Goal: Transaction & Acquisition: Obtain resource

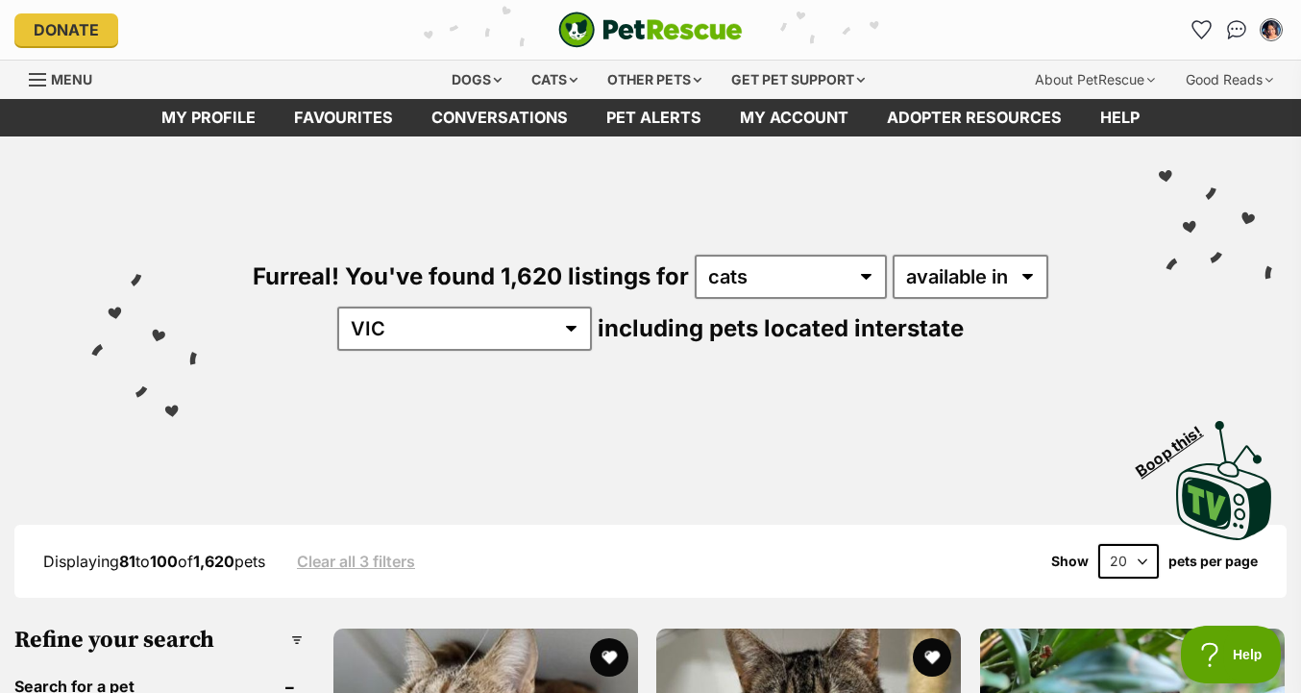
click at [602, 32] on img "PetRescue" at bounding box center [650, 30] width 184 height 37
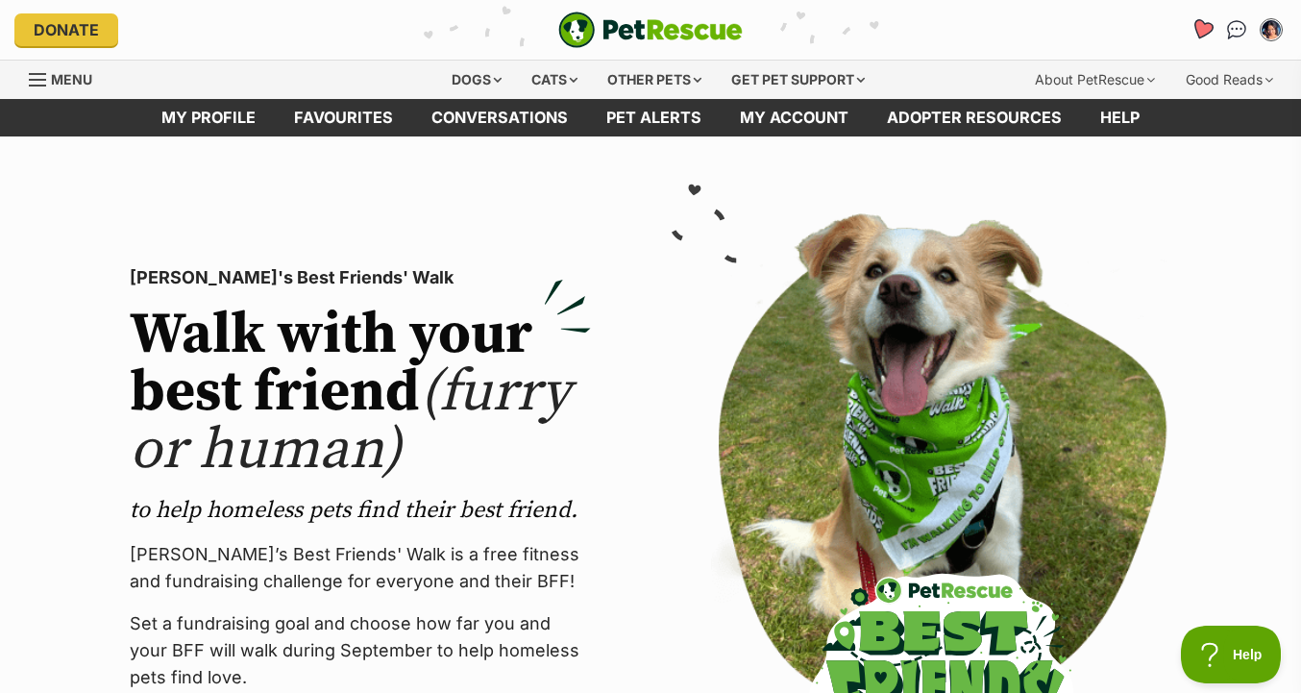
click at [1212, 35] on link "Favourites" at bounding box center [1201, 29] width 39 height 39
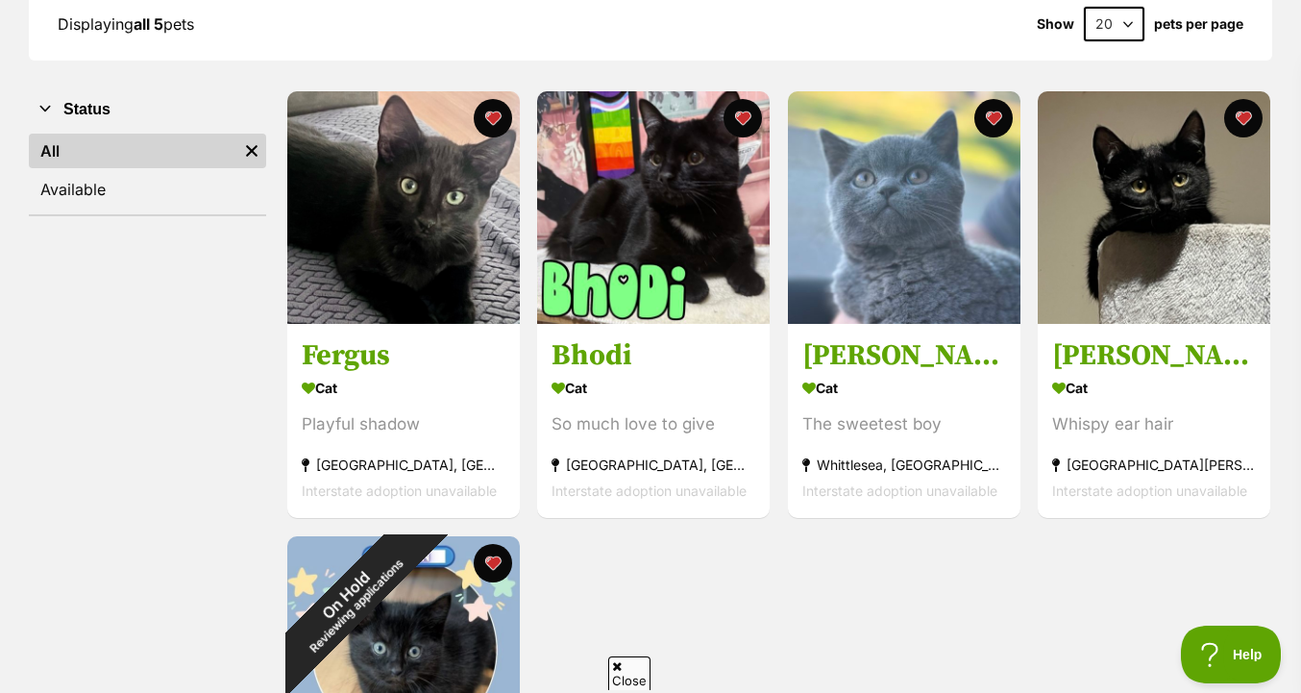
scroll to position [326, 0]
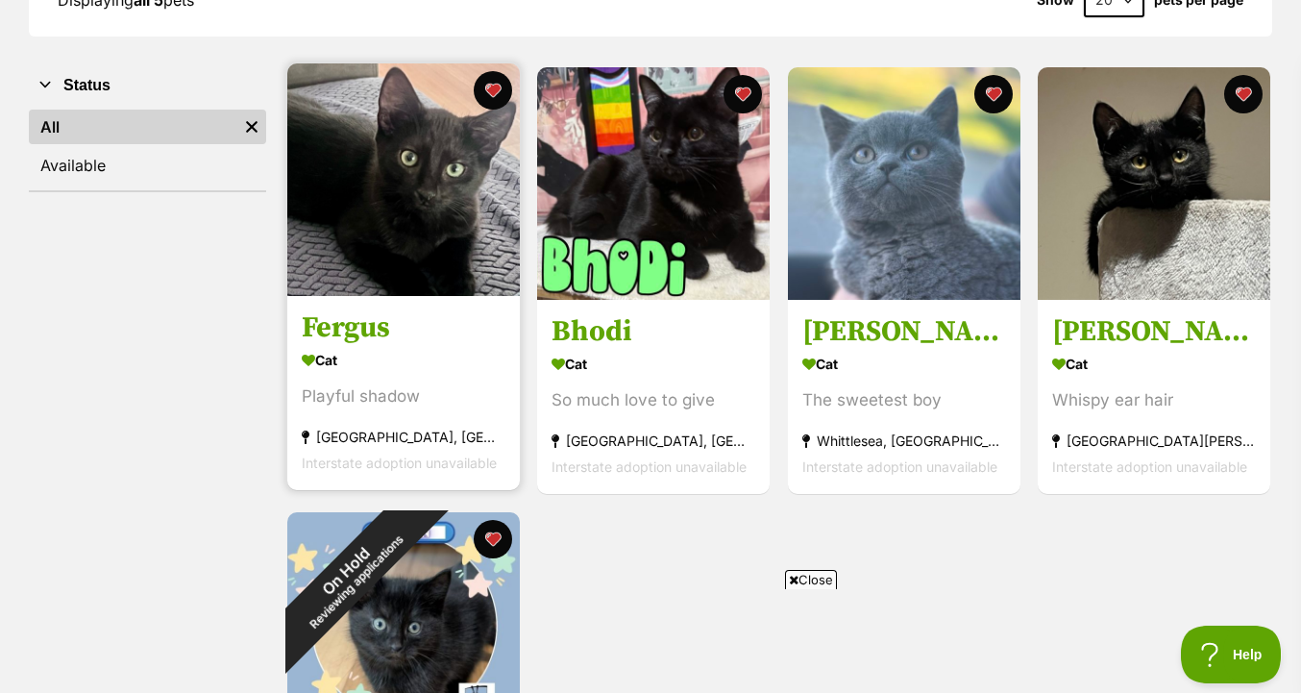
click at [418, 228] on img at bounding box center [403, 179] width 233 height 233
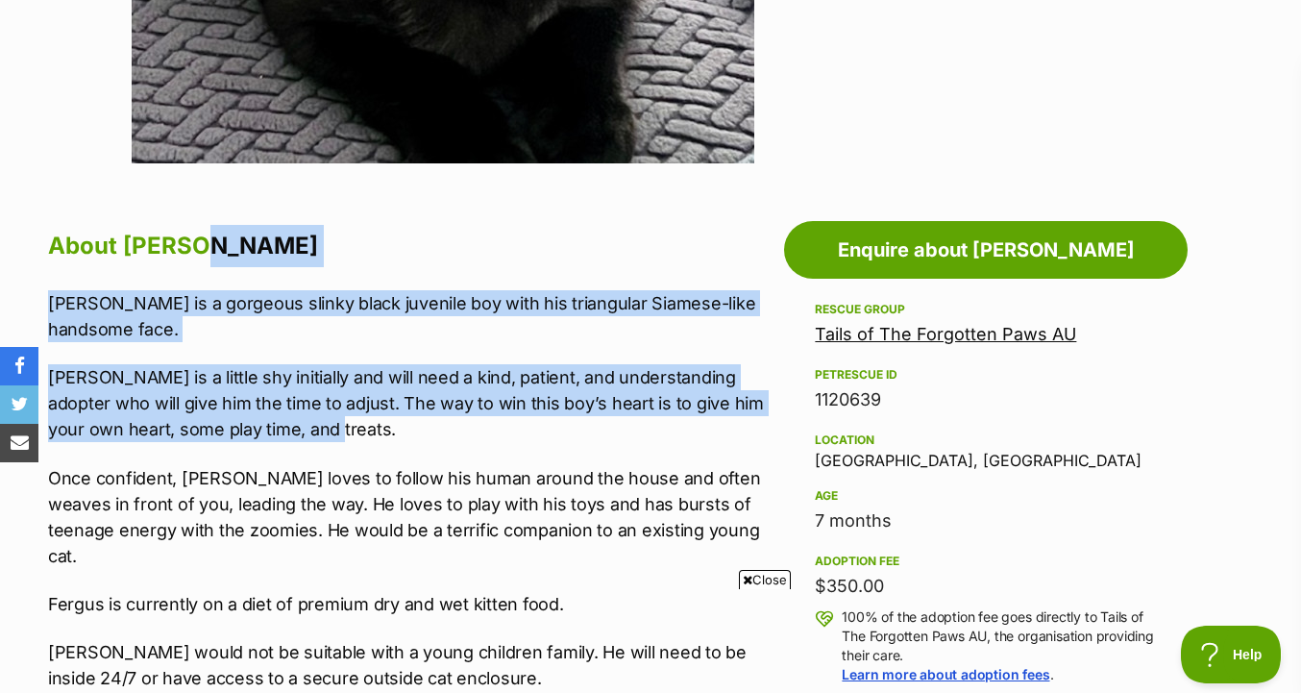
drag, startPoint x: 709, startPoint y: 265, endPoint x: 705, endPoint y: 432, distance: 167.2
click at [705, 432] on p "Fergus is a little shy initially and will need a kind, patient, and understandi…" at bounding box center [411, 403] width 726 height 78
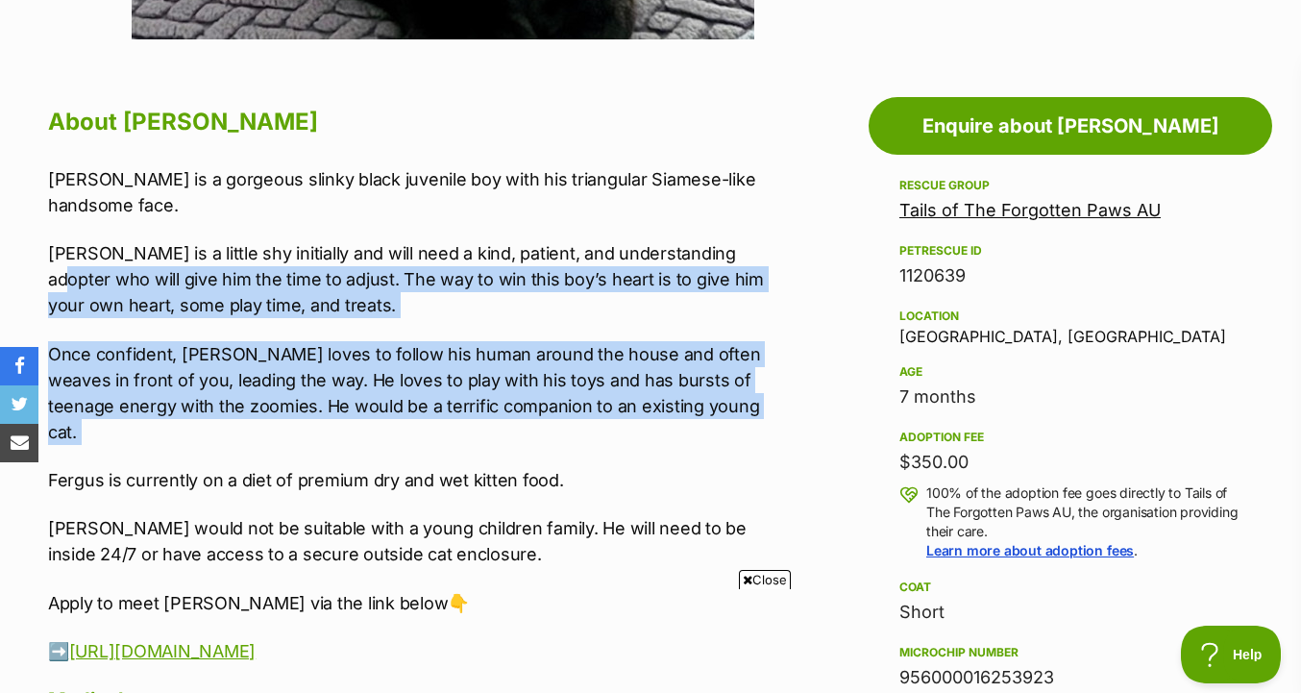
drag, startPoint x: 734, startPoint y: 409, endPoint x: 730, endPoint y: 251, distance: 158.6
click at [730, 251] on div "Fergus is a gorgeous slinky black juvenile boy with his triangular Siamese-like…" at bounding box center [411, 415] width 726 height 498
click at [730, 251] on p "Fergus is a little shy initially and will need a kind, patient, and understandi…" at bounding box center [411, 279] width 726 height 78
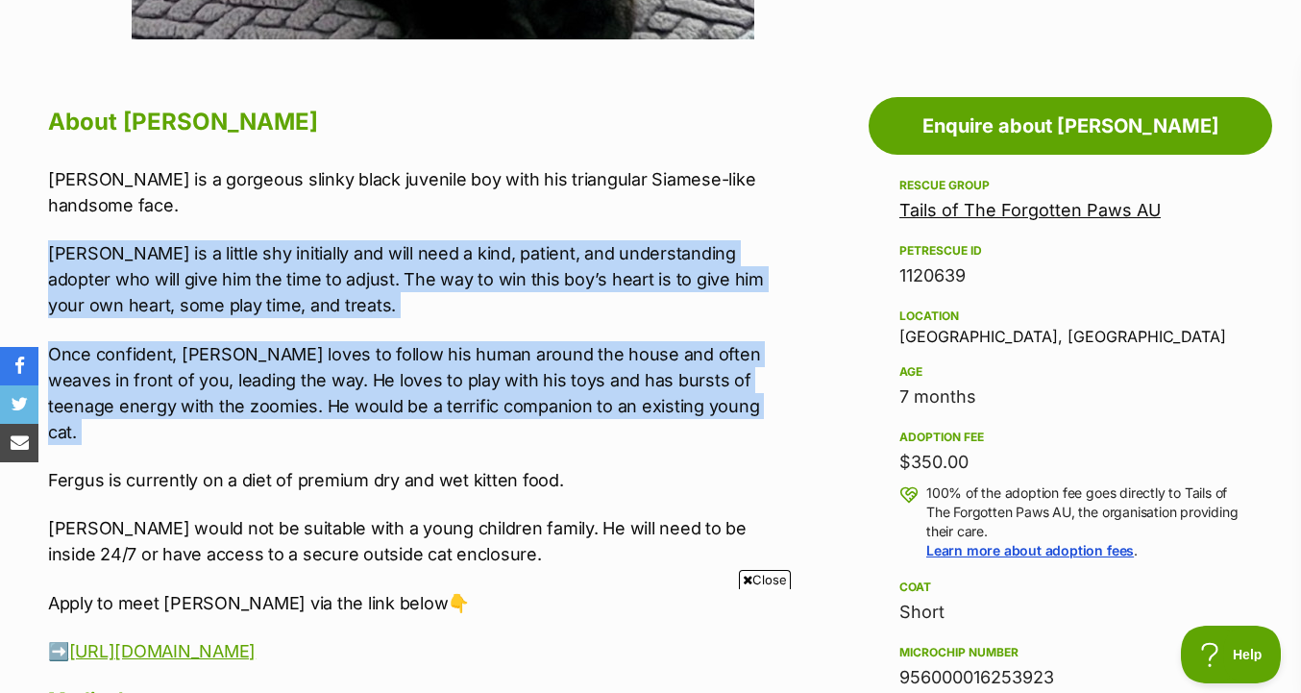
drag, startPoint x: 737, startPoint y: 232, endPoint x: 739, endPoint y: 438, distance: 206.6
click at [739, 438] on div "Fergus is a gorgeous slinky black juvenile boy with his triangular Siamese-like…" at bounding box center [411, 415] width 726 height 498
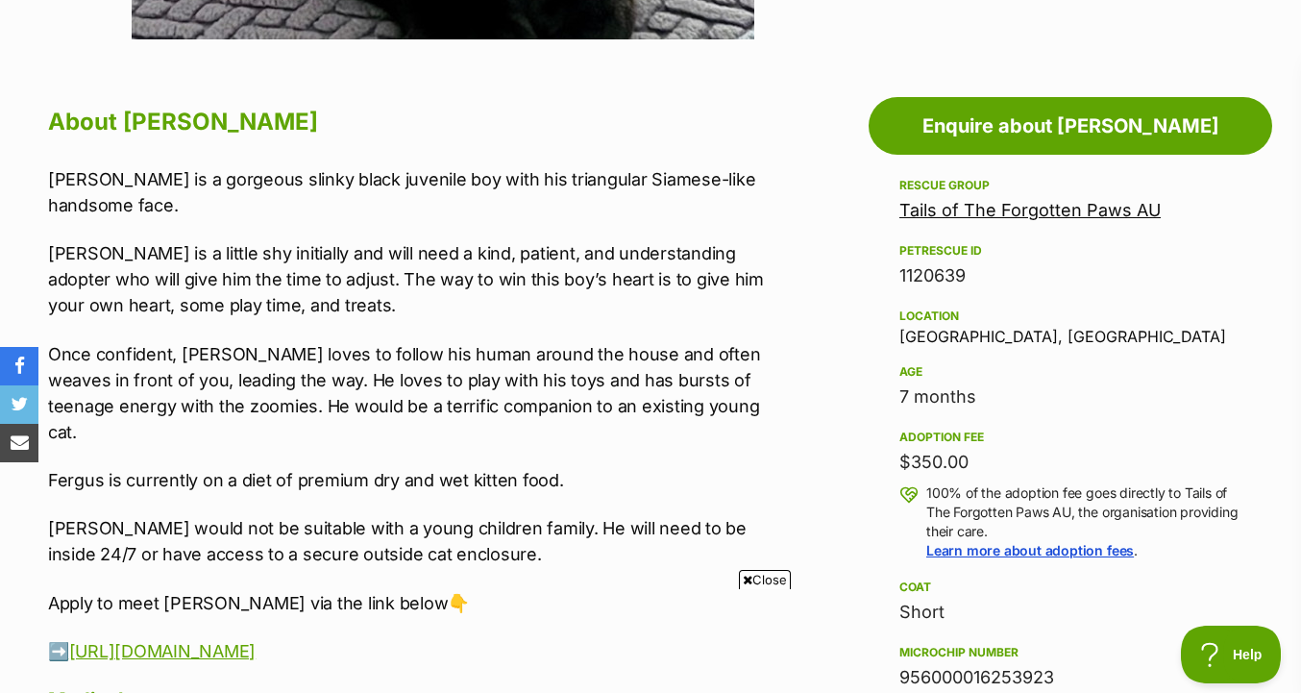
click at [742, 432] on div "Fergus is a gorgeous slinky black juvenile boy with his triangular Siamese-like…" at bounding box center [411, 415] width 726 height 498
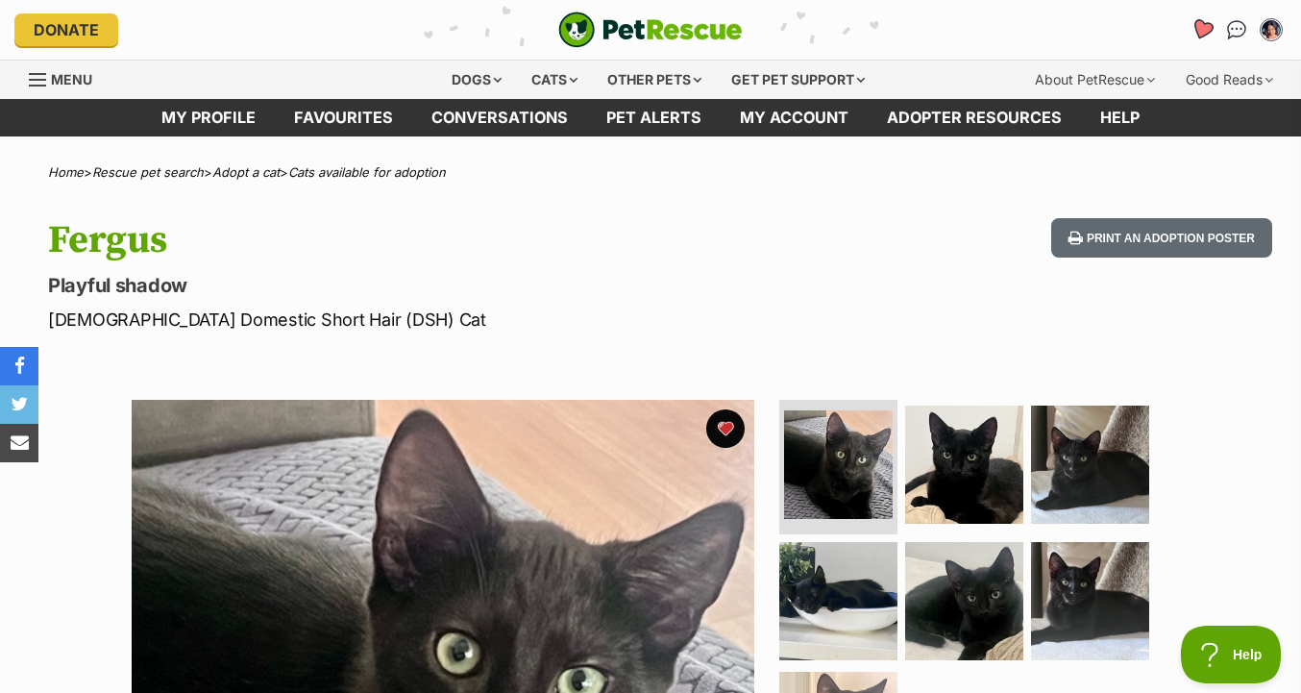
click at [1192, 30] on icon "Favourites" at bounding box center [1203, 29] width 26 height 25
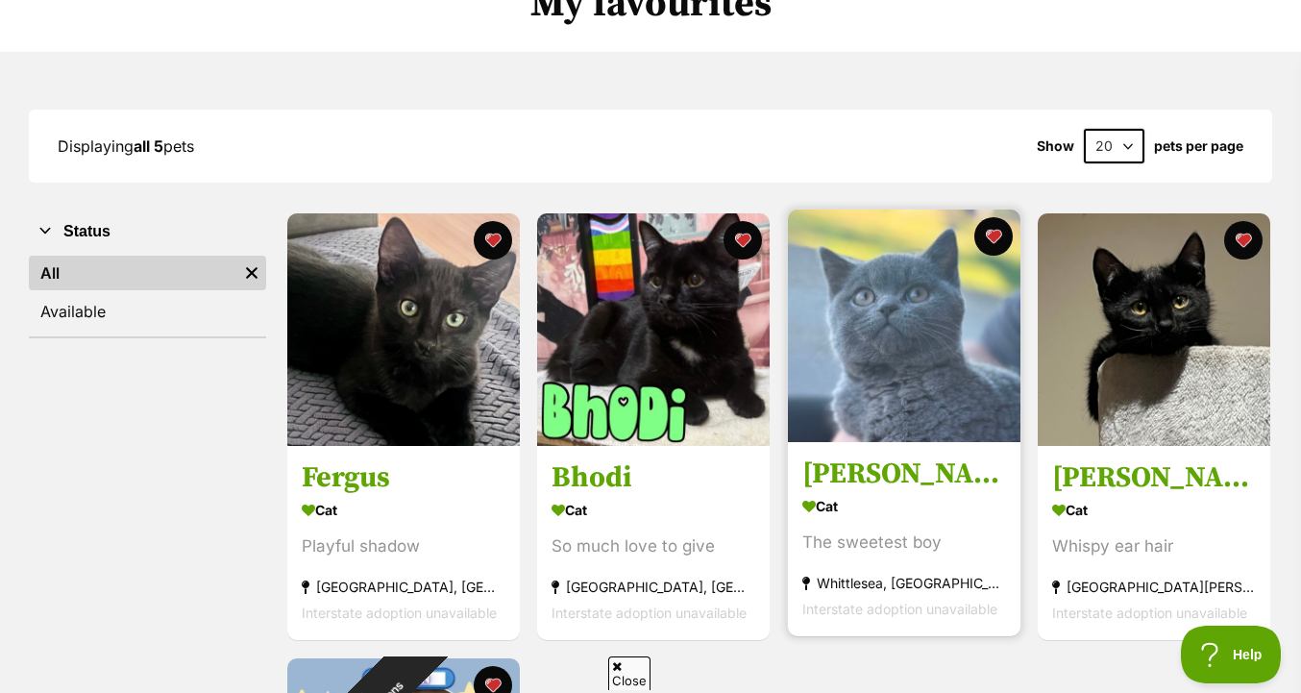
click at [911, 347] on img at bounding box center [904, 325] width 233 height 233
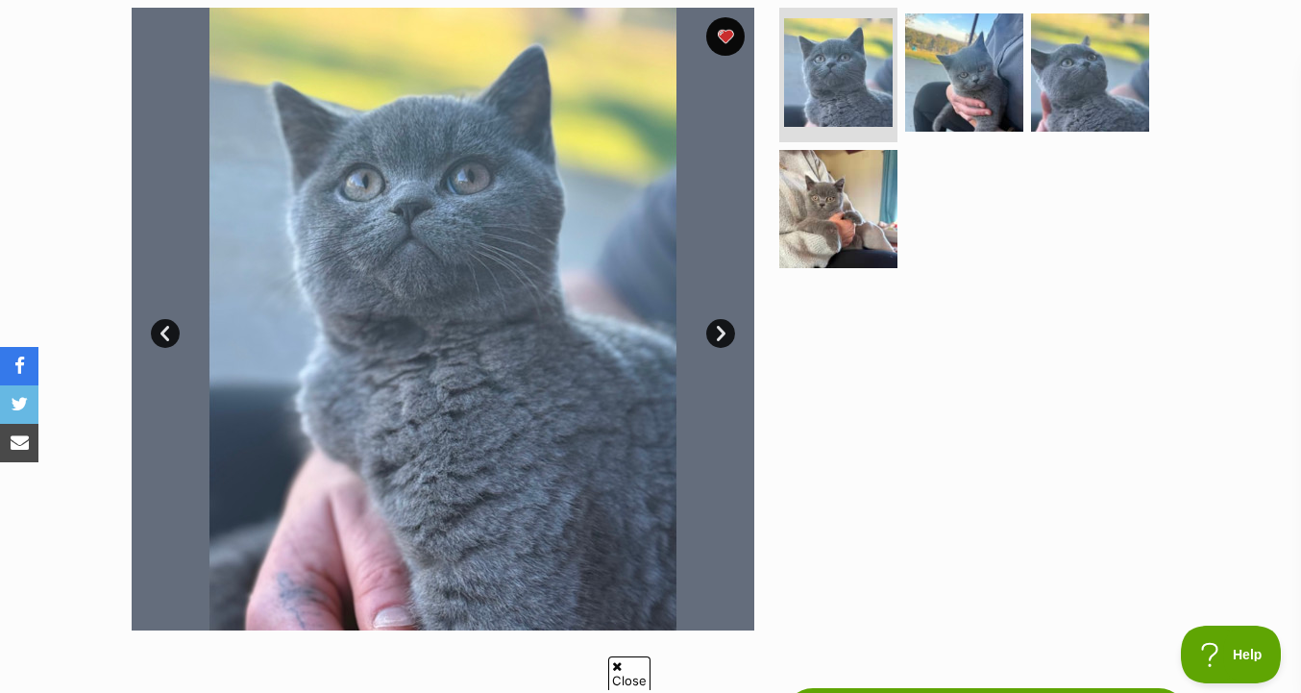
scroll to position [354, 0]
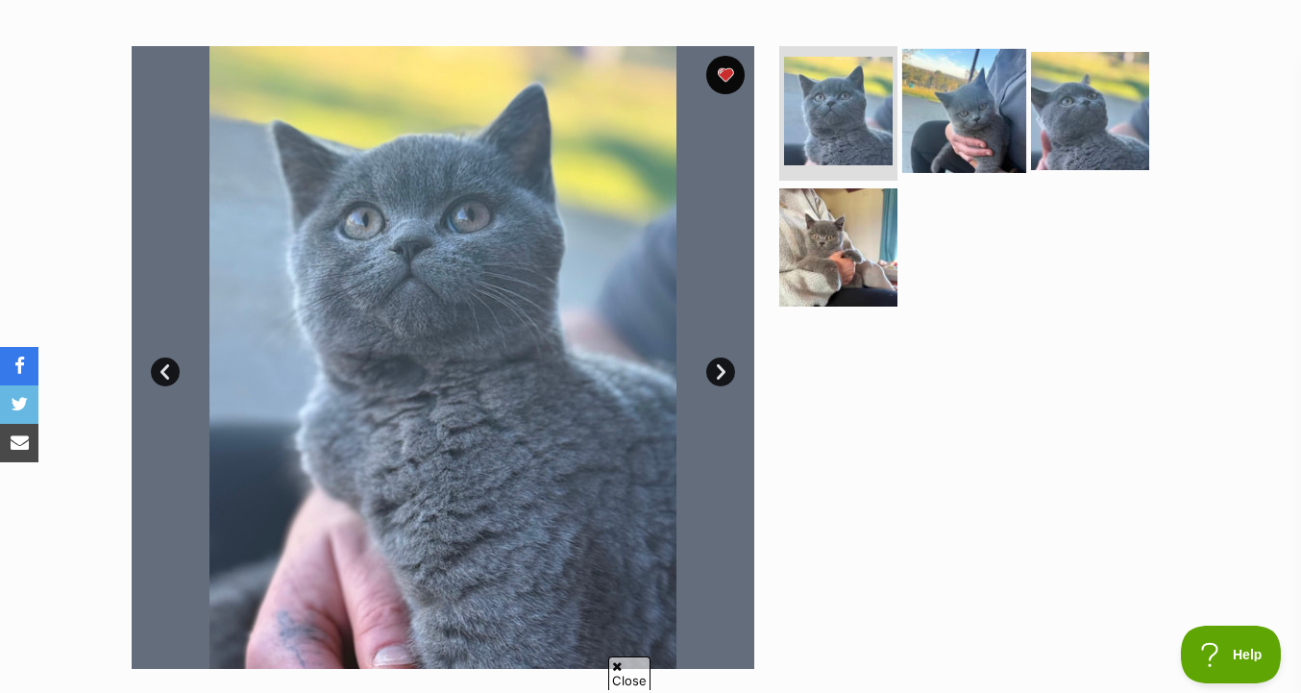
click at [982, 133] on img at bounding box center [964, 111] width 124 height 124
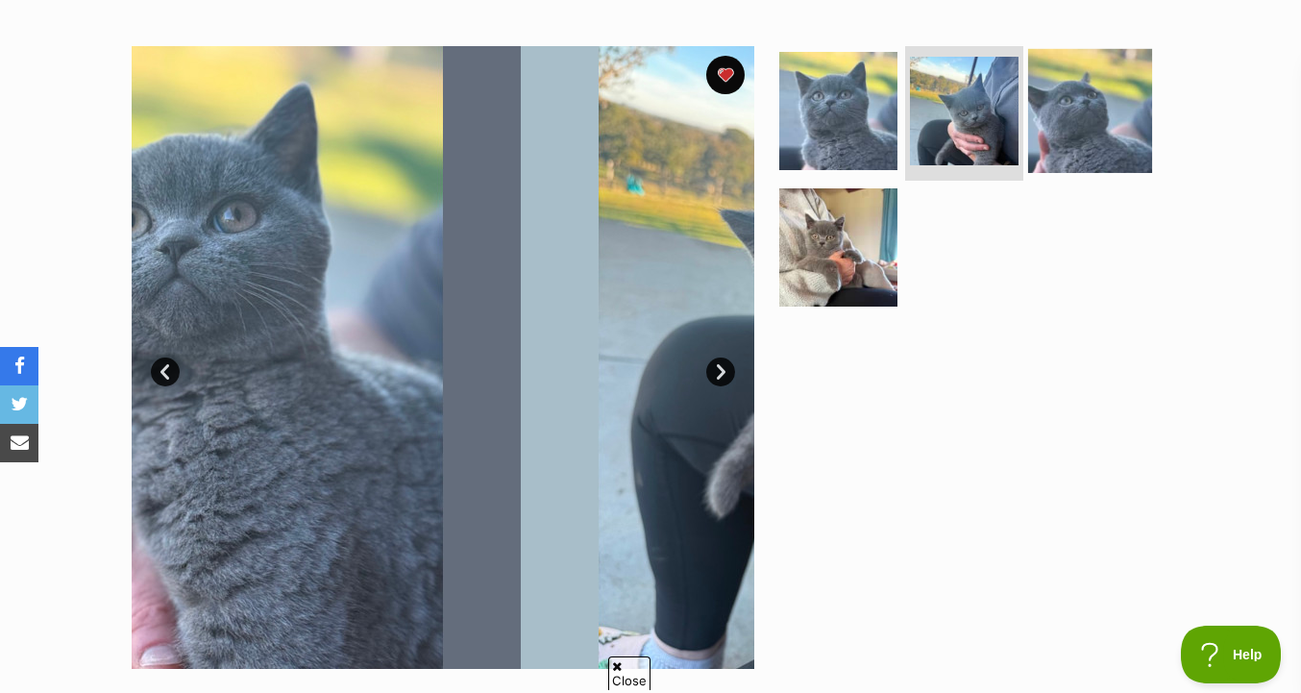
click at [1080, 133] on img at bounding box center [1090, 111] width 124 height 124
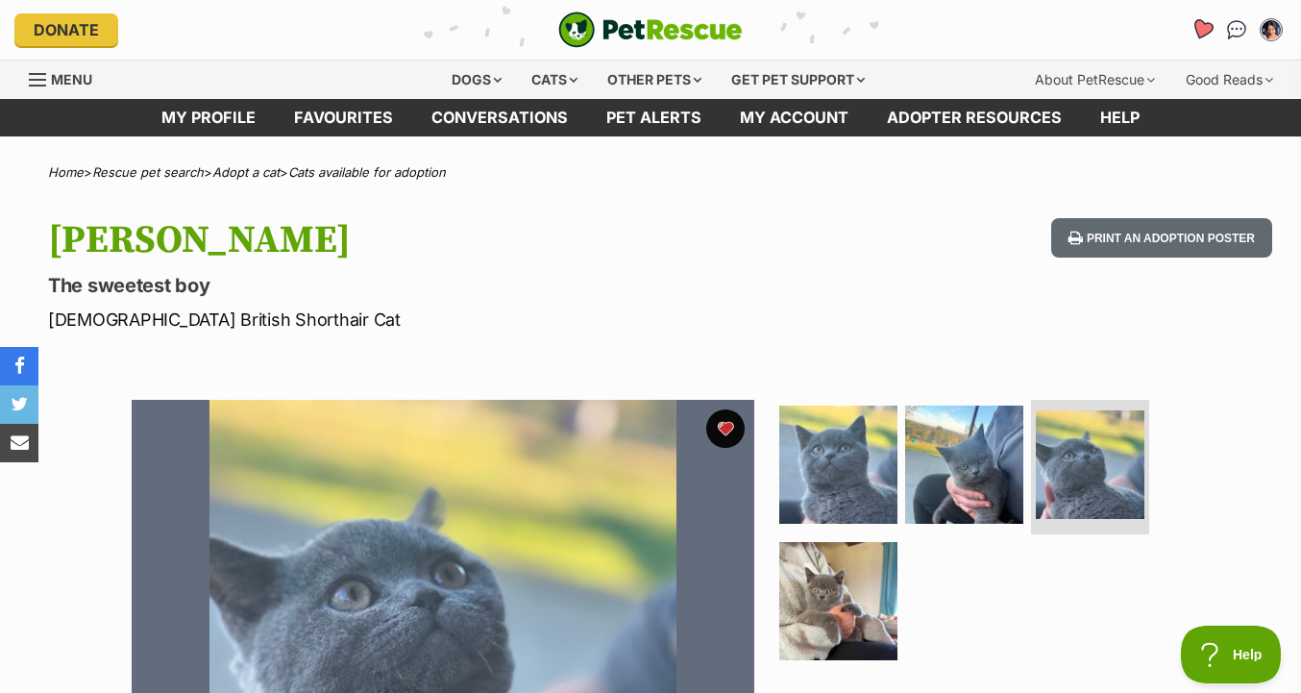
click at [1186, 31] on link "Favourites" at bounding box center [1201, 30] width 39 height 39
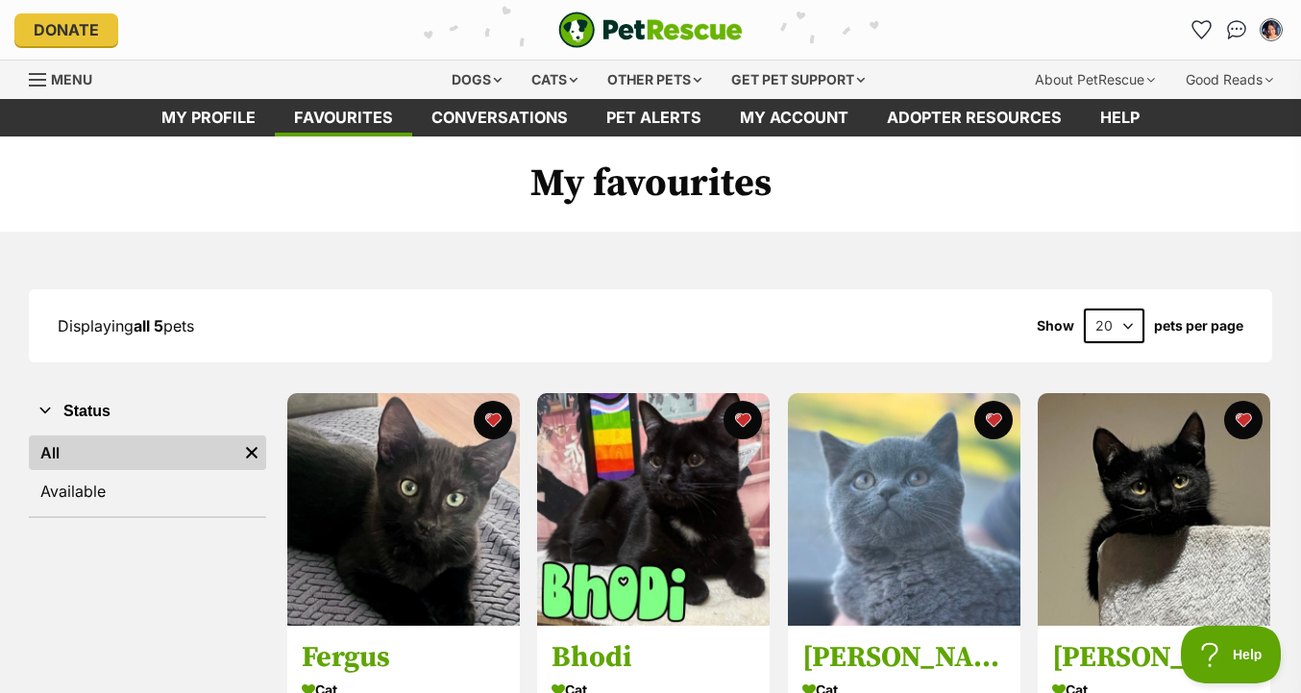
click at [695, 41] on img "PetRescue" at bounding box center [650, 30] width 184 height 37
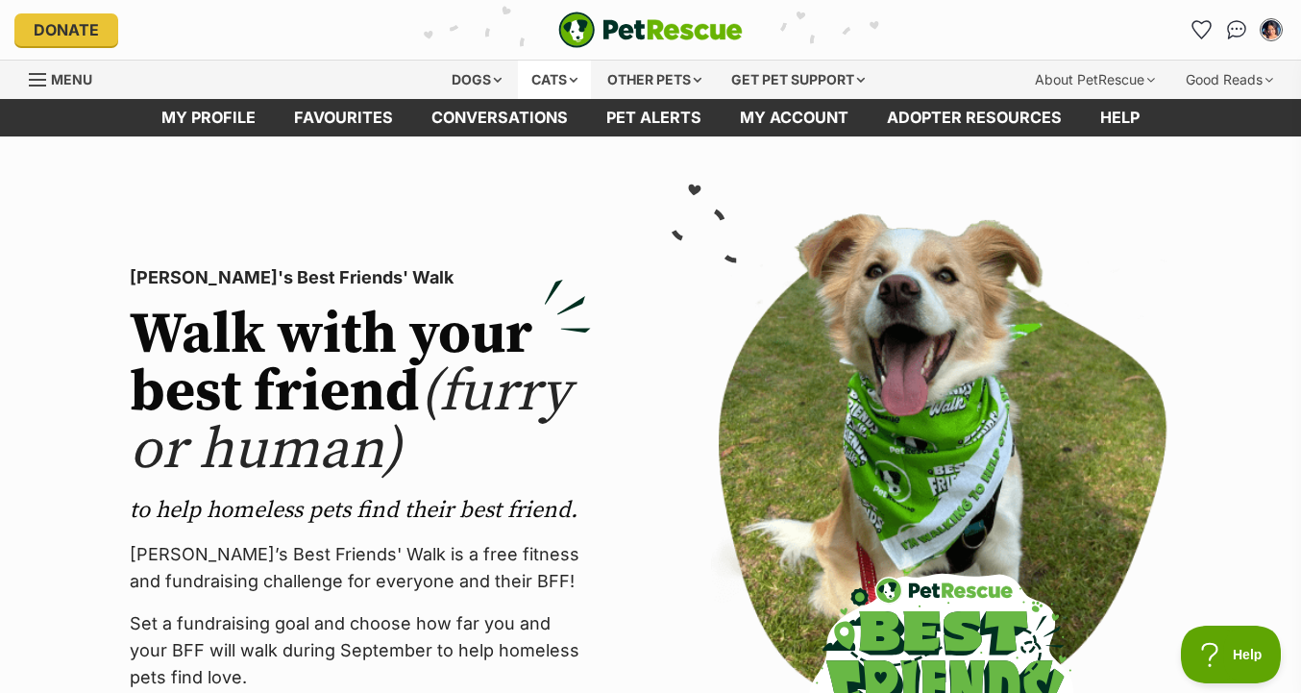
click at [551, 75] on div "Cats" at bounding box center [554, 80] width 73 height 38
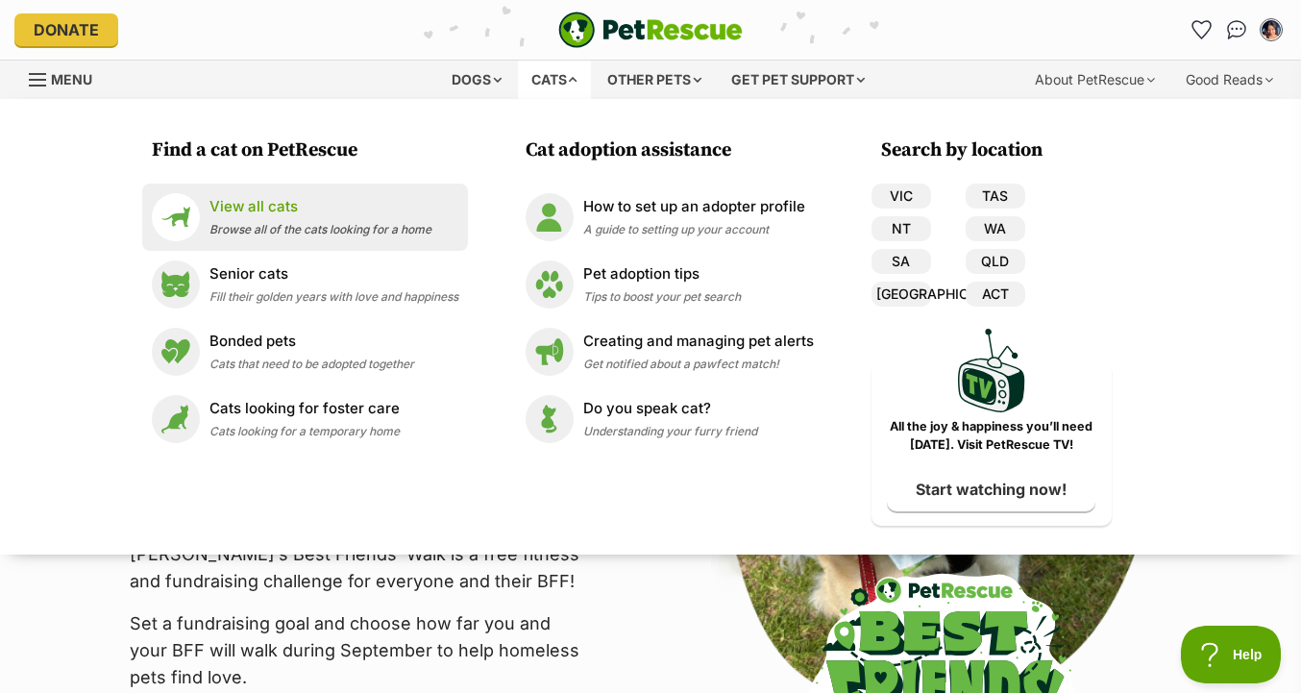
click at [331, 209] on p "View all cats" at bounding box center [320, 207] width 222 height 22
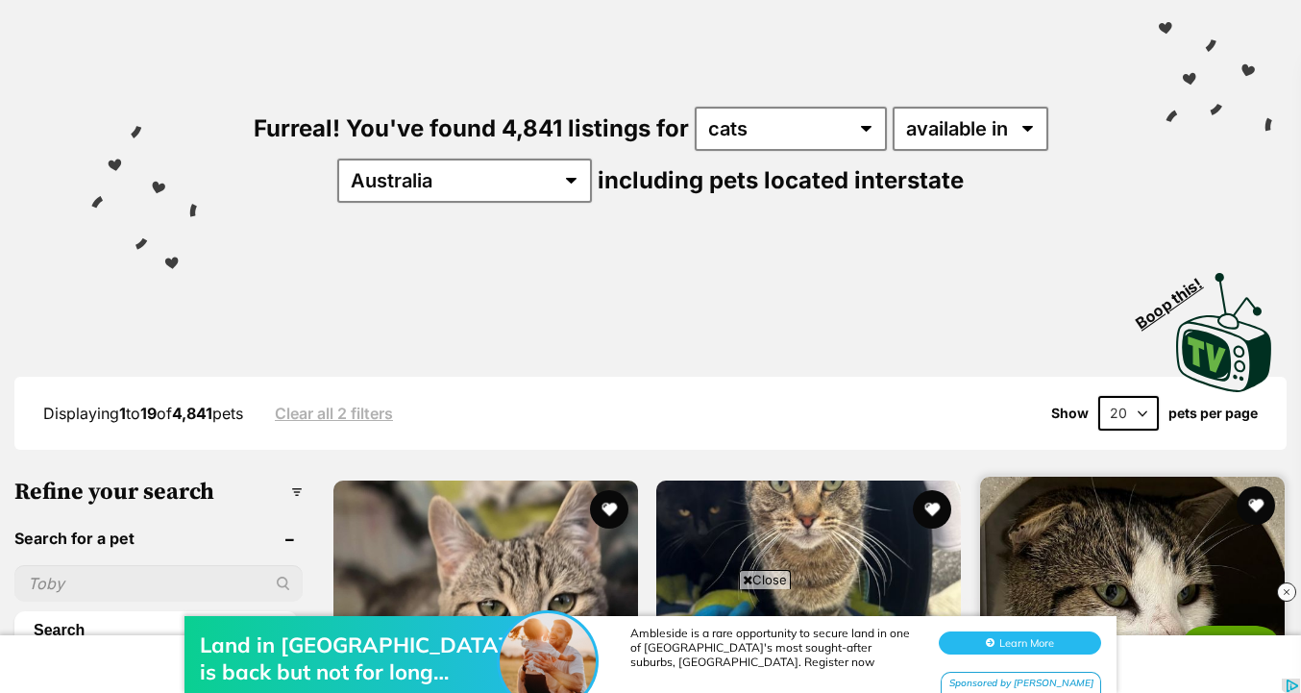
scroll to position [103, 0]
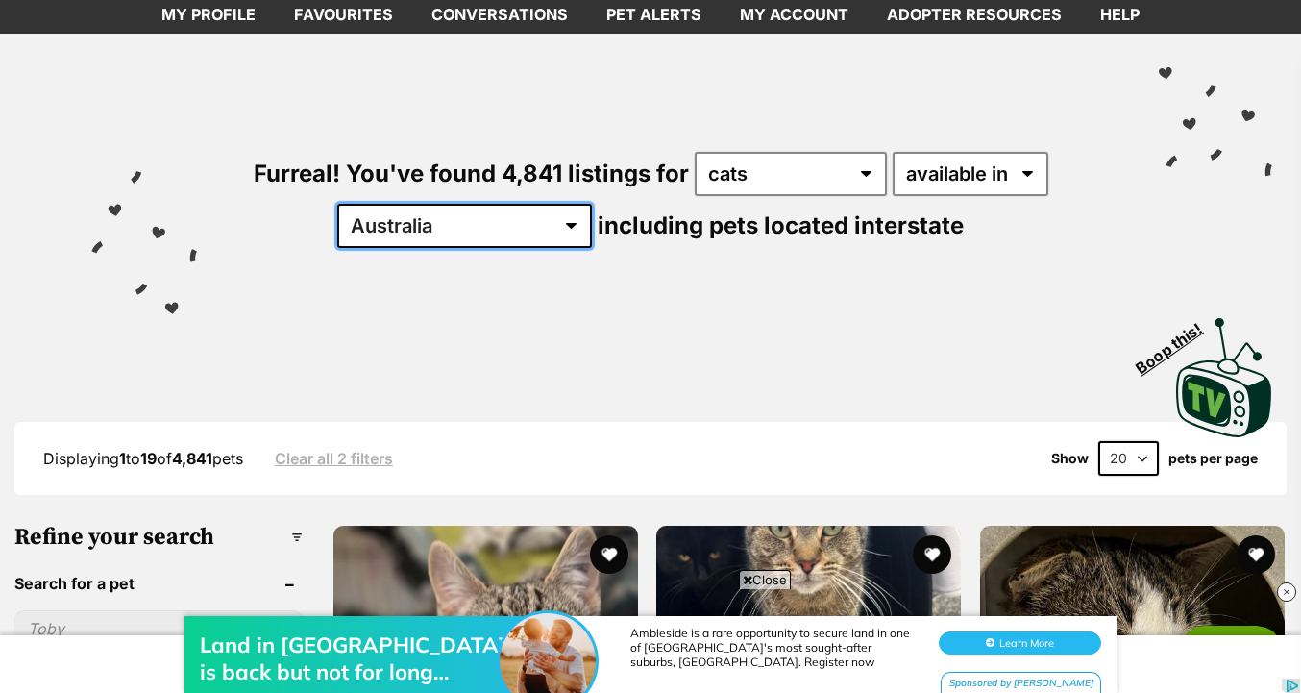
click at [500, 233] on select "Australia ACT NSW NT QLD SA TAS VIC WA" at bounding box center [464, 226] width 255 height 44
select select "VIC"
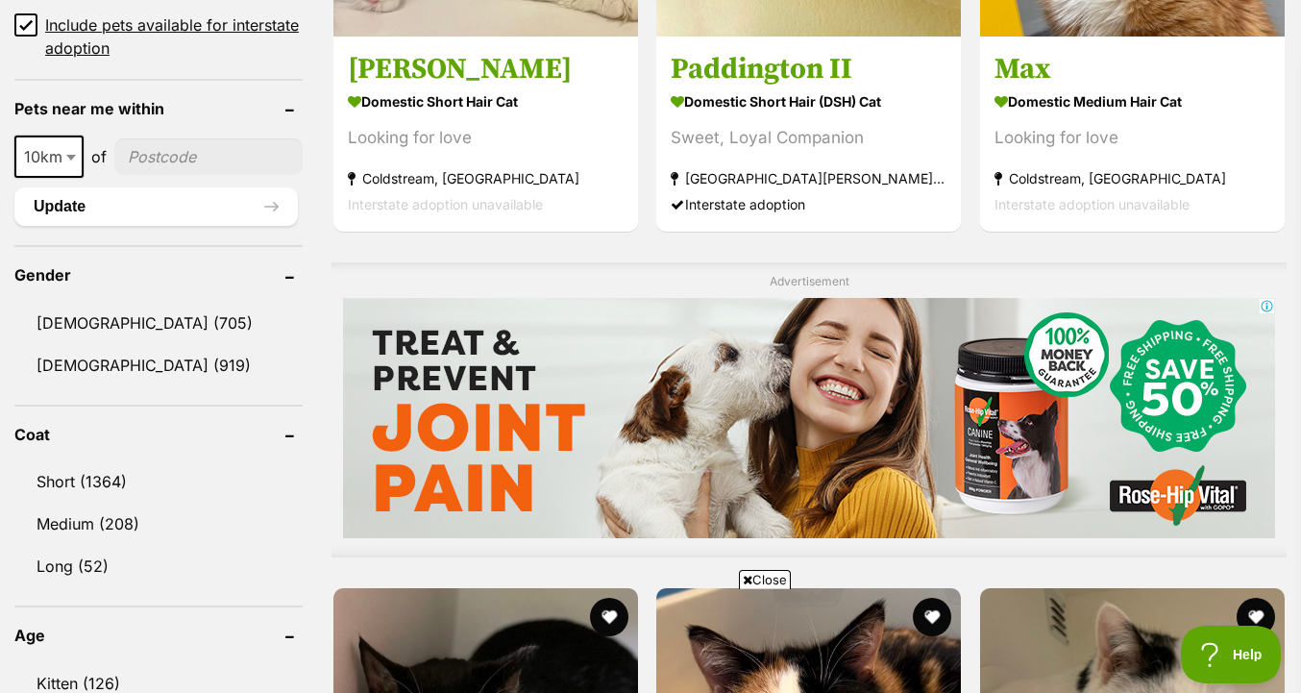
scroll to position [1399, 0]
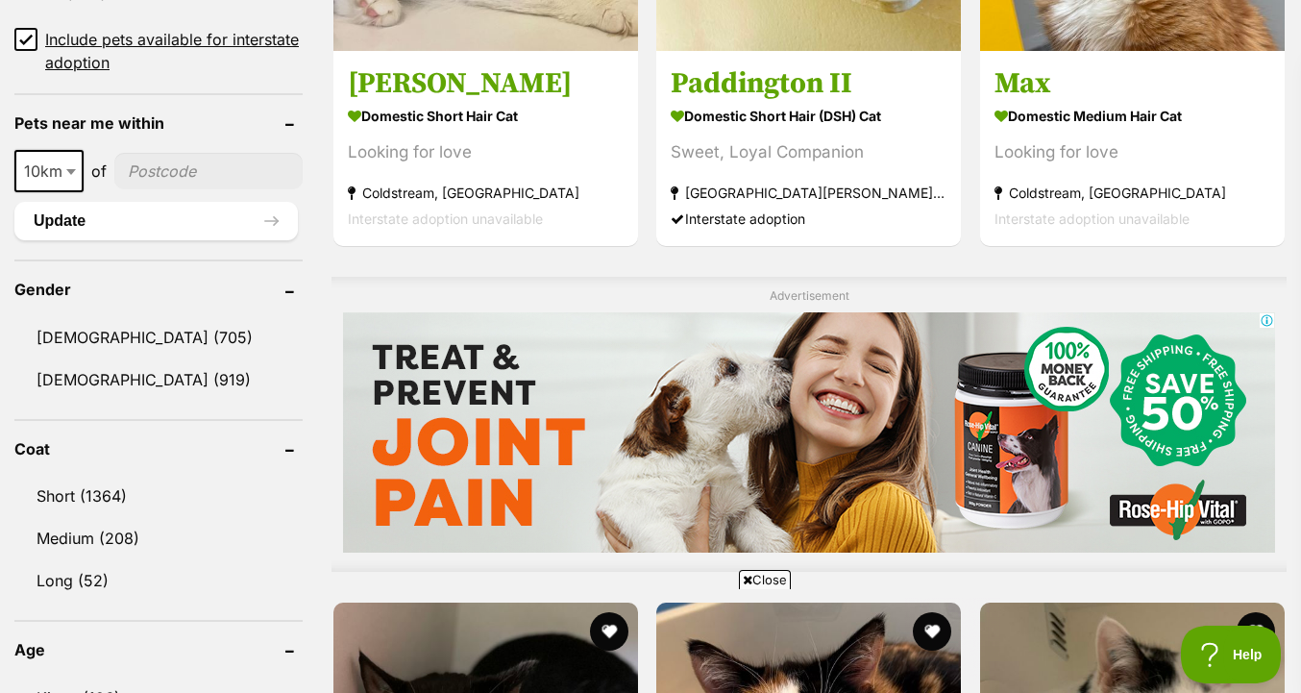
click at [174, 160] on input"] "postcode" at bounding box center [208, 171] width 188 height 37
click at [77, 184] on span at bounding box center [72, 171] width 19 height 42
select select "25"
click at [160, 168] on input"] "postcode" at bounding box center [209, 171] width 185 height 37
type input"] "3144"
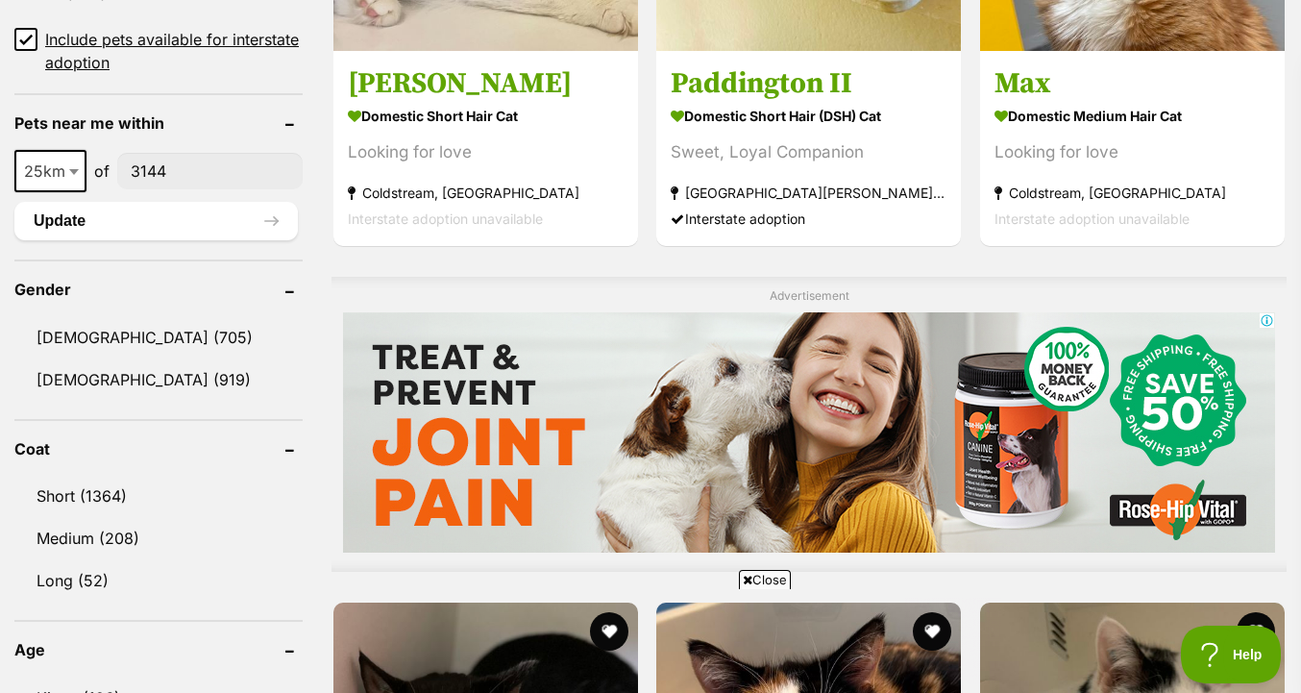
click at [135, 200] on div "10km 25km 50km 100km 250km 25km of 3144 Update" at bounding box center [158, 195] width 288 height 90
click at [138, 219] on button "Update" at bounding box center [155, 221] width 283 height 38
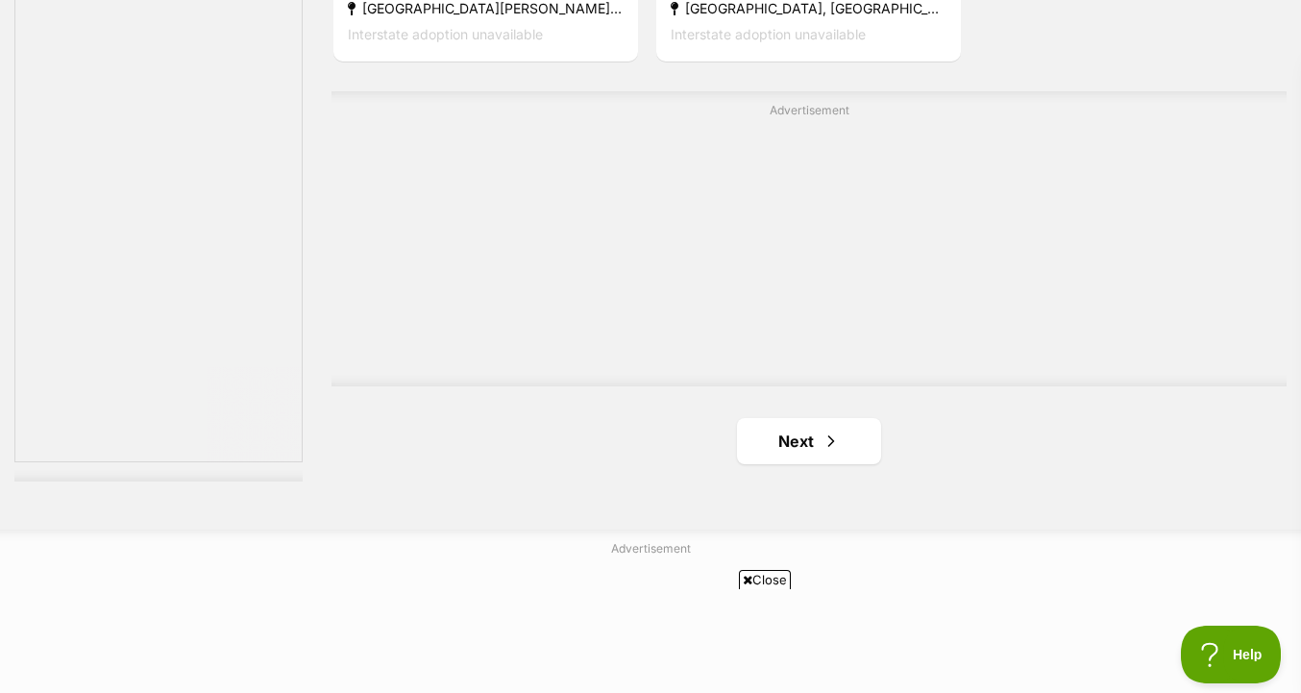
scroll to position [4704, 0]
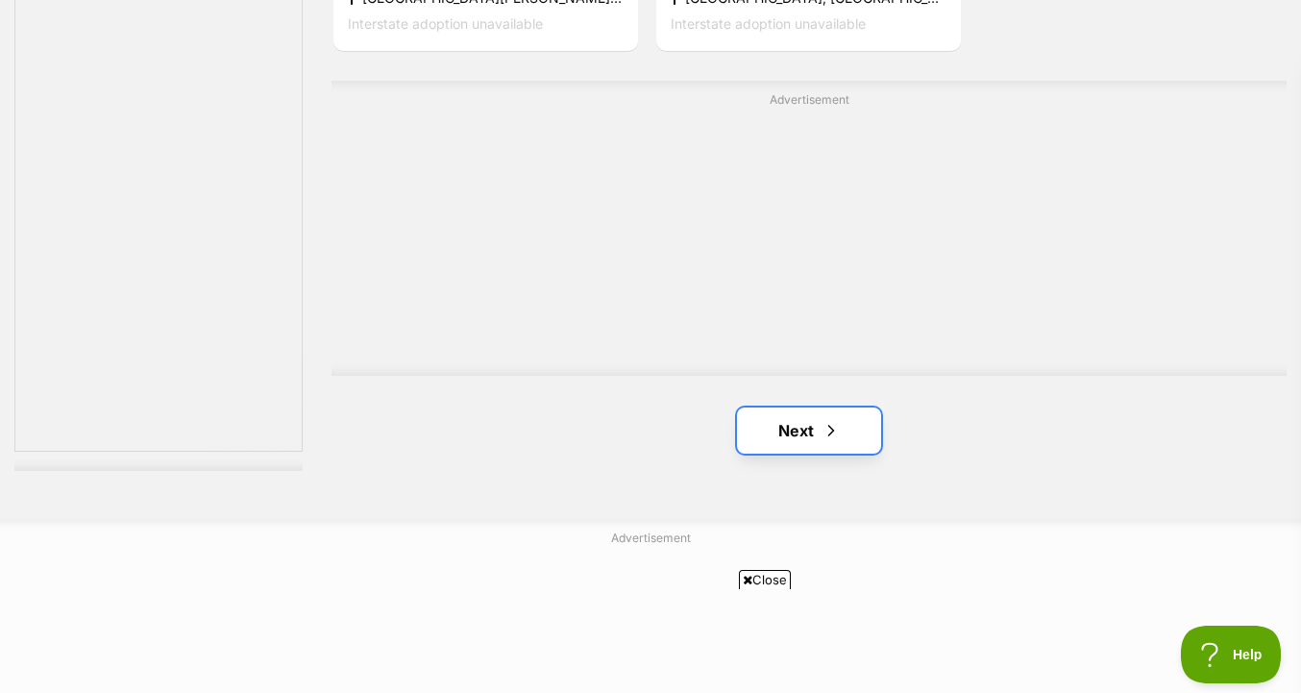
click at [829, 441] on span "Next page" at bounding box center [831, 430] width 19 height 23
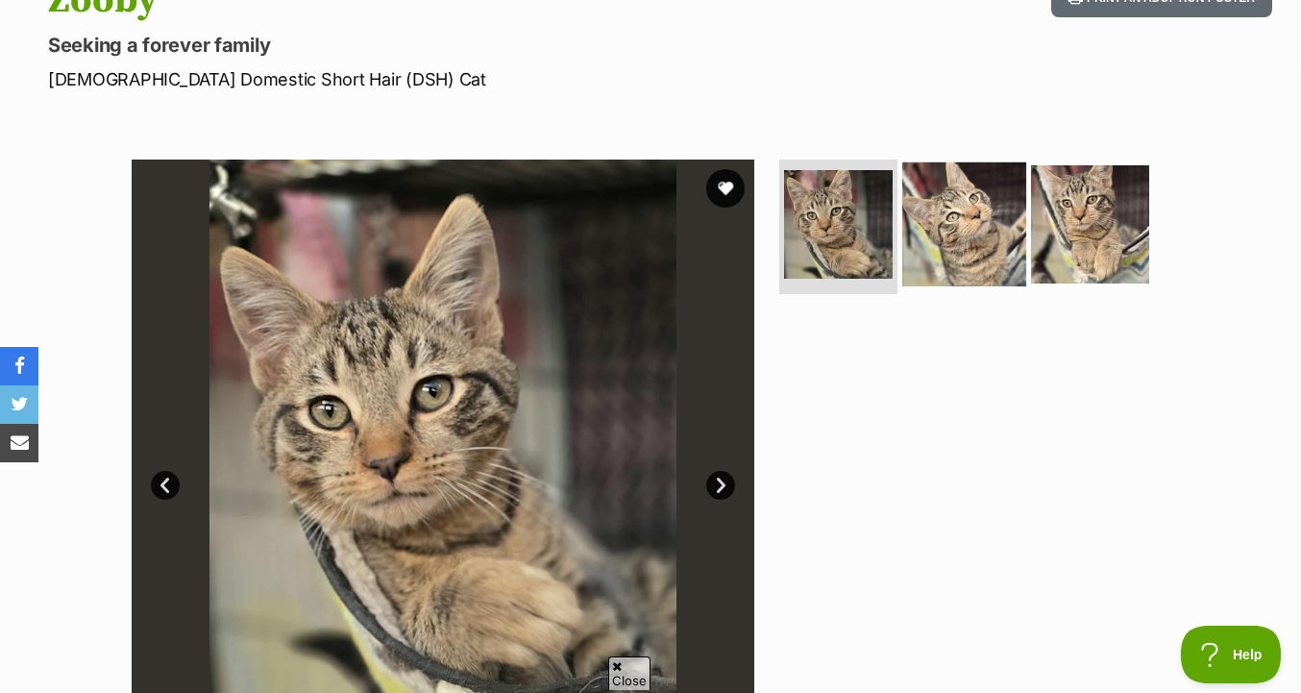
click at [956, 228] on img at bounding box center [964, 224] width 124 height 124
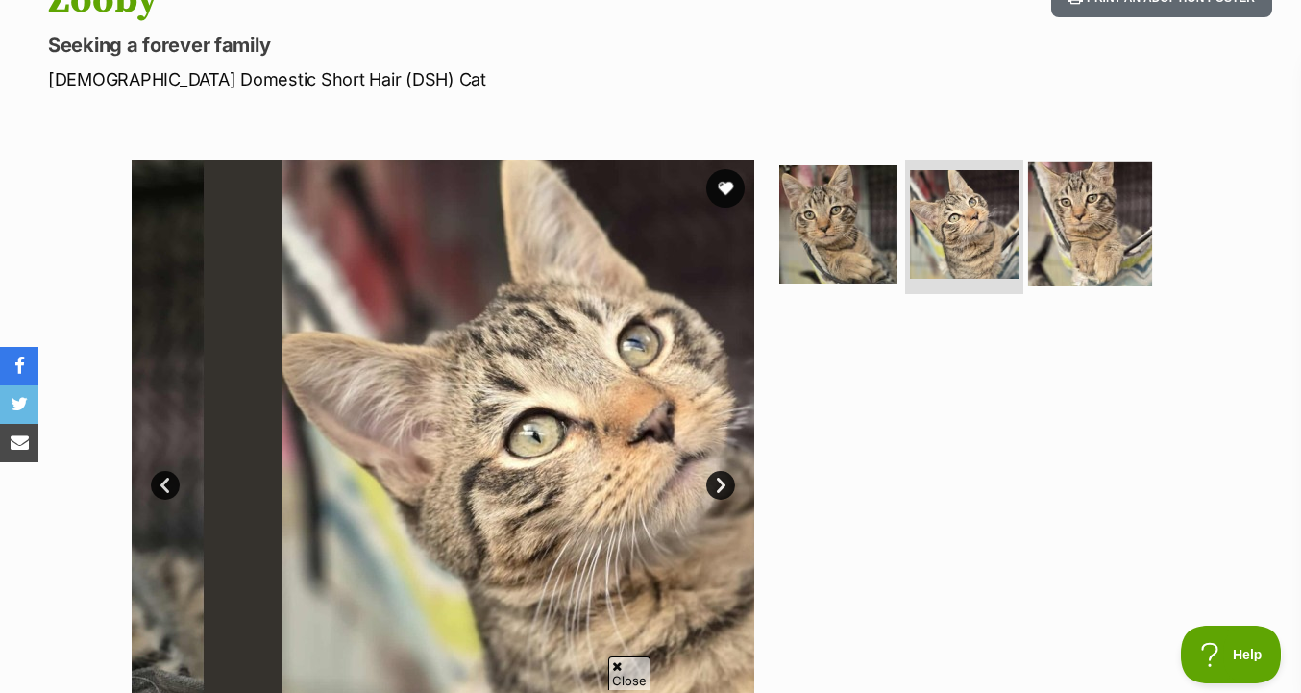
click at [1092, 232] on img at bounding box center [1090, 224] width 124 height 124
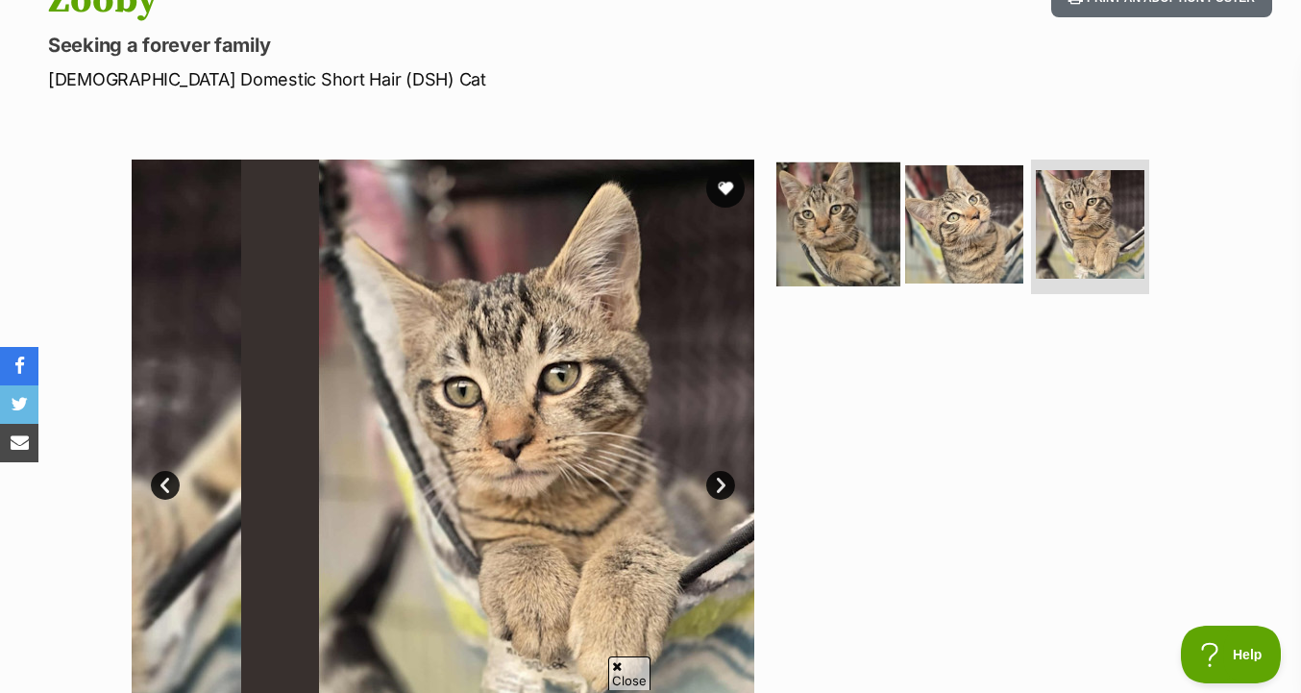
click at [832, 234] on img at bounding box center [838, 224] width 124 height 124
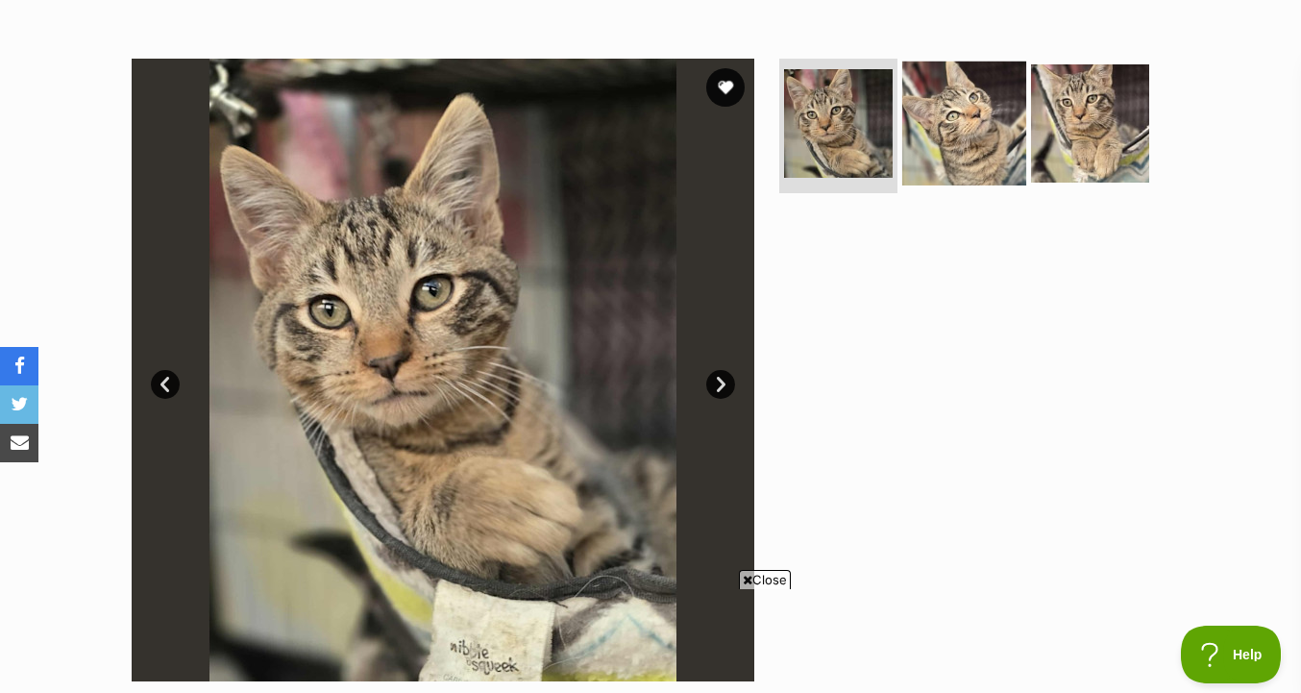
click at [976, 119] on img at bounding box center [964, 123] width 124 height 124
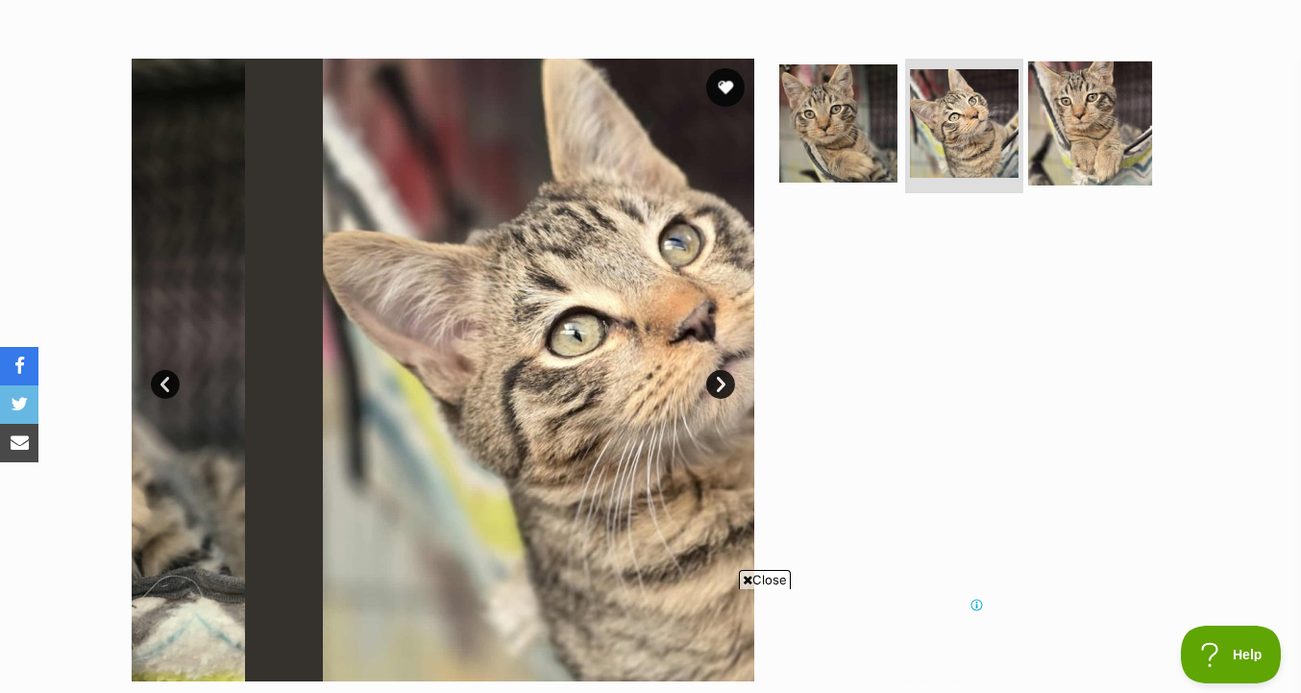
click at [1097, 119] on img at bounding box center [1090, 123] width 124 height 124
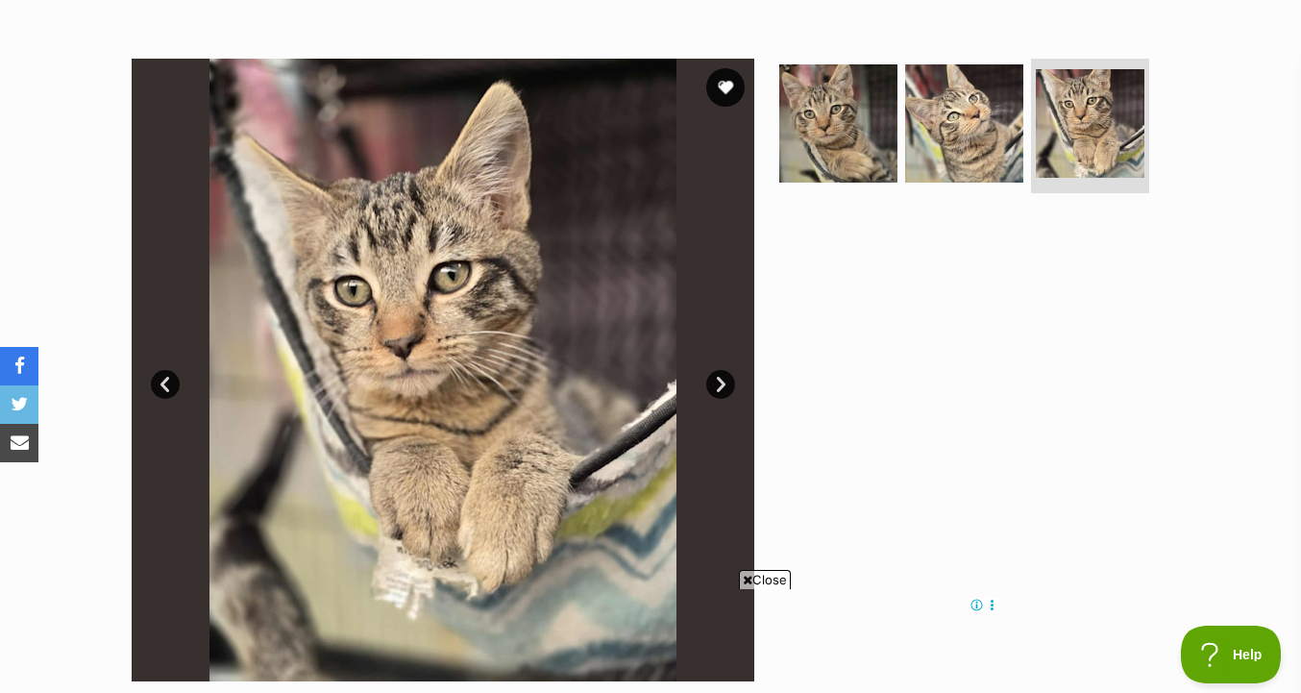
click at [896, 149] on ul at bounding box center [972, 130] width 394 height 142
click at [969, 149] on img at bounding box center [964, 123] width 124 height 124
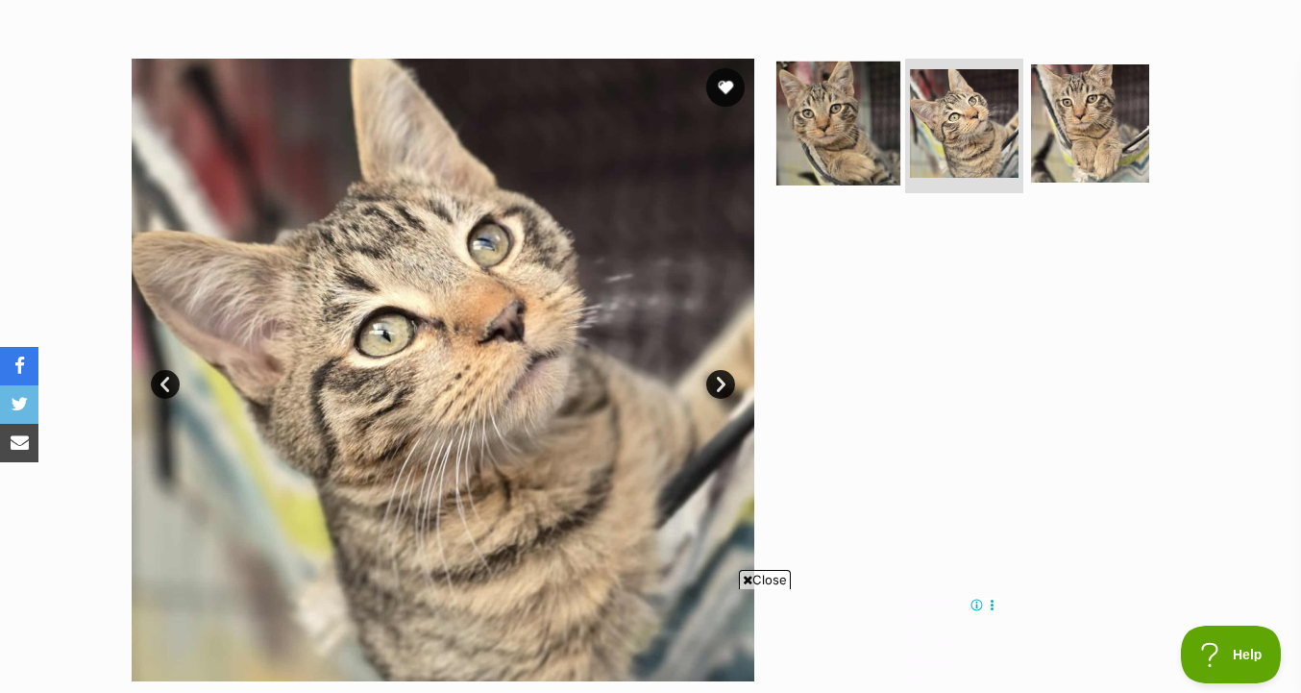
click at [855, 127] on img at bounding box center [838, 123] width 124 height 124
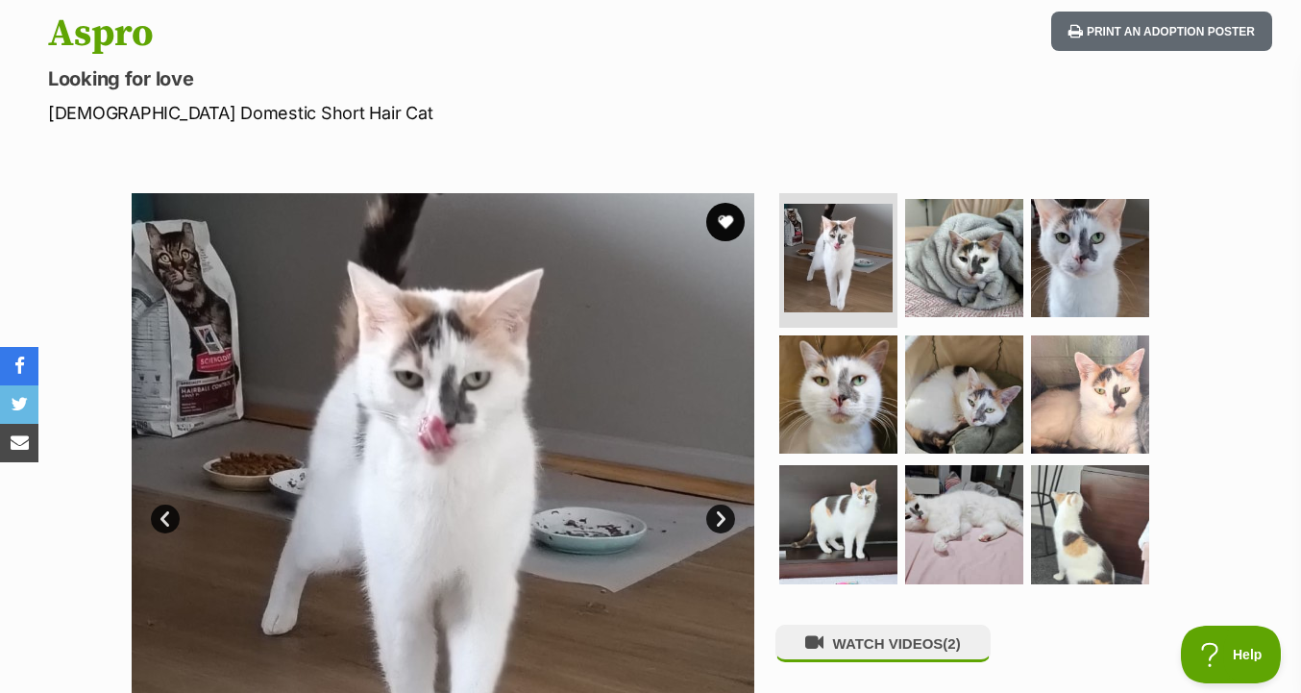
scroll to position [227, 0]
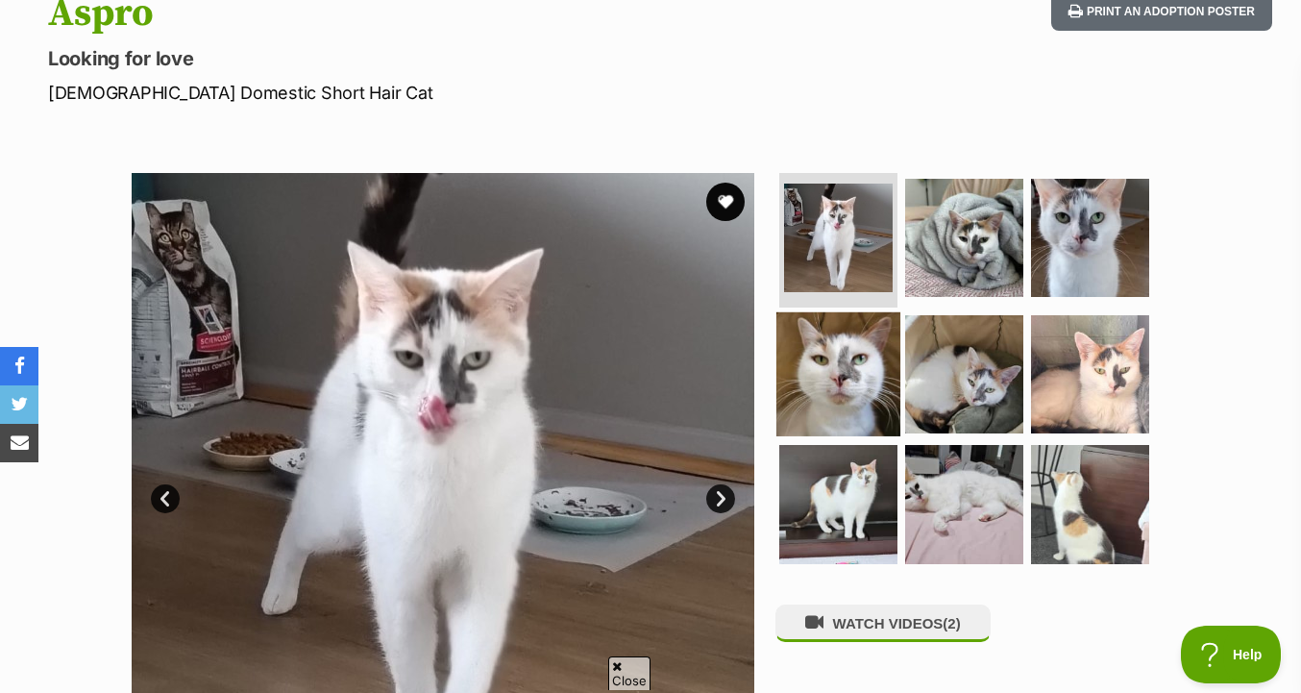
click at [809, 363] on img at bounding box center [838, 373] width 124 height 124
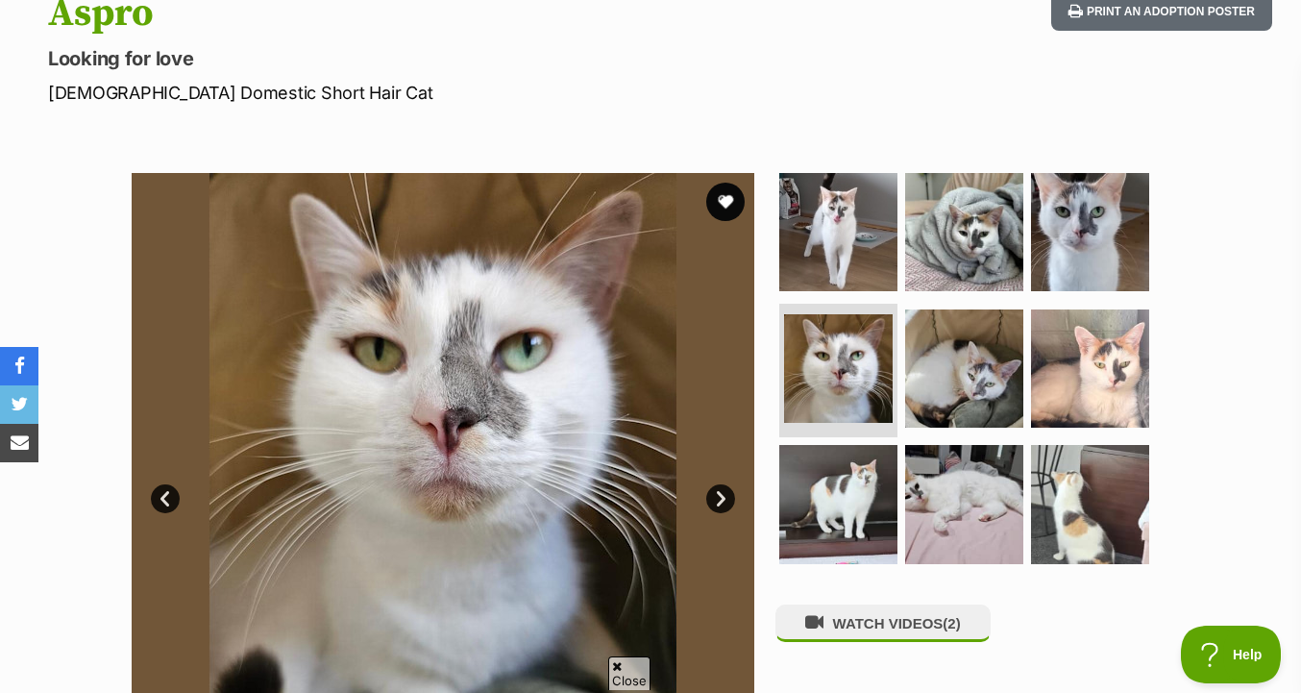
click at [918, 300] on ul at bounding box center [972, 374] width 394 height 403
click at [909, 283] on img at bounding box center [964, 232] width 124 height 124
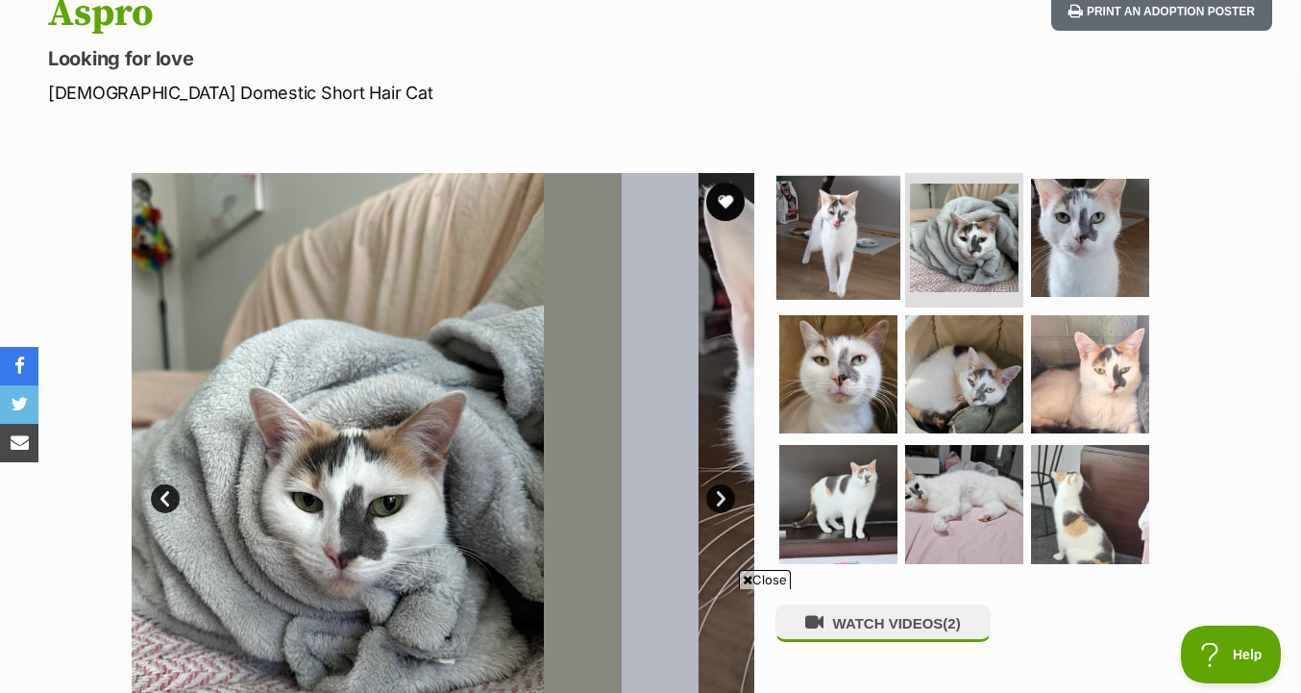
click at [849, 256] on img at bounding box center [838, 238] width 124 height 124
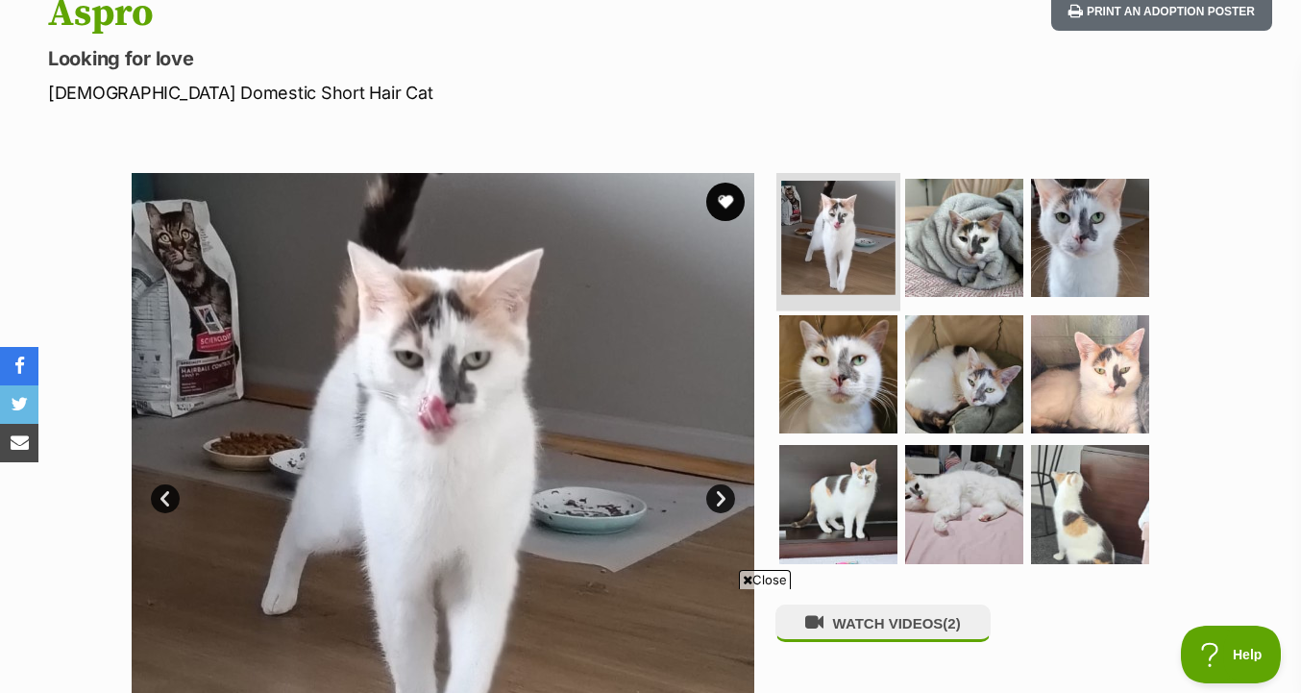
scroll to position [354, 0]
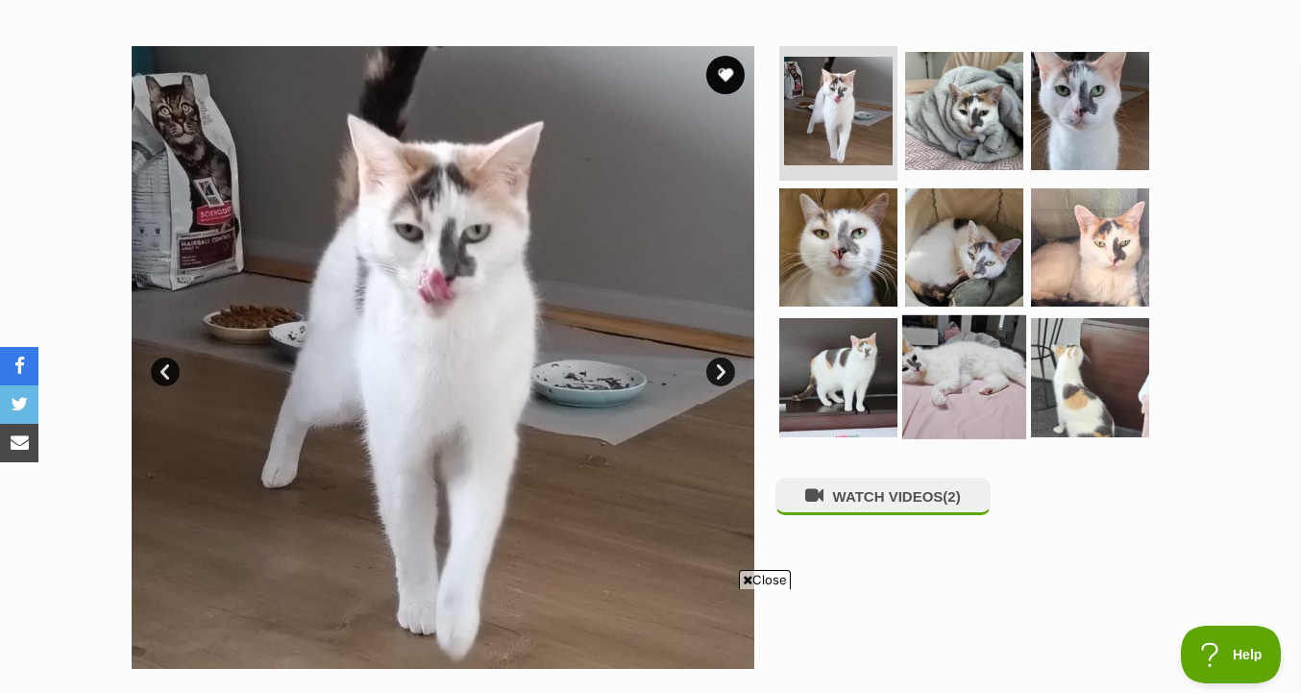
click at [933, 315] on img at bounding box center [964, 377] width 124 height 124
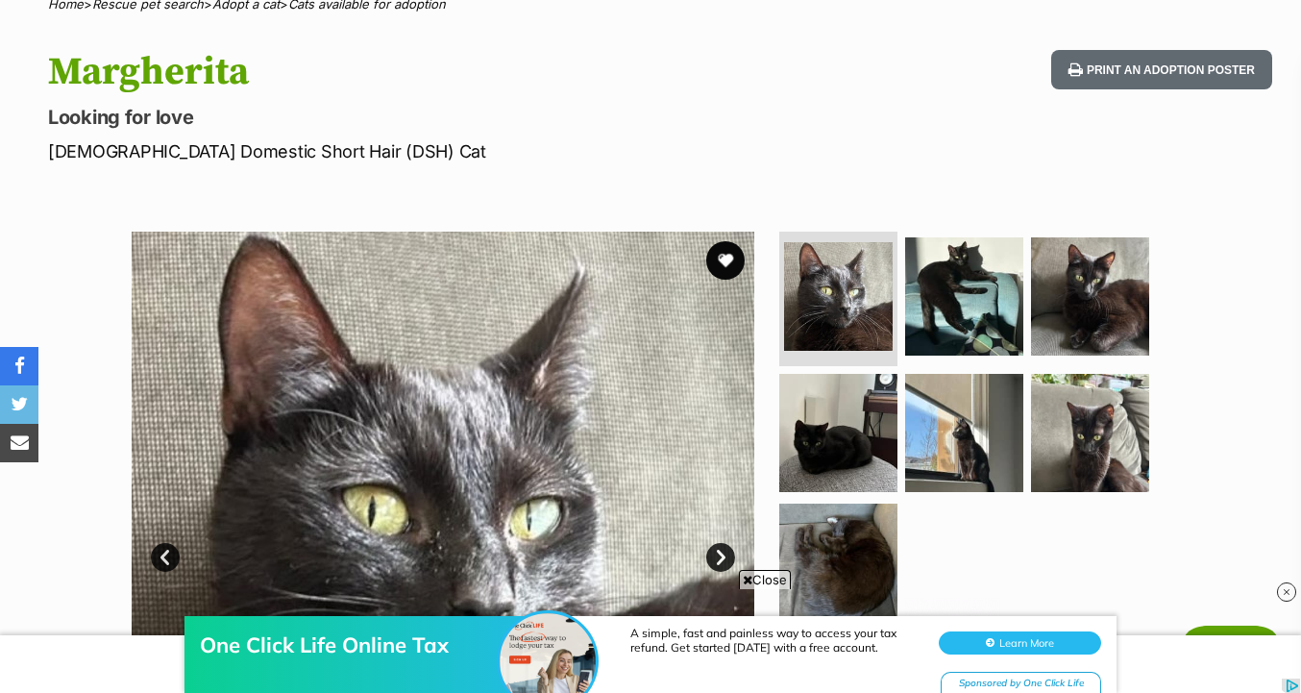
scroll to position [356, 0]
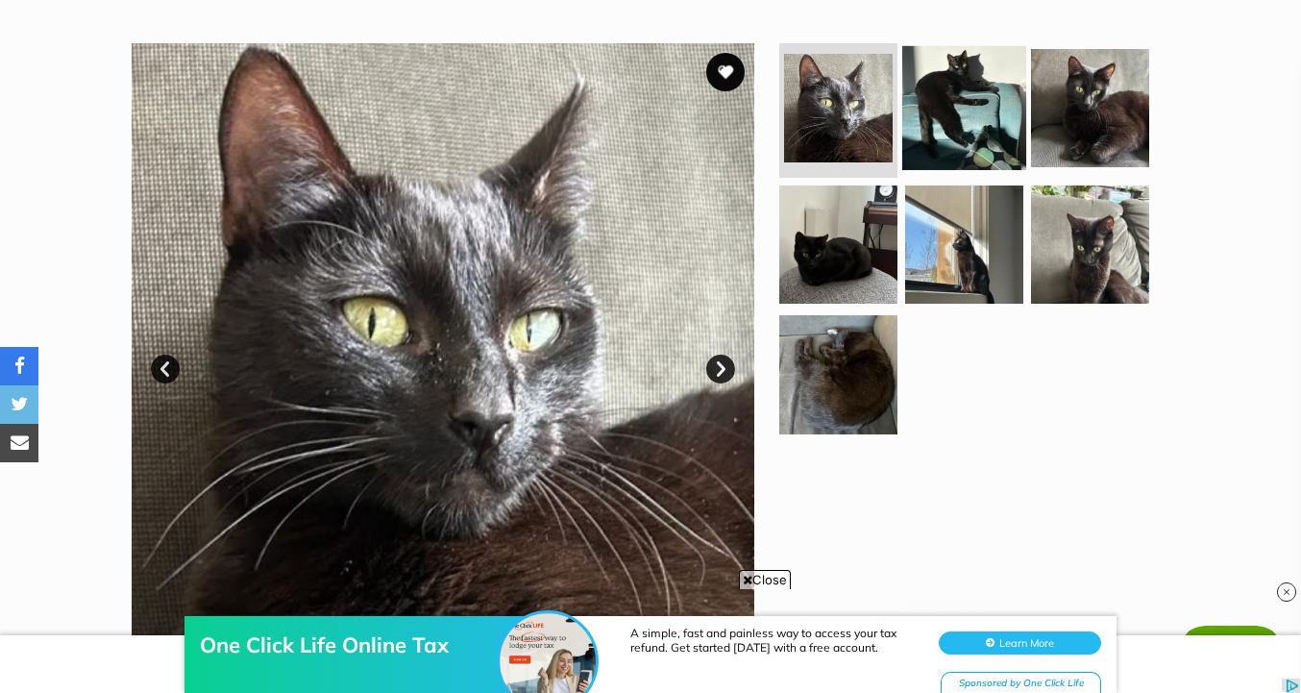
click at [961, 152] on img at bounding box center [964, 108] width 124 height 124
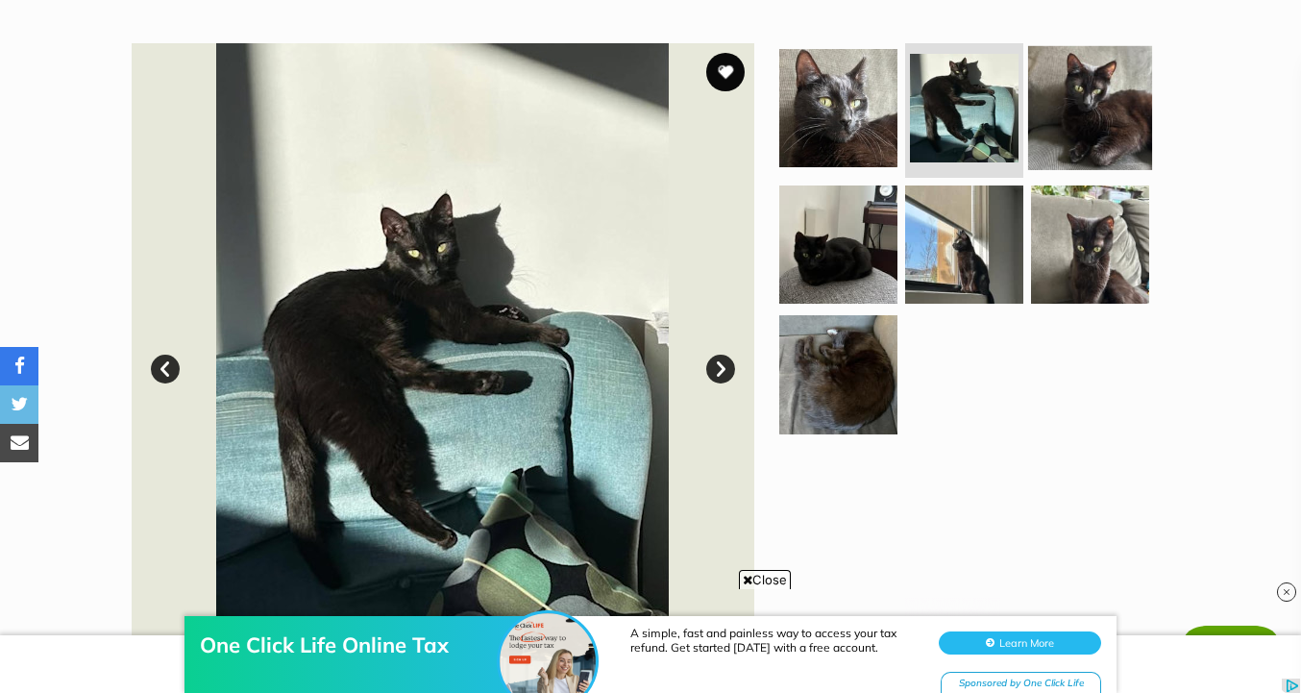
click at [1060, 161] on img at bounding box center [1090, 108] width 124 height 124
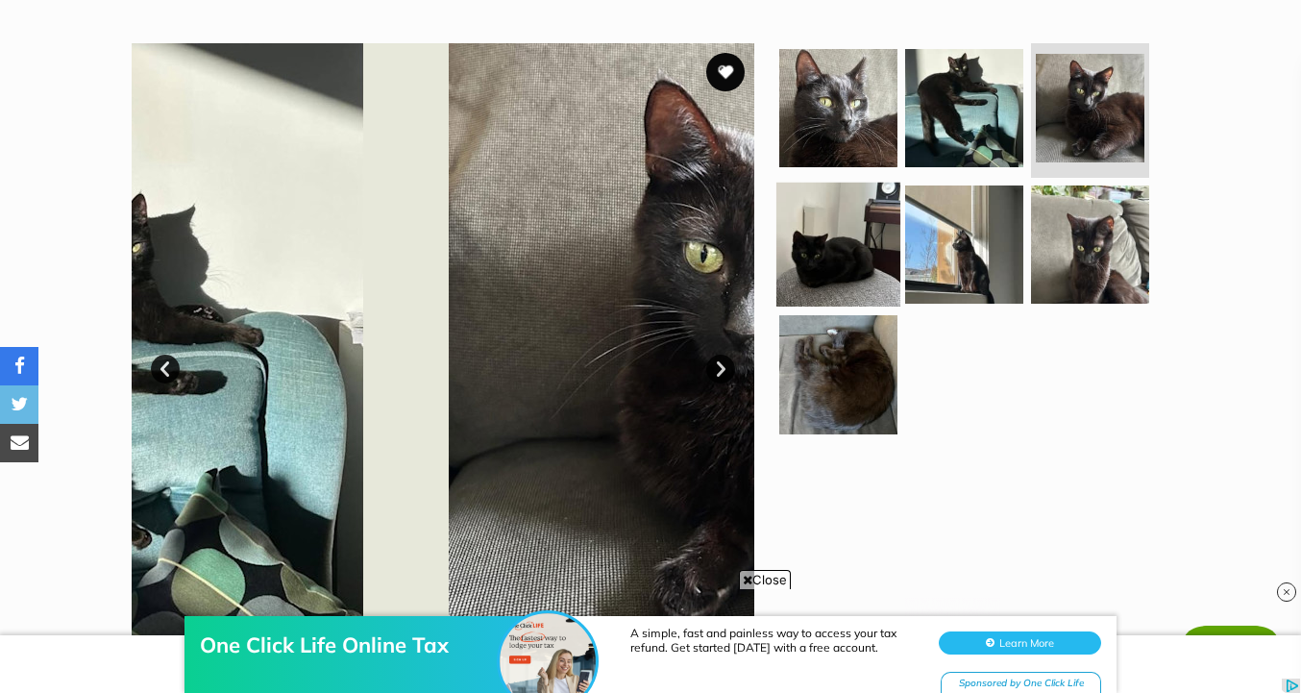
click at [849, 222] on img at bounding box center [838, 244] width 124 height 124
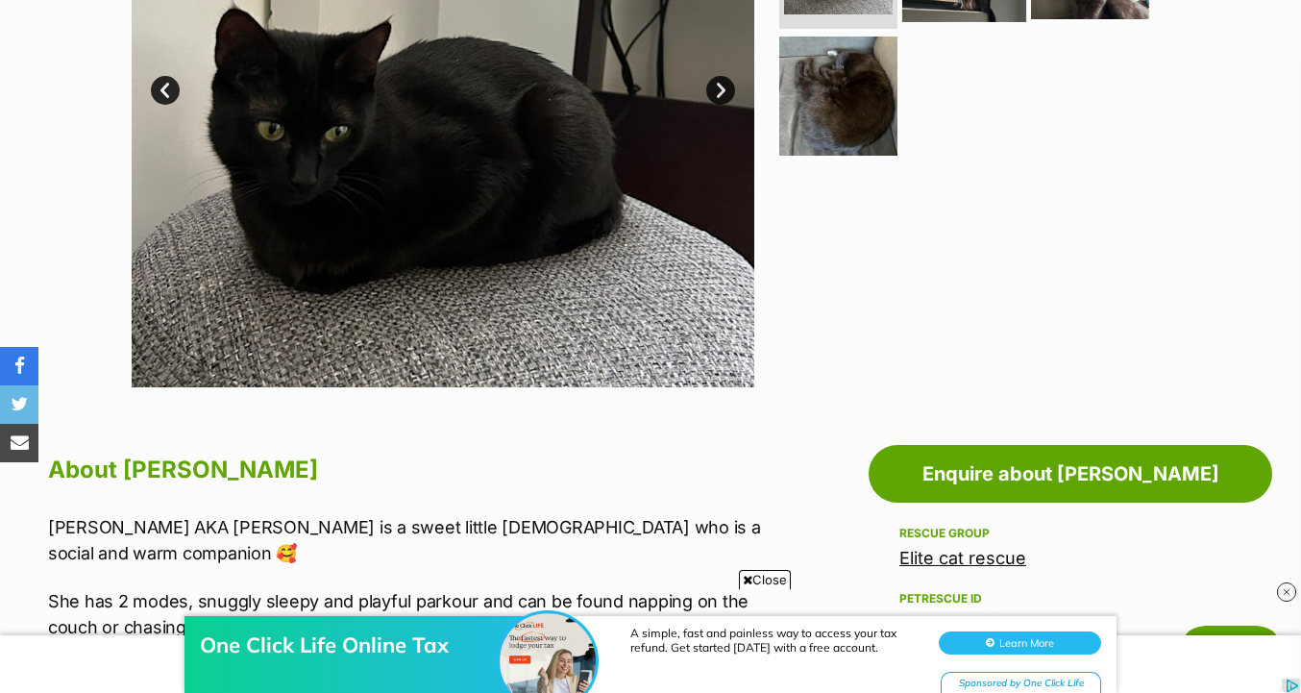
scroll to position [914, 0]
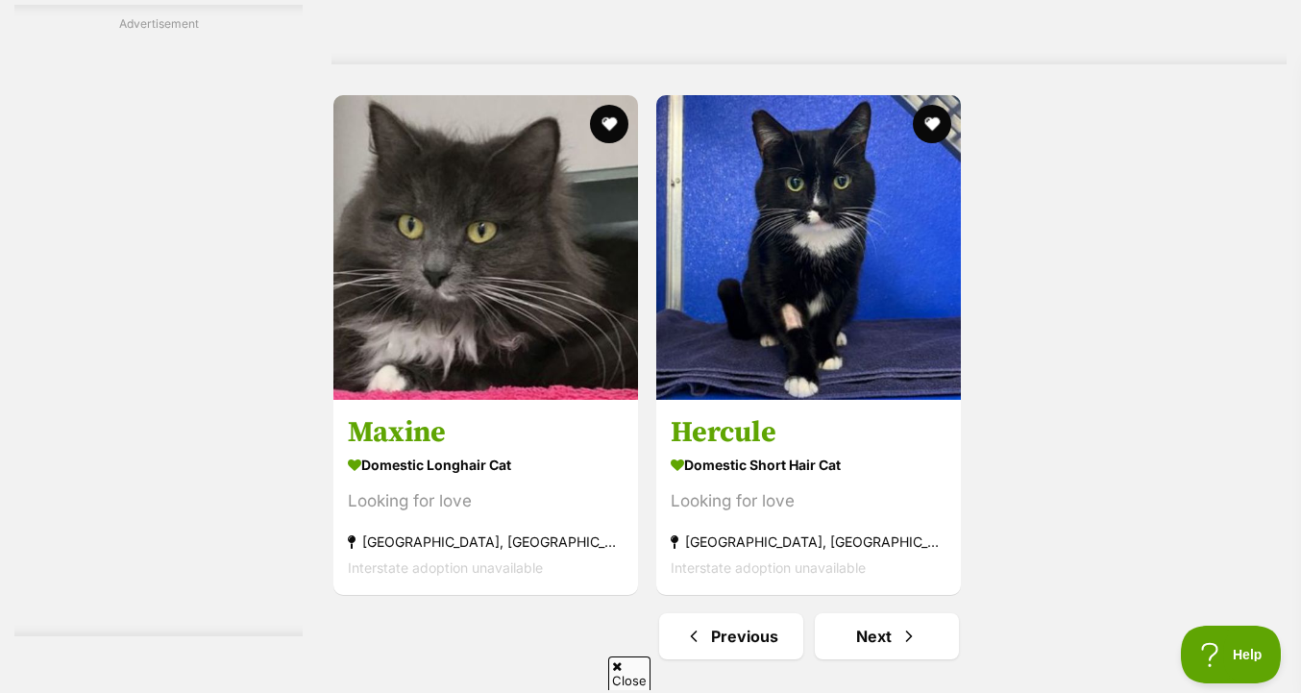
scroll to position [4499, 0]
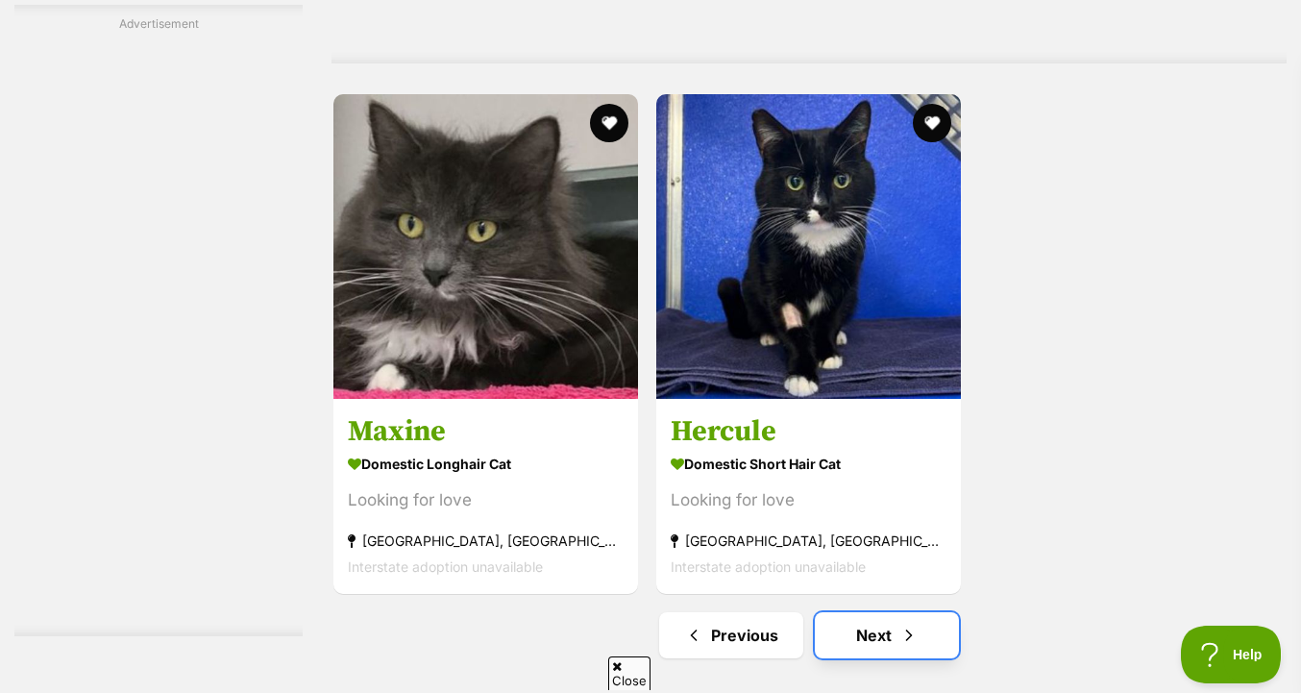
click at [920, 622] on link "Next" at bounding box center [887, 635] width 144 height 46
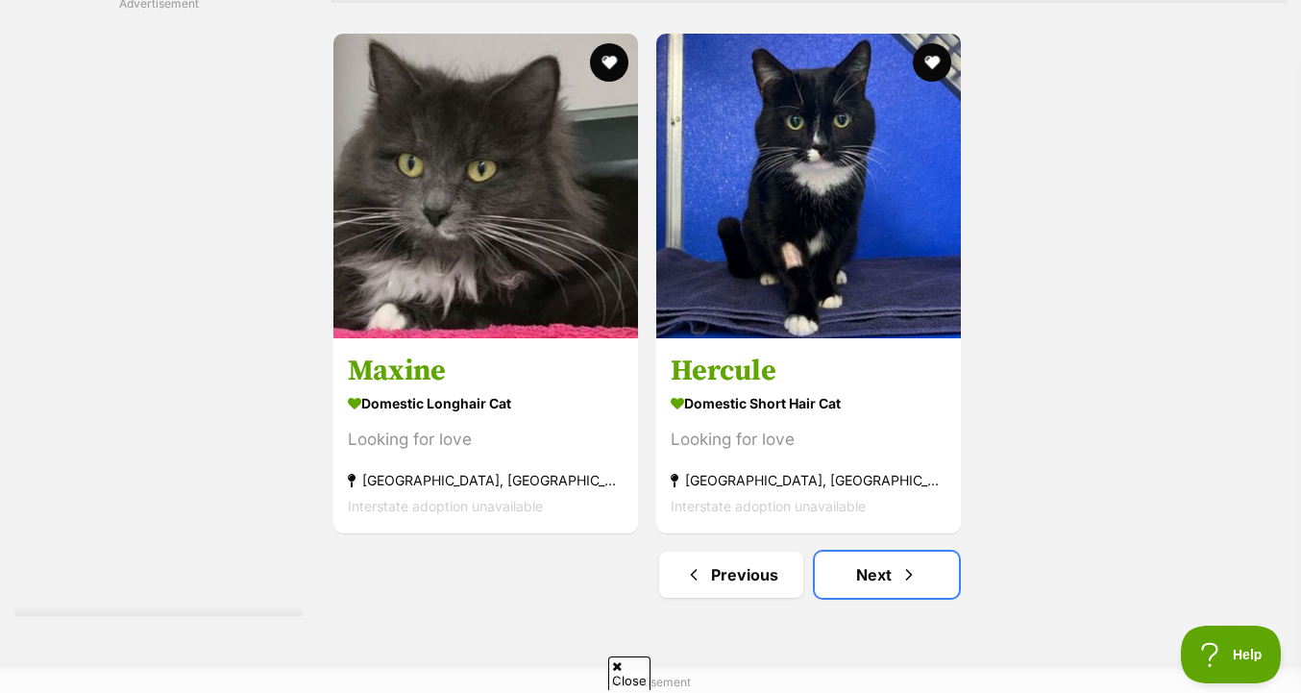
scroll to position [4585, 0]
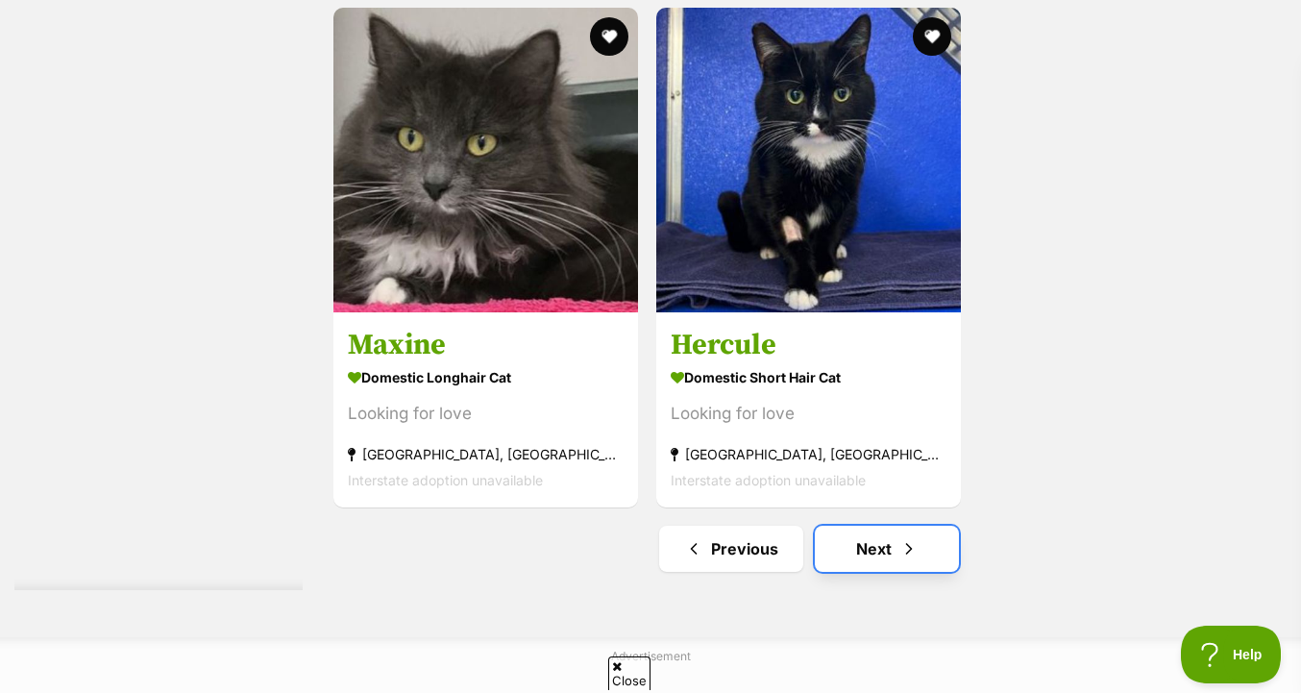
click at [899, 548] on span "Next page" at bounding box center [908, 548] width 19 height 23
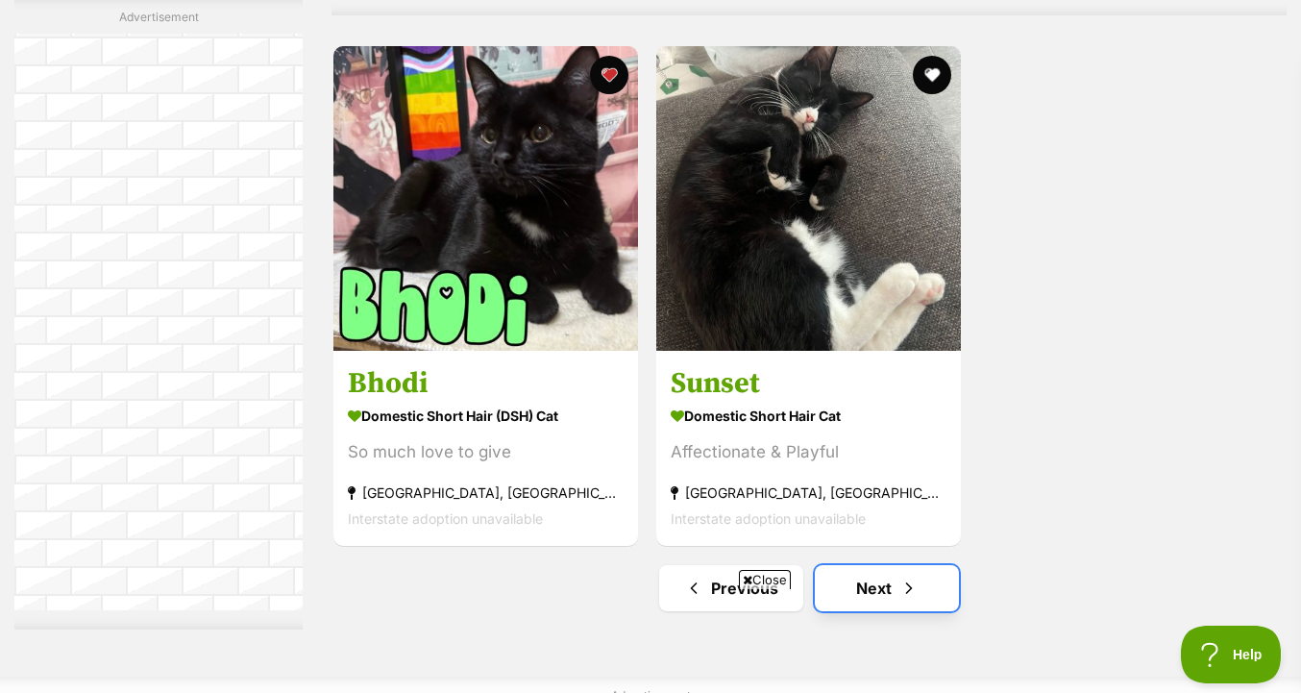
click at [849, 565] on link "Next" at bounding box center [887, 588] width 144 height 46
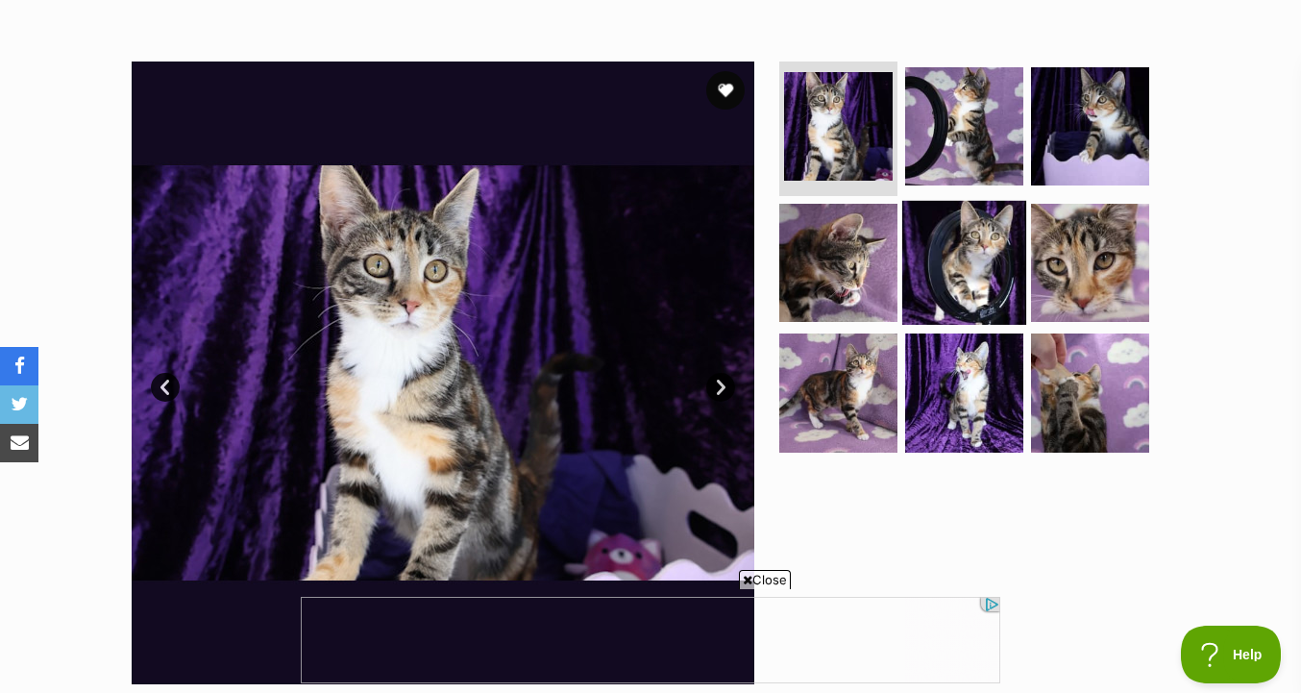
click at [931, 278] on img at bounding box center [964, 262] width 124 height 124
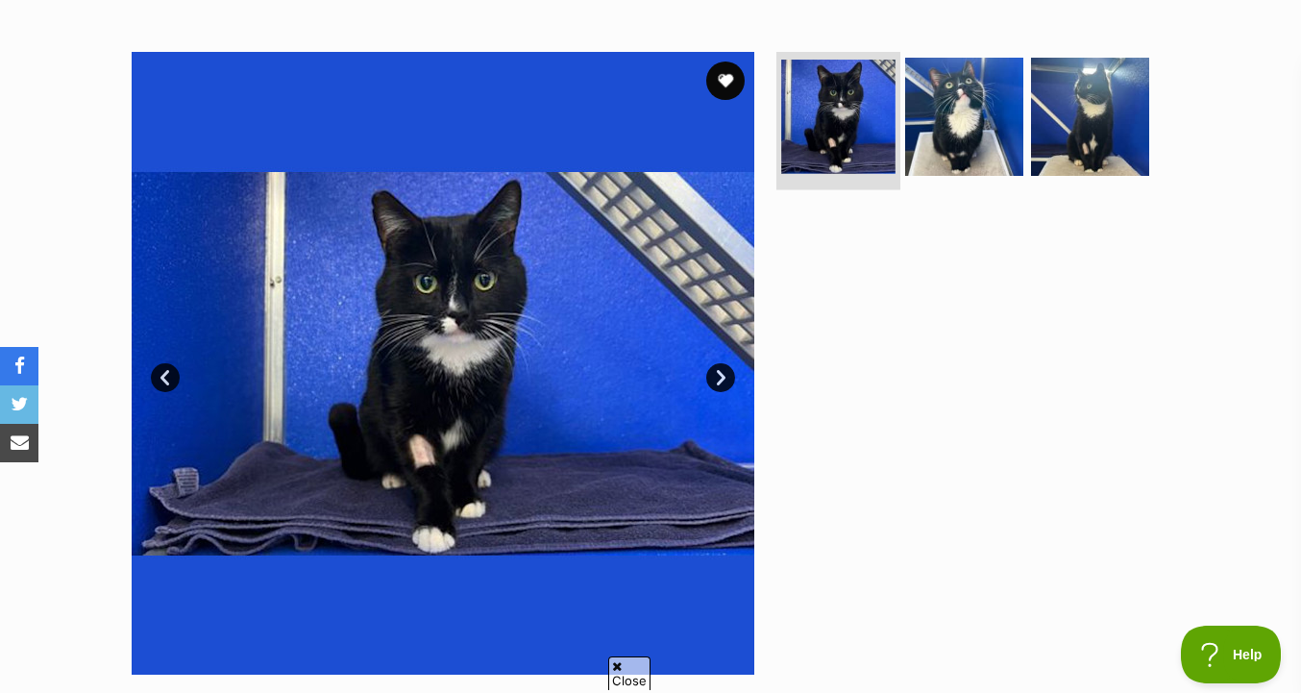
click at [840, 132] on img at bounding box center [838, 117] width 114 height 114
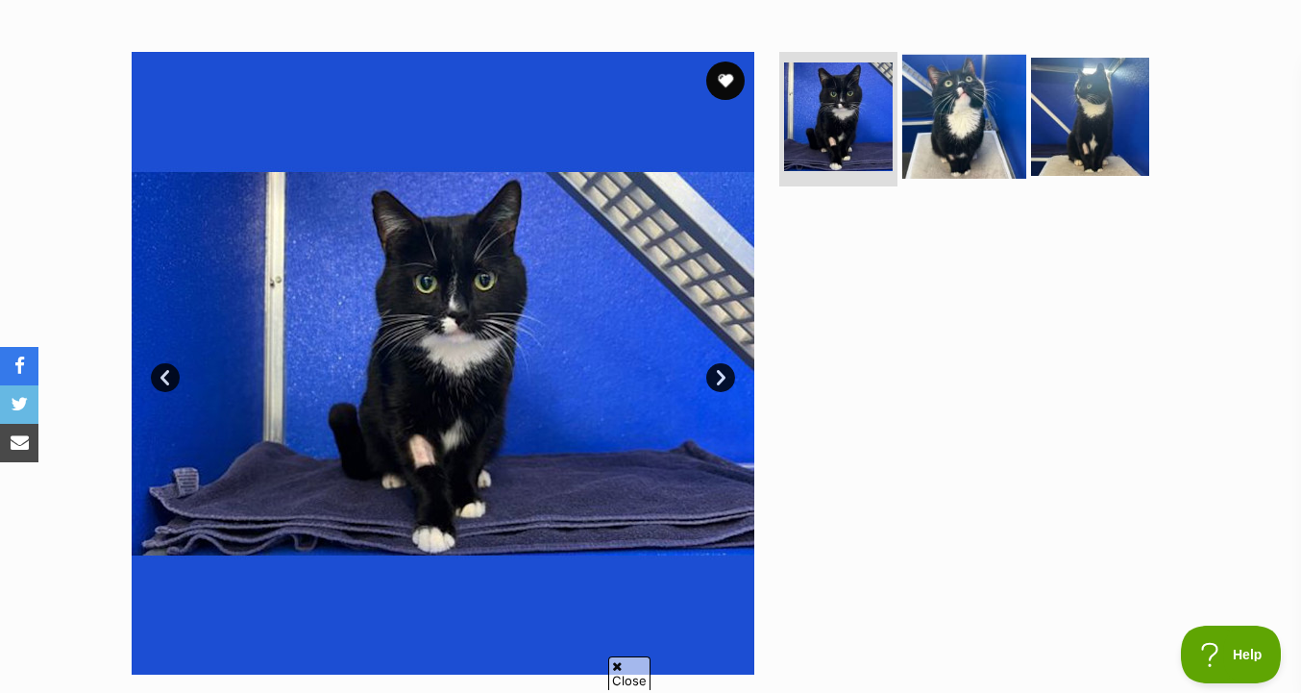
click at [933, 132] on img at bounding box center [964, 117] width 124 height 124
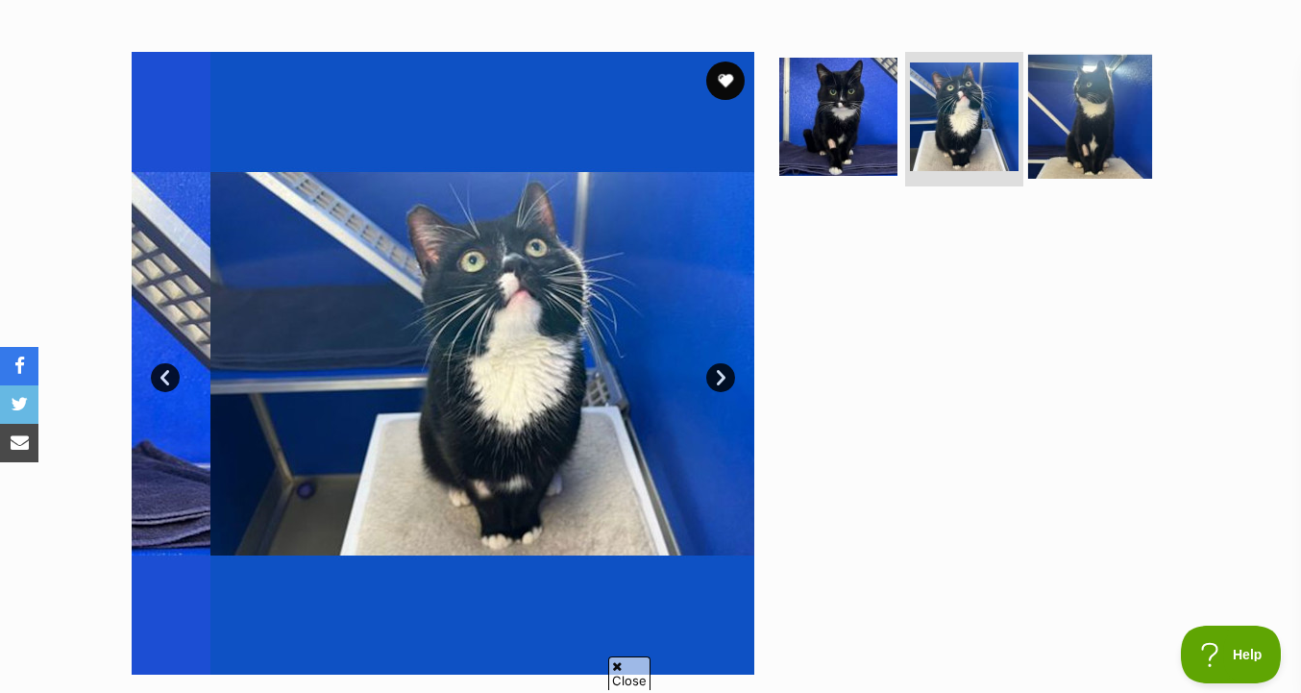
click at [1033, 131] on img at bounding box center [1090, 117] width 124 height 124
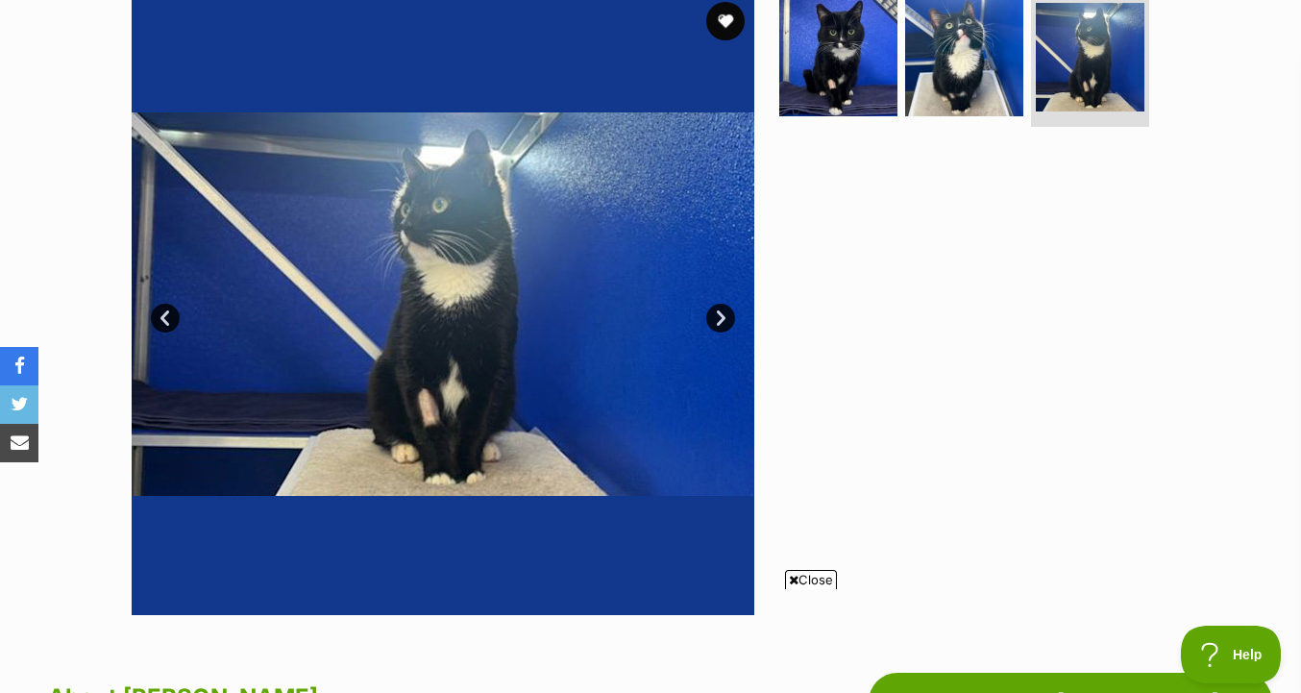
scroll to position [386, 0]
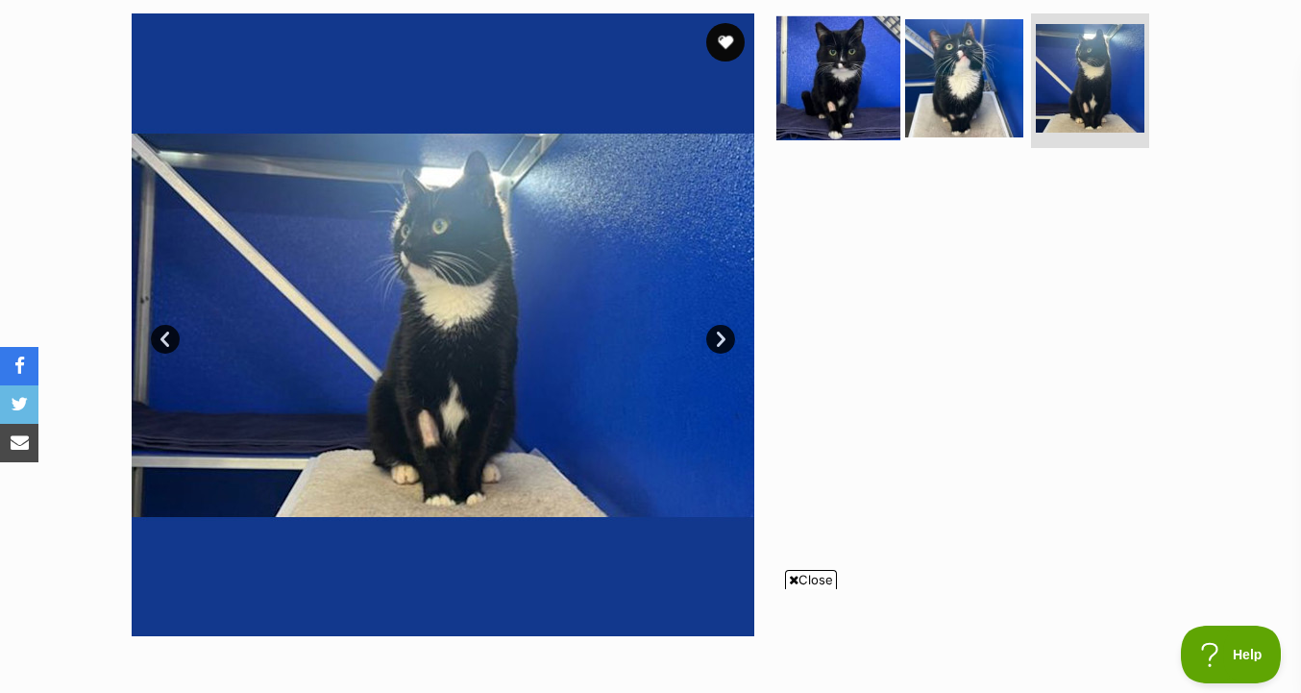
click at [848, 103] on img at bounding box center [838, 78] width 124 height 124
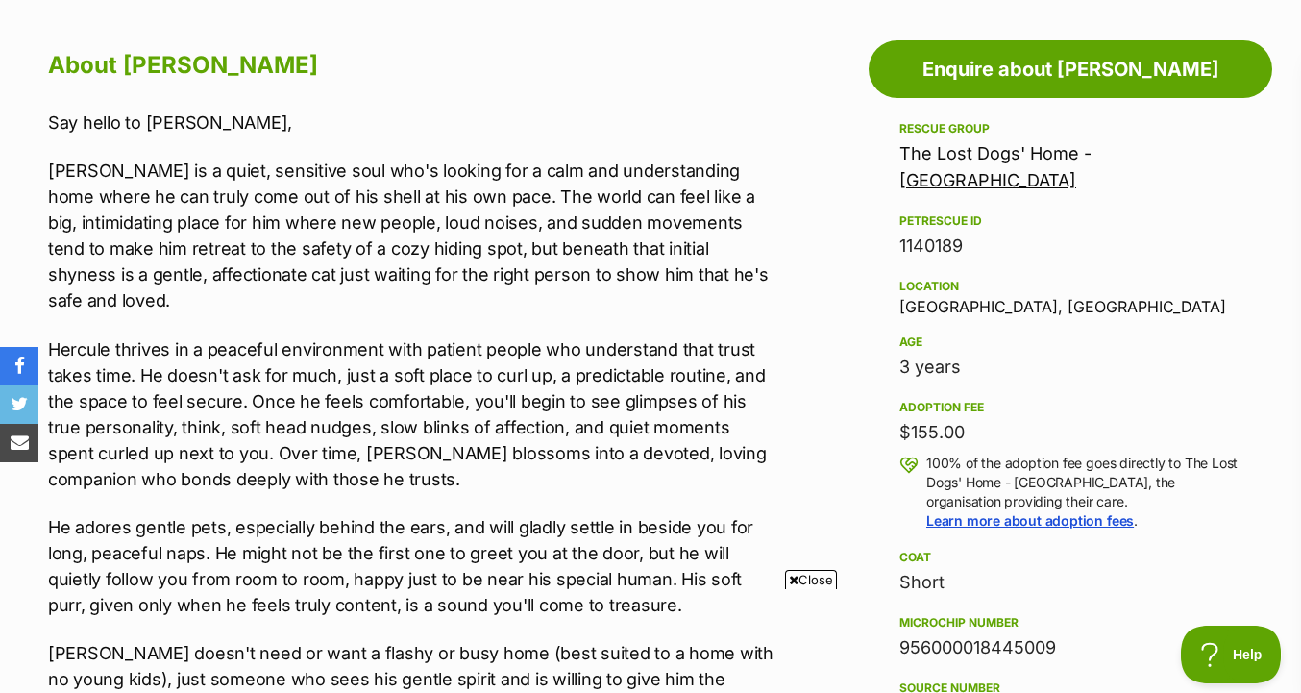
scroll to position [1074, 0]
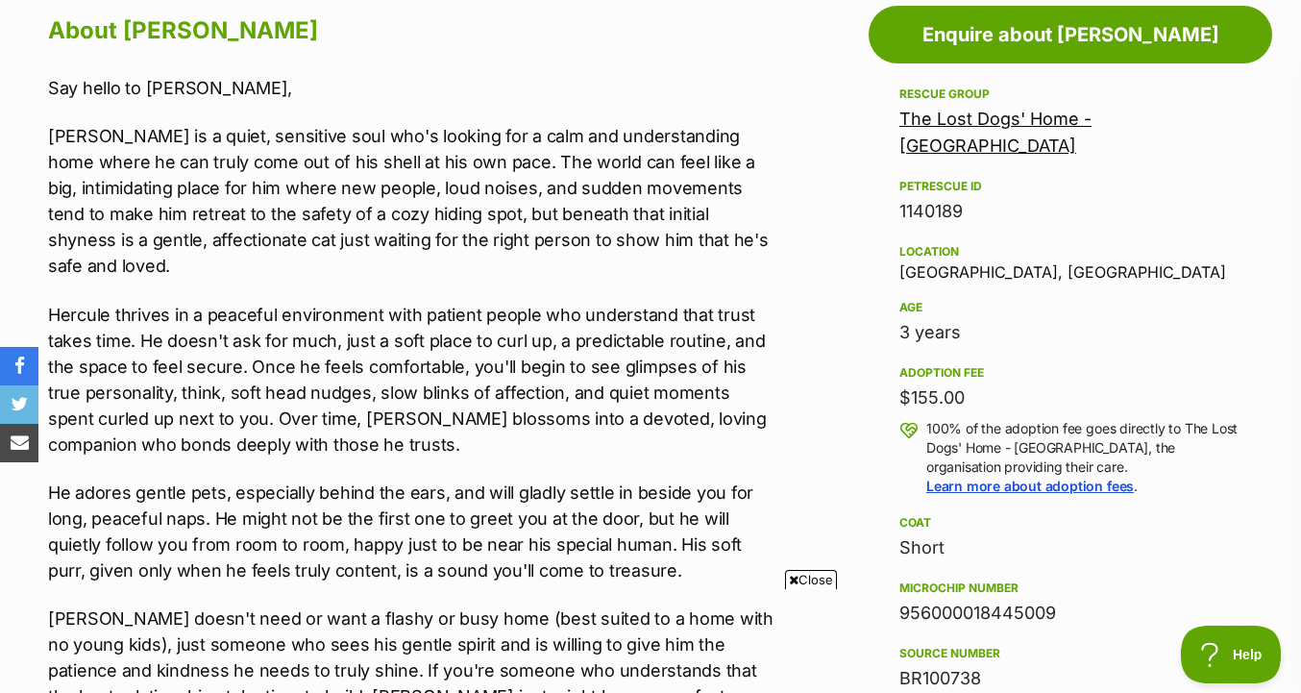
click at [607, 407] on p "Hercule thrives in a peaceful environment with patient people who understand th…" at bounding box center [411, 380] width 726 height 156
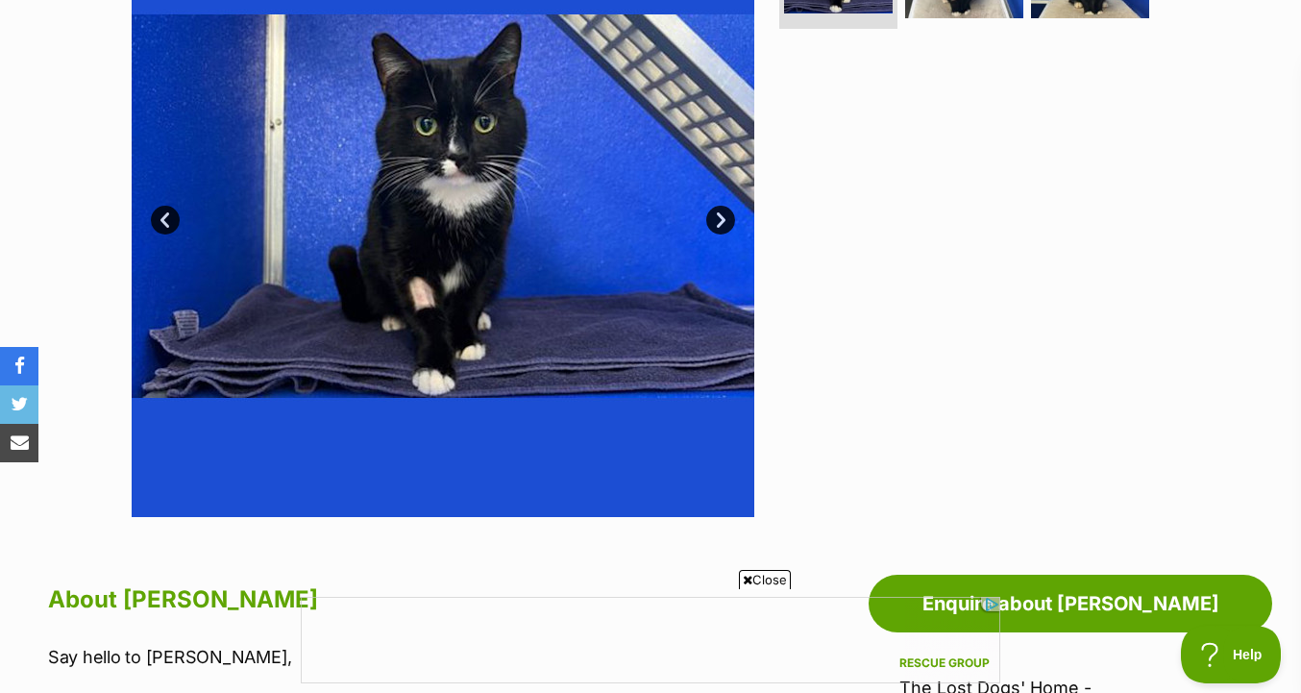
scroll to position [497, 0]
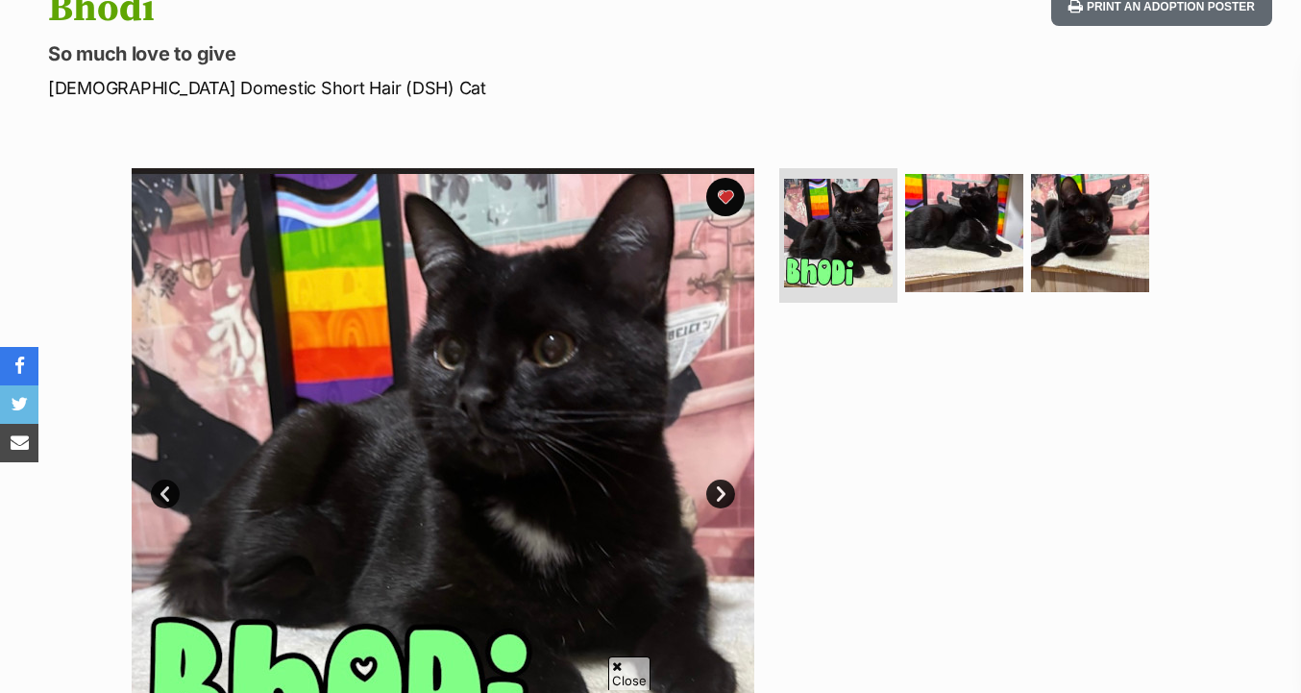
scroll to position [247, 0]
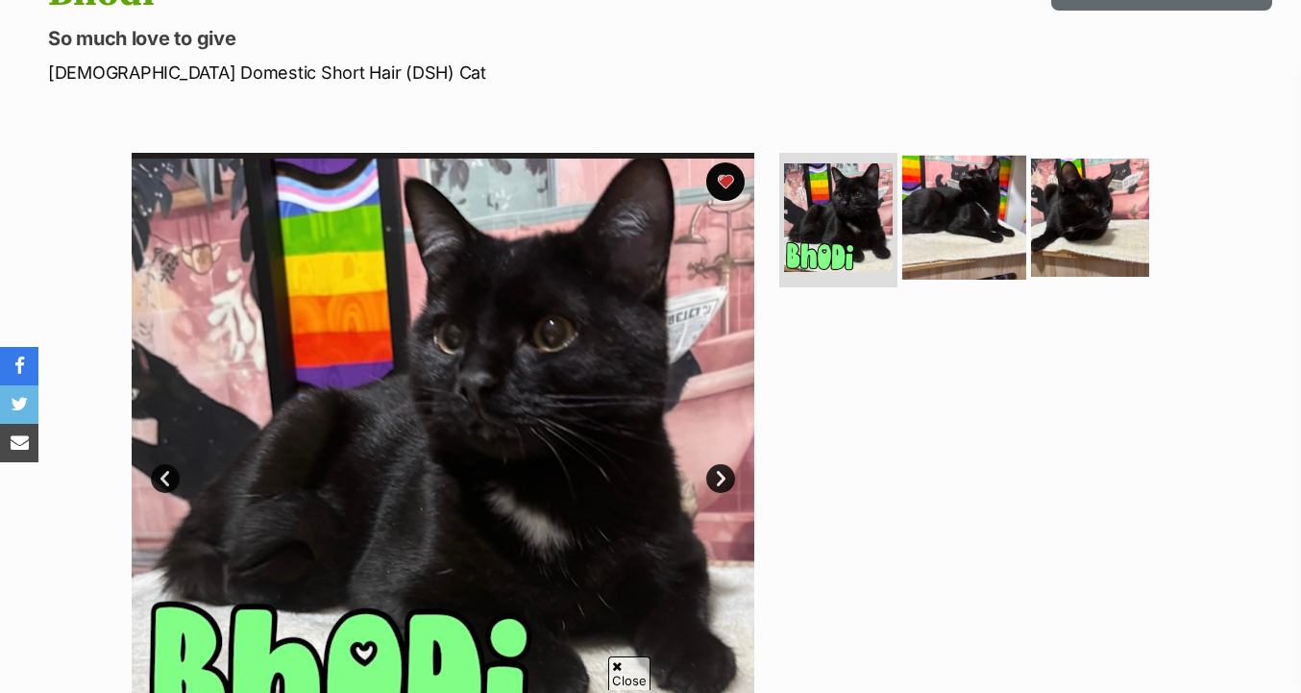
click at [938, 194] on img at bounding box center [964, 218] width 124 height 124
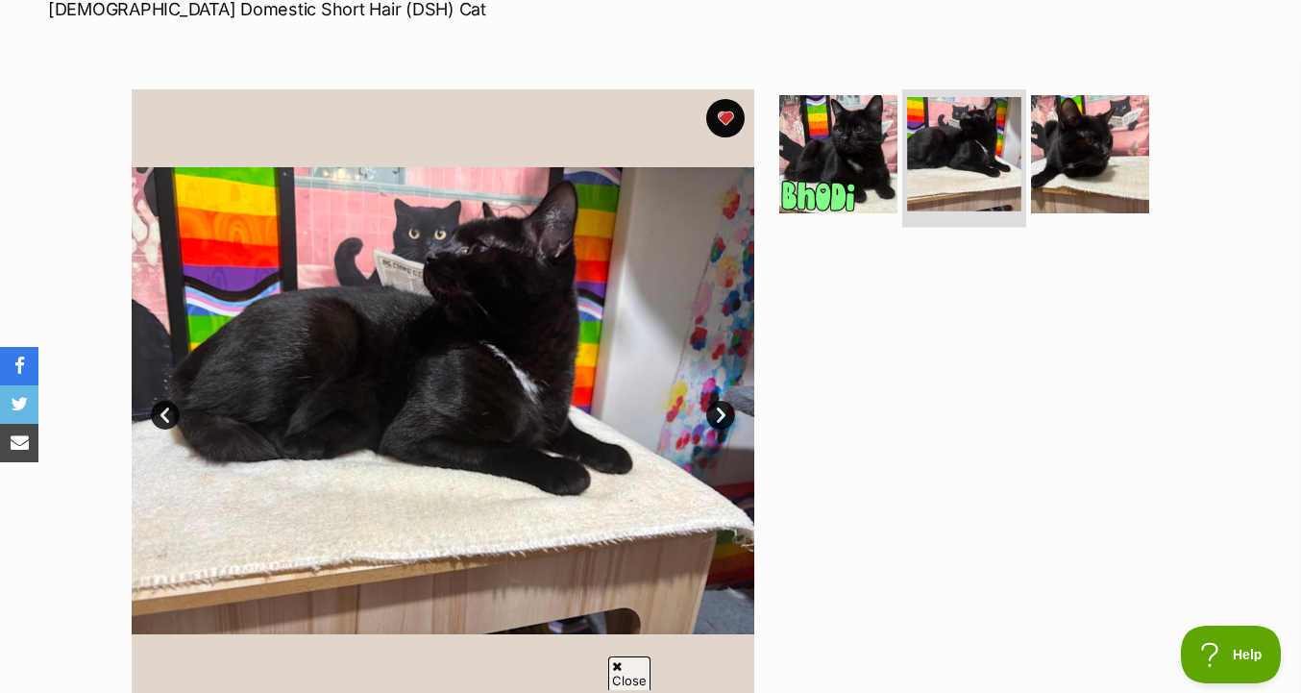
scroll to position [330, 0]
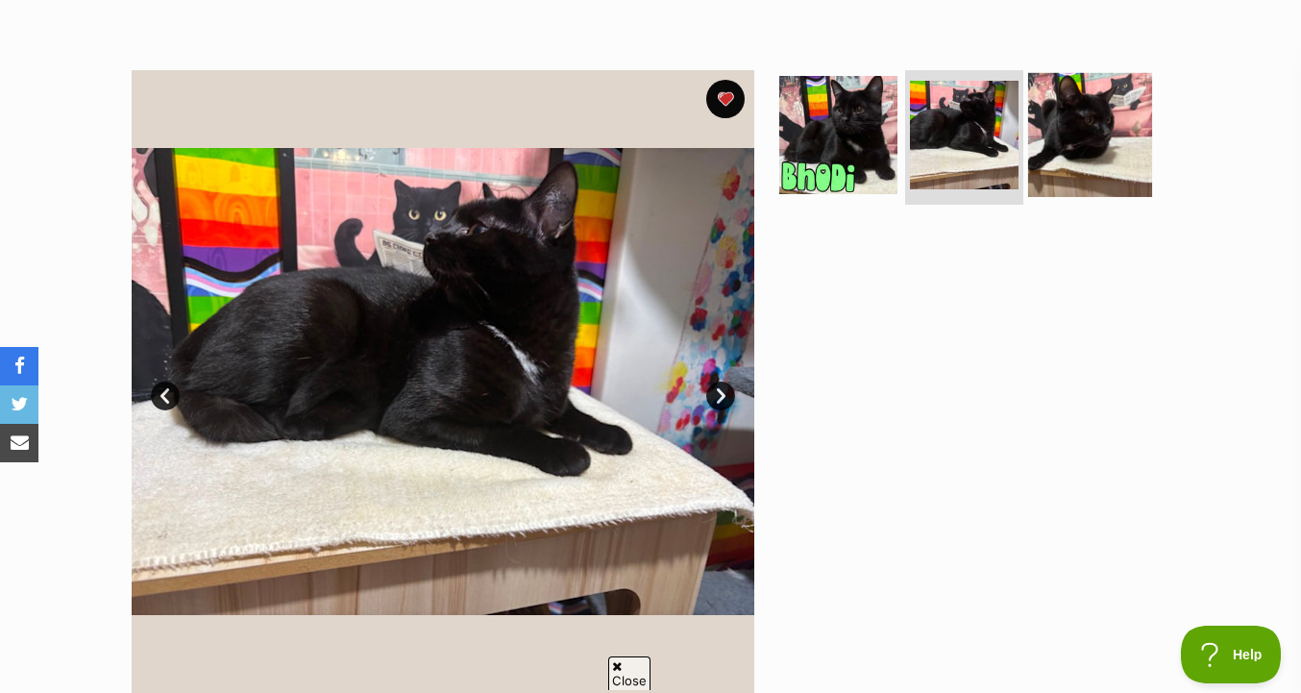
click at [1083, 163] on img at bounding box center [1090, 135] width 124 height 124
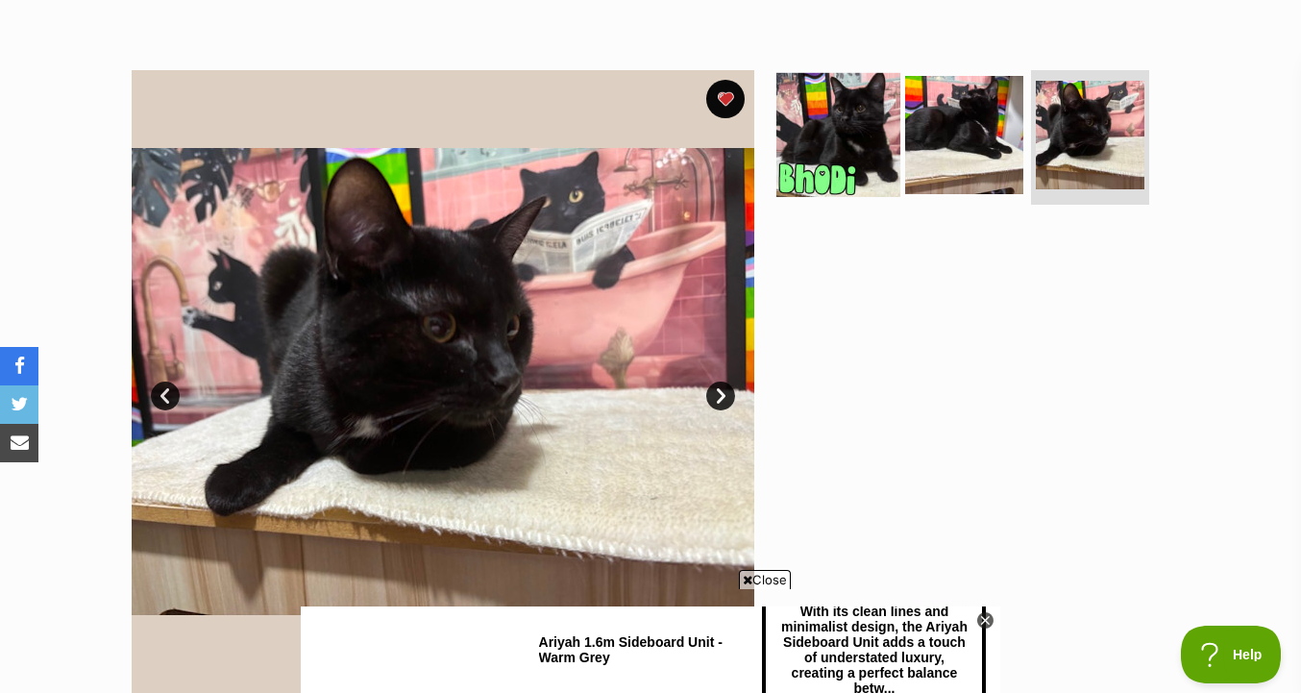
scroll to position [0, 0]
click at [892, 178] on img at bounding box center [838, 135] width 124 height 124
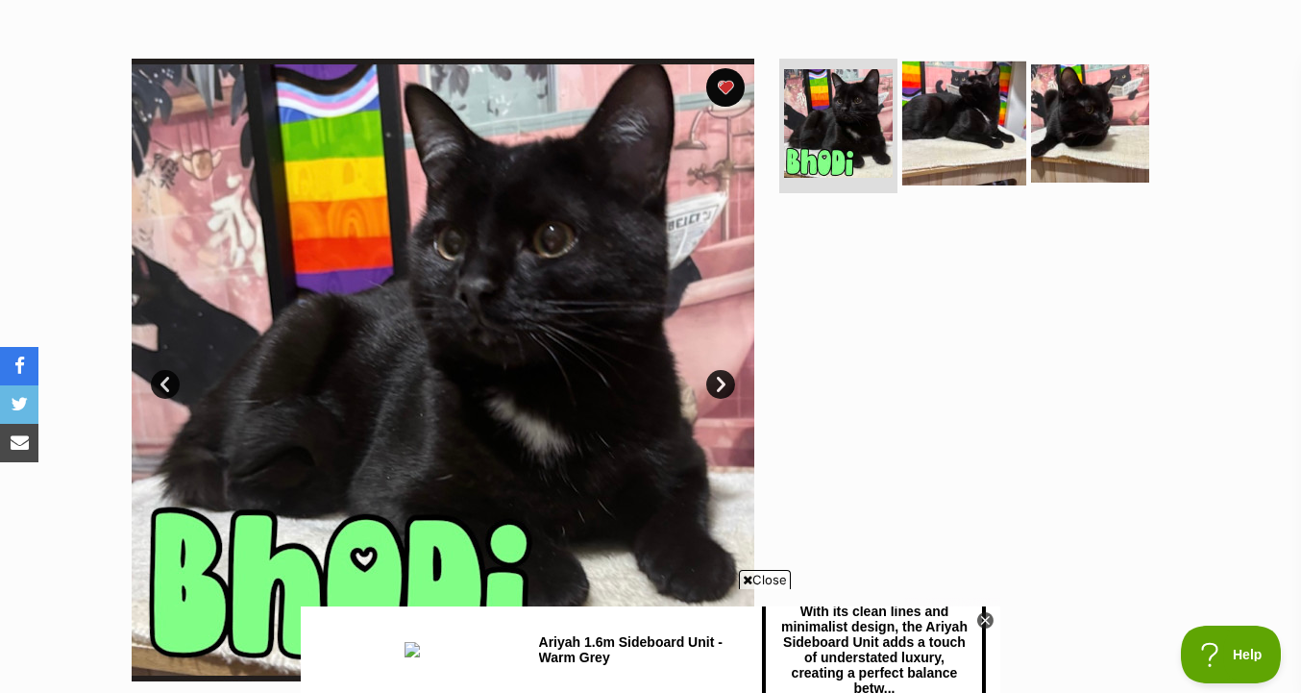
click at [973, 156] on img at bounding box center [964, 123] width 124 height 124
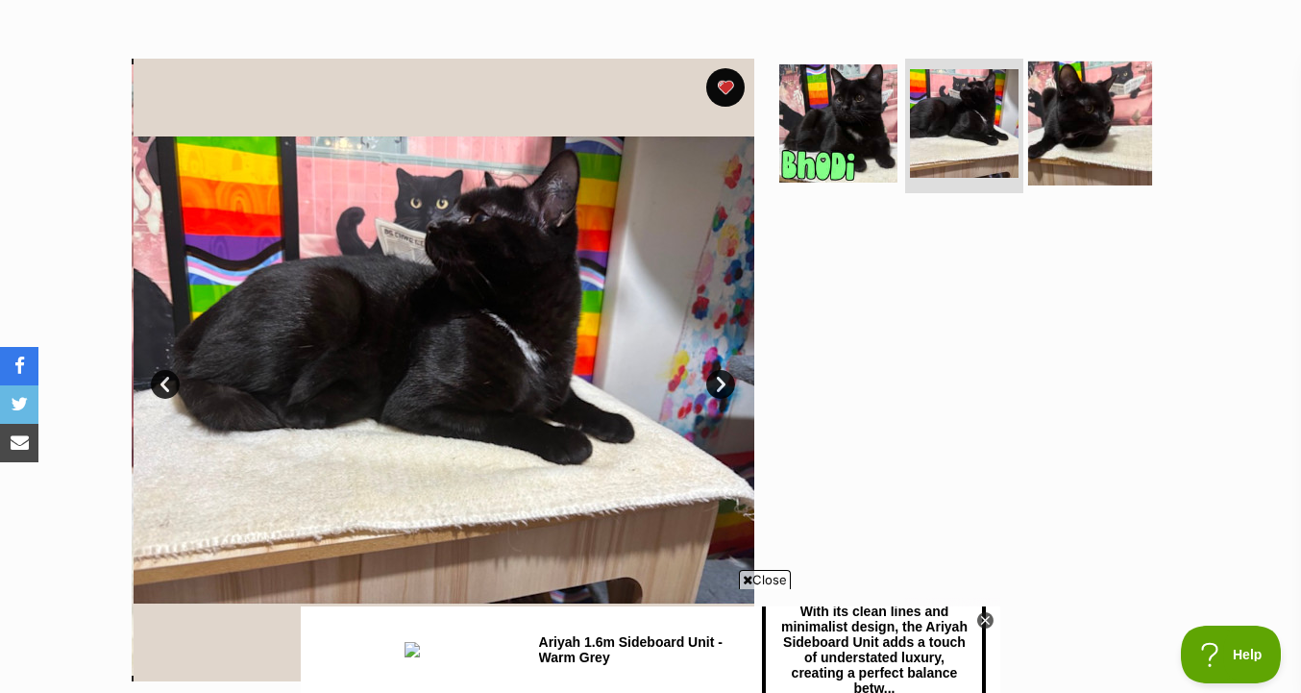
click at [1086, 172] on img at bounding box center [1090, 123] width 124 height 124
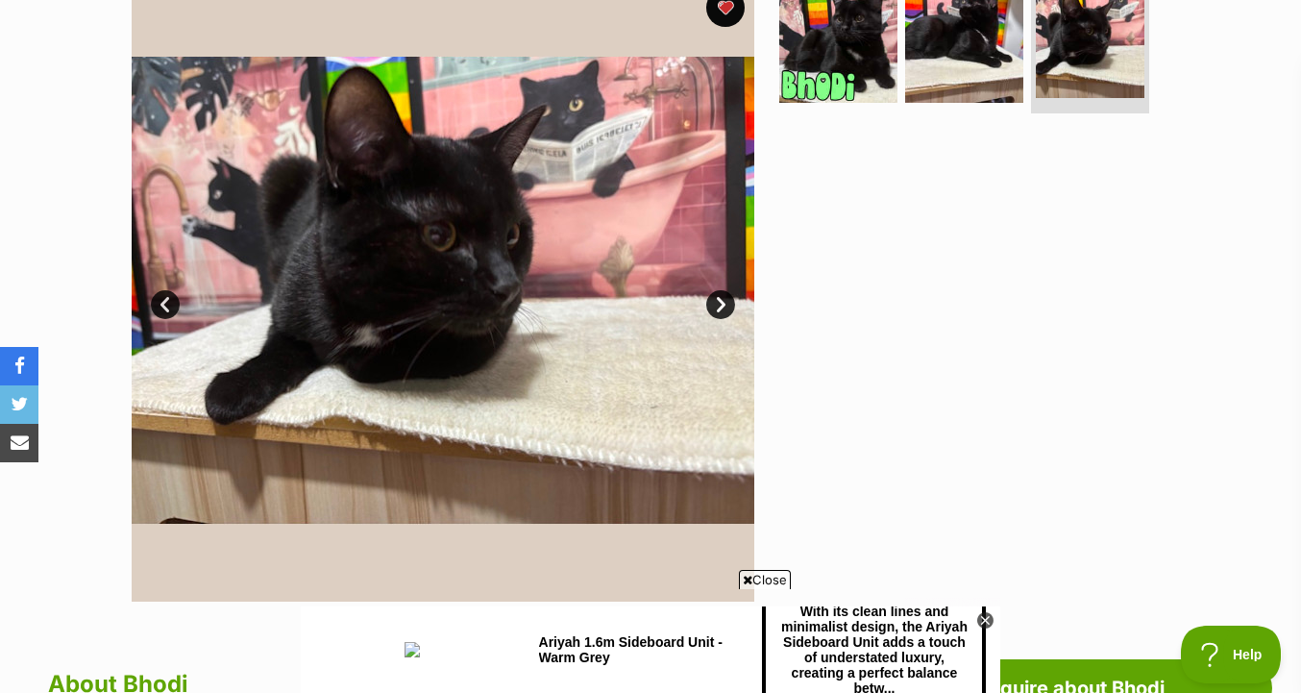
scroll to position [403, 0]
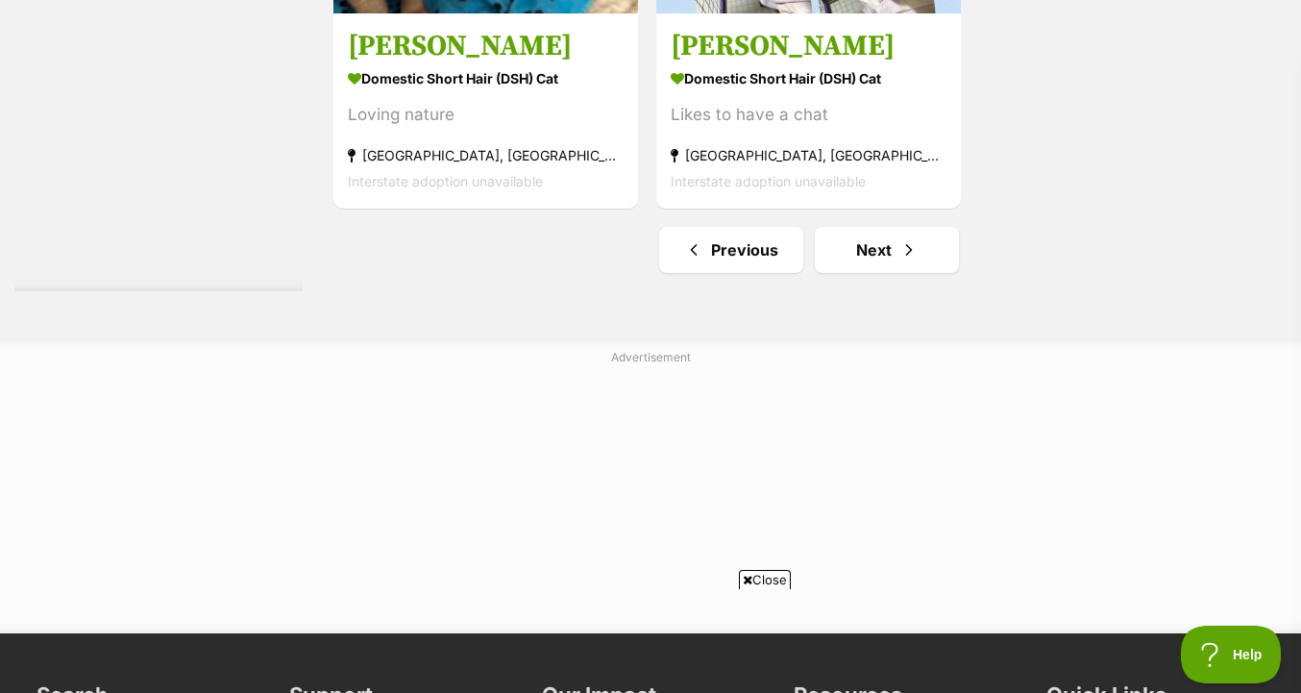
scroll to position [4937, 0]
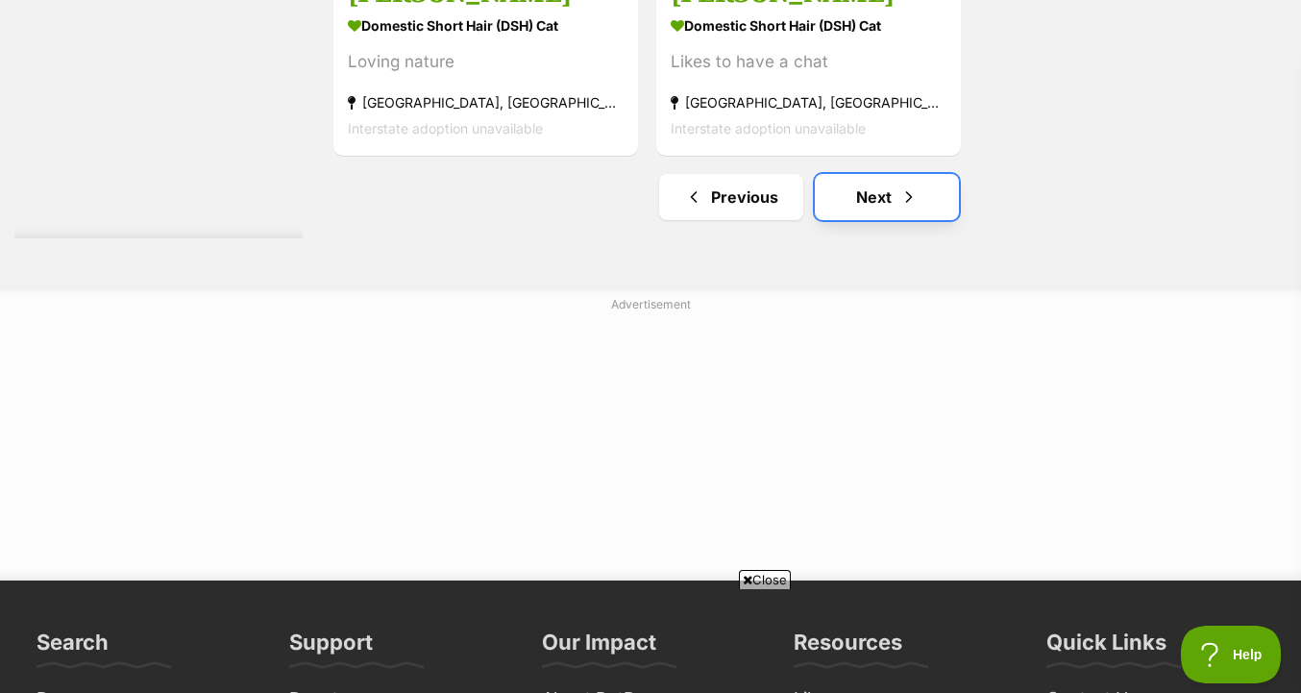
click at [883, 202] on link "Next" at bounding box center [887, 197] width 144 height 46
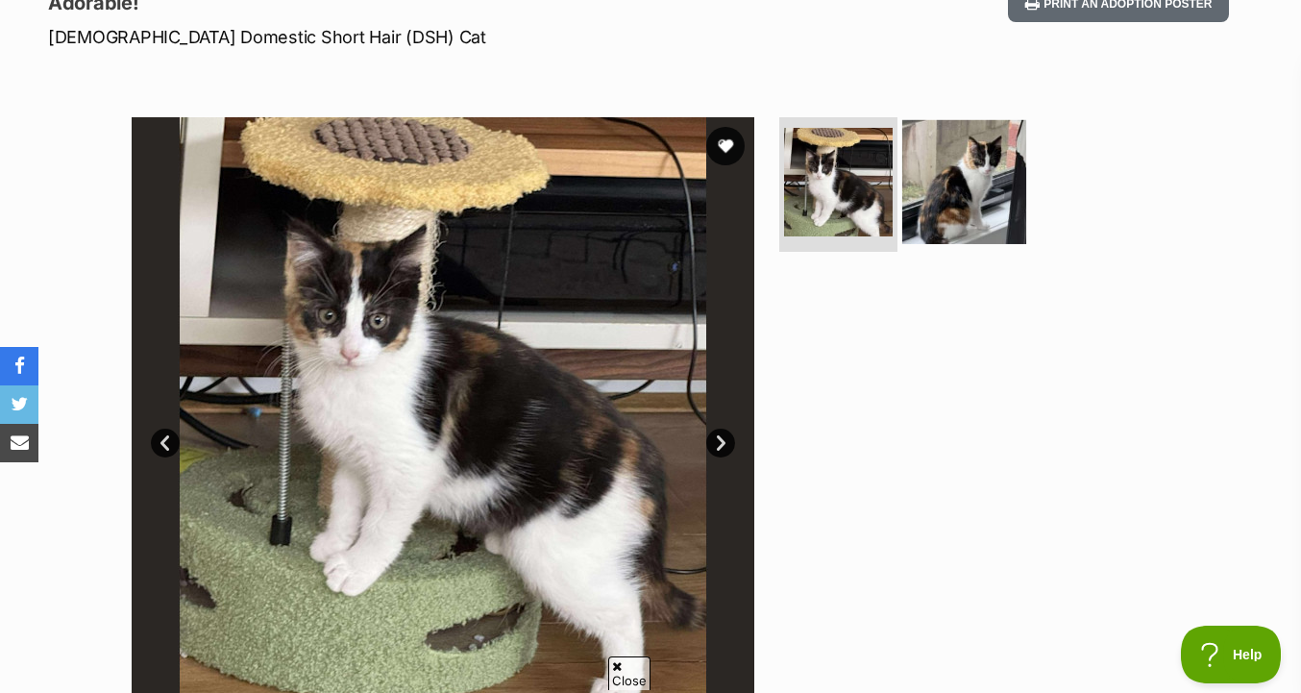
click at [942, 192] on img at bounding box center [964, 182] width 124 height 124
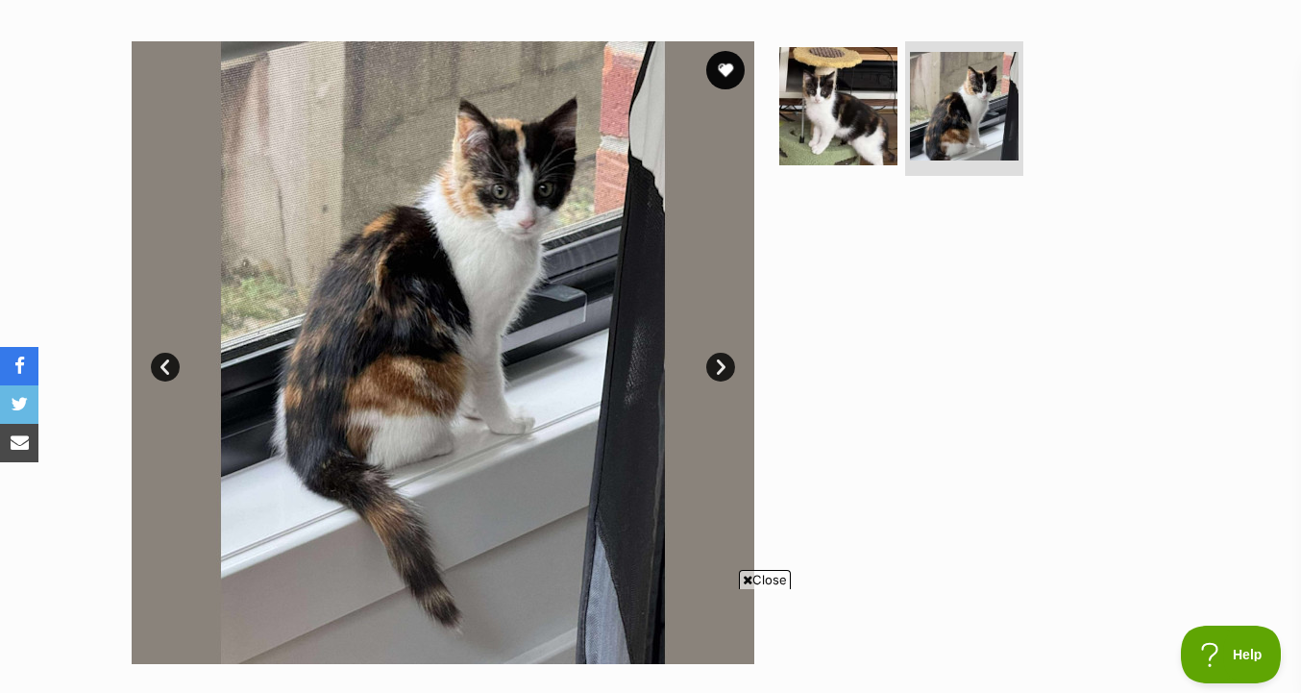
scroll to position [349, 0]
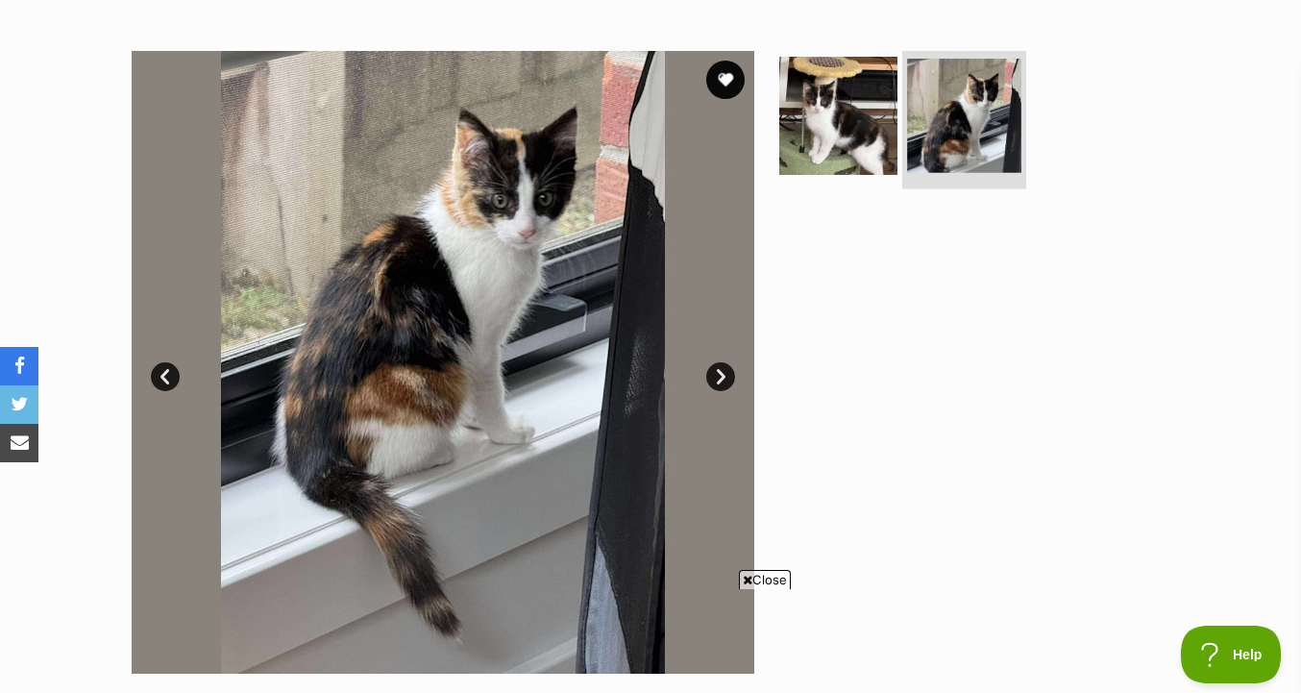
click at [1010, 122] on img at bounding box center [964, 116] width 114 height 114
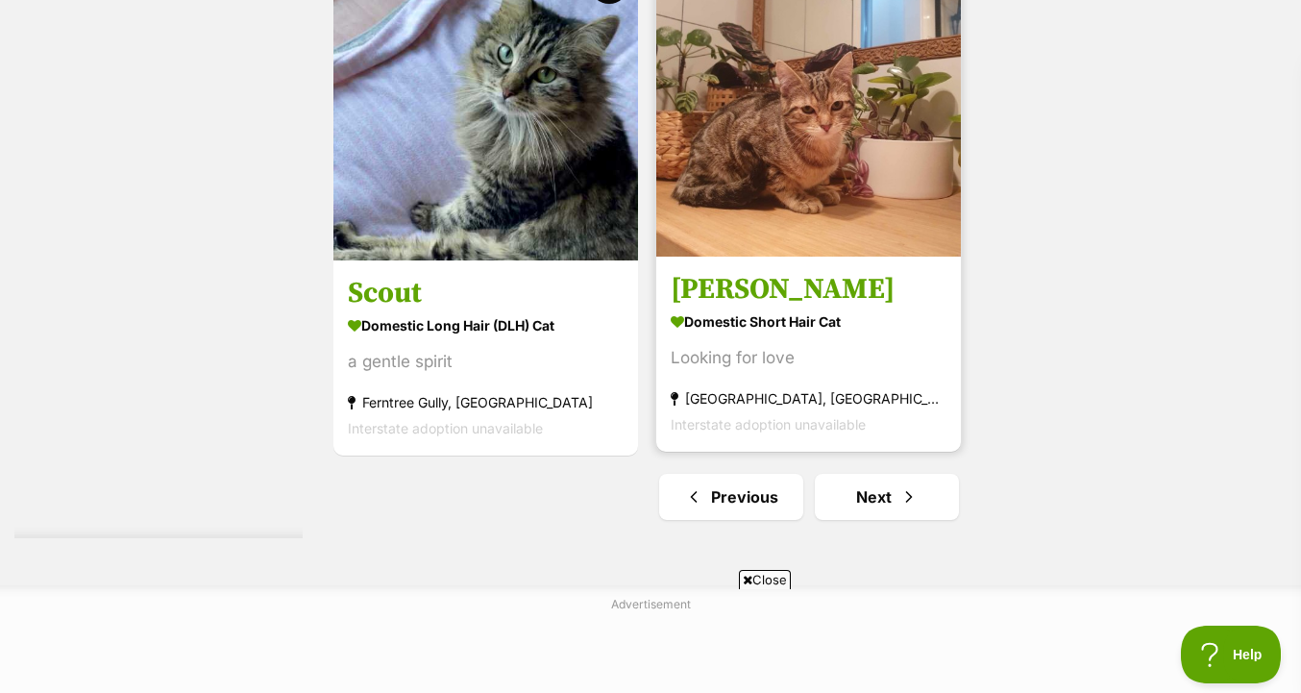
scroll to position [4656, 0]
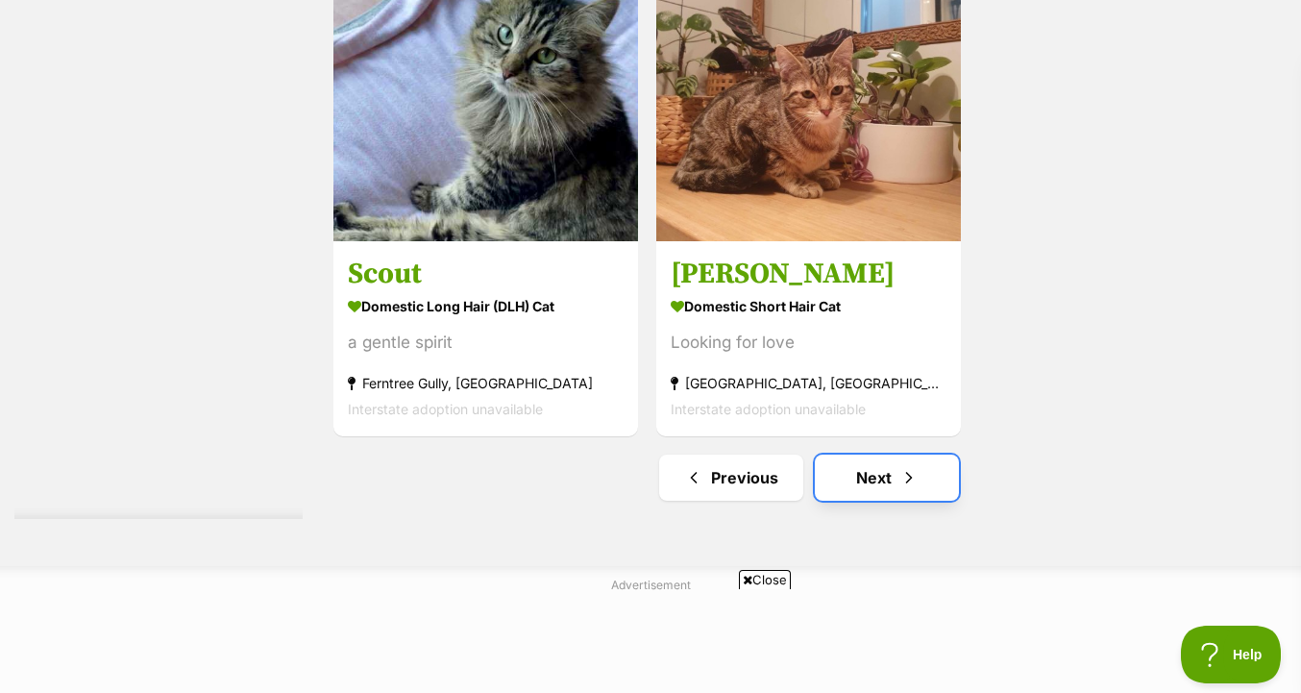
click at [858, 482] on link "Next" at bounding box center [887, 478] width 144 height 46
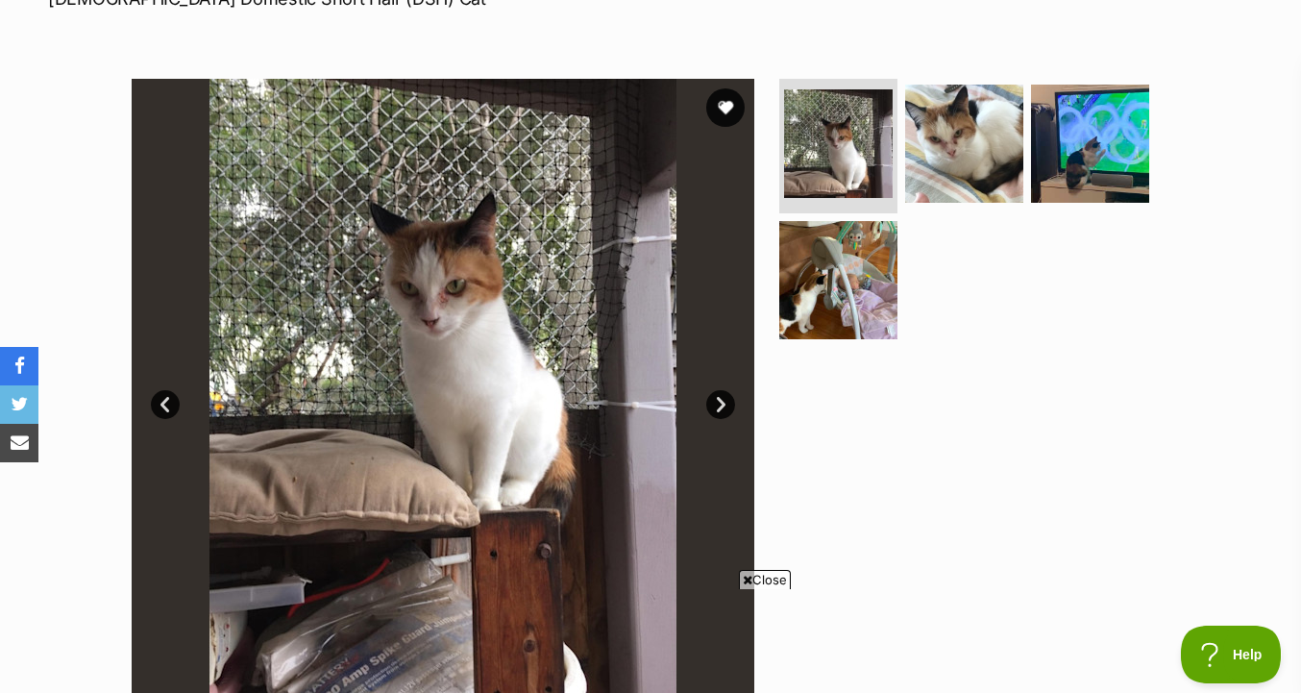
scroll to position [346, 0]
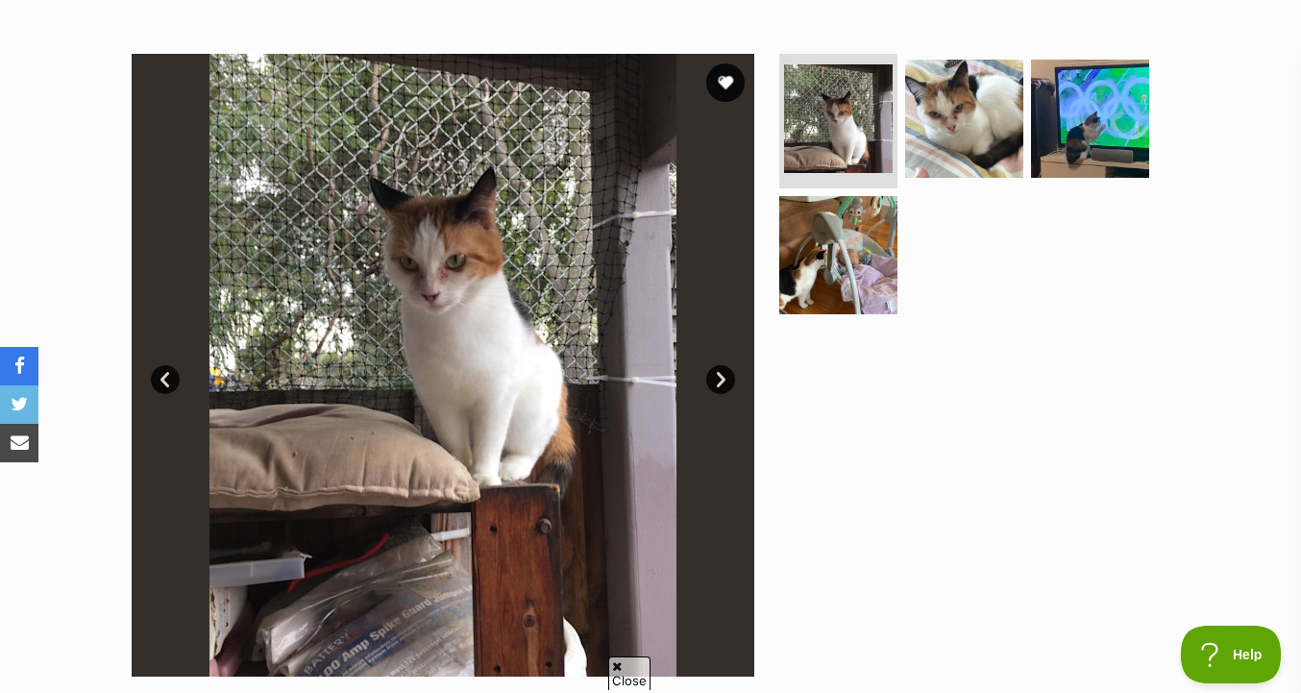
click at [813, 290] on img at bounding box center [838, 255] width 118 height 118
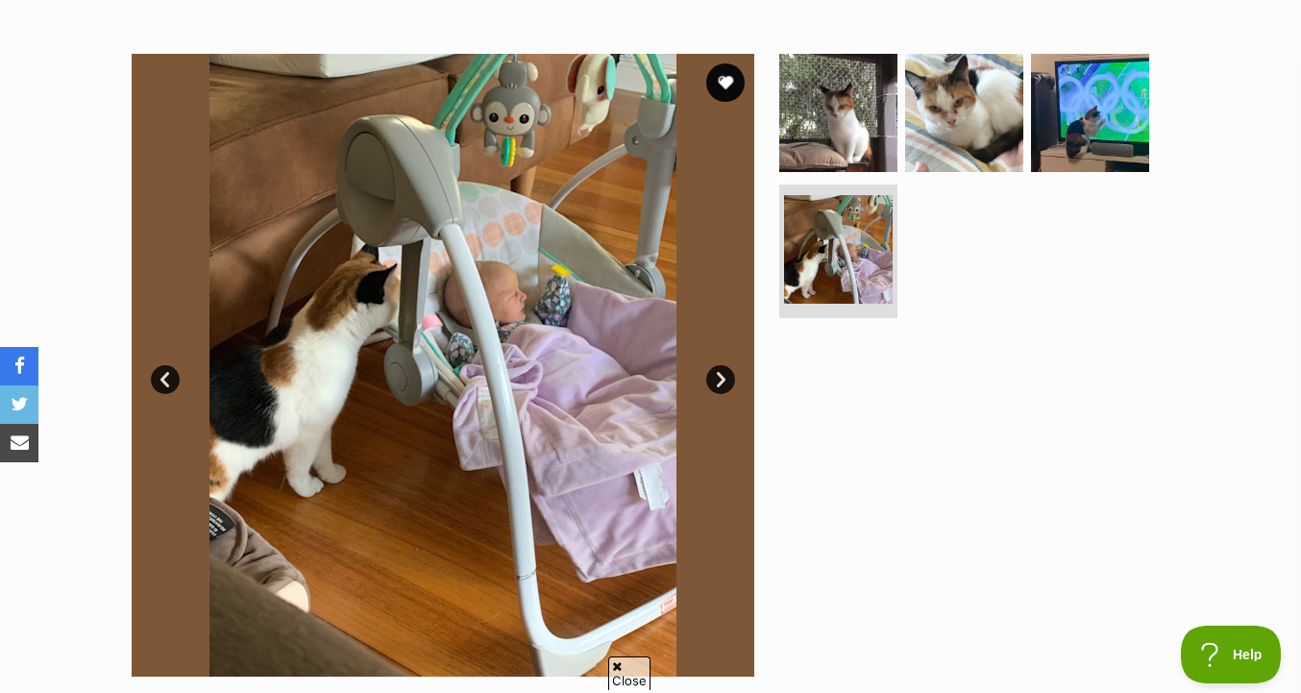
scroll to position [0, 0]
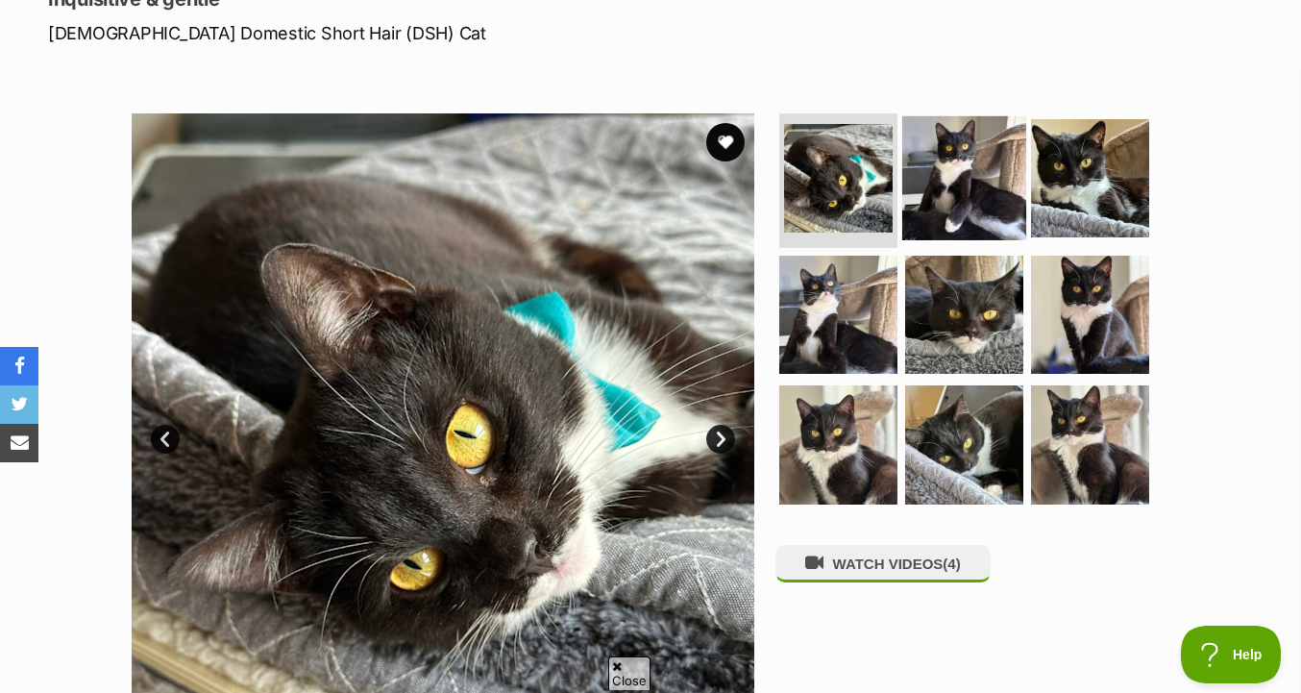
click at [939, 225] on img at bounding box center [964, 178] width 124 height 124
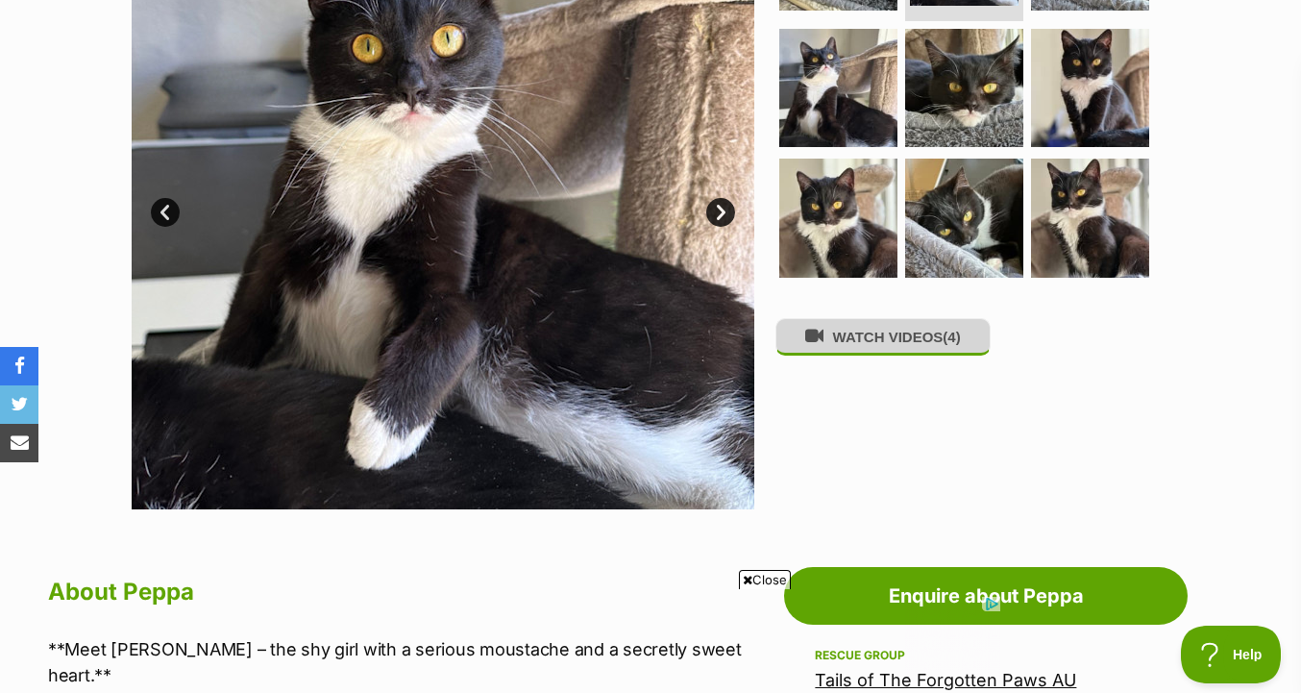
click at [872, 351] on button "WATCH VIDEOS (4)" at bounding box center [882, 336] width 215 height 37
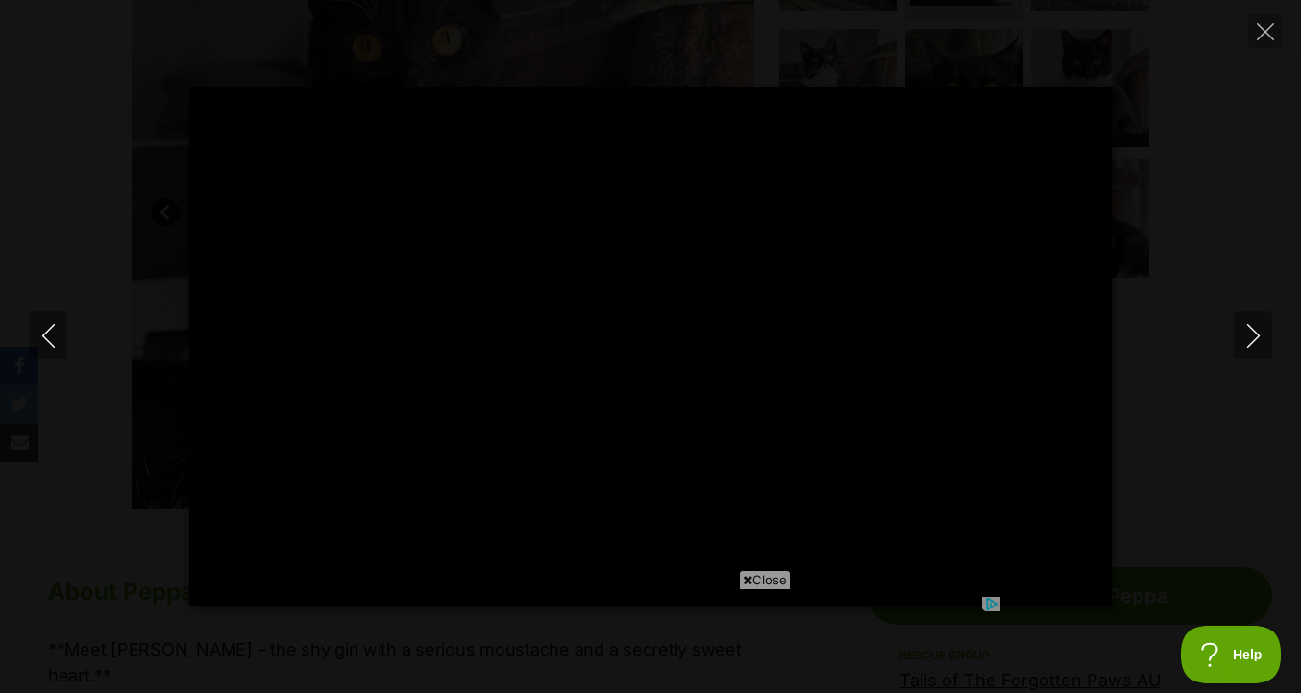
type input "8.69"
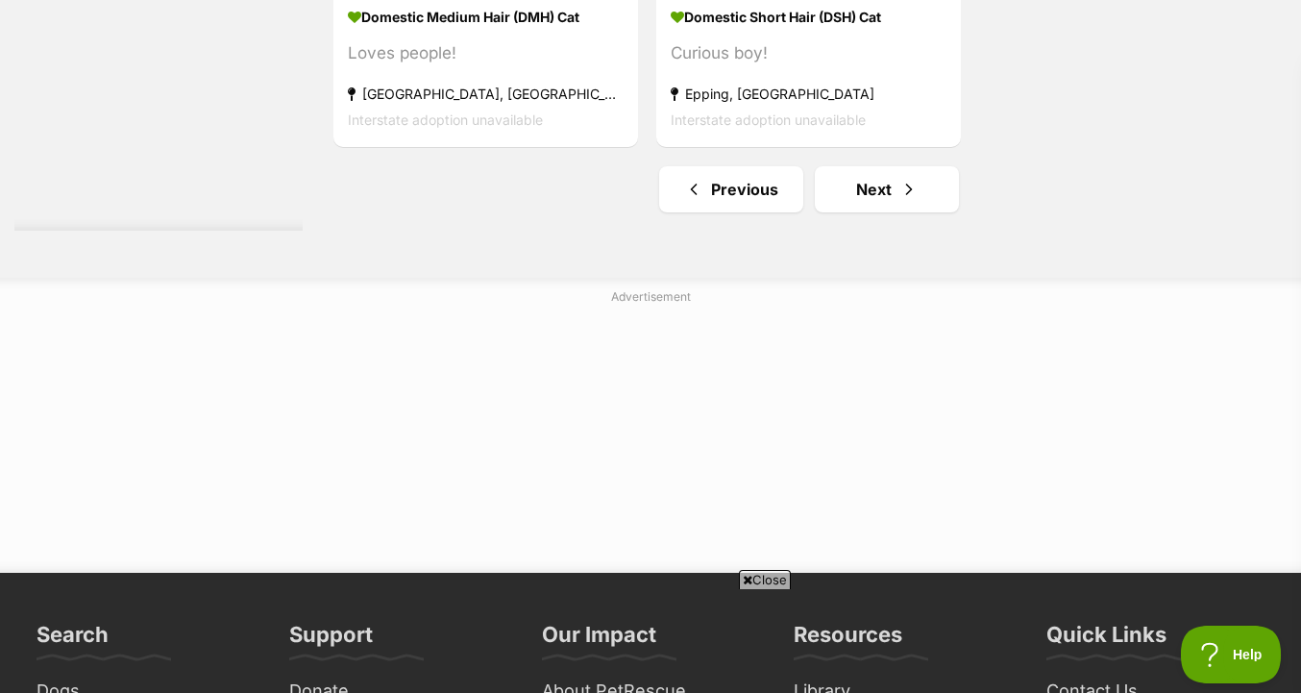
scroll to position [5123, 0]
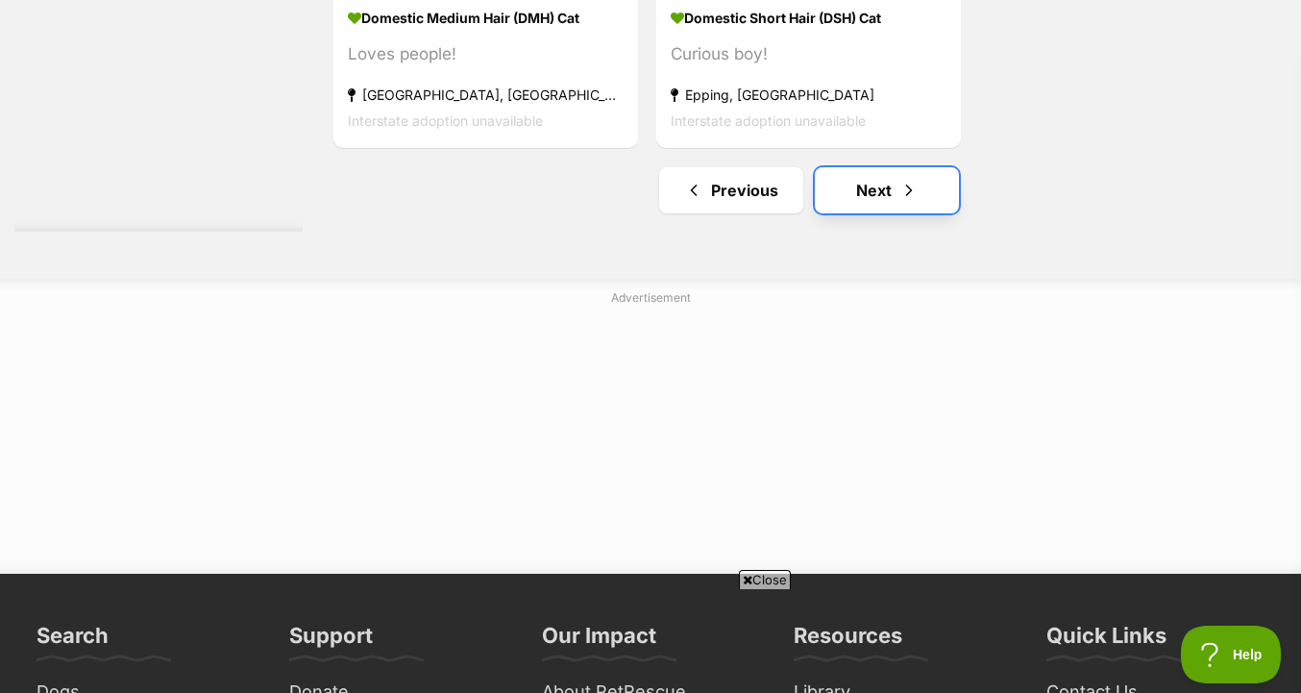
click at [920, 167] on link "Next" at bounding box center [887, 190] width 144 height 46
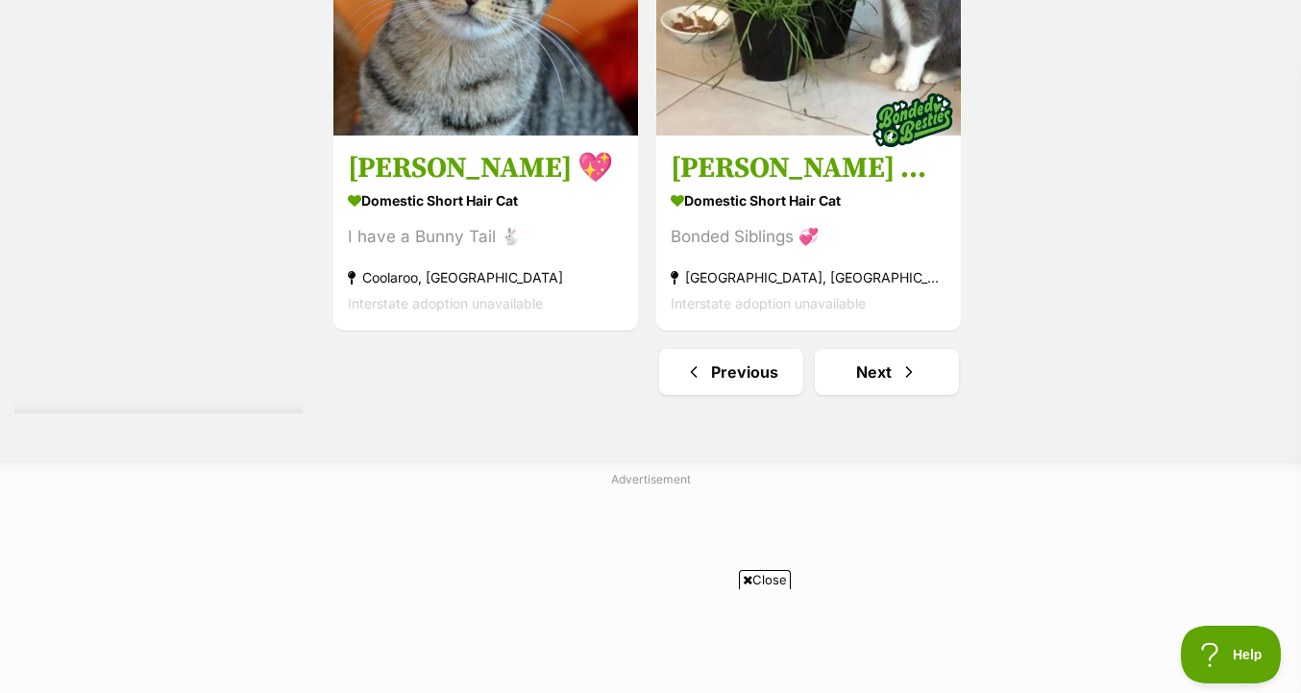
scroll to position [4786, 0]
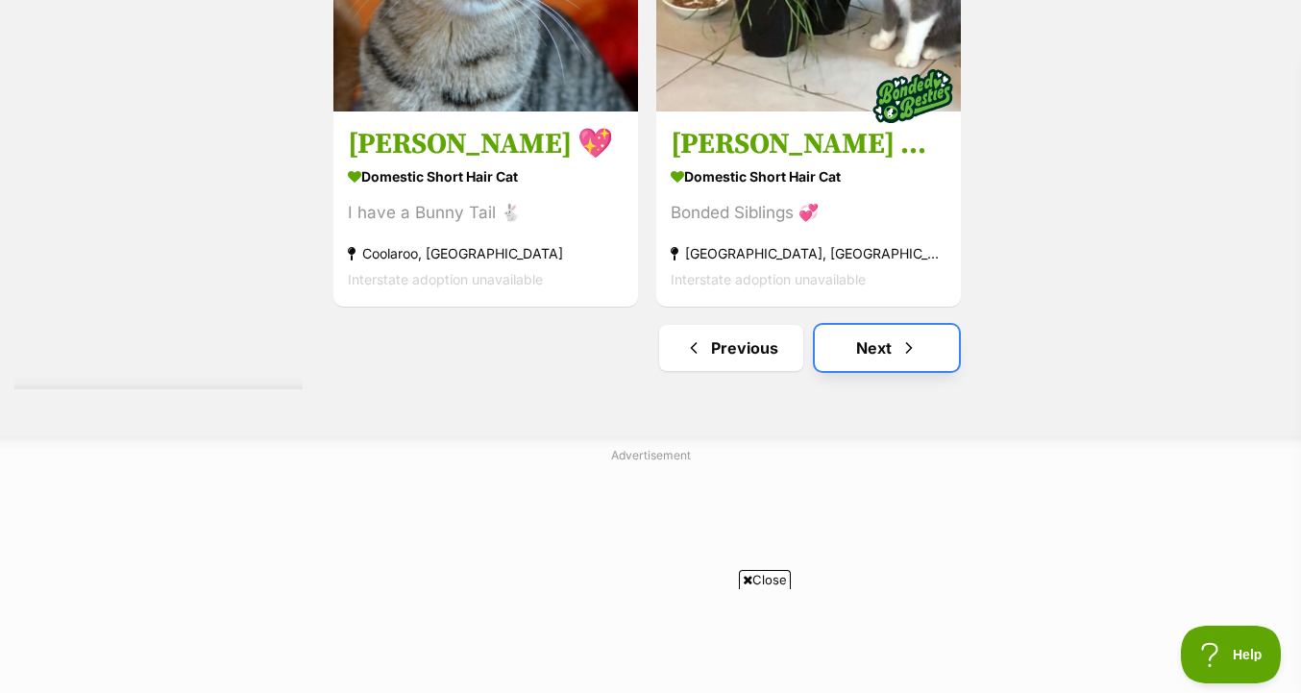
click at [907, 359] on span "Next page" at bounding box center [908, 347] width 19 height 23
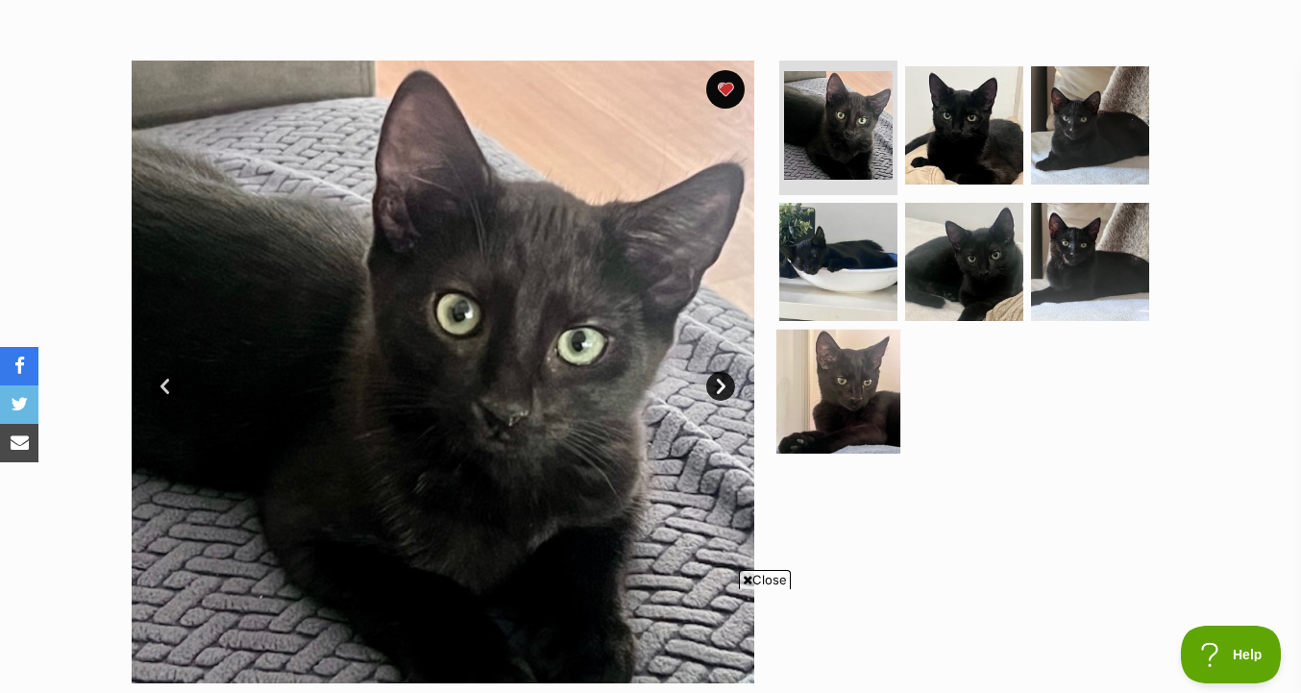
click at [850, 378] on img at bounding box center [838, 392] width 124 height 124
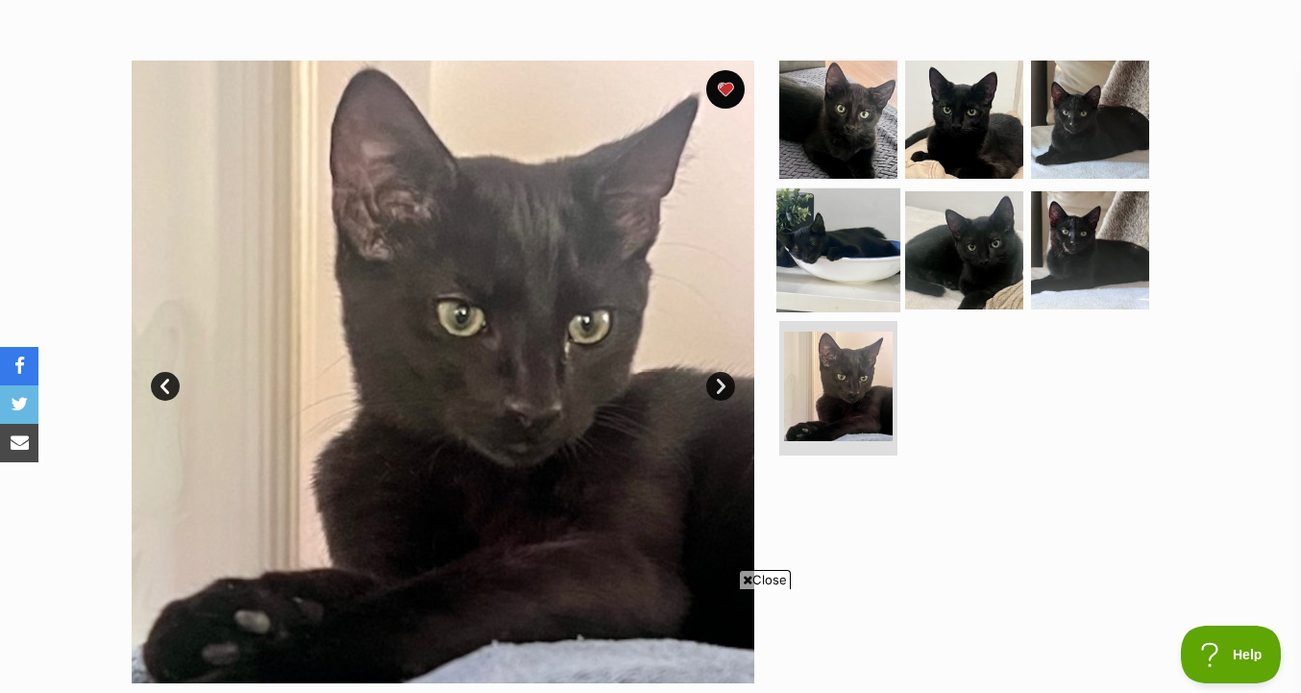
click at [844, 267] on img at bounding box center [838, 249] width 124 height 124
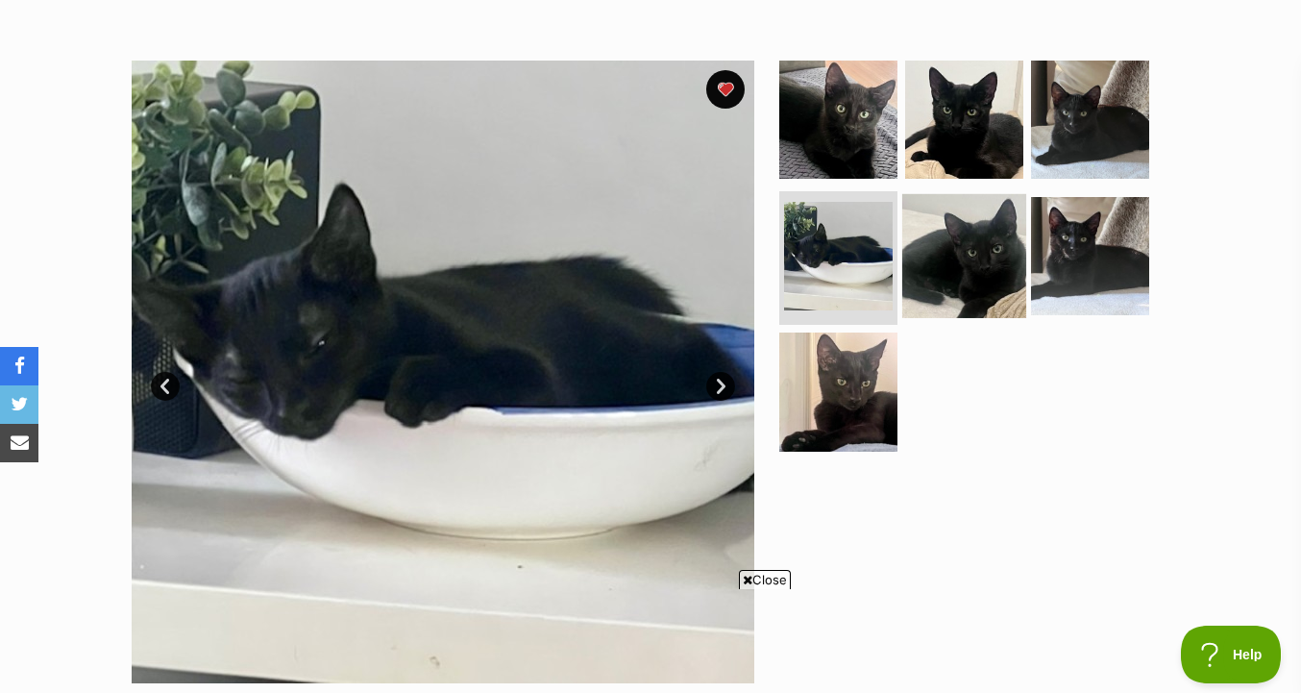
click at [951, 289] on img at bounding box center [964, 255] width 124 height 124
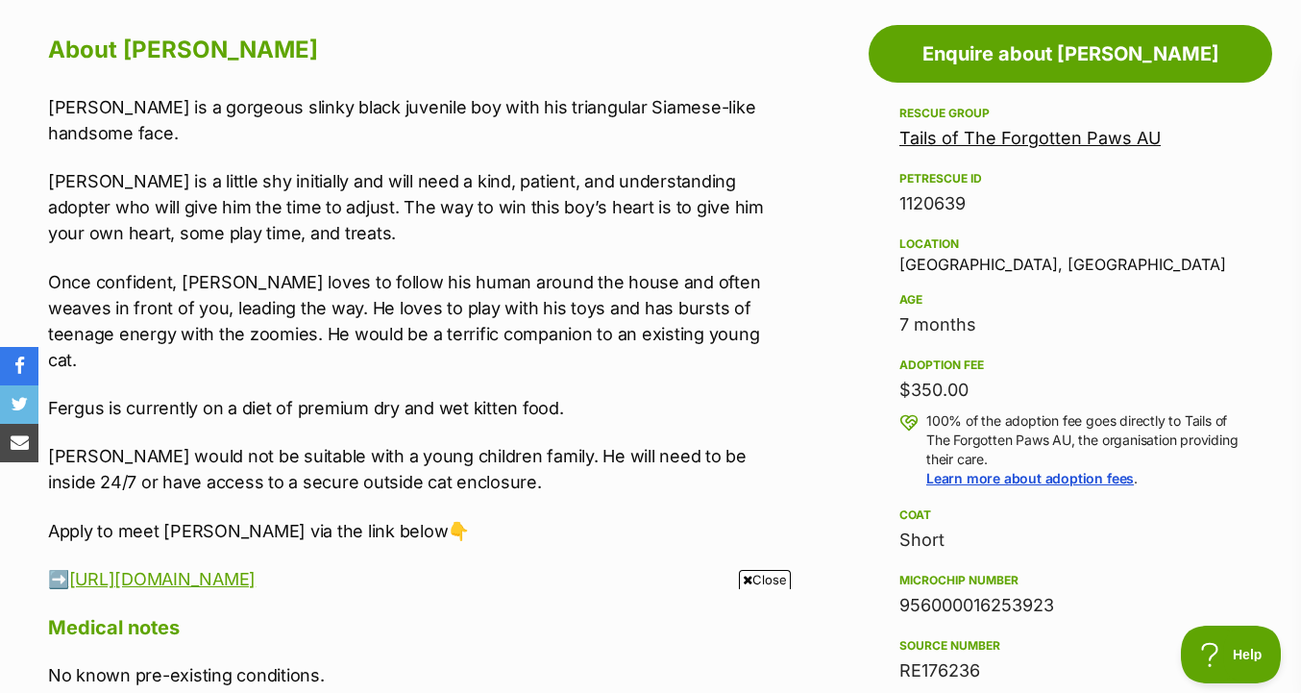
scroll to position [1032, 0]
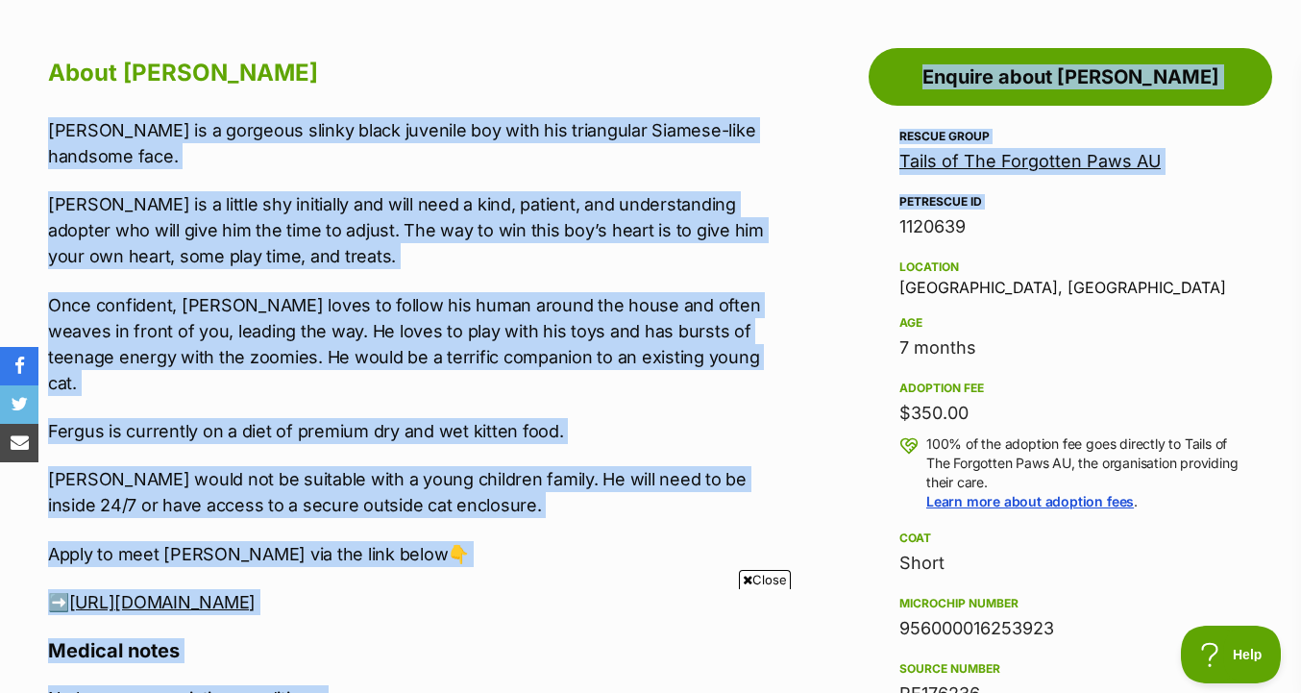
drag, startPoint x: 760, startPoint y: 115, endPoint x: 817, endPoint y: 217, distance: 116.6
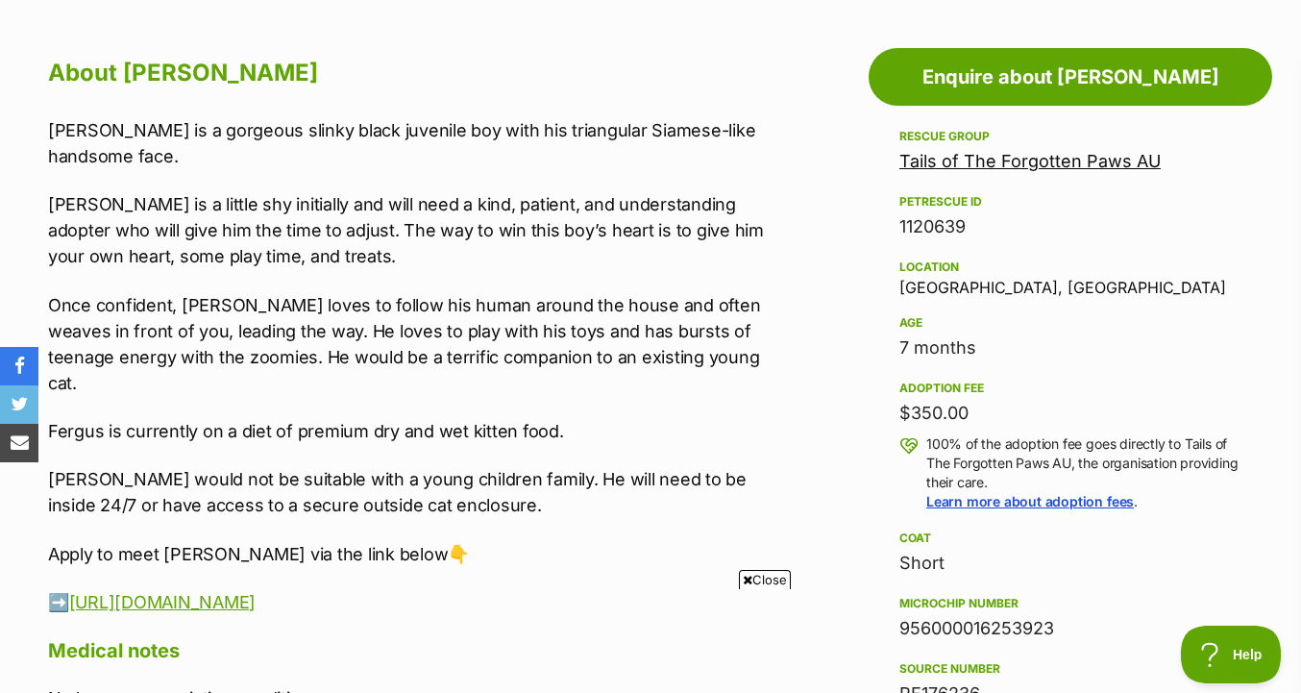
click at [773, 283] on div "[PERSON_NAME] is a gorgeous slinky black juvenile boy with his triangular Siame…" at bounding box center [411, 366] width 726 height 498
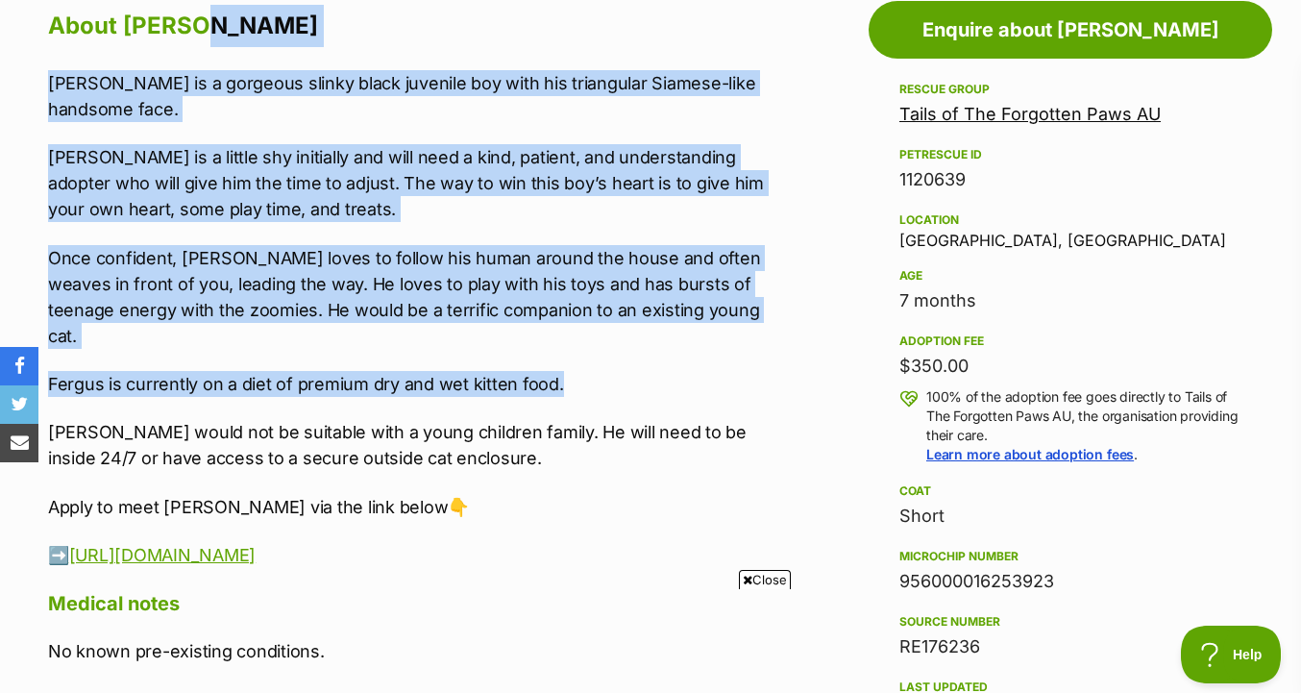
drag, startPoint x: 740, startPoint y: 34, endPoint x: 729, endPoint y: 363, distance: 329.8
click at [729, 363] on div "About [PERSON_NAME] is a gorgeous slinky black juvenile boy with his triangular…" at bounding box center [411, 553] width 726 height 1096
click at [729, 371] on p "Fergus is currently on a diet of premium dry and wet kitten food." at bounding box center [411, 384] width 726 height 26
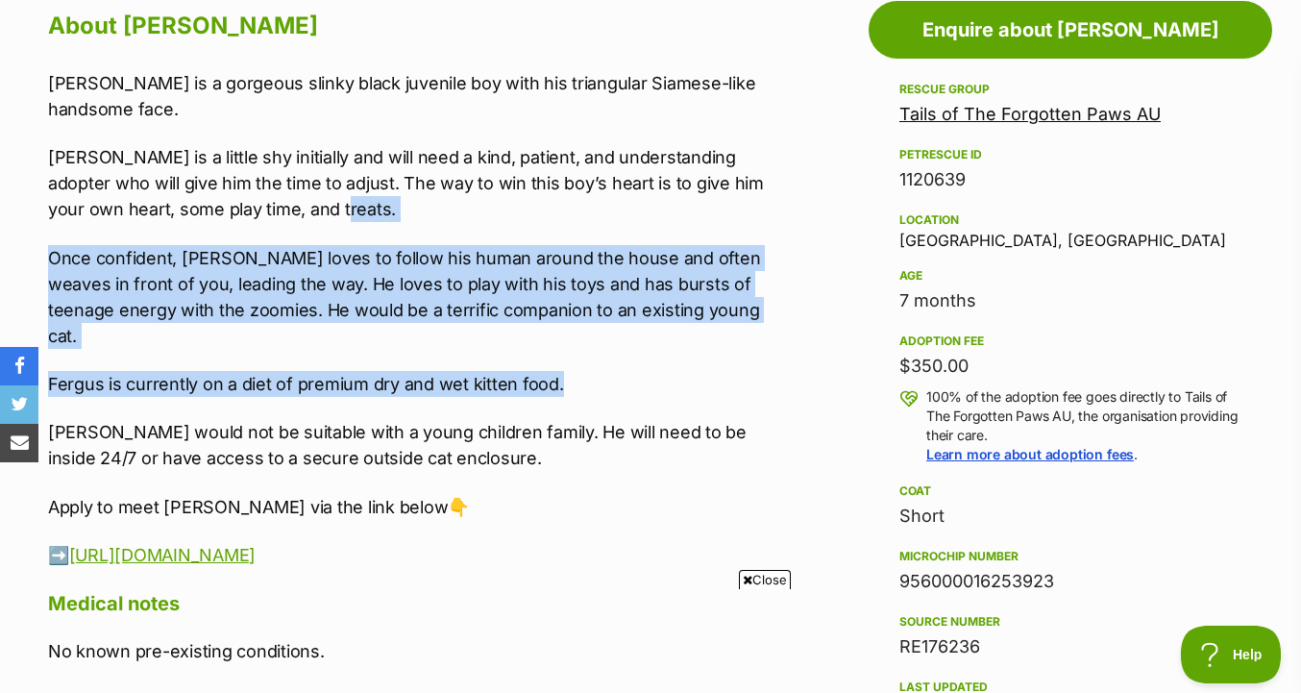
drag, startPoint x: 729, startPoint y: 363, endPoint x: 732, endPoint y: 214, distance: 149.0
click at [732, 214] on div "[PERSON_NAME] is a gorgeous slinky black juvenile boy with his triangular Siame…" at bounding box center [411, 319] width 726 height 498
click at [732, 214] on p "[PERSON_NAME] is a little shy initially and will need a kind, patient, and unde…" at bounding box center [411, 183] width 726 height 78
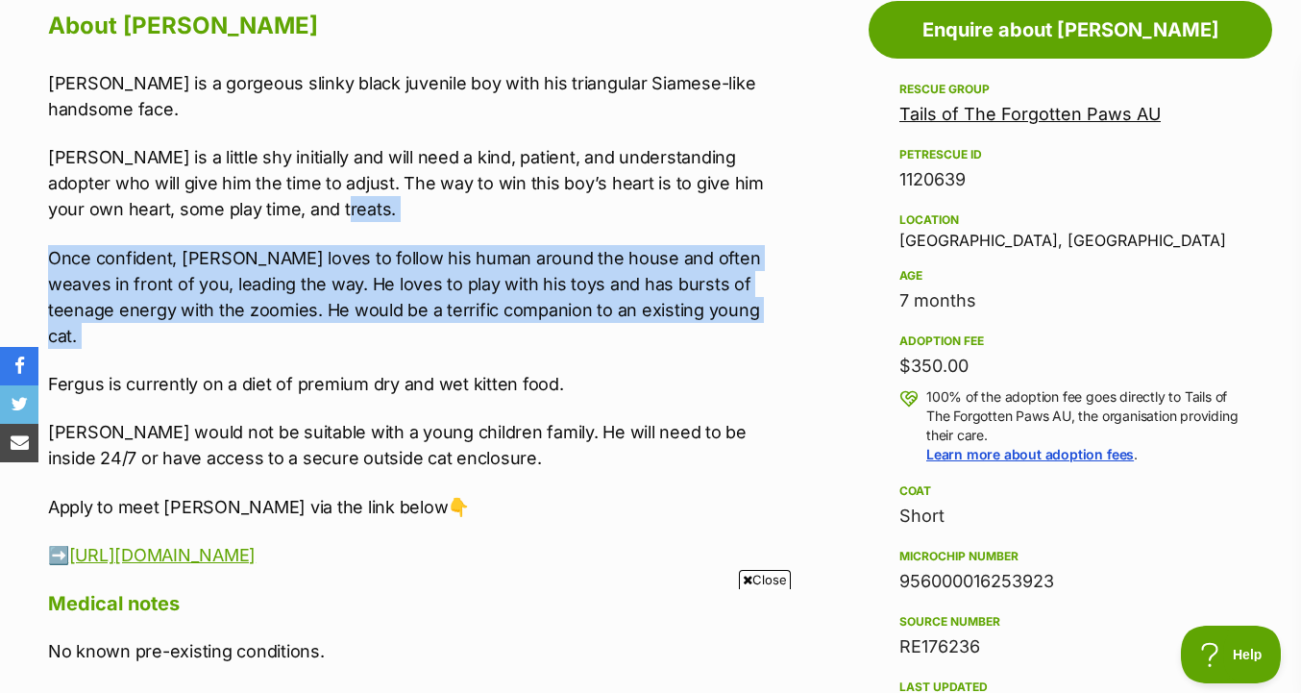
drag, startPoint x: 732, startPoint y: 214, endPoint x: 732, endPoint y: 312, distance: 98.0
click at [732, 312] on div "[PERSON_NAME] is a gorgeous slinky black juvenile boy with his triangular Siame…" at bounding box center [411, 319] width 726 height 498
click at [732, 312] on p "Once confident, [PERSON_NAME] loves to follow his human around the house and of…" at bounding box center [411, 297] width 726 height 104
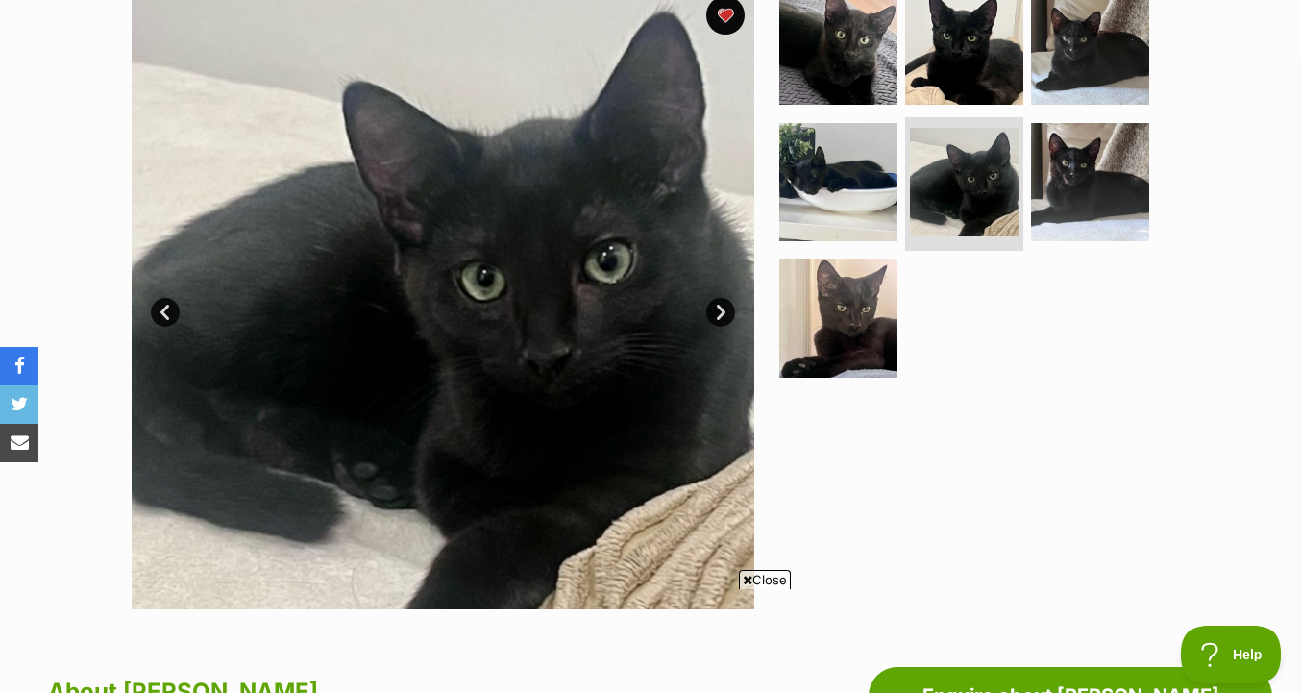
scroll to position [447, 0]
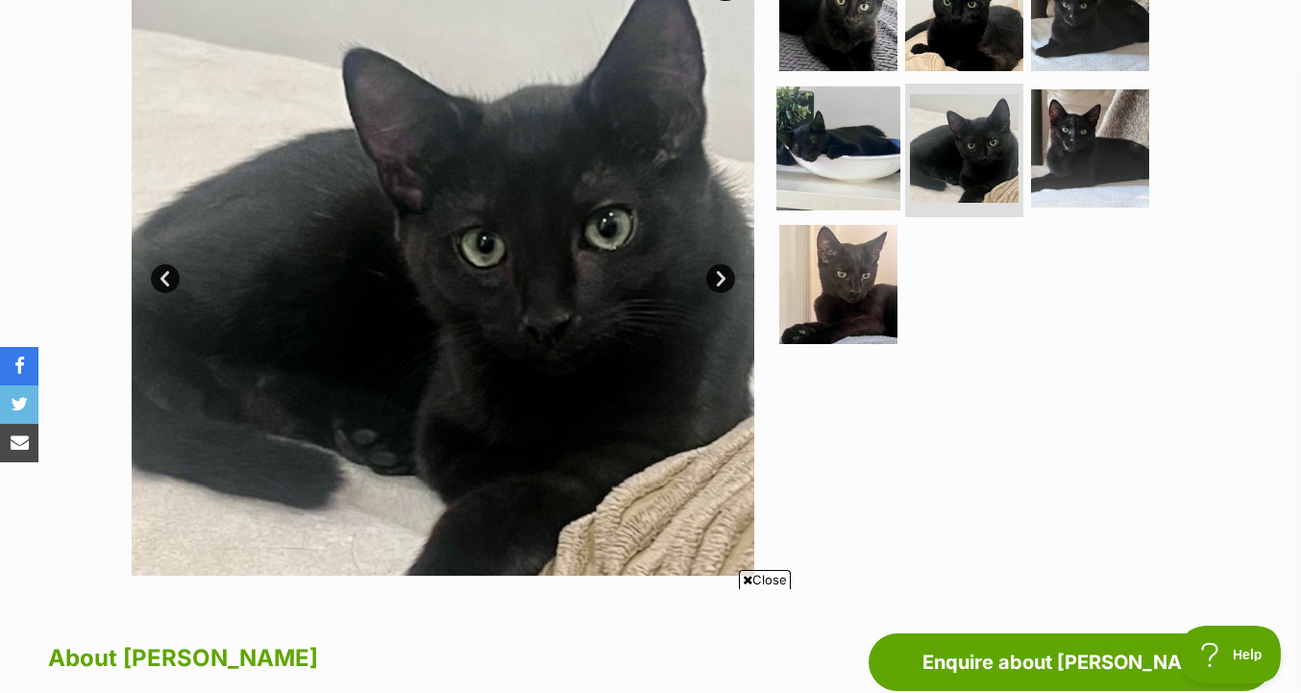
click at [823, 181] on img at bounding box center [838, 148] width 124 height 124
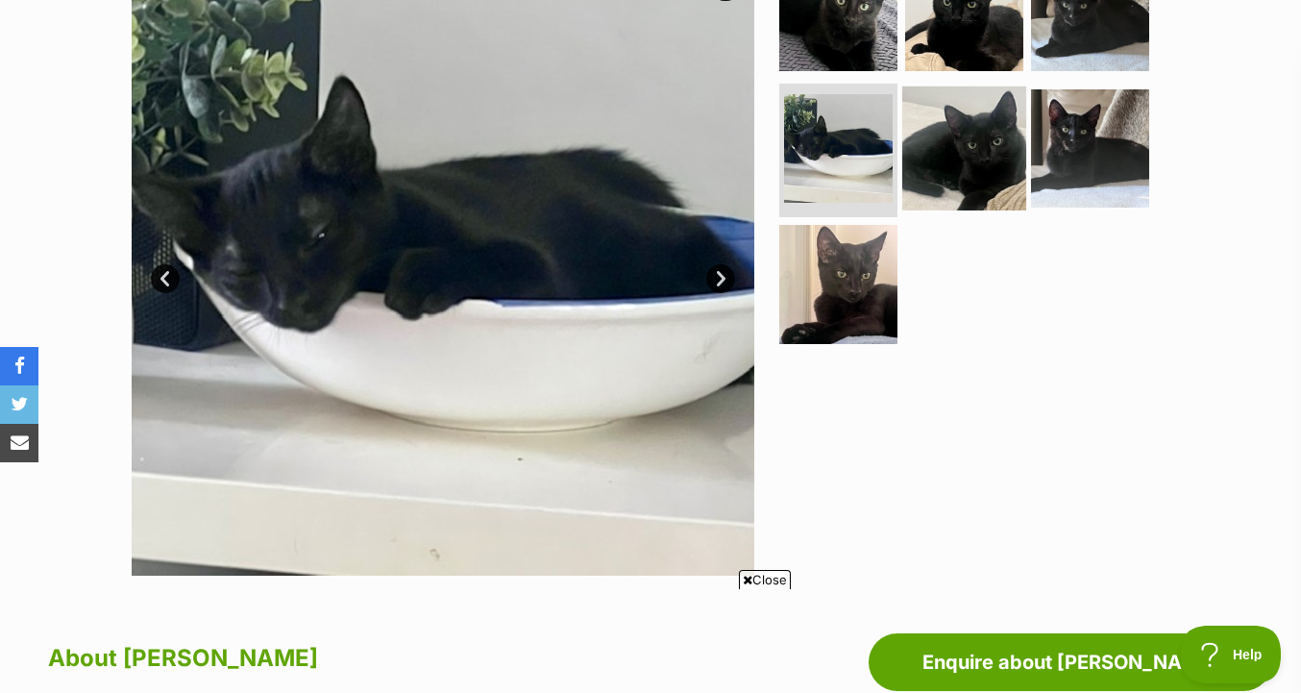
click at [938, 162] on img at bounding box center [964, 148] width 124 height 124
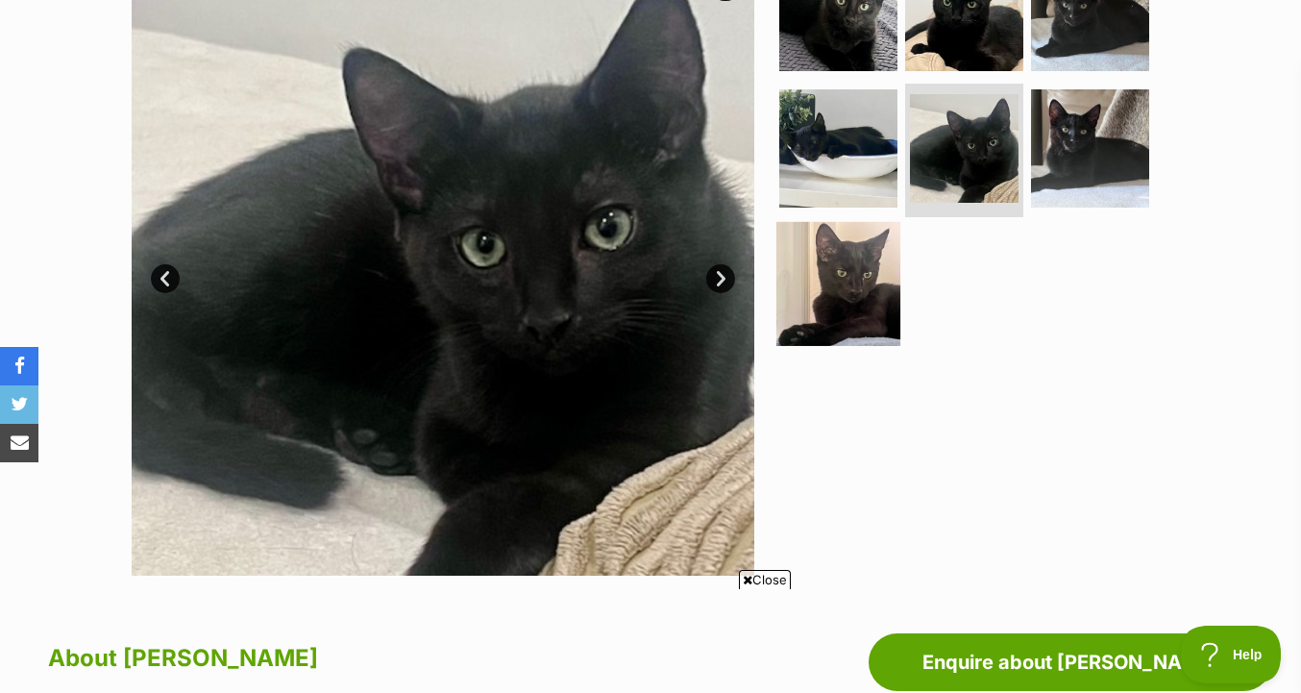
click at [870, 242] on img at bounding box center [838, 284] width 124 height 124
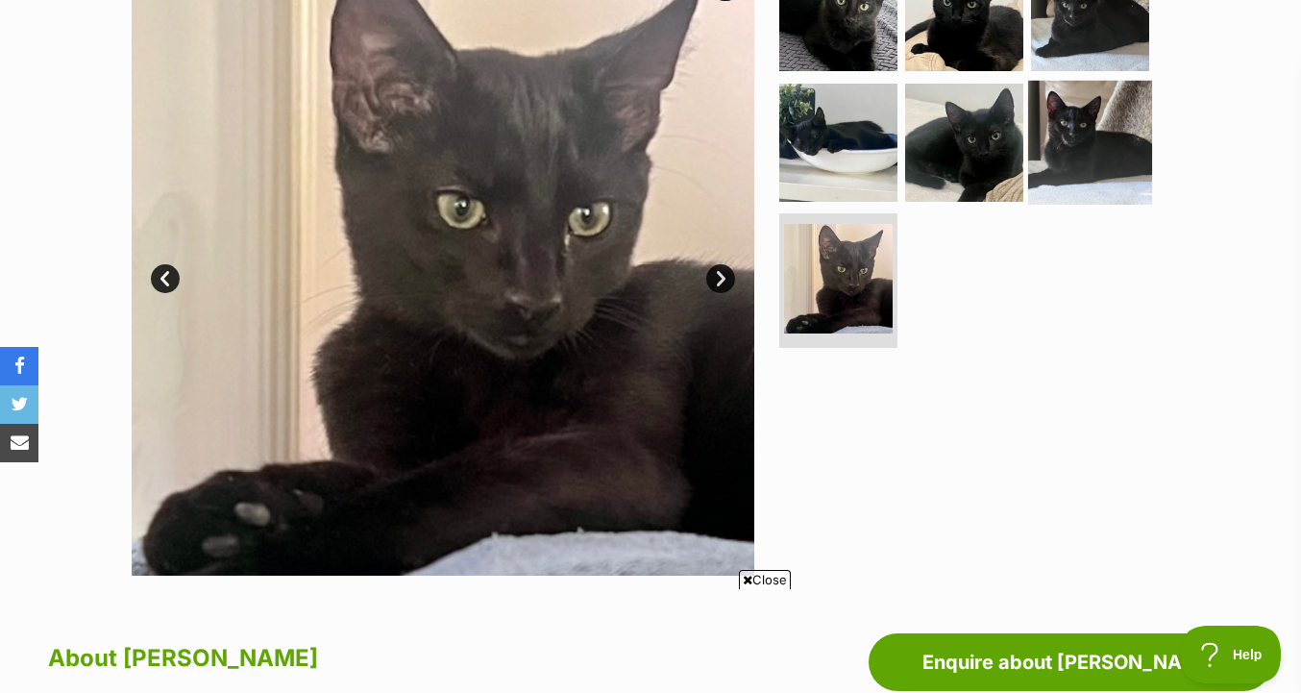
scroll to position [0, 0]
click at [1053, 144] on img at bounding box center [1090, 142] width 124 height 124
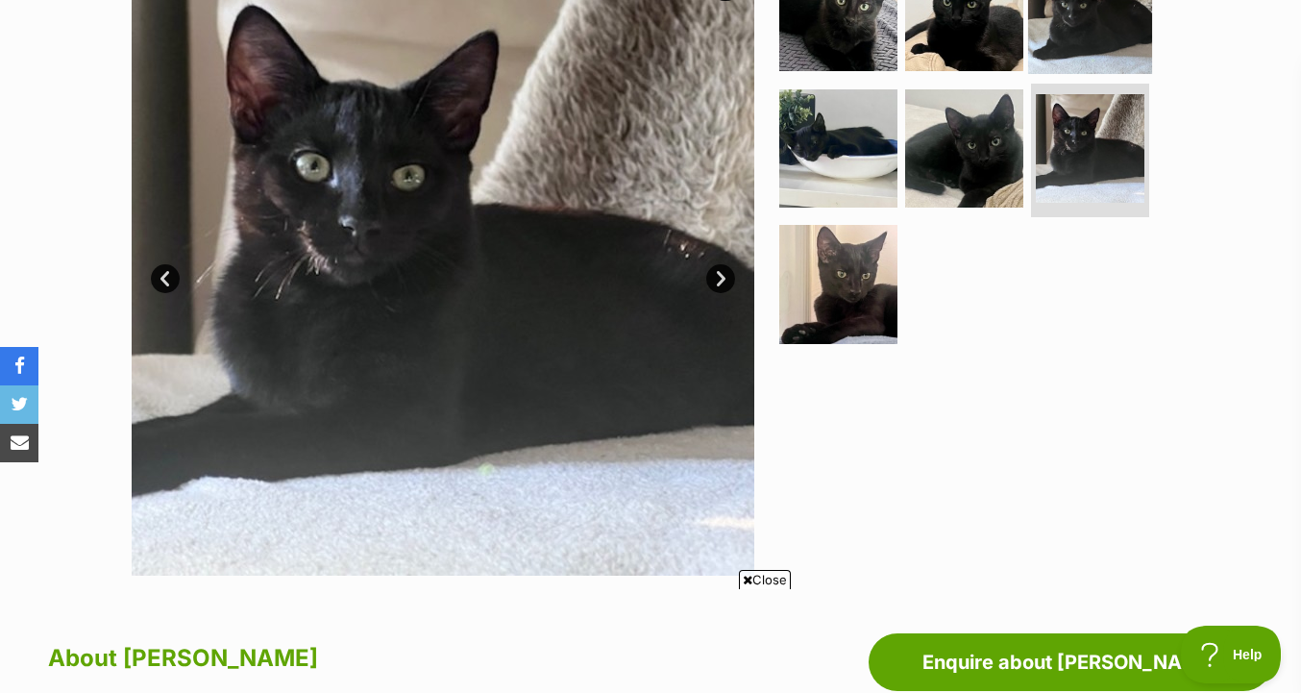
click at [1059, 56] on img at bounding box center [1090, 12] width 124 height 124
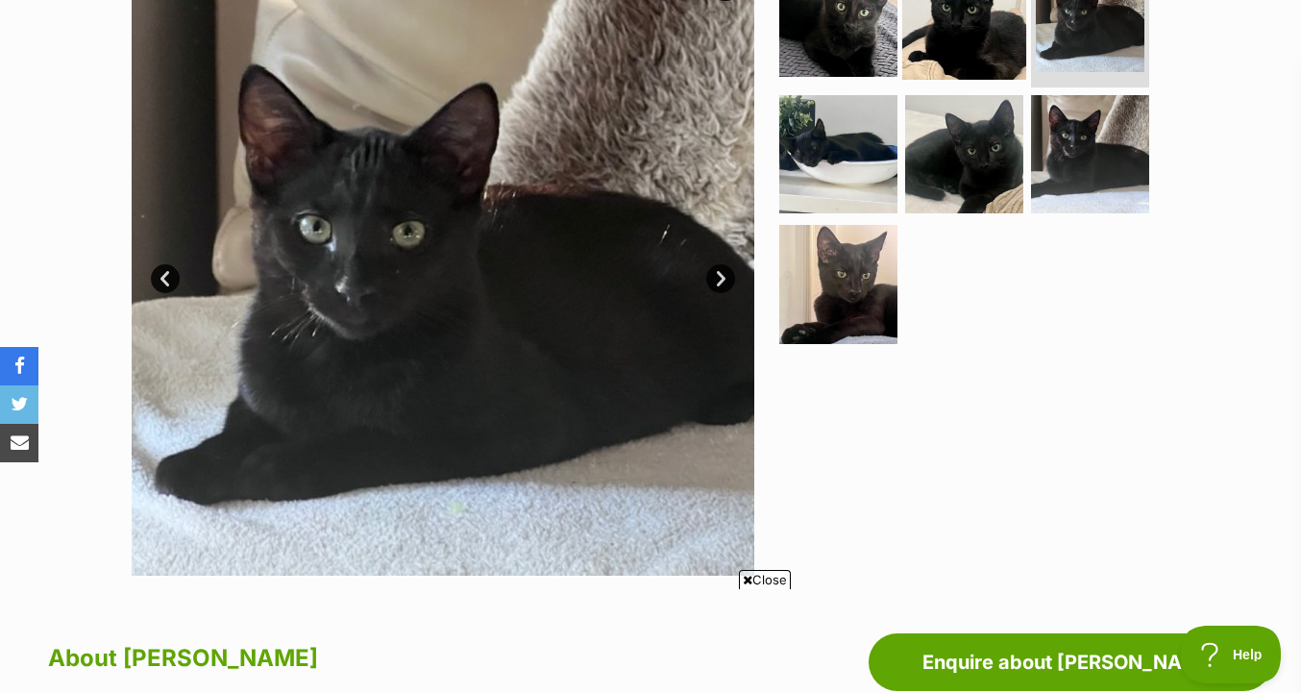
click at [967, 49] on img at bounding box center [964, 18] width 124 height 124
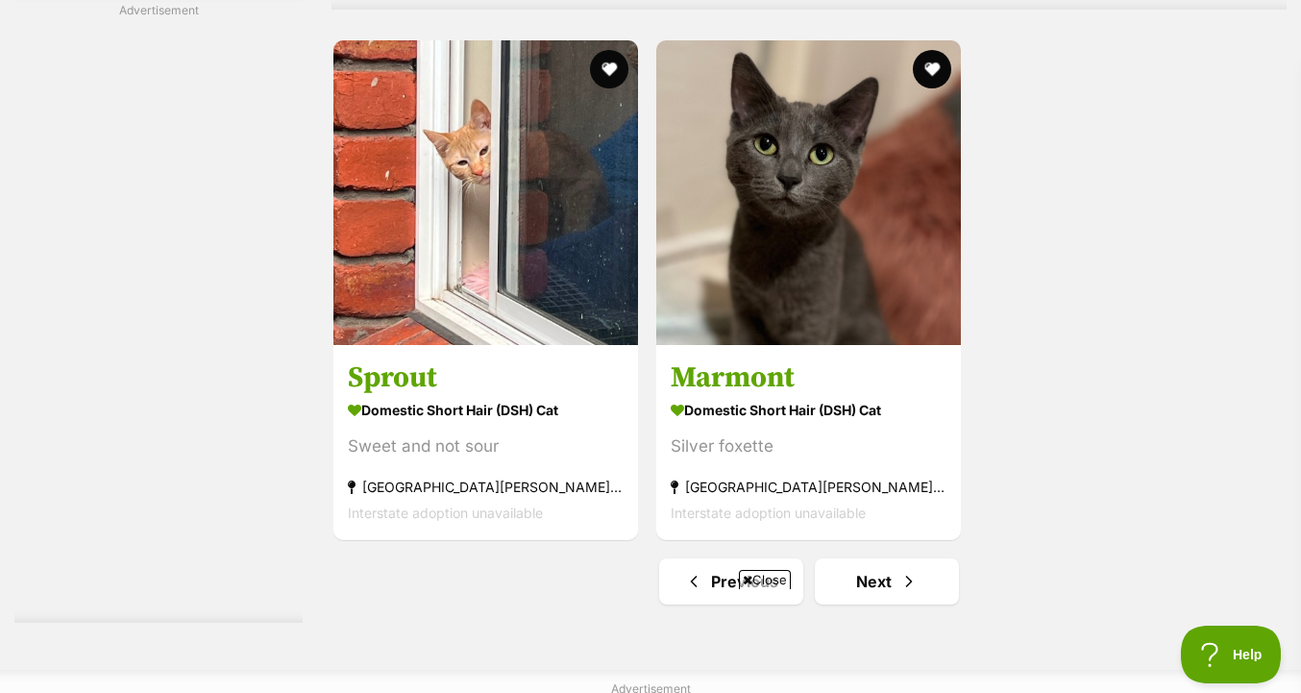
scroll to position [4578, 0]
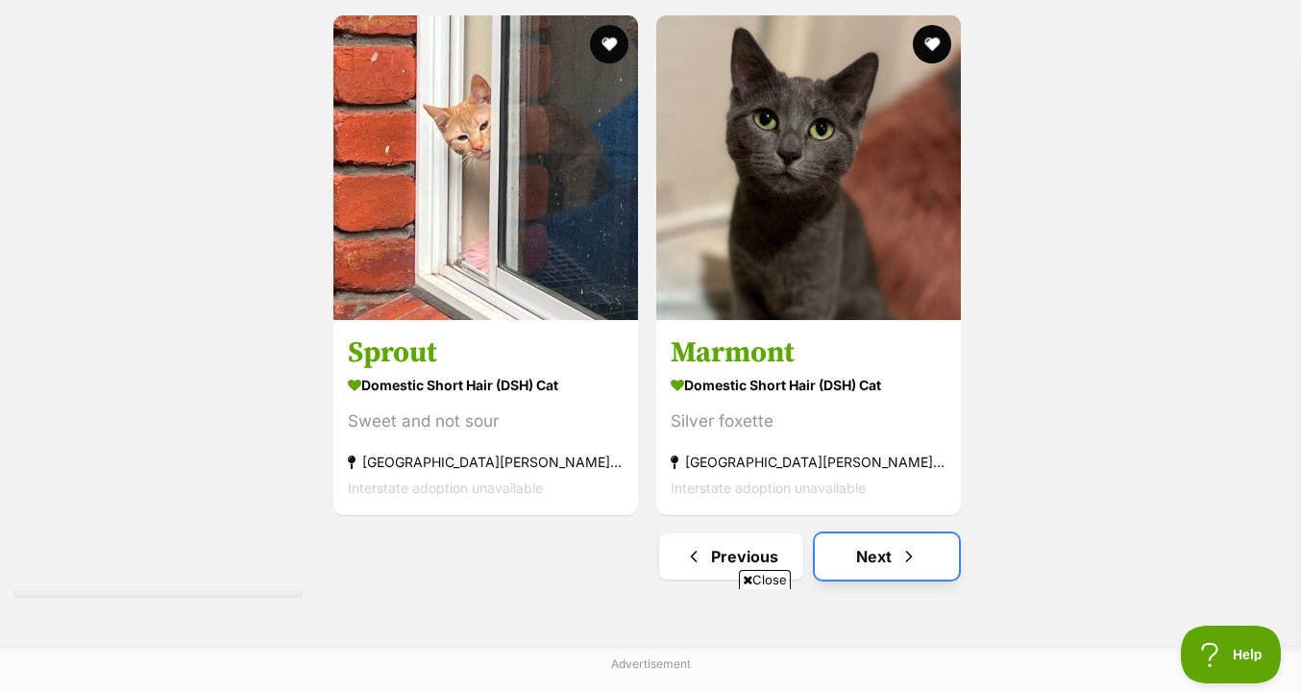
click at [883, 560] on link "Next" at bounding box center [887, 556] width 144 height 46
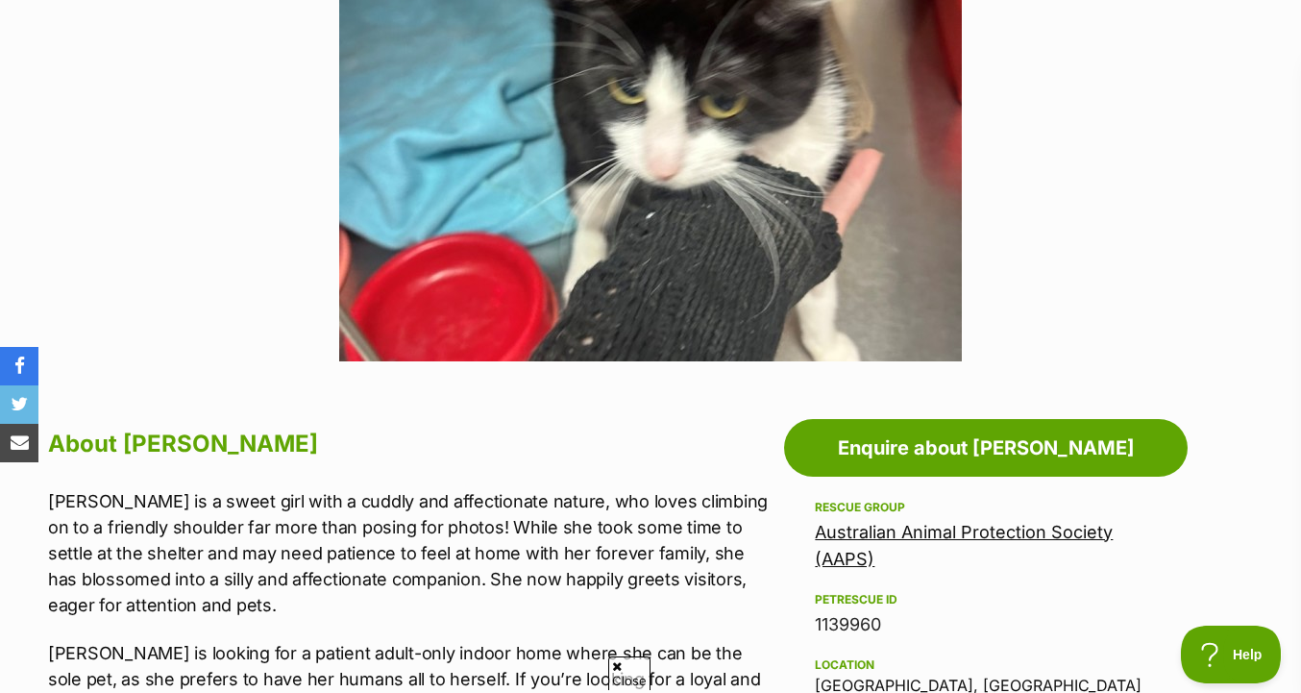
scroll to position [813, 0]
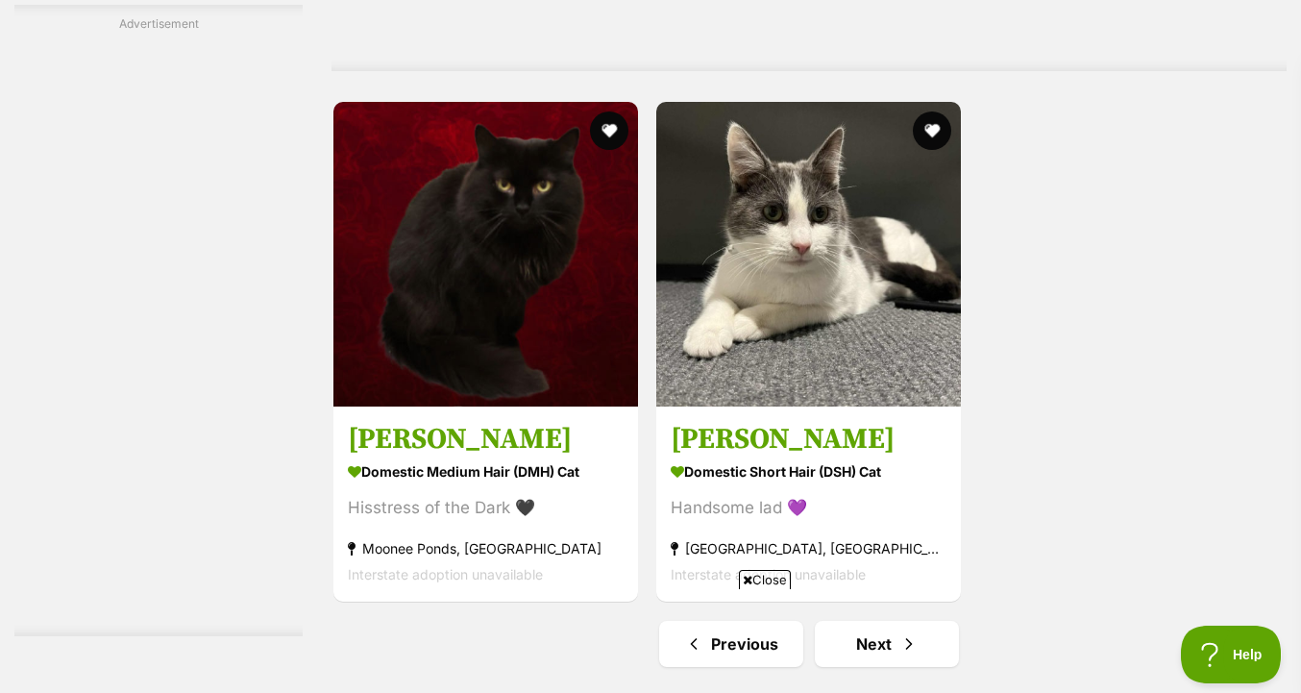
scroll to position [4716, 0]
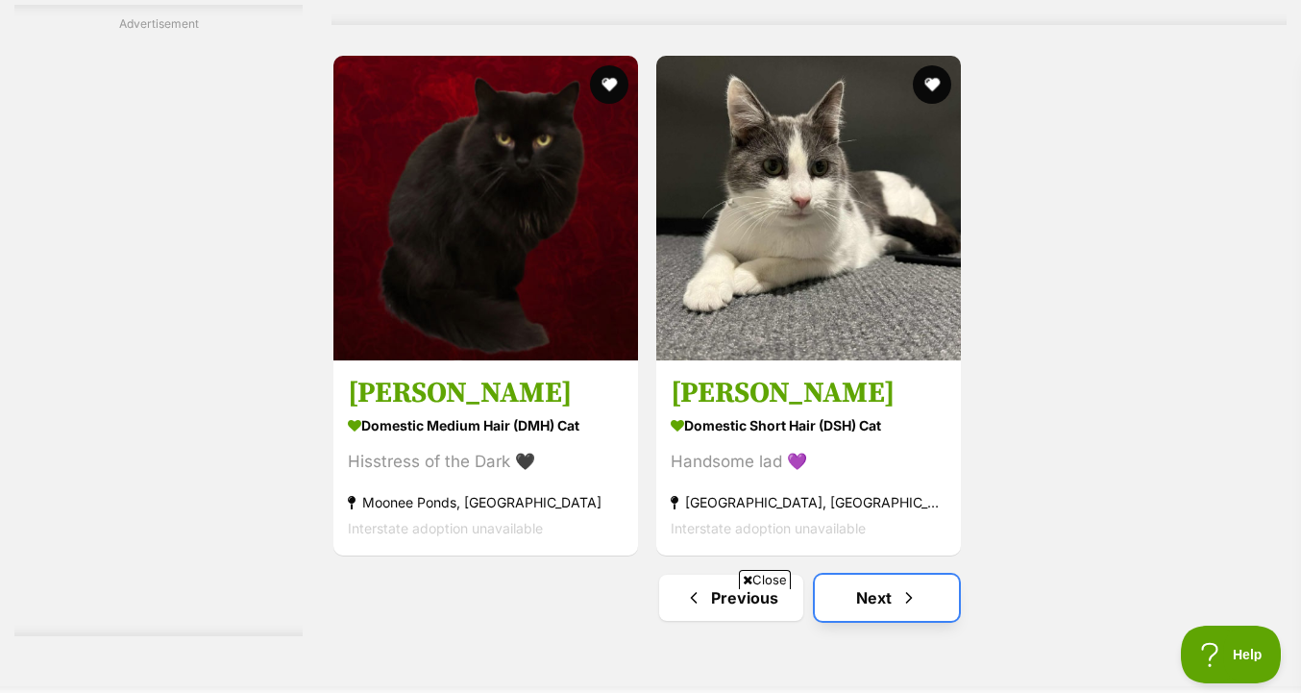
click at [881, 575] on link "Next" at bounding box center [887, 598] width 144 height 46
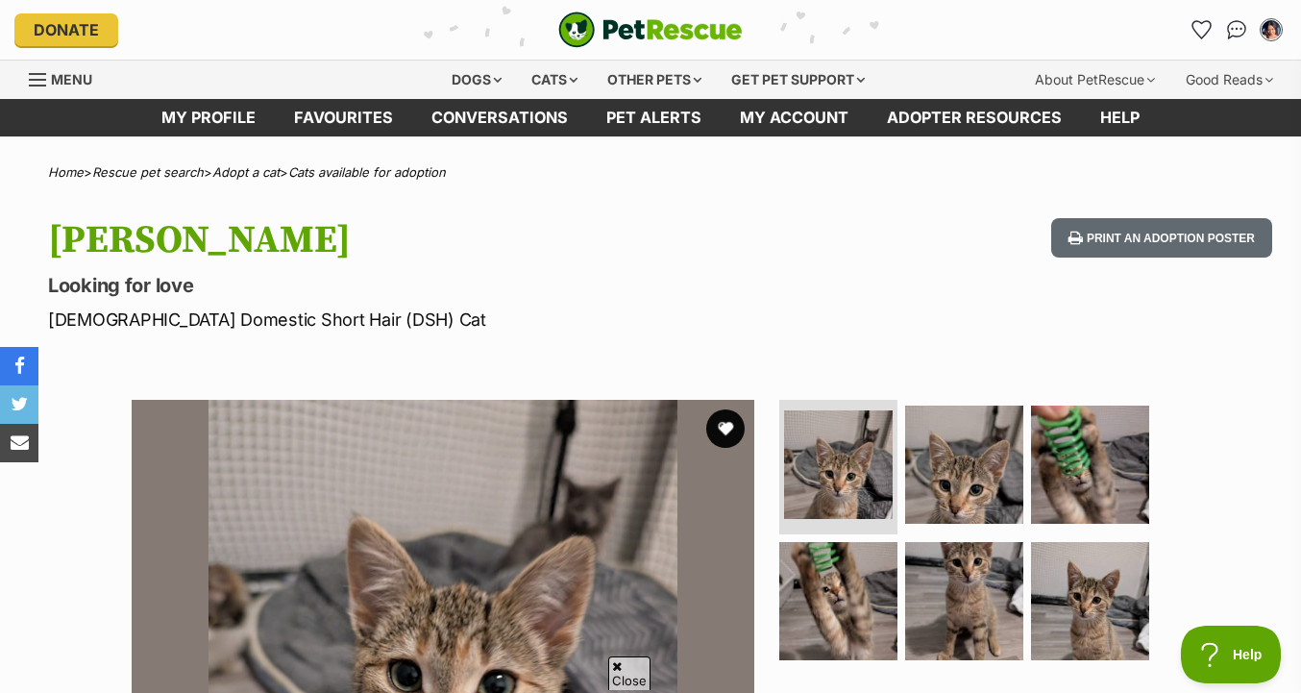
scroll to position [539, 0]
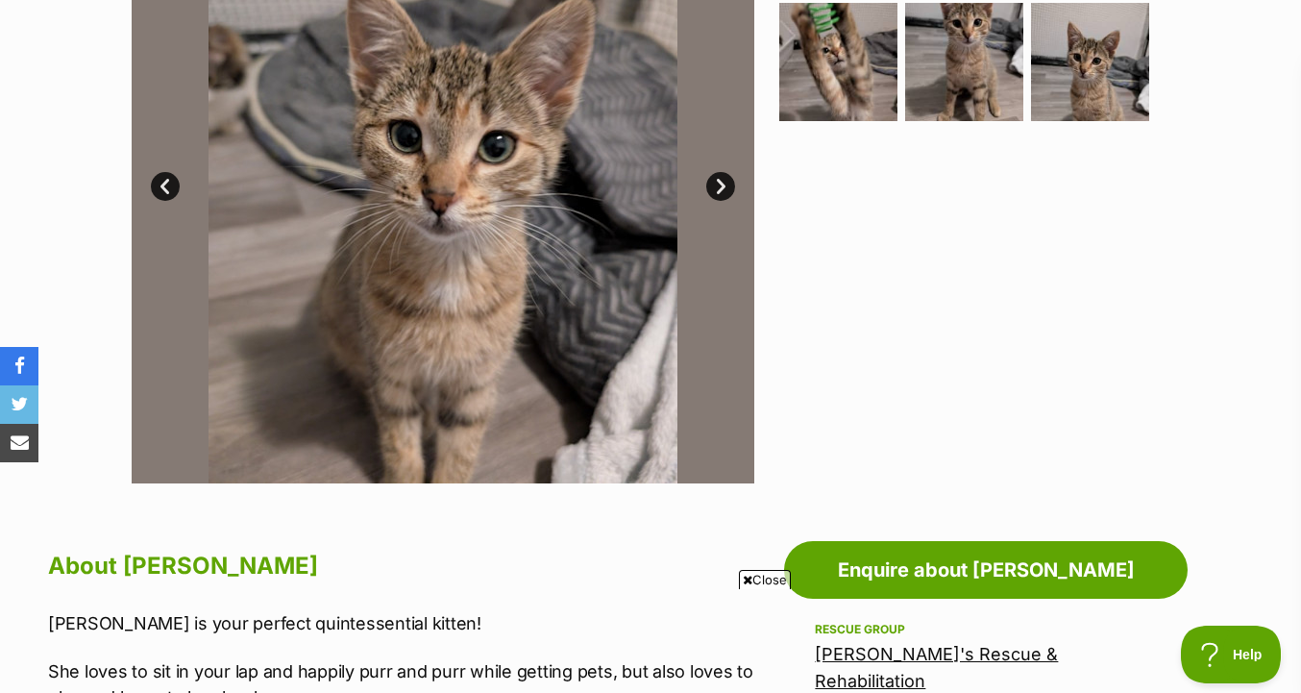
click at [928, 144] on div at bounding box center [972, 172] width 394 height 623
click at [955, 70] on img at bounding box center [964, 61] width 124 height 124
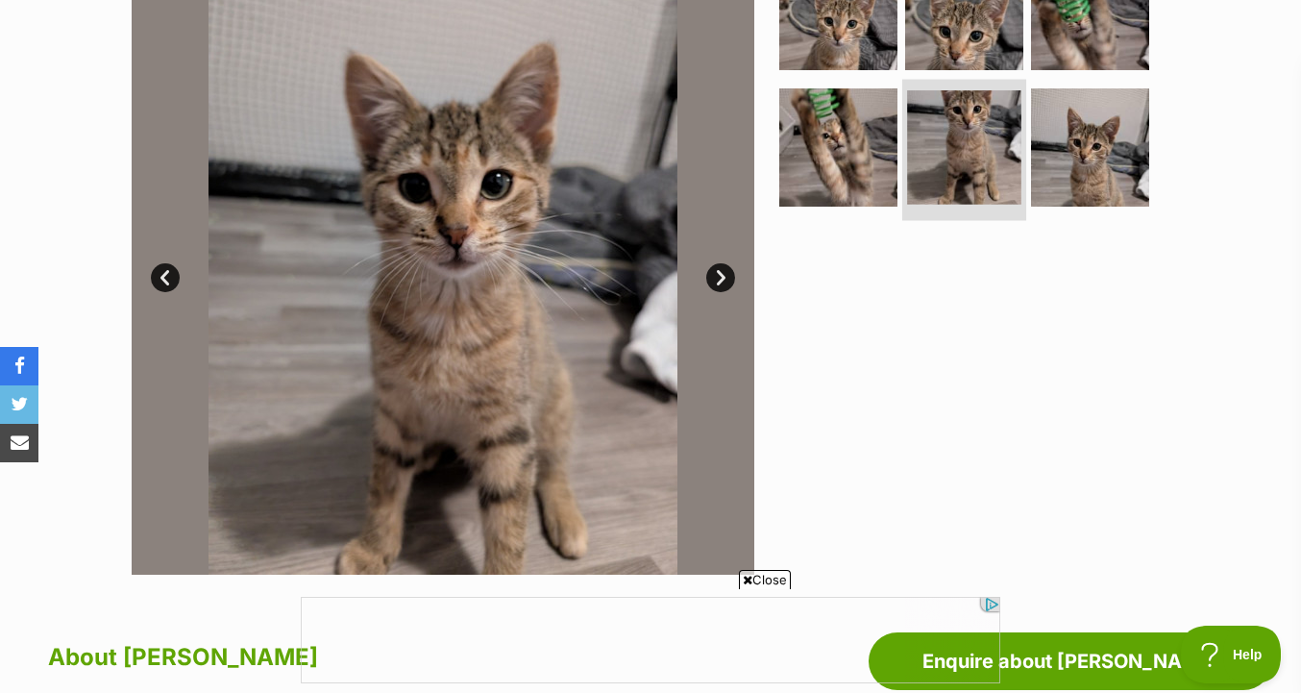
scroll to position [416, 0]
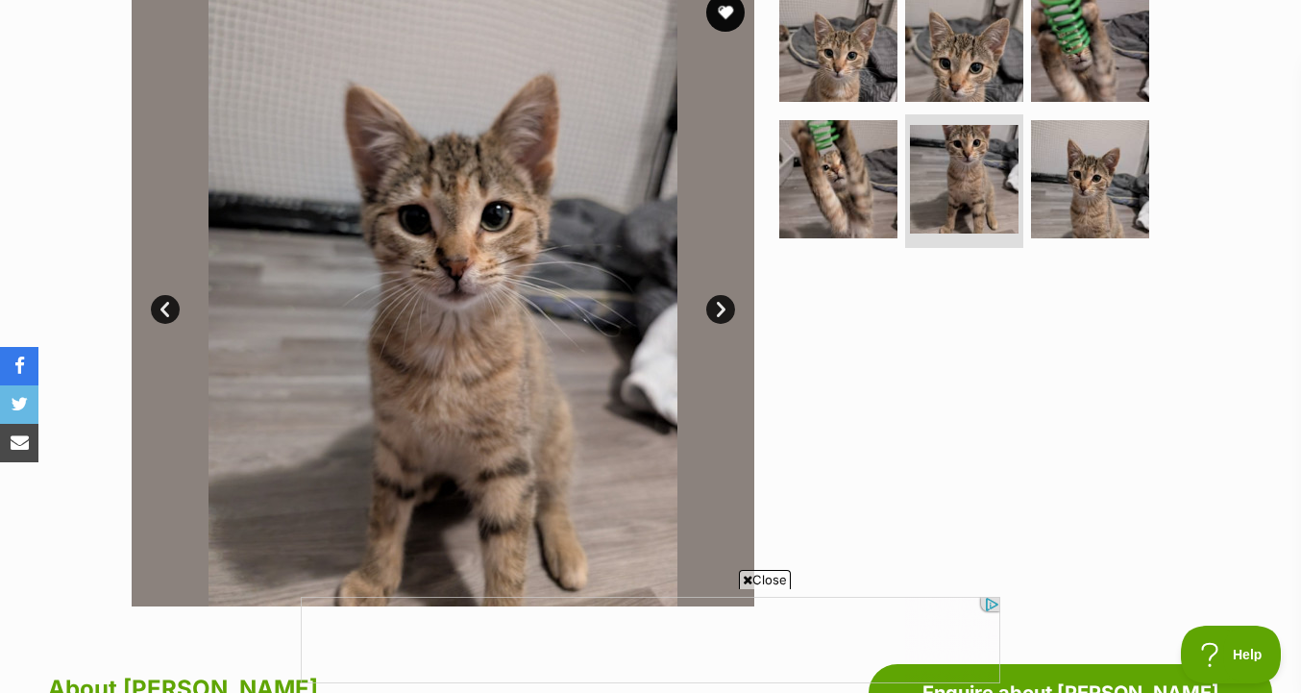
click at [1069, 114] on ul at bounding box center [972, 120] width 394 height 273
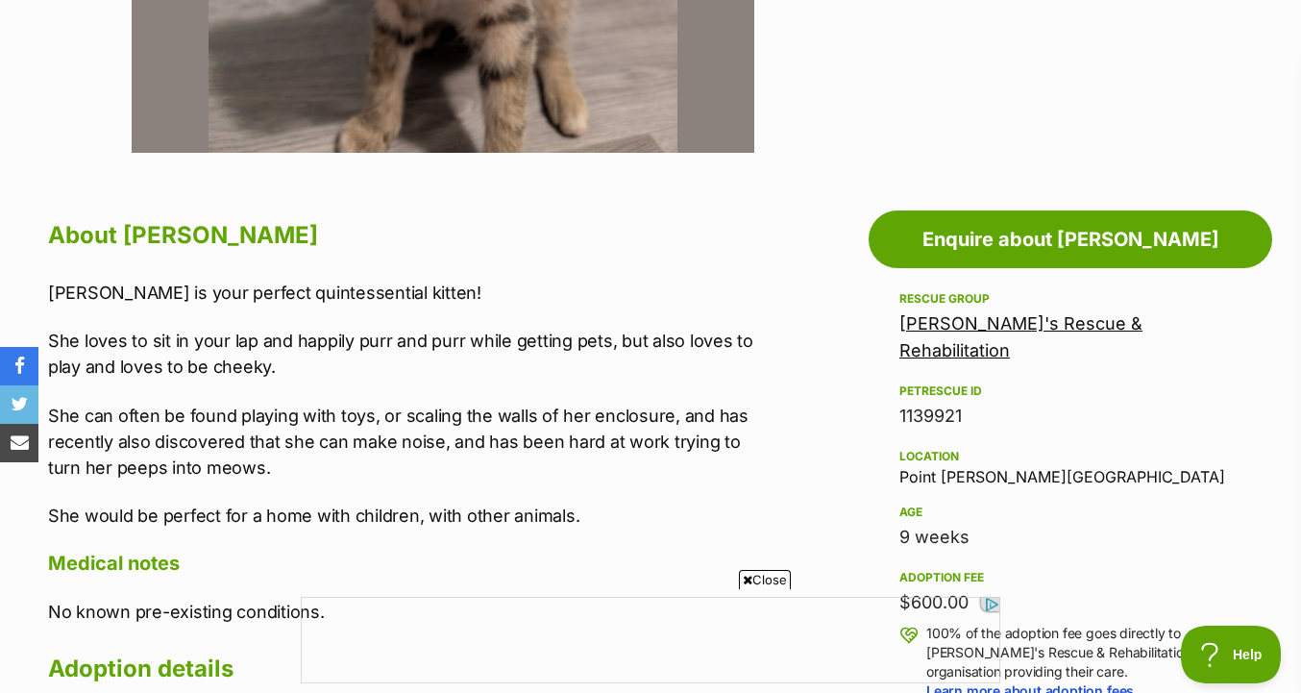
scroll to position [0, 0]
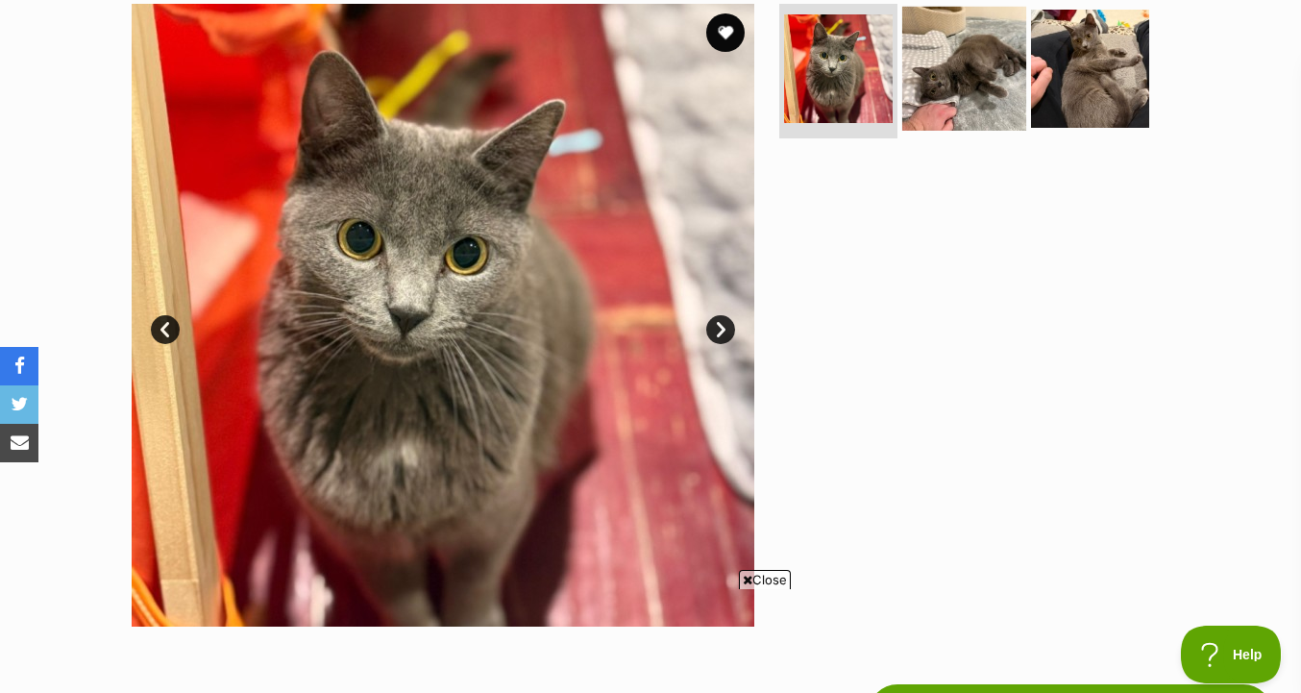
click at [1009, 88] on img at bounding box center [964, 69] width 124 height 124
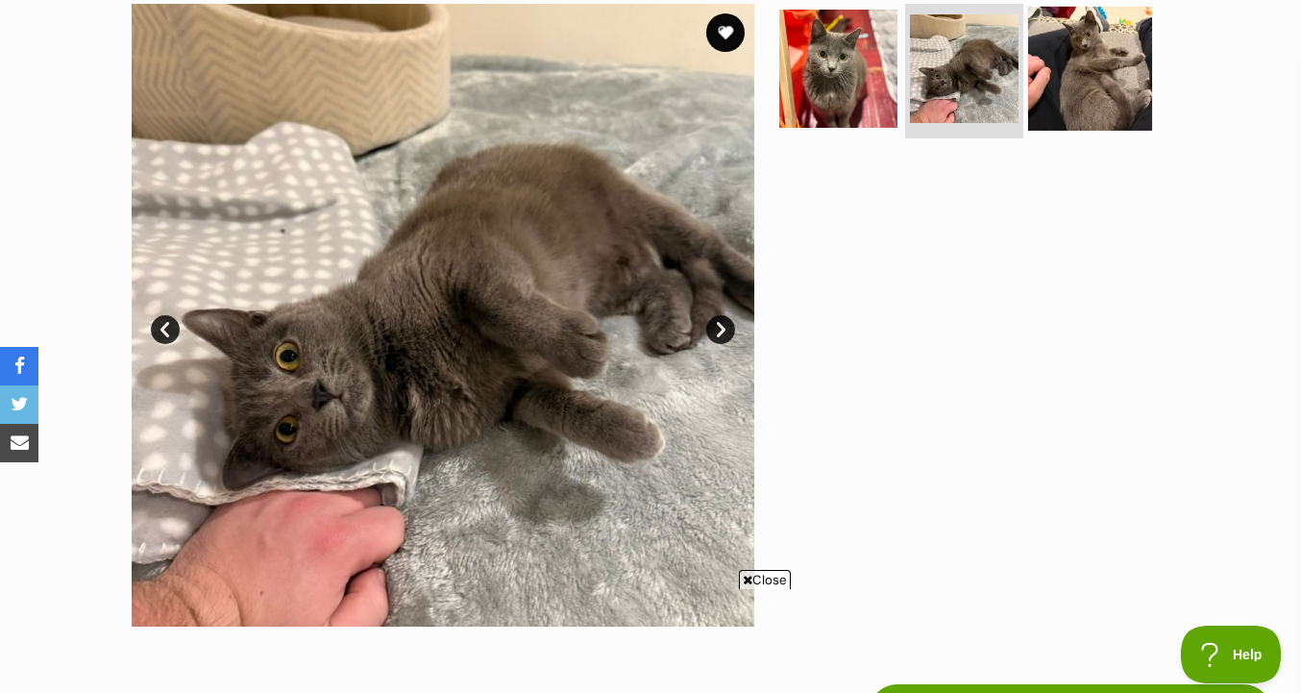
click at [1080, 88] on img at bounding box center [1090, 69] width 124 height 124
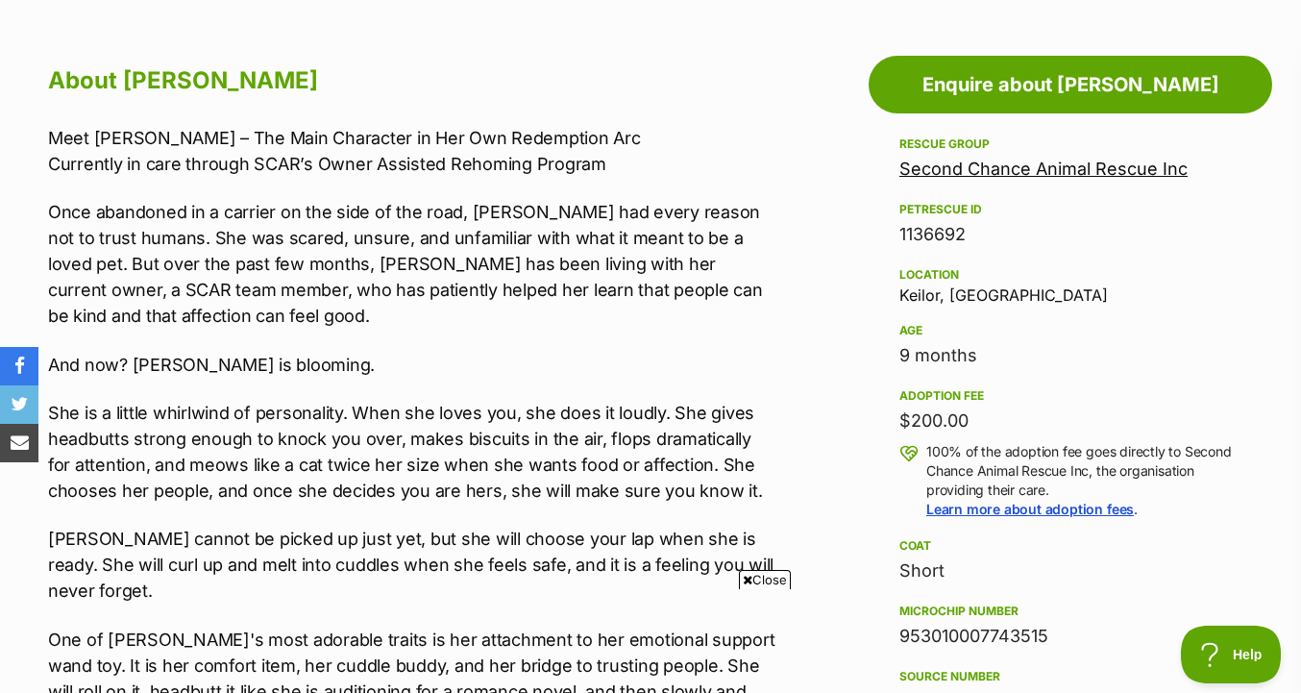
scroll to position [1062, 0]
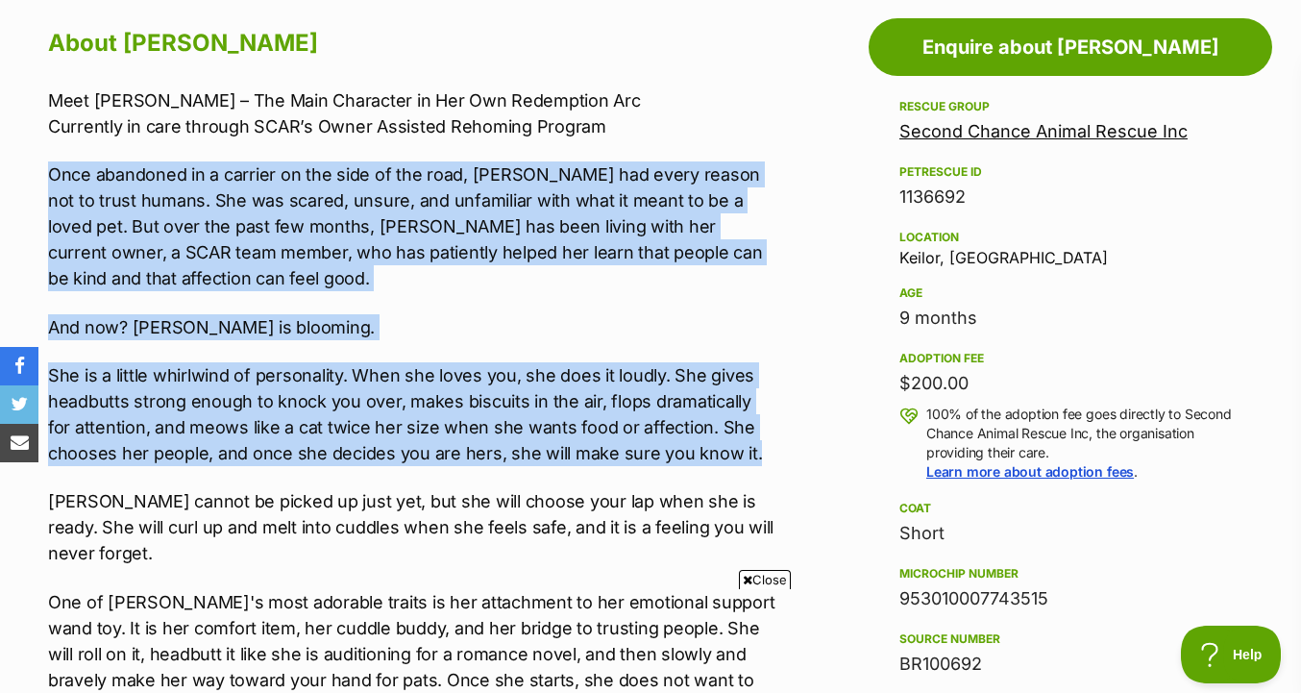
drag, startPoint x: 787, startPoint y: 132, endPoint x: 789, endPoint y: 462, distance: 330.6
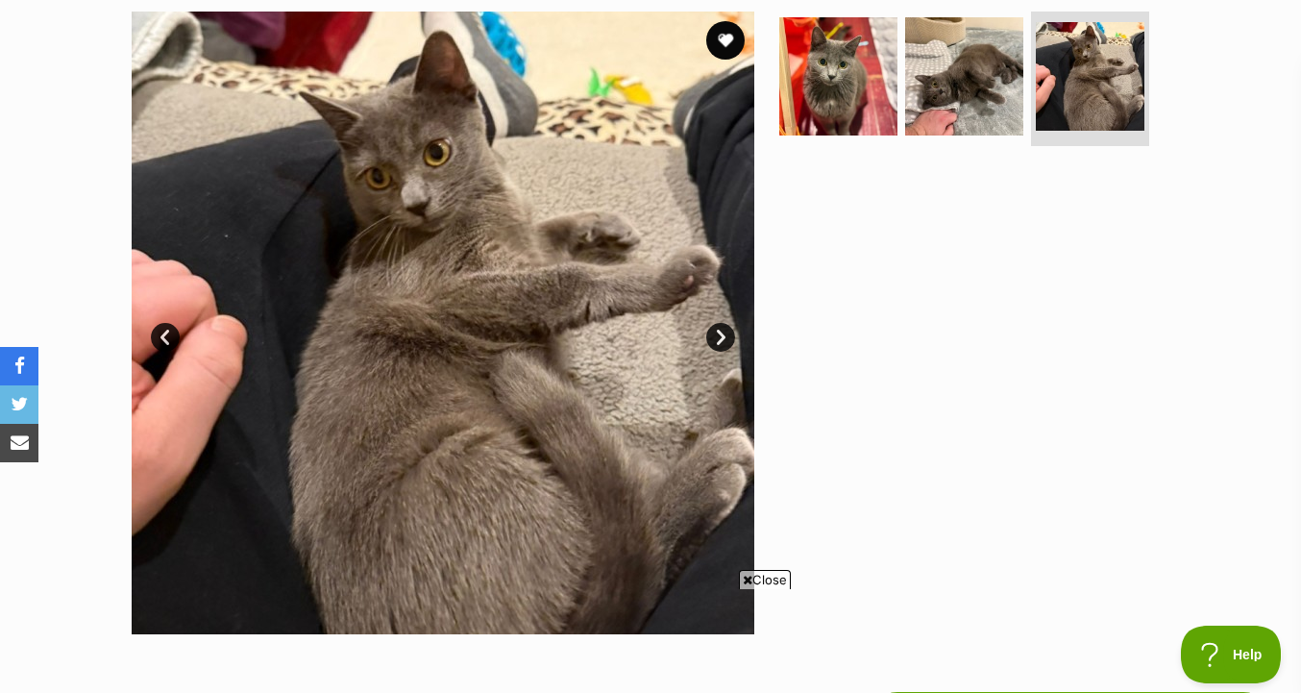
scroll to position [256, 0]
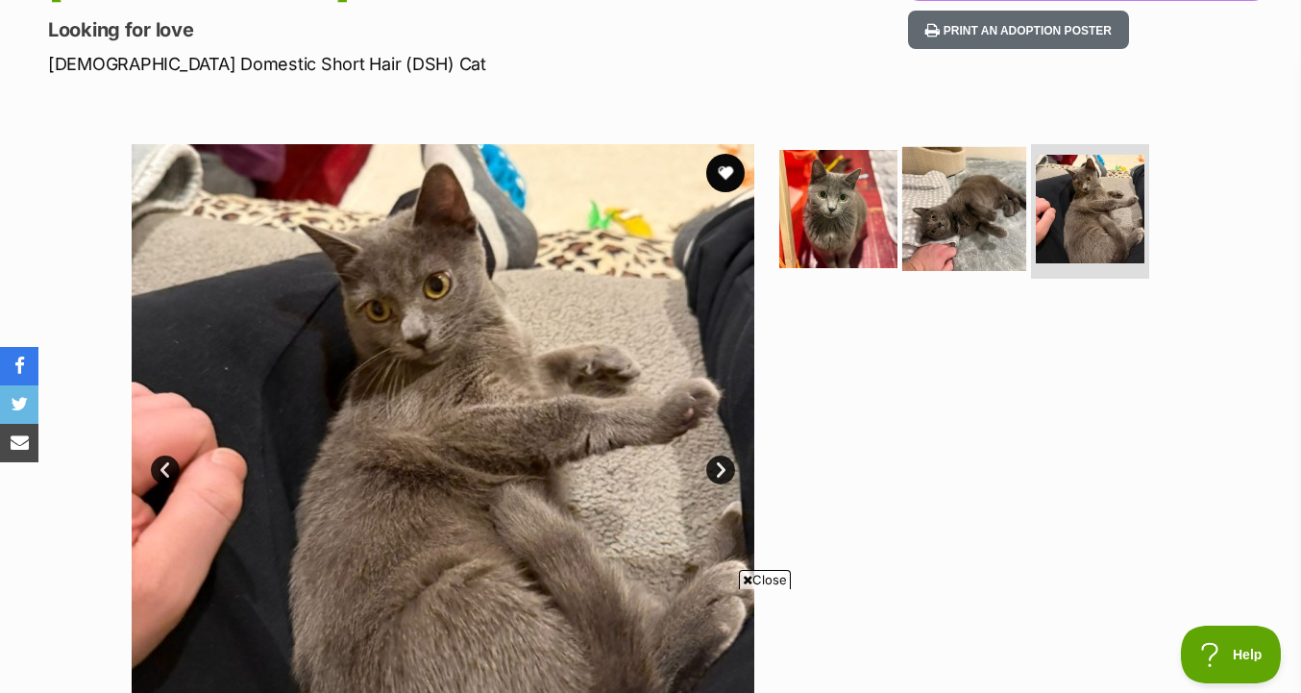
click at [916, 177] on img at bounding box center [964, 209] width 124 height 124
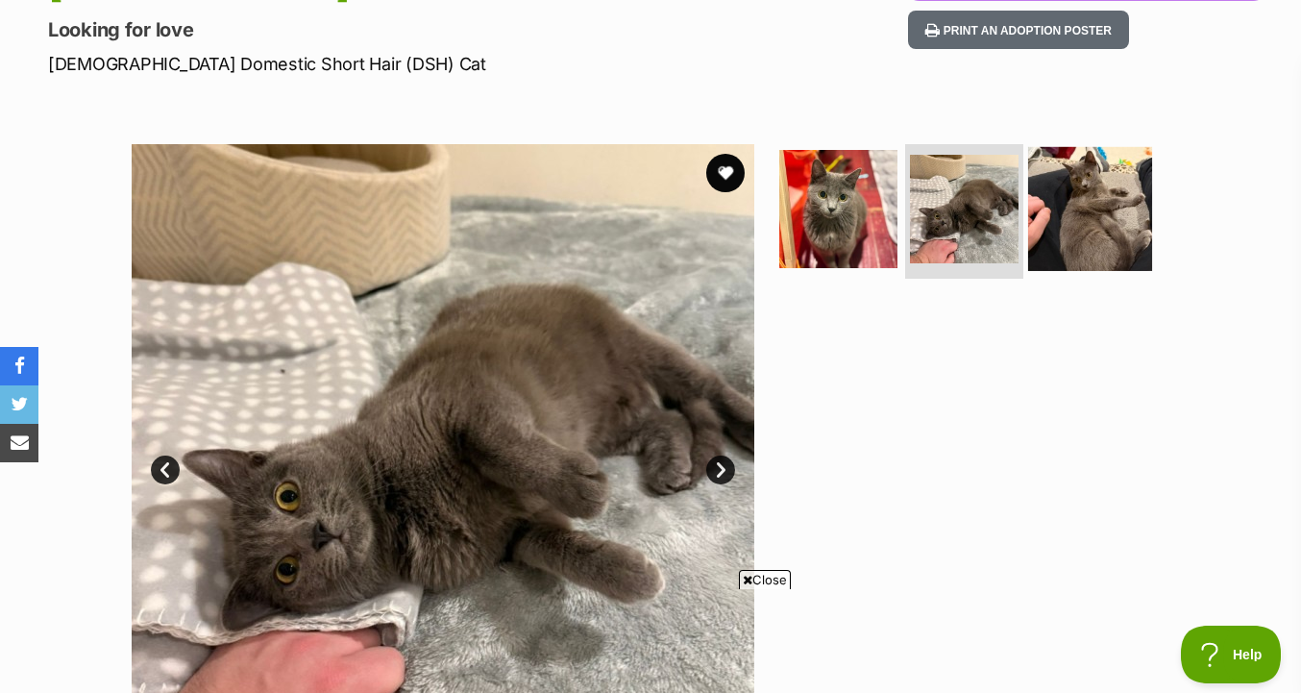
click at [1045, 218] on img at bounding box center [1090, 209] width 124 height 124
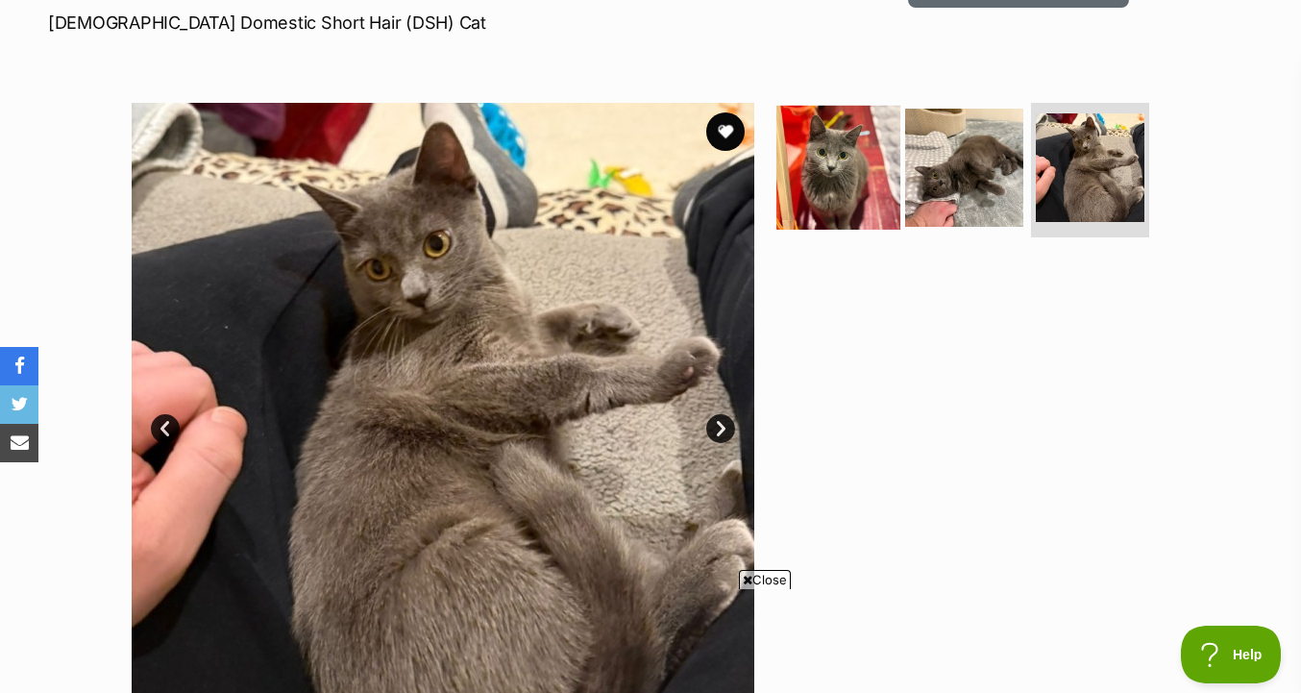
scroll to position [293, 0]
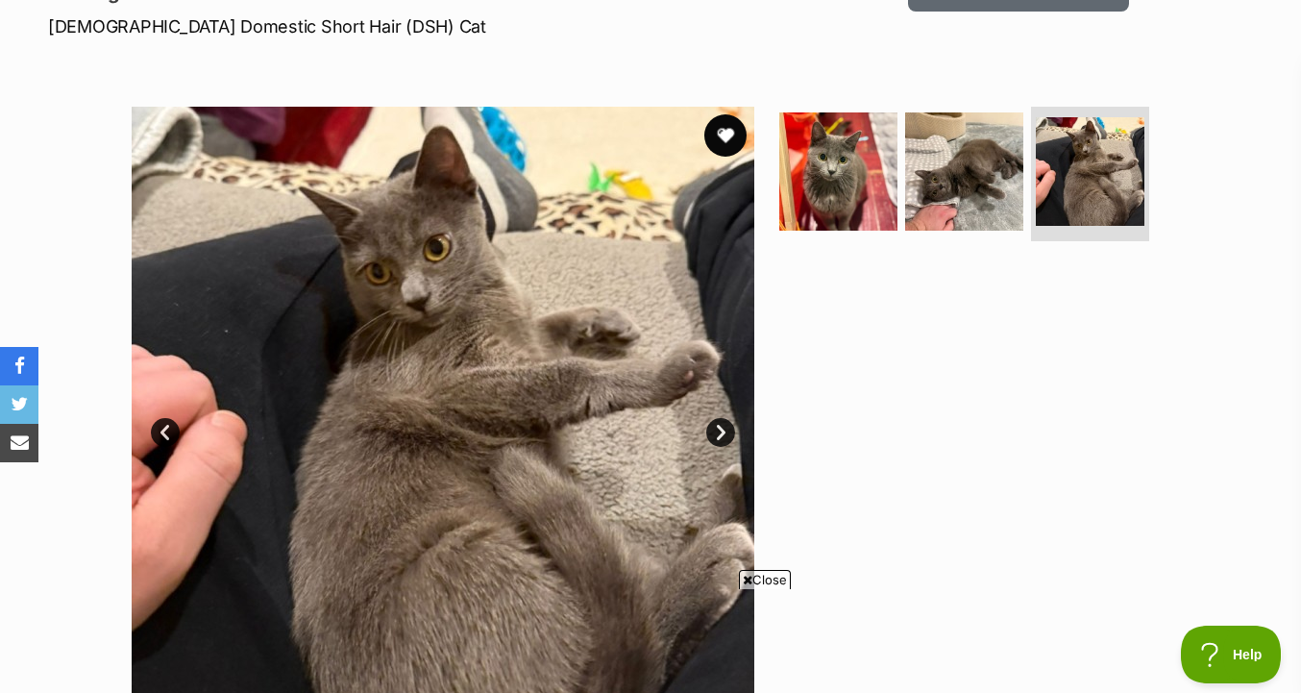
click at [723, 144] on button "favourite" at bounding box center [725, 135] width 42 height 42
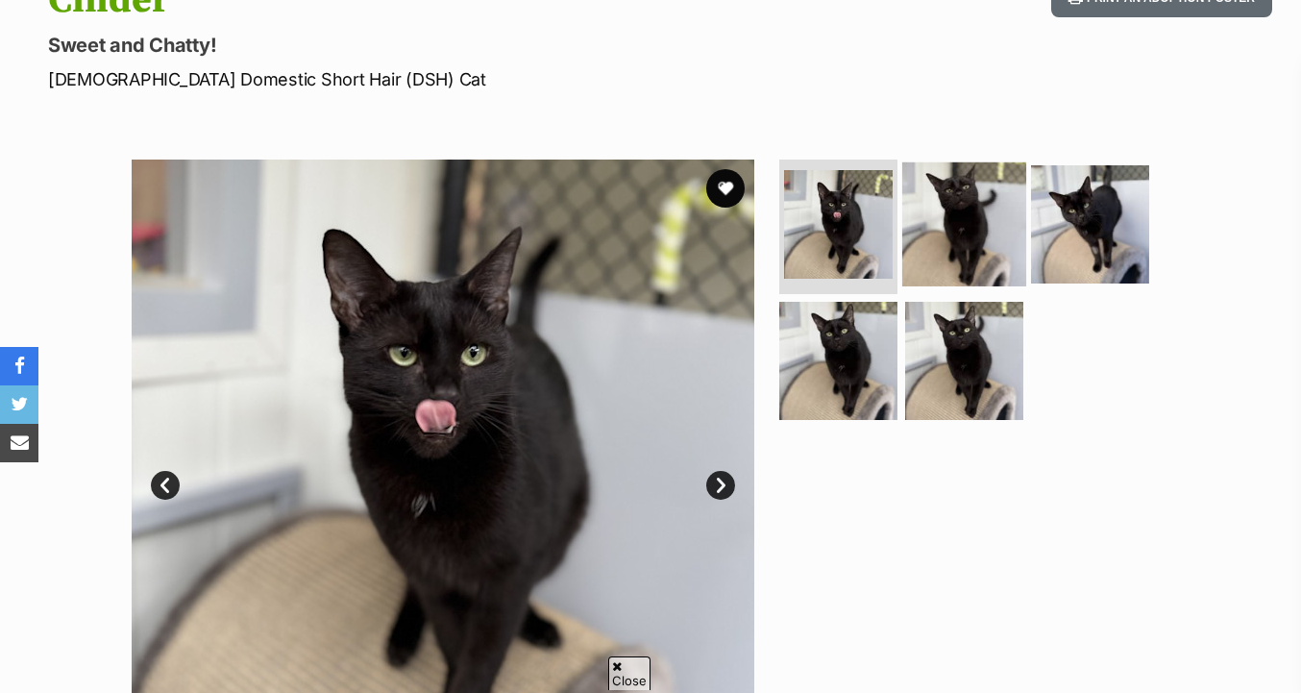
click at [972, 178] on img at bounding box center [964, 224] width 124 height 124
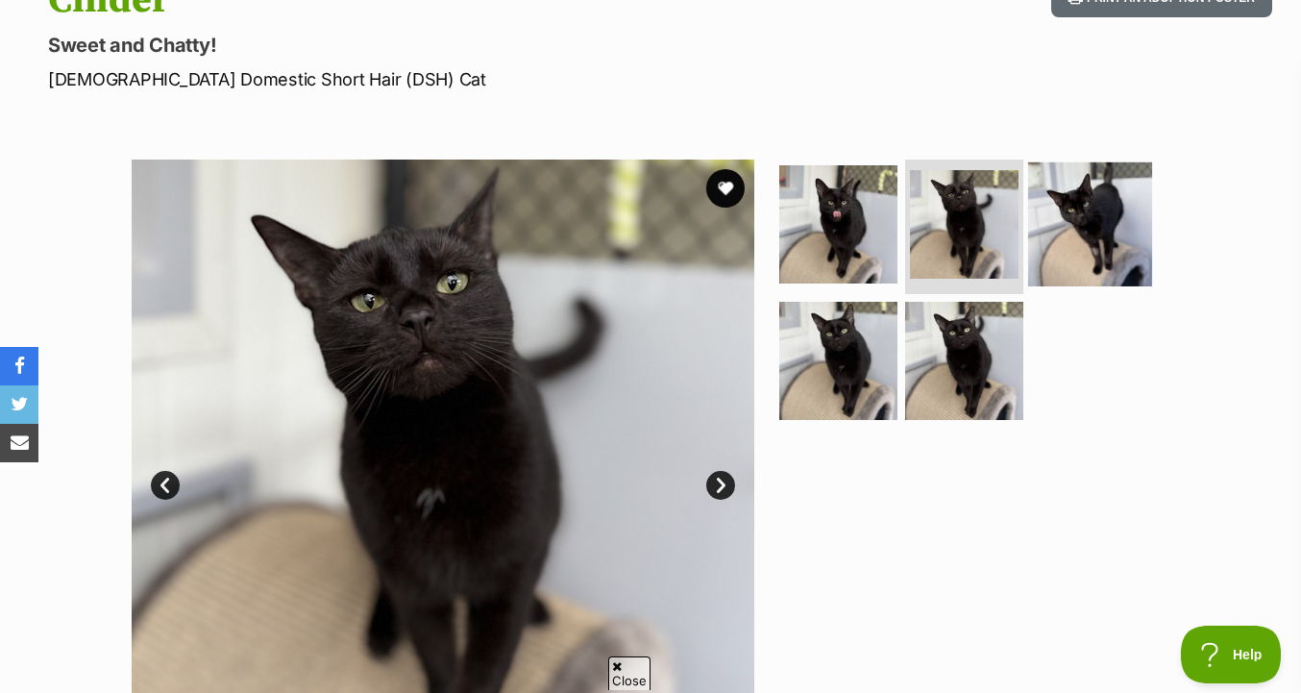
click at [1072, 228] on img at bounding box center [1090, 224] width 124 height 124
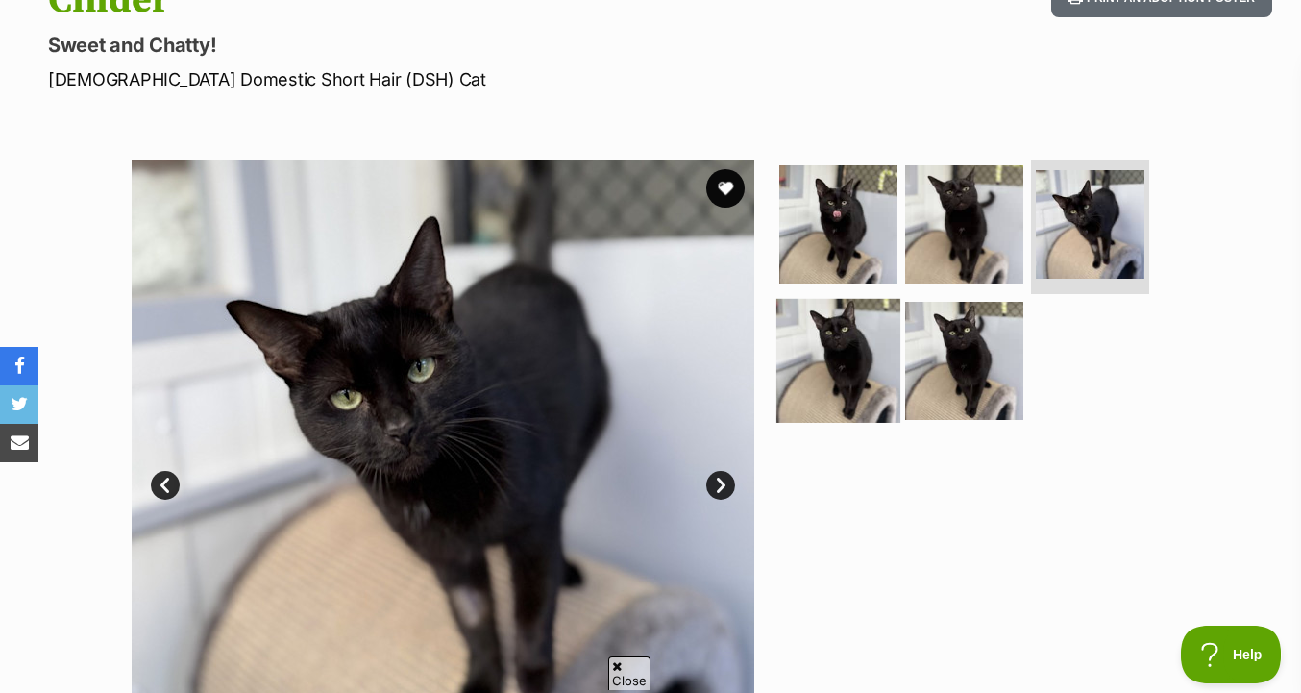
click at [875, 348] on img at bounding box center [838, 360] width 124 height 124
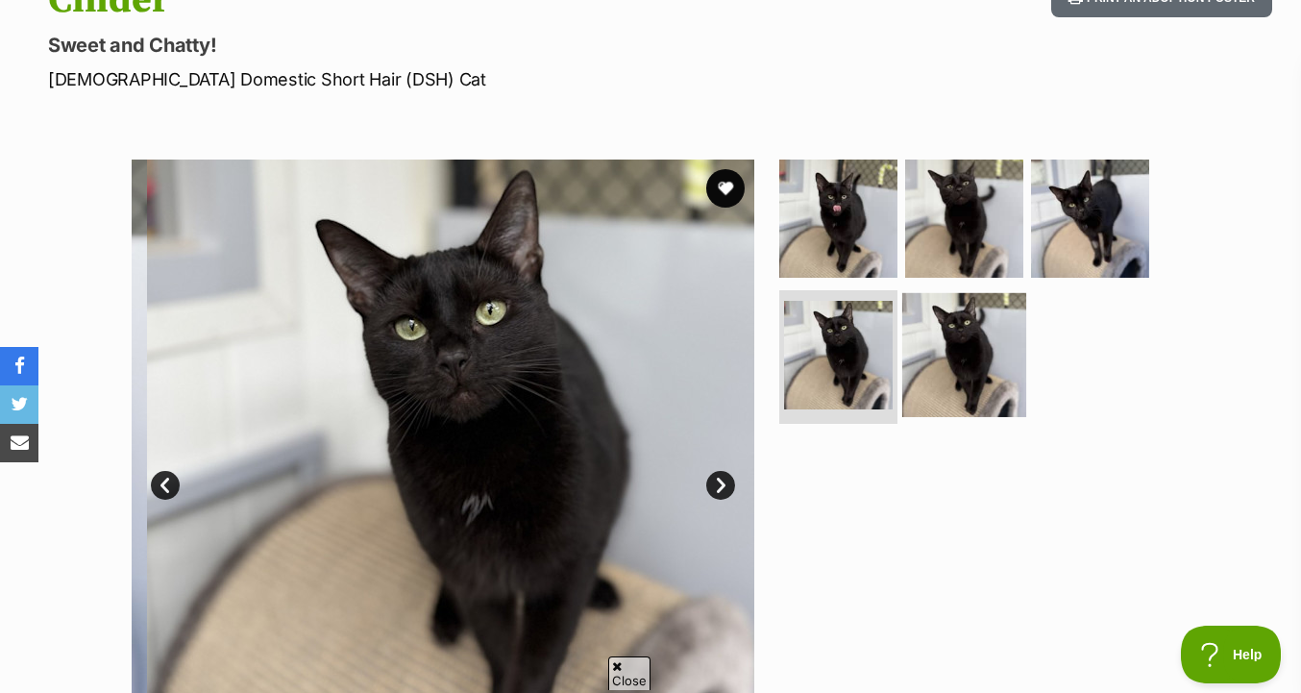
click at [978, 350] on img at bounding box center [964, 354] width 124 height 124
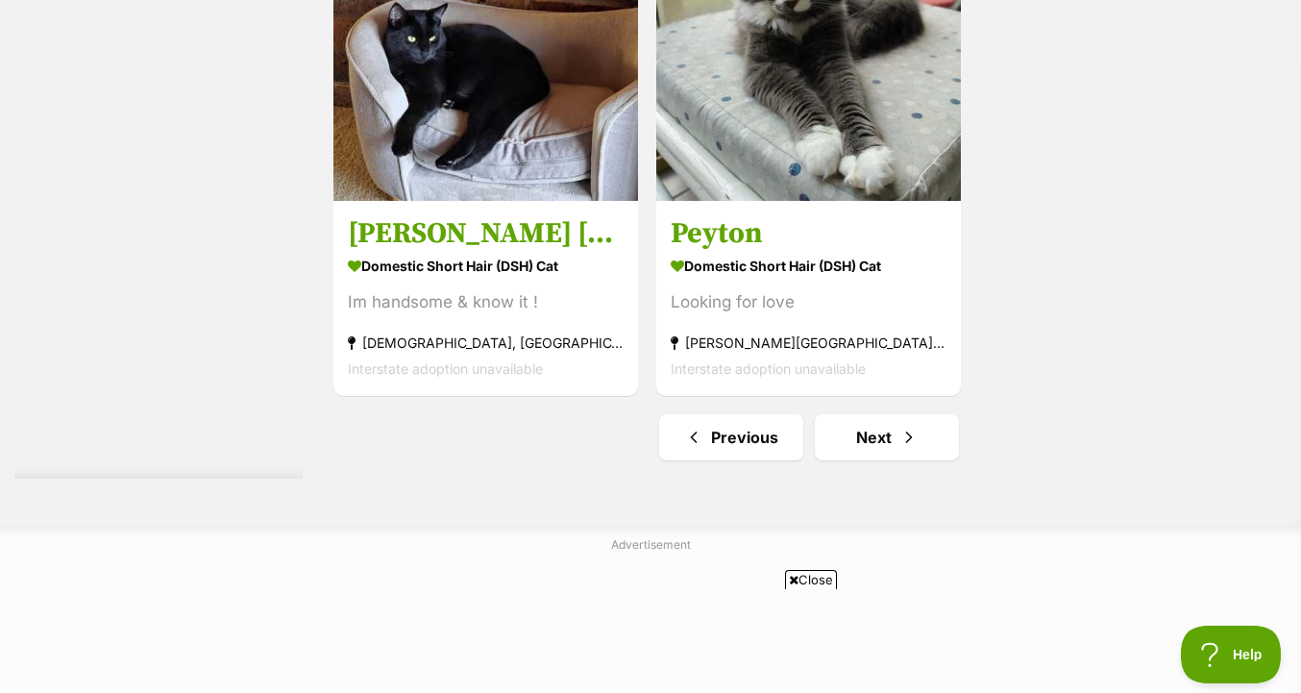
scroll to position [4689, 0]
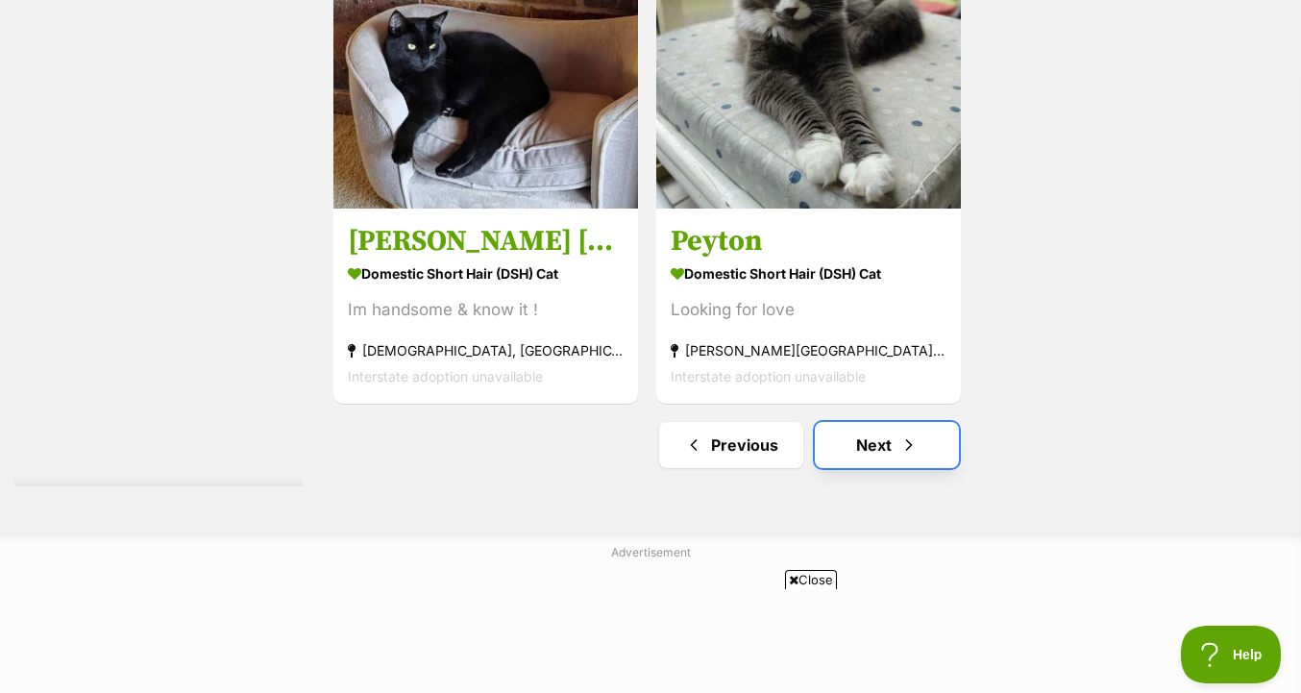
click at [872, 436] on link "Next" at bounding box center [887, 445] width 144 height 46
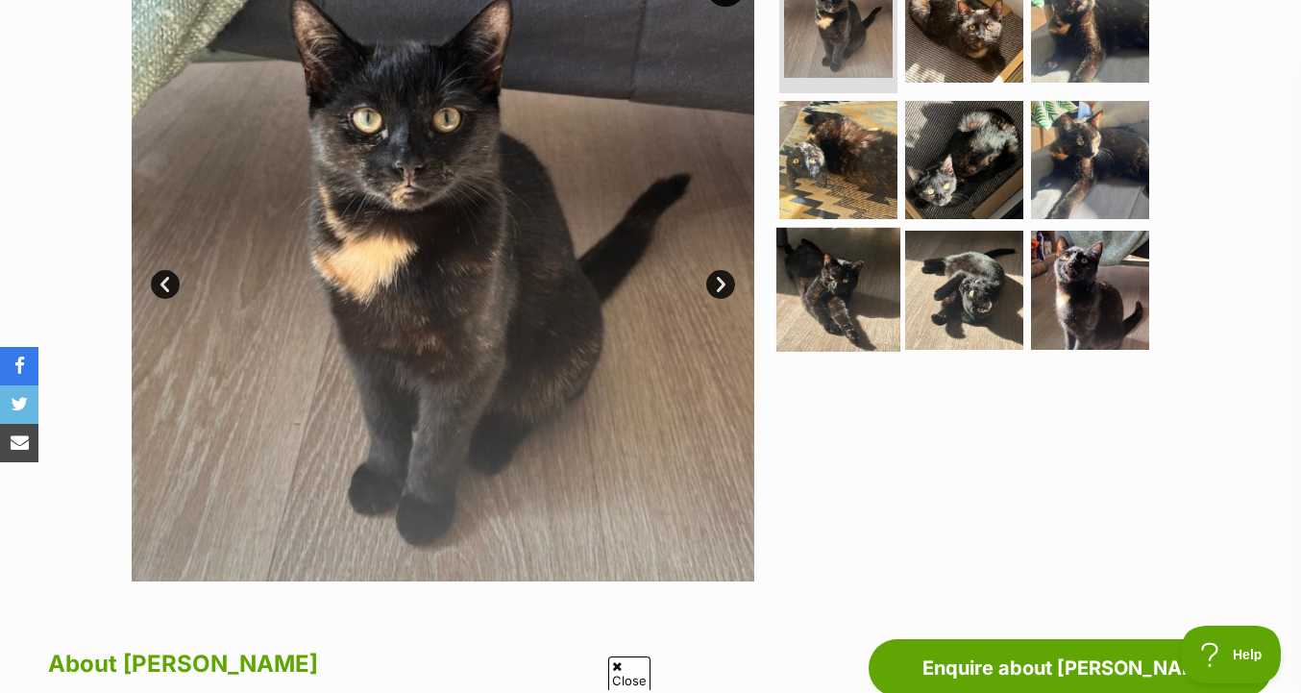
click at [815, 279] on img at bounding box center [838, 290] width 124 height 124
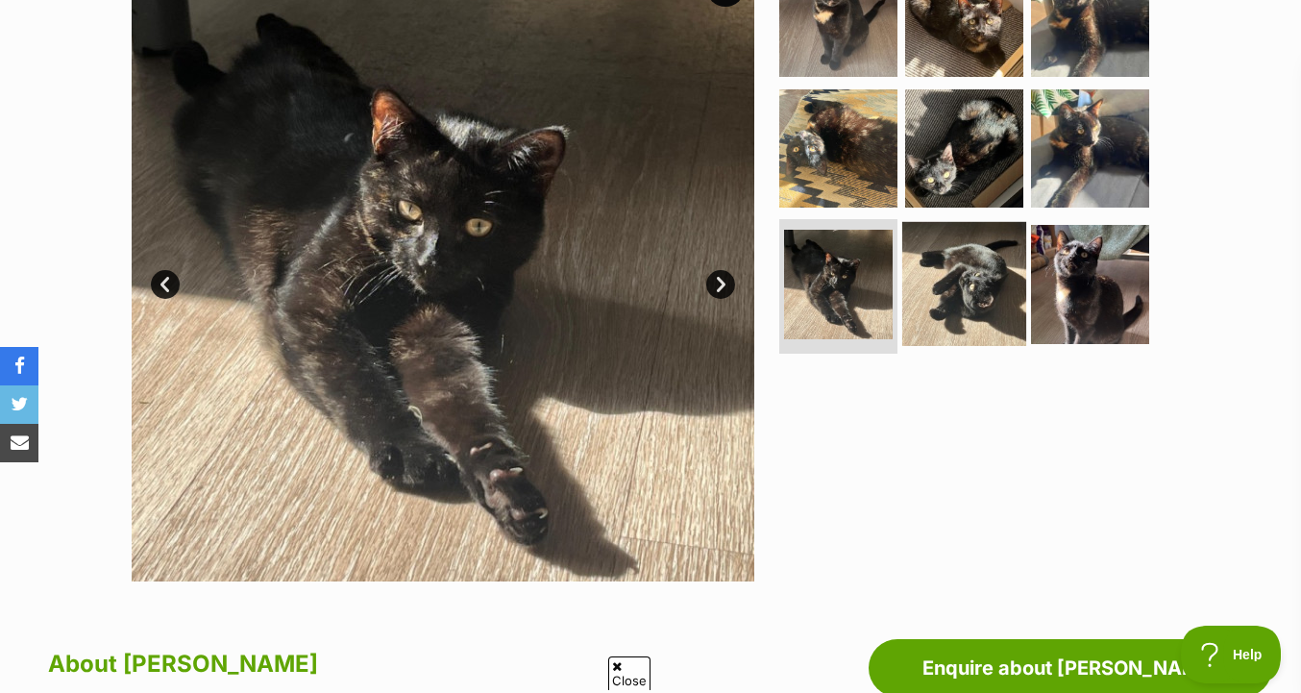
click at [942, 280] on img at bounding box center [964, 284] width 124 height 124
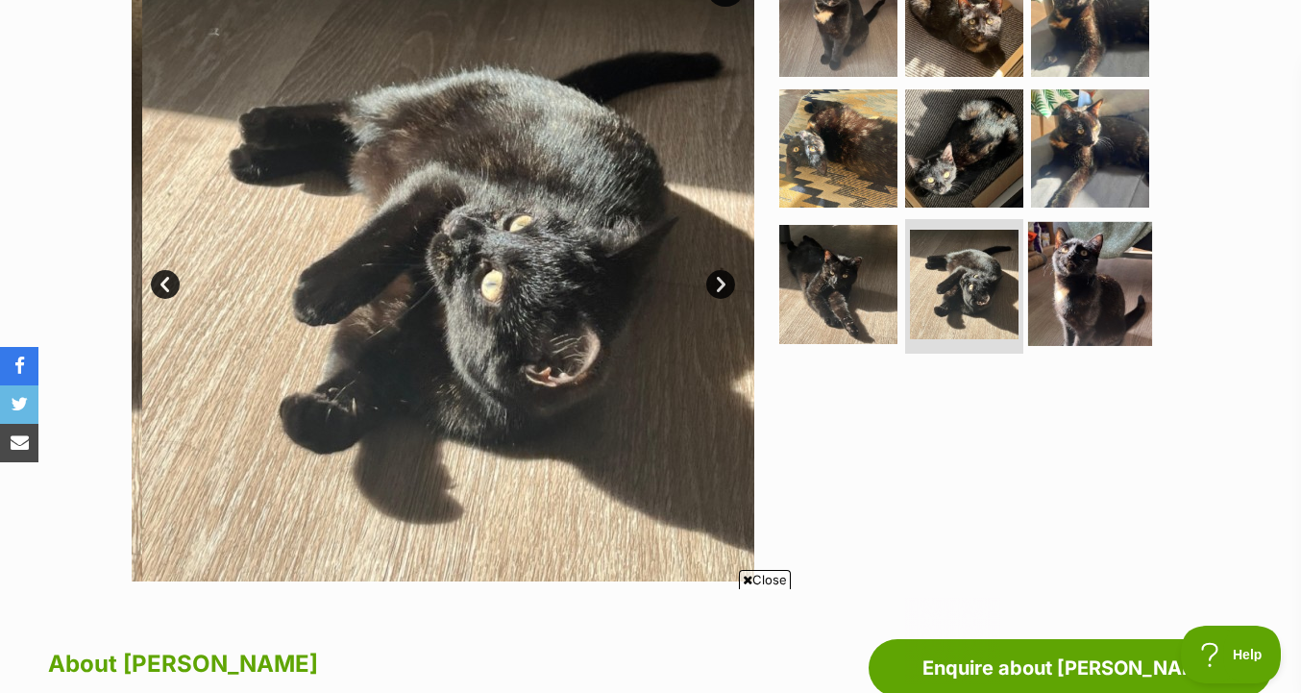
click at [1100, 284] on img at bounding box center [1090, 284] width 124 height 124
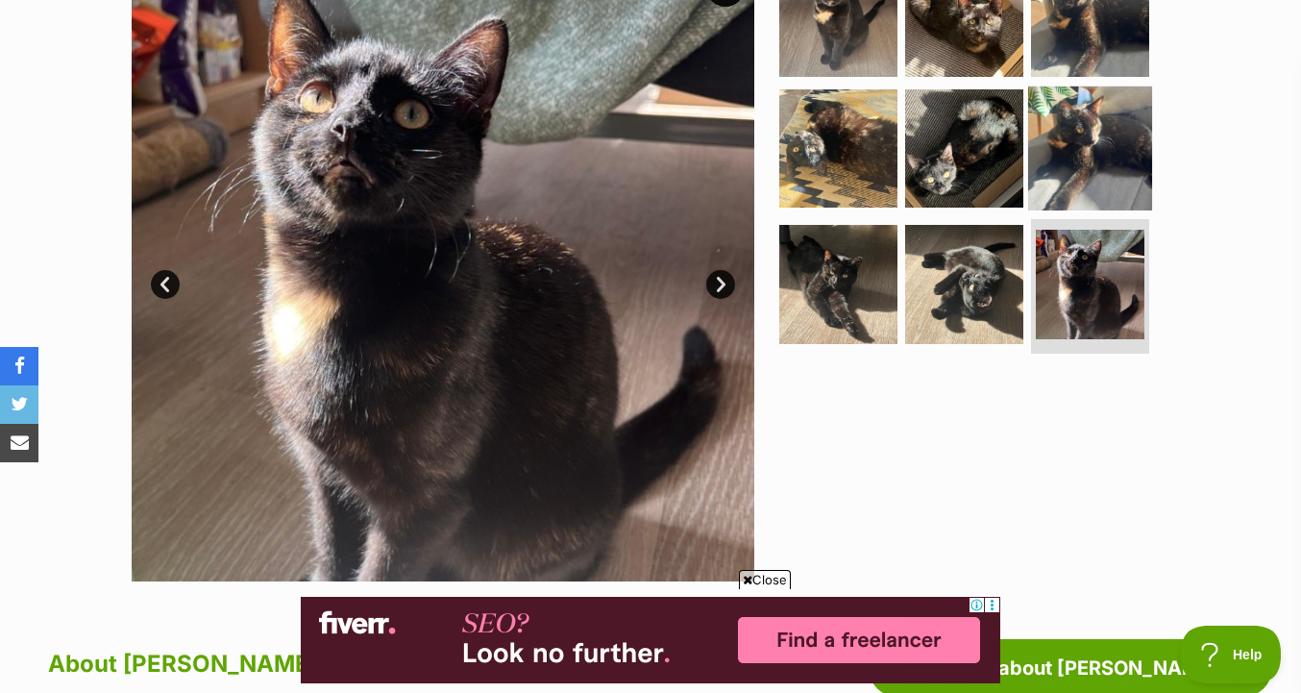
click at [1089, 129] on img at bounding box center [1090, 148] width 124 height 124
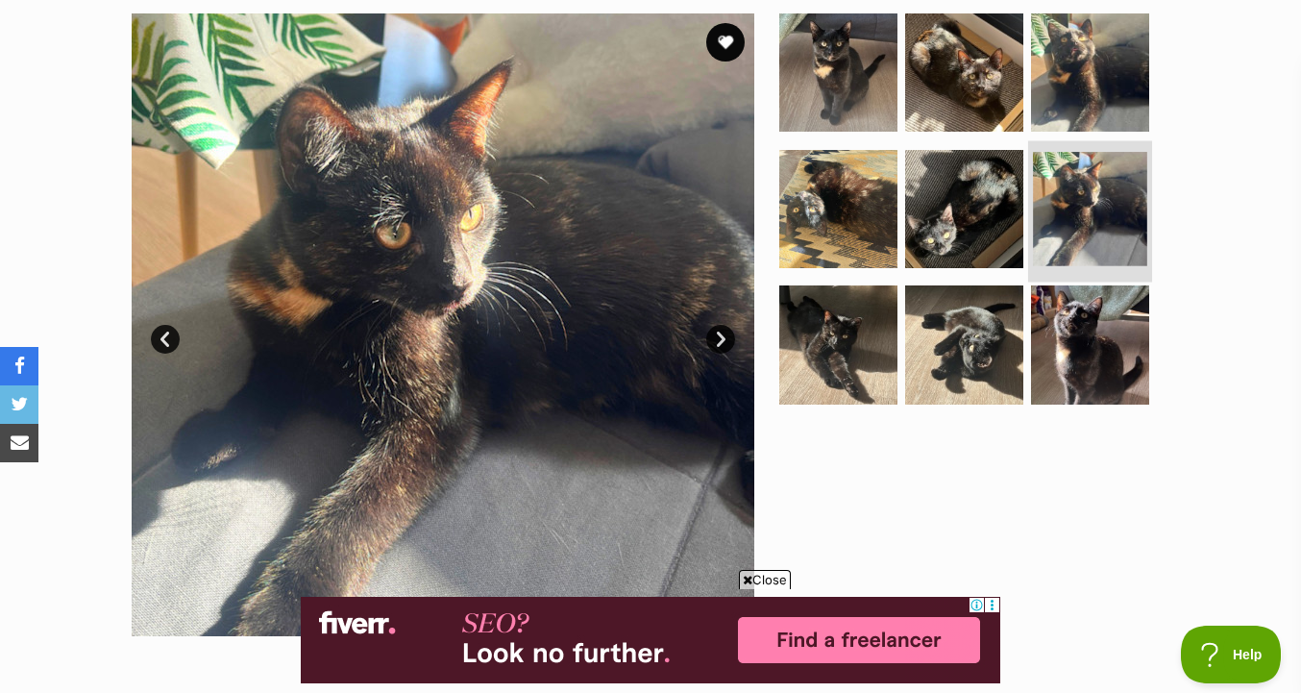
scroll to position [381, 0]
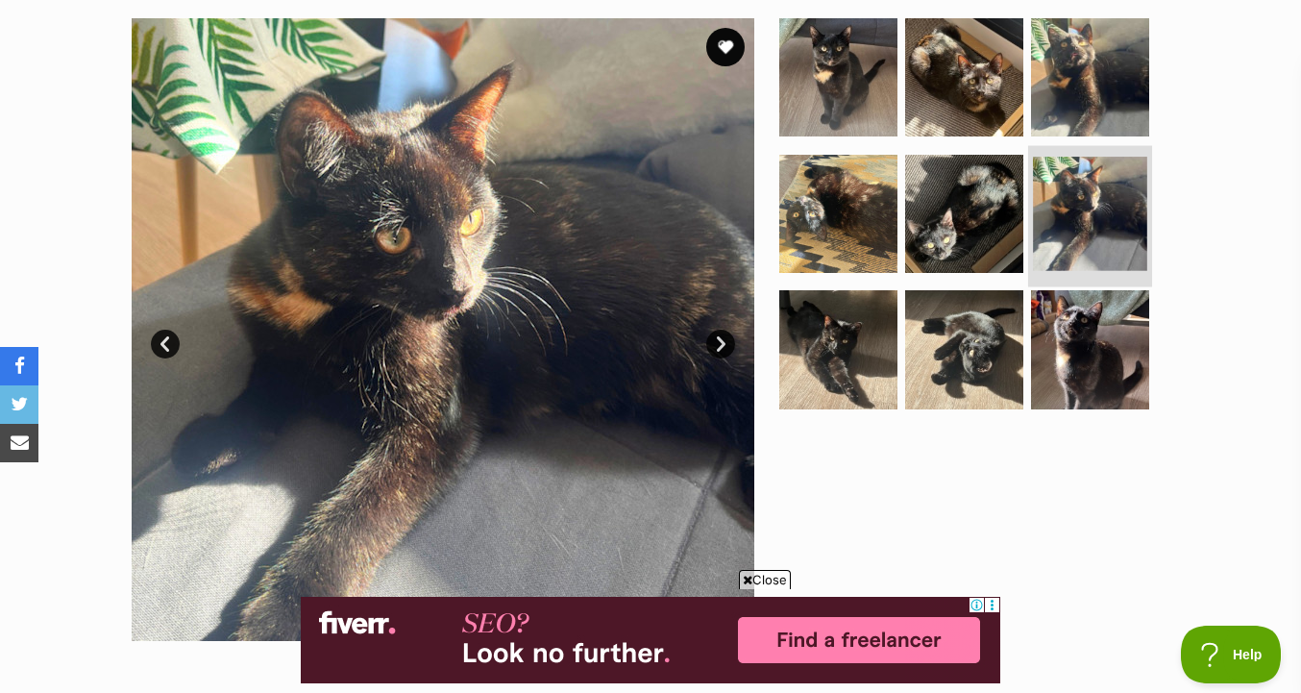
click at [1089, 129] on img at bounding box center [1090, 77] width 118 height 118
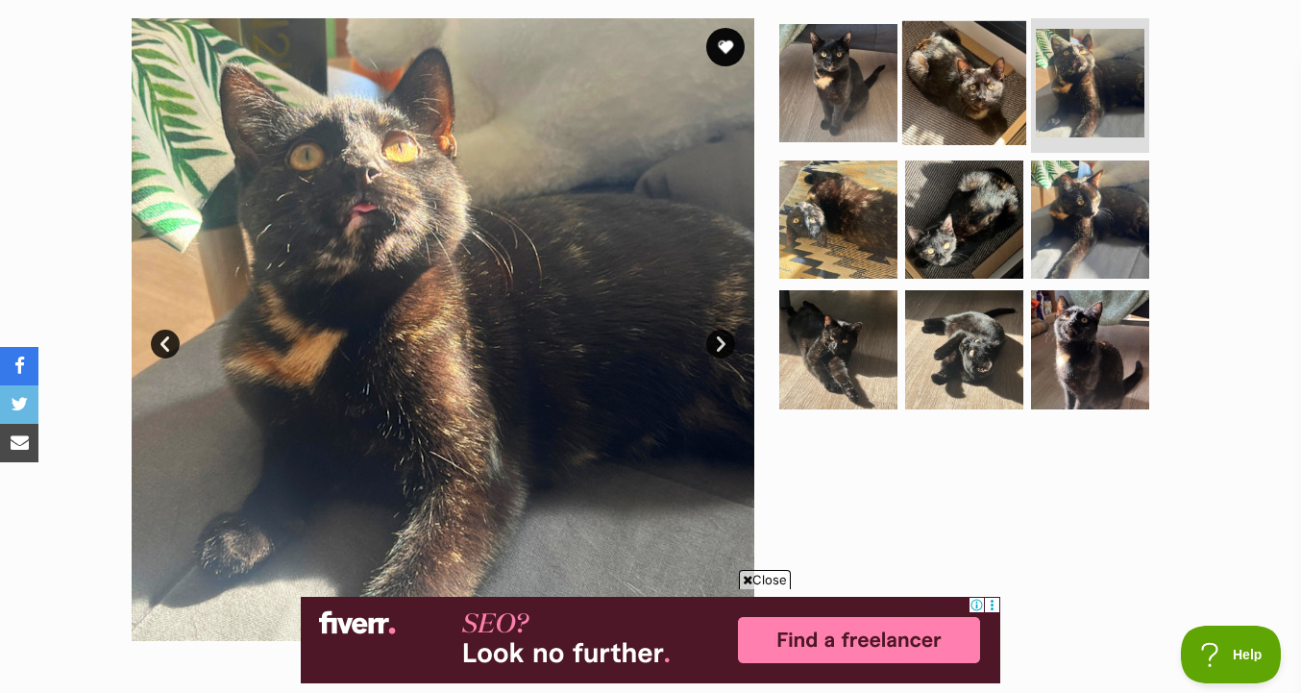
click at [985, 128] on img at bounding box center [964, 83] width 124 height 124
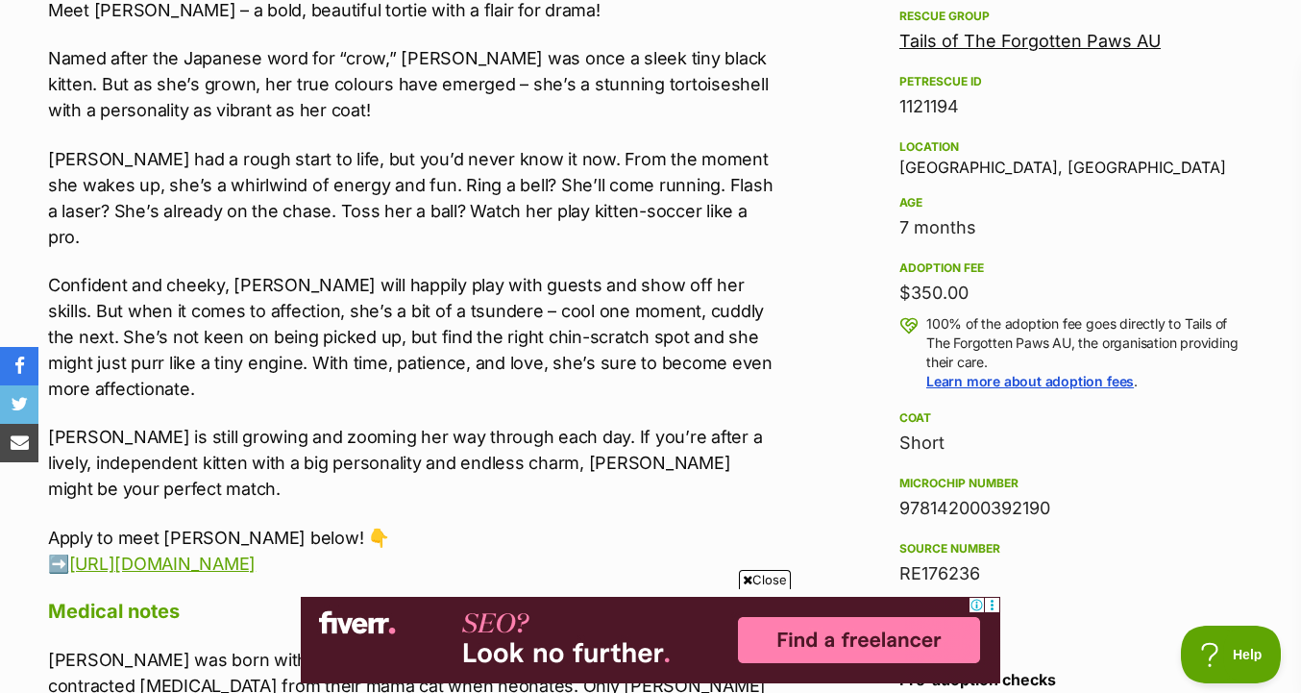
scroll to position [1147, 0]
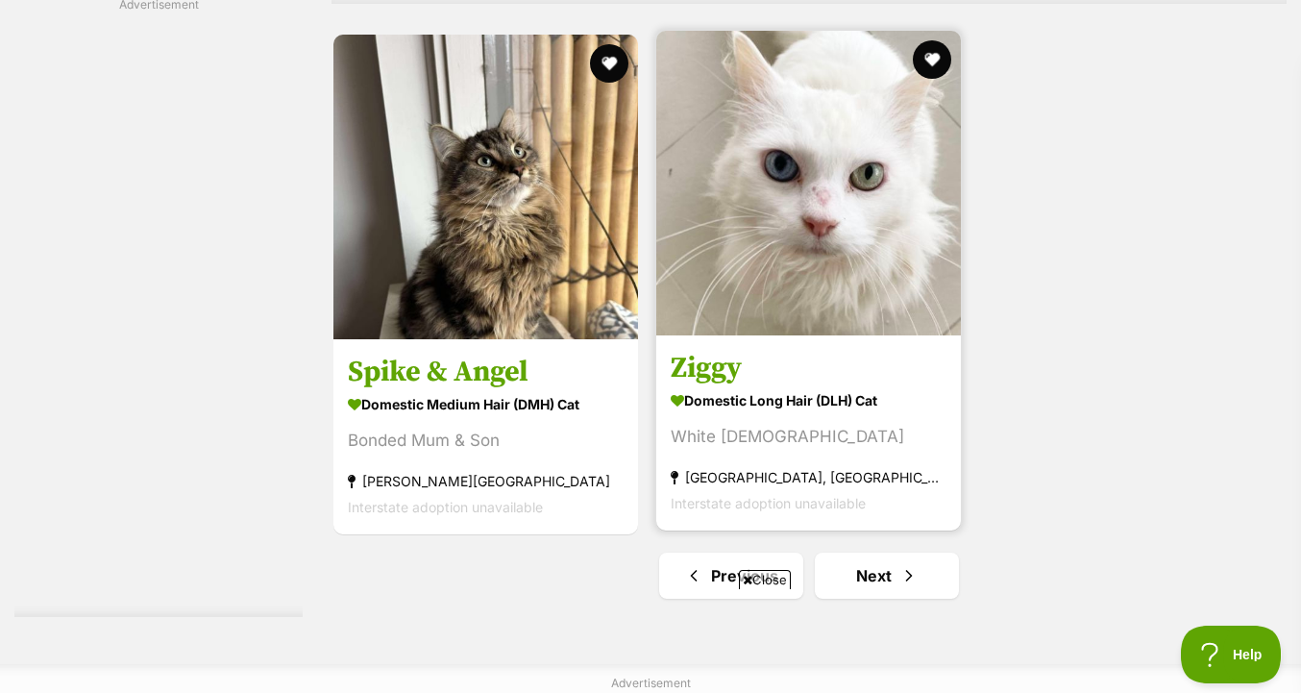
scroll to position [4738, 0]
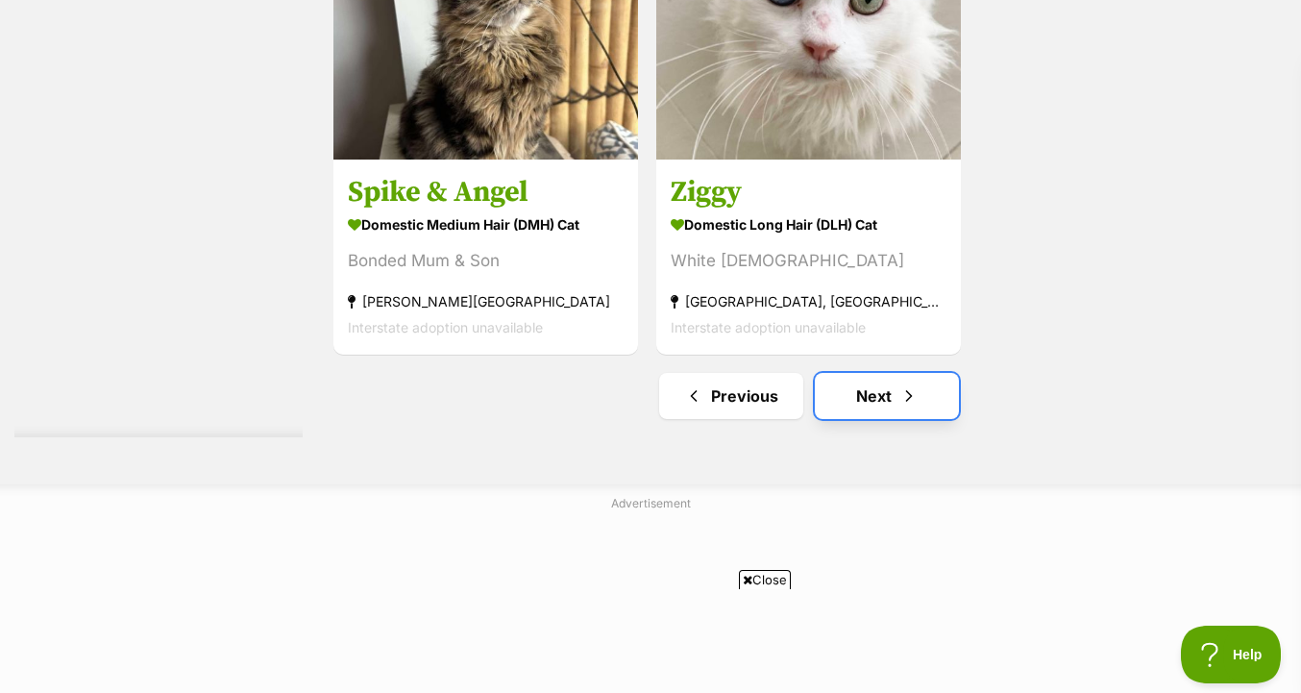
click at [909, 395] on span "Next page" at bounding box center [908, 395] width 19 height 23
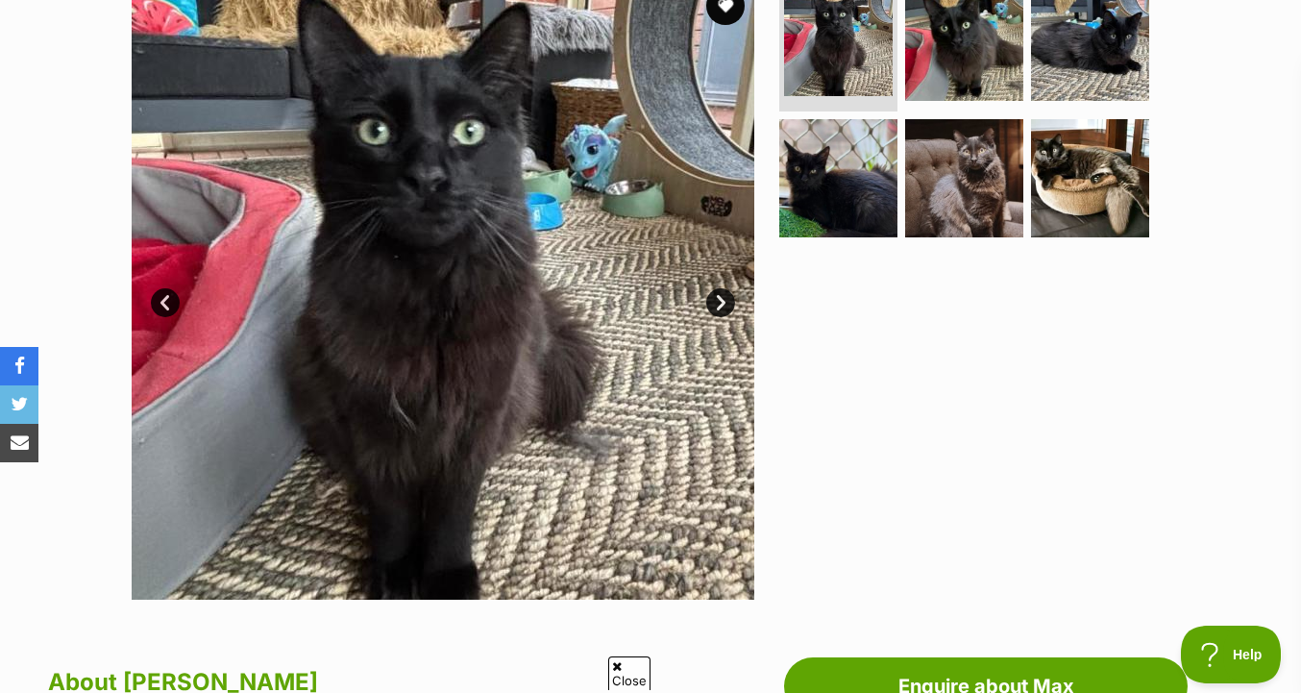
scroll to position [401, 0]
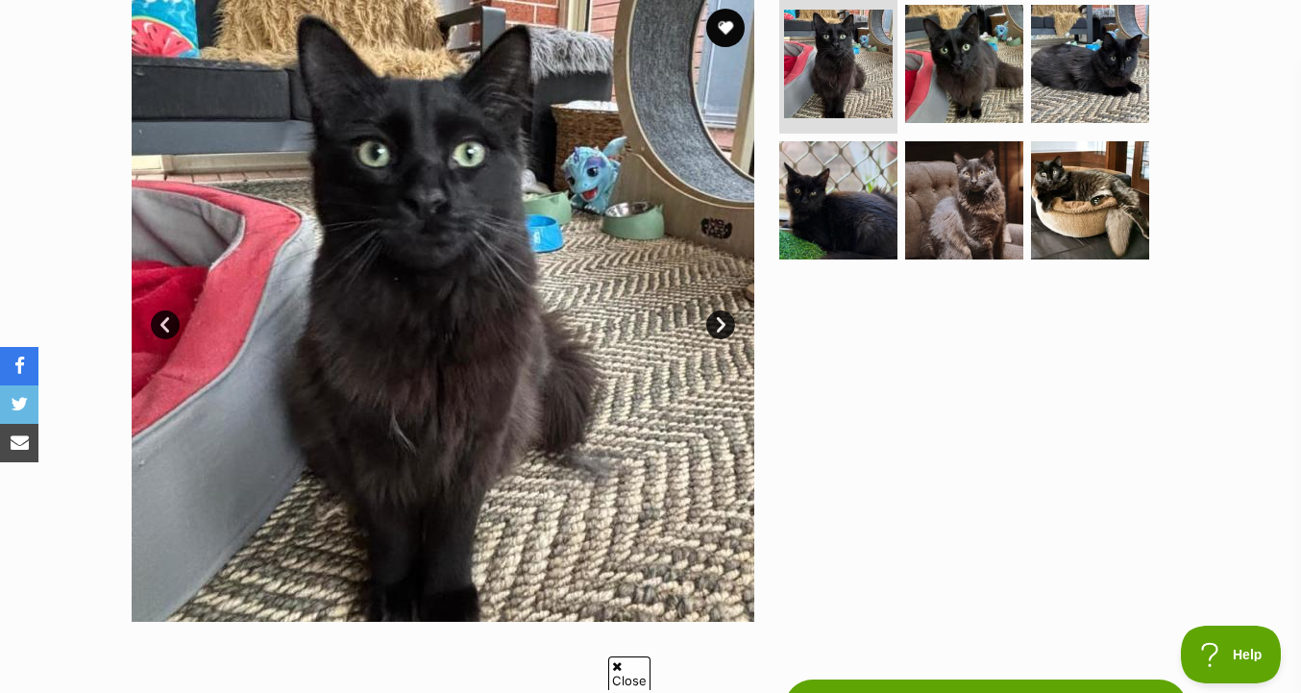
click at [827, 164] on img at bounding box center [838, 200] width 118 height 118
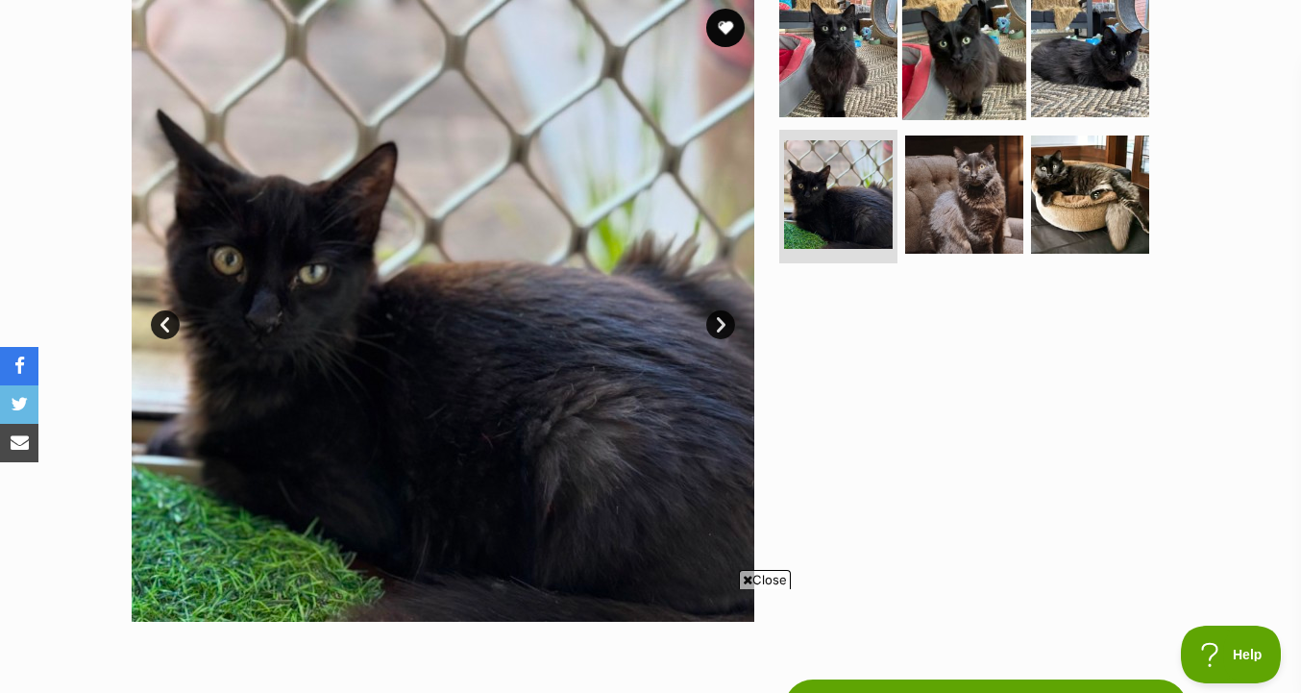
scroll to position [0, 0]
click at [943, 97] on img at bounding box center [964, 58] width 124 height 124
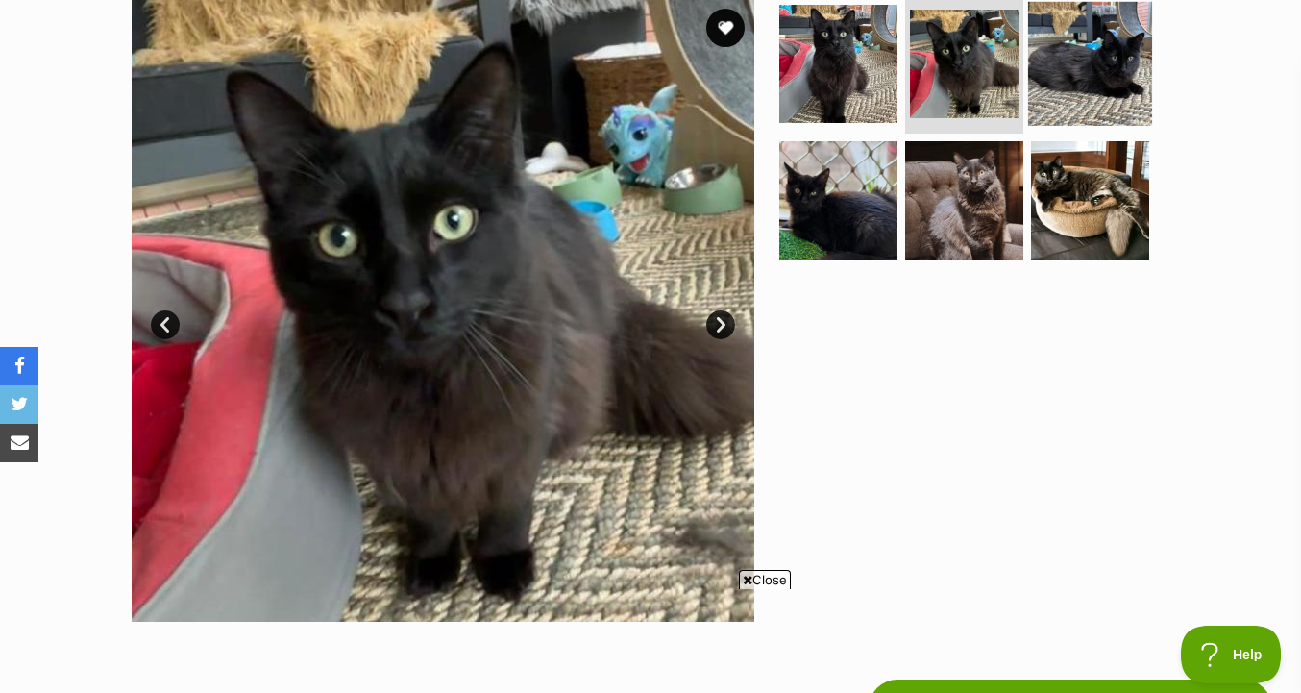
click at [1054, 97] on img at bounding box center [1090, 64] width 124 height 124
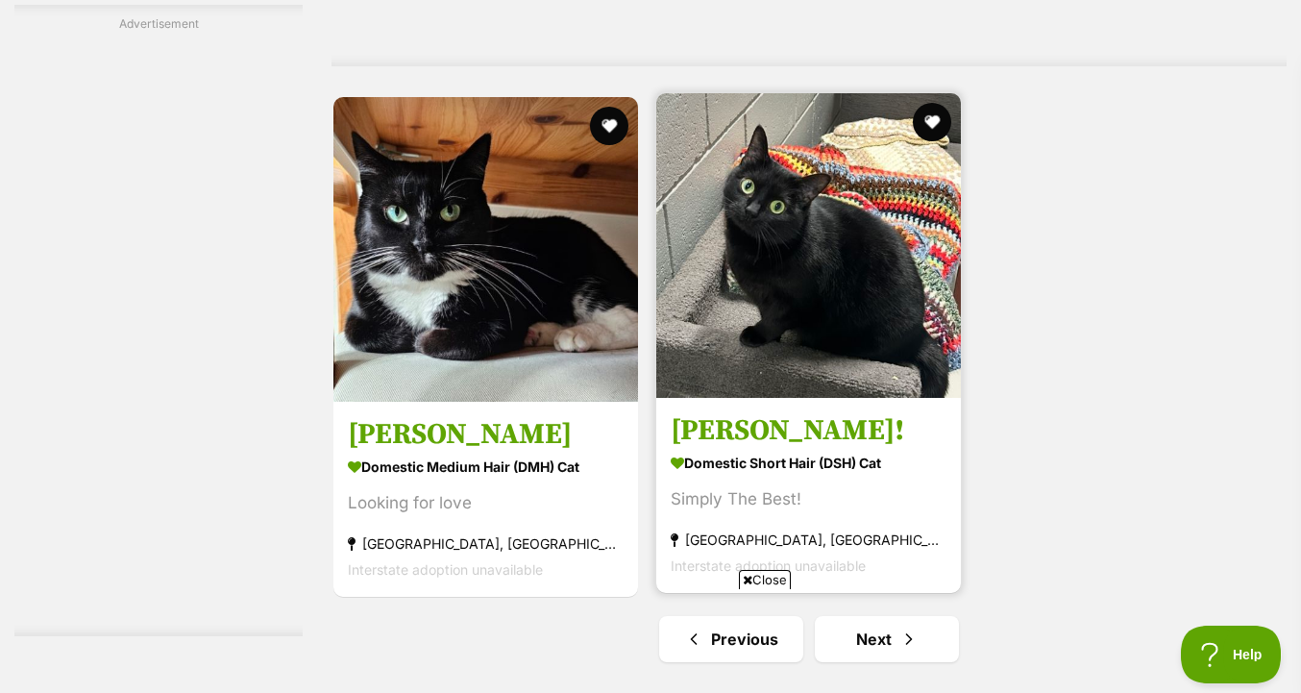
scroll to position [4704, 0]
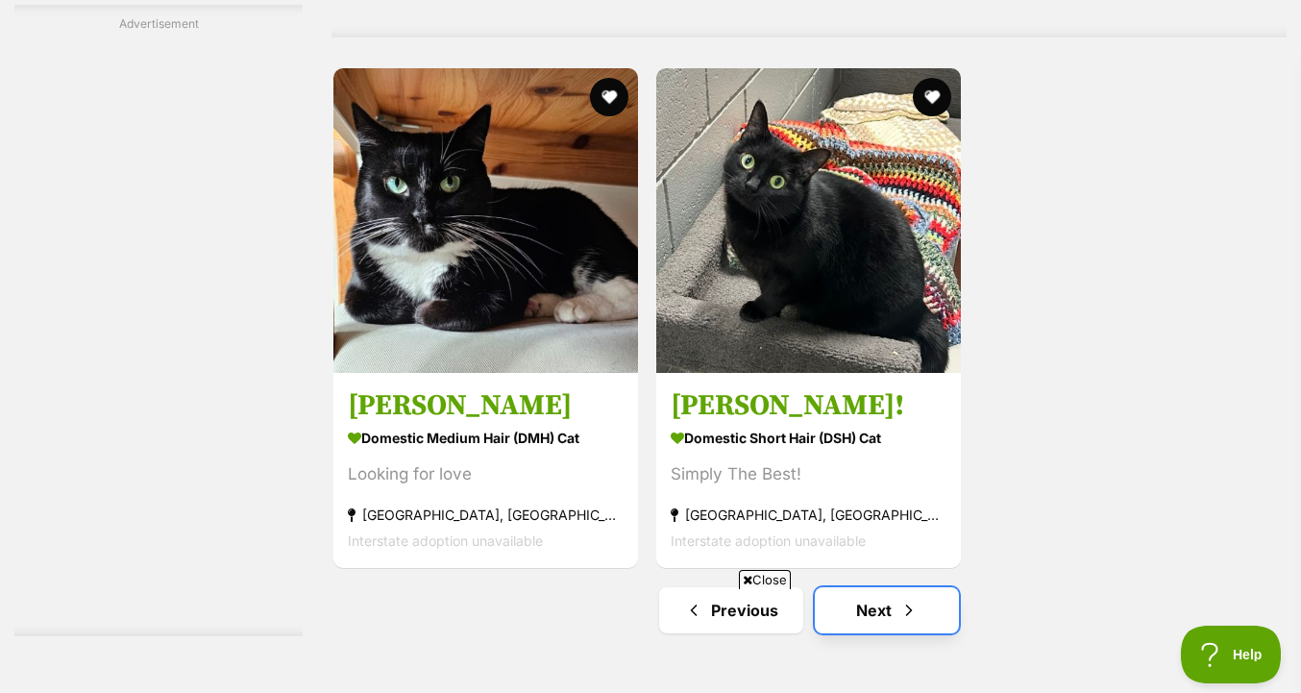
click at [878, 587] on link "Next" at bounding box center [887, 610] width 144 height 46
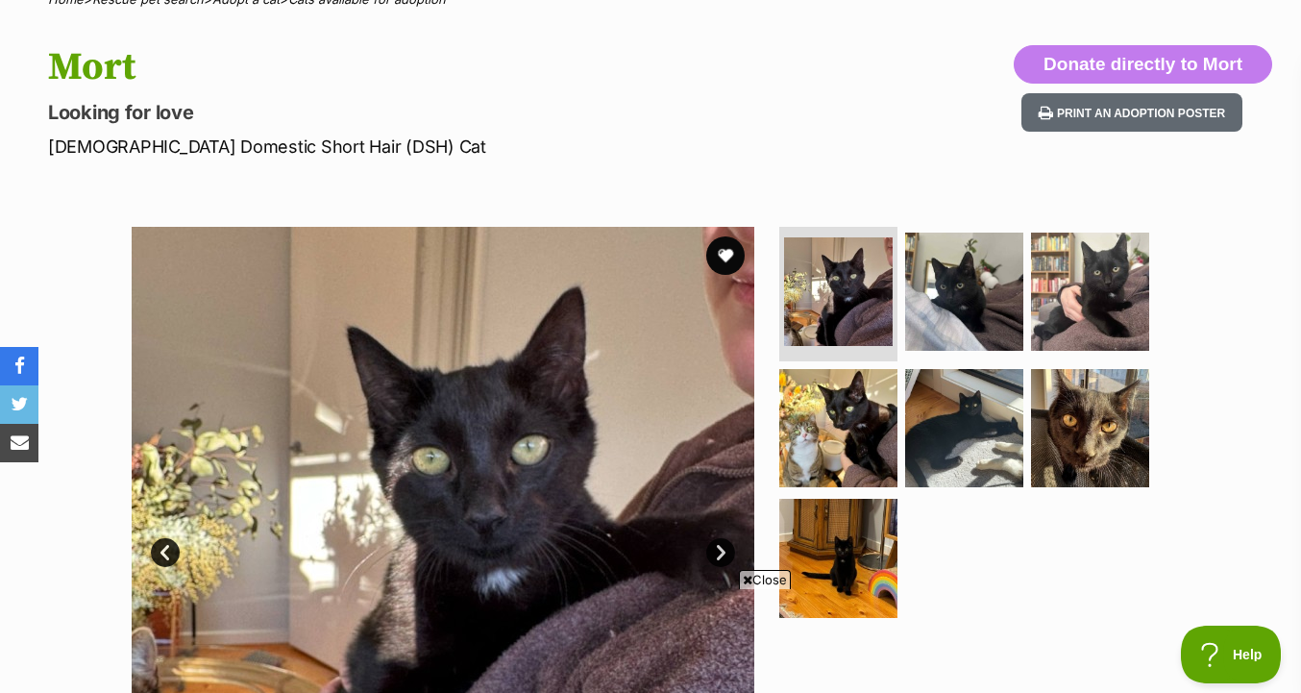
scroll to position [406, 0]
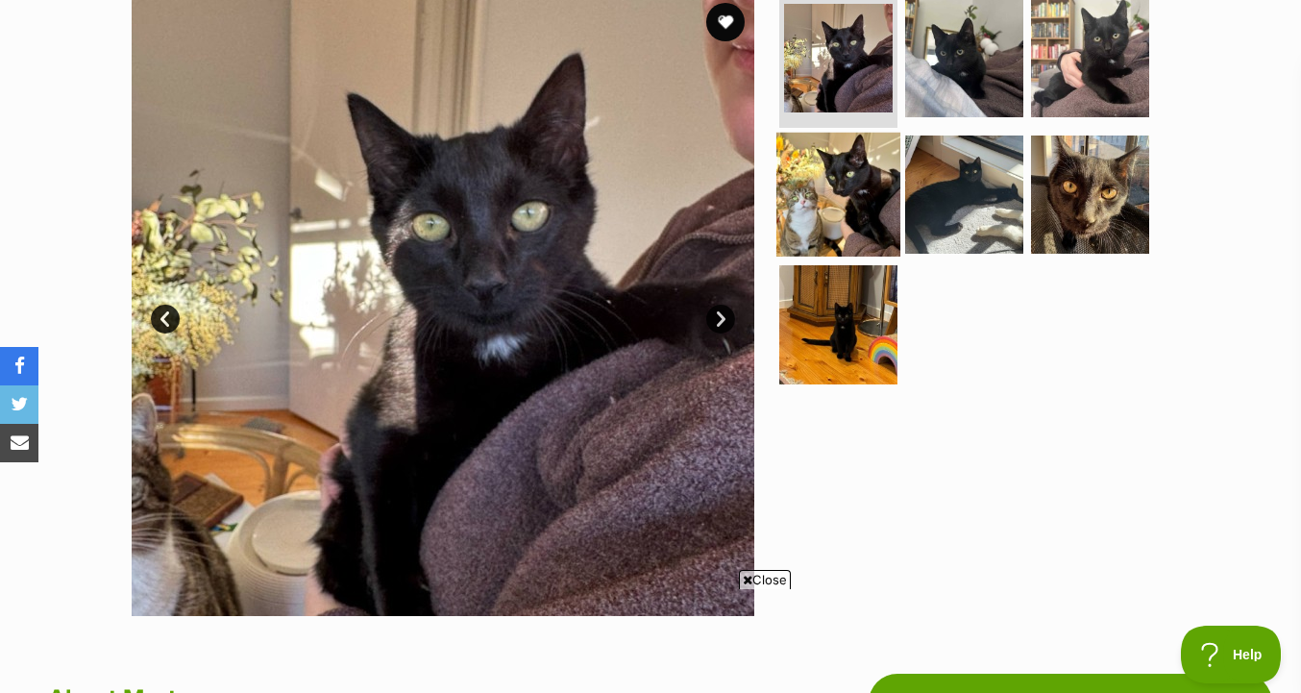
click at [864, 244] on img at bounding box center [838, 194] width 124 height 124
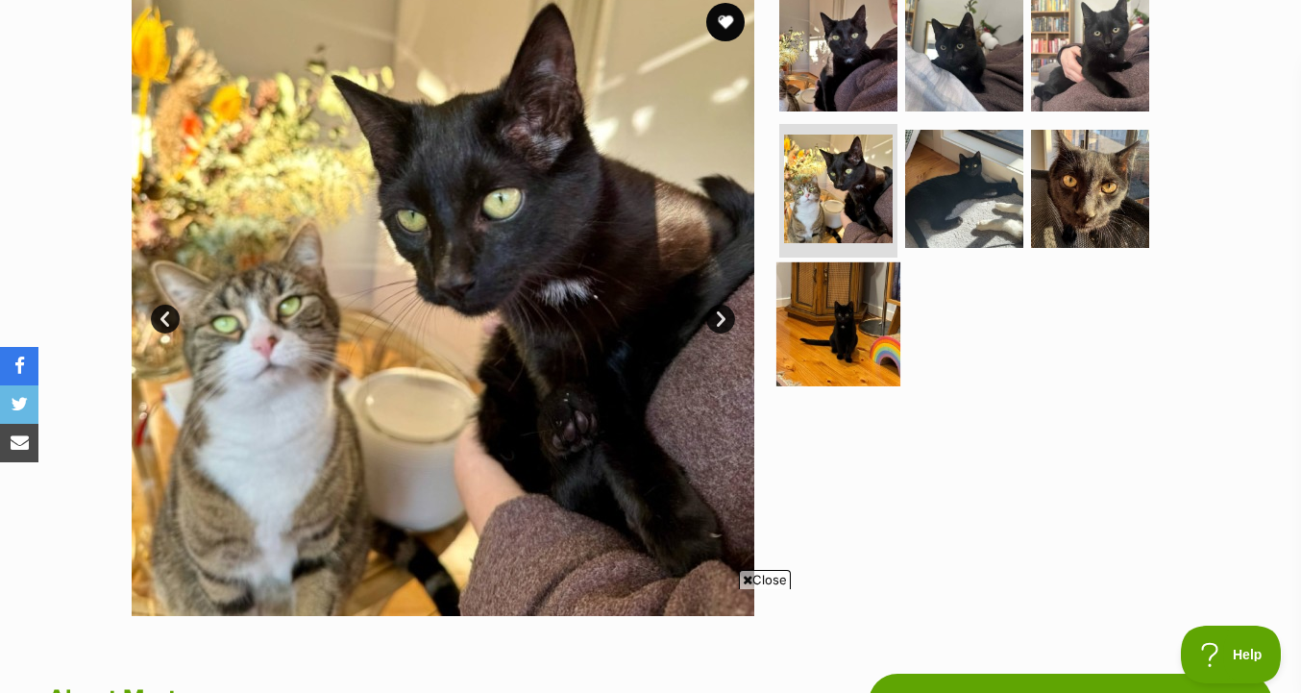
click at [837, 319] on img at bounding box center [838, 324] width 124 height 124
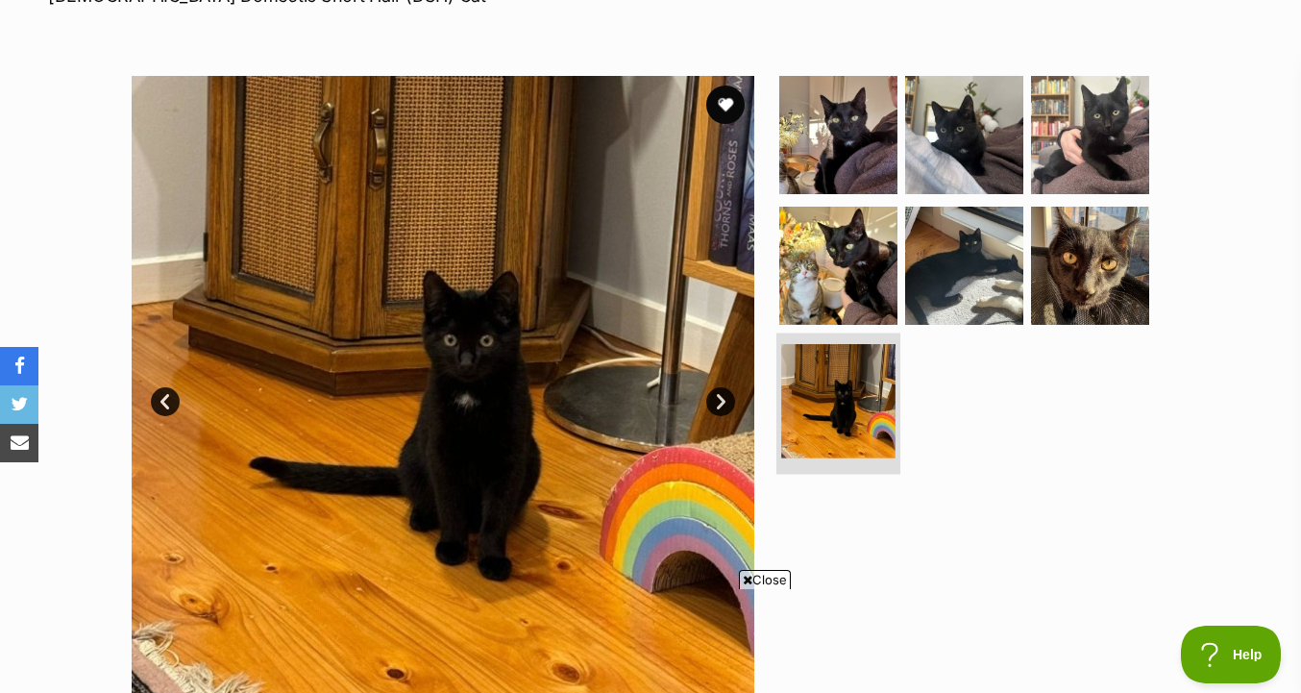
scroll to position [323, 0]
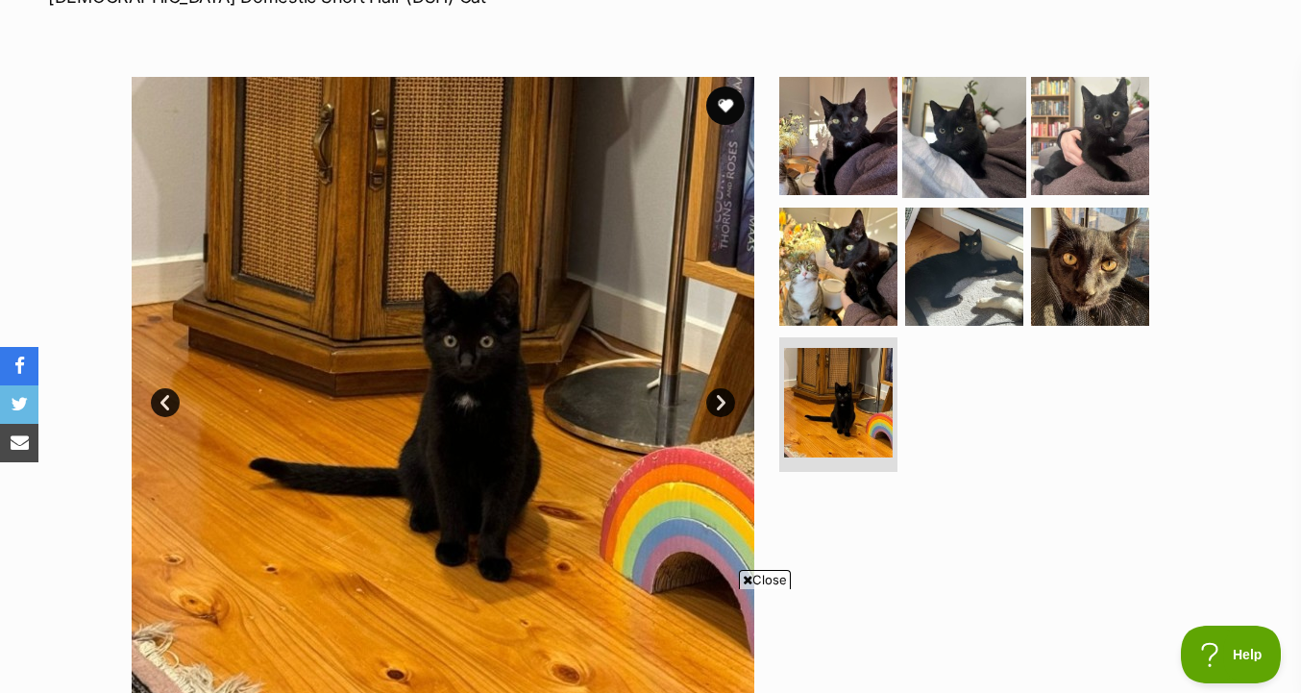
click at [937, 158] on img at bounding box center [964, 136] width 124 height 124
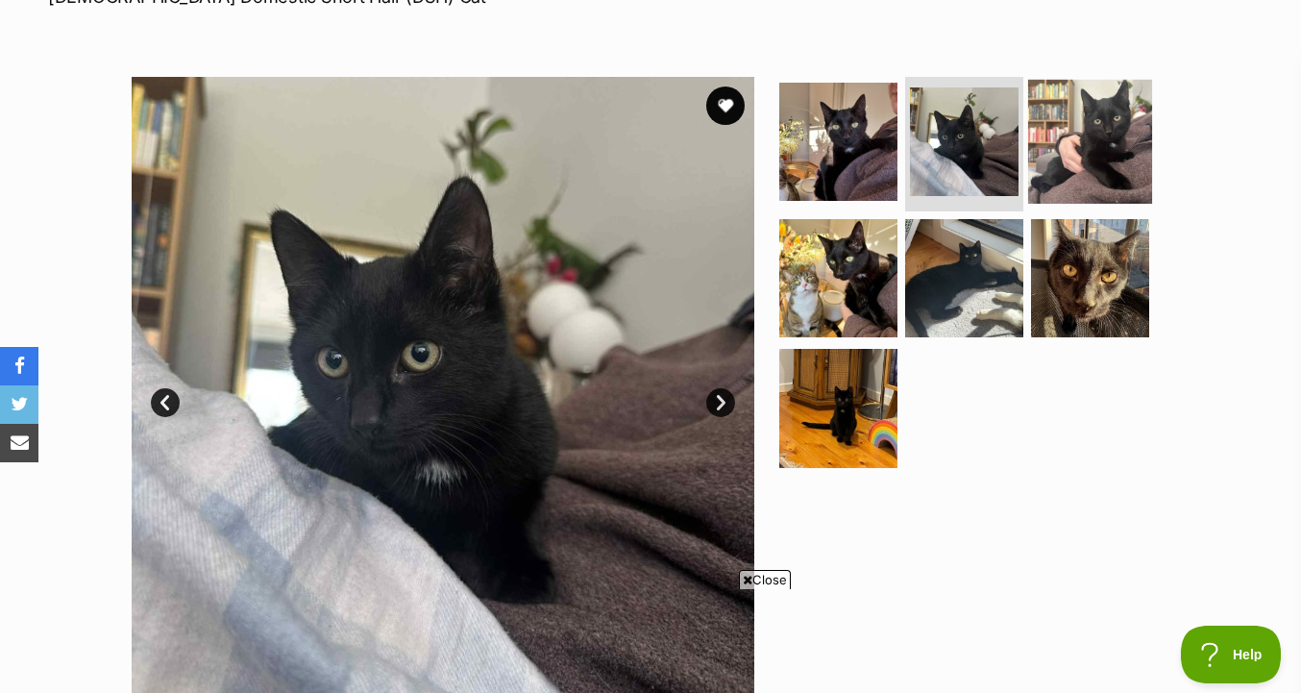
click at [1070, 157] on img at bounding box center [1090, 142] width 124 height 124
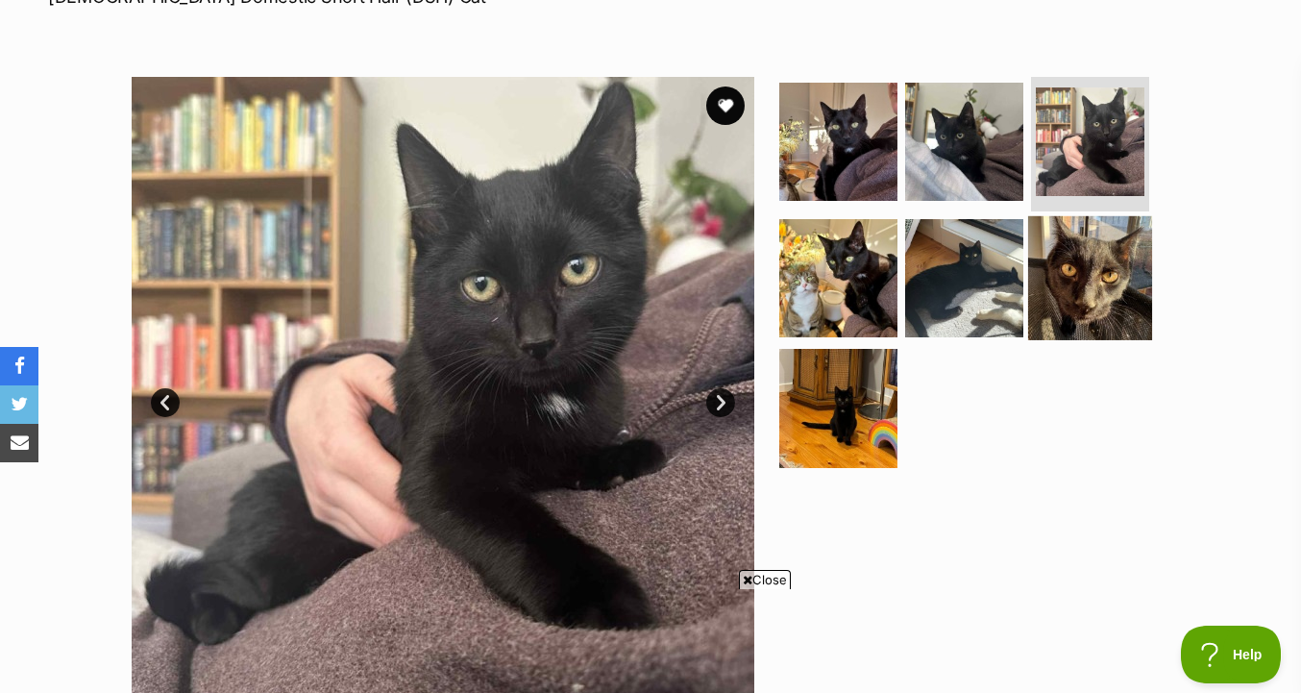
click at [1062, 288] on img at bounding box center [1090, 277] width 124 height 124
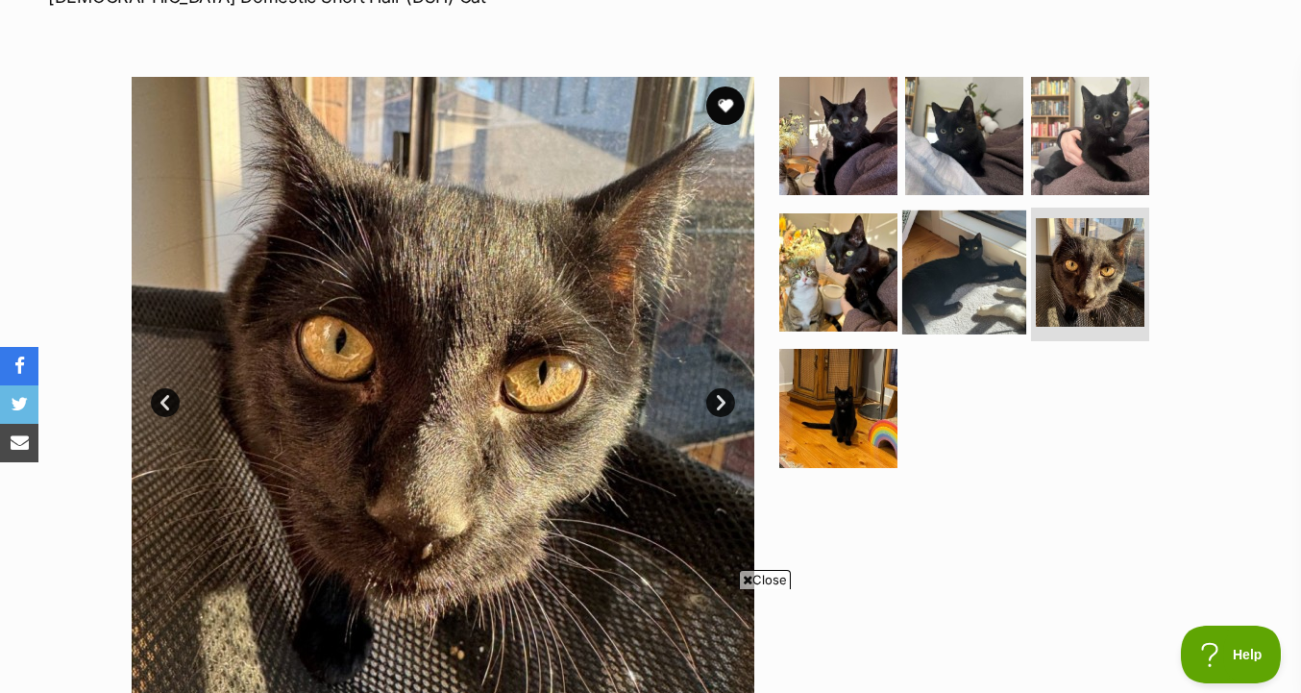
click at [994, 285] on img at bounding box center [964, 271] width 124 height 124
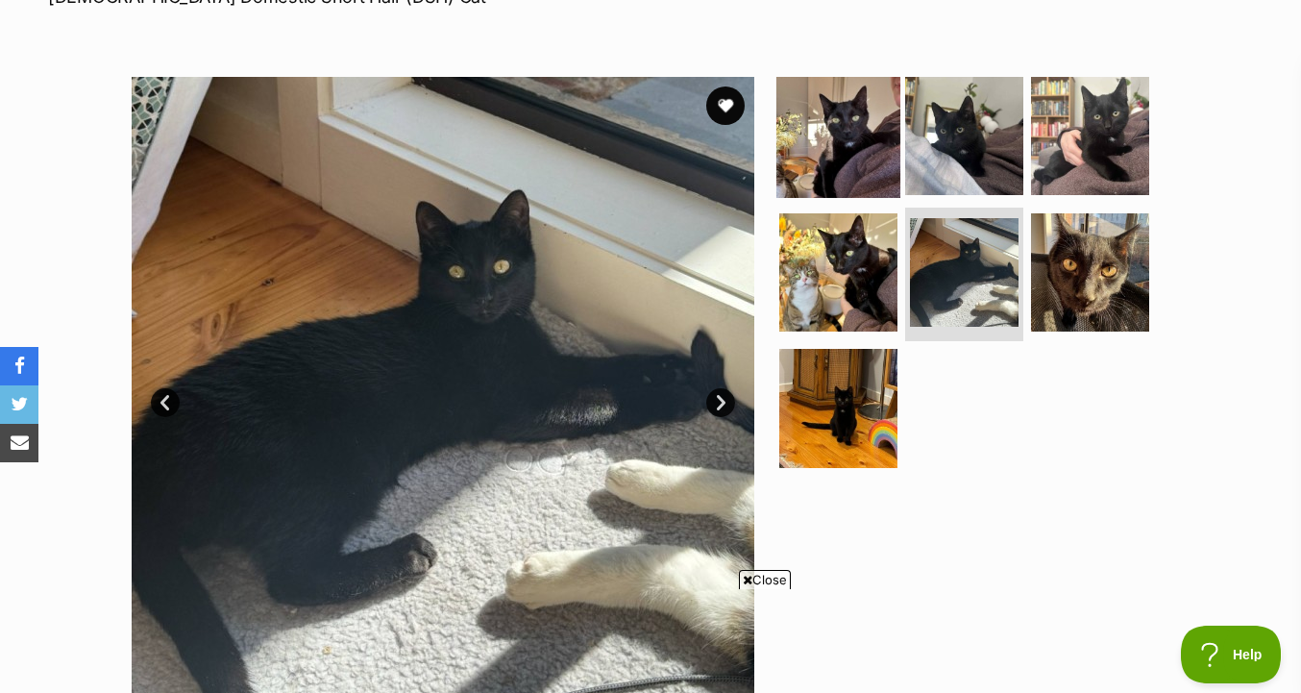
click at [890, 173] on img at bounding box center [838, 136] width 124 height 124
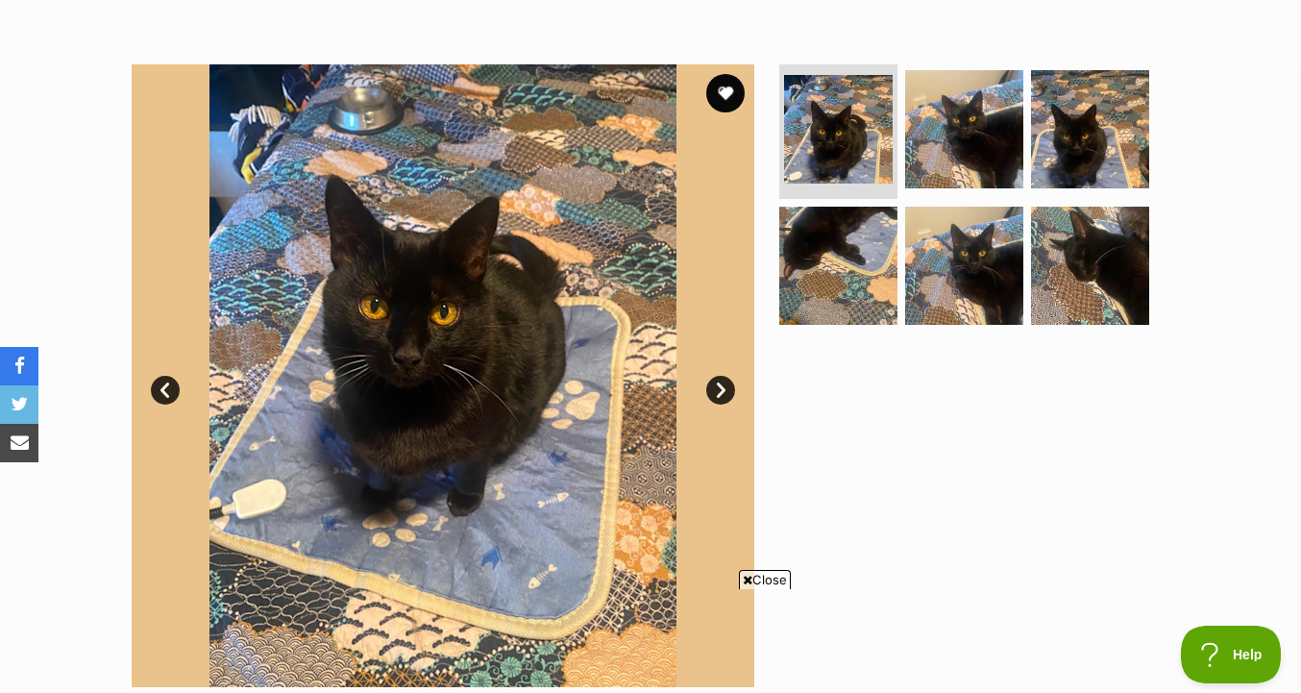
scroll to position [336, 0]
click at [974, 194] on ul at bounding box center [972, 199] width 394 height 273
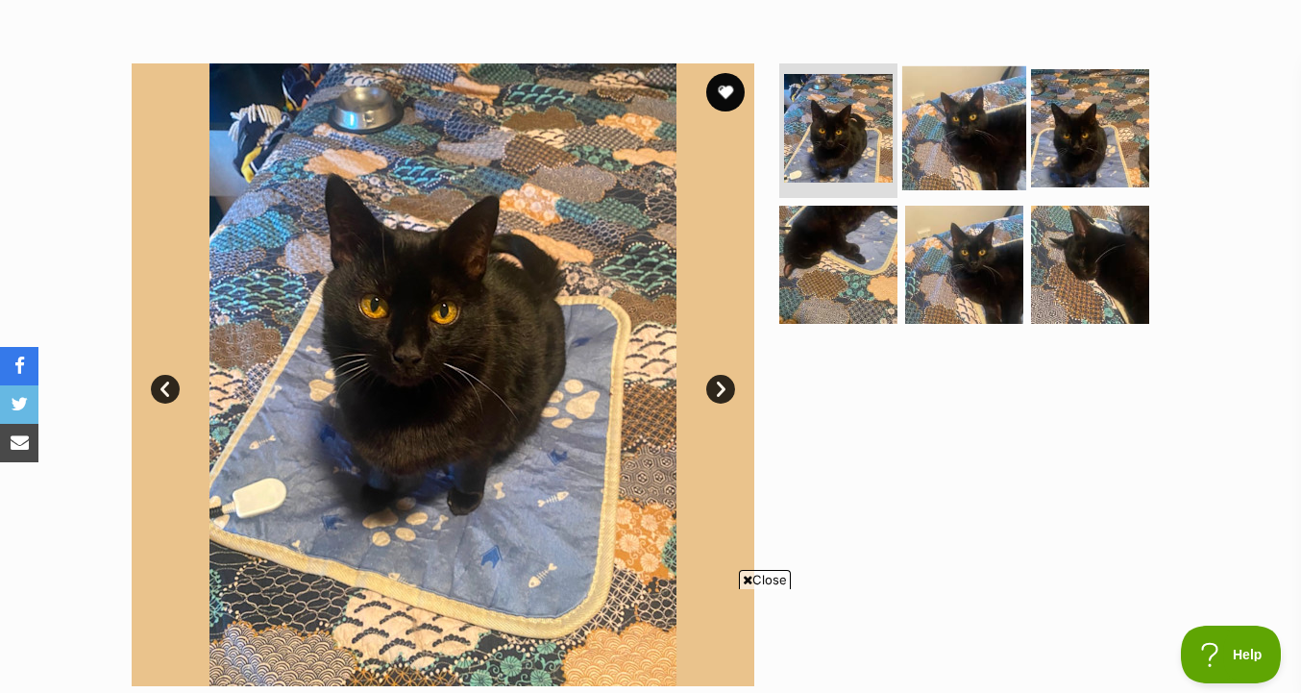
click at [971, 153] on img at bounding box center [964, 128] width 124 height 124
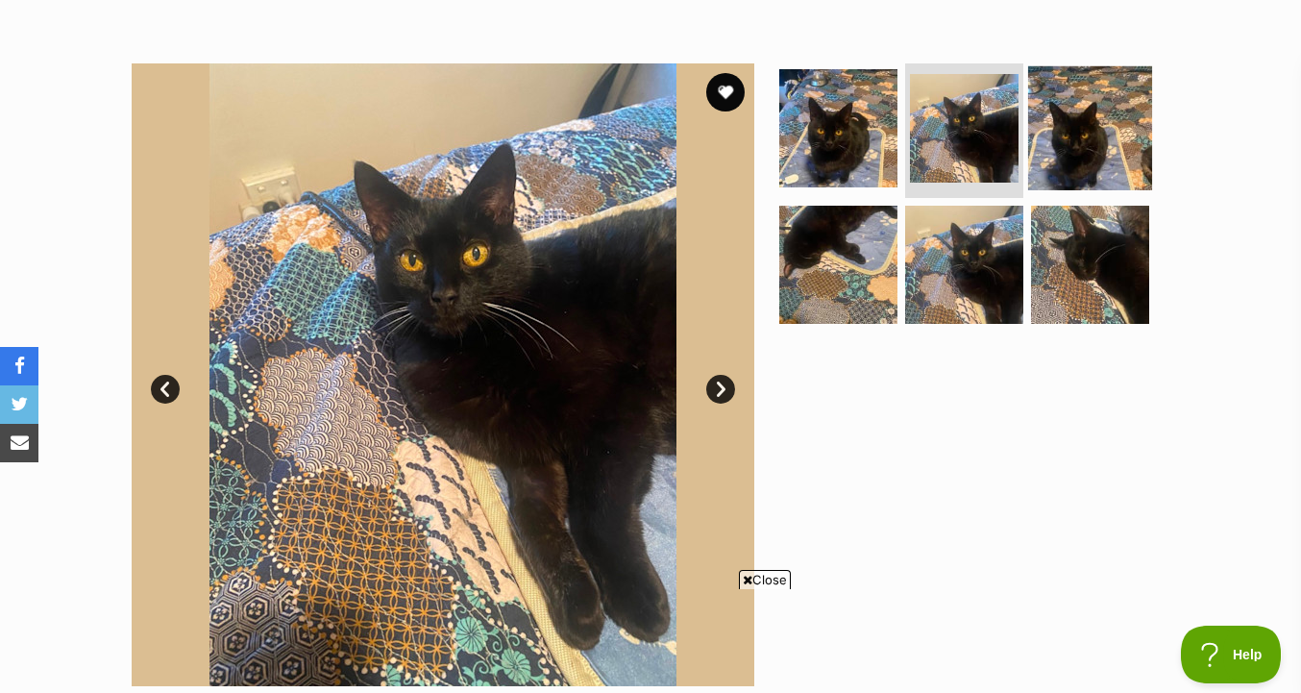
click at [1072, 154] on img at bounding box center [1090, 128] width 124 height 124
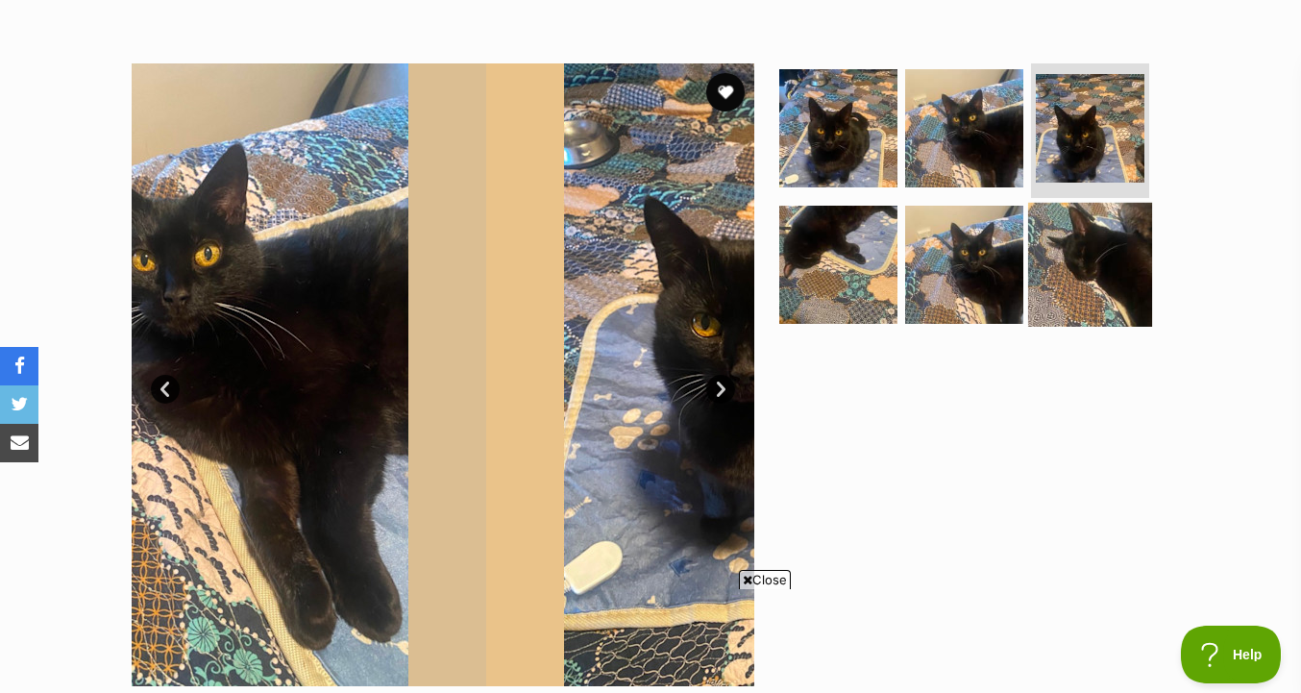
click at [1060, 229] on img at bounding box center [1090, 264] width 124 height 124
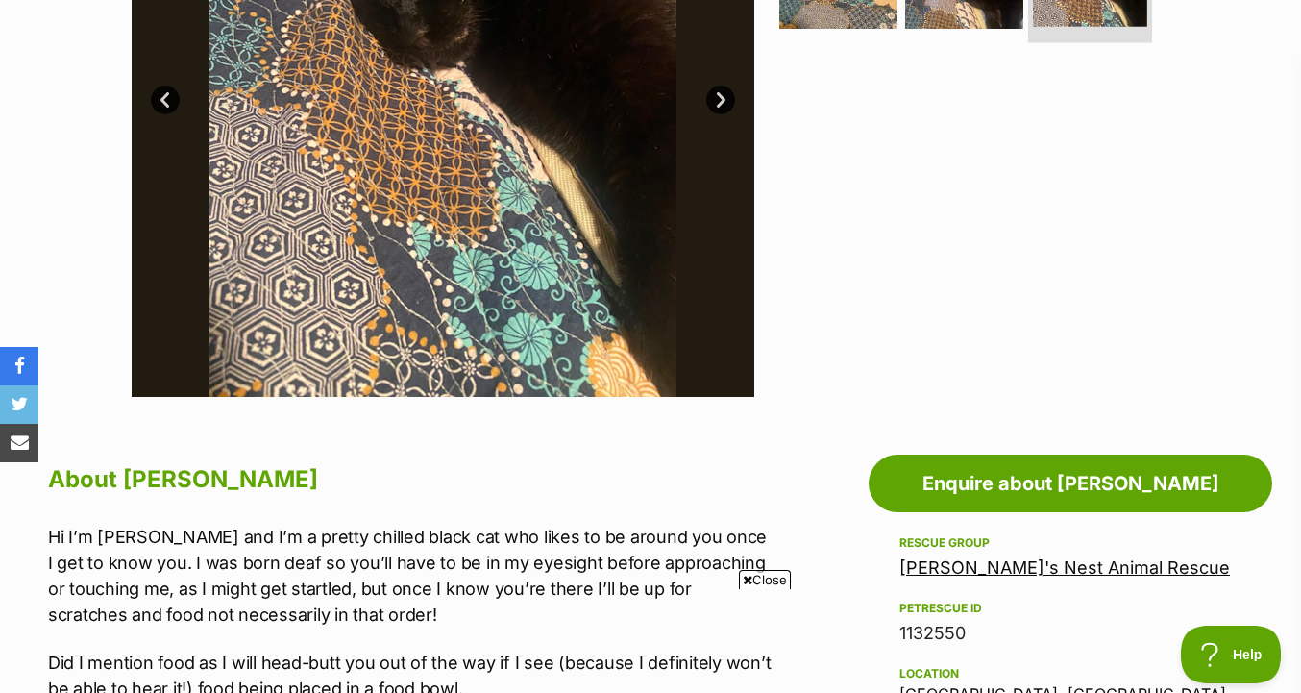
scroll to position [616, 0]
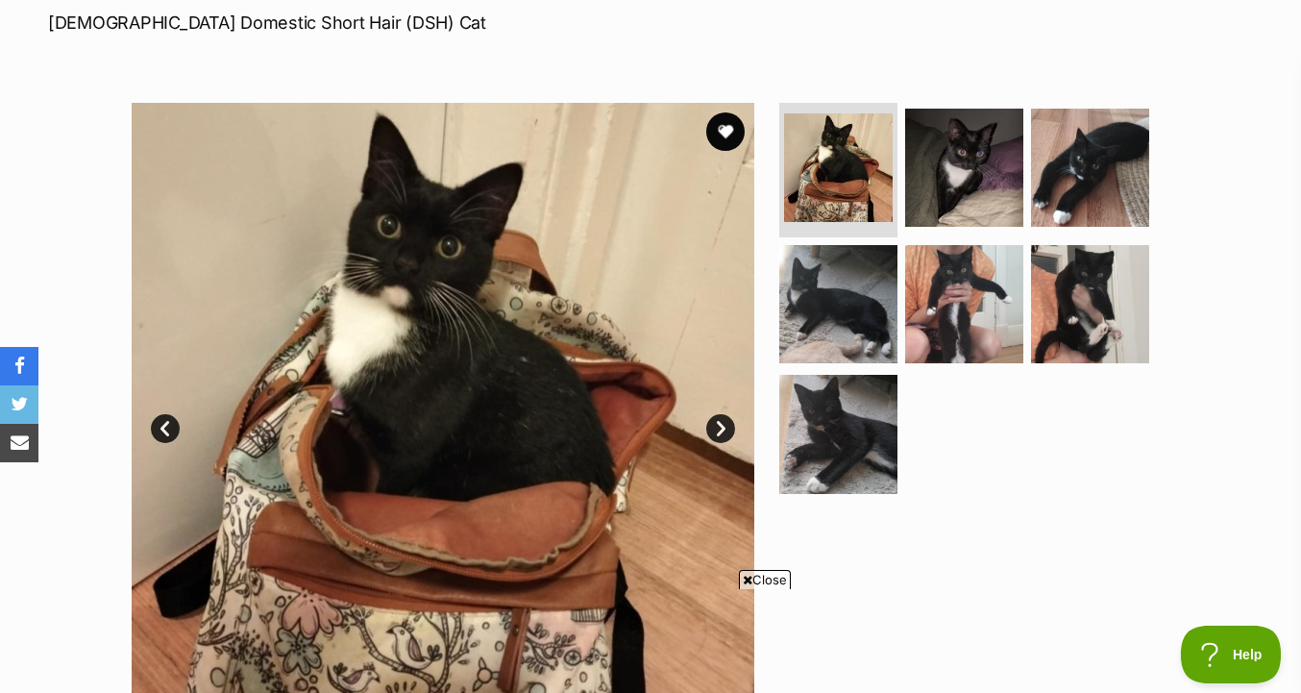
scroll to position [309, 0]
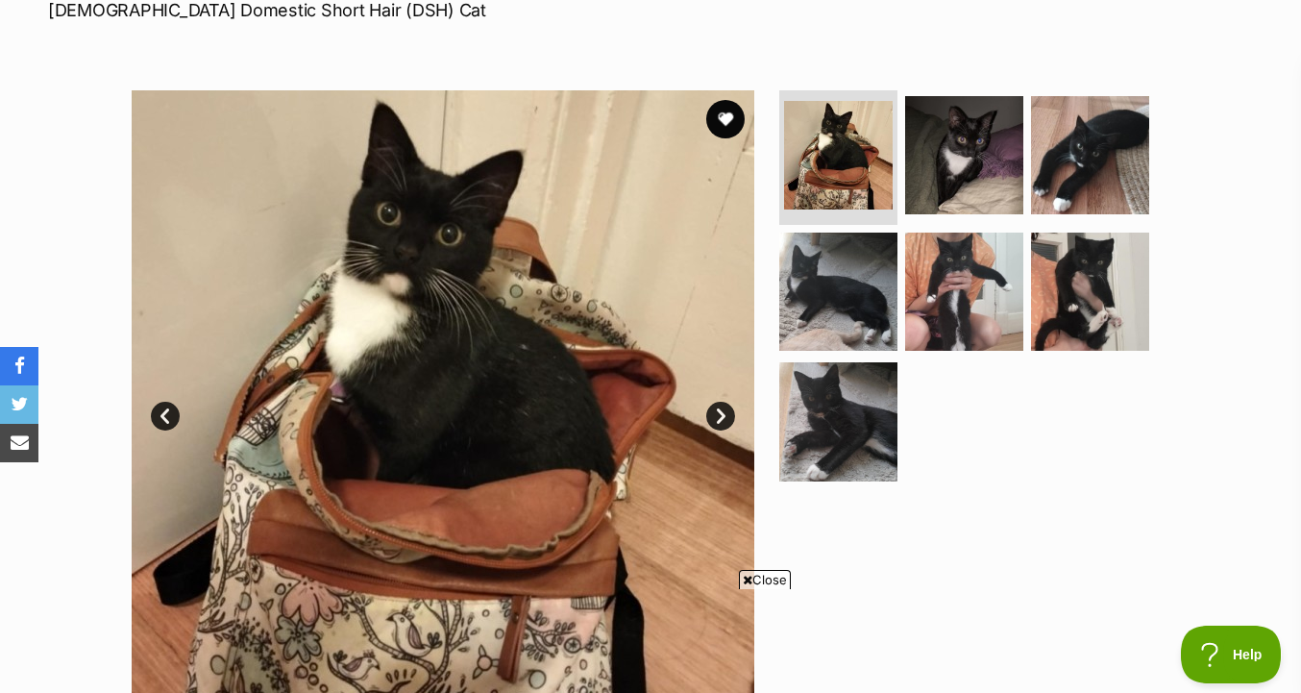
click at [1060, 229] on ul at bounding box center [972, 291] width 394 height 403
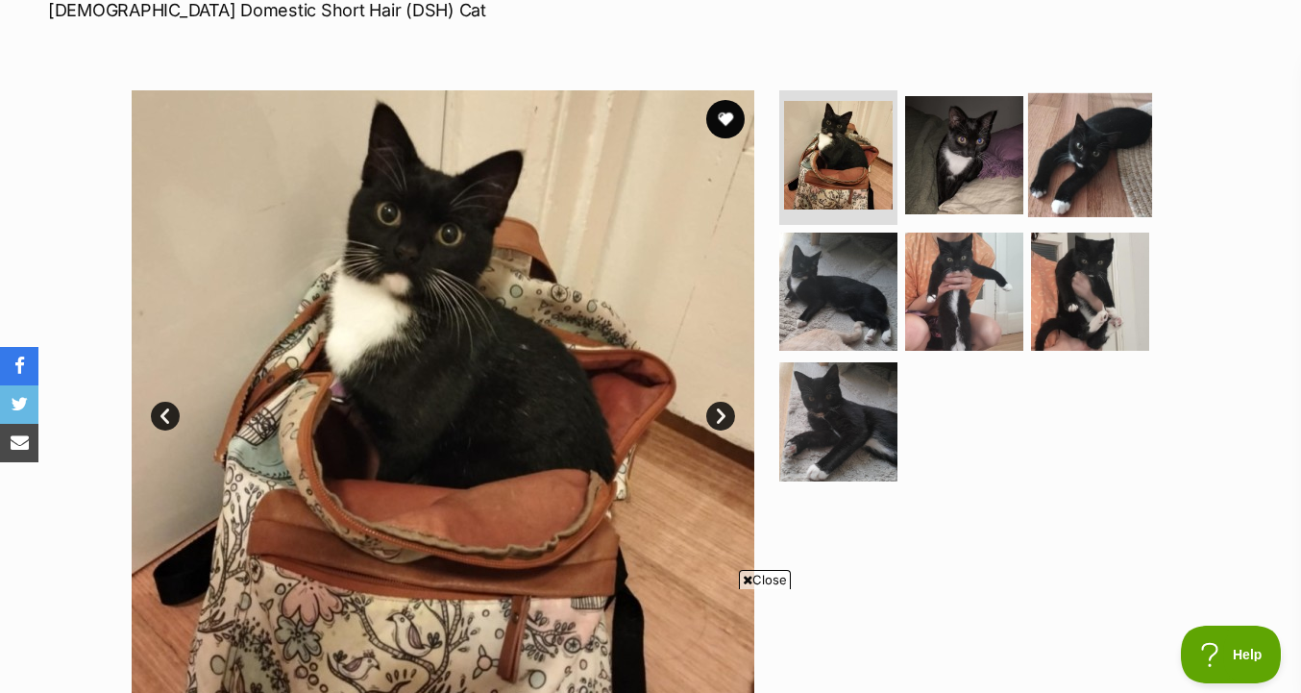
click at [1073, 200] on img at bounding box center [1090, 155] width 124 height 124
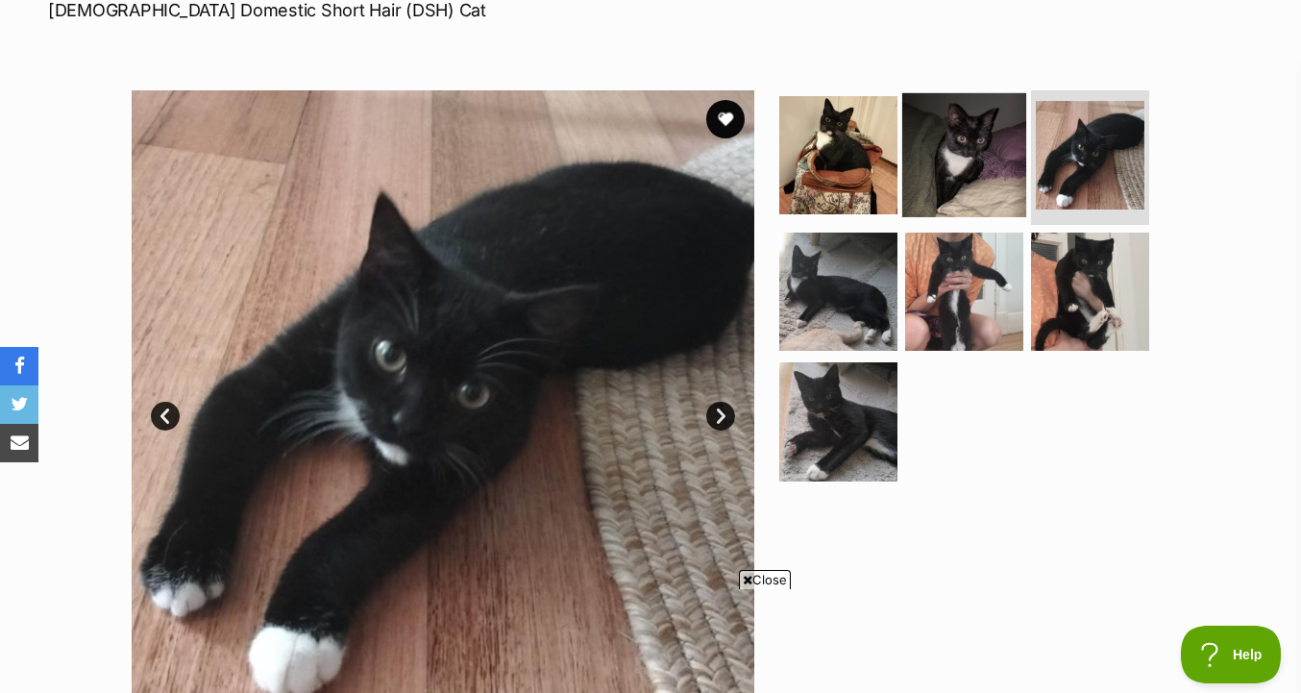
click at [979, 172] on img at bounding box center [964, 155] width 124 height 124
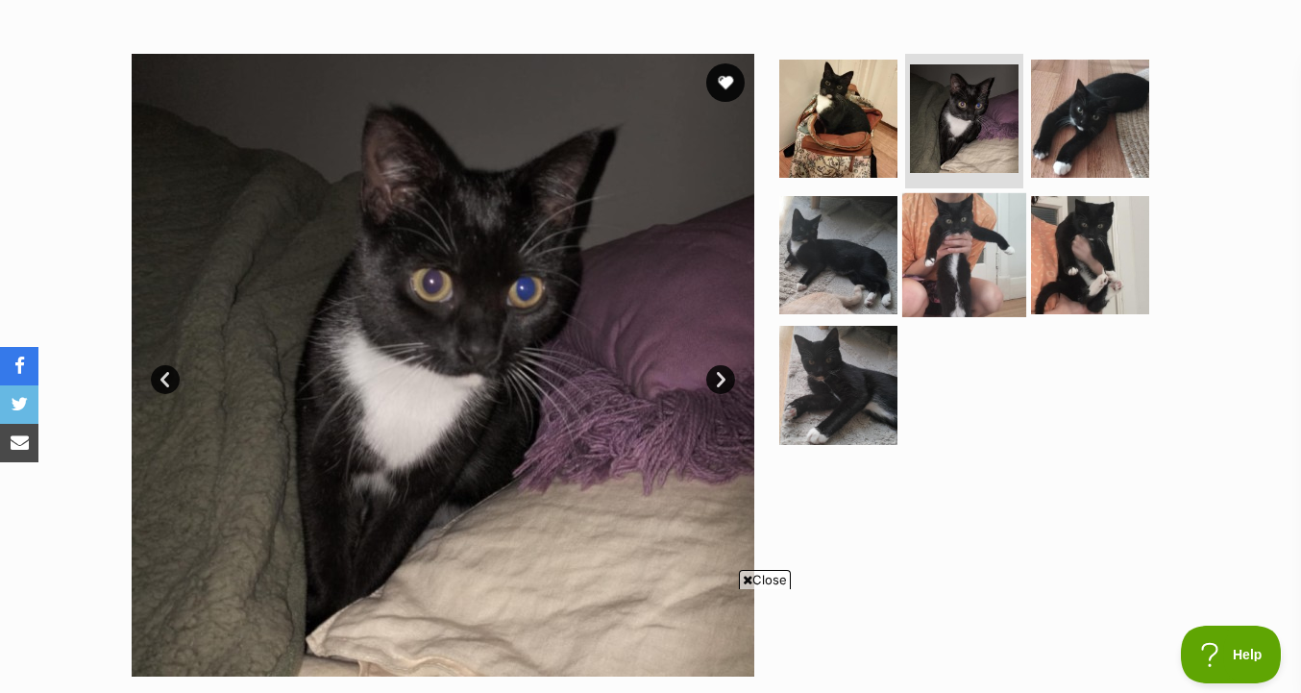
scroll to position [350, 0]
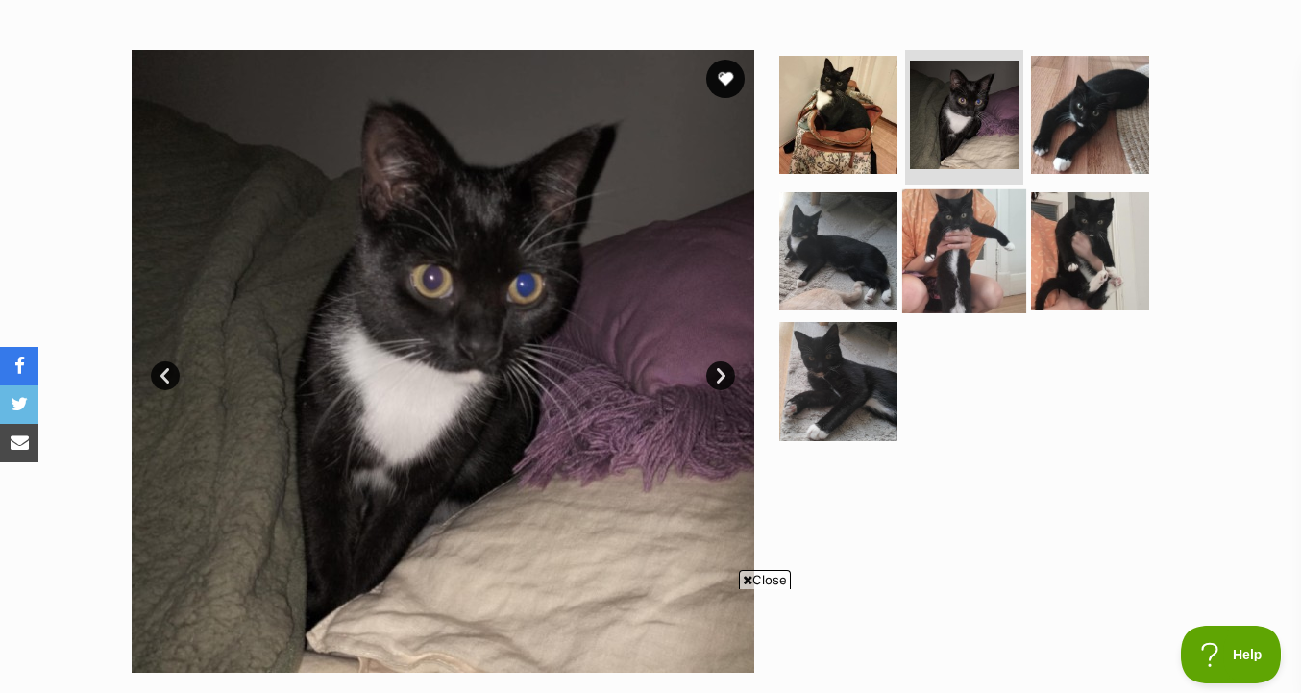
click at [989, 339] on ul at bounding box center [972, 251] width 394 height 403
click at [988, 296] on img at bounding box center [964, 250] width 124 height 124
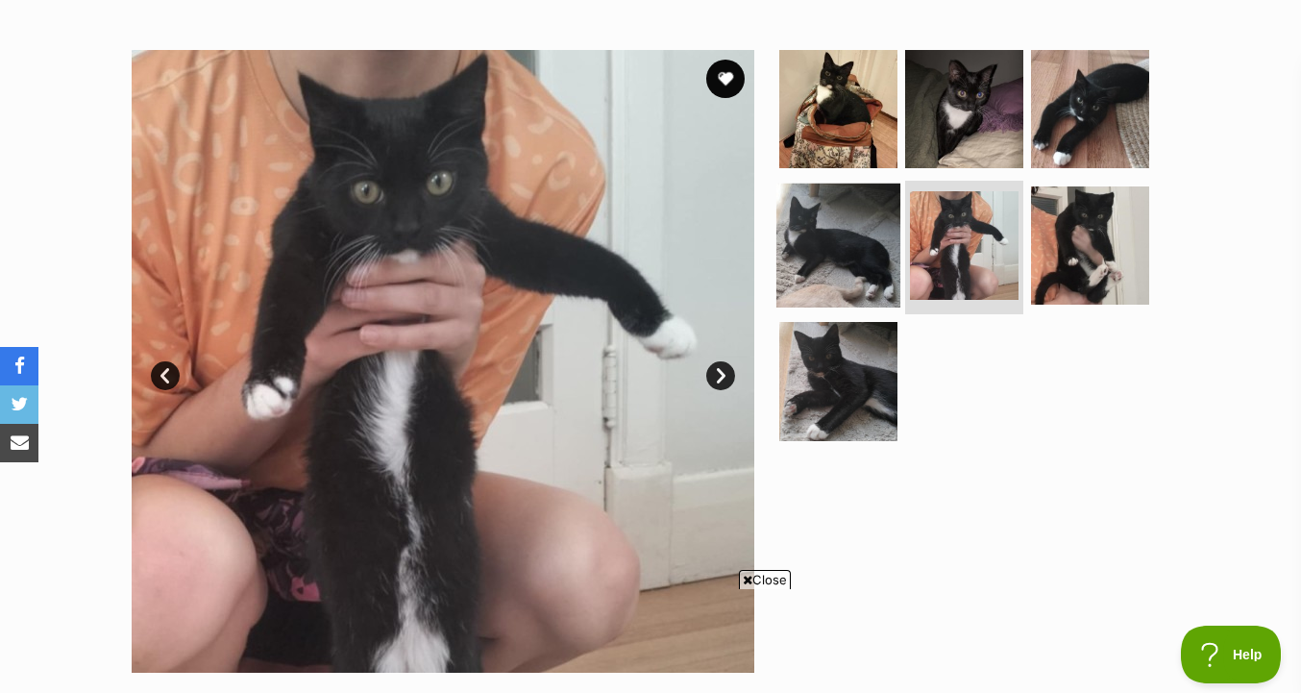
click at [858, 255] on img at bounding box center [838, 245] width 124 height 124
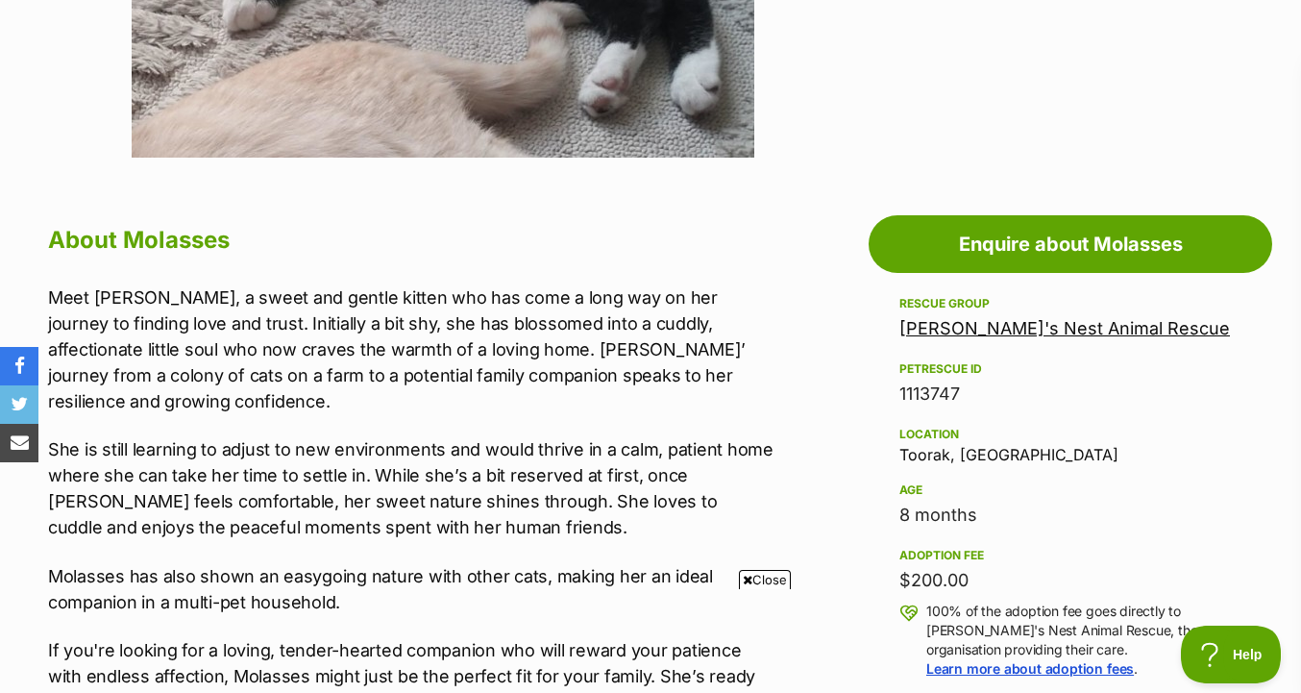
scroll to position [877, 0]
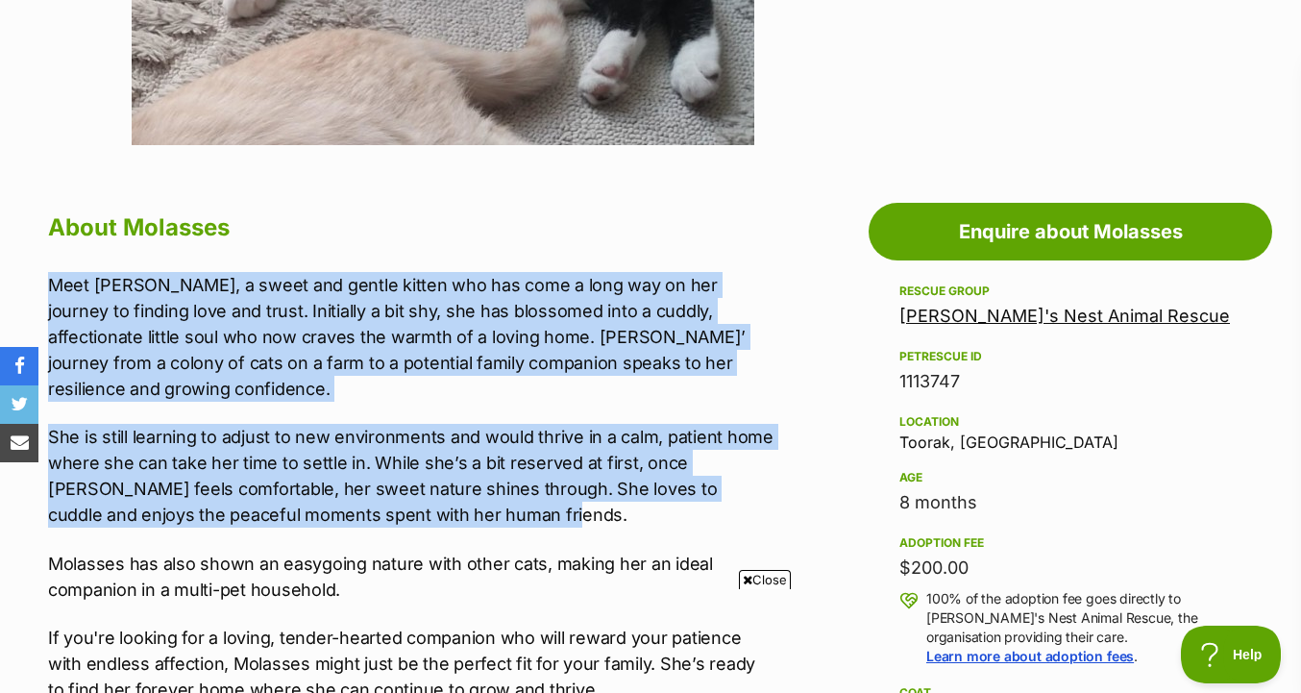
drag, startPoint x: 761, startPoint y: 490, endPoint x: 761, endPoint y: 256, distance: 234.5
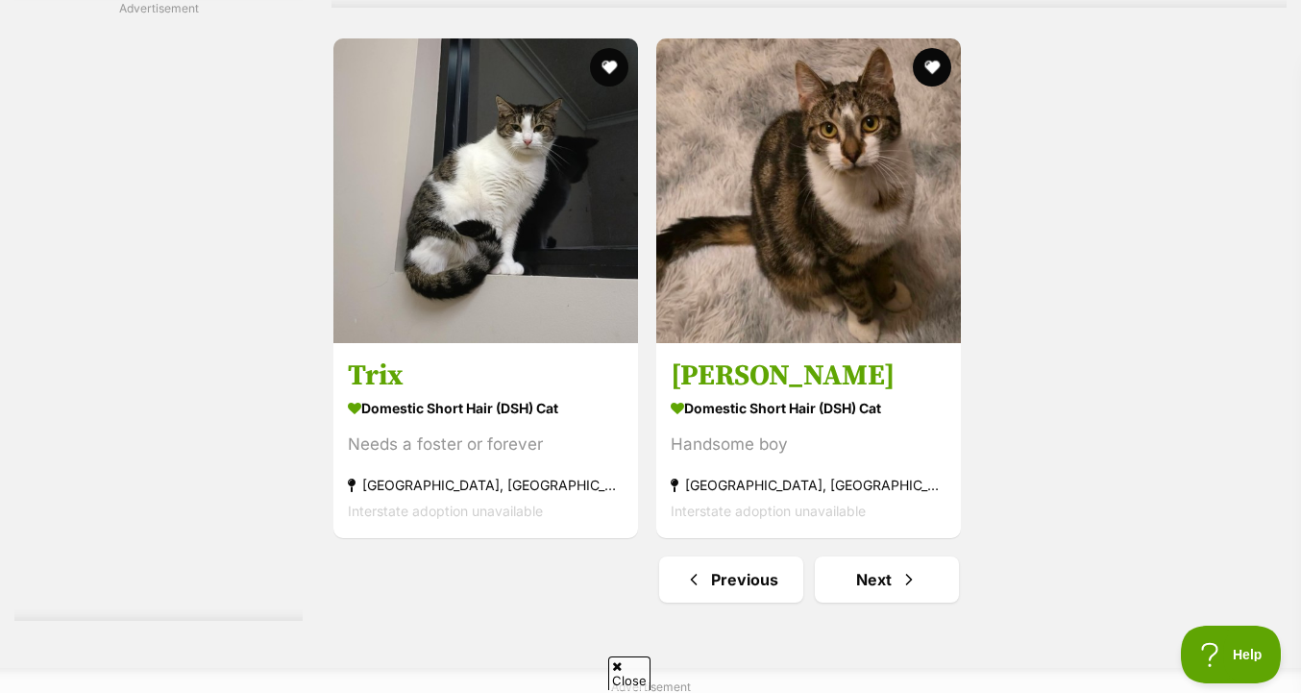
scroll to position [4603, 0]
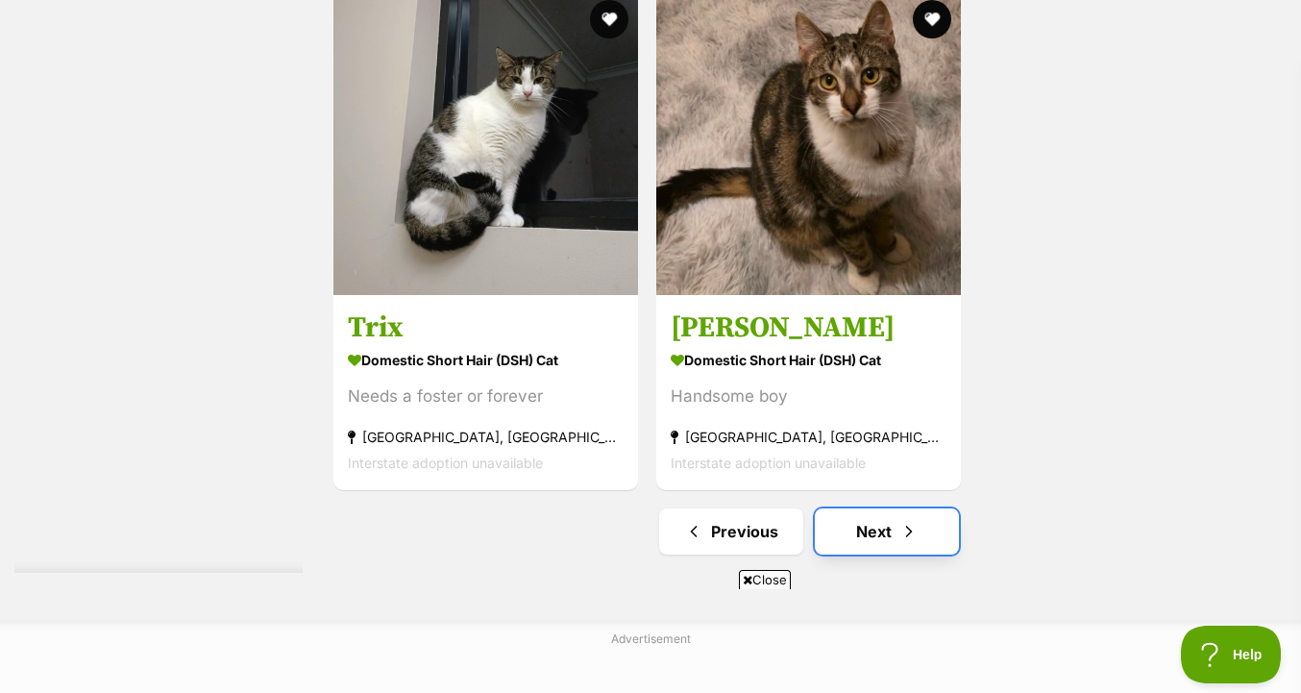
click at [896, 544] on link "Next" at bounding box center [887, 531] width 144 height 46
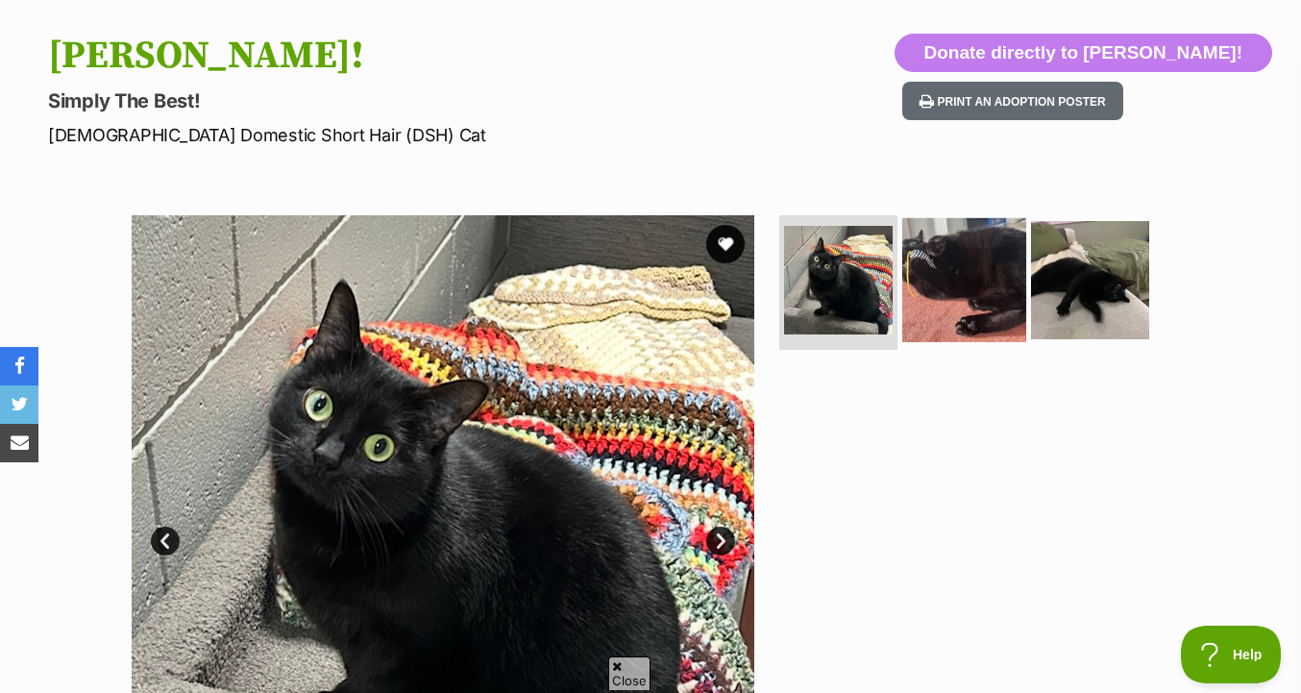
scroll to position [194, 0]
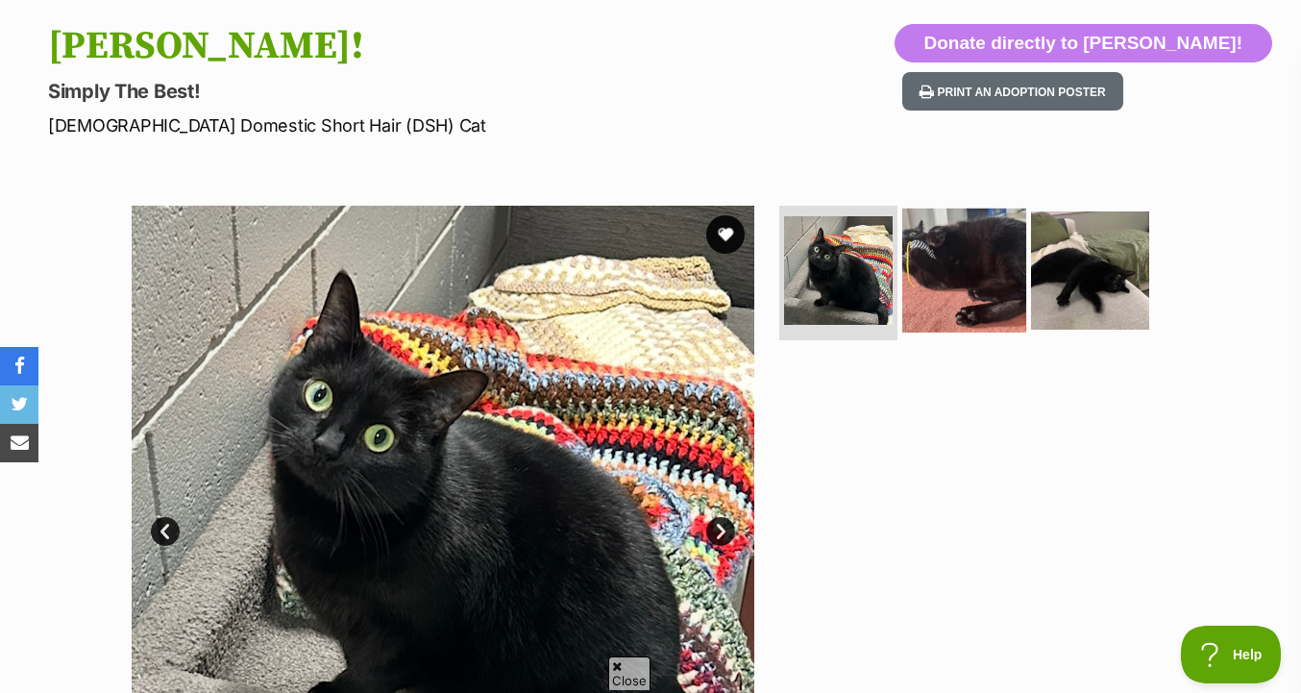
click at [920, 290] on img at bounding box center [964, 271] width 124 height 124
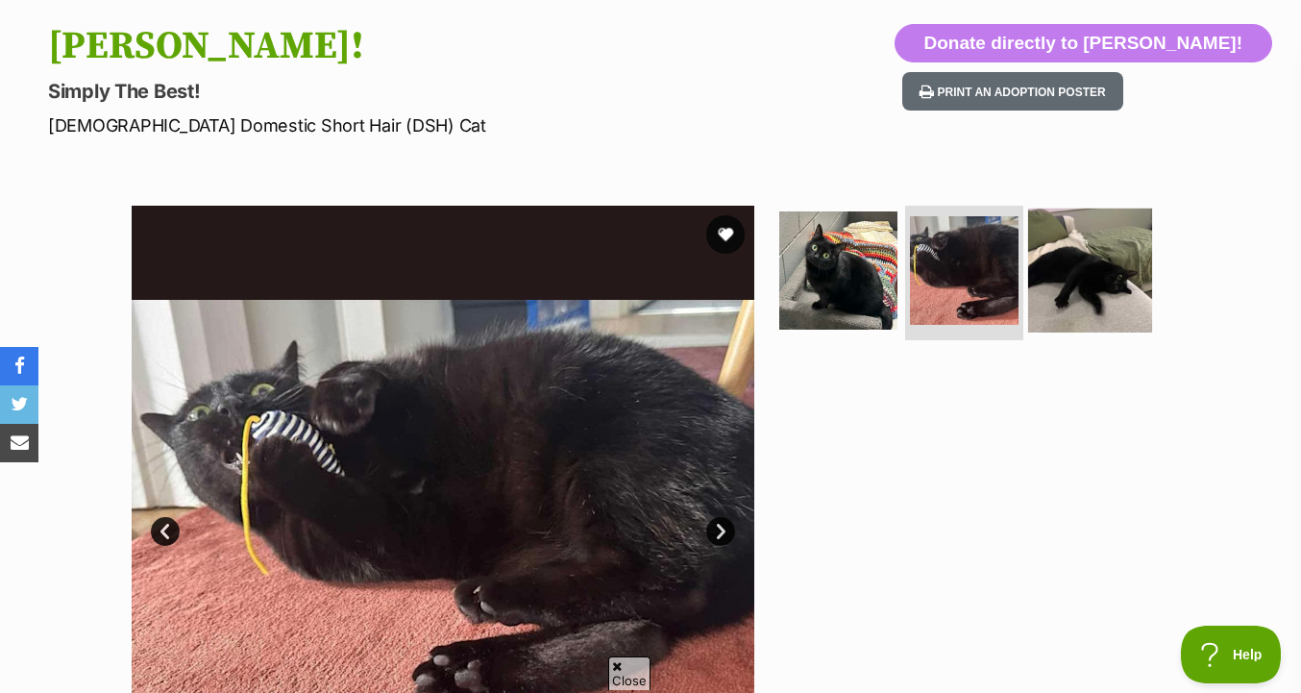
click at [1074, 263] on img at bounding box center [1090, 271] width 124 height 124
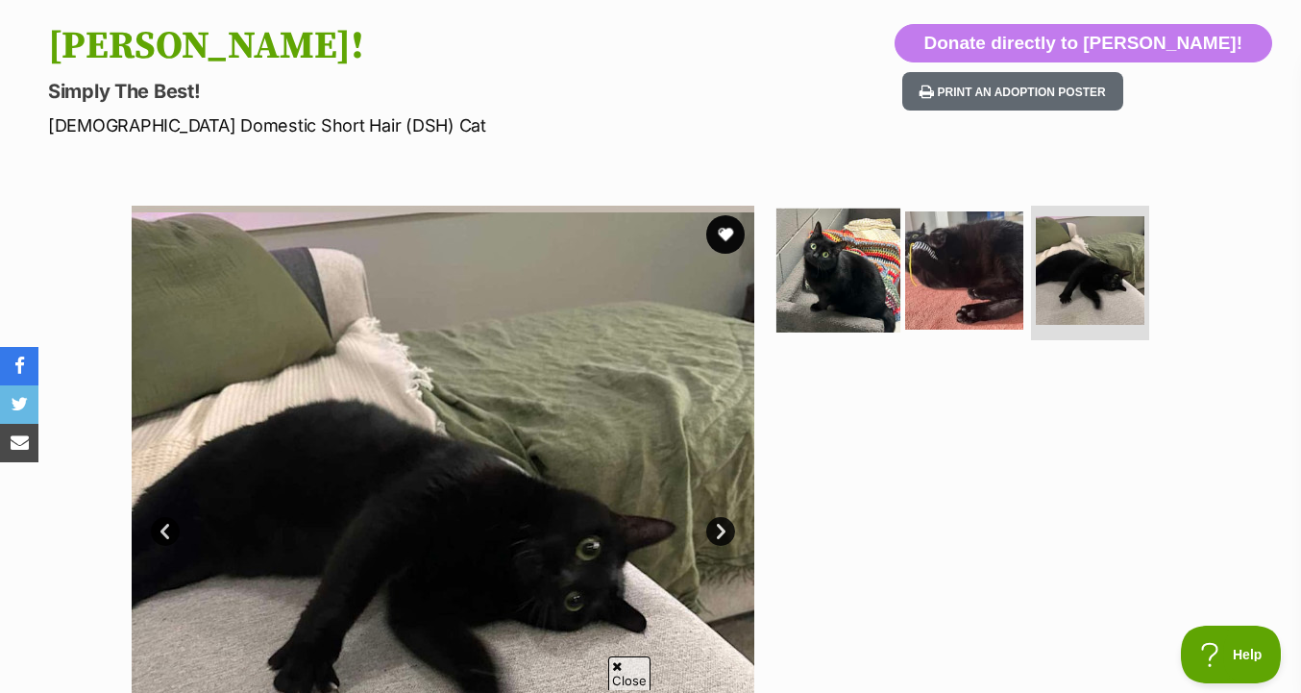
click at [882, 272] on img at bounding box center [838, 271] width 124 height 124
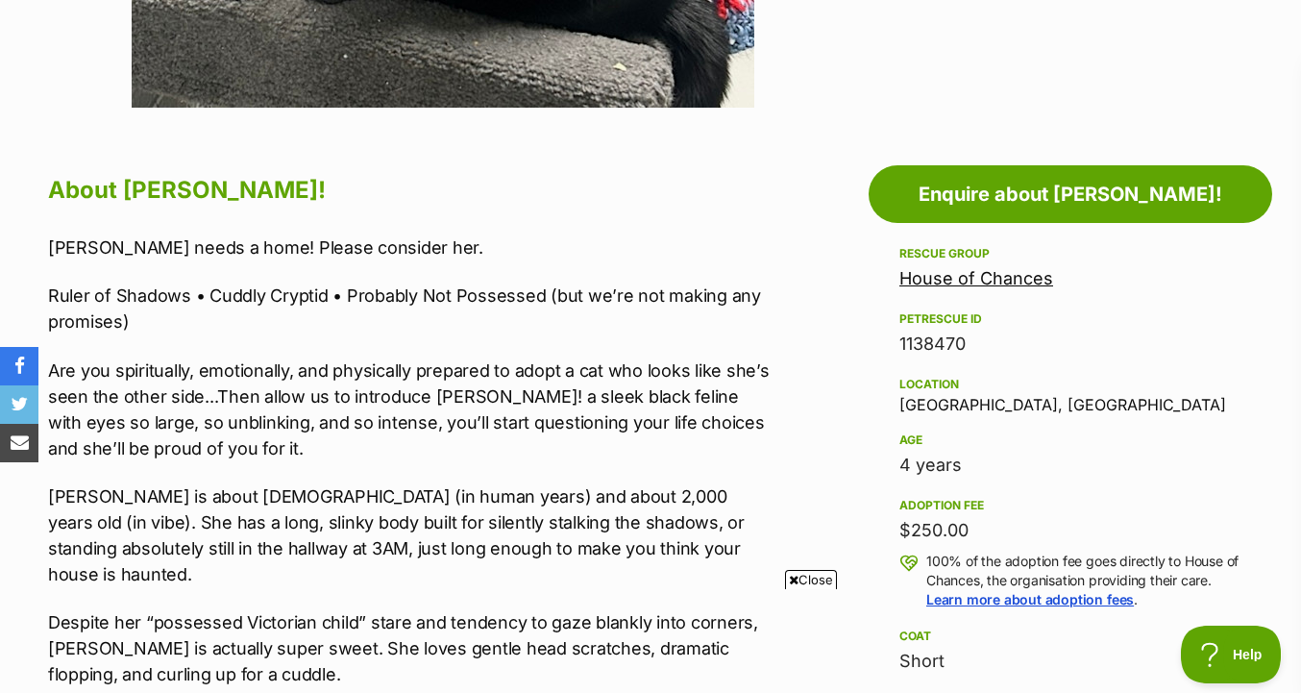
scroll to position [0, 0]
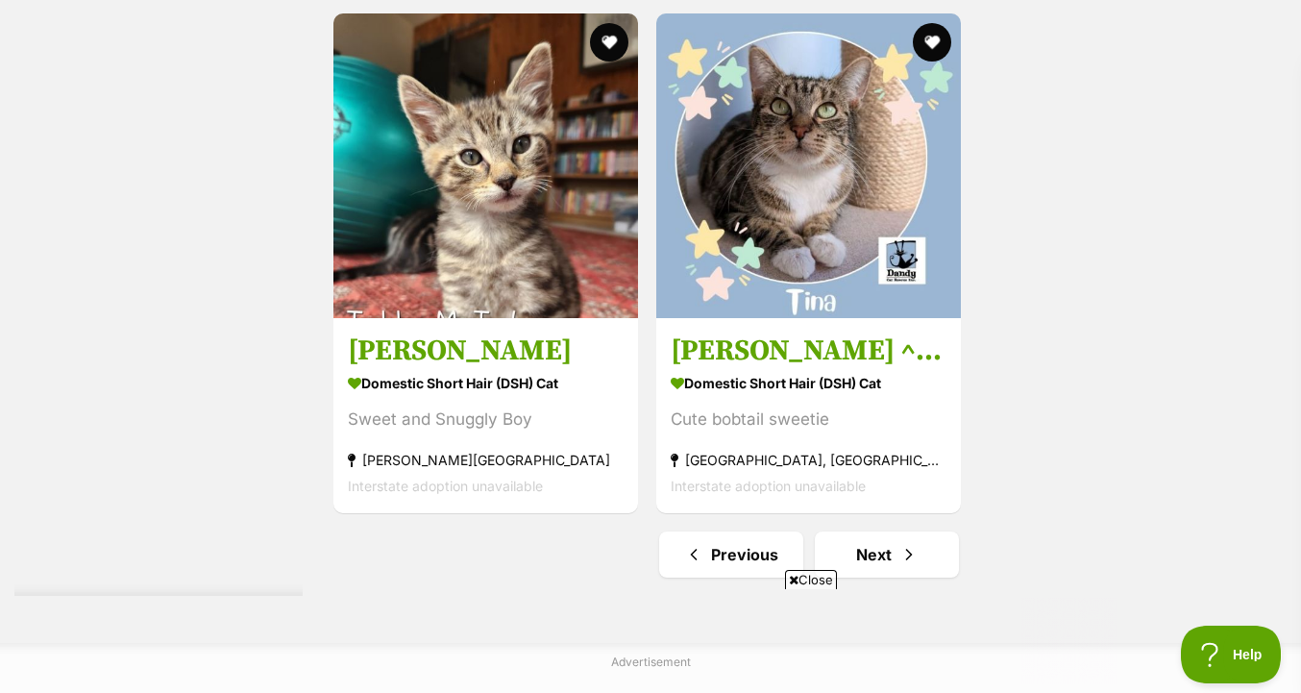
scroll to position [4600, 0]
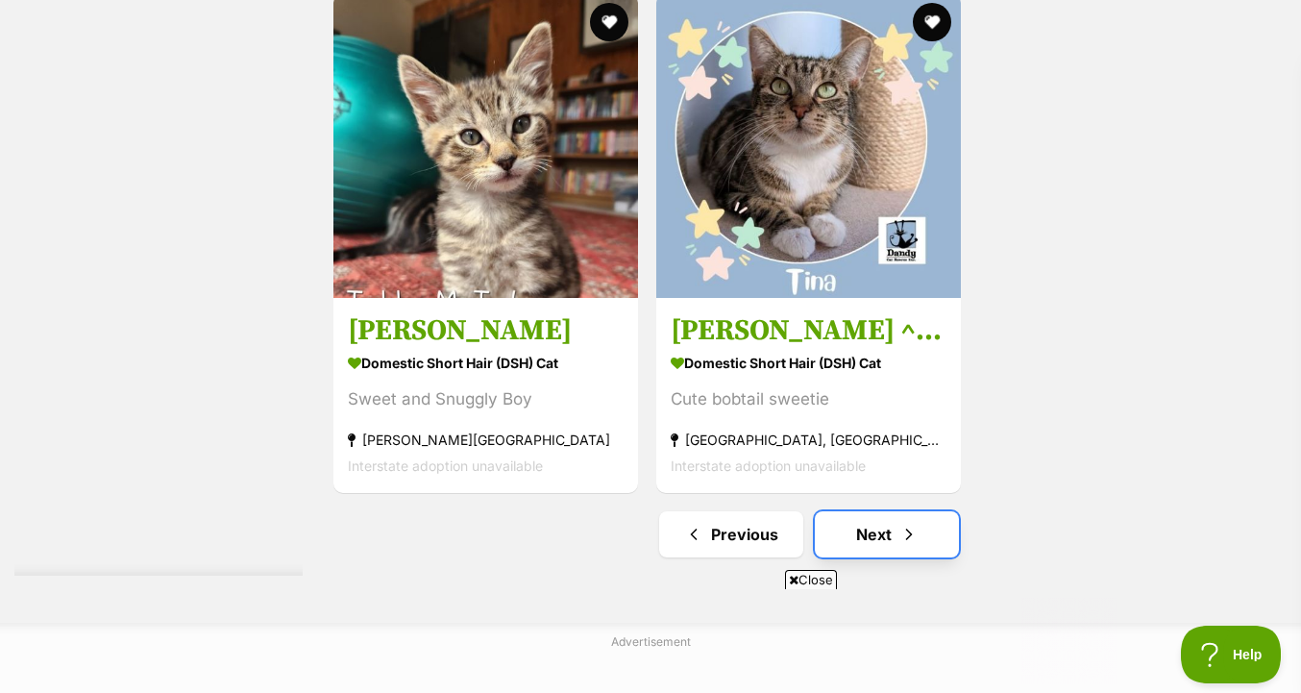
click at [923, 531] on link "Next" at bounding box center [887, 534] width 144 height 46
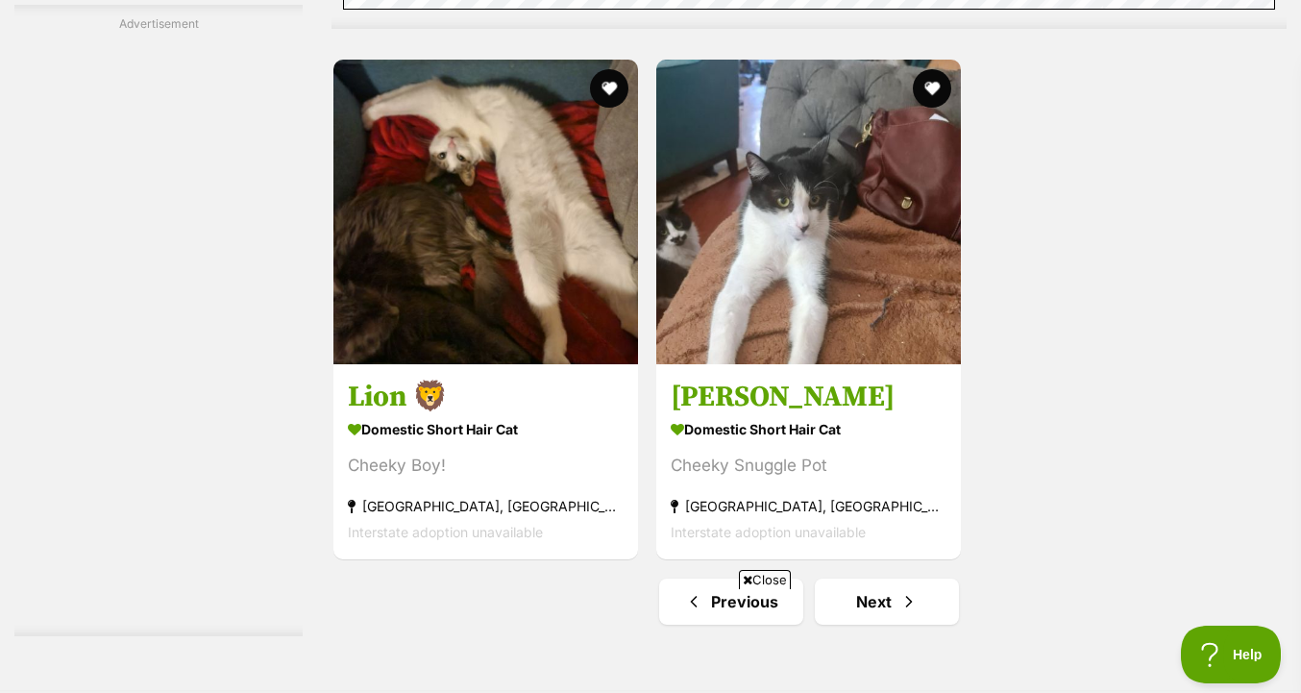
scroll to position [4719, 0]
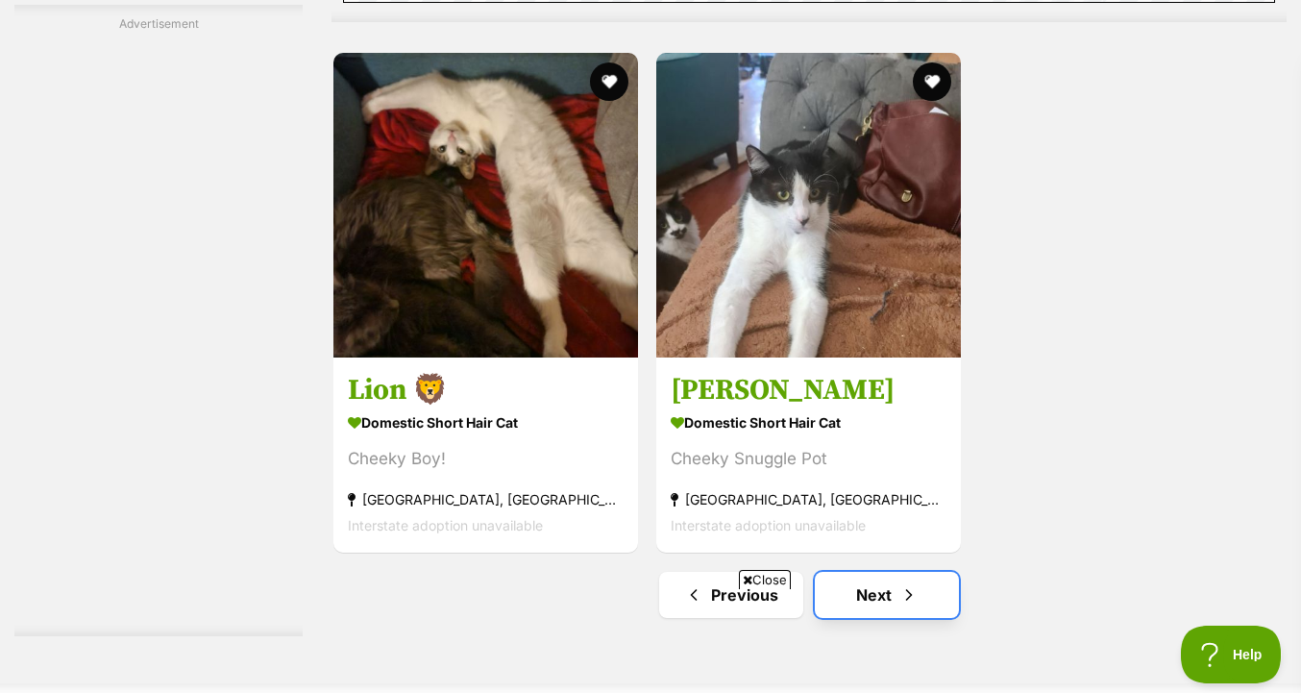
click at [884, 572] on link "Next" at bounding box center [887, 595] width 144 height 46
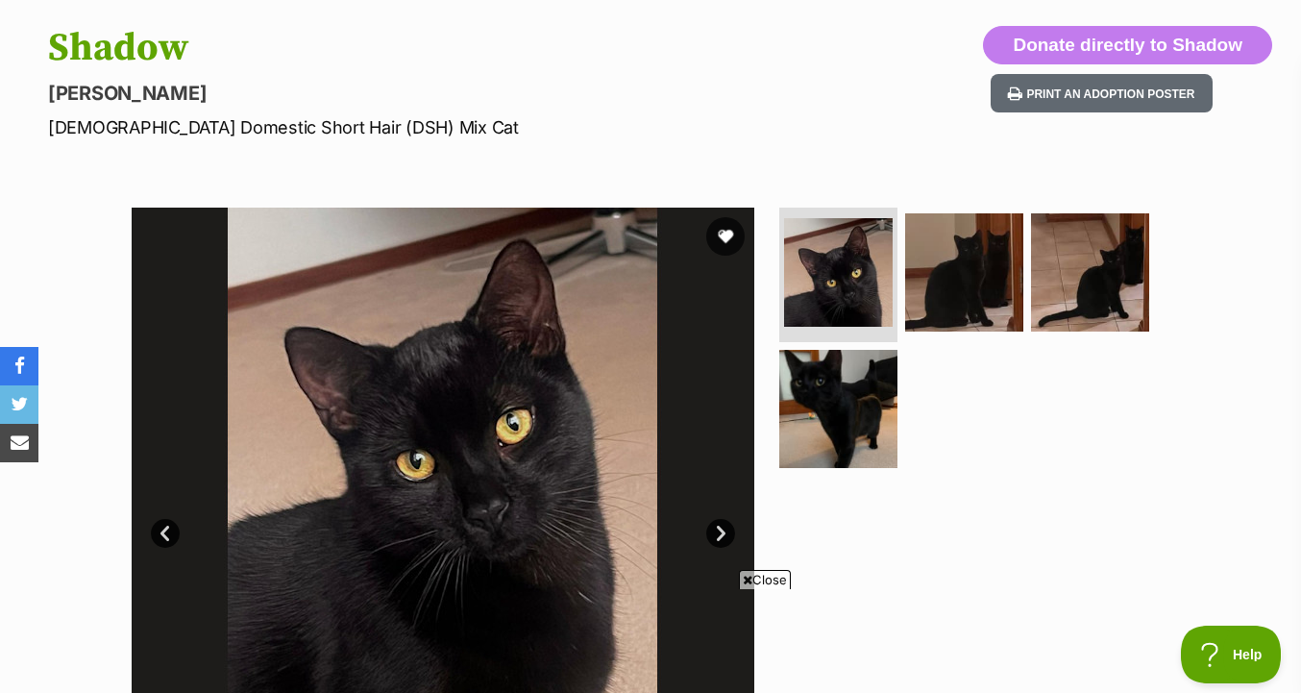
click at [981, 251] on img at bounding box center [964, 272] width 118 height 118
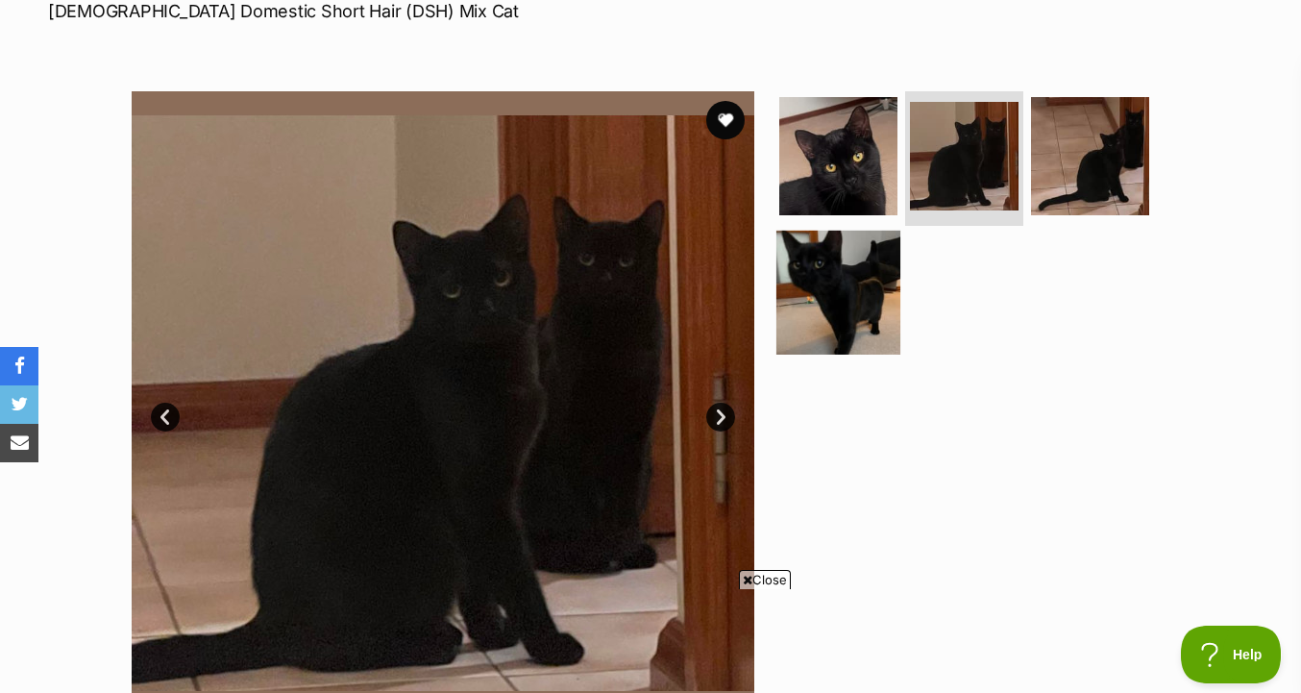
click at [854, 324] on img at bounding box center [838, 292] width 124 height 124
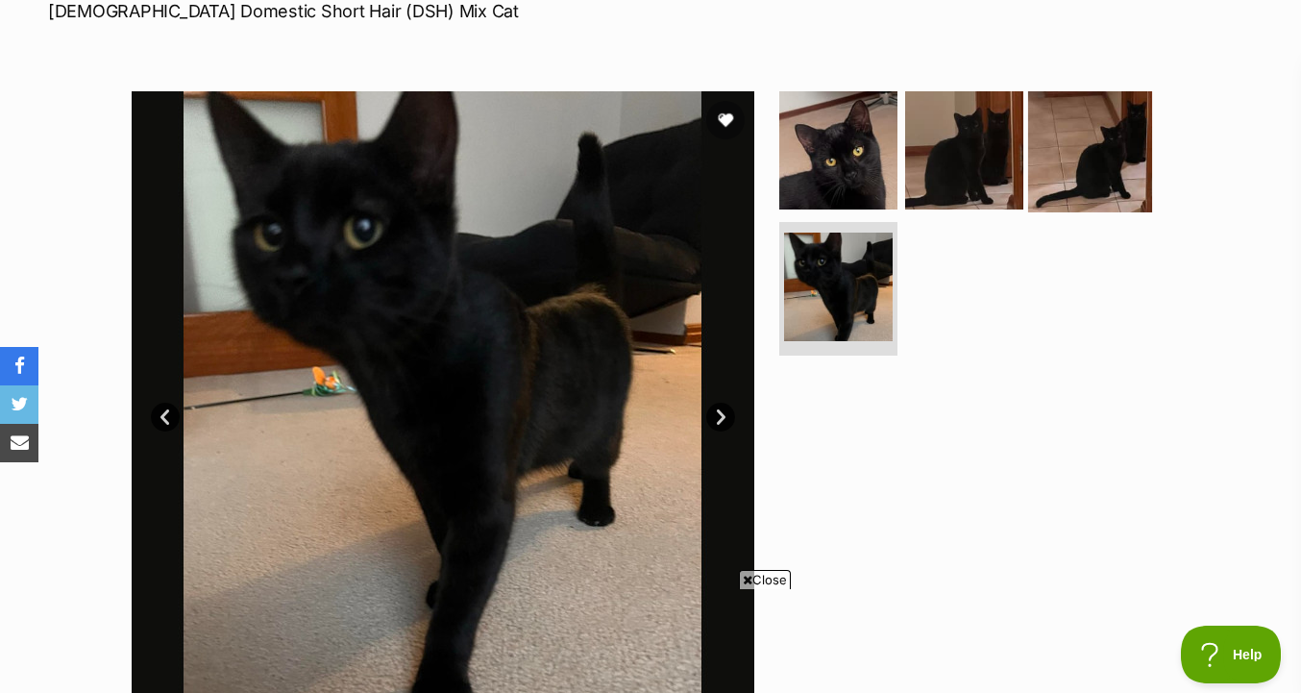
click at [1063, 213] on link at bounding box center [1090, 205] width 124 height 21
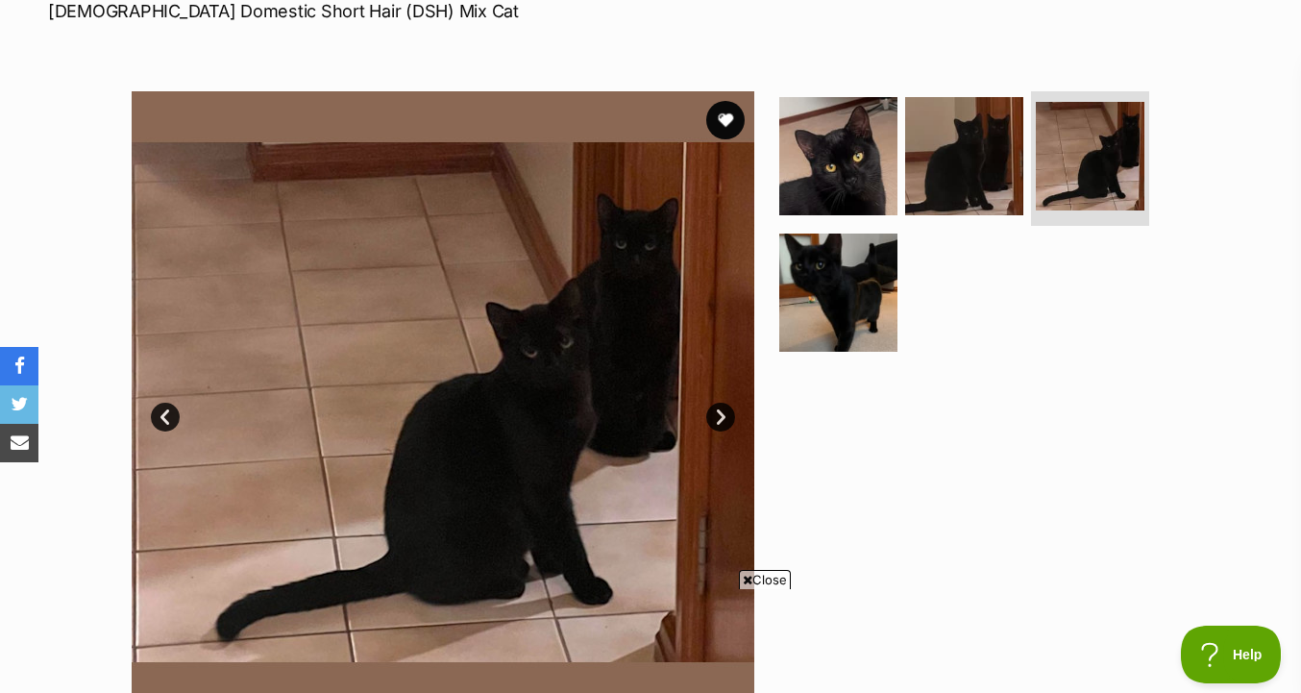
scroll to position [1014, 0]
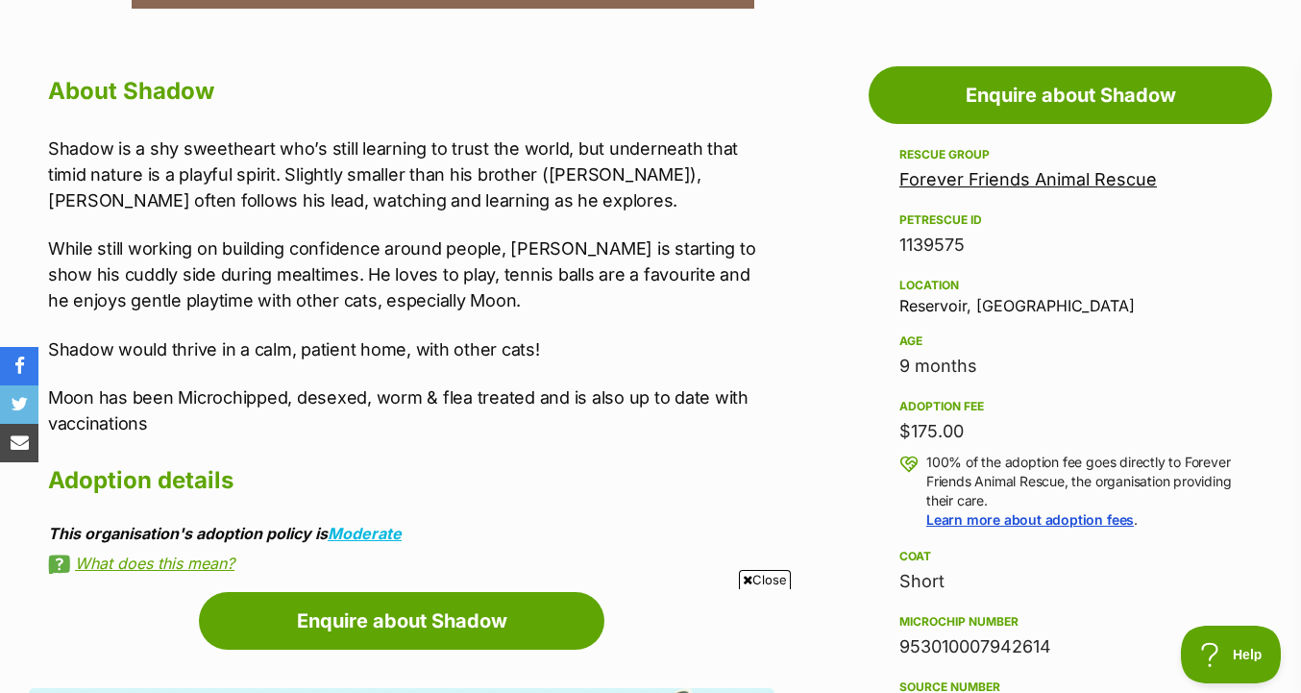
drag, startPoint x: 1008, startPoint y: 438, endPoint x: 1008, endPoint y: 238, distance: 199.9
click at [1008, 238] on div "Rescue group Forever Friends Animal Rescue PetRescue ID 1139575 Location Reserv…" at bounding box center [1070, 467] width 342 height 648
click at [1052, 299] on div "Location Reservoir, VIC" at bounding box center [1070, 294] width 342 height 40
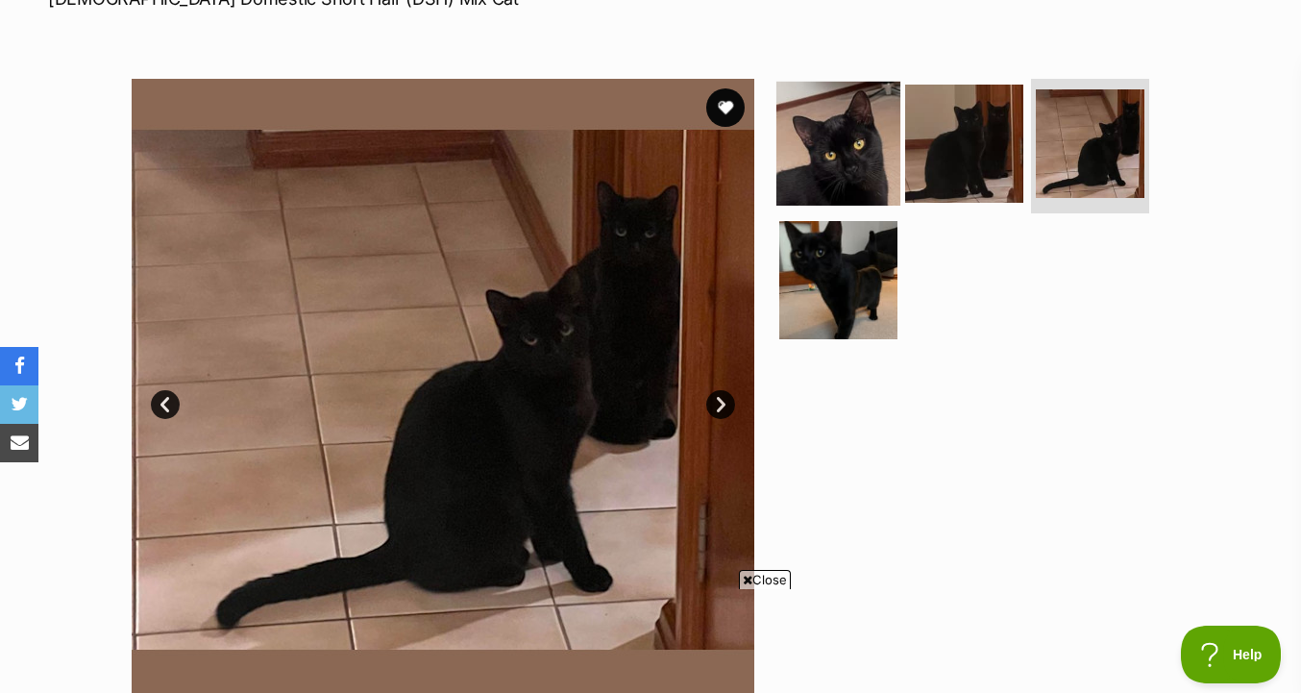
scroll to position [342, 0]
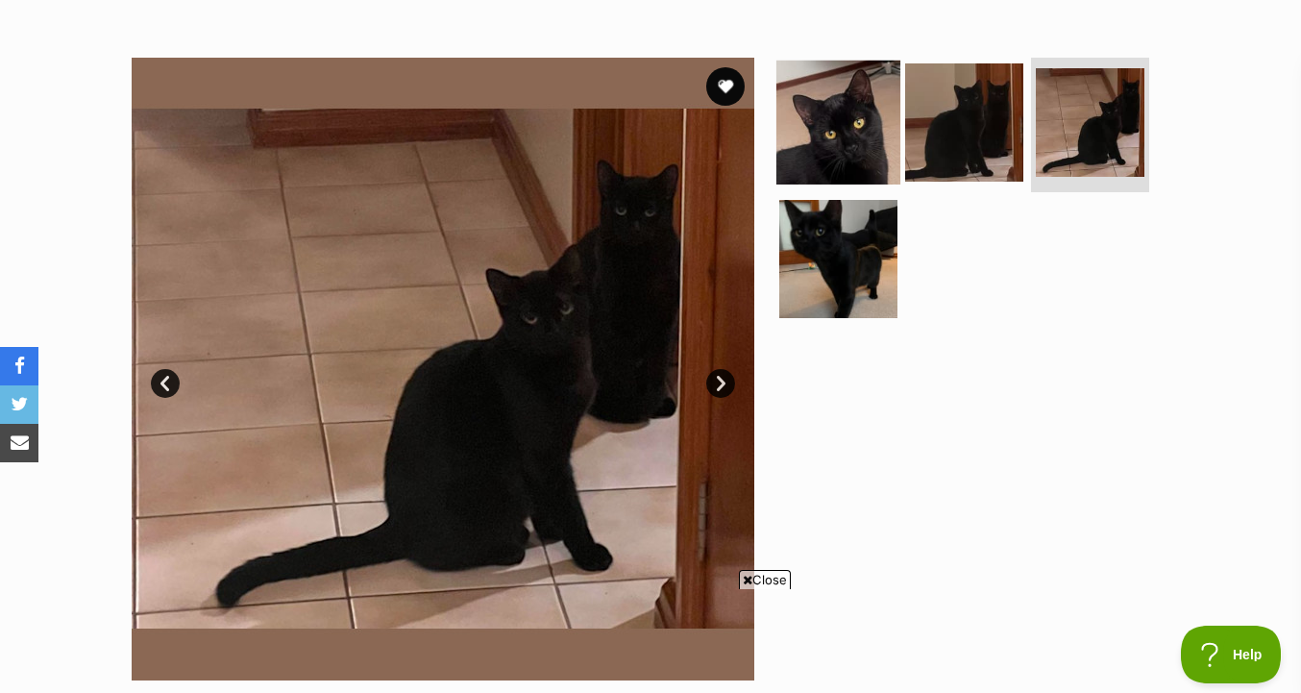
click at [843, 312] on img at bounding box center [838, 259] width 118 height 118
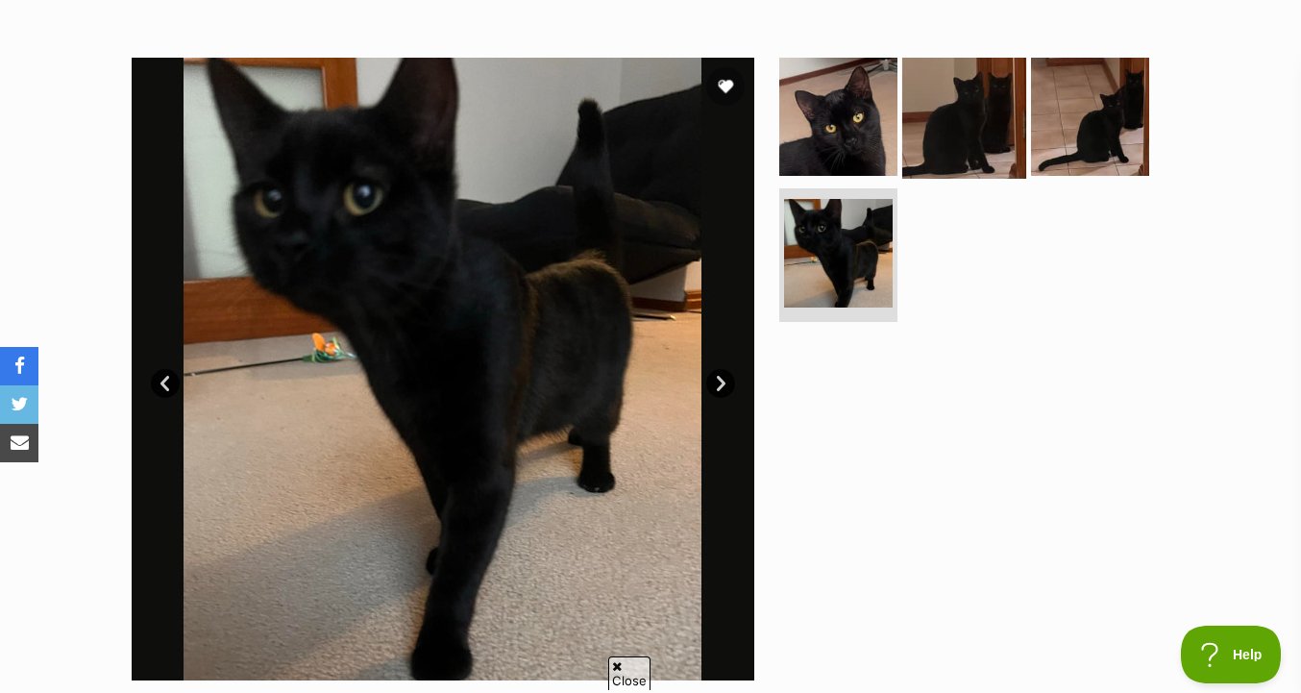
click at [929, 153] on img at bounding box center [964, 117] width 124 height 124
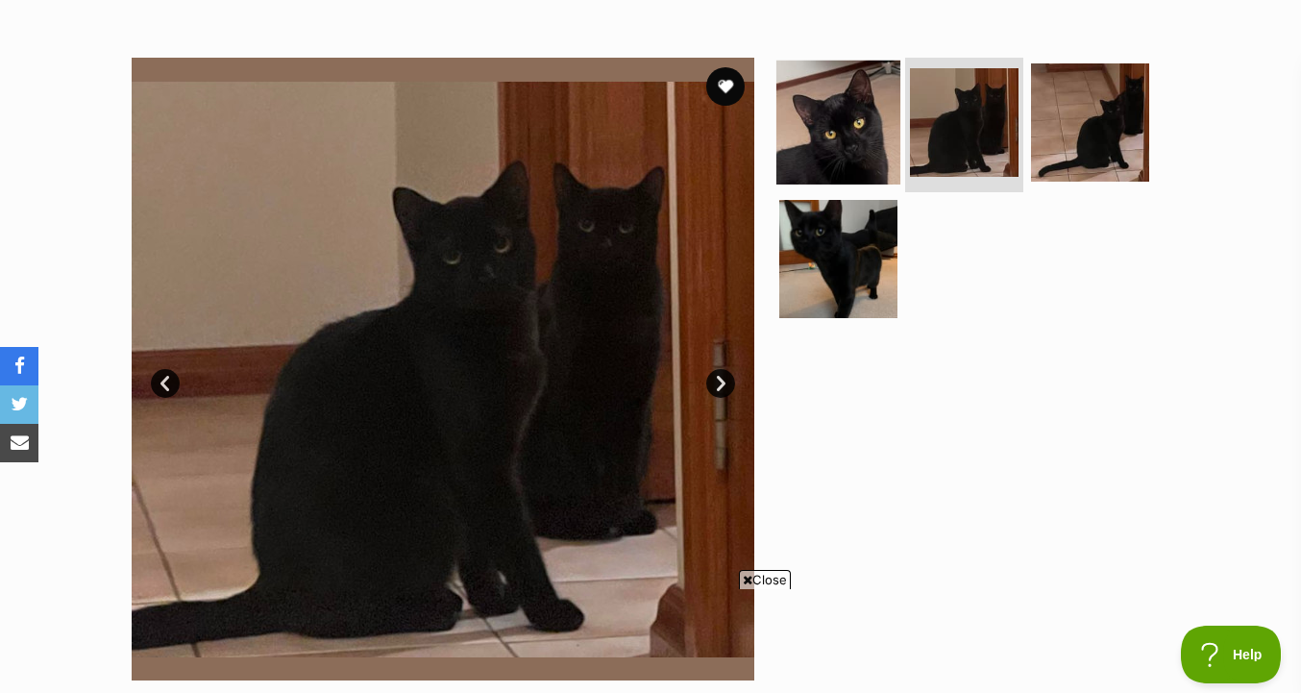
click at [874, 154] on img at bounding box center [838, 123] width 124 height 124
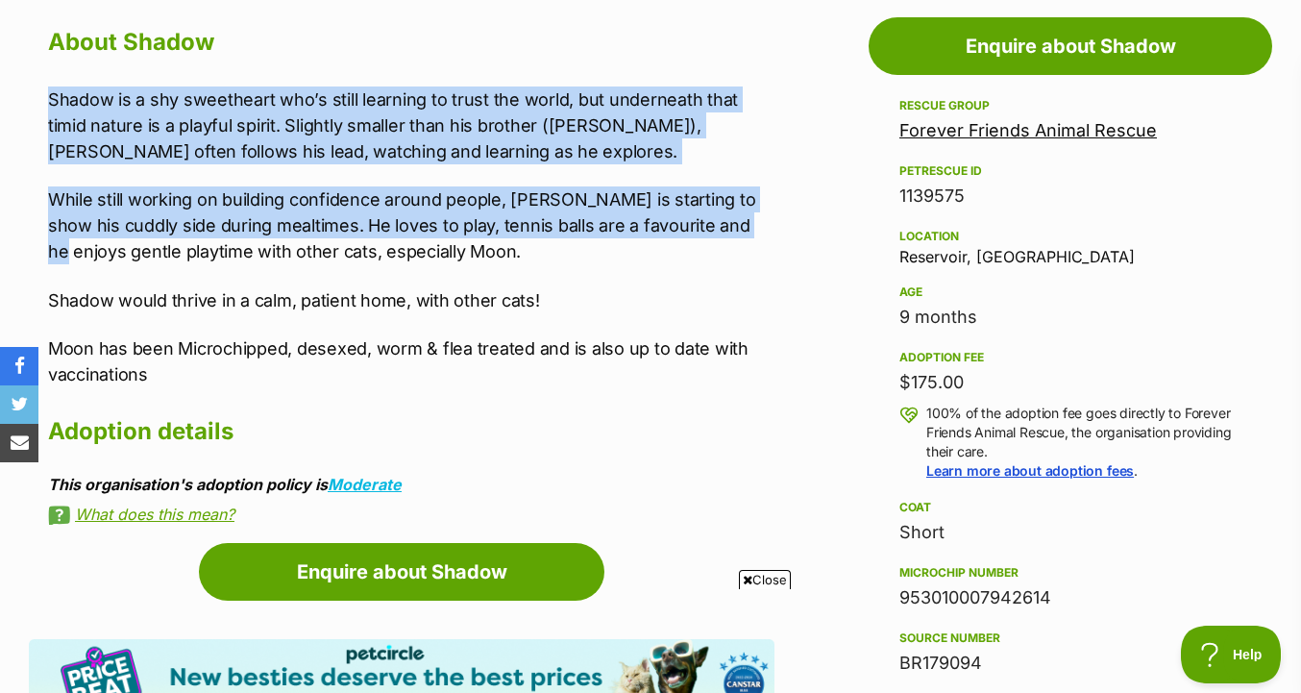
scroll to position [0, 0]
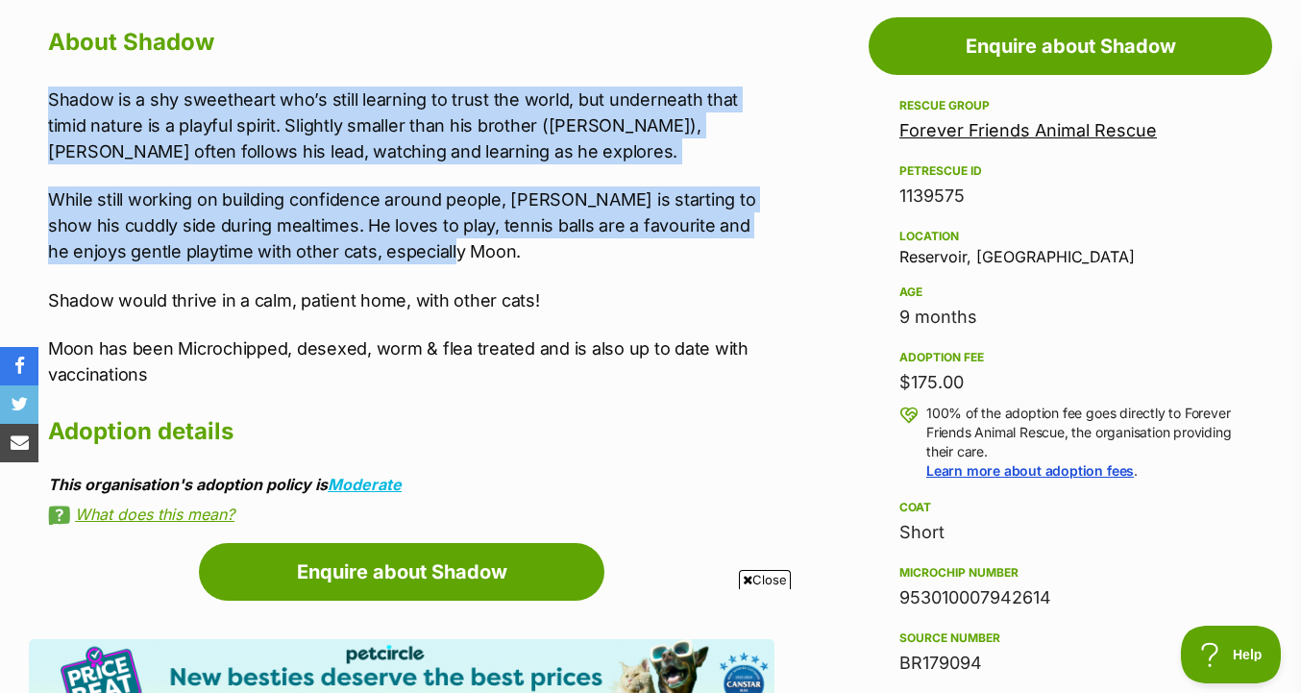
drag, startPoint x: 771, startPoint y: 62, endPoint x: 772, endPoint y: 258, distance: 196.0
click at [772, 258] on div "About Shadow Shadow is a shy sweetheart who’s still learning to trust the world…" at bounding box center [411, 272] width 726 height 503
click at [772, 258] on p "While still working on building confidence around people, Shadow is starting to…" at bounding box center [411, 225] width 726 height 78
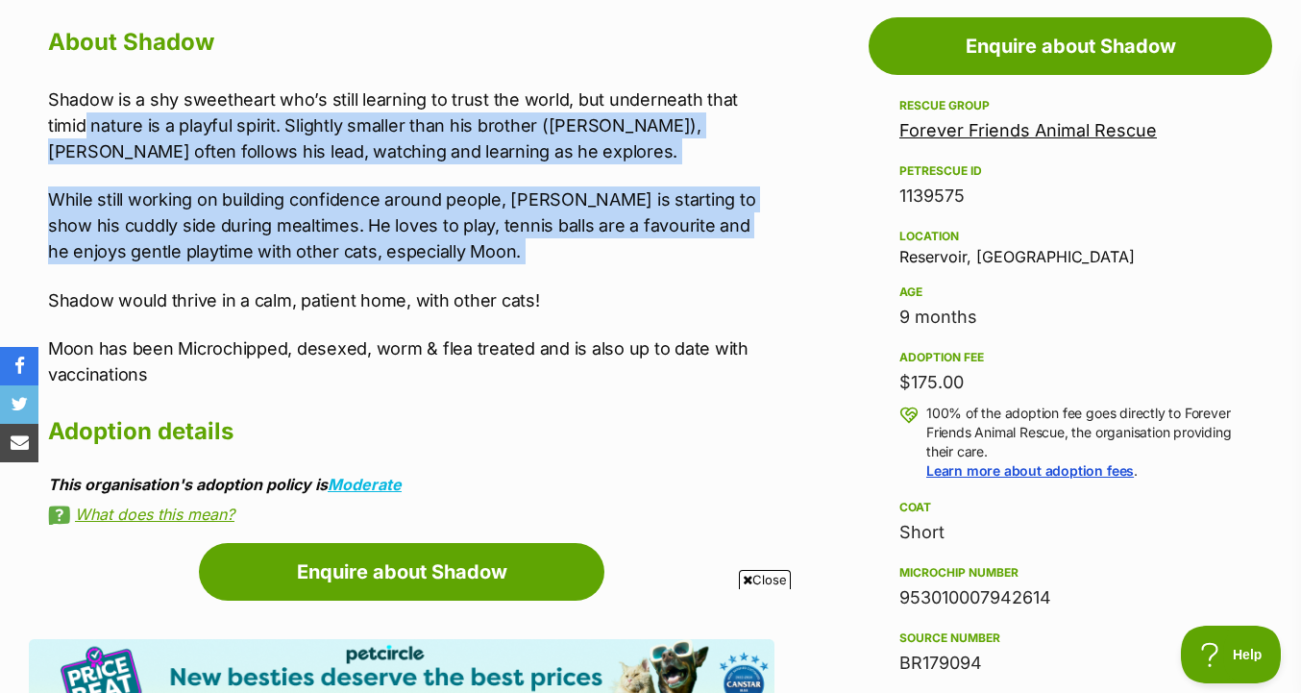
drag, startPoint x: 790, startPoint y: 88, endPoint x: 784, endPoint y: 276, distance: 187.5
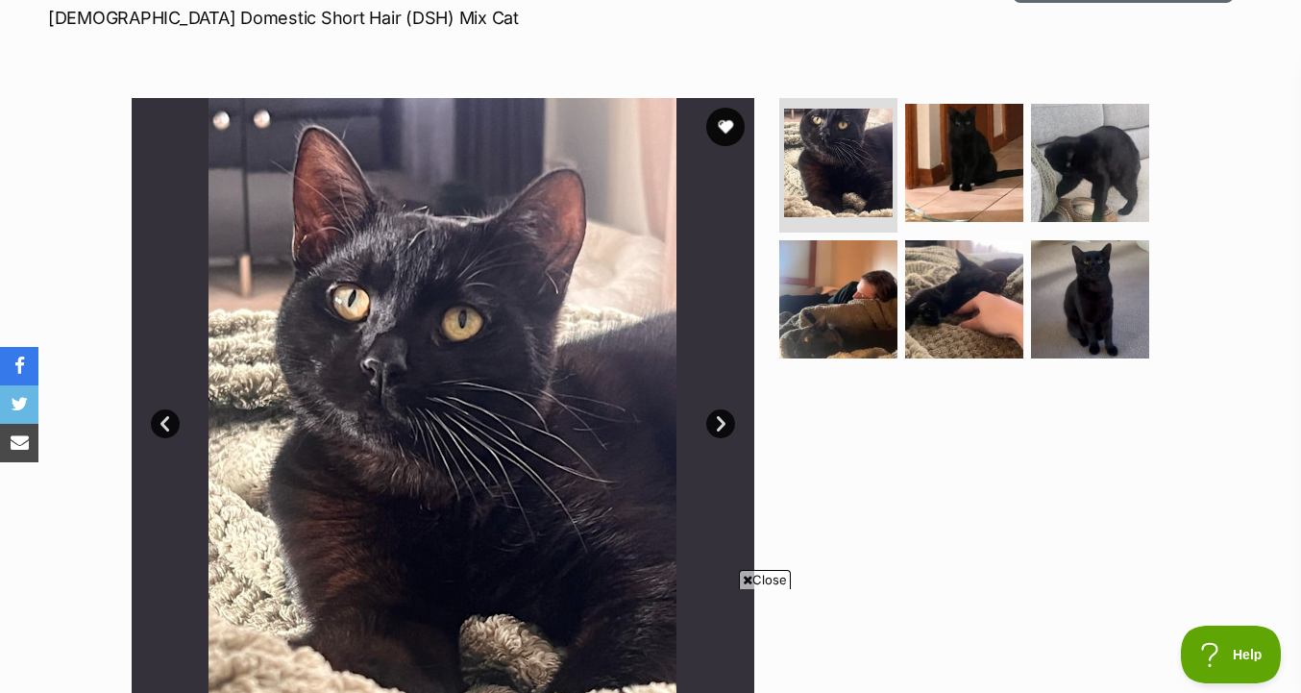
scroll to position [346, 0]
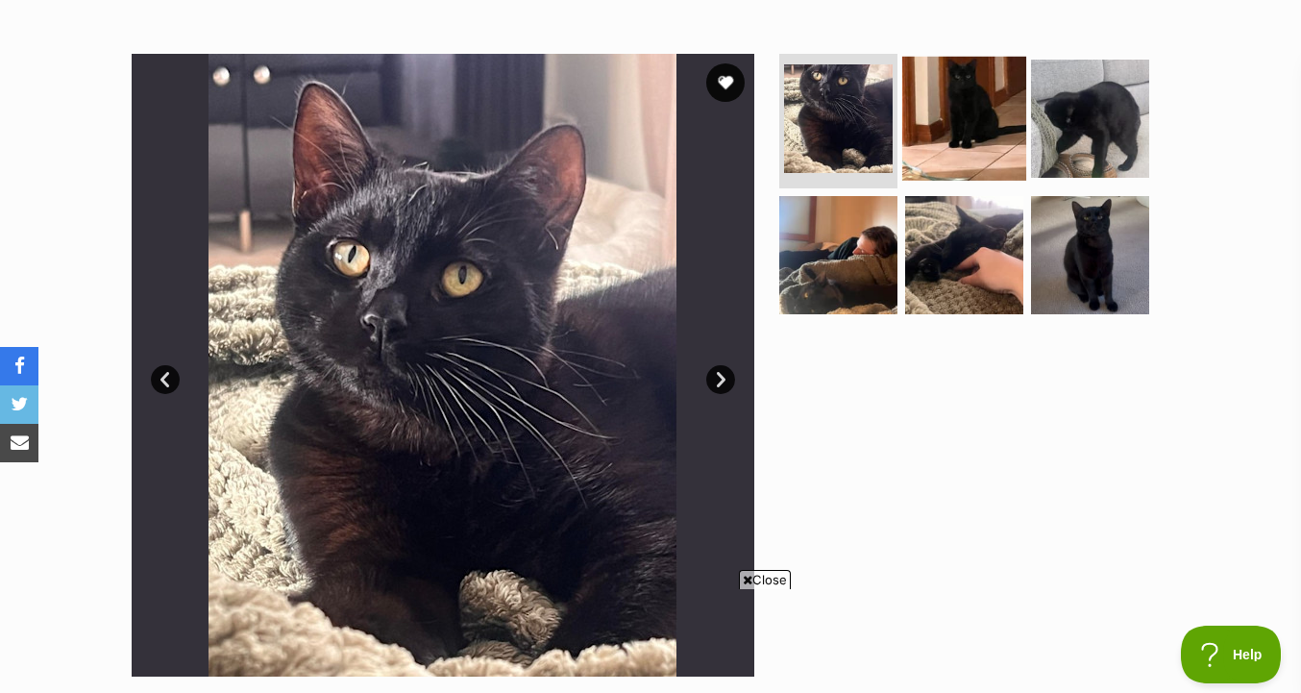
click at [947, 125] on img at bounding box center [964, 119] width 124 height 124
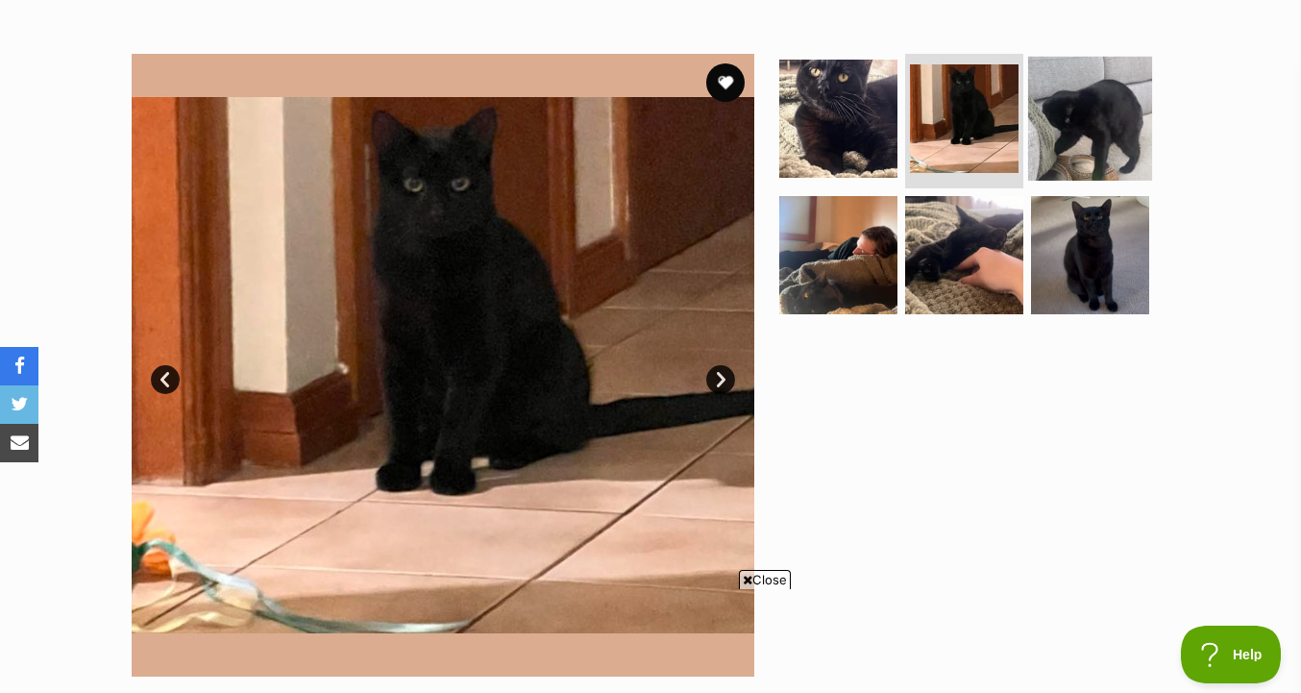
click at [1083, 135] on img at bounding box center [1090, 119] width 124 height 124
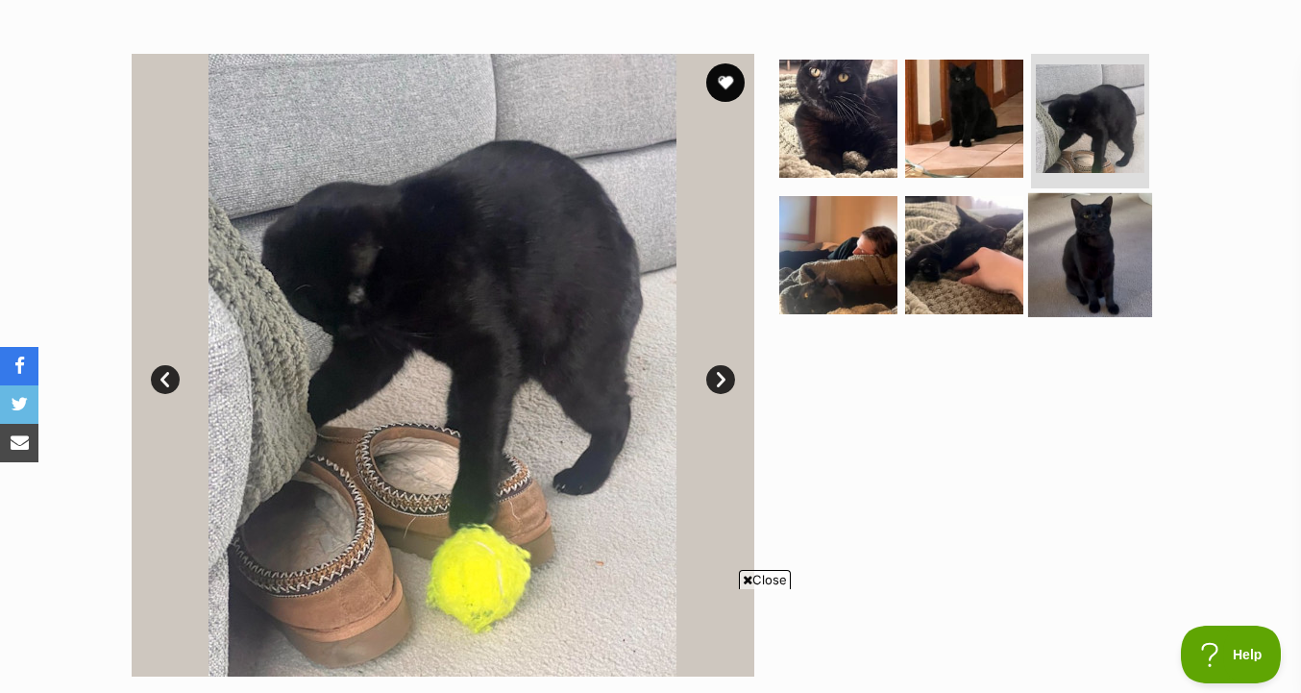
click at [1086, 254] on img at bounding box center [1090, 254] width 124 height 124
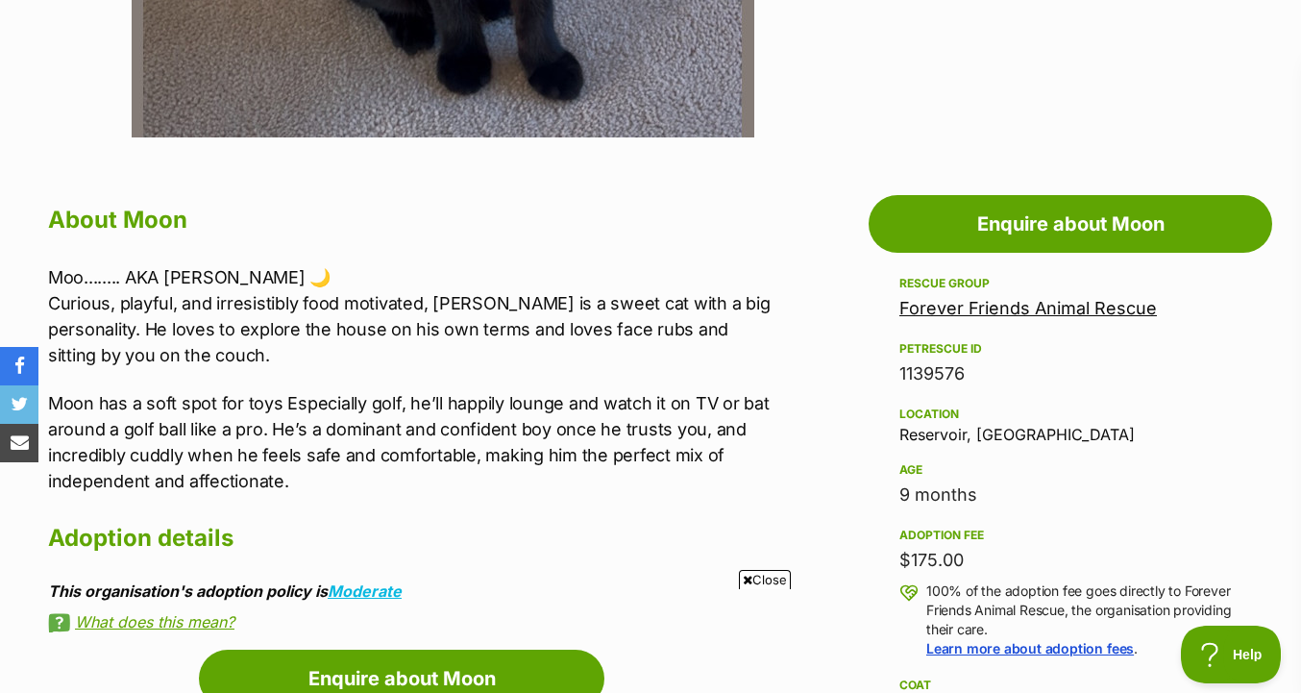
scroll to position [1032, 0]
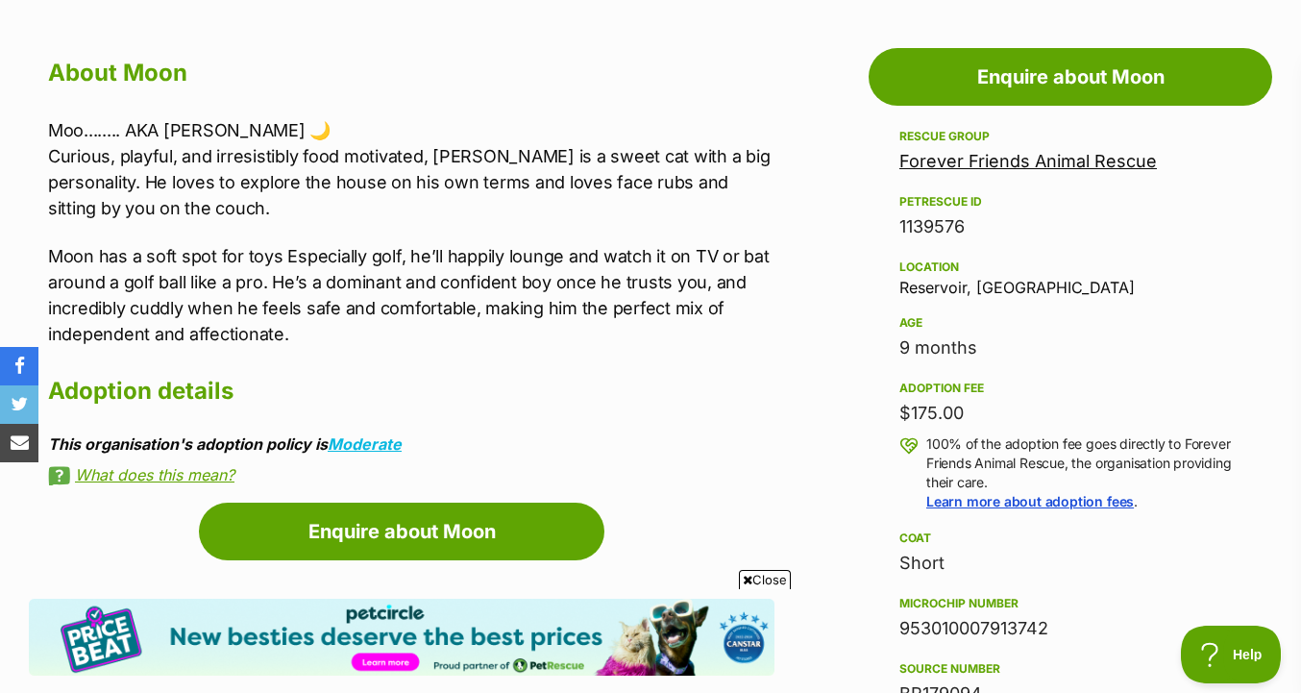
drag, startPoint x: 1005, startPoint y: 380, endPoint x: 1005, endPoint y: 212, distance: 167.2
click at [1005, 212] on div "Rescue group Forever Friends Animal Rescue PetRescue ID 1139576 Location Reserv…" at bounding box center [1070, 449] width 342 height 648
click at [706, 282] on p "Moon has a soft spot for toys Especially golf, he’ll happily lounge and watch i…" at bounding box center [411, 295] width 726 height 104
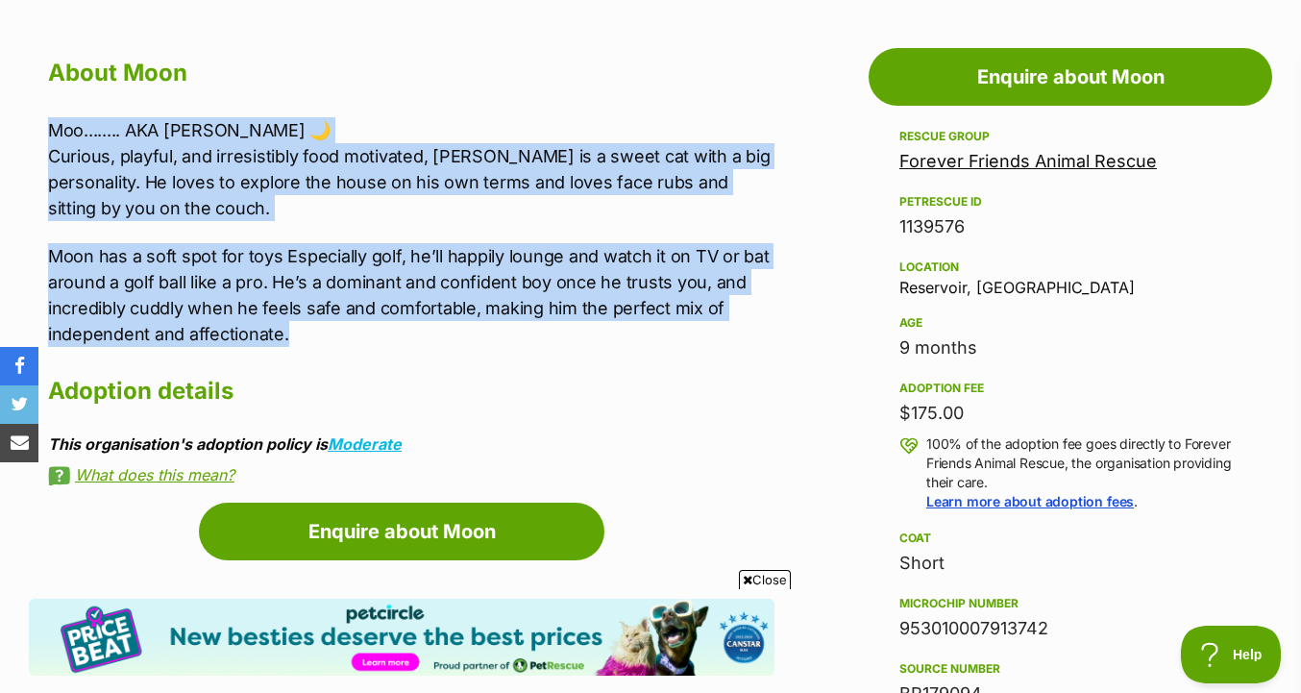
drag, startPoint x: 782, startPoint y: 111, endPoint x: 777, endPoint y: 326, distance: 215.3
drag, startPoint x: 774, startPoint y: 339, endPoint x: 770, endPoint y: 106, distance: 233.5
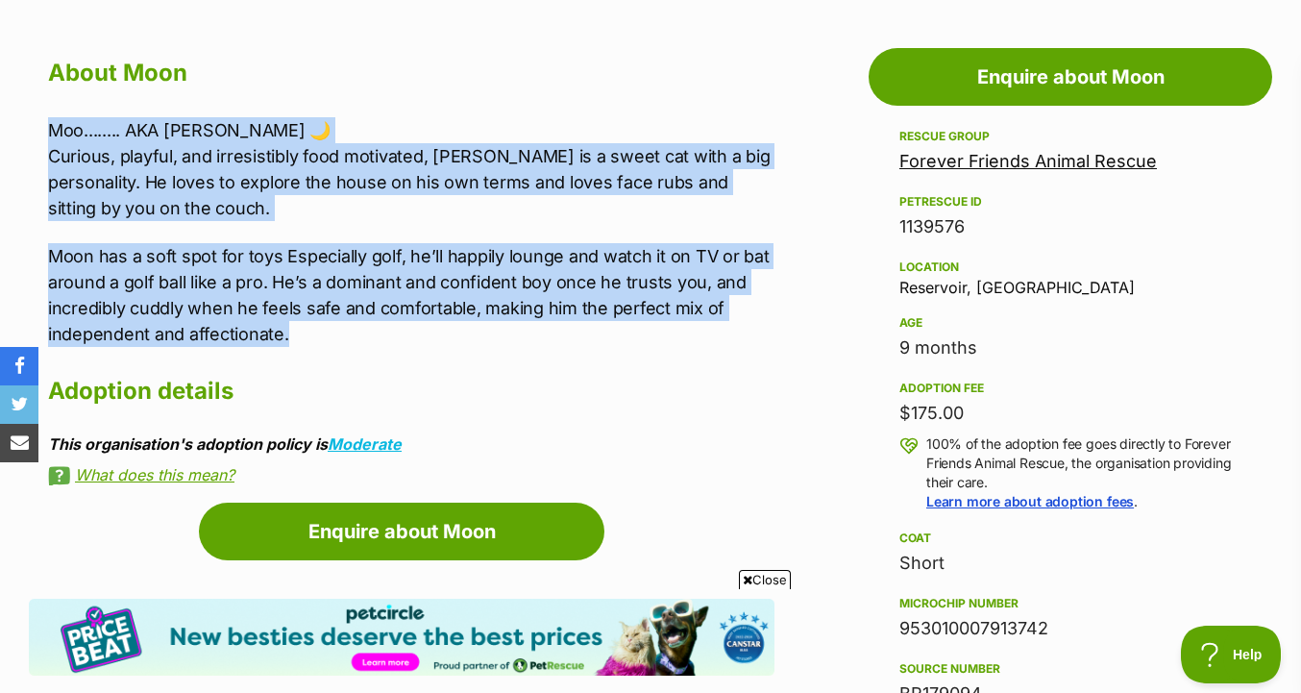
click at [770, 106] on div "About Moon Moo........ AKA Mooney 🌙 Curious, playful, and irresistibly food mot…" at bounding box center [411, 267] width 726 height 431
drag, startPoint x: 767, startPoint y: 100, endPoint x: 780, endPoint y: 336, distance: 236.8
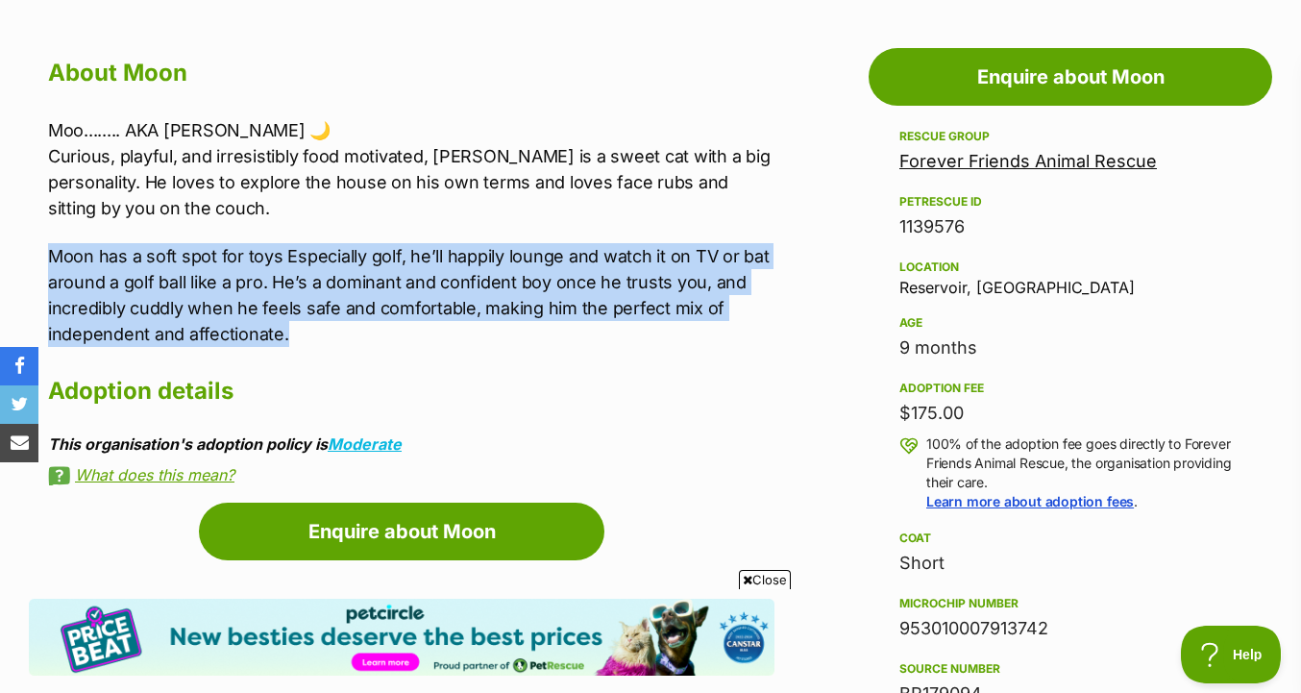
drag, startPoint x: 768, startPoint y: 343, endPoint x: 767, endPoint y: 230, distance: 113.4
click at [767, 230] on div "Moo........ AKA Mooney 🌙 Curious, playful, and irresistibly food motivated, Moo…" at bounding box center [411, 232] width 726 height 230
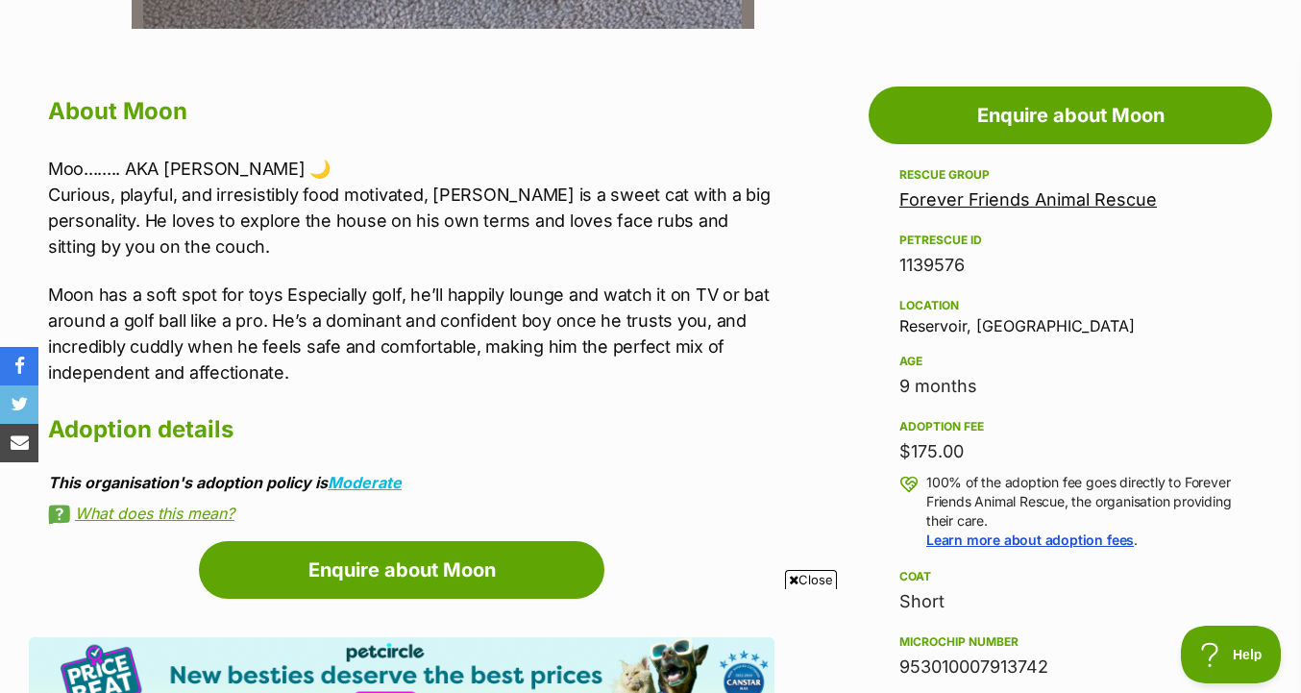
scroll to position [983, 0]
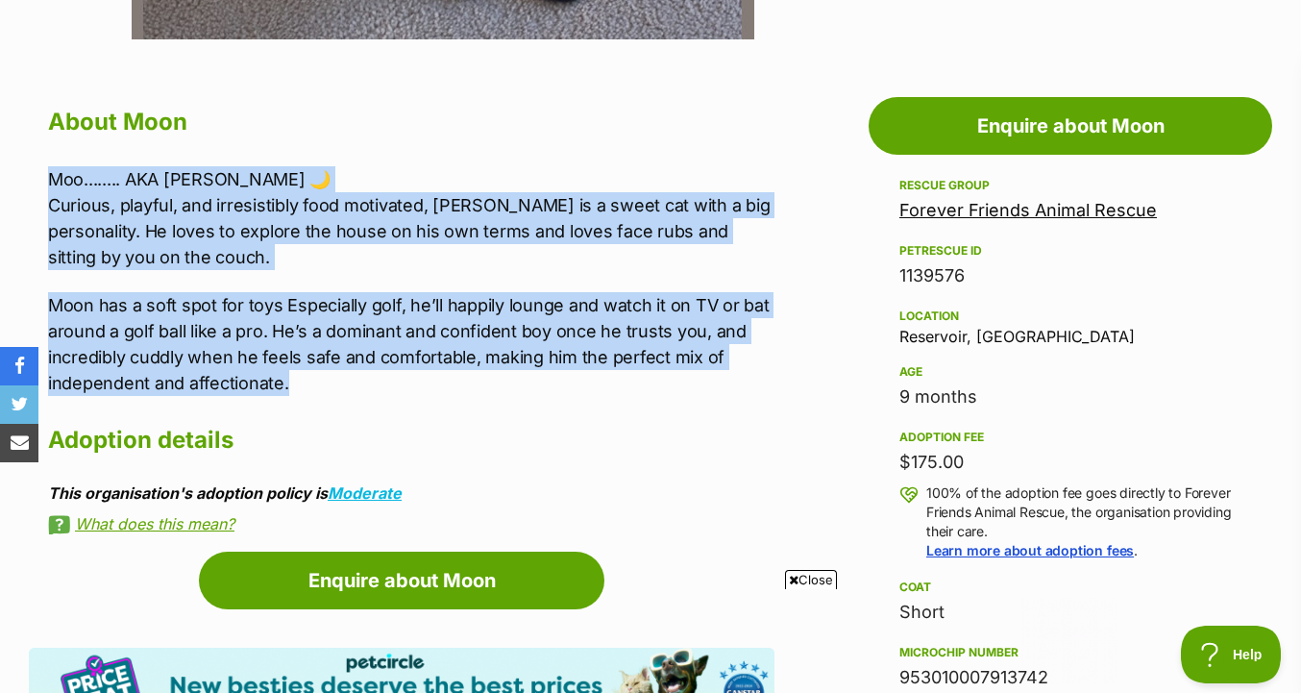
drag, startPoint x: 802, startPoint y: 173, endPoint x: 803, endPoint y: 376, distance: 202.8
drag, startPoint x: 799, startPoint y: 397, endPoint x: 786, endPoint y: 146, distance: 251.1
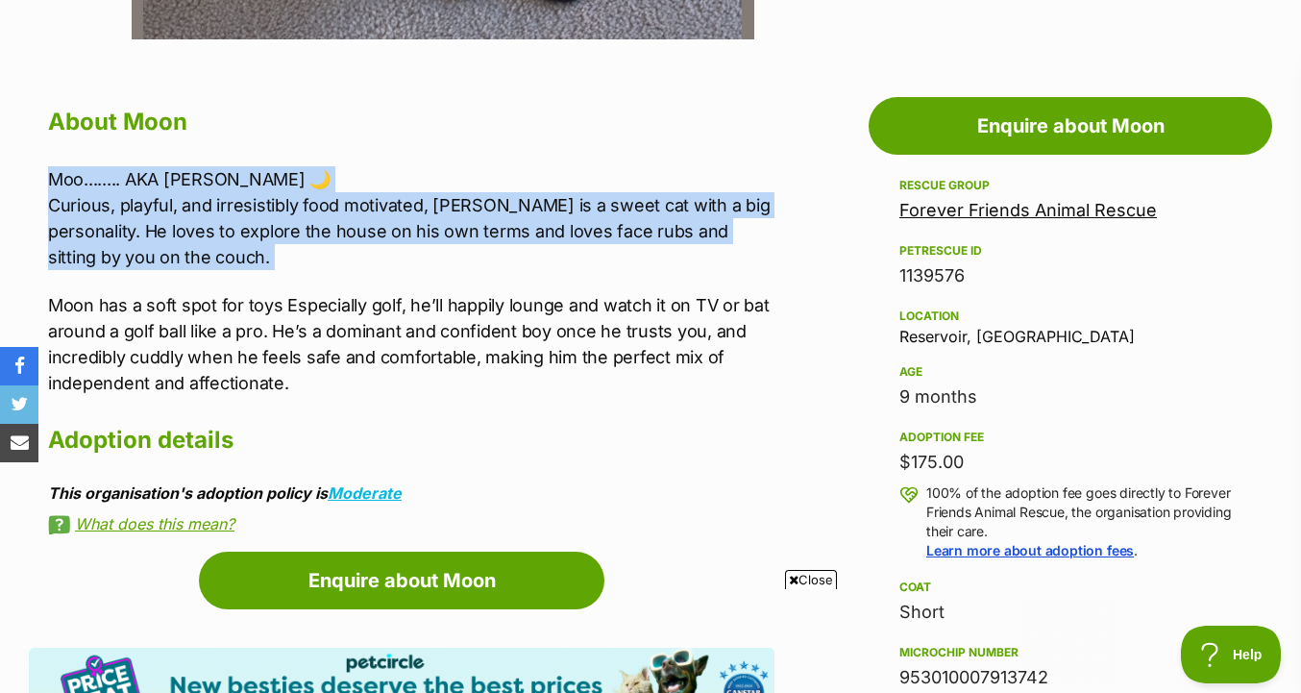
drag, startPoint x: 786, startPoint y: 146, endPoint x: 786, endPoint y: 261, distance: 115.3
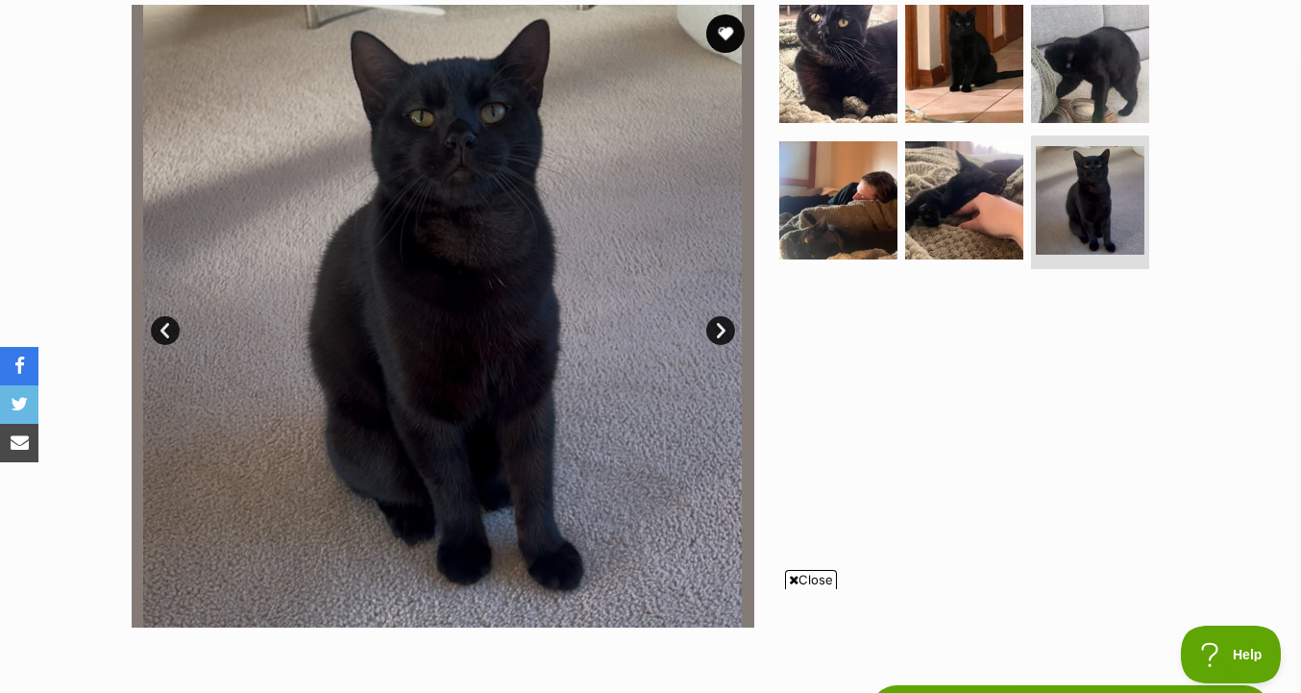
scroll to position [402, 0]
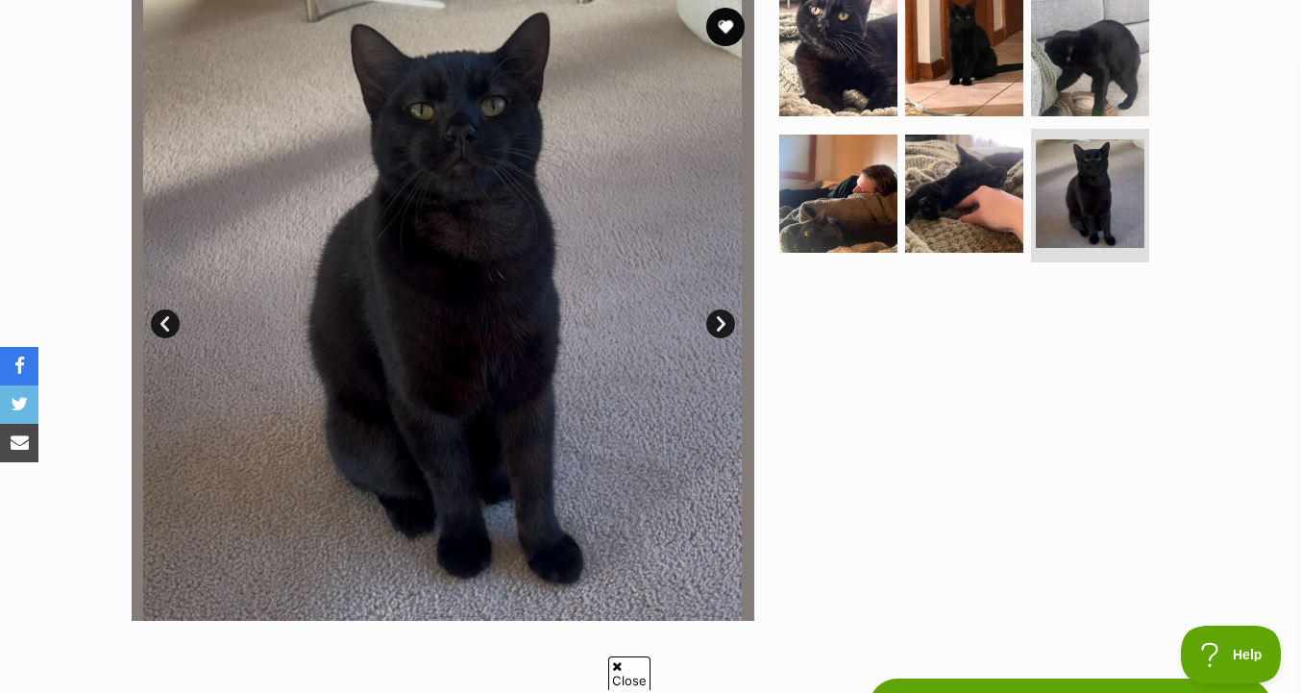
click at [715, 313] on link "Next" at bounding box center [720, 323] width 29 height 29
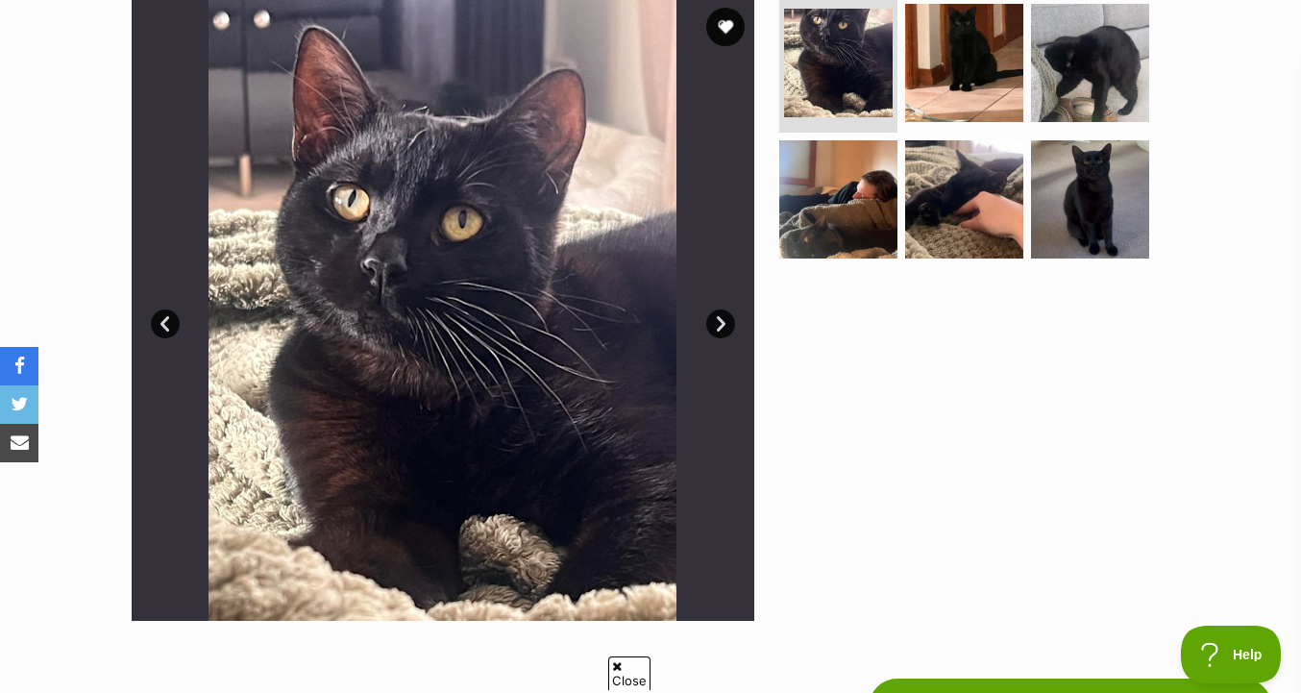
scroll to position [0, 0]
click at [725, 317] on link "Next" at bounding box center [720, 323] width 29 height 29
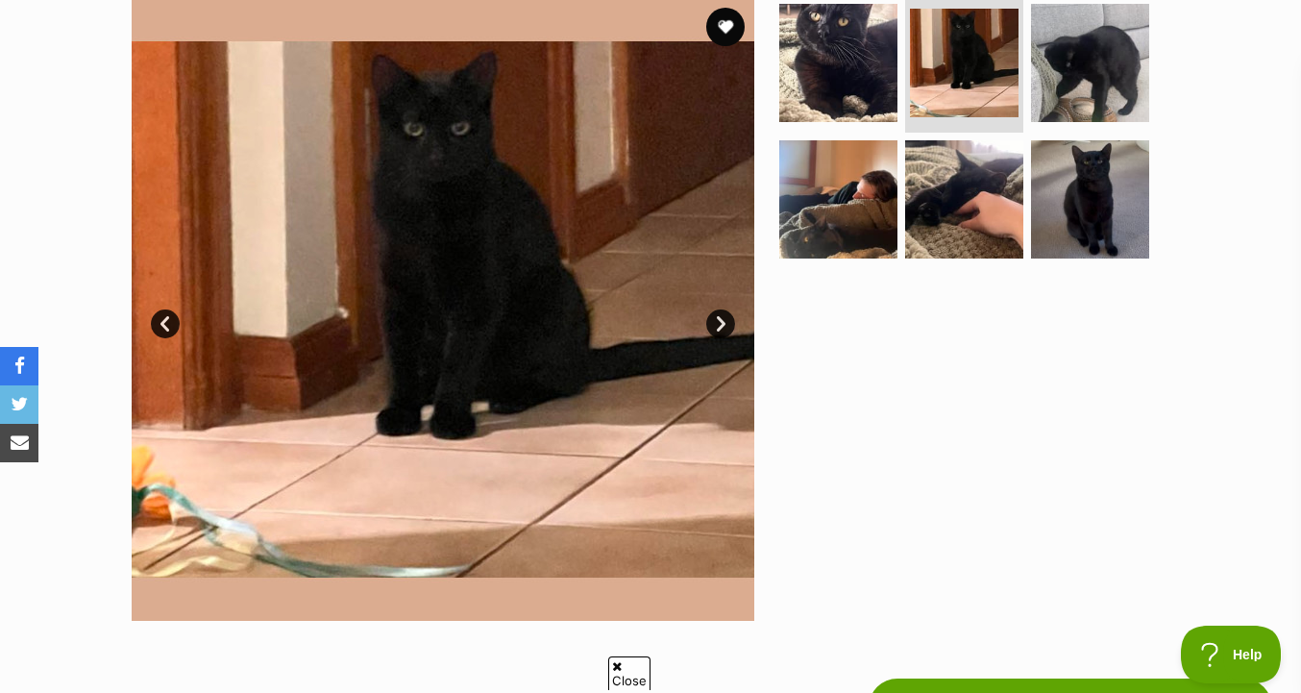
click at [725, 317] on link "Next" at bounding box center [720, 323] width 29 height 29
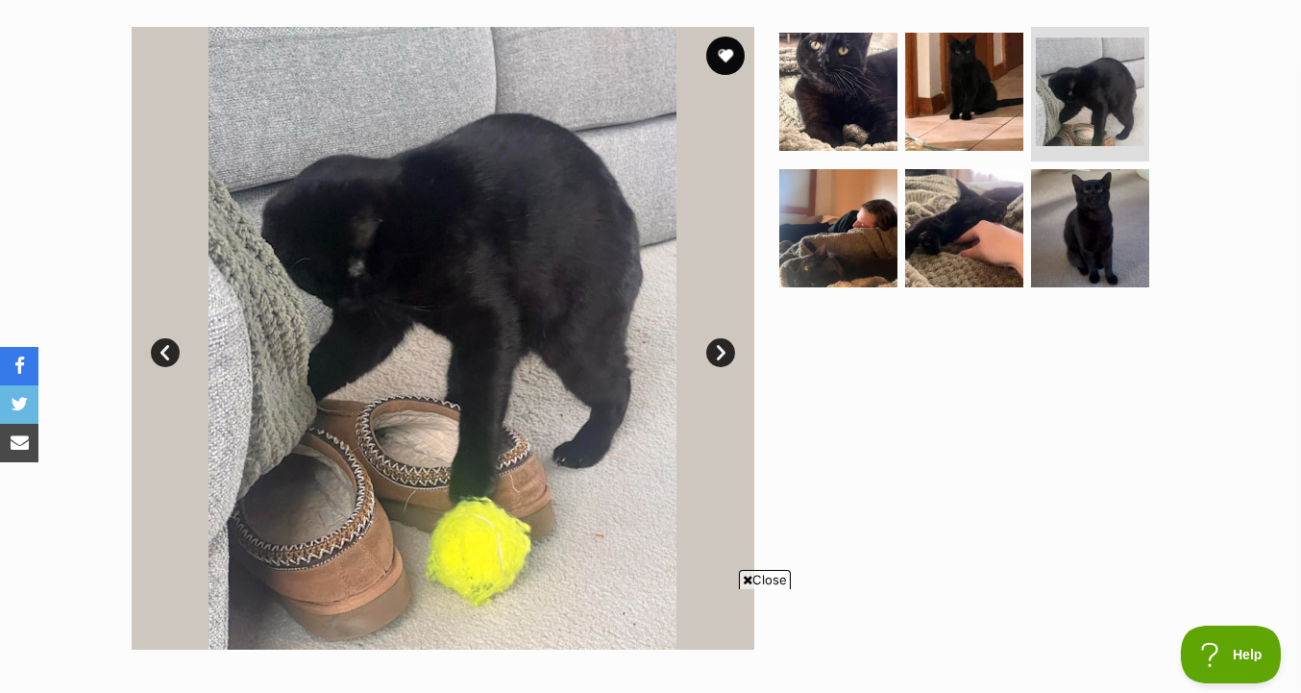
scroll to position [367, 0]
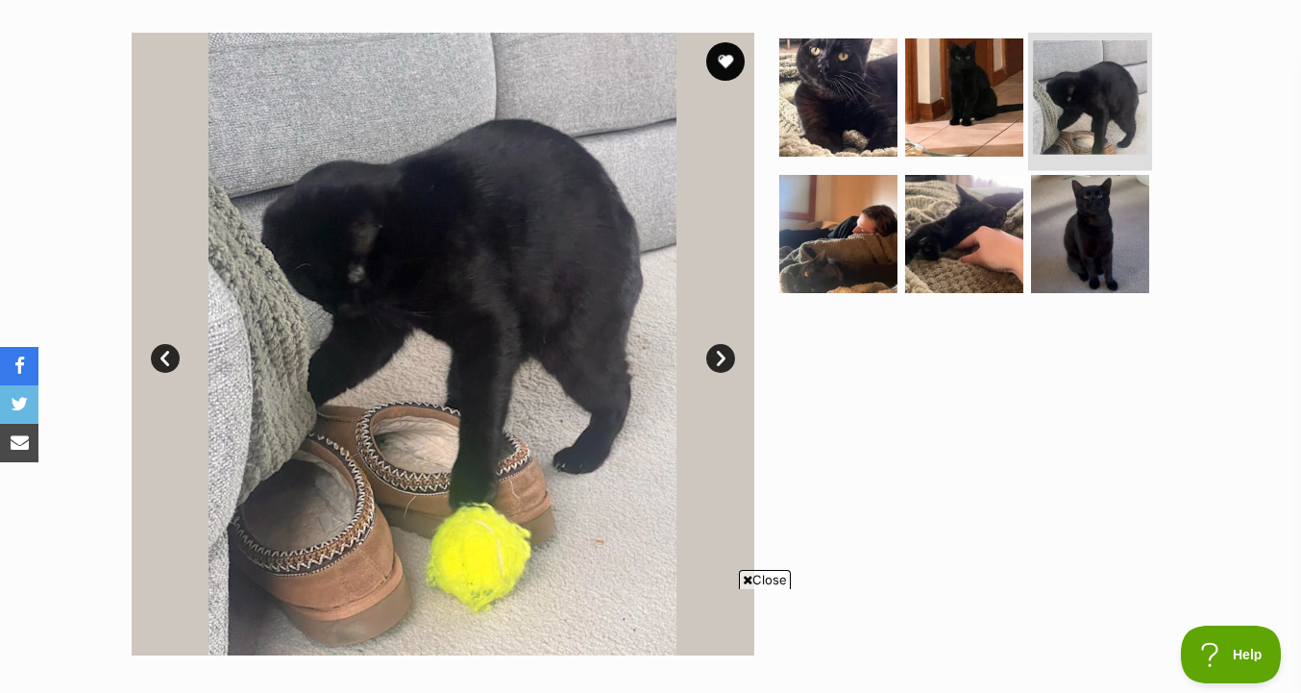
click at [1054, 92] on img at bounding box center [1090, 97] width 114 height 114
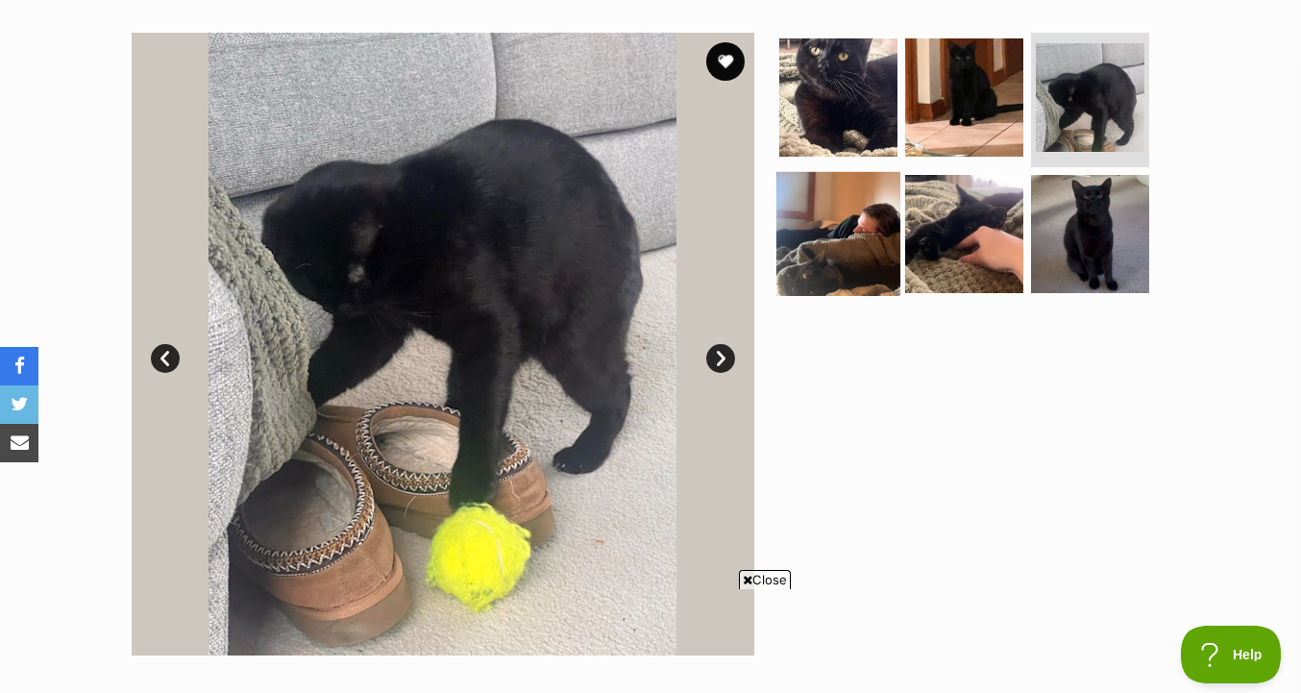
click at [861, 216] on img at bounding box center [838, 233] width 124 height 124
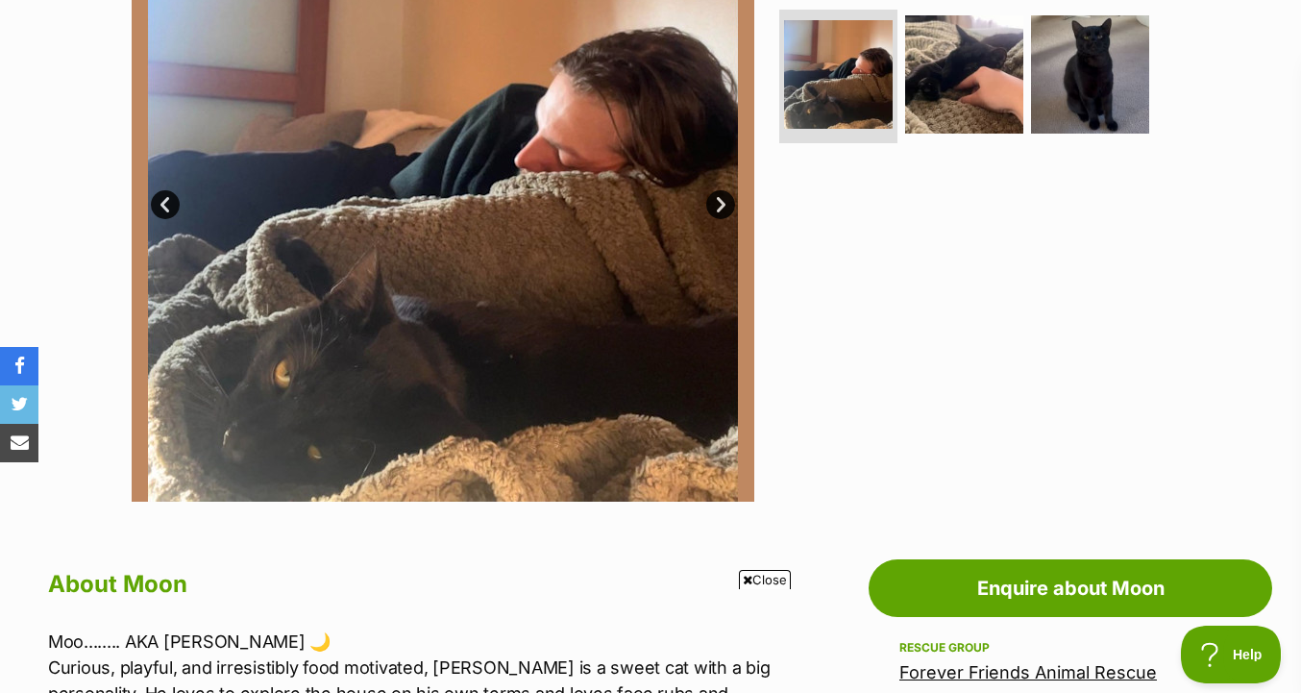
scroll to position [0, 0]
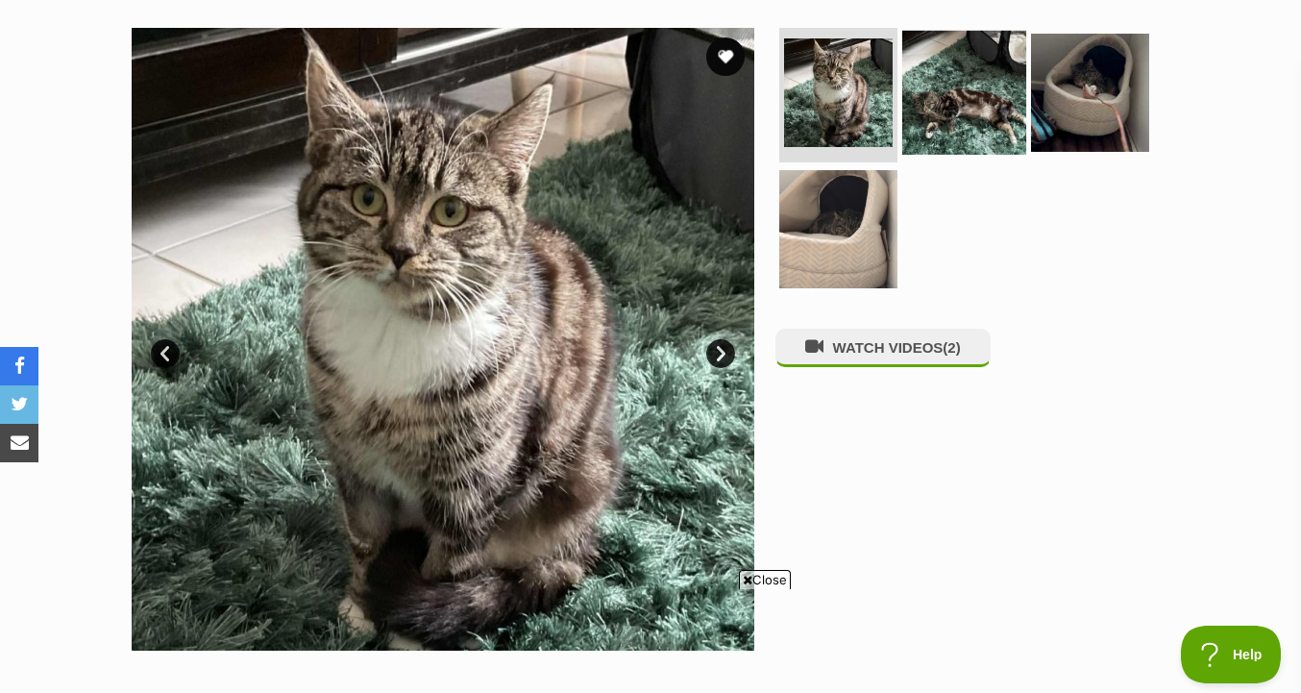
click at [945, 98] on img at bounding box center [964, 93] width 124 height 124
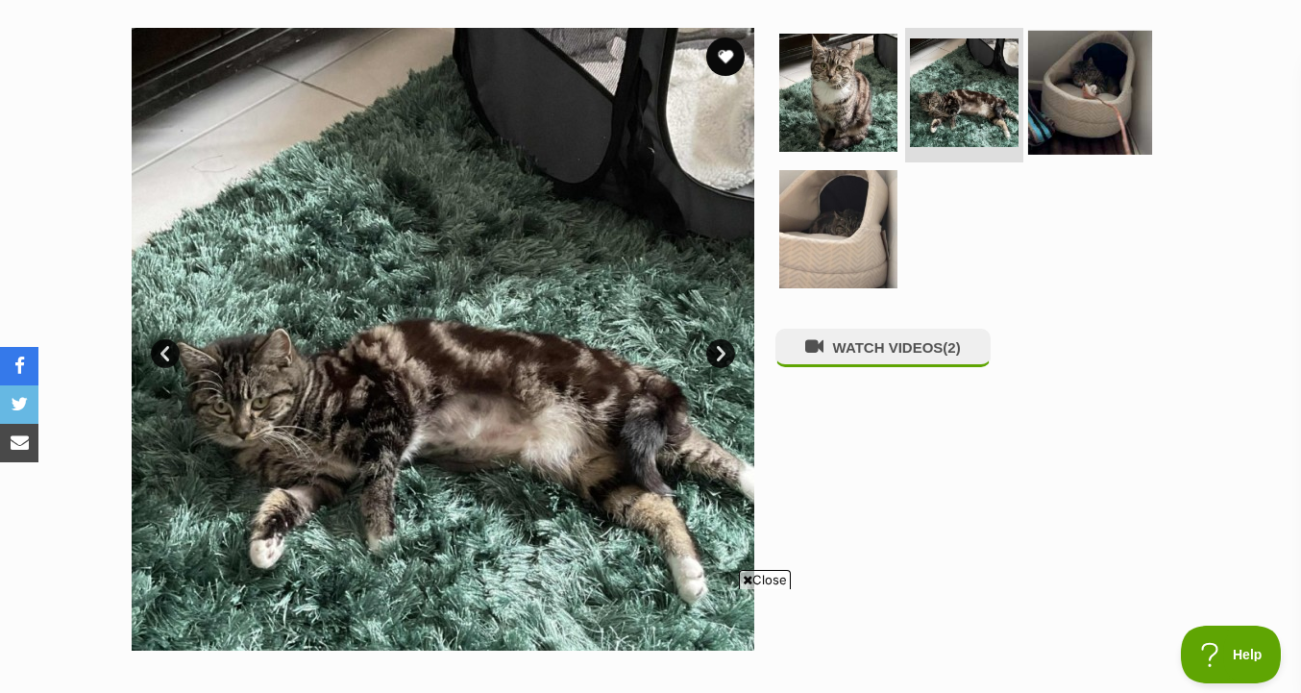
click at [1049, 113] on img at bounding box center [1090, 93] width 124 height 124
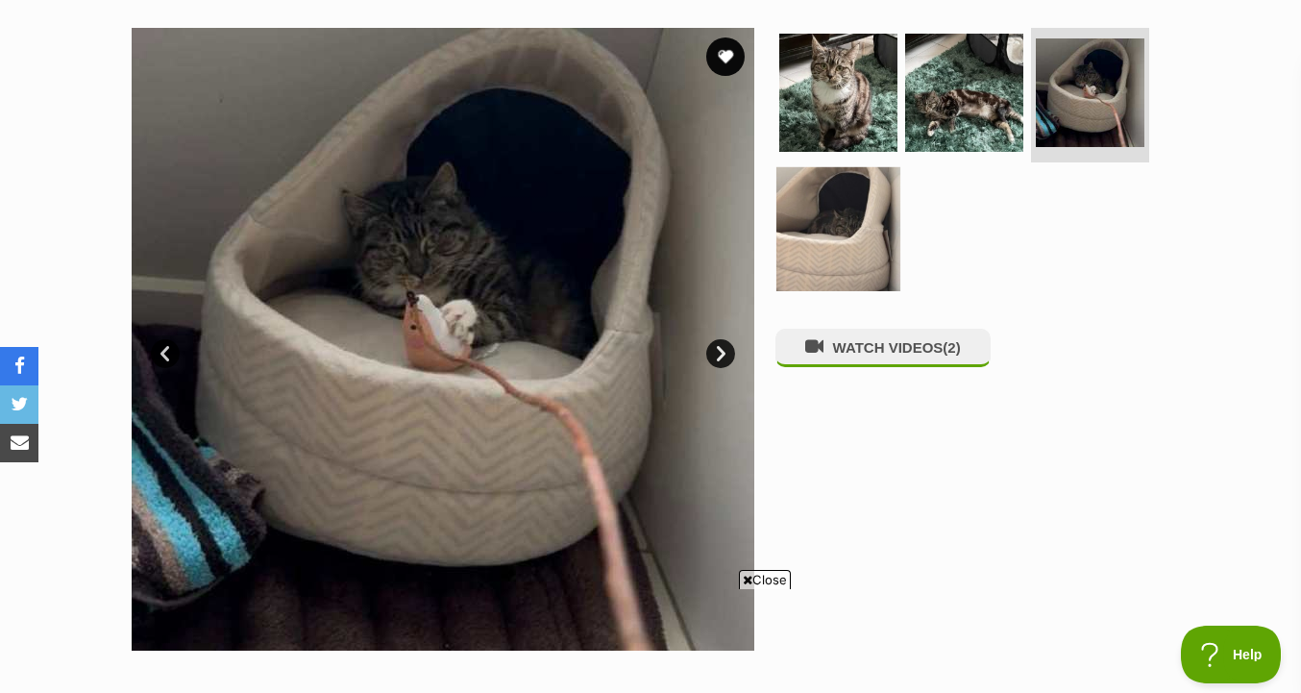
click at [828, 226] on img at bounding box center [838, 228] width 124 height 124
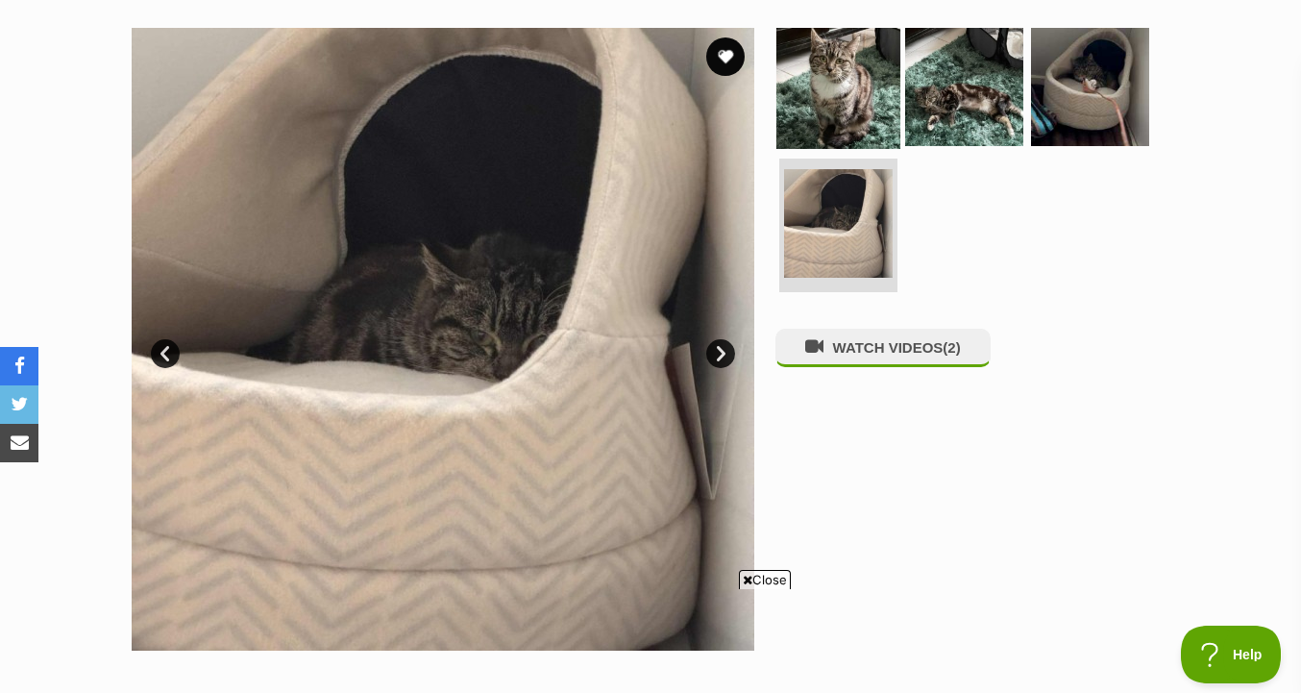
click at [828, 102] on img at bounding box center [838, 87] width 124 height 124
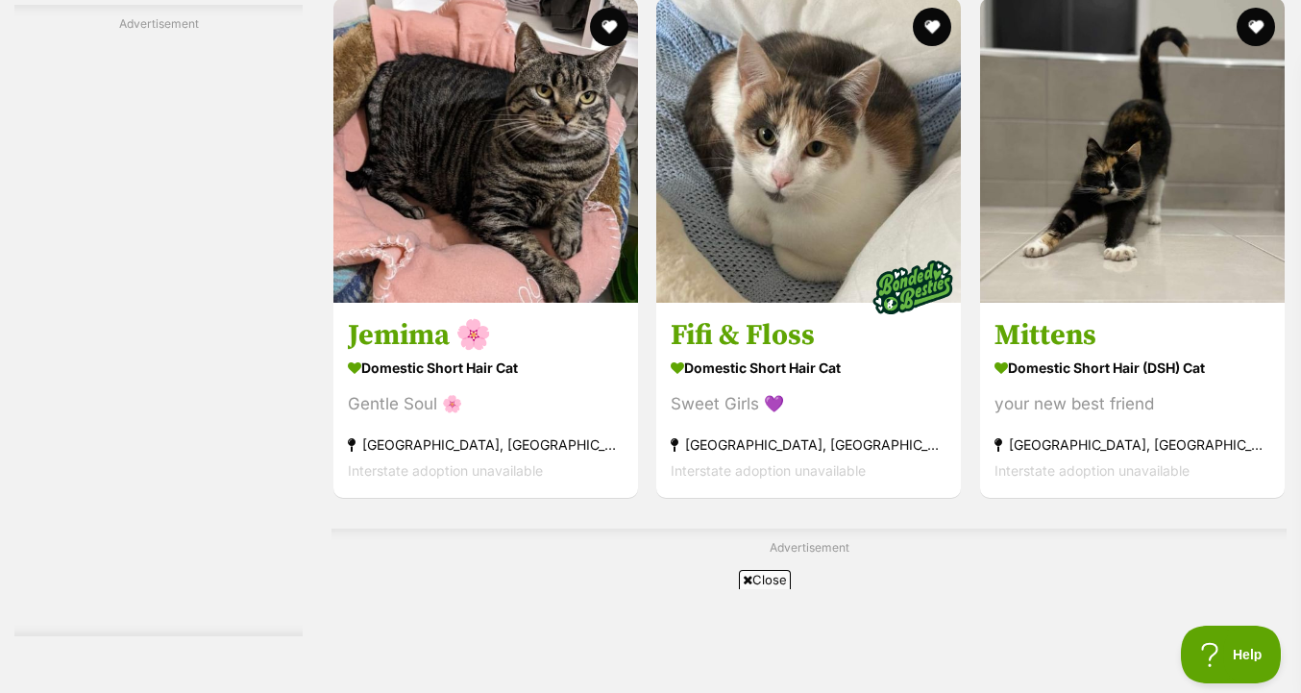
scroll to position [3743, 0]
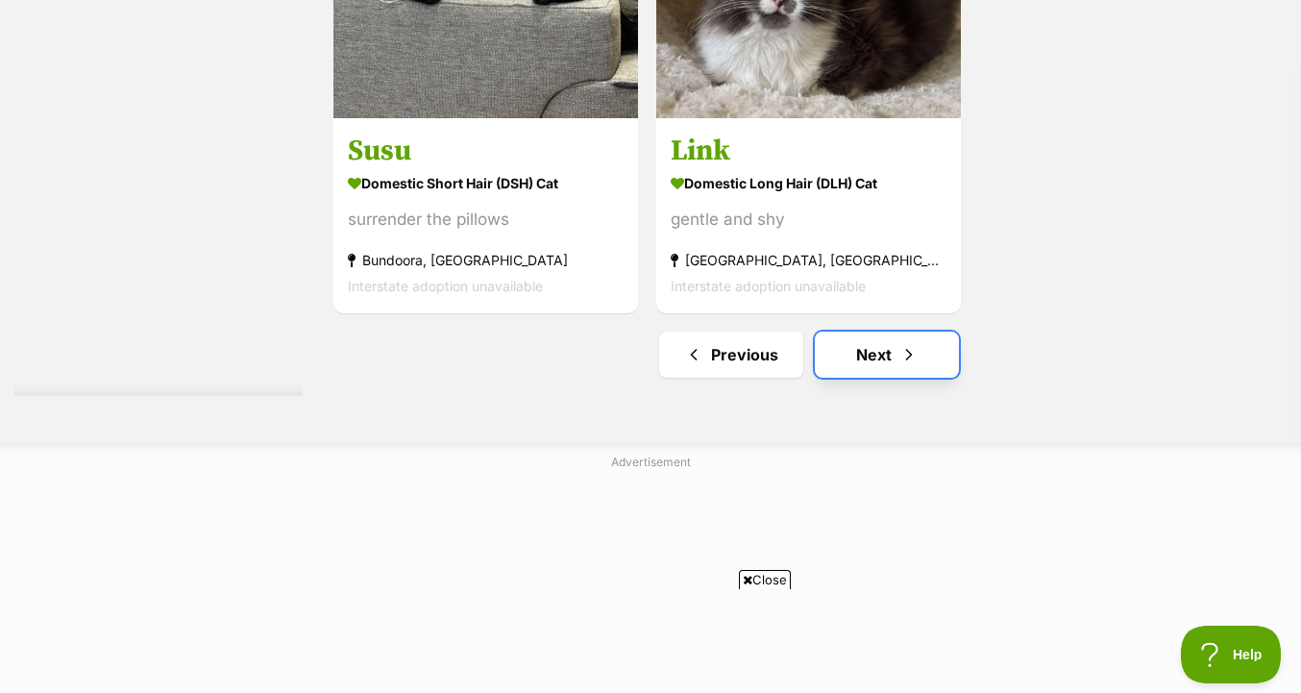
click at [894, 371] on link "Next" at bounding box center [887, 355] width 144 height 46
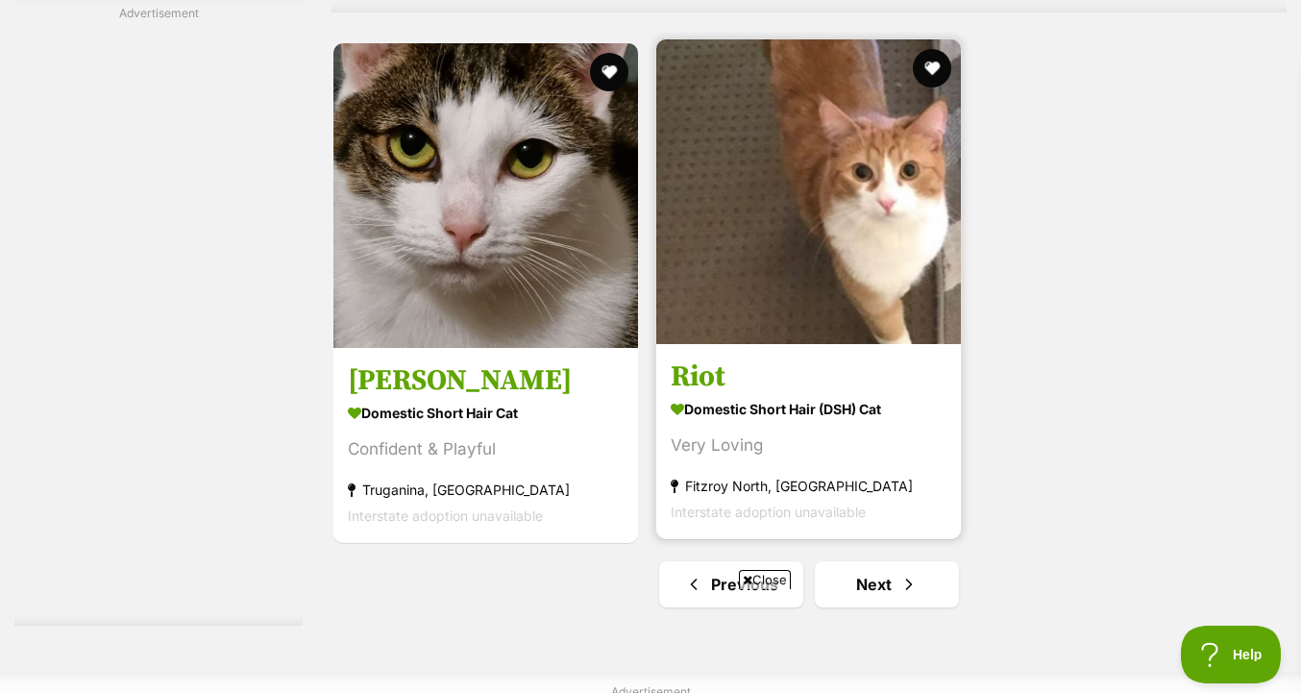
scroll to position [4565, 0]
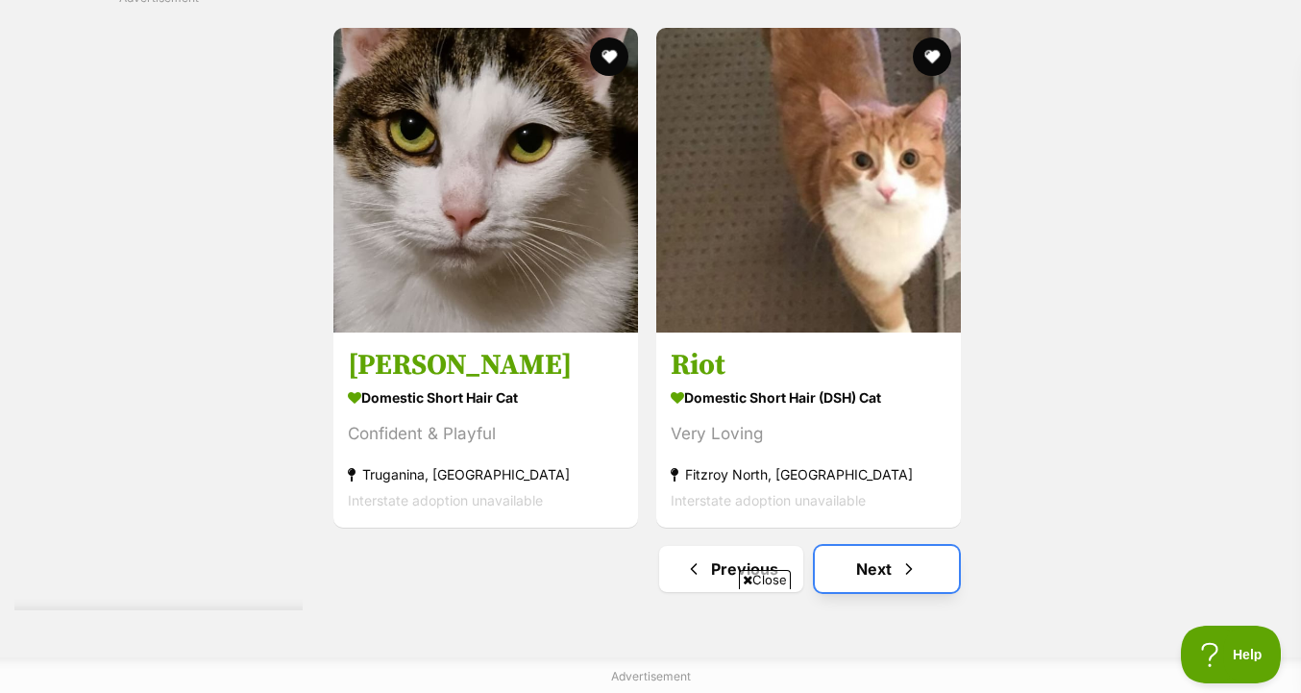
click at [857, 559] on link "Next" at bounding box center [887, 569] width 144 height 46
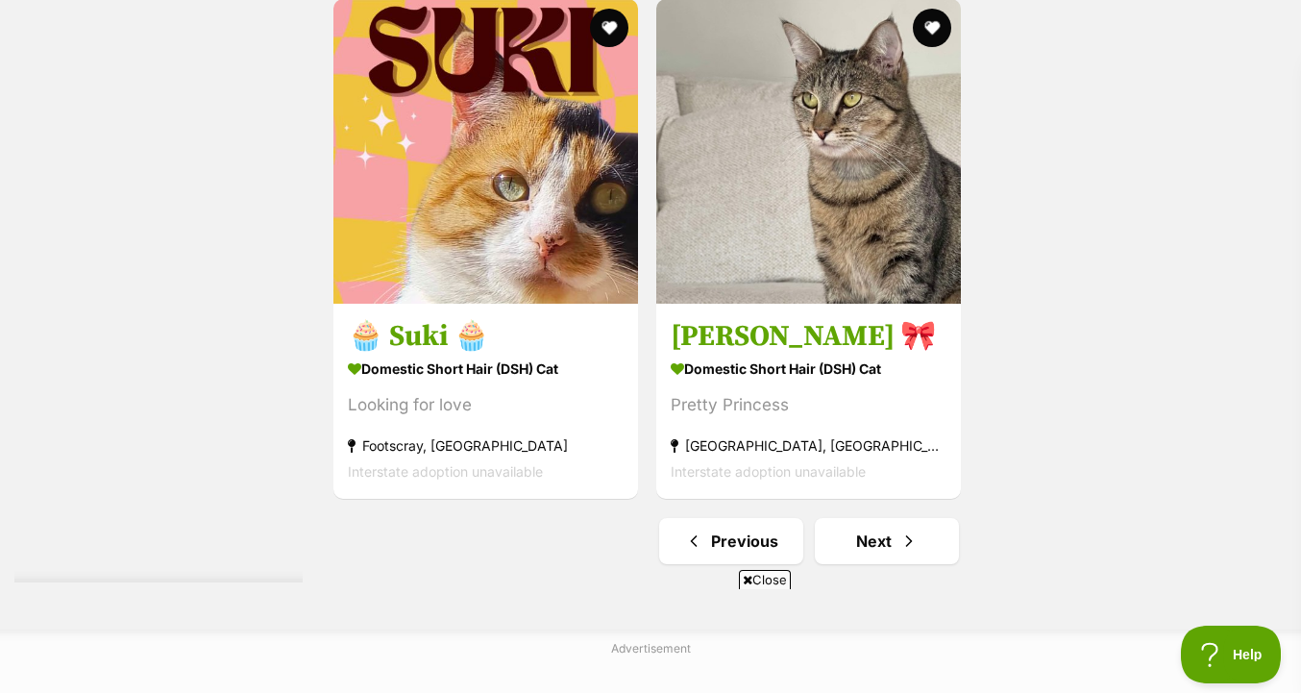
scroll to position [4778, 0]
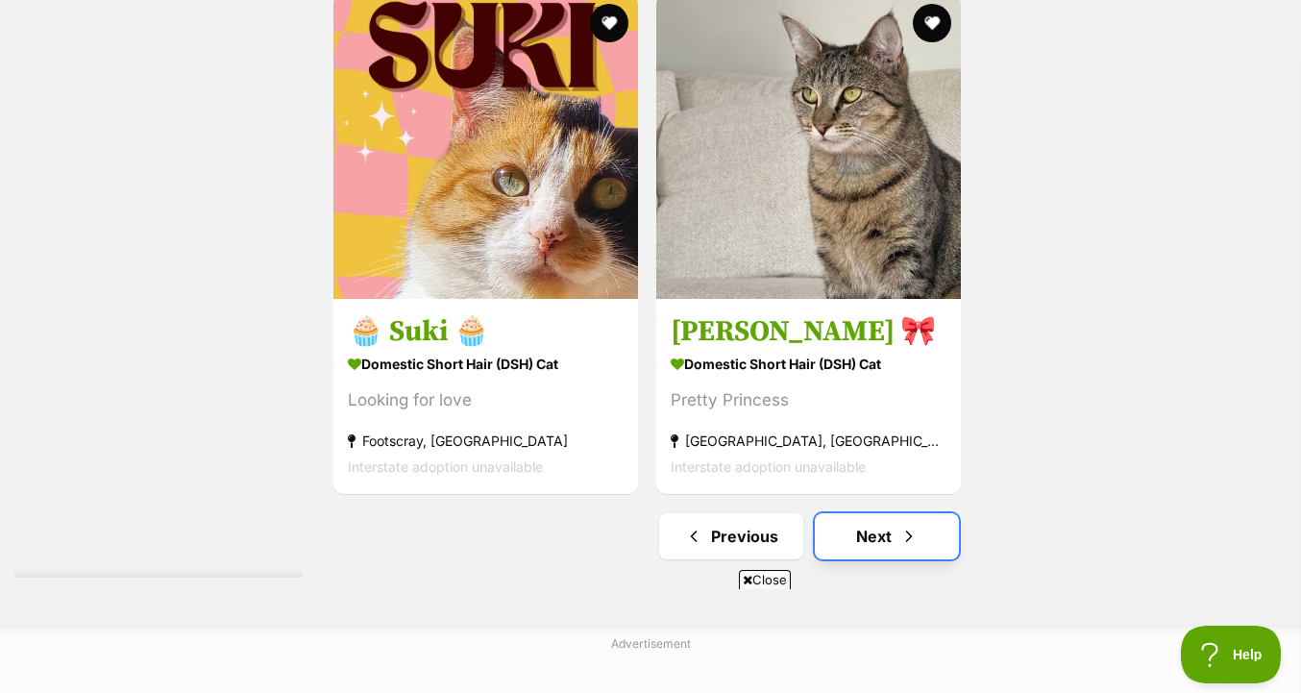
click at [927, 513] on link "Next" at bounding box center [887, 536] width 144 height 46
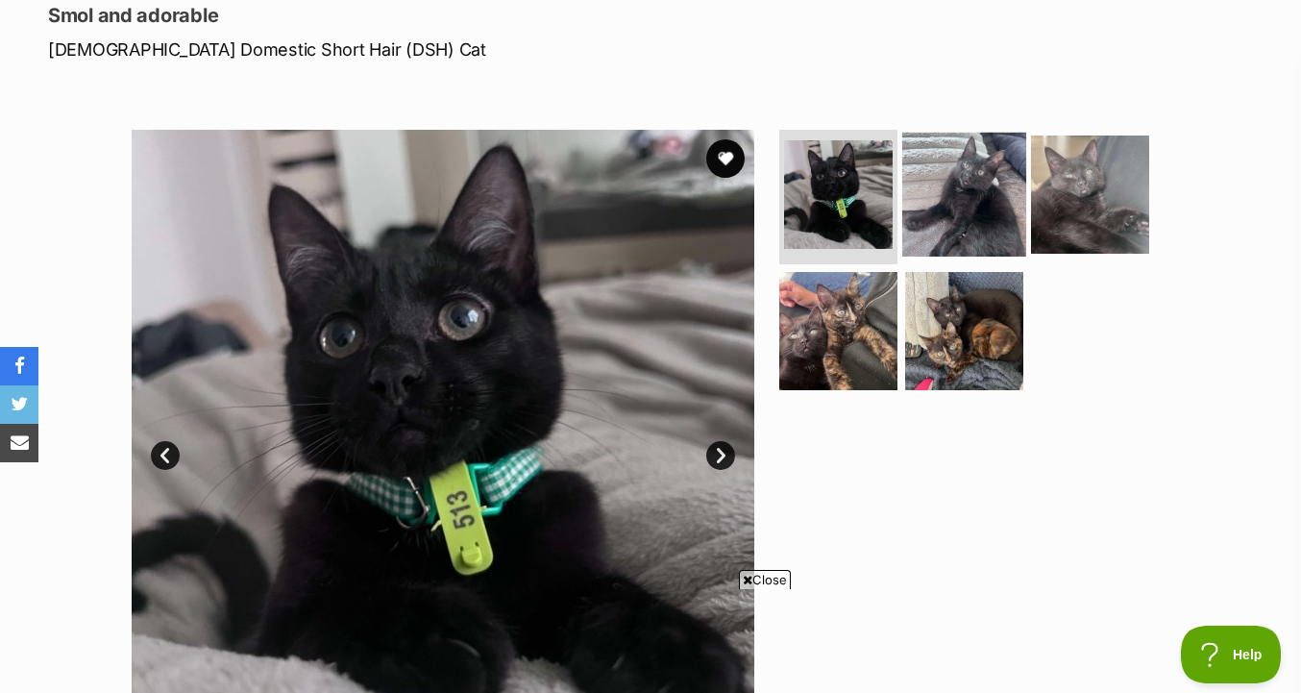
click at [942, 249] on img at bounding box center [964, 195] width 124 height 124
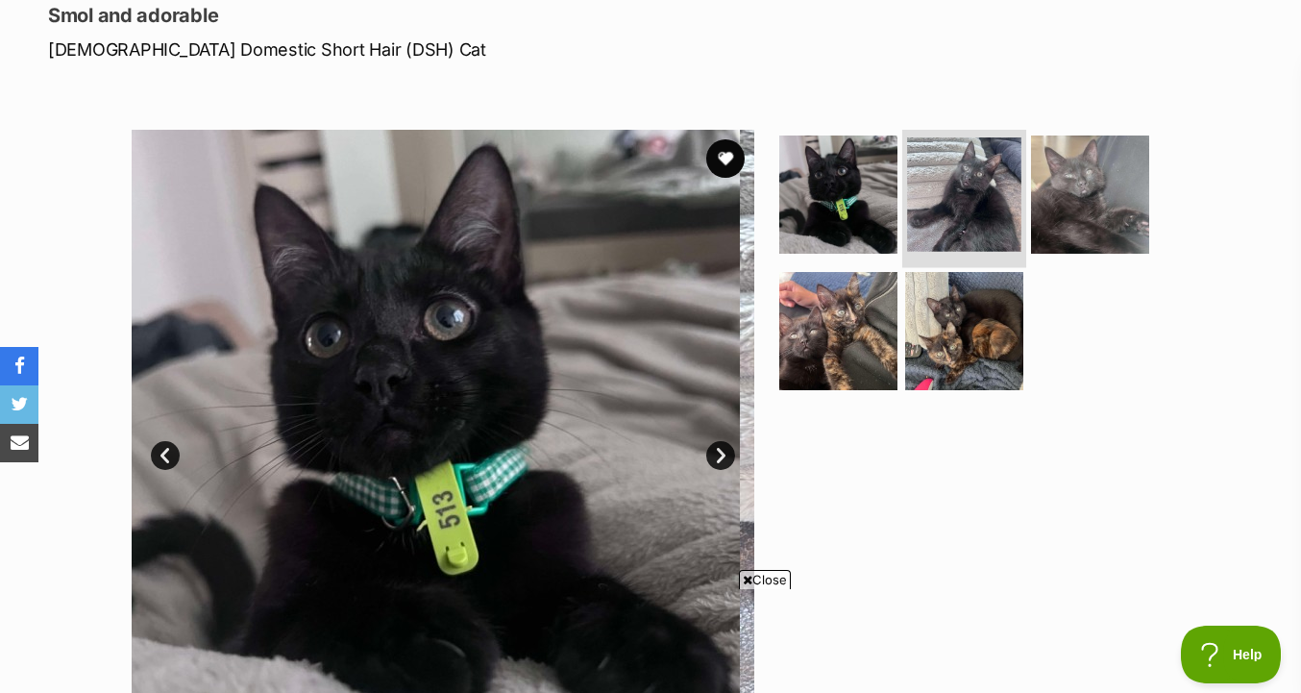
click at [960, 214] on img at bounding box center [964, 194] width 114 height 114
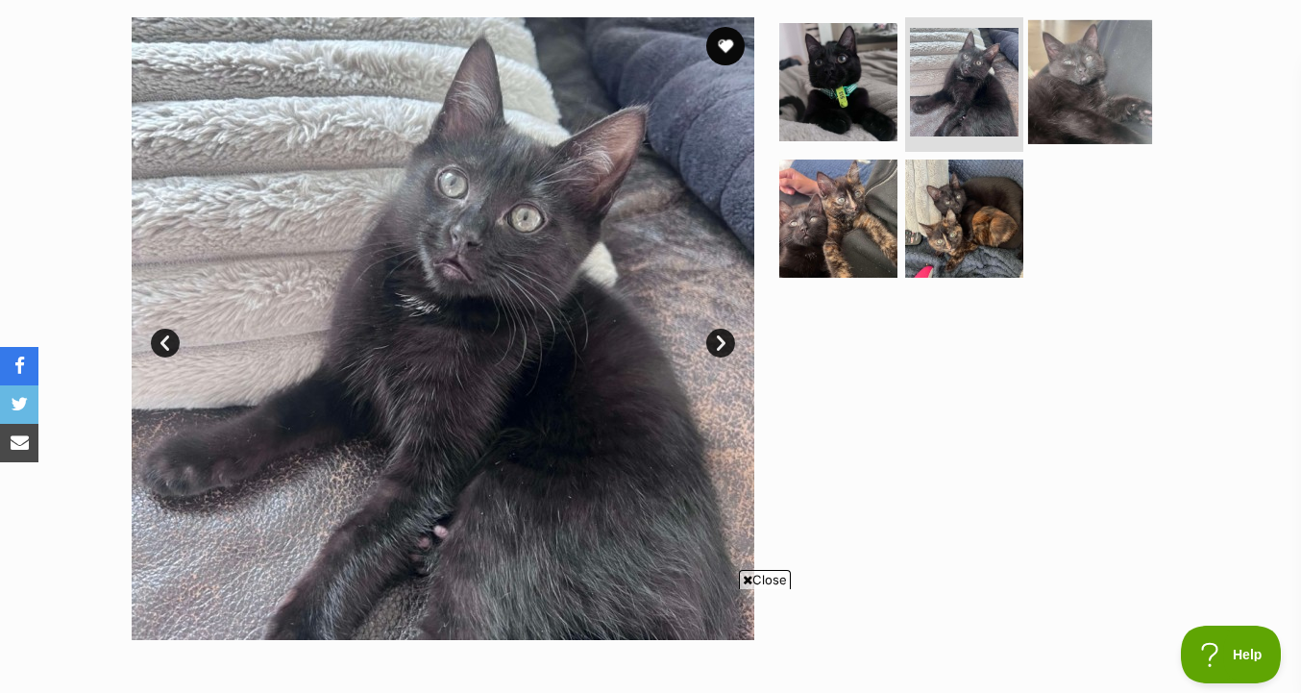
click at [1068, 64] on img at bounding box center [1090, 82] width 124 height 124
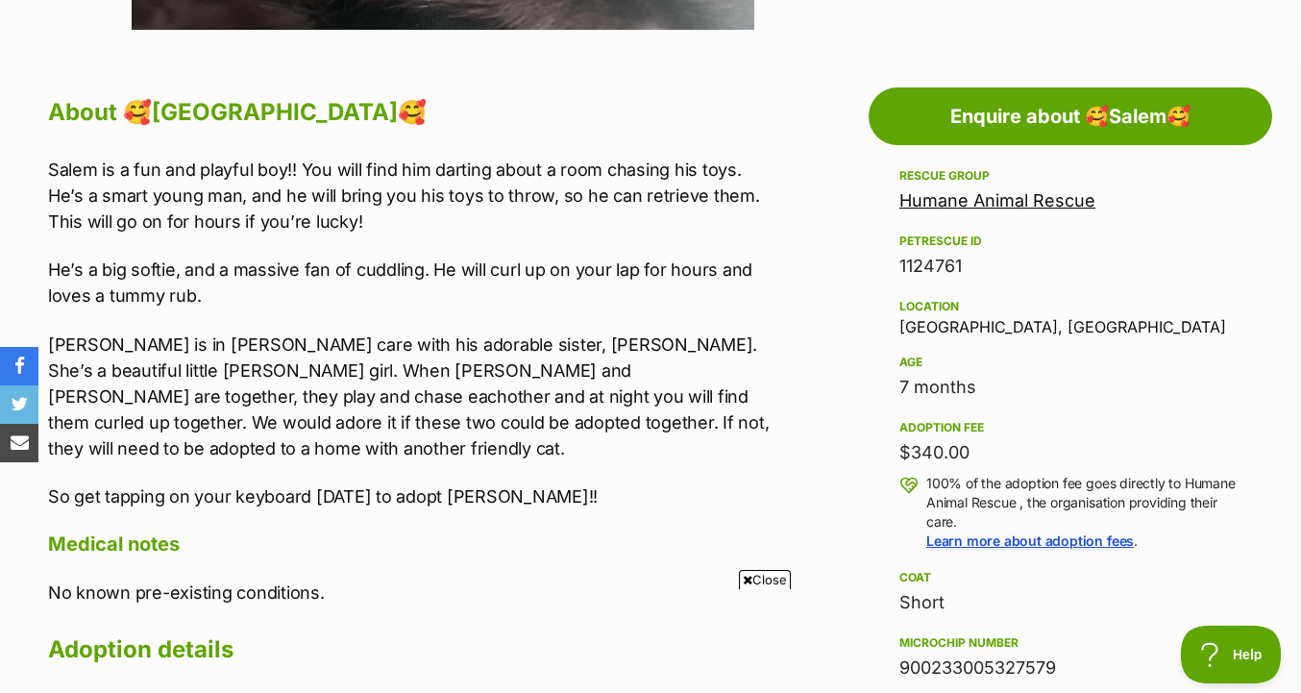
scroll to position [994, 0]
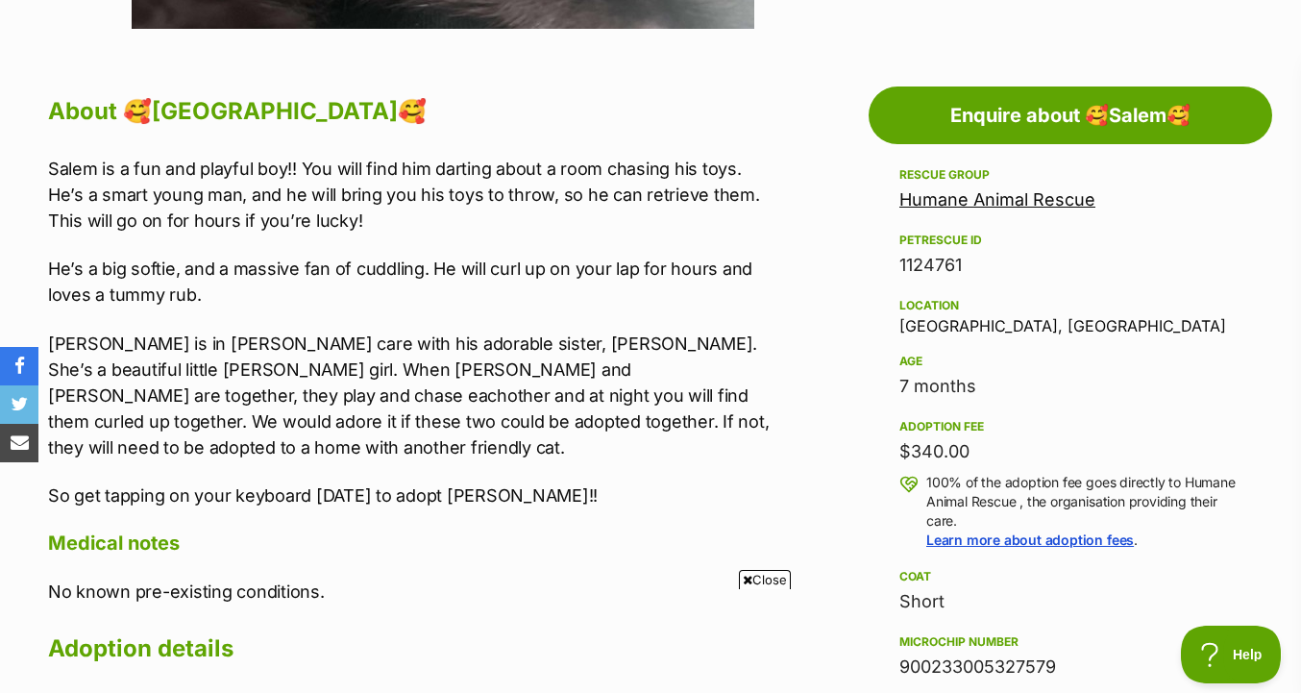
drag, startPoint x: 739, startPoint y: 440, endPoint x: 769, endPoint y: 287, distance: 155.7
click at [769, 287] on div "Salem is a fun and playful boy!! You will find him darting about a room chasing…" at bounding box center [411, 332] width 726 height 353
click at [769, 287] on p "He’s a big softie, and a massive fan of cuddling. He will curl up on your lap f…" at bounding box center [411, 282] width 726 height 52
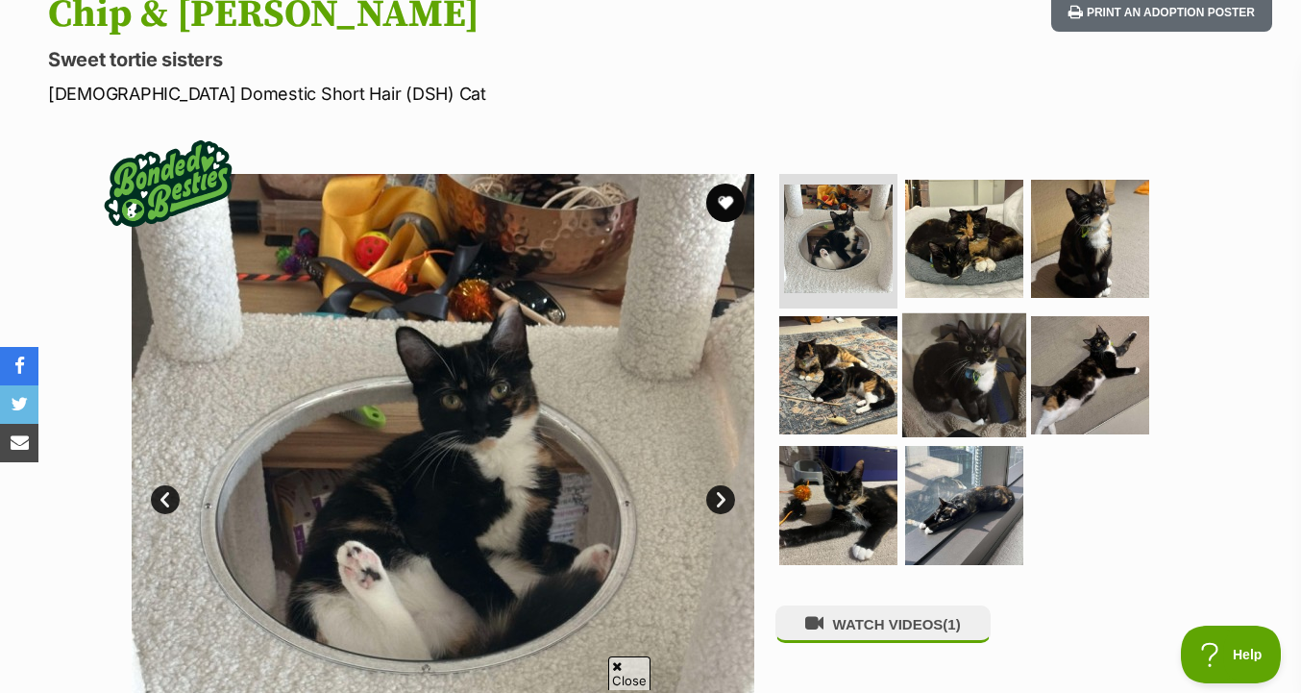
click at [975, 321] on img at bounding box center [964, 374] width 124 height 124
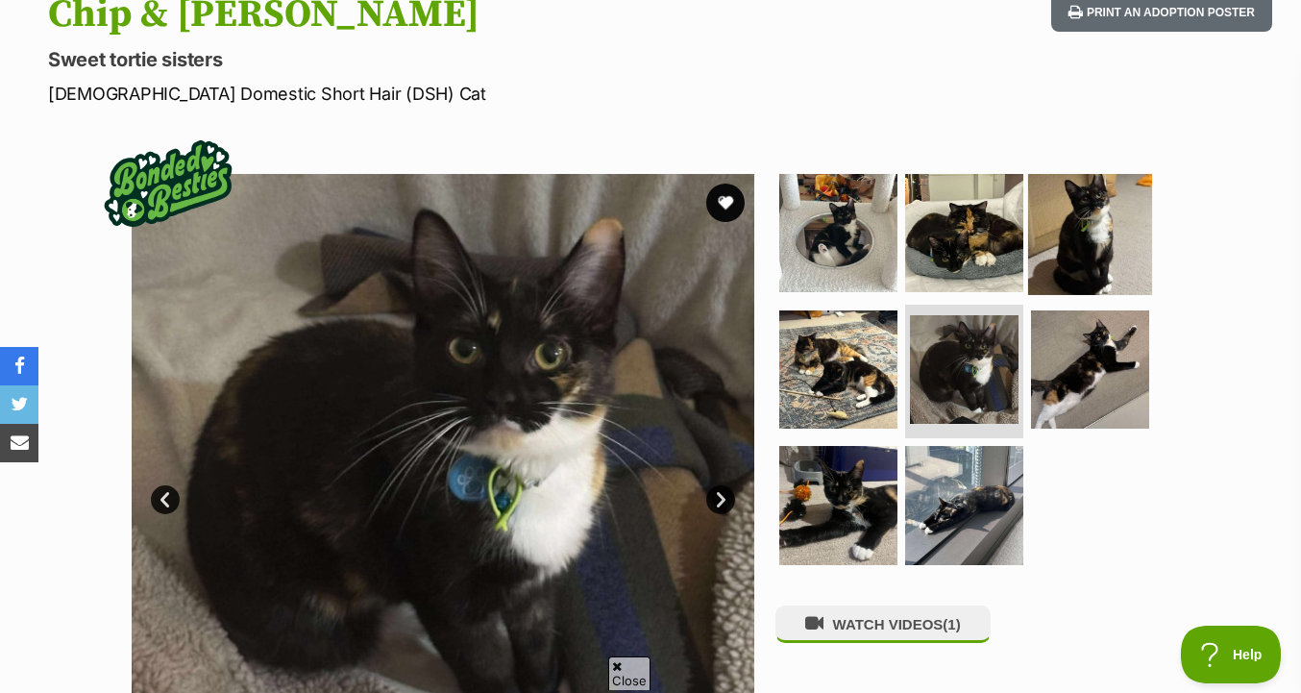
click at [1031, 222] on img at bounding box center [1090, 233] width 124 height 124
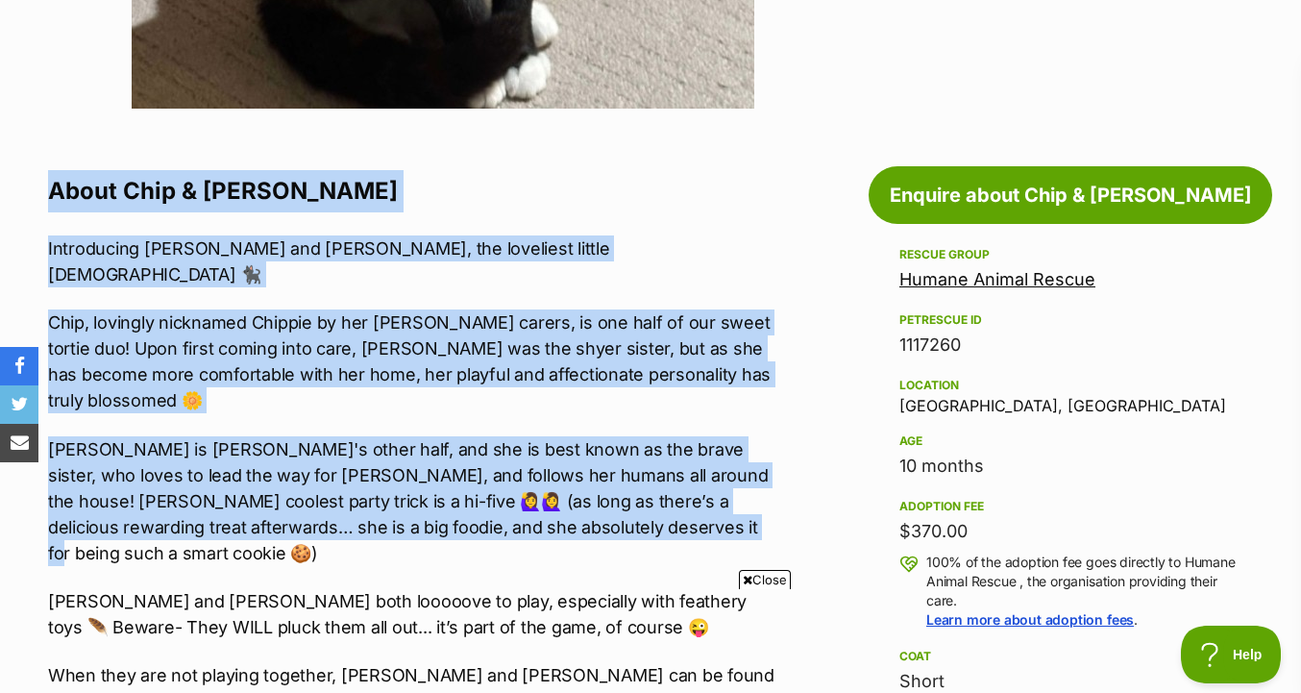
drag, startPoint x: 784, startPoint y: 160, endPoint x: 798, endPoint y: 486, distance: 326.0
drag, startPoint x: 798, startPoint y: 486, endPoint x: 800, endPoint y: 160, distance: 325.8
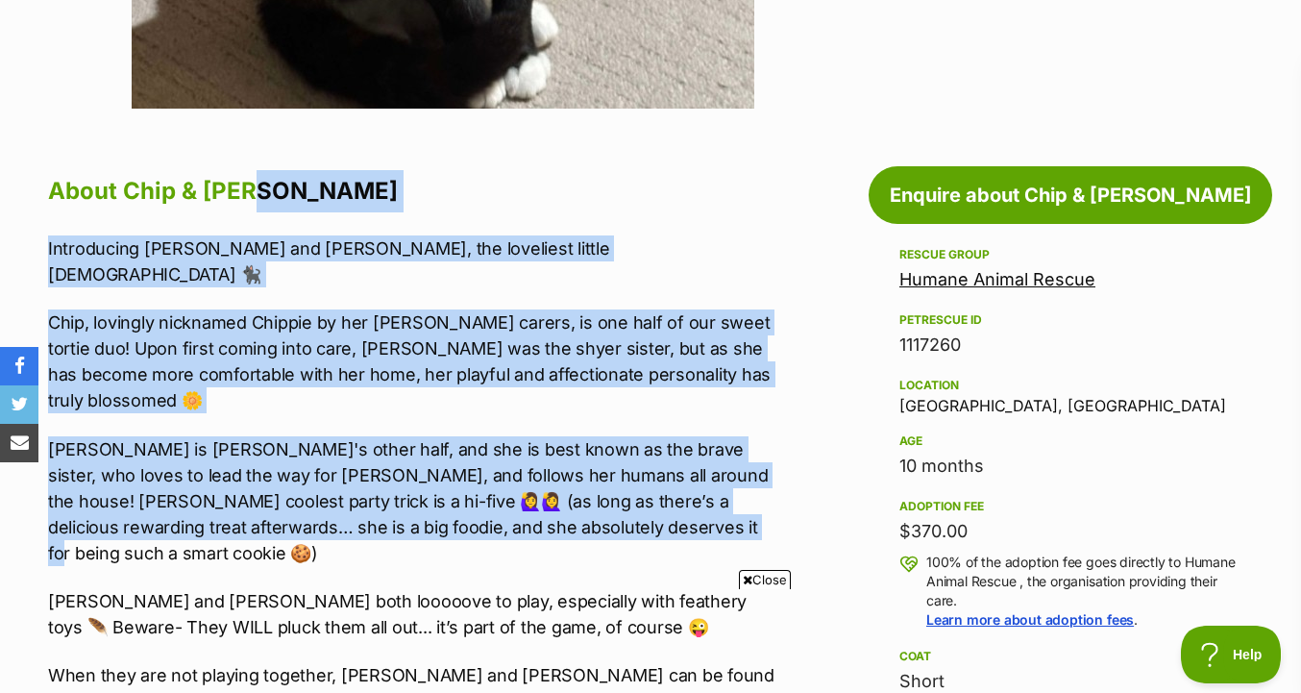
drag, startPoint x: 799, startPoint y: 182, endPoint x: 800, endPoint y: 466, distance: 284.4
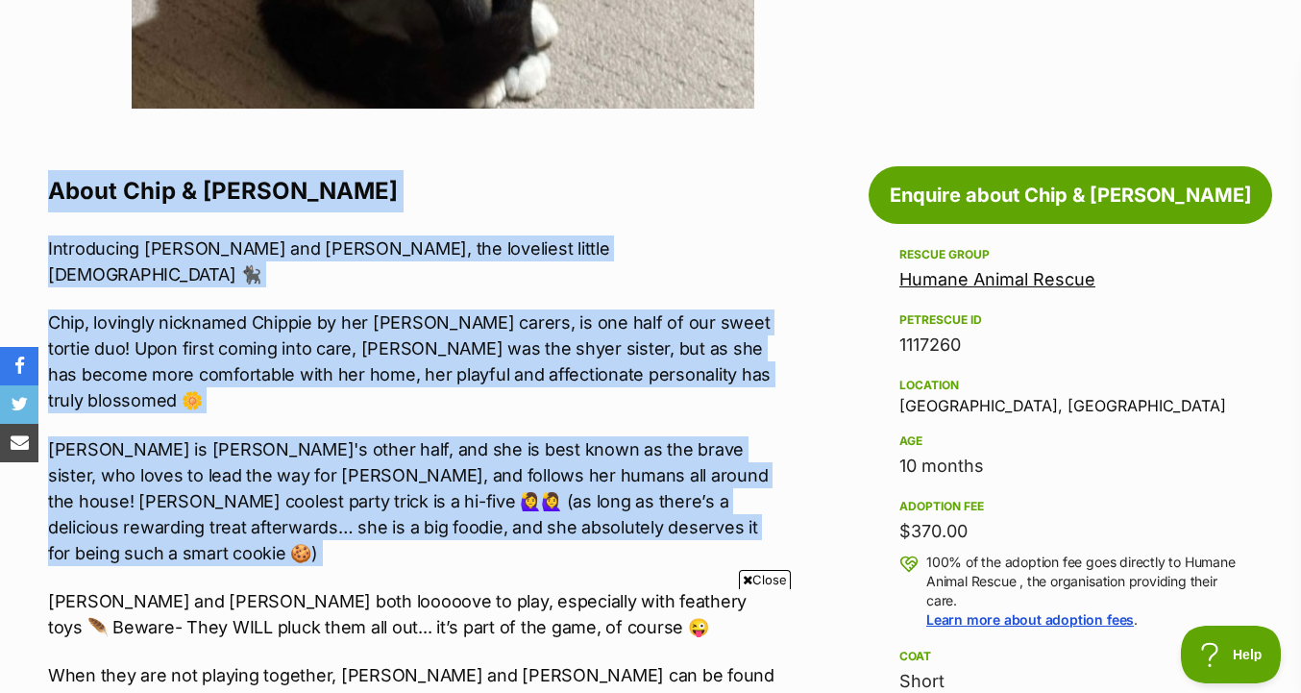
drag, startPoint x: 800, startPoint y: 466, endPoint x: 799, endPoint y: 160, distance: 305.6
drag, startPoint x: 799, startPoint y: 160, endPoint x: 796, endPoint y: 475, distance: 314.2
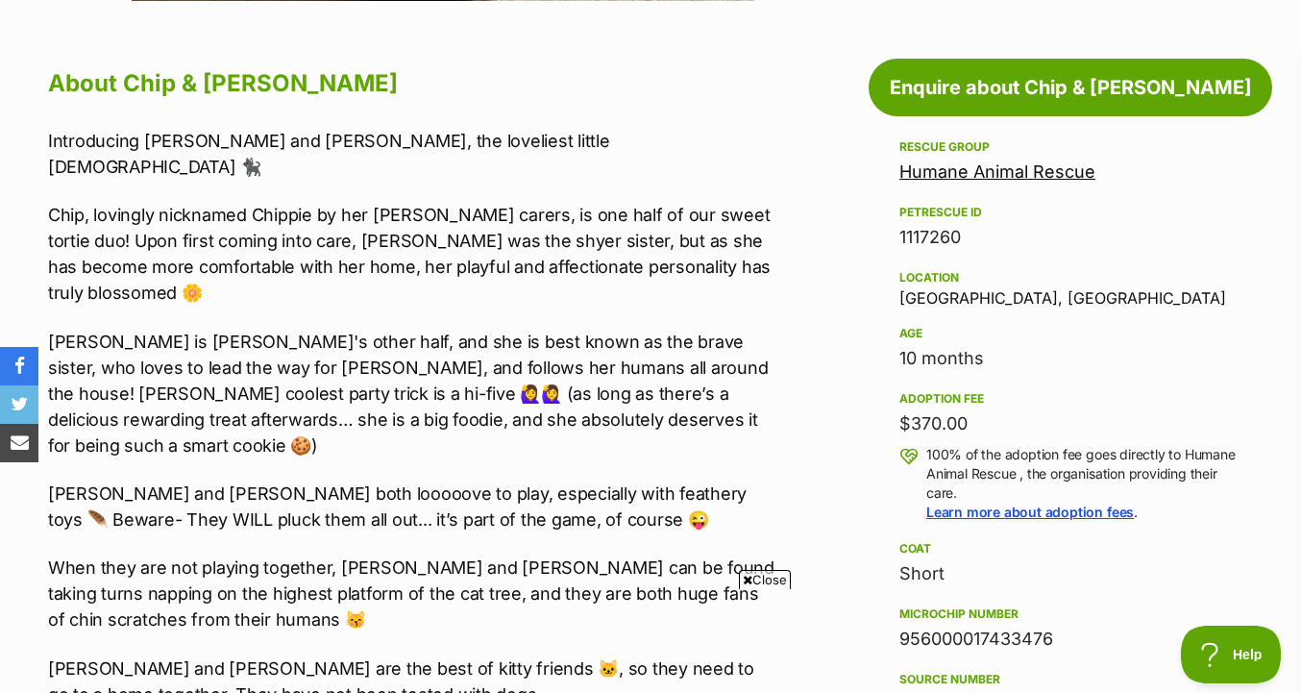
scroll to position [1043, 0]
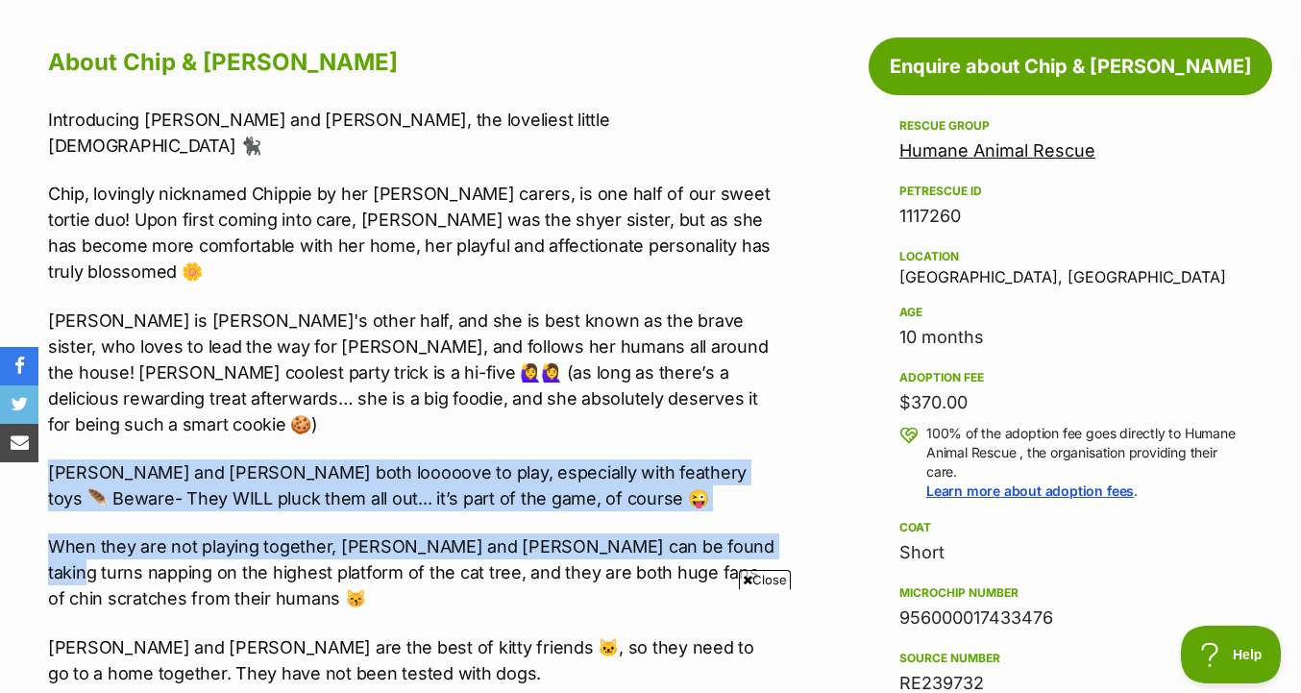
drag, startPoint x: 796, startPoint y: 475, endPoint x: 796, endPoint y: 381, distance: 93.2
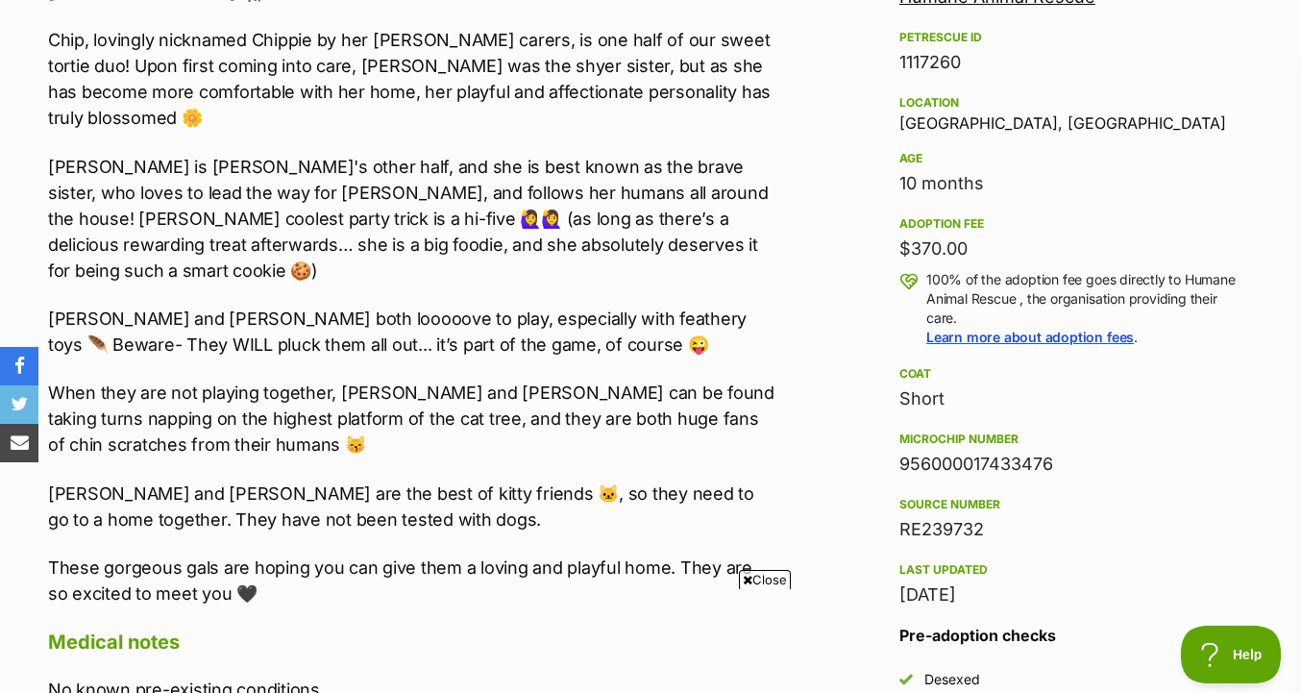
scroll to position [1229, 0]
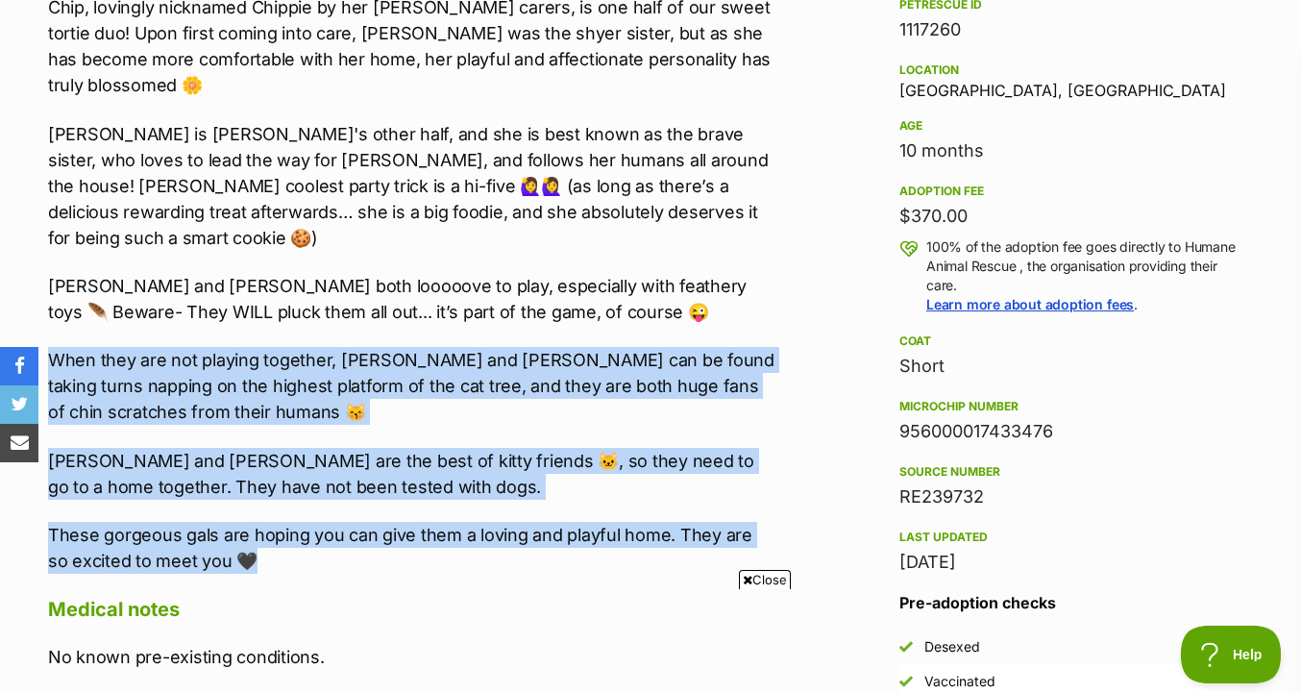
drag, startPoint x: 797, startPoint y: 486, endPoint x: 793, endPoint y: 258, distance: 227.8
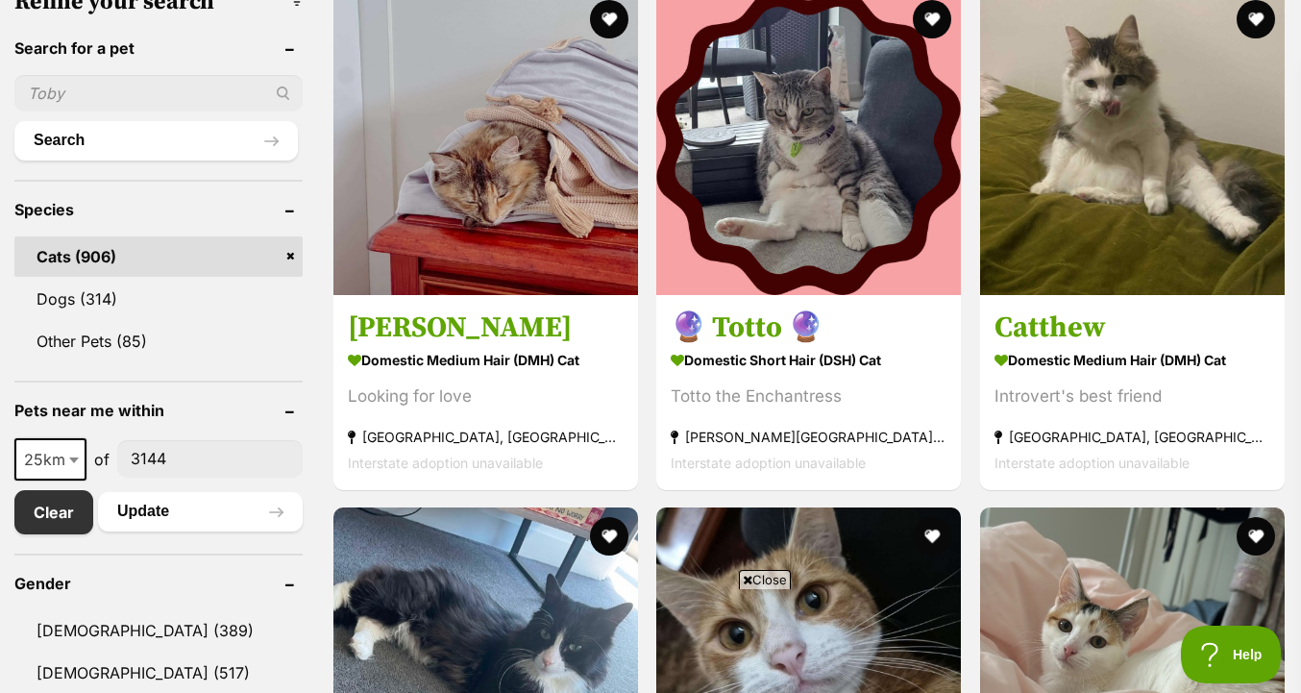
scroll to position [628, 0]
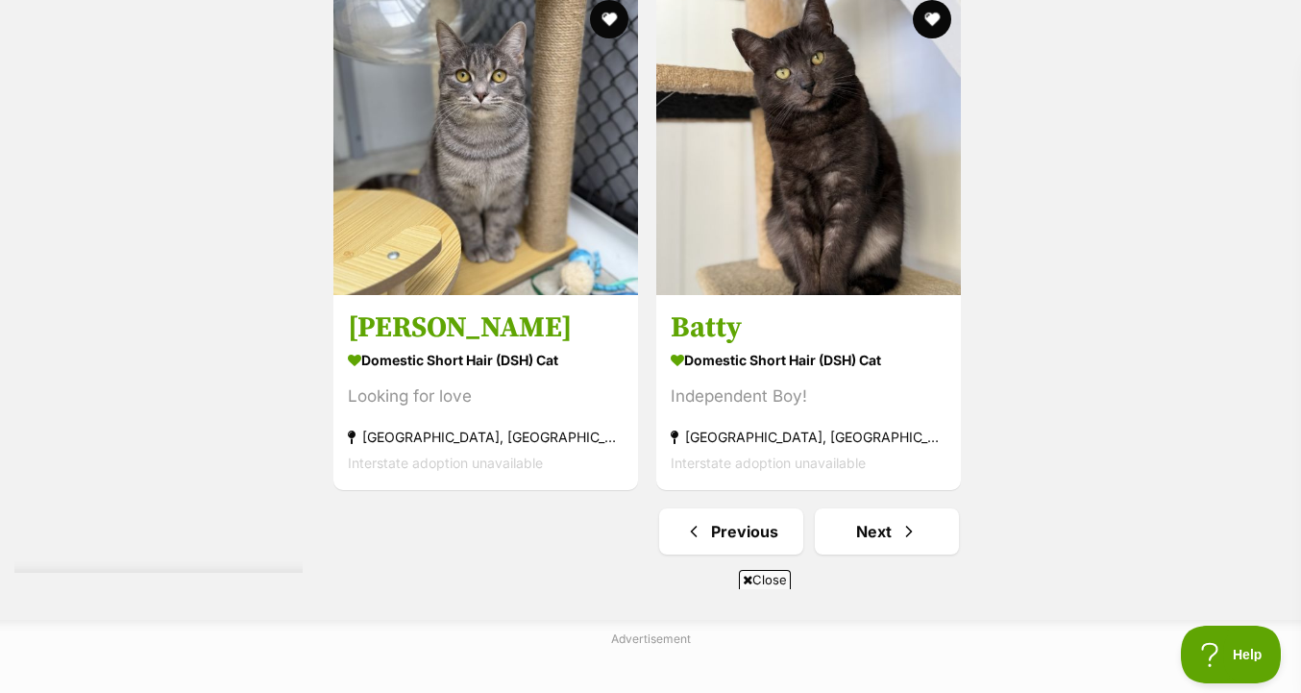
scroll to position [4618, 0]
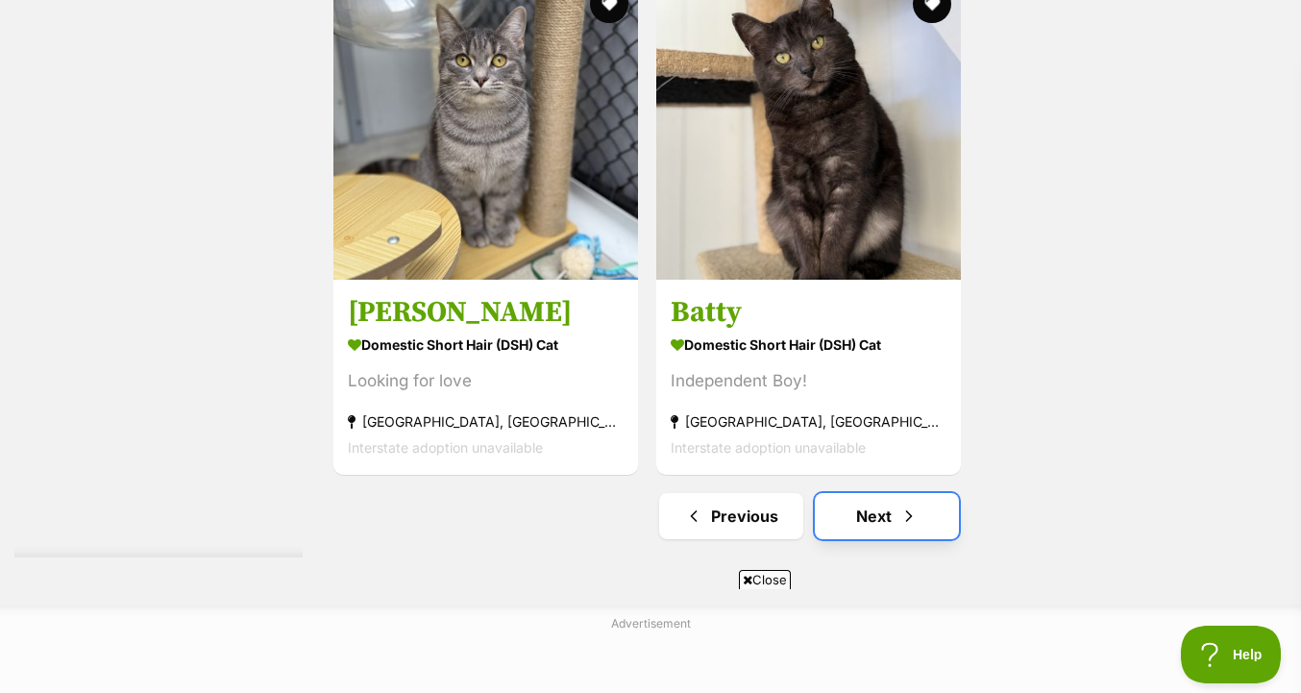
click at [920, 517] on link "Next" at bounding box center [887, 516] width 144 height 46
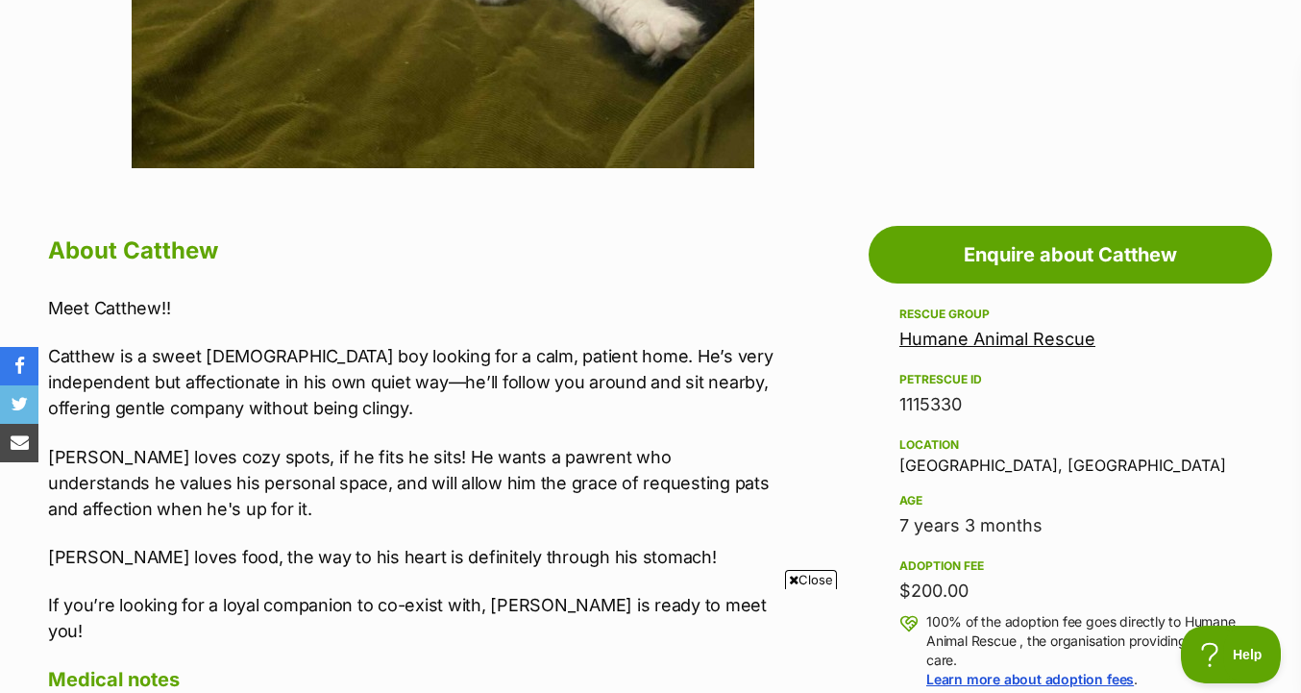
scroll to position [857, 0]
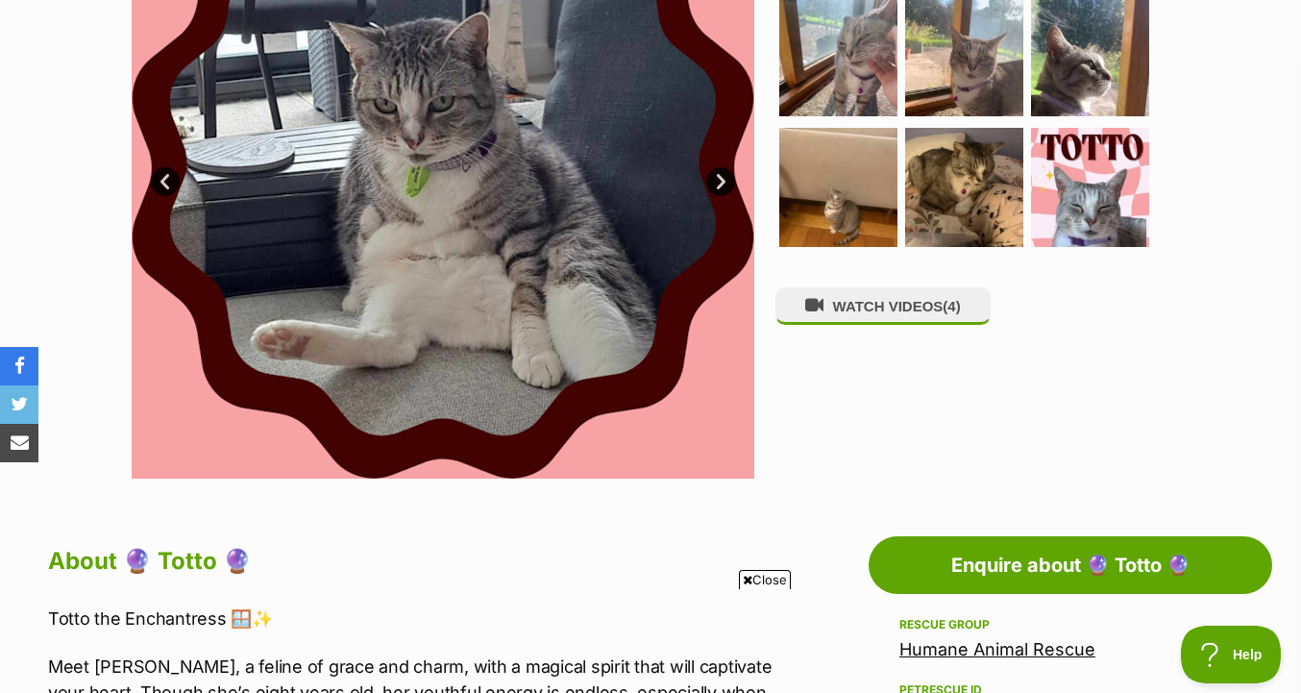
scroll to position [526, 0]
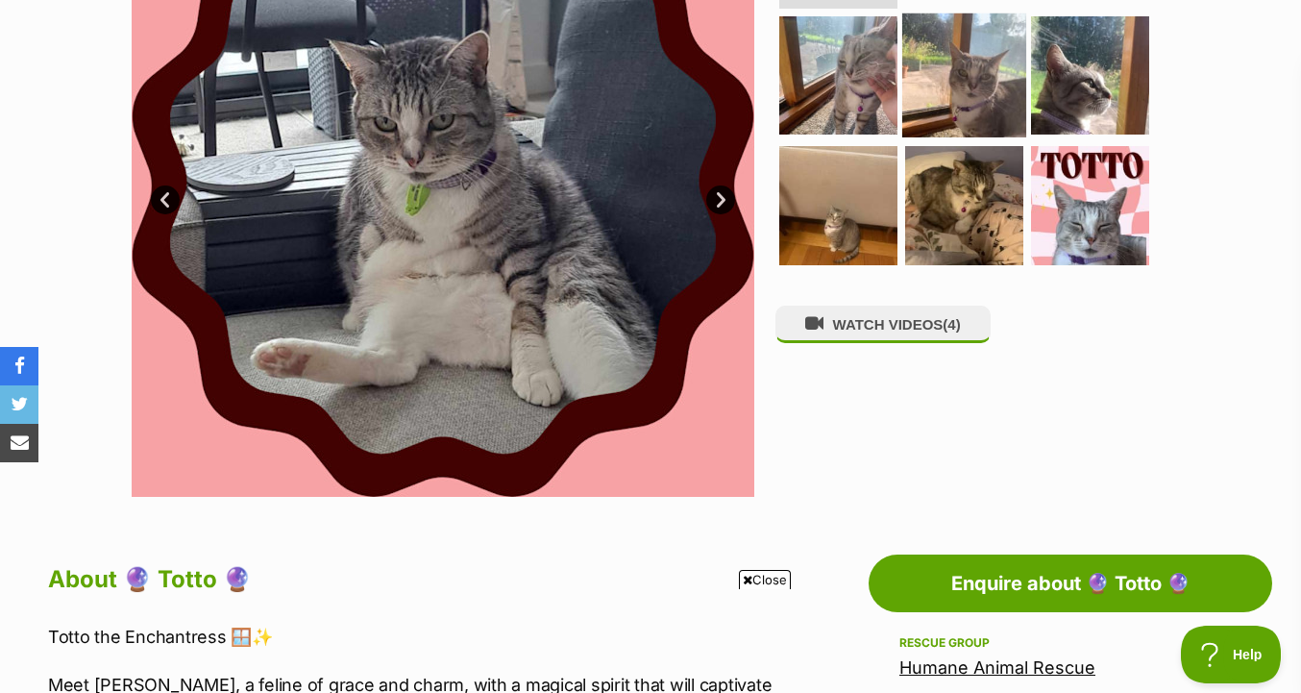
click at [947, 105] on img at bounding box center [964, 74] width 124 height 124
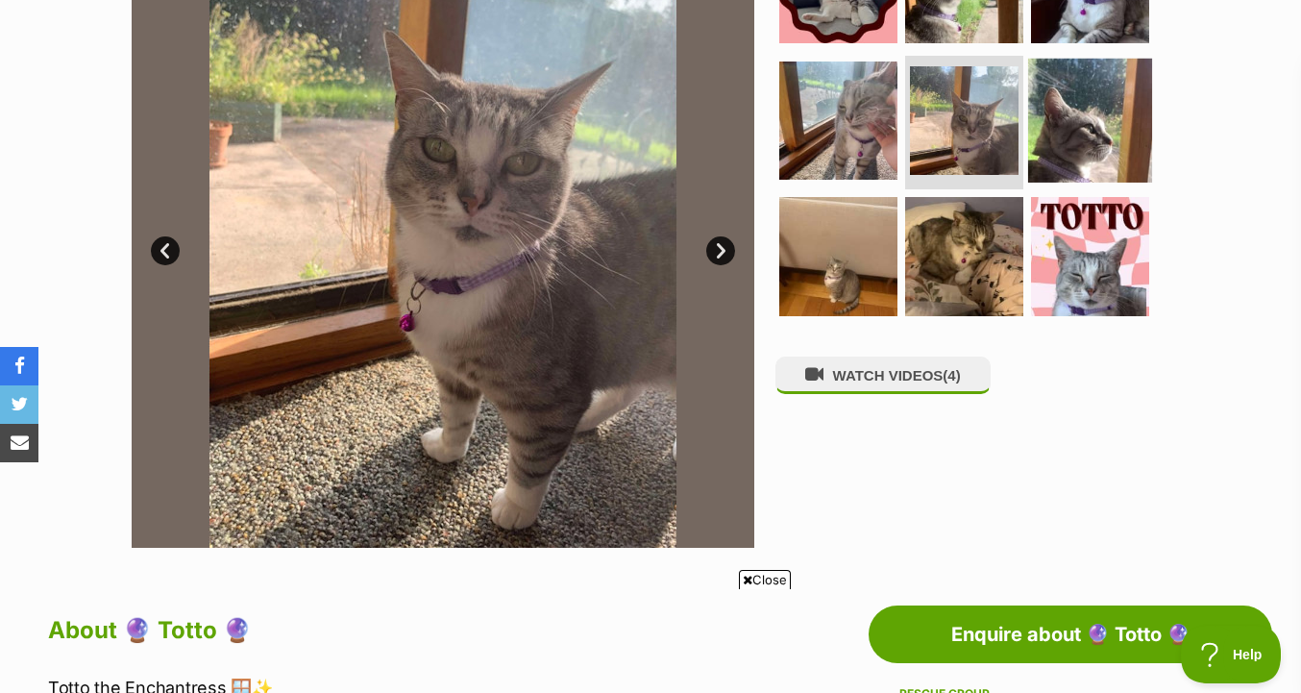
click at [1089, 150] on img at bounding box center [1090, 120] width 124 height 124
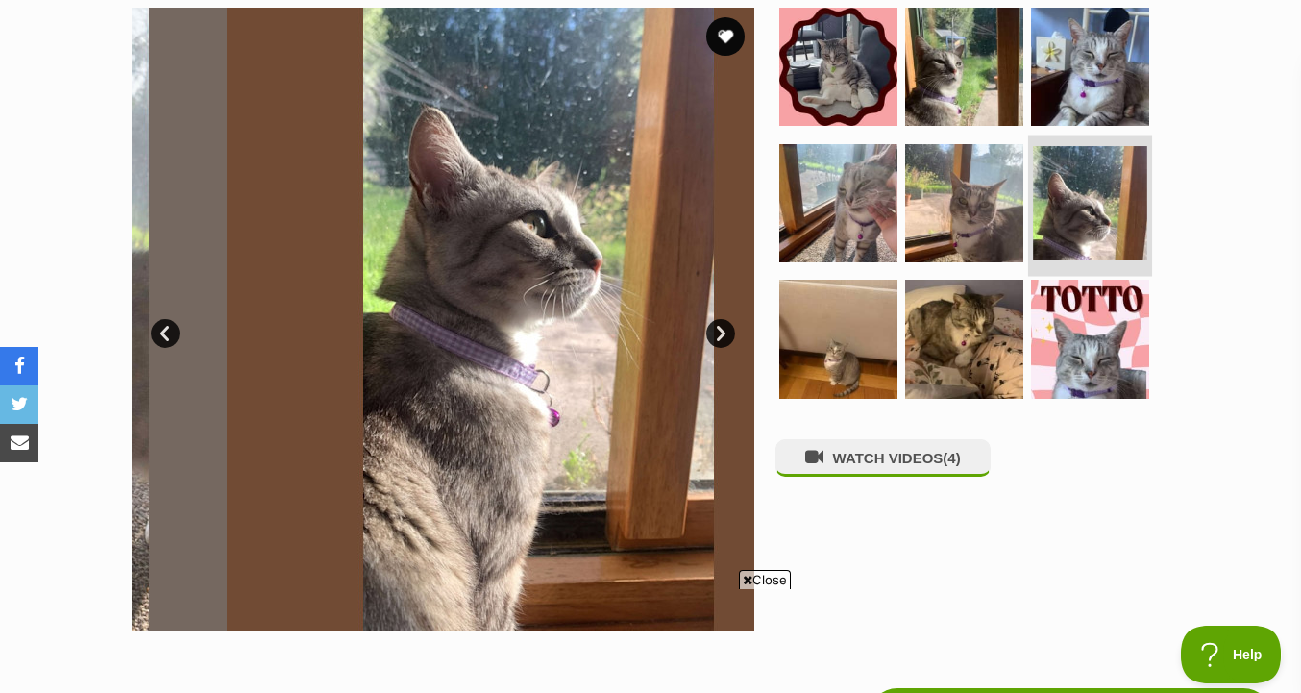
scroll to position [384, 0]
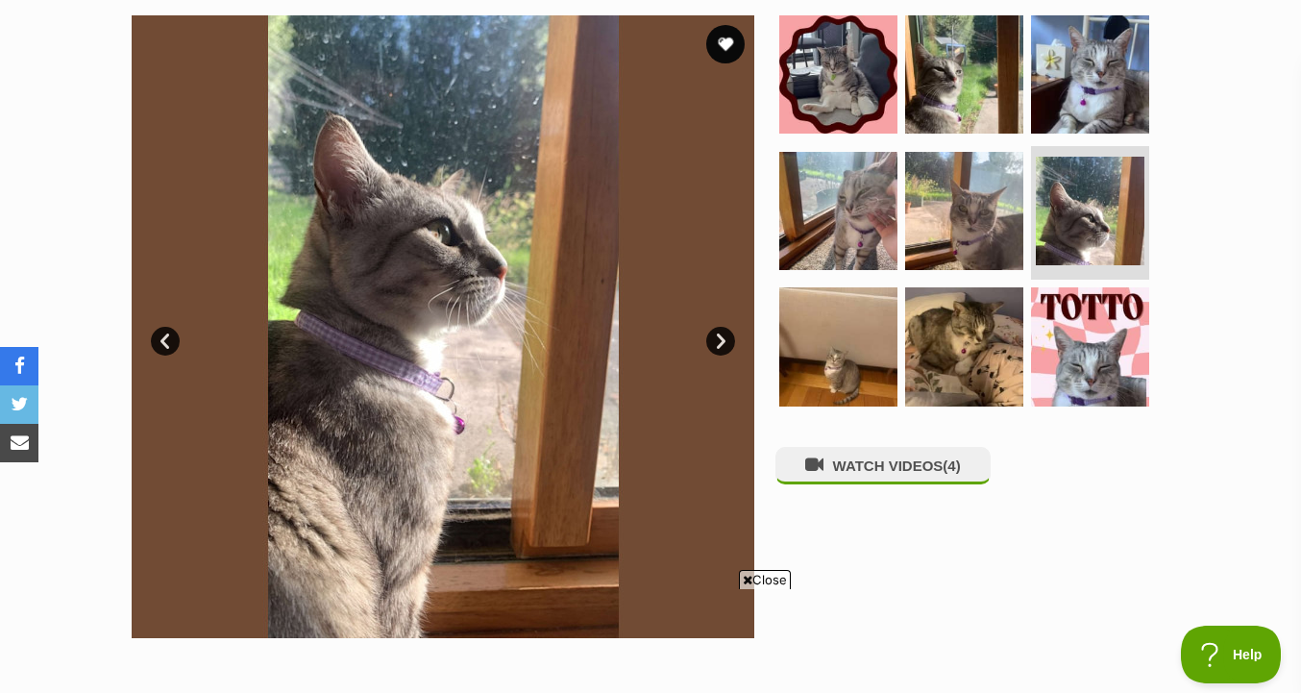
click at [876, 406] on ul at bounding box center [972, 216] width 394 height 403
click at [859, 372] on img at bounding box center [838, 346] width 124 height 124
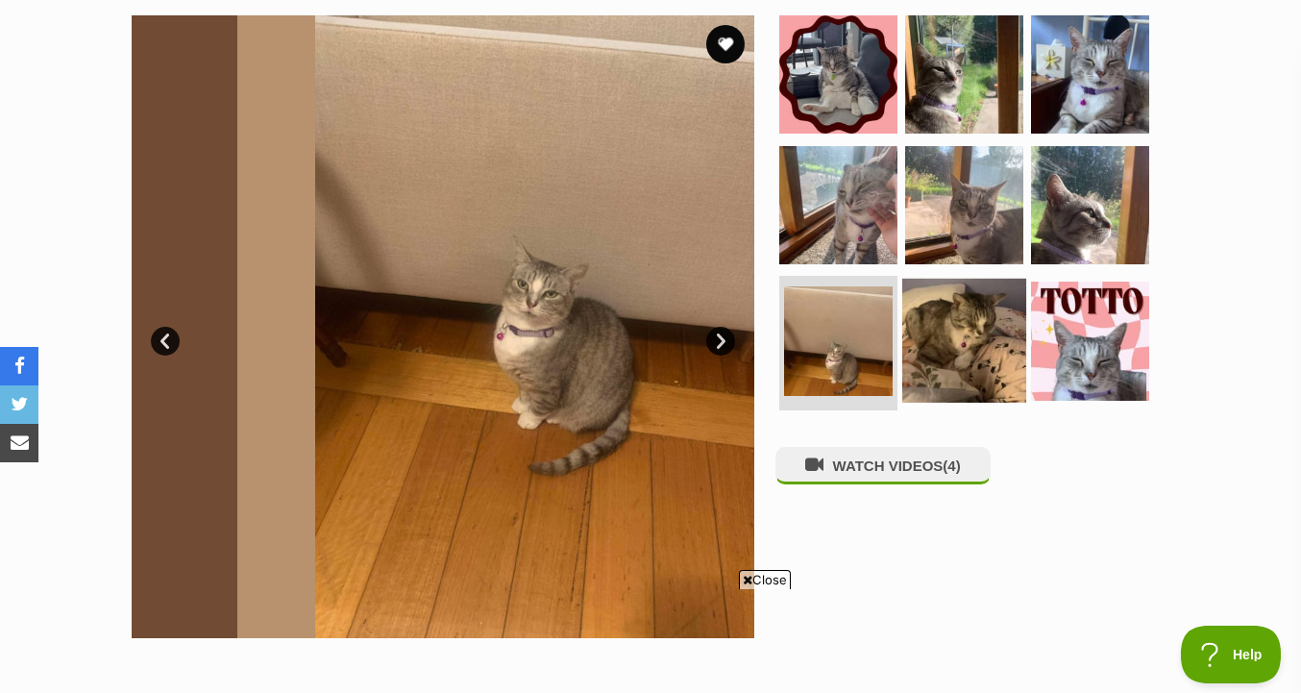
click at [938, 372] on img at bounding box center [964, 341] width 124 height 124
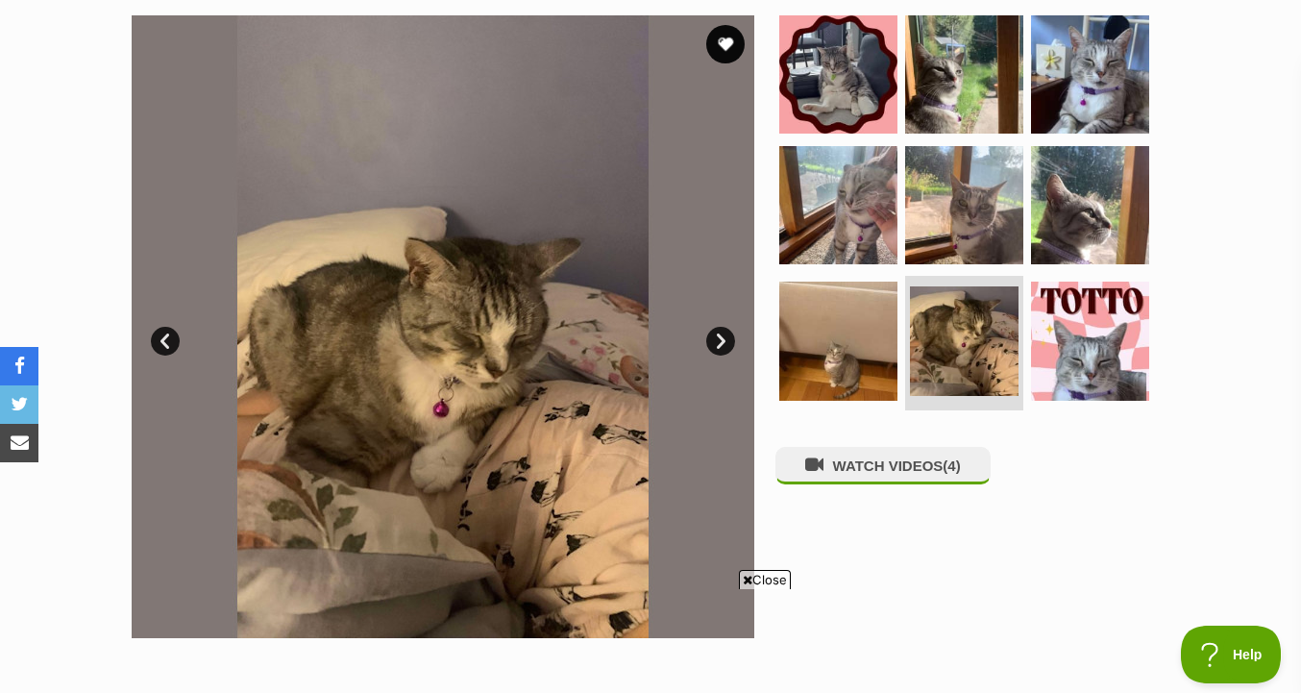
click at [916, 453] on div "WATCH VIDEOS (4)" at bounding box center [972, 326] width 394 height 623
click at [943, 114] on img at bounding box center [964, 74] width 124 height 124
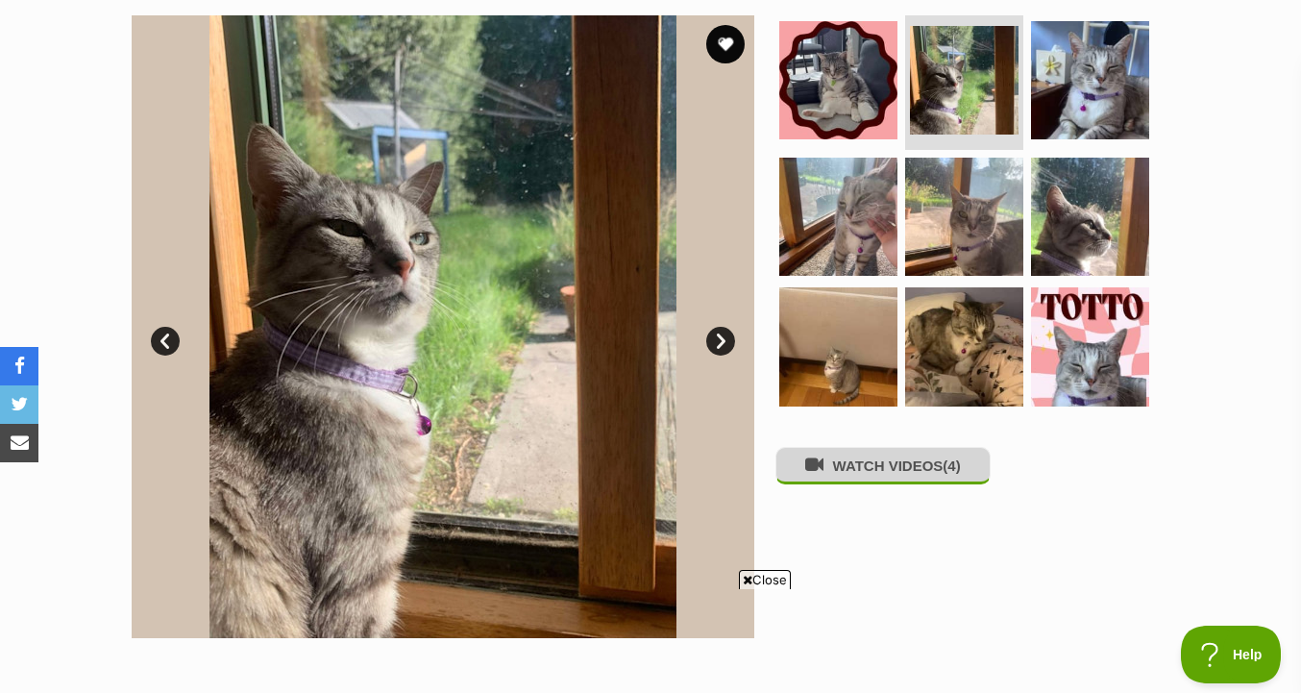
click at [926, 468] on button "WATCH VIDEOS (4)" at bounding box center [882, 465] width 215 height 37
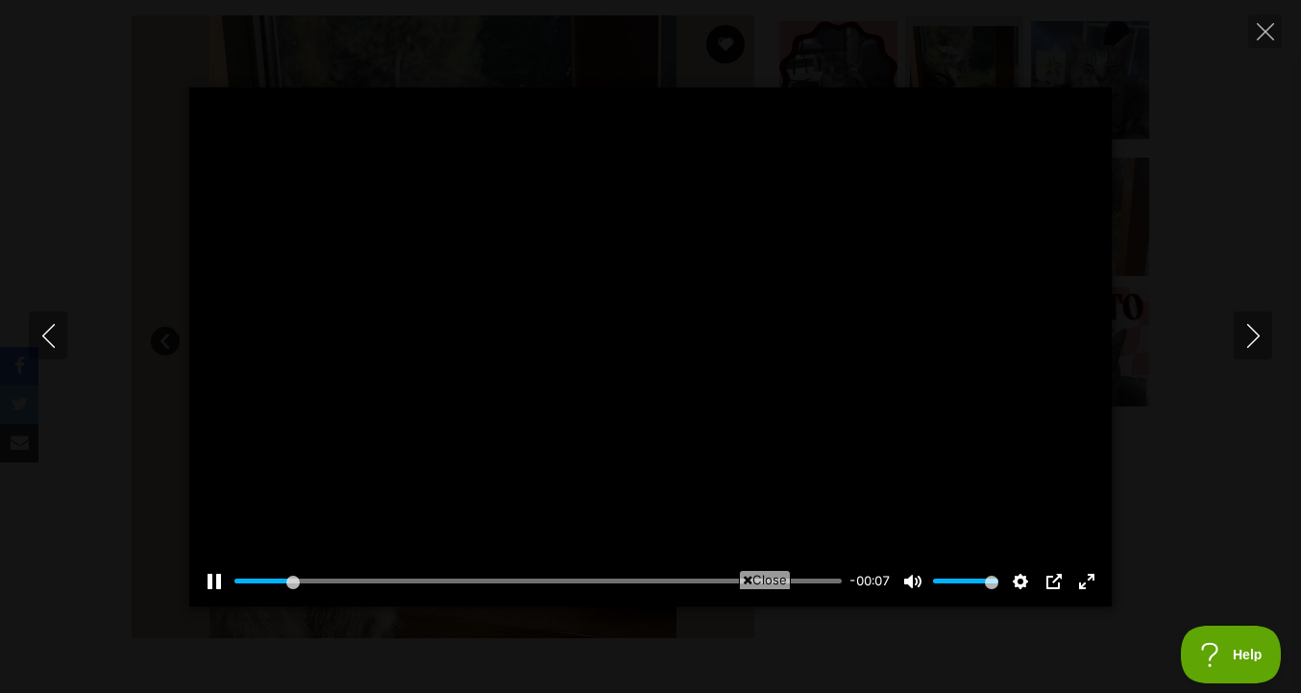
type input "11.97"
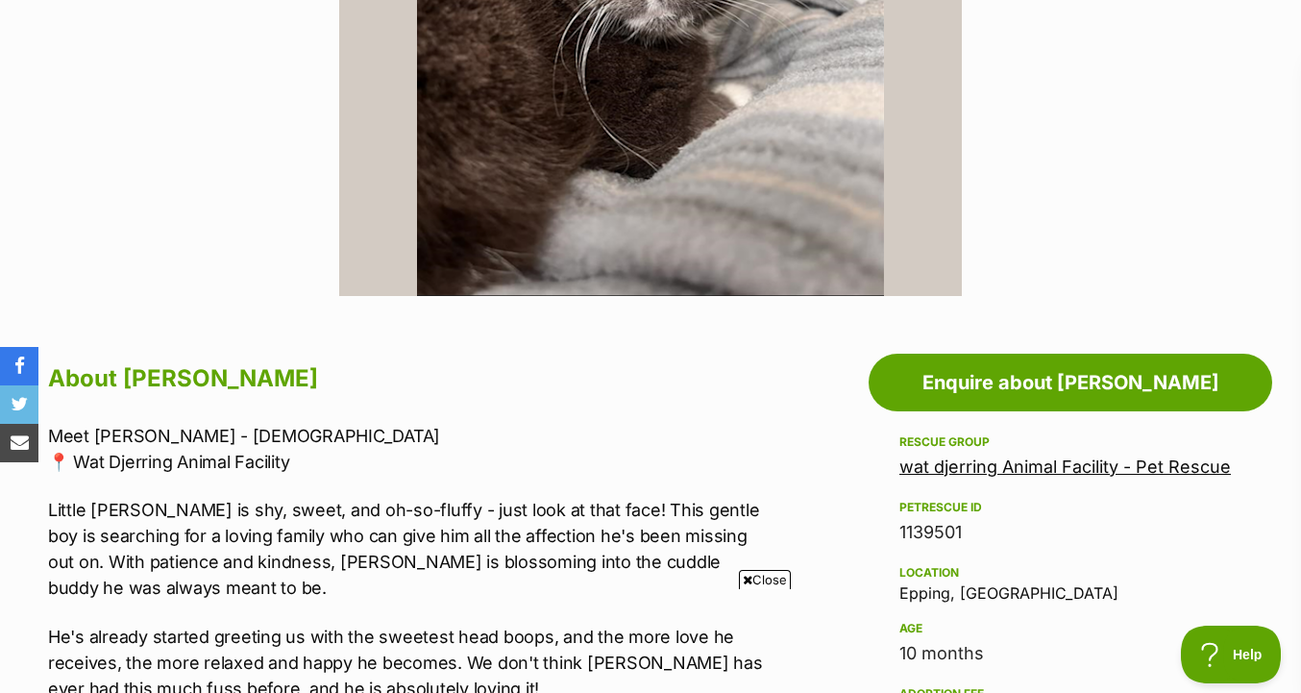
scroll to position [826, 0]
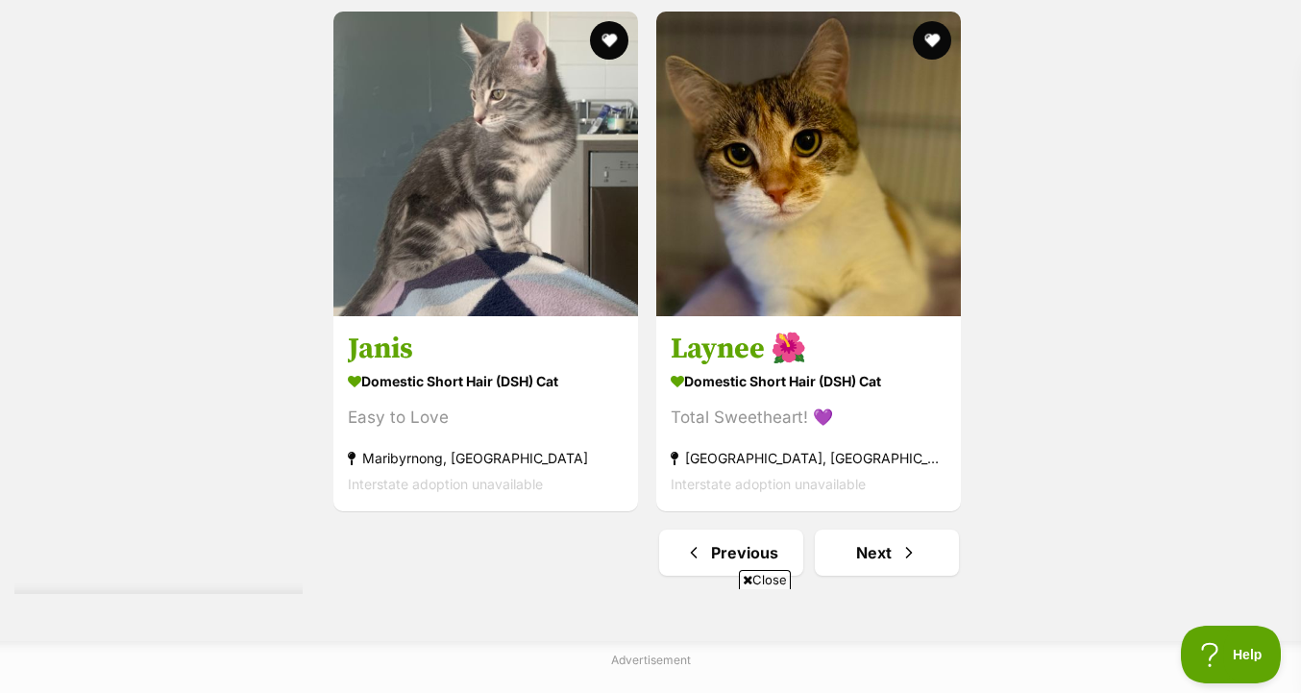
scroll to position [4586, 0]
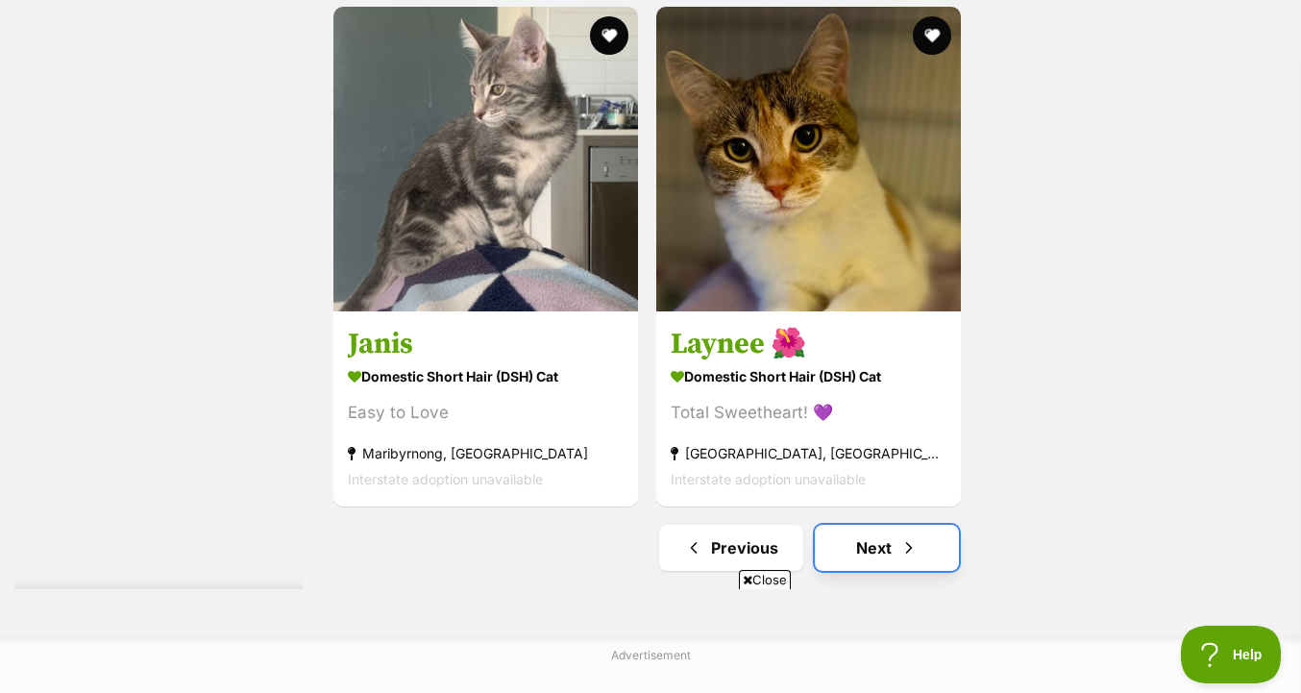
click at [894, 566] on link "Next" at bounding box center [887, 548] width 144 height 46
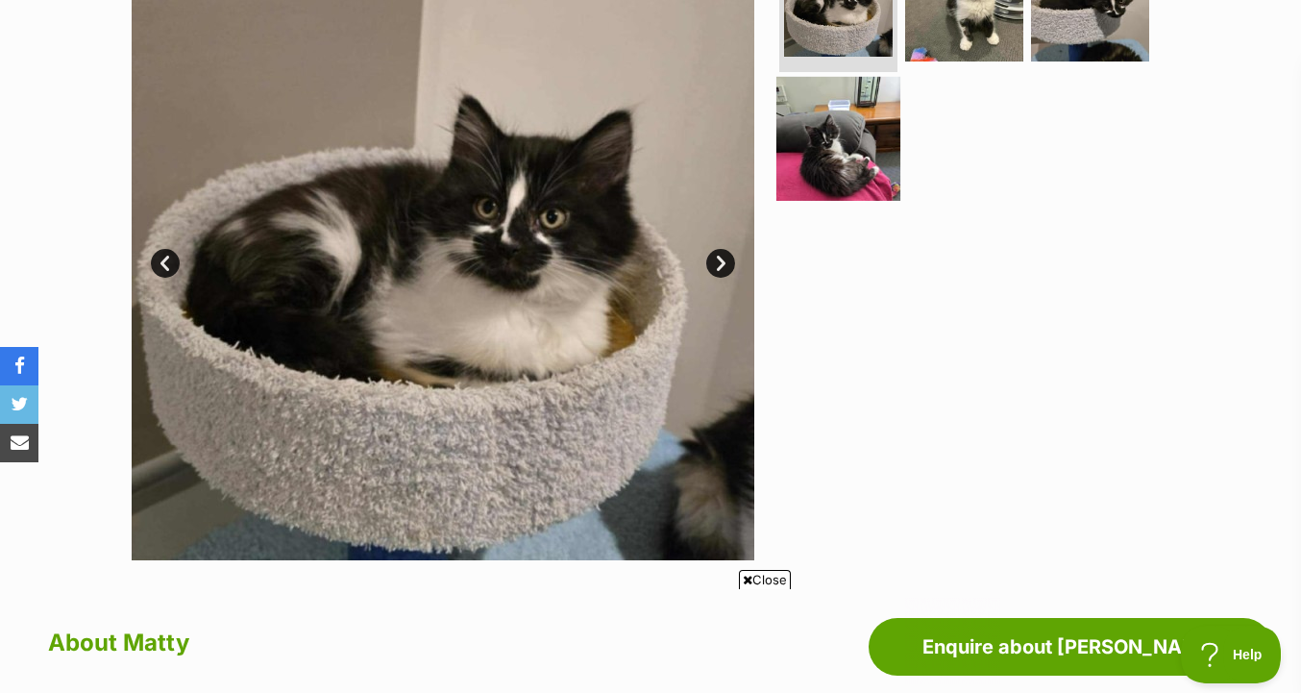
click at [848, 159] on img at bounding box center [838, 138] width 124 height 124
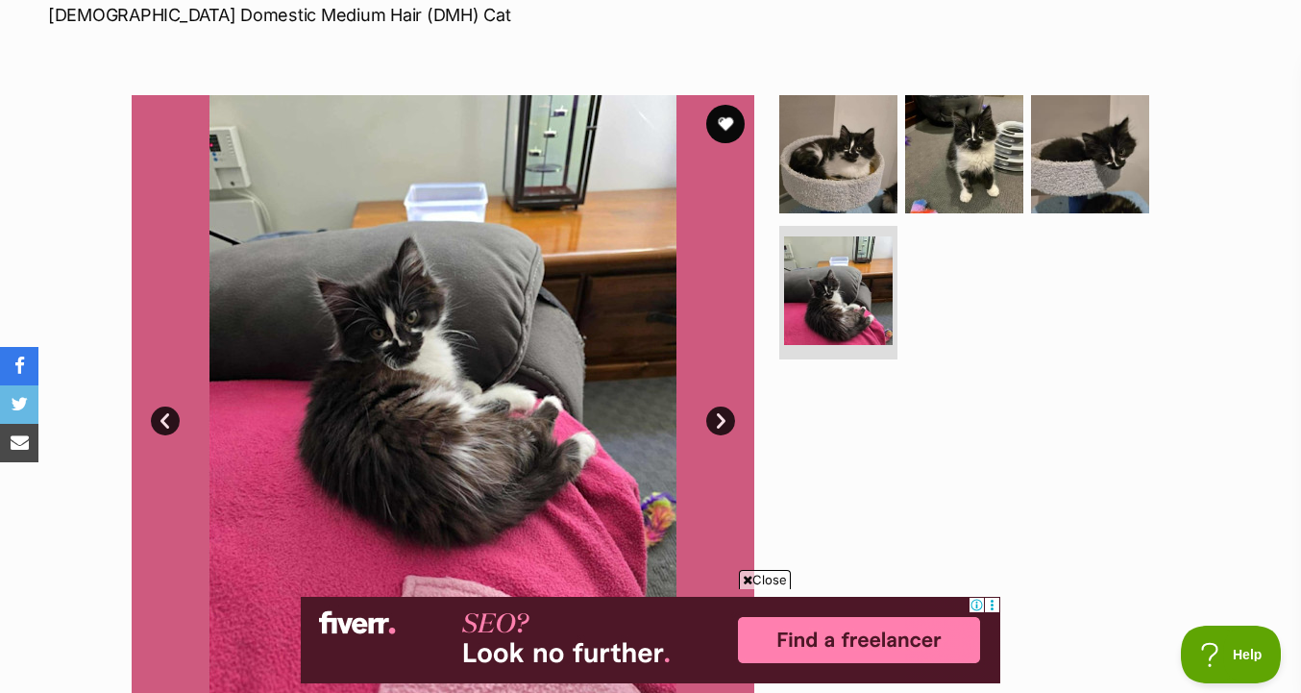
scroll to position [301, 0]
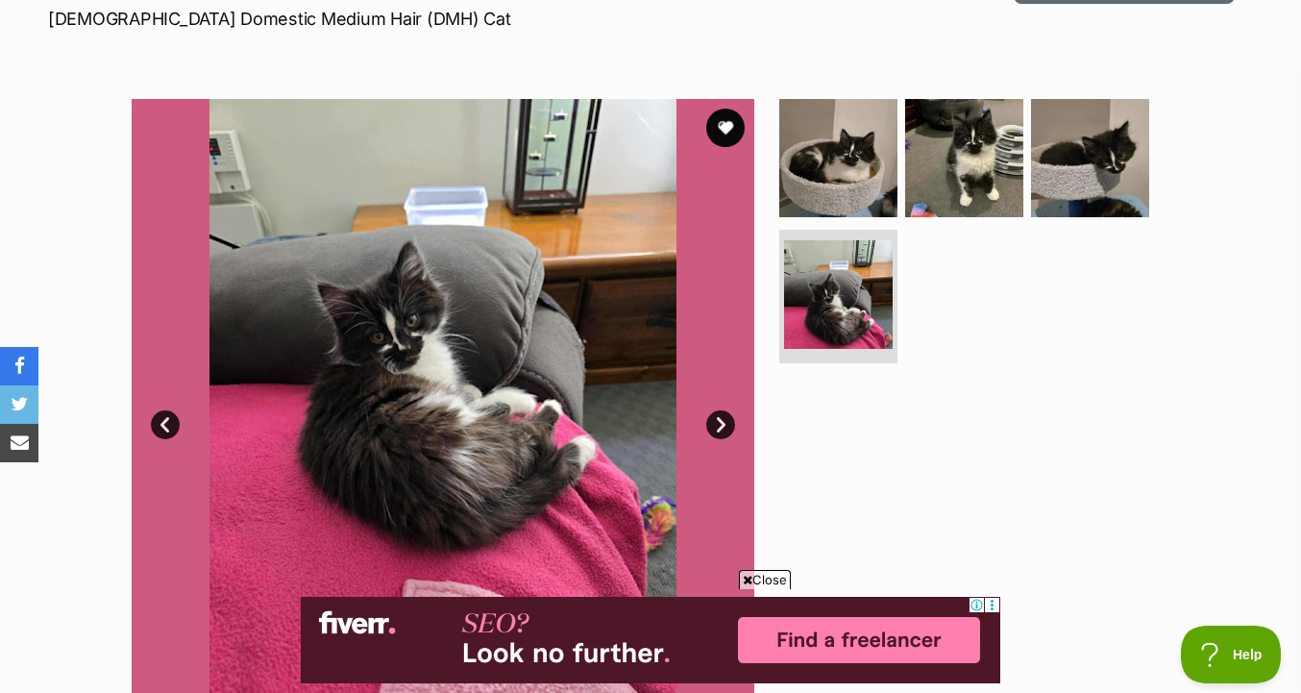
click at [910, 213] on img at bounding box center [964, 158] width 118 height 118
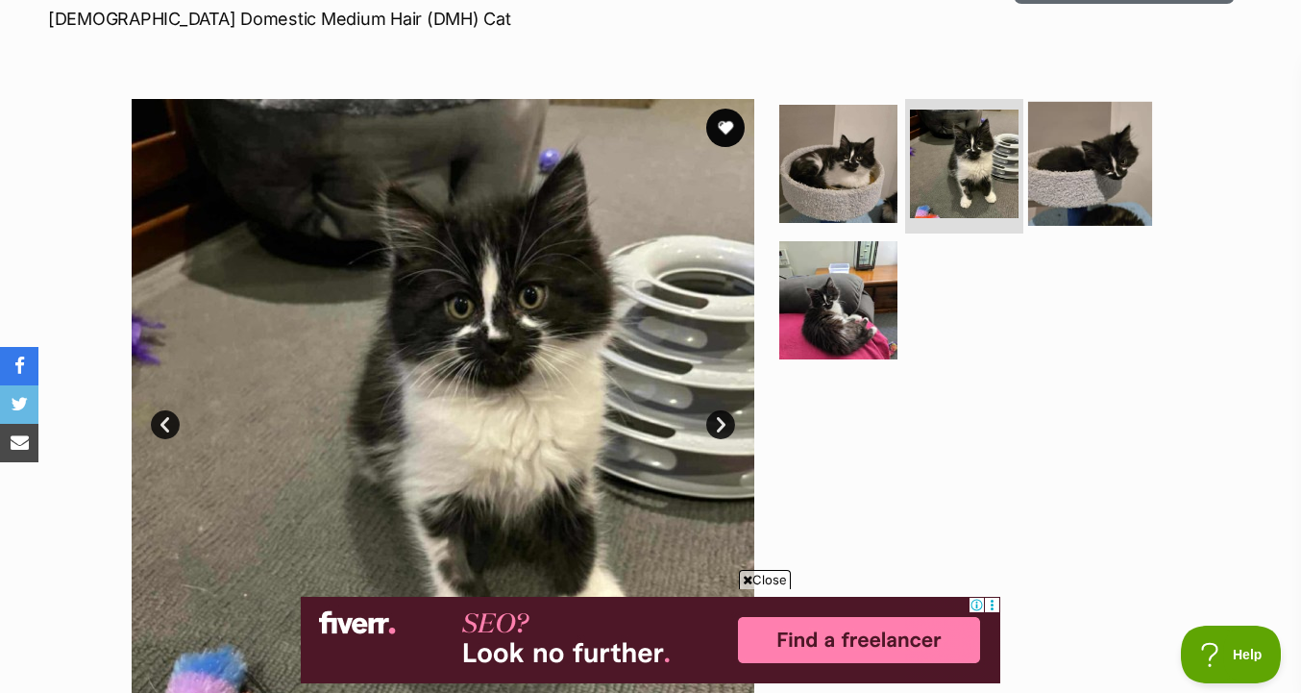
click at [1044, 200] on img at bounding box center [1090, 164] width 124 height 124
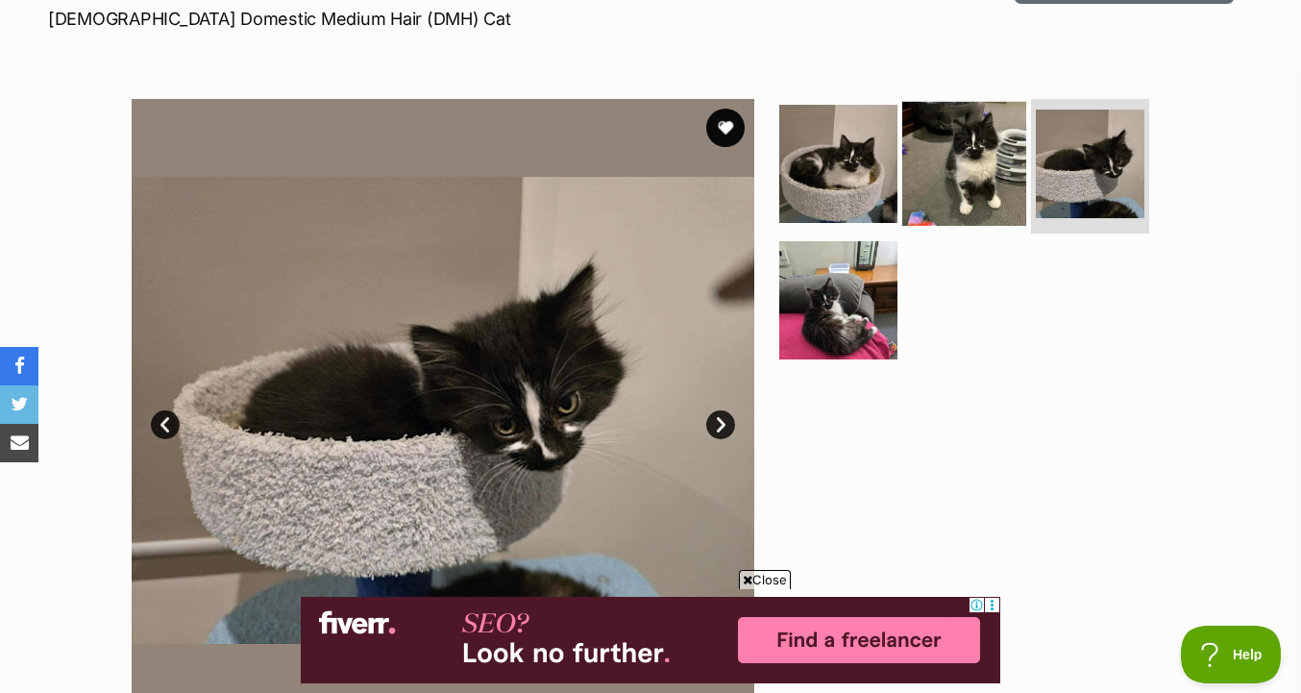
click at [926, 193] on img at bounding box center [964, 164] width 124 height 124
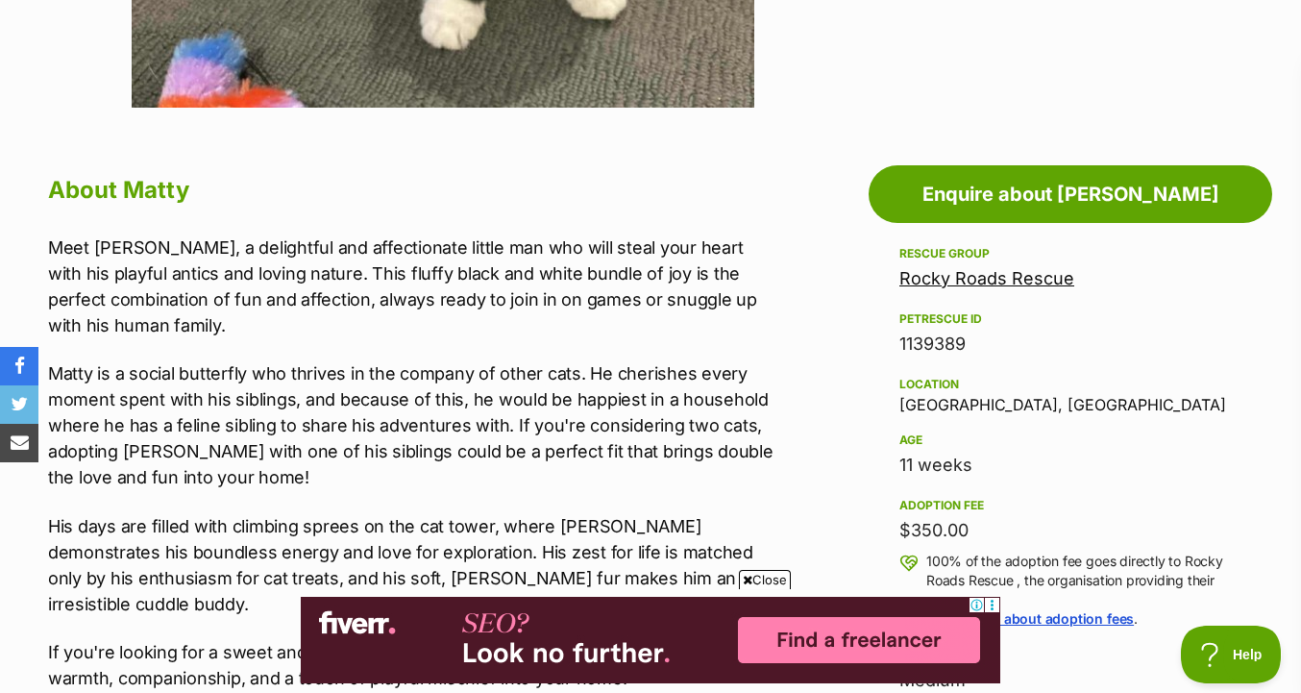
scroll to position [970, 0]
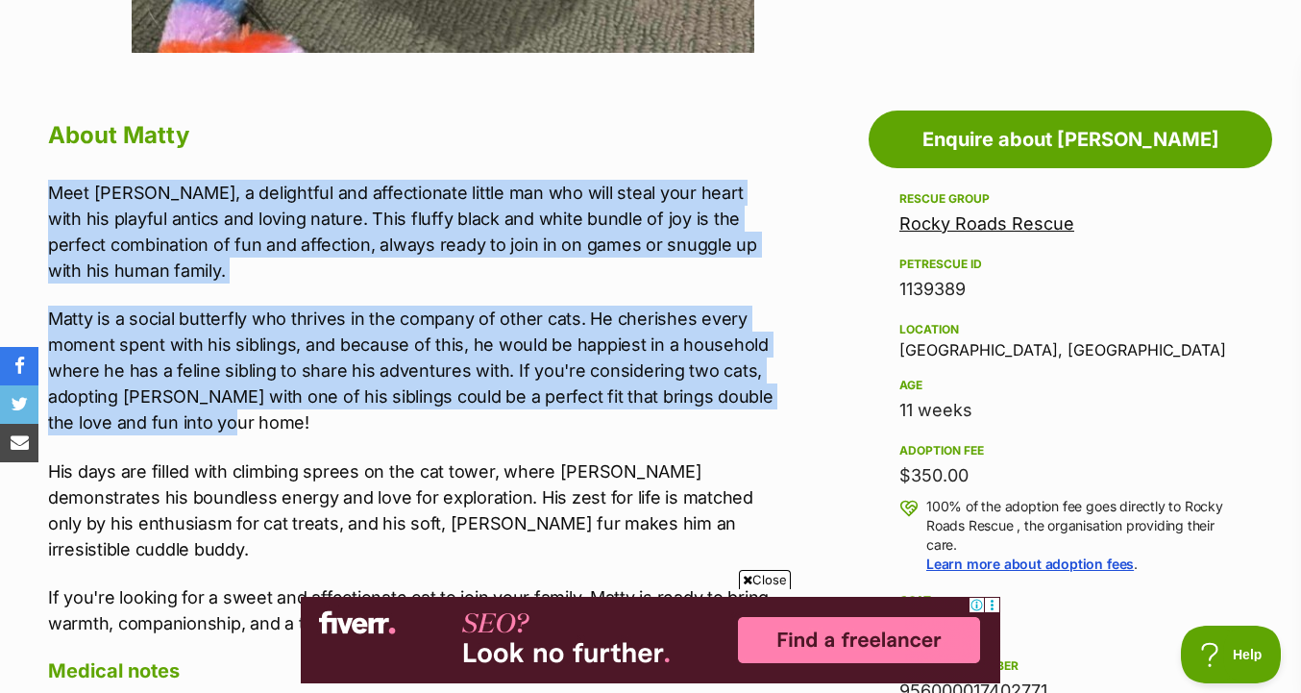
drag, startPoint x: 776, startPoint y: 433, endPoint x: 774, endPoint y: 160, distance: 272.9
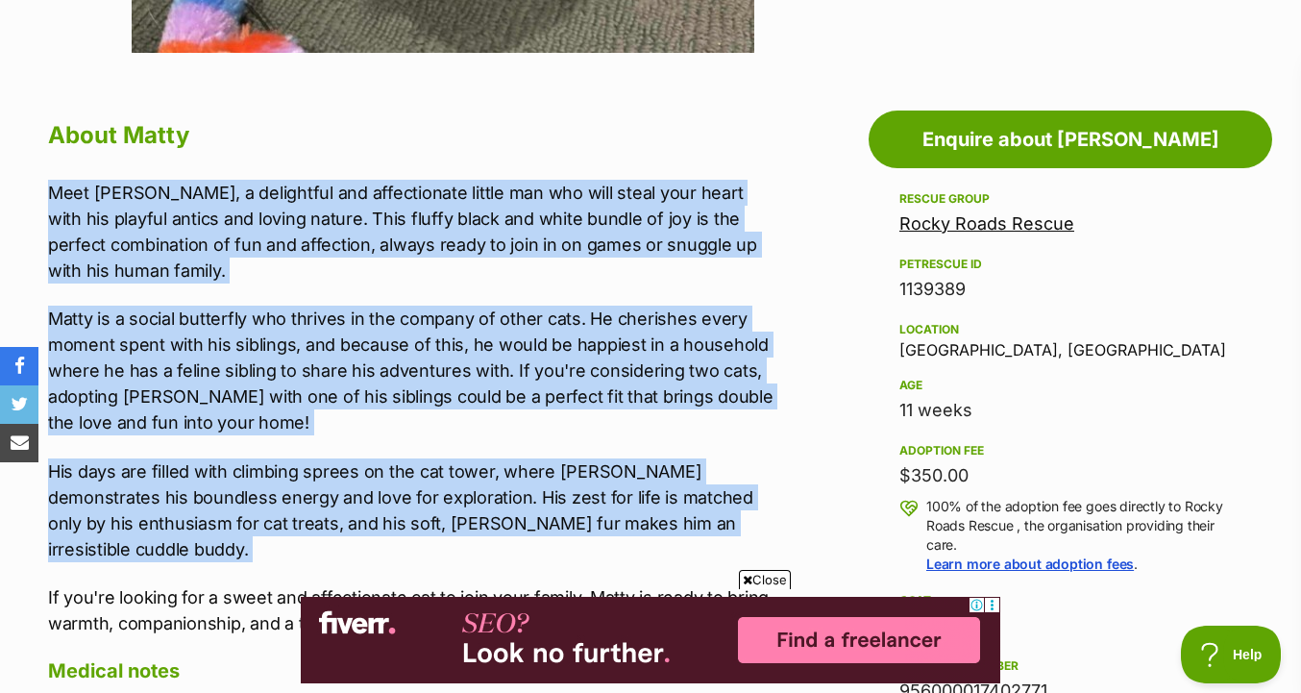
drag, startPoint x: 774, startPoint y: 160, endPoint x: 760, endPoint y: 526, distance: 365.4
click at [760, 526] on p "His days are filled with climbing sprees on the cat tower, where Matty demonstr…" at bounding box center [411, 510] width 726 height 104
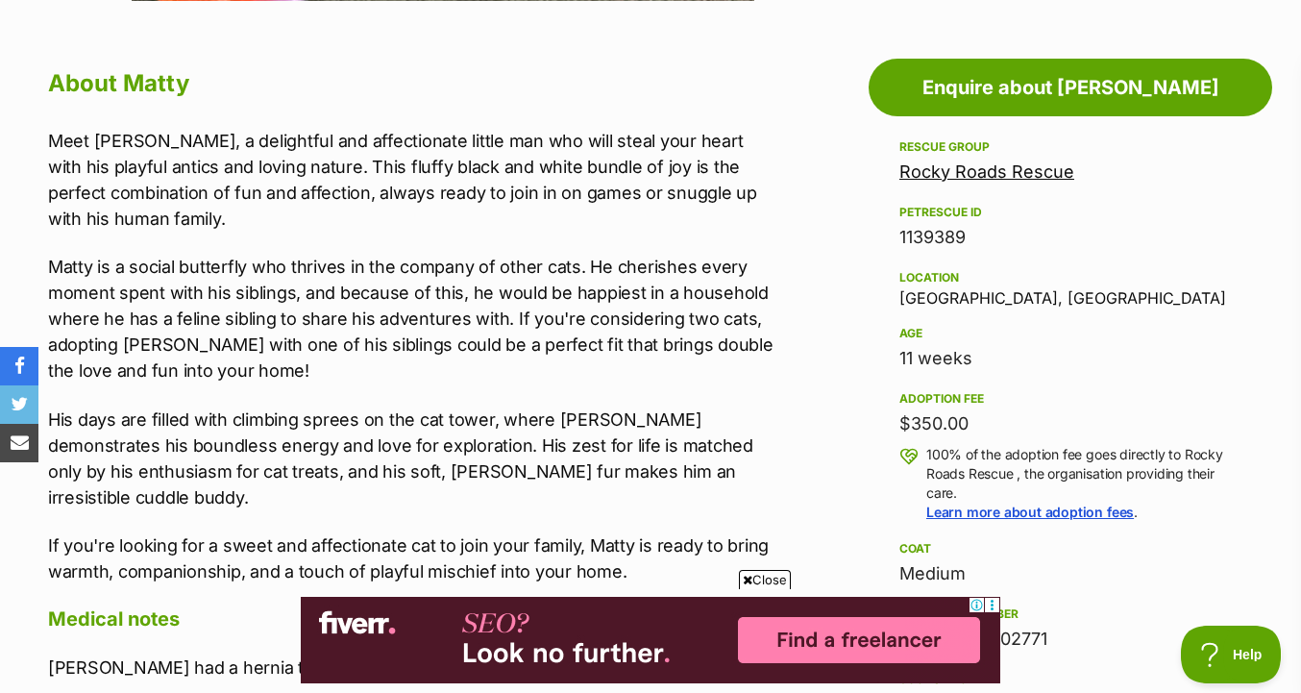
scroll to position [1094, 0]
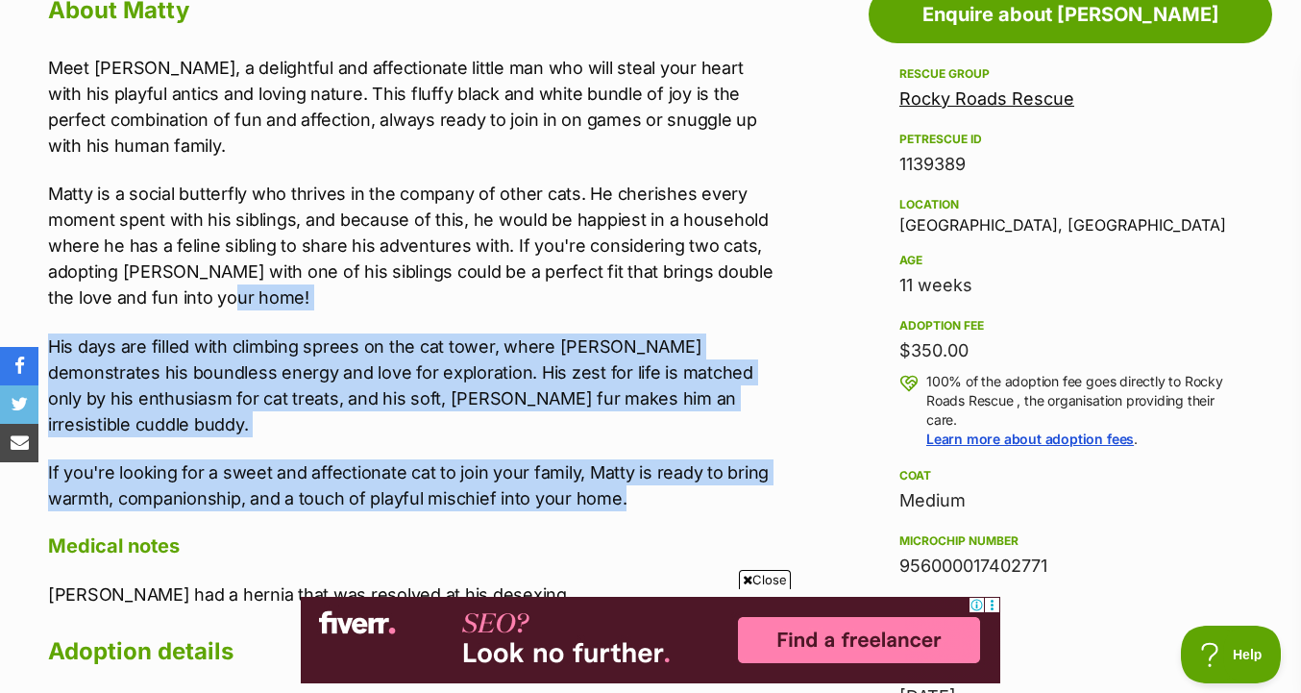
drag, startPoint x: 738, startPoint y: 475, endPoint x: 754, endPoint y: 294, distance: 181.4
click at [755, 294] on div "Meet Matty, a delightful and affectionate little man who will steal your heart …" at bounding box center [411, 283] width 726 height 456
click at [754, 294] on p "Matty is a social butterfly who thrives in the company of other cats. He cheris…" at bounding box center [411, 246] width 726 height 130
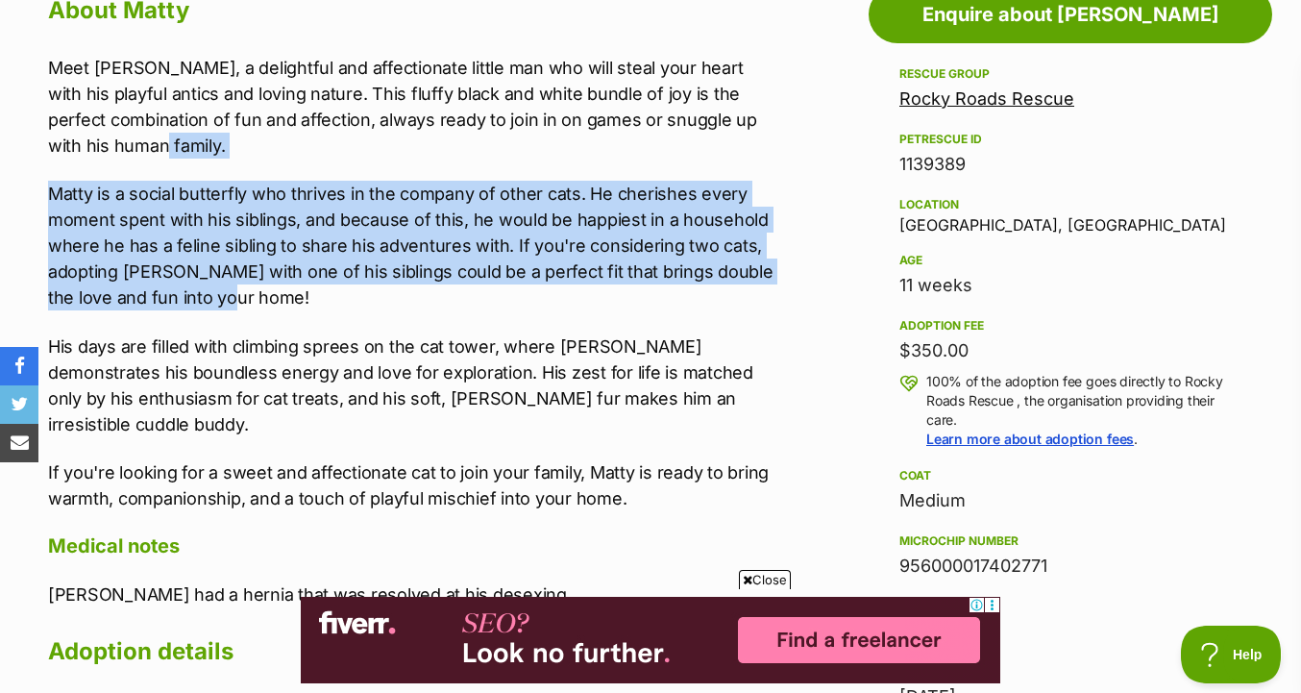
drag, startPoint x: 755, startPoint y: 309, endPoint x: 754, endPoint y: 143, distance: 166.2
click at [755, 143] on div "Meet Matty, a delightful and affectionate little man who will steal your heart …" at bounding box center [411, 283] width 726 height 456
click at [754, 143] on p "Meet Matty, a delightful and affectionate little man who will steal your heart …" at bounding box center [411, 107] width 726 height 104
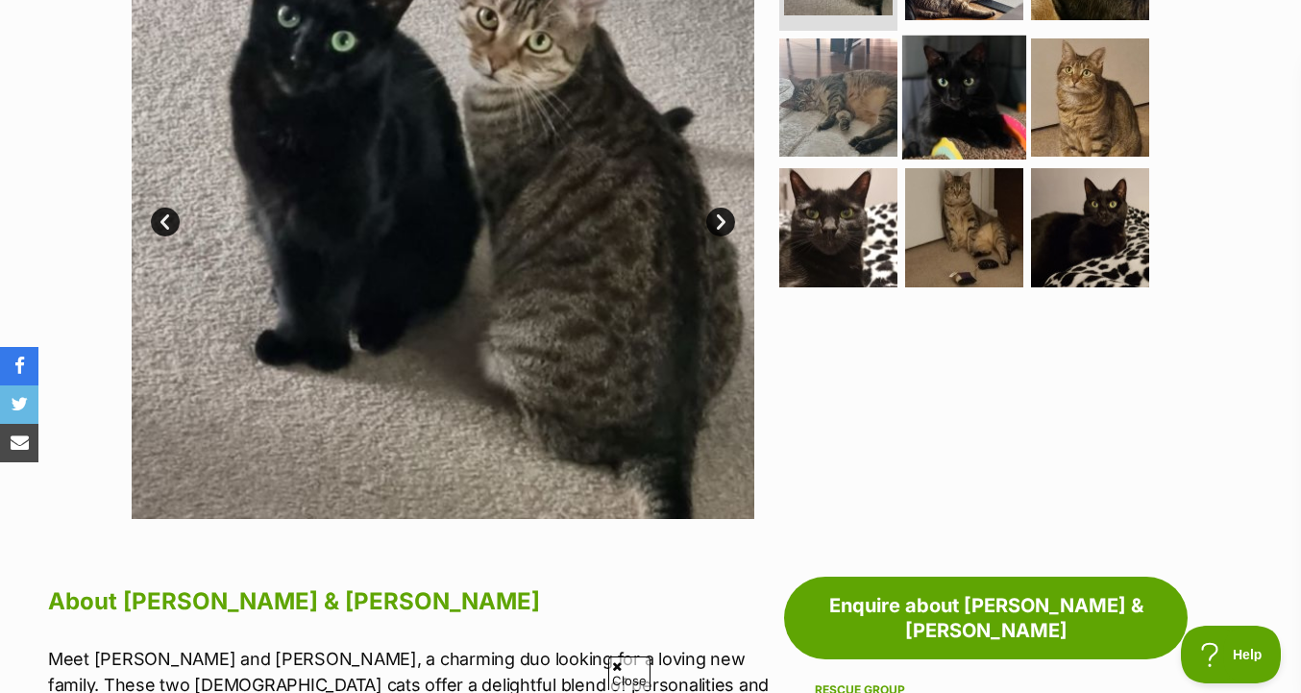
click at [976, 110] on img at bounding box center [964, 97] width 124 height 124
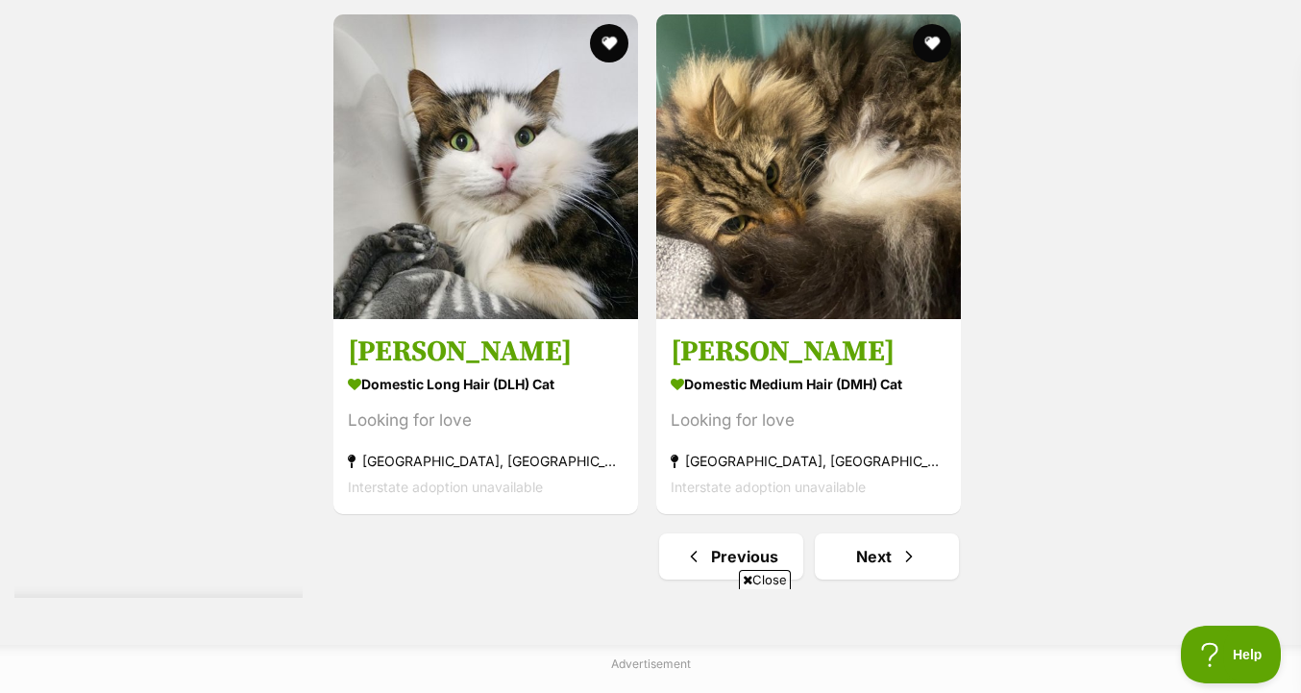
scroll to position [4762, 0]
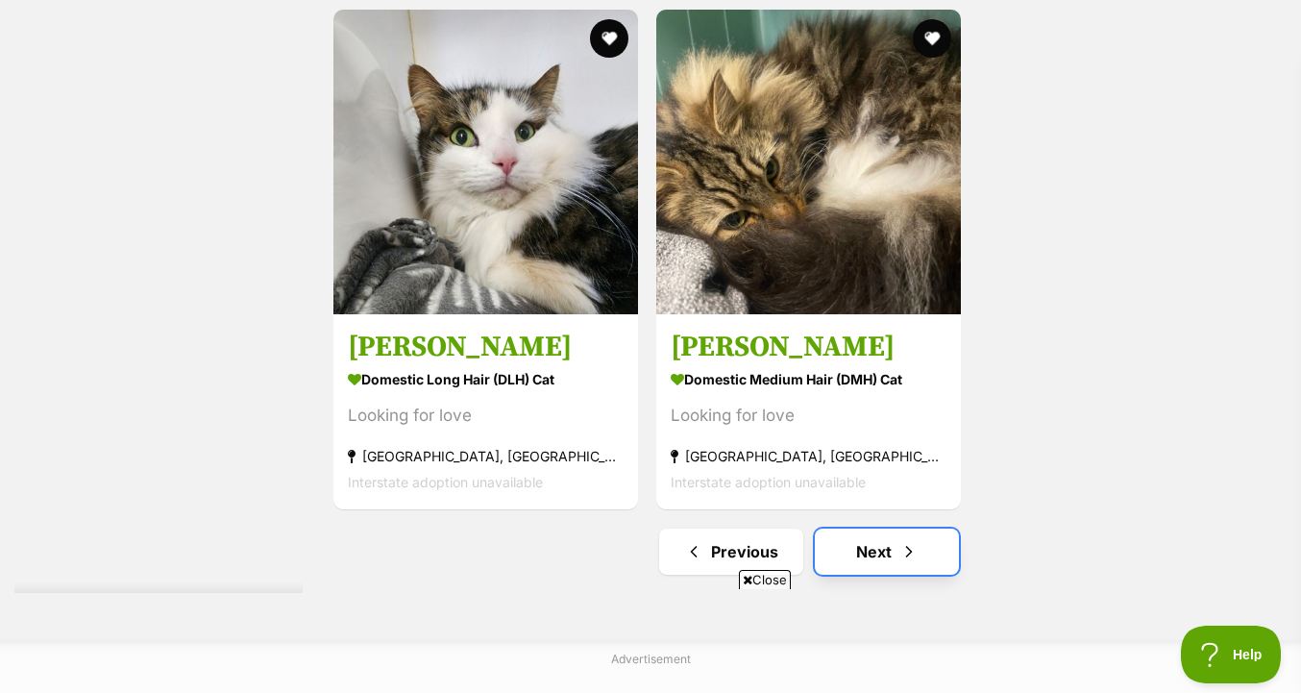
click at [907, 540] on span "Next page" at bounding box center [908, 551] width 19 height 23
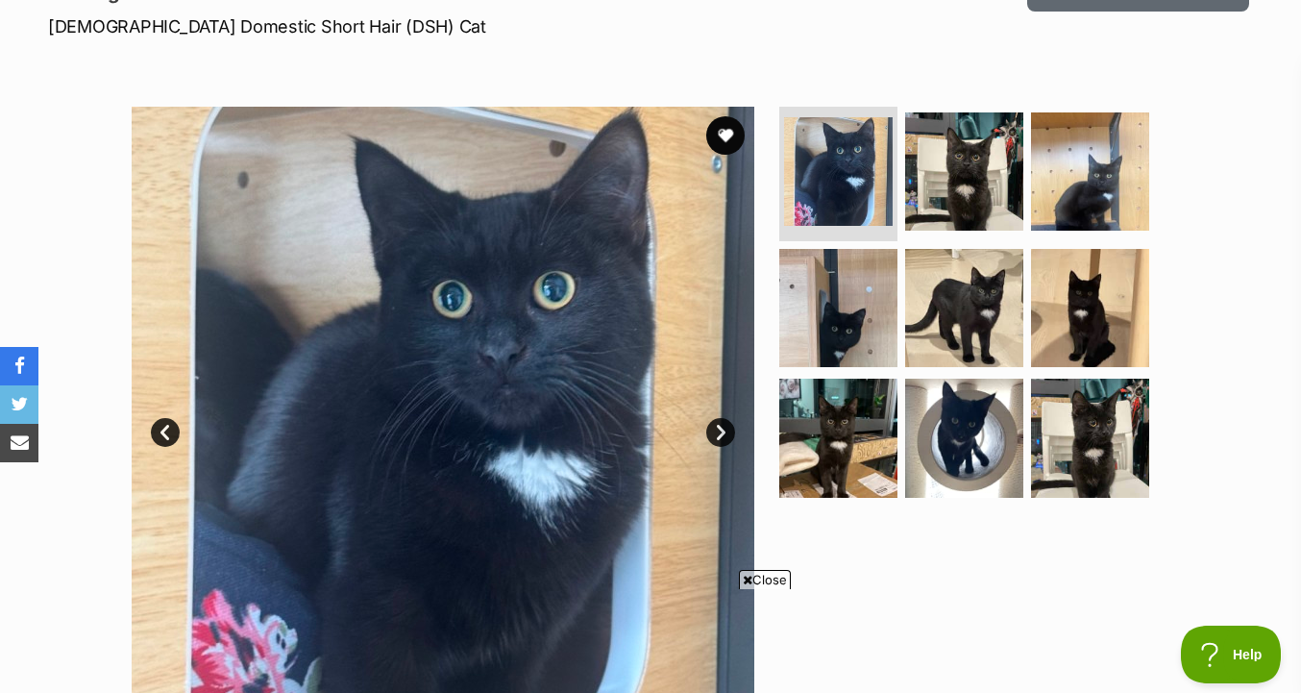
scroll to position [306, 0]
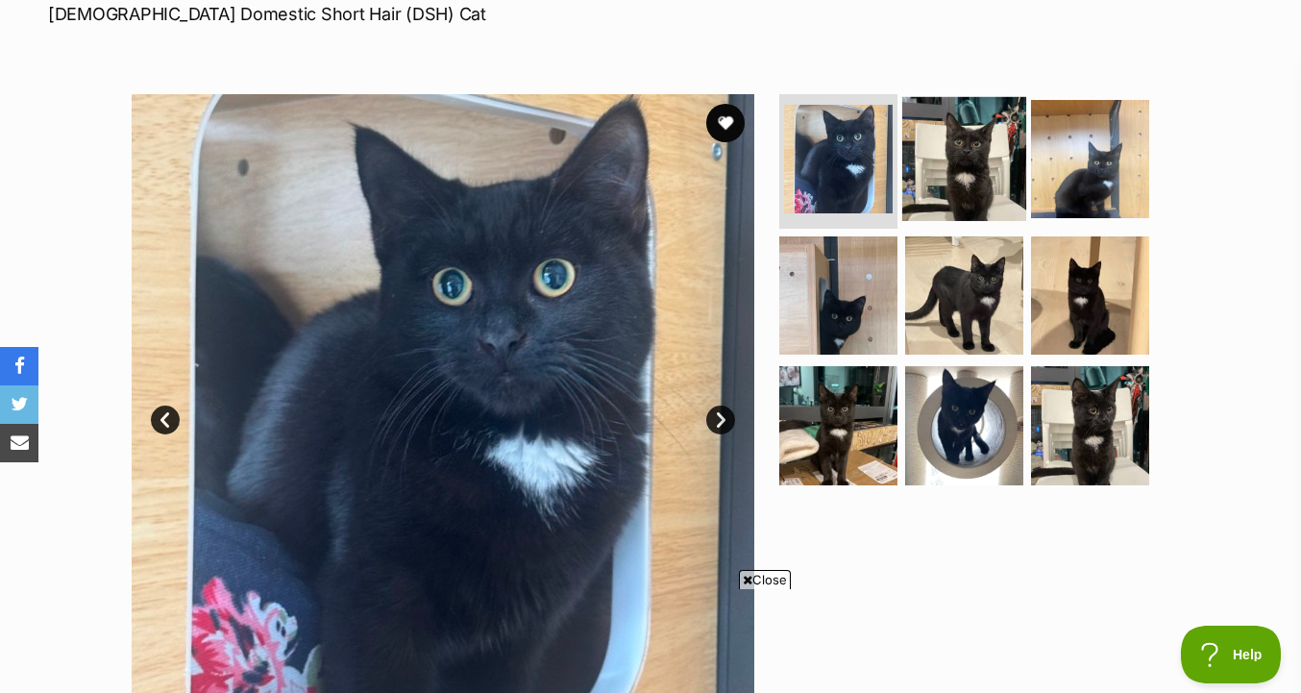
click at [977, 186] on img at bounding box center [964, 159] width 124 height 124
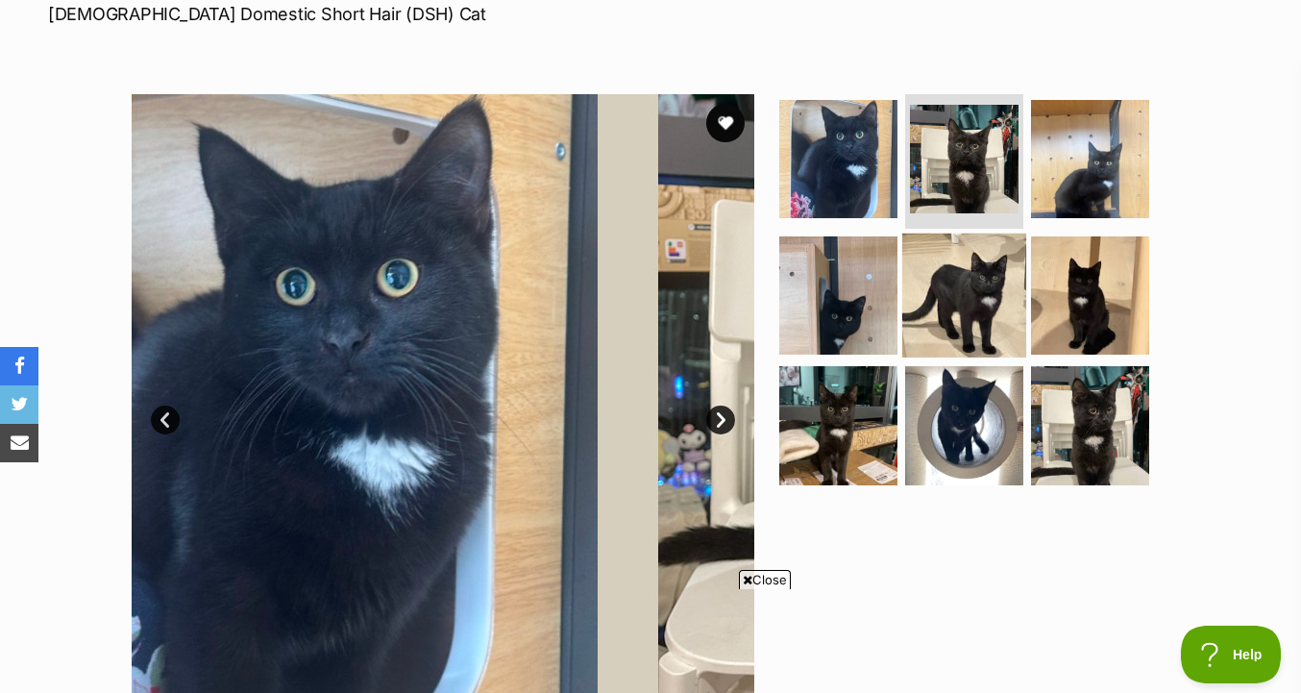
scroll to position [0, 0]
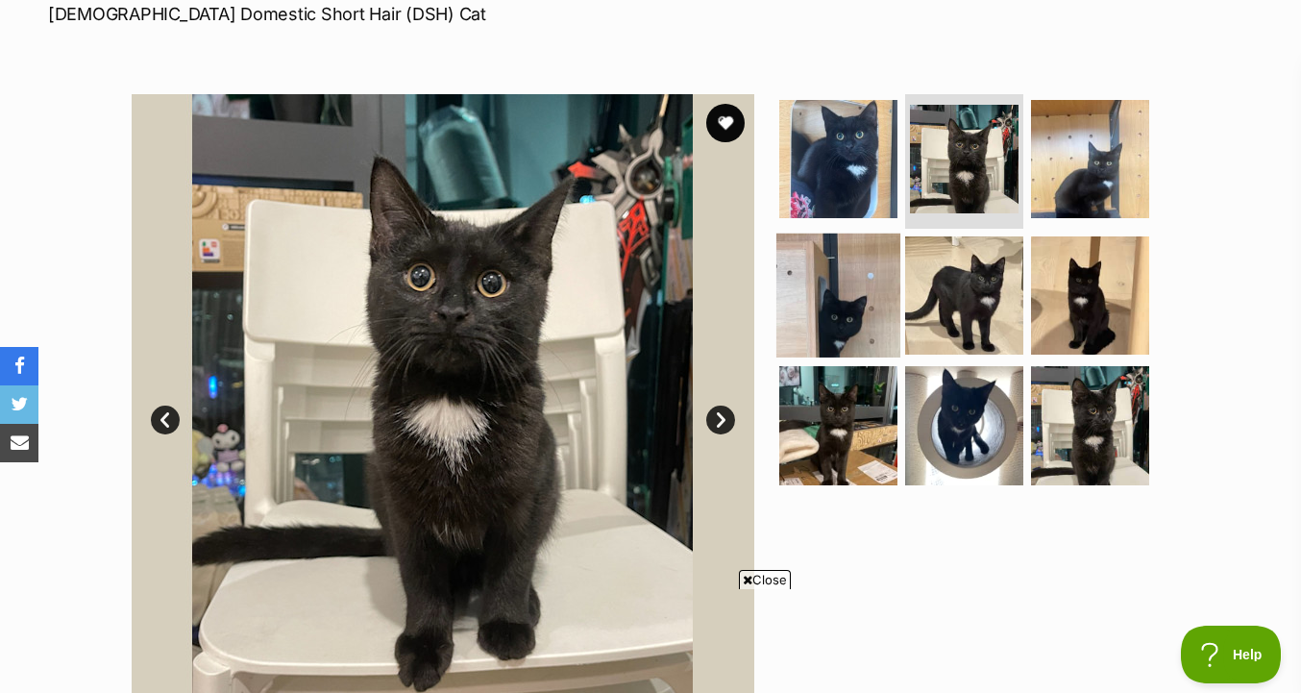
click at [887, 273] on img at bounding box center [838, 295] width 124 height 124
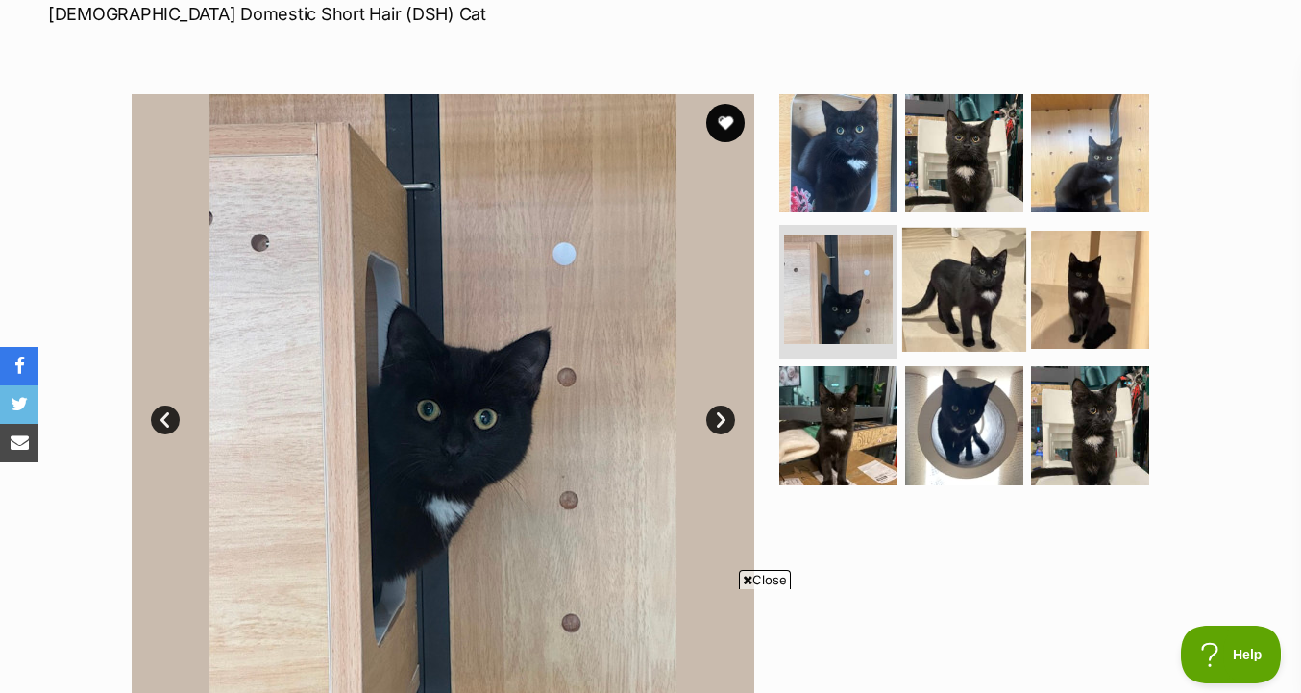
click at [979, 307] on img at bounding box center [964, 289] width 124 height 124
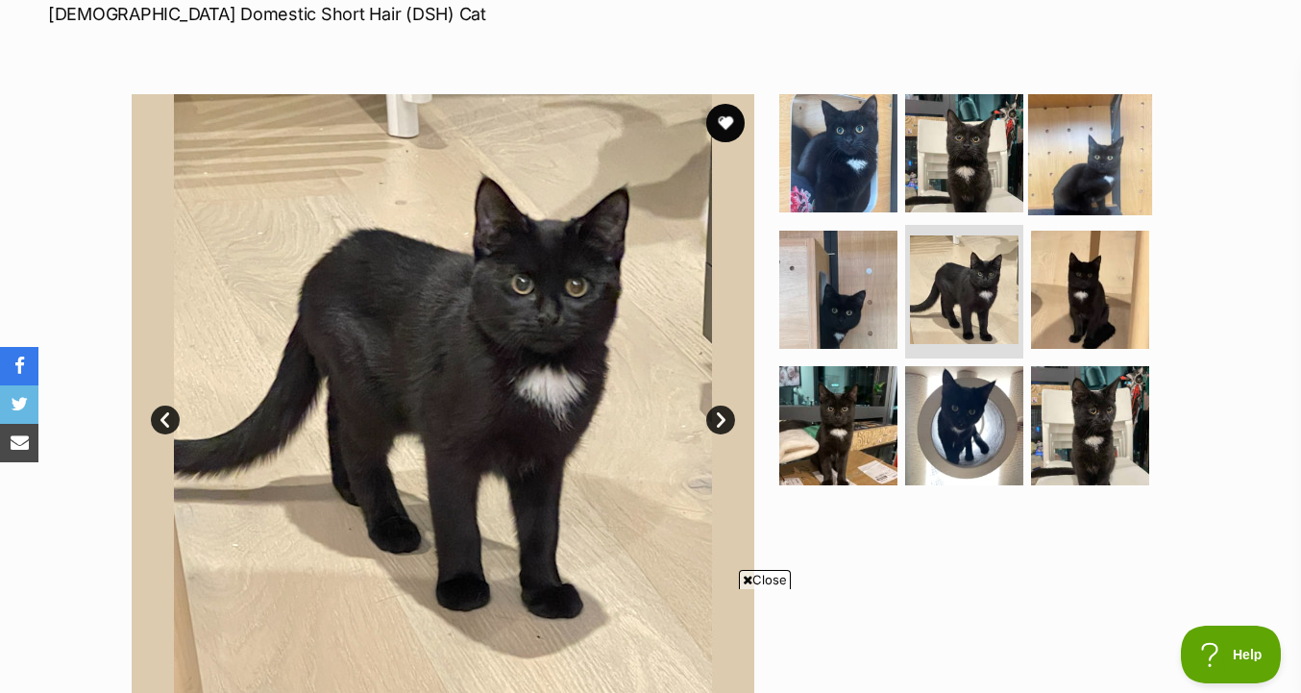
click at [1099, 189] on img at bounding box center [1090, 153] width 124 height 124
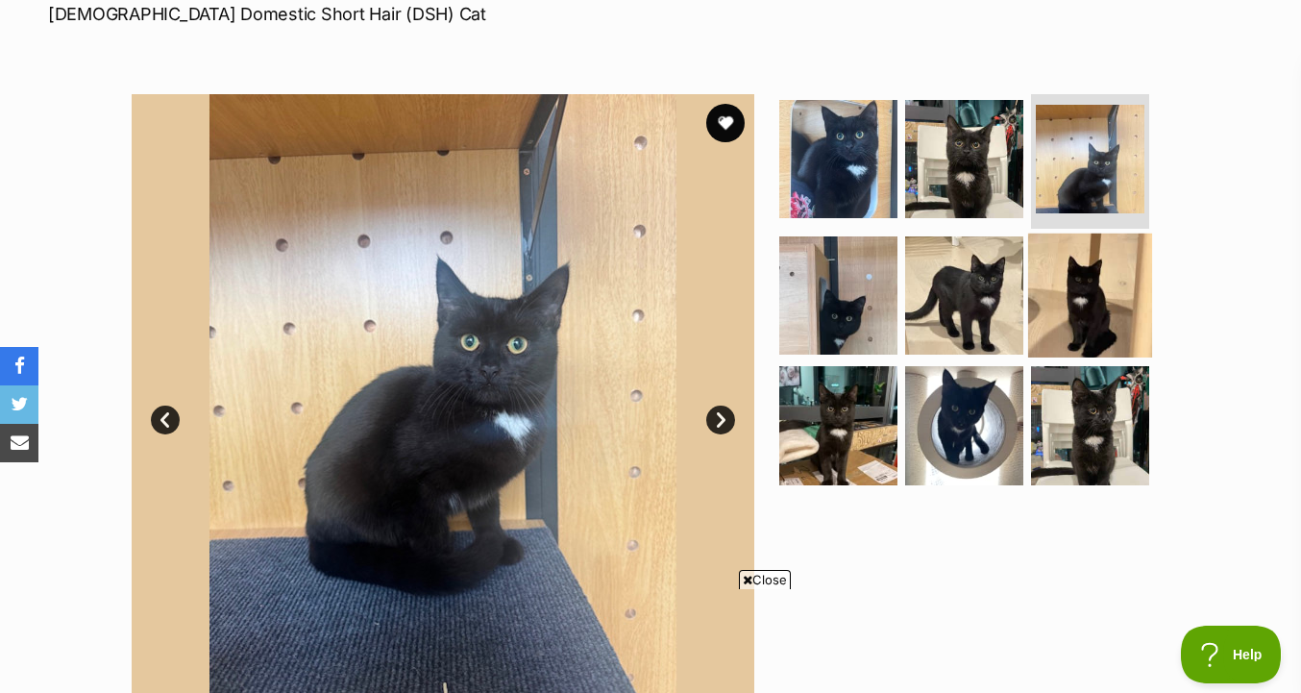
click at [1103, 305] on img at bounding box center [1090, 295] width 124 height 124
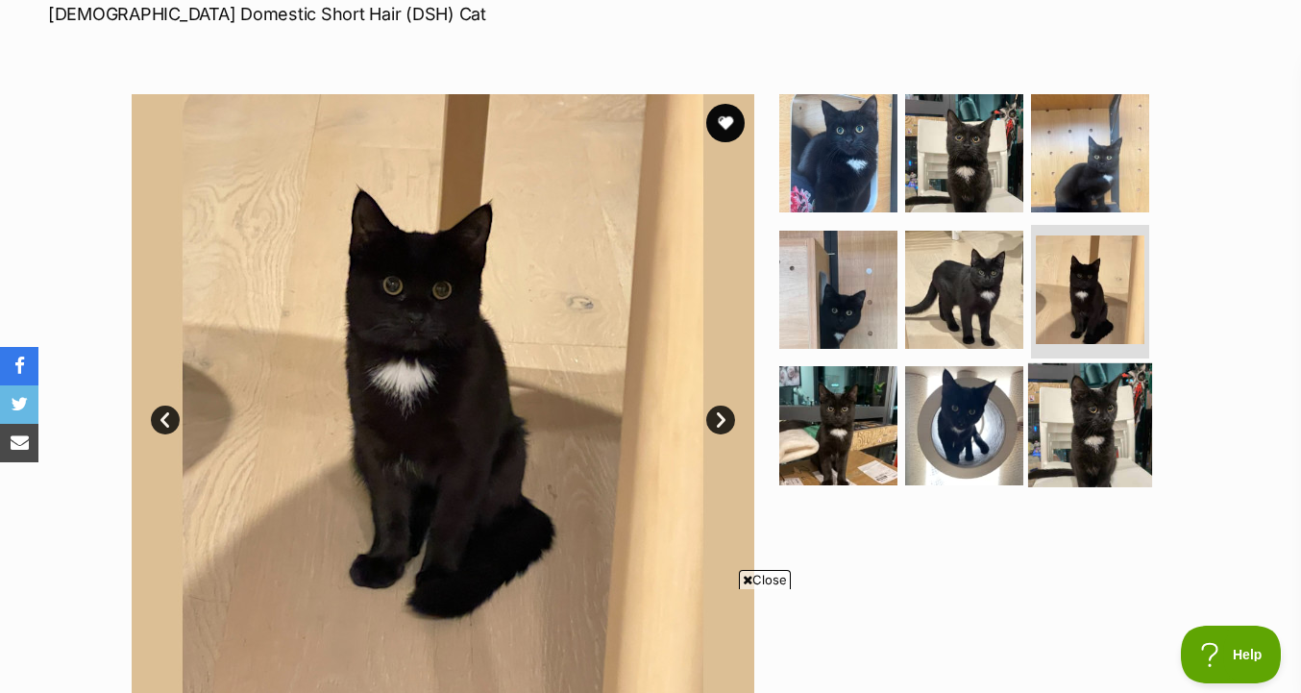
click at [1088, 441] on img at bounding box center [1090, 425] width 124 height 124
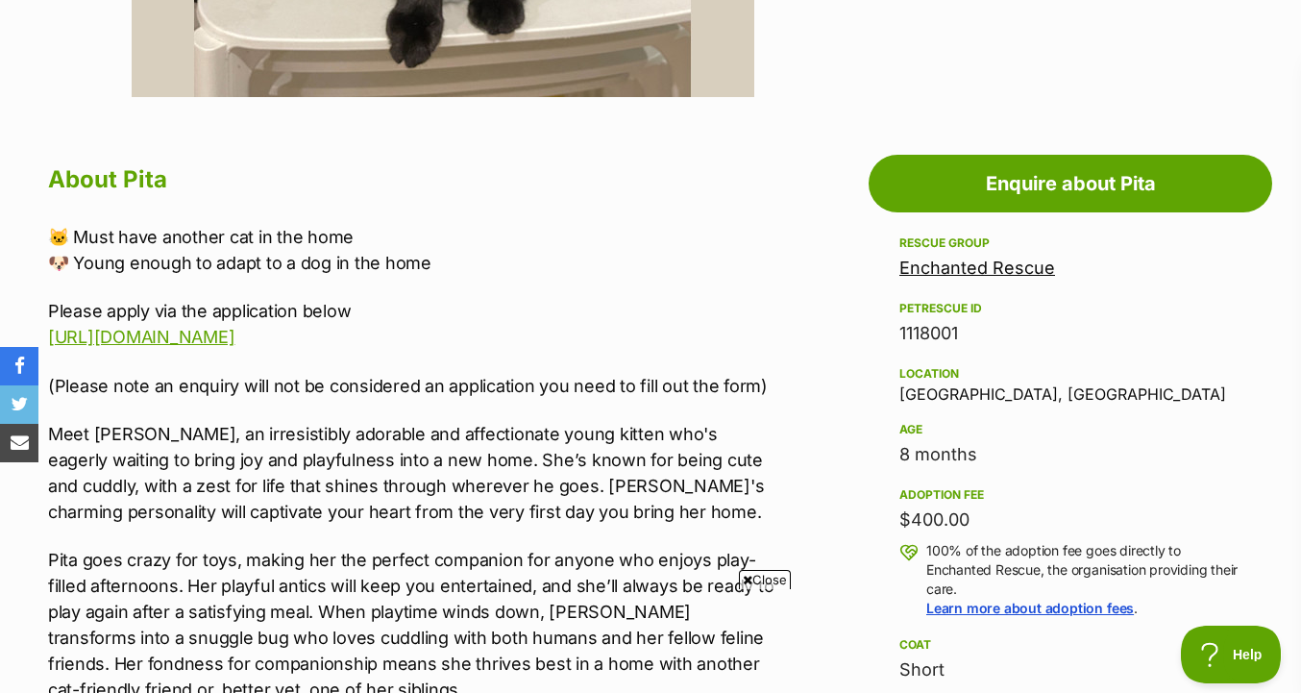
scroll to position [924, 0]
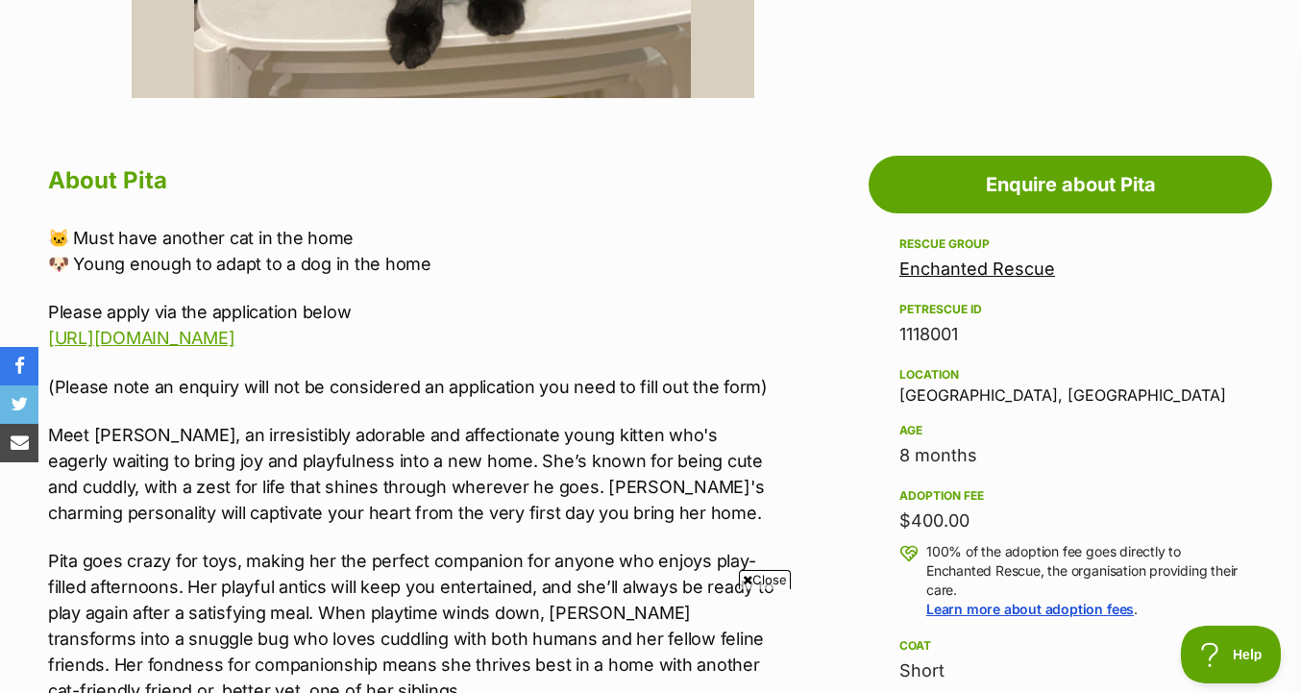
drag, startPoint x: 1082, startPoint y: 504, endPoint x: 1082, endPoint y: 258, distance: 245.0
click at [1082, 258] on div "Rescue group Enchanted Rescue PetRescue ID 1118001 Location Melbourne, VIC Age …" at bounding box center [1070, 557] width 342 height 648
click at [1069, 349] on div "Rescue group Enchanted Rescue PetRescue ID 1118001 Location Melbourne, VIC Age …" at bounding box center [1070, 557] width 342 height 648
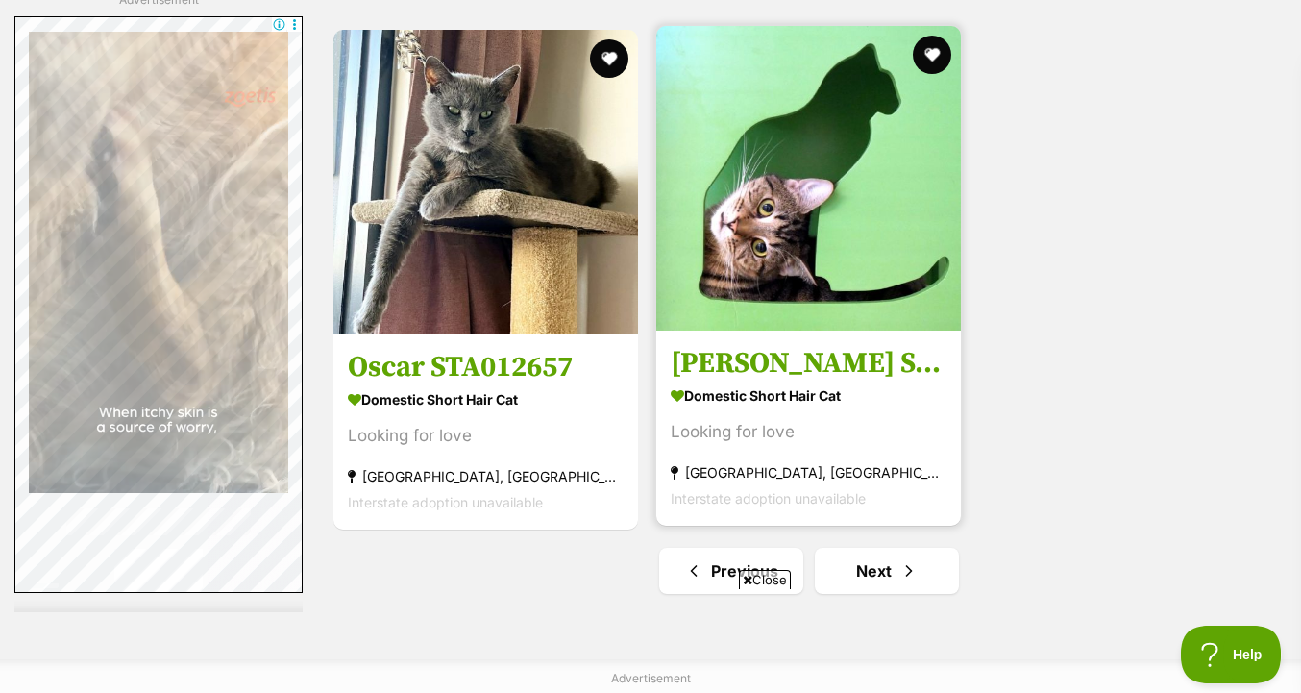
scroll to position [4603, 0]
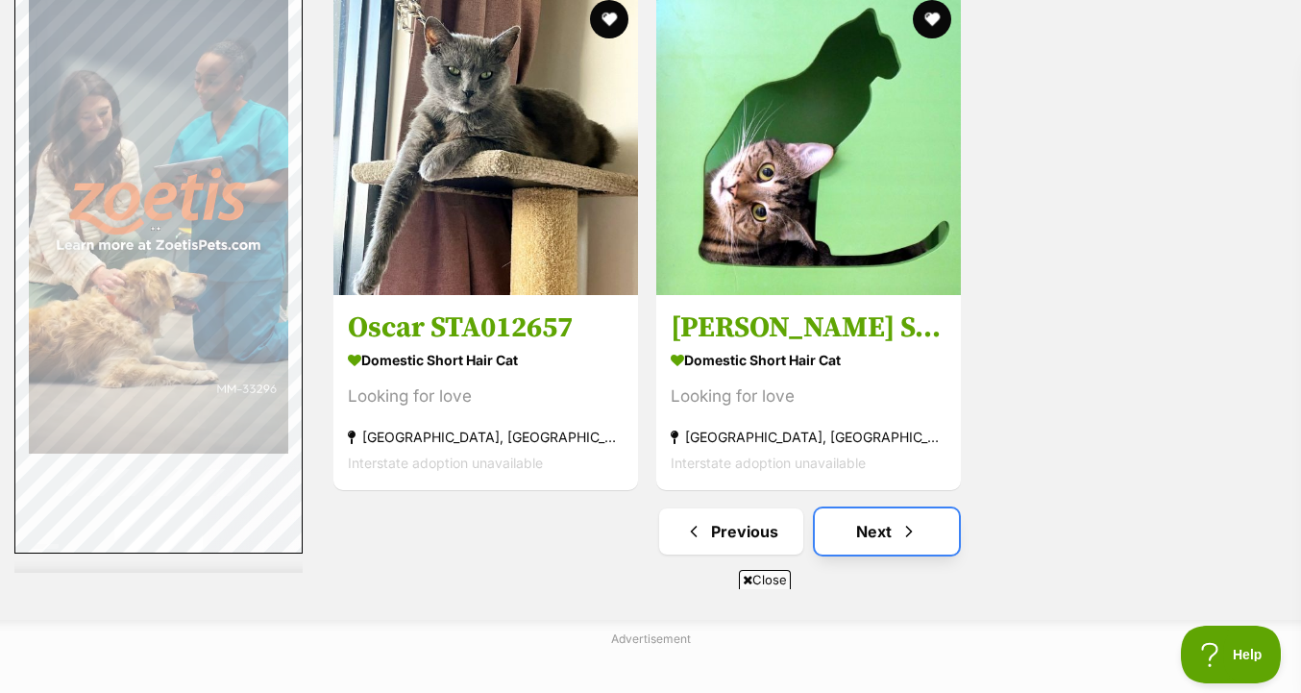
click at [891, 539] on link "Next" at bounding box center [887, 531] width 144 height 46
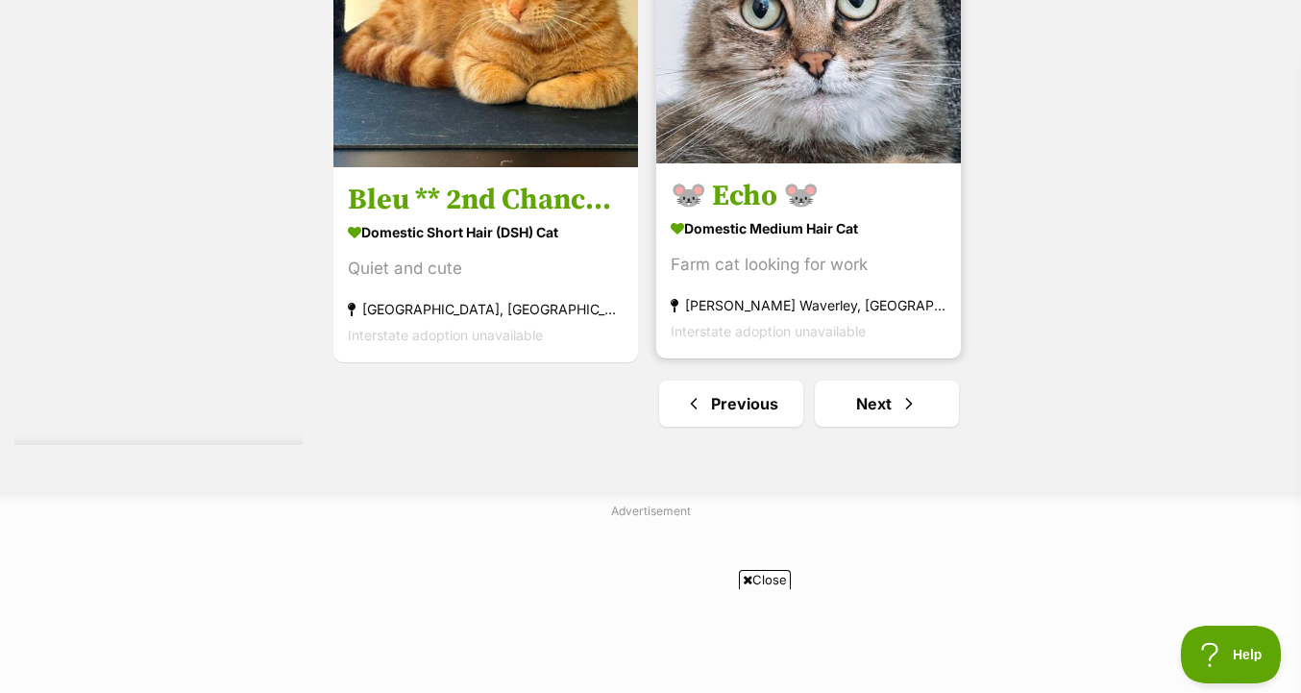
scroll to position [4771, 0]
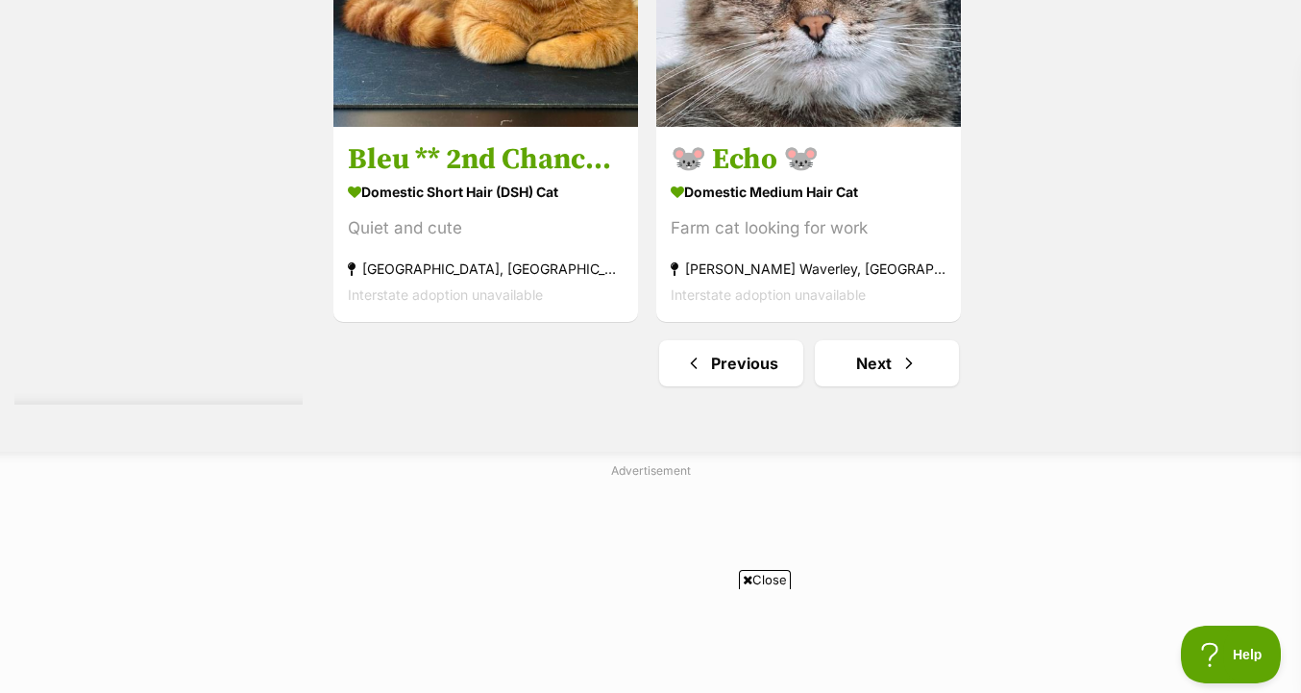
click at [853, 367] on link "Next" at bounding box center [887, 363] width 144 height 46
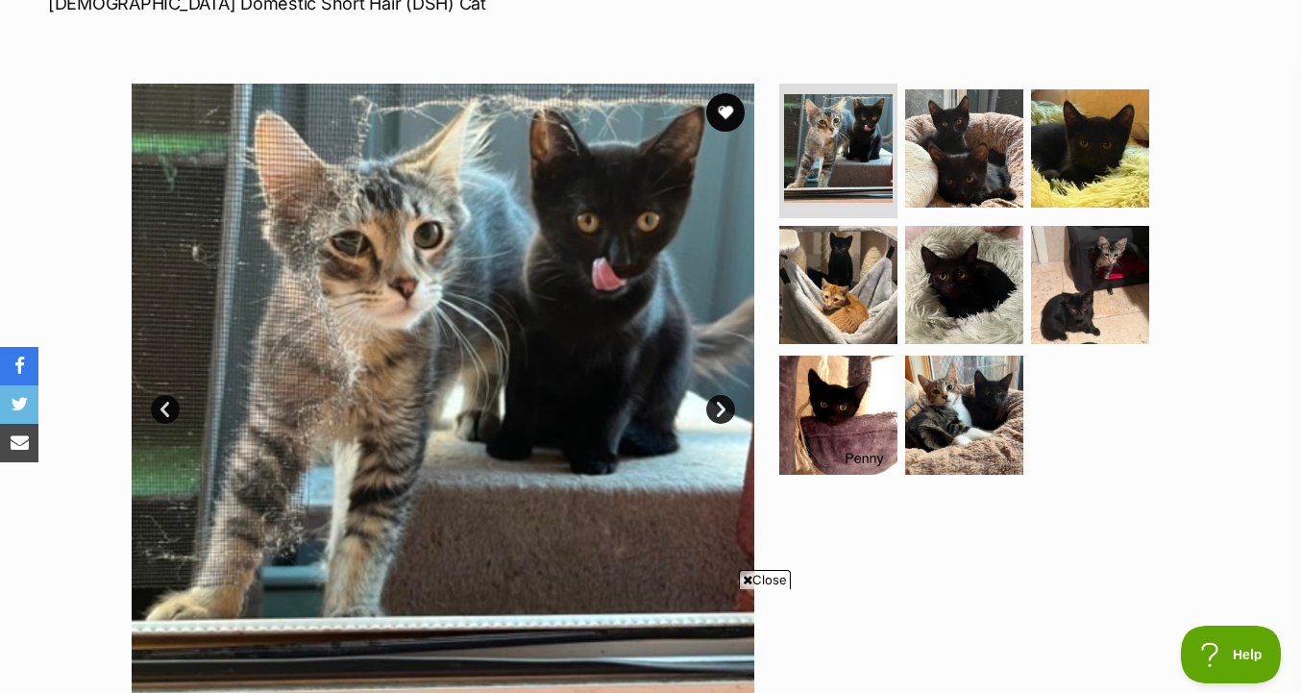
scroll to position [381, 0]
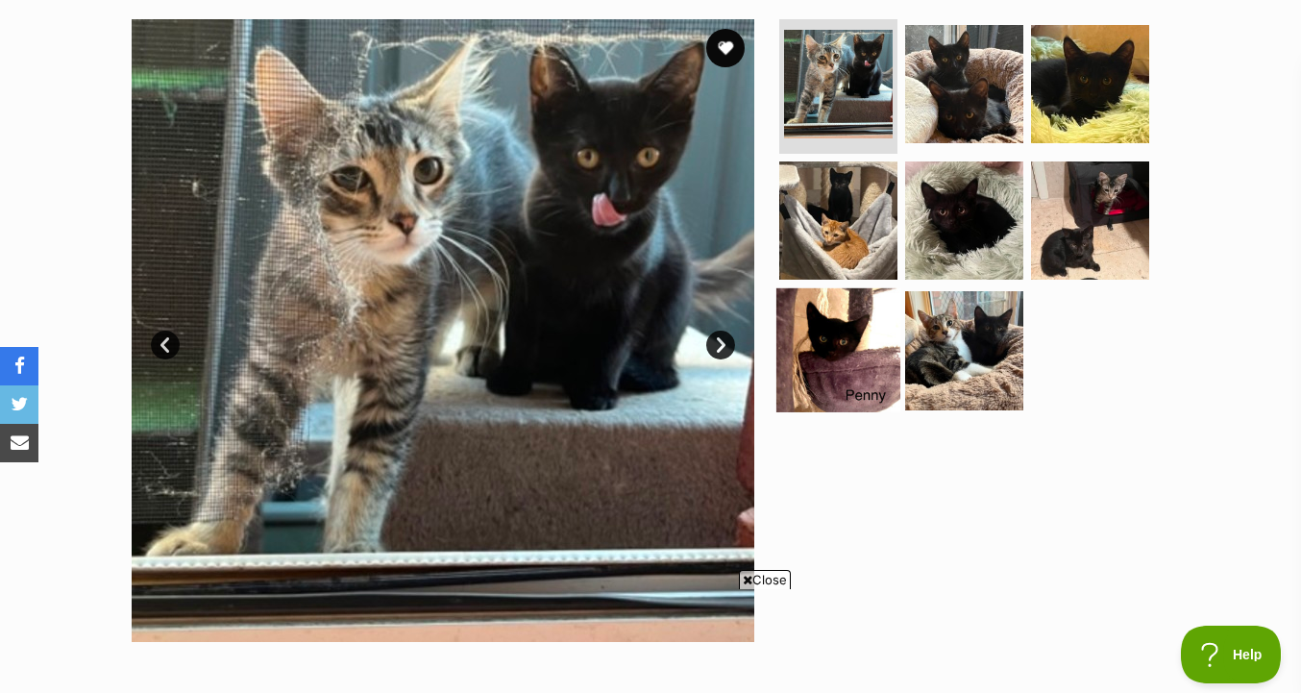
click at [848, 340] on img at bounding box center [838, 350] width 124 height 124
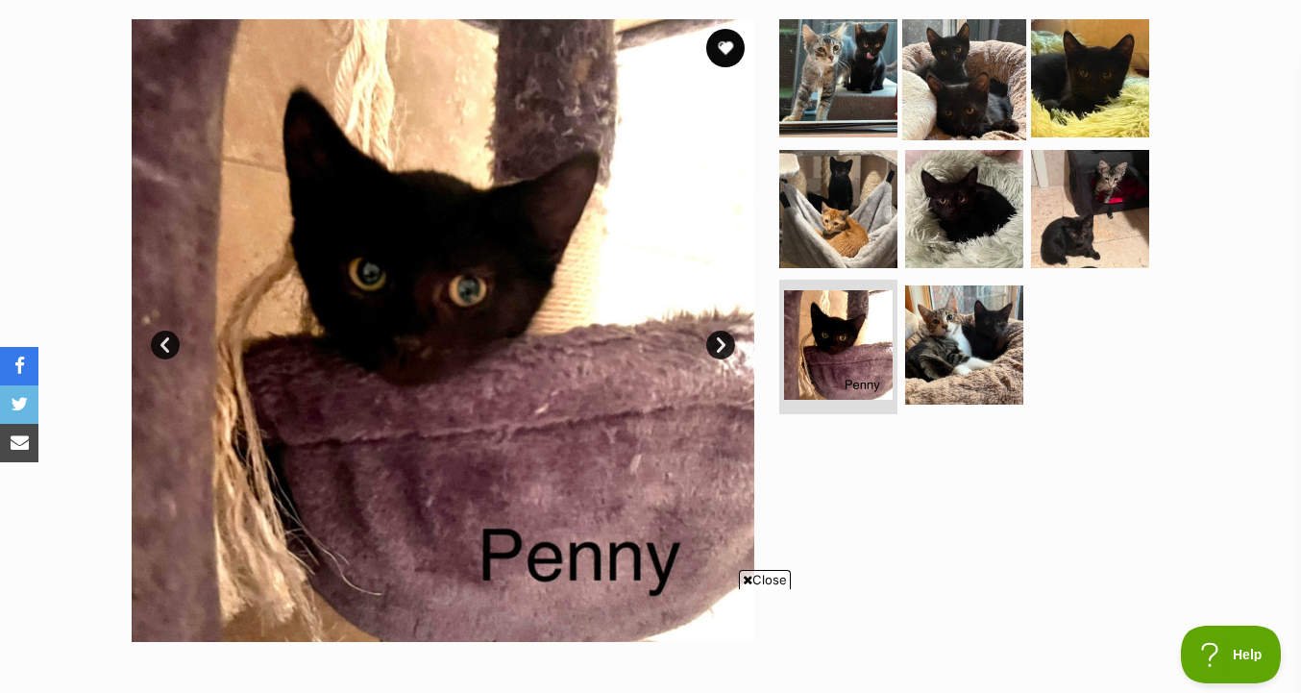
click at [995, 79] on img at bounding box center [964, 78] width 124 height 124
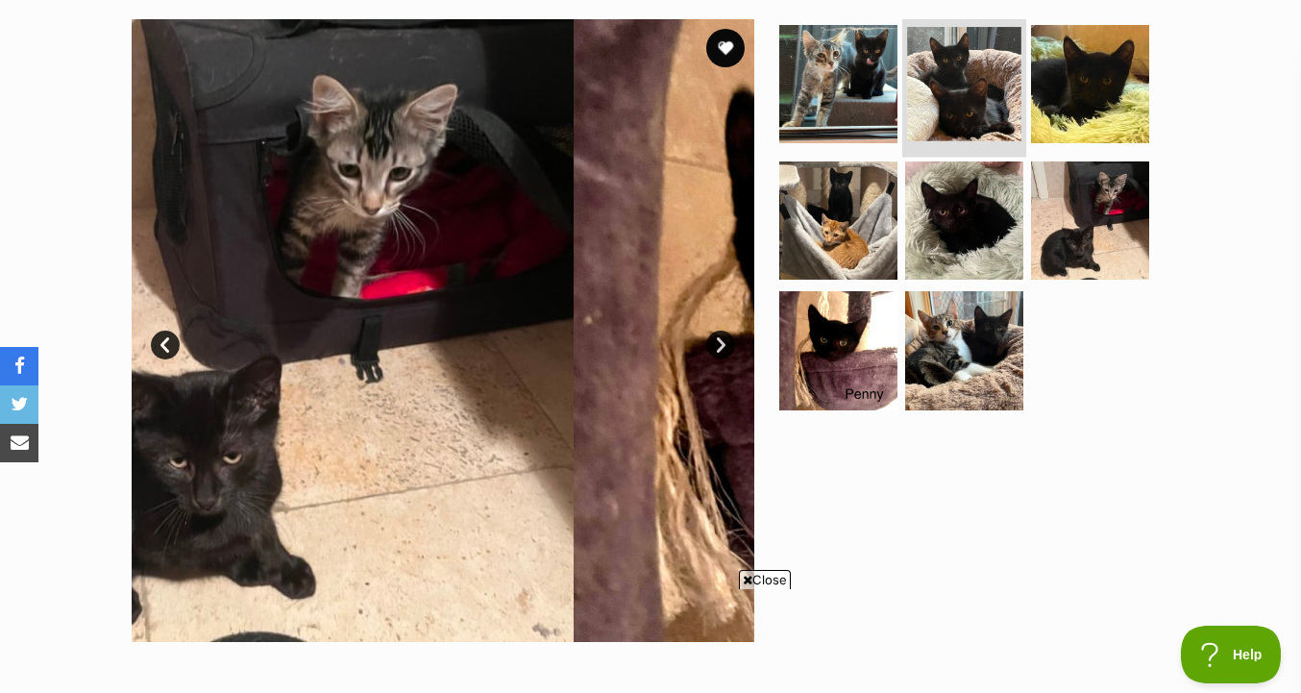
scroll to position [0, 288]
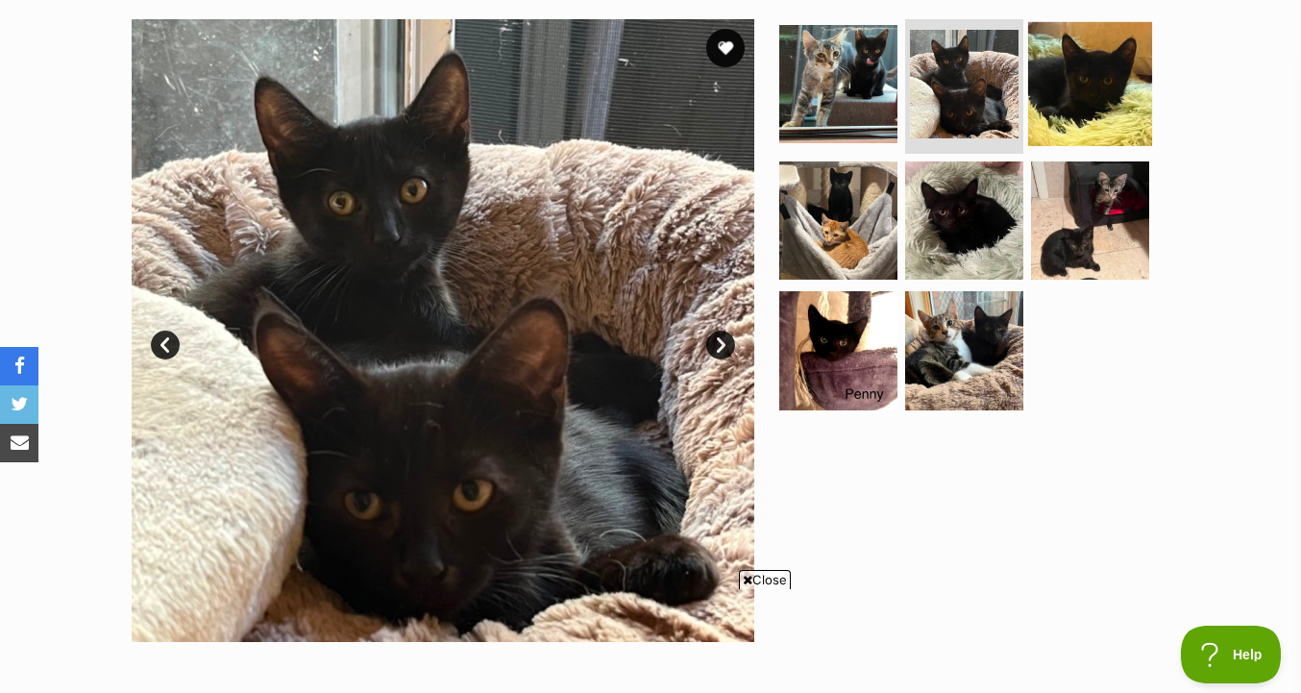
click at [1066, 87] on img at bounding box center [1090, 84] width 124 height 124
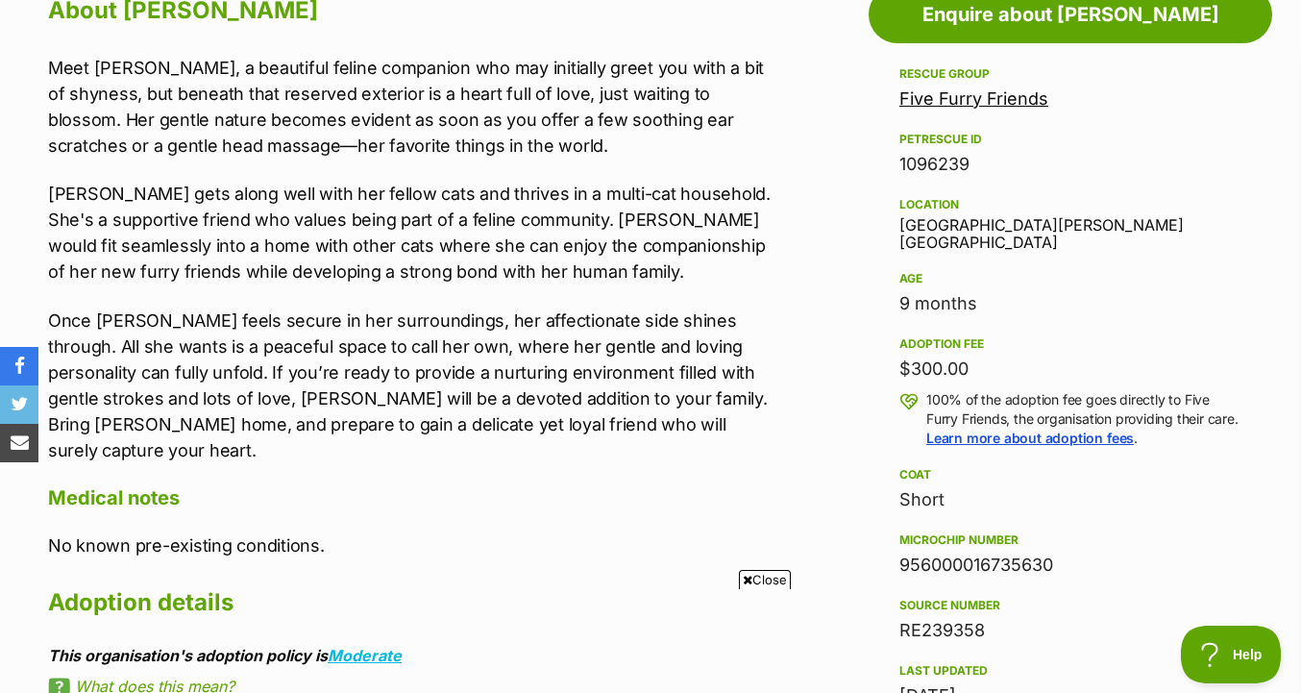
scroll to position [1100, 0]
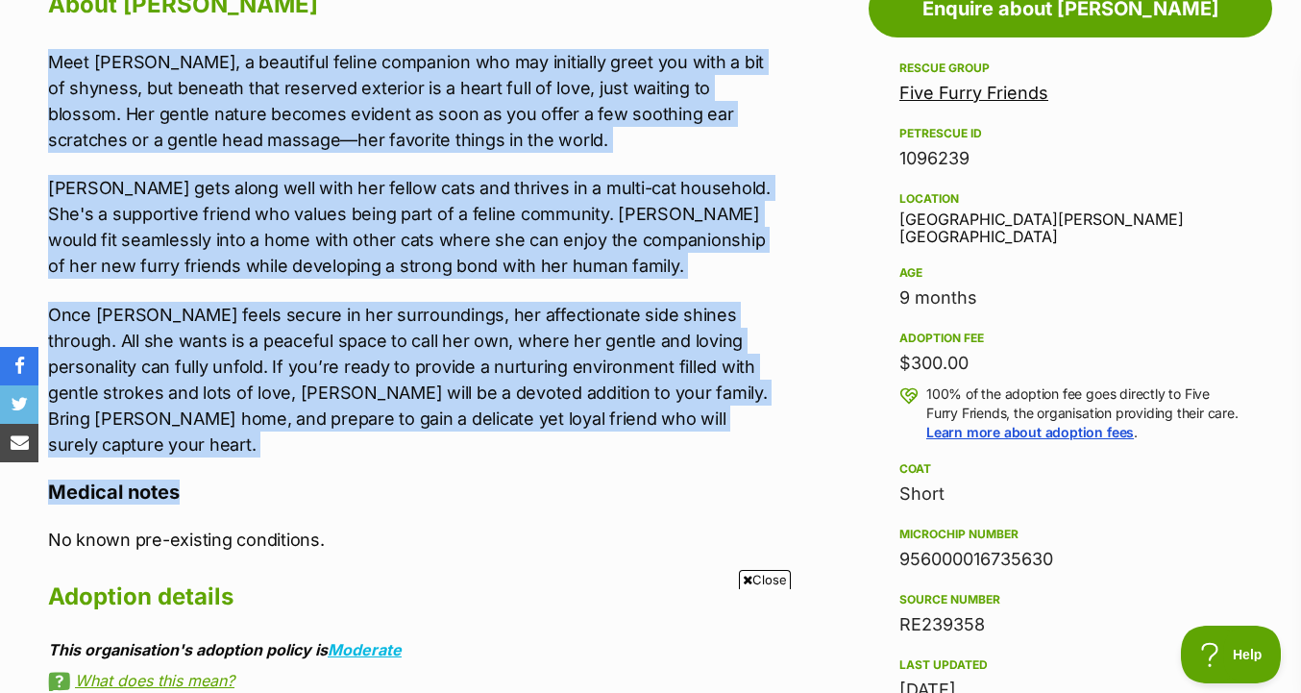
drag, startPoint x: 806, startPoint y: 30, endPoint x: 784, endPoint y: 465, distance: 435.8
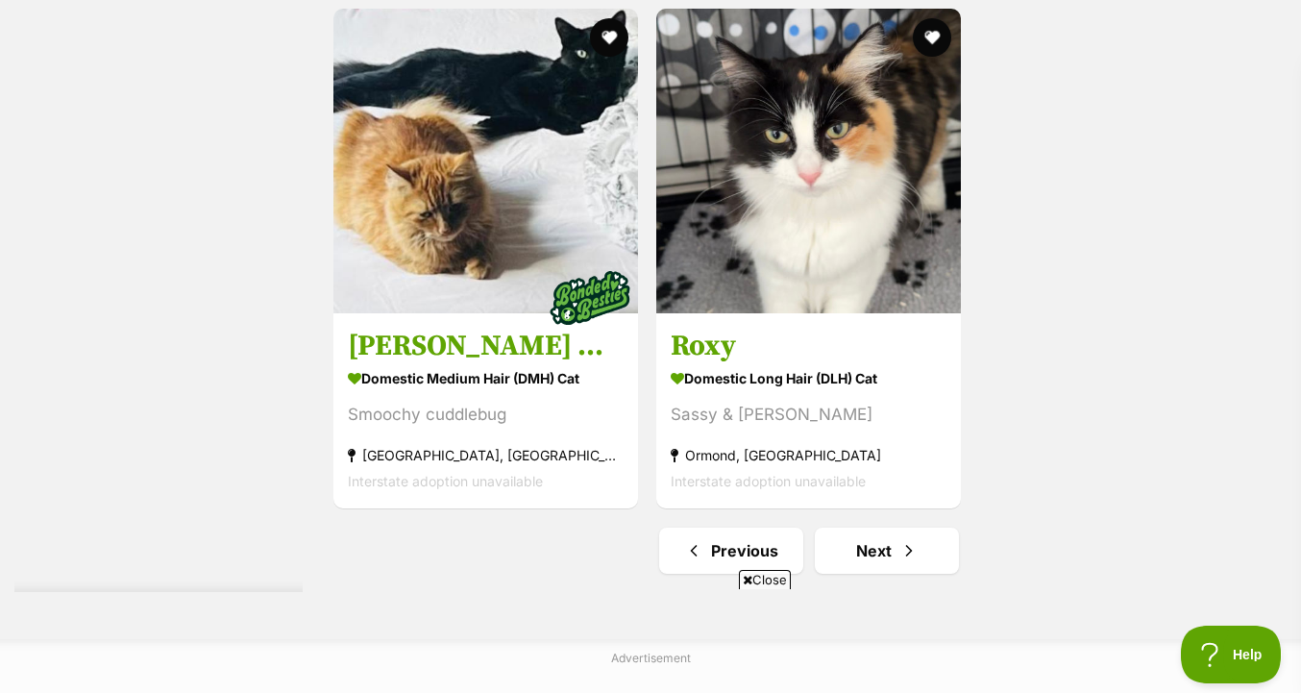
scroll to position [4795, 0]
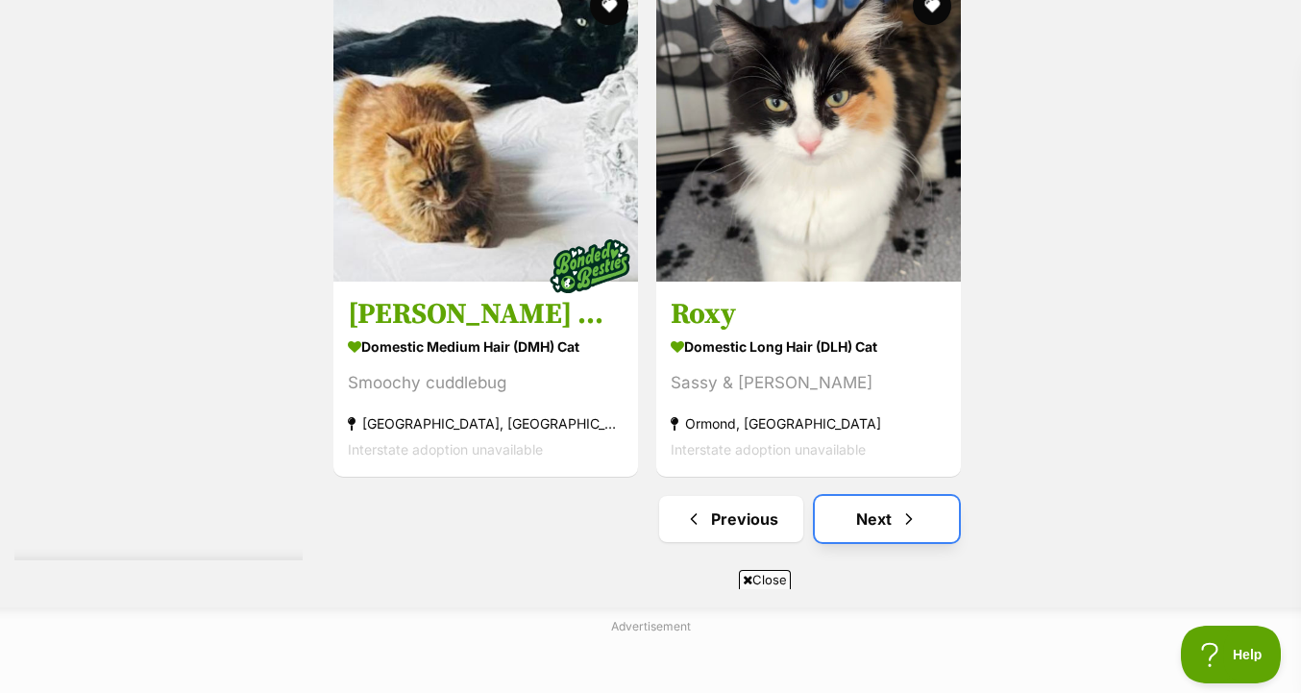
click at [881, 496] on link "Next" at bounding box center [887, 519] width 144 height 46
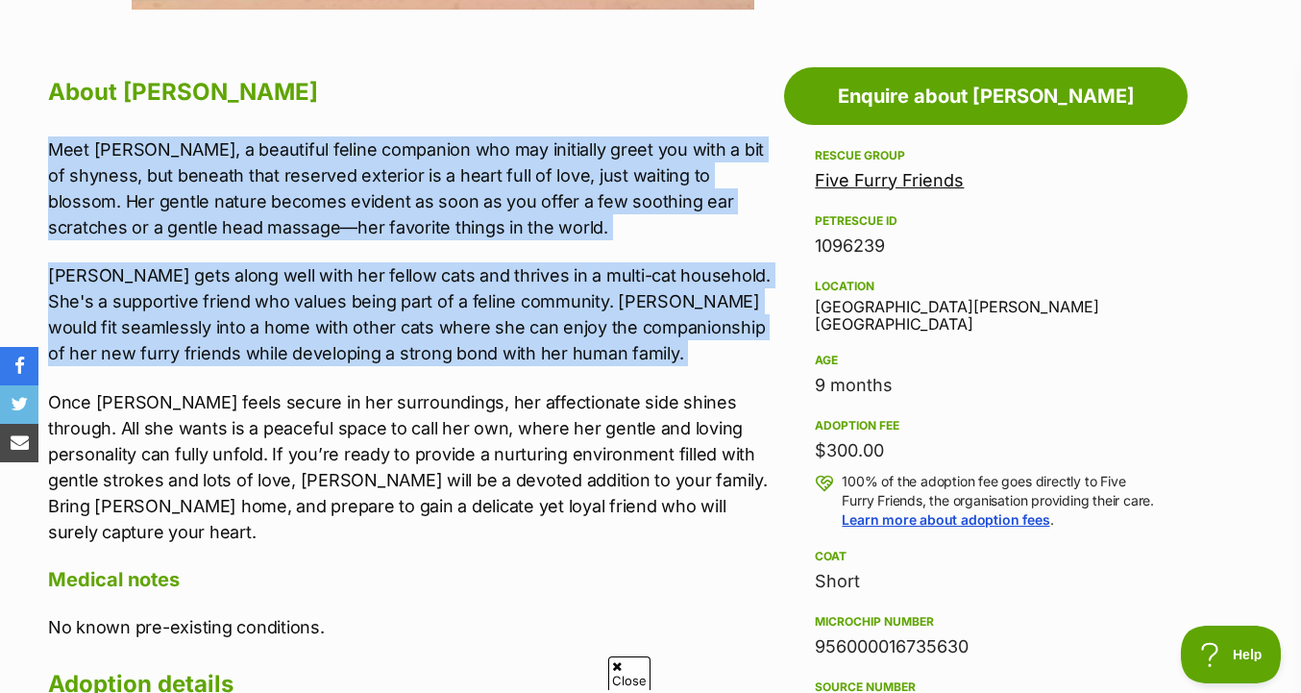
drag, startPoint x: 634, startPoint y: 124, endPoint x: 639, endPoint y: 378, distance: 253.7
click at [639, 378] on div "About Penny Meet Penny, a beautiful feline companion who may initially greet yo…" at bounding box center [411, 487] width 726 height 832
click at [639, 378] on div "Meet Penny, a beautiful feline companion who may initially greet you with a bit…" at bounding box center [411, 340] width 726 height 408
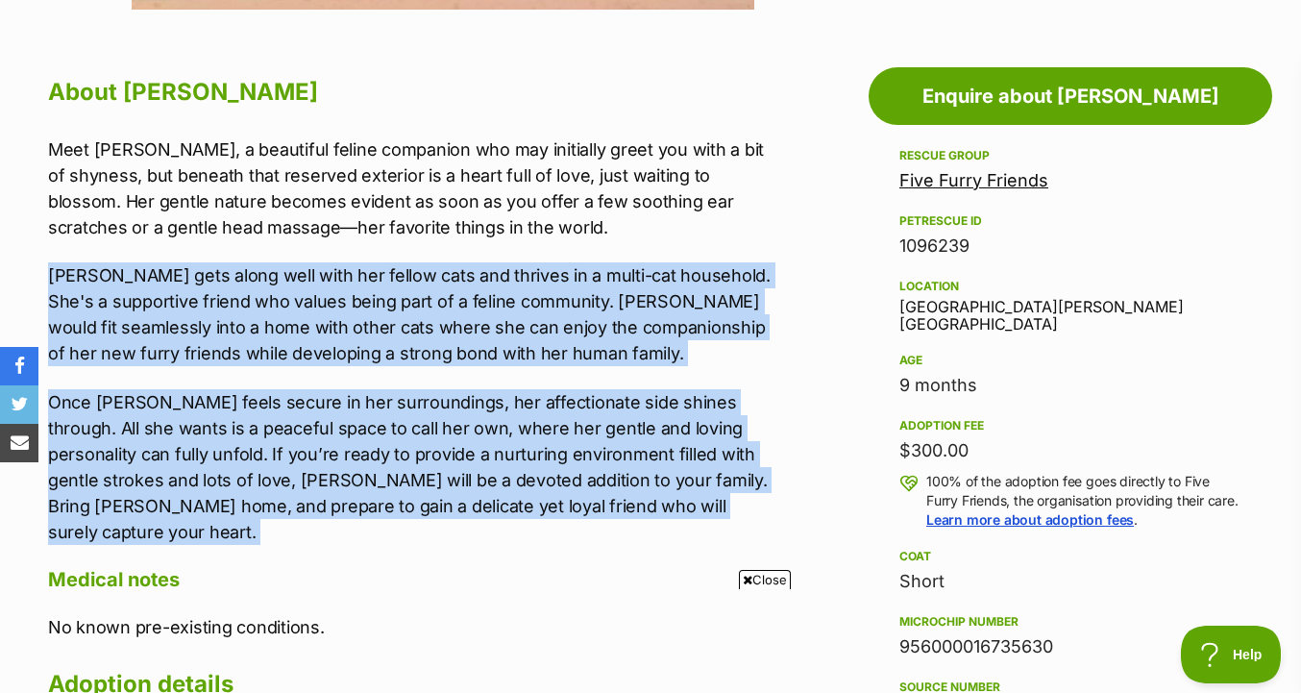
drag, startPoint x: 638, startPoint y: 534, endPoint x: 644, endPoint y: 250, distance: 284.5
click at [644, 250] on div "About Penny Meet Penny, a beautiful feline companion who may initially greet yo…" at bounding box center [411, 487] width 726 height 832
click at [644, 250] on div "Meet Penny, a beautiful feline companion who may initially greet you with a bit…" at bounding box center [411, 340] width 726 height 408
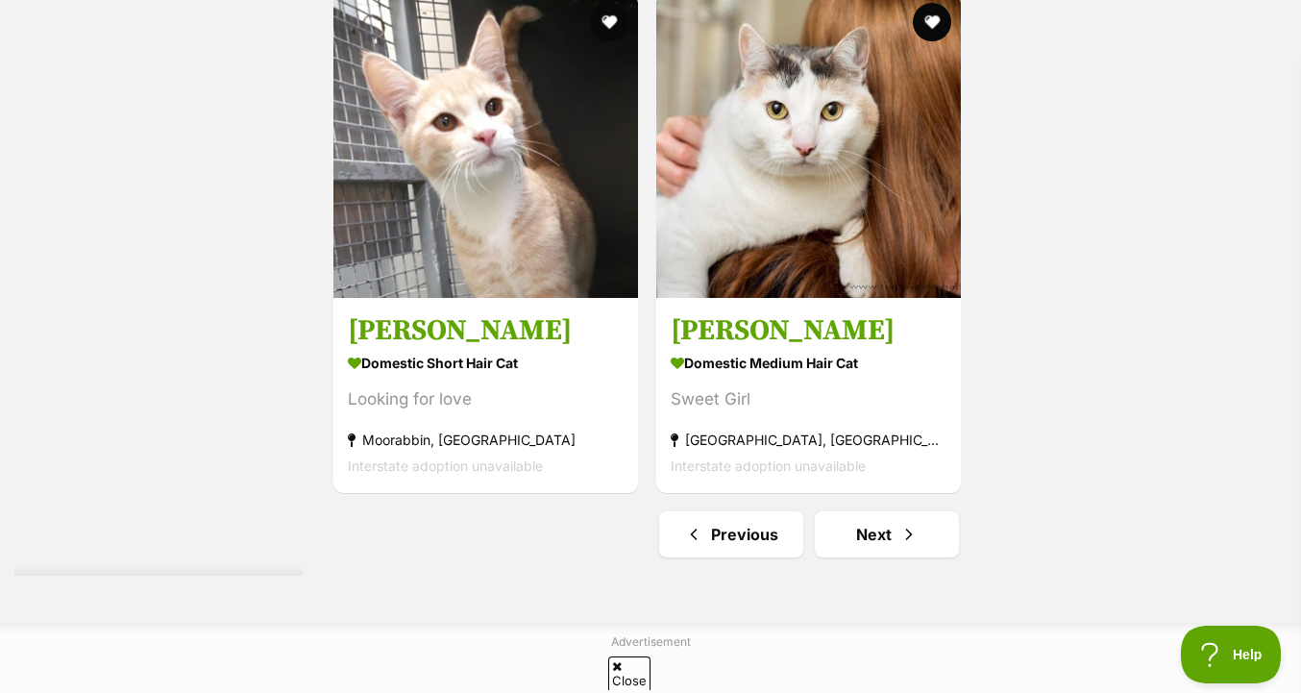
scroll to position [4617, 0]
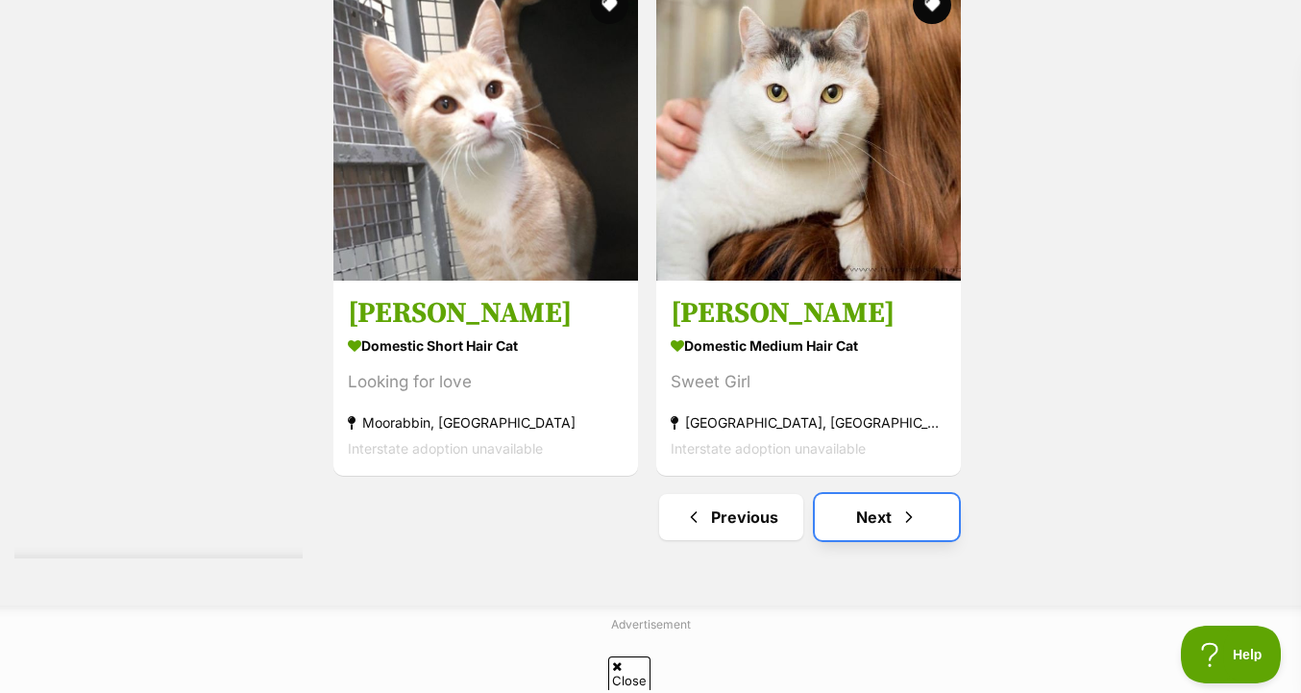
click at [891, 531] on link "Next" at bounding box center [887, 517] width 144 height 46
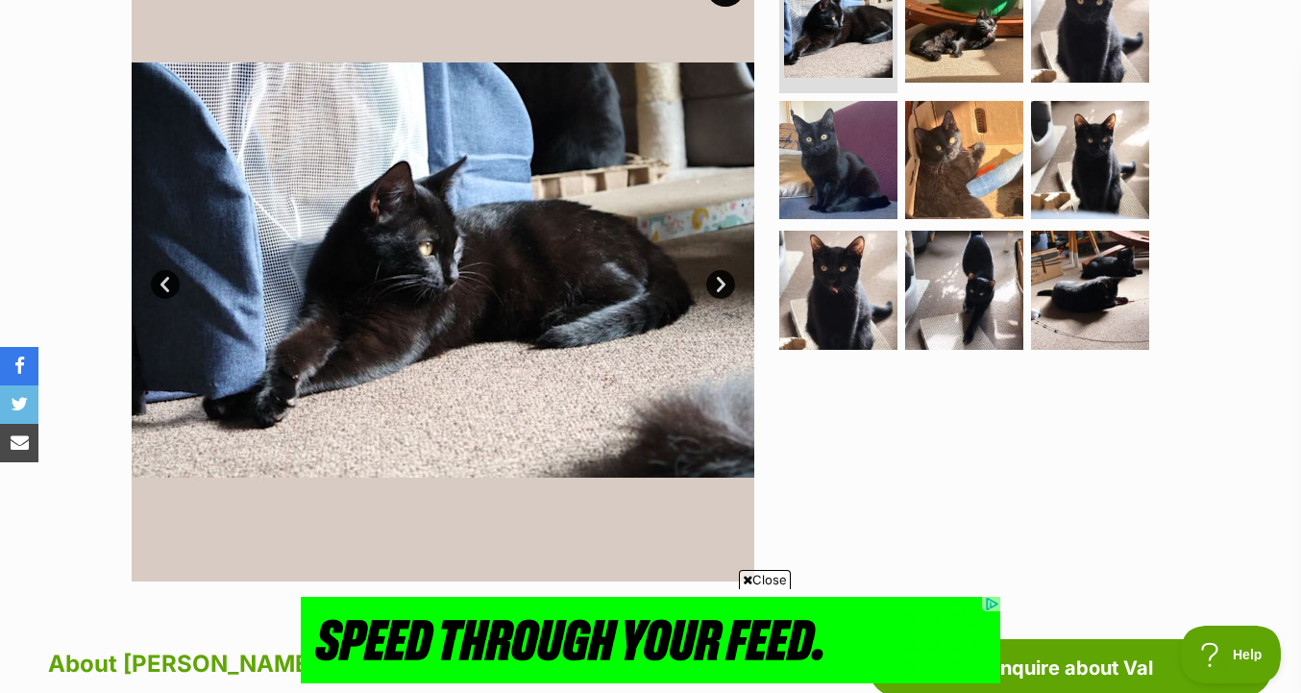
scroll to position [446, 0]
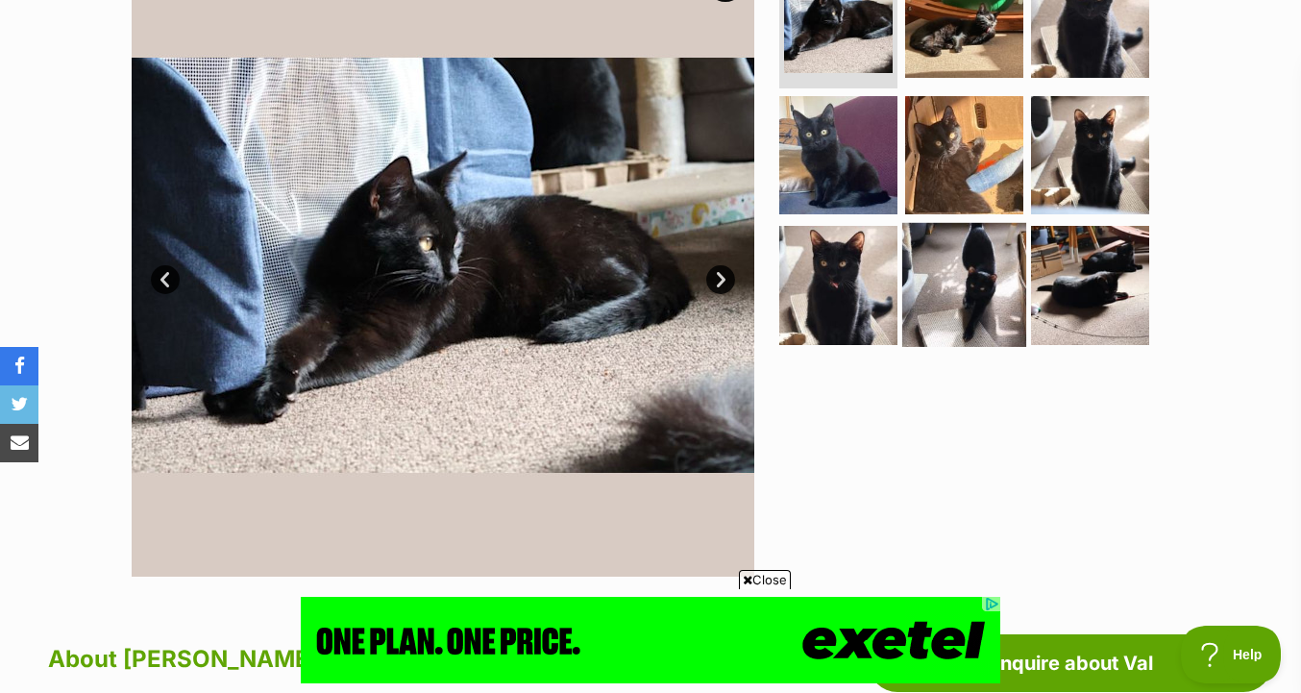
click at [1016, 312] on img at bounding box center [964, 285] width 124 height 124
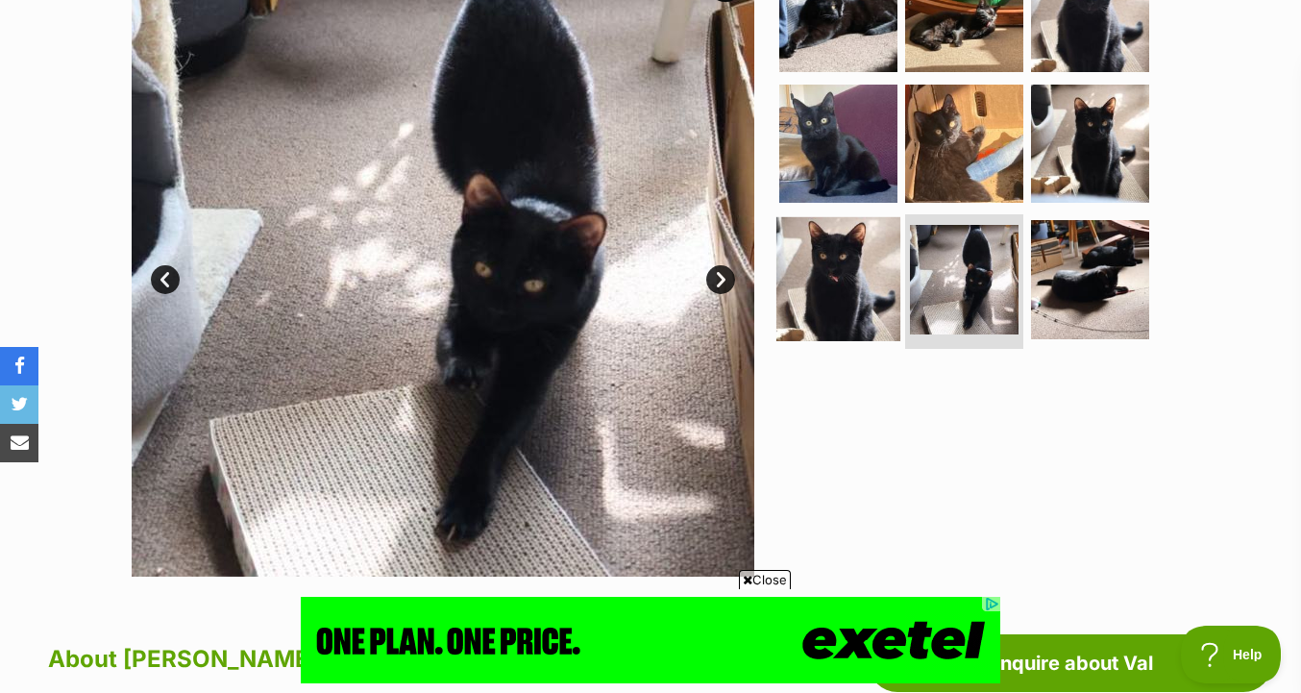
click at [857, 298] on img at bounding box center [838, 279] width 124 height 124
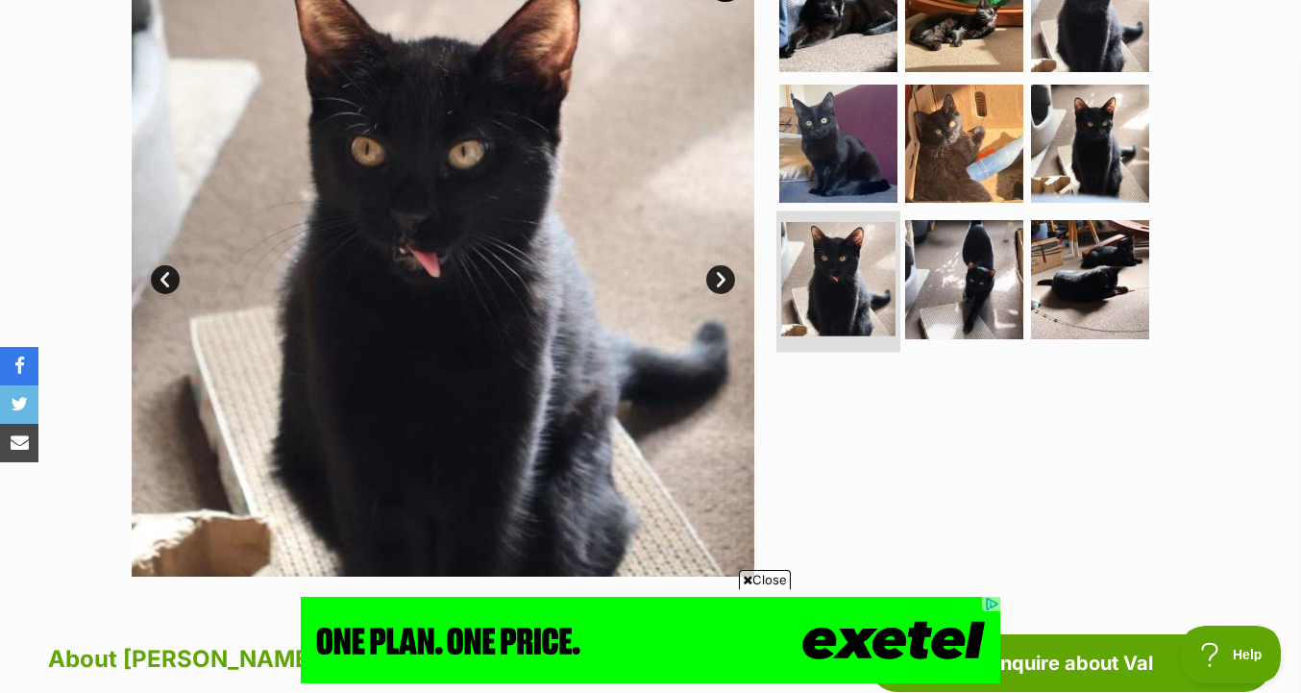
scroll to position [897, 0]
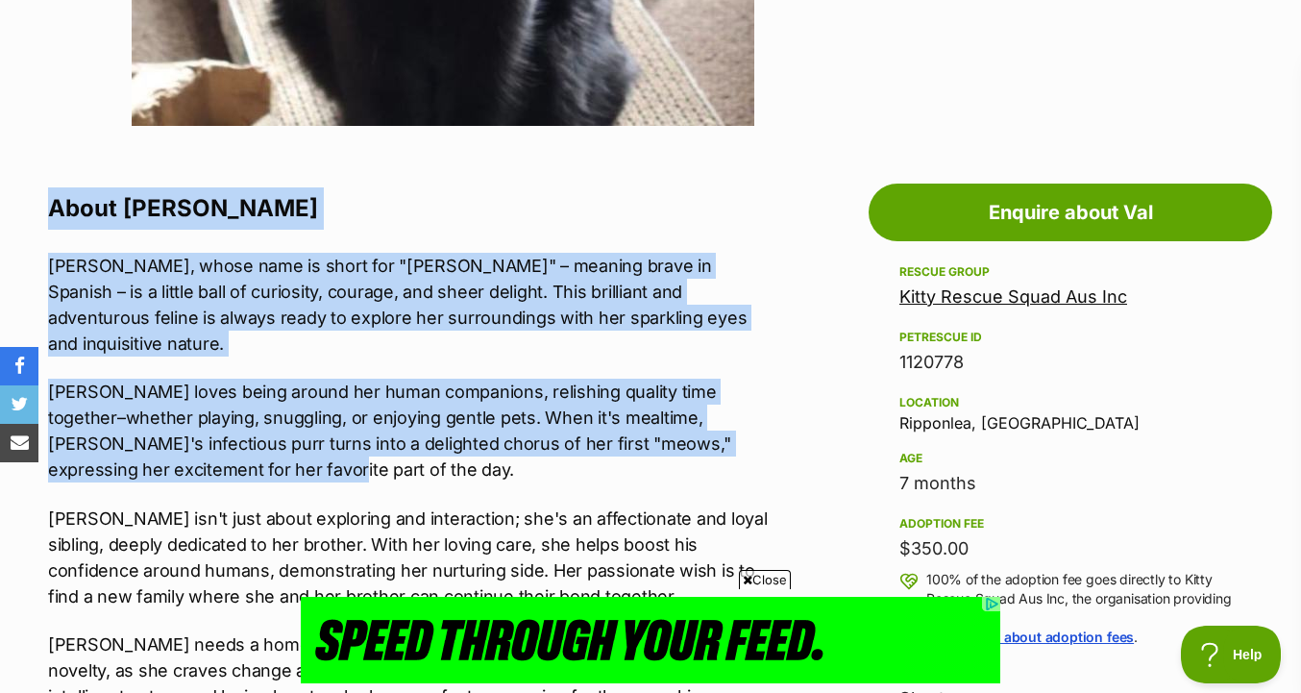
drag, startPoint x: 802, startPoint y: 456, endPoint x: 802, endPoint y: 172, distance: 284.4
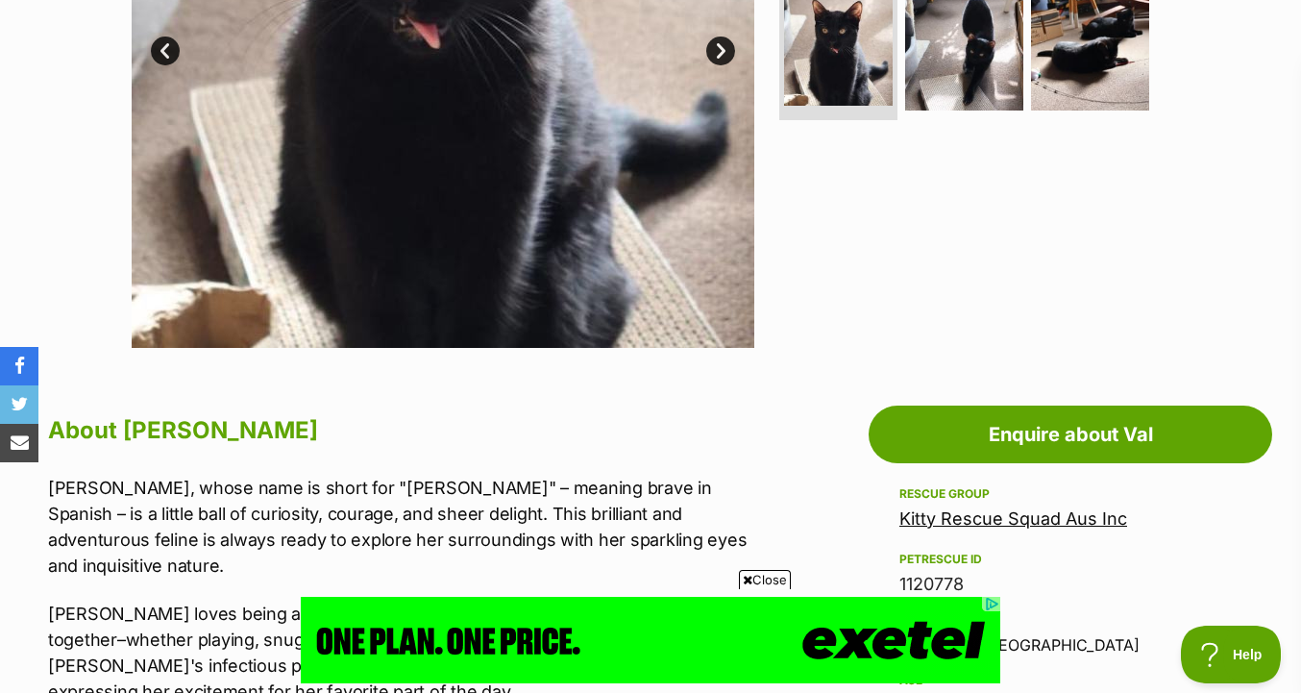
scroll to position [238, 0]
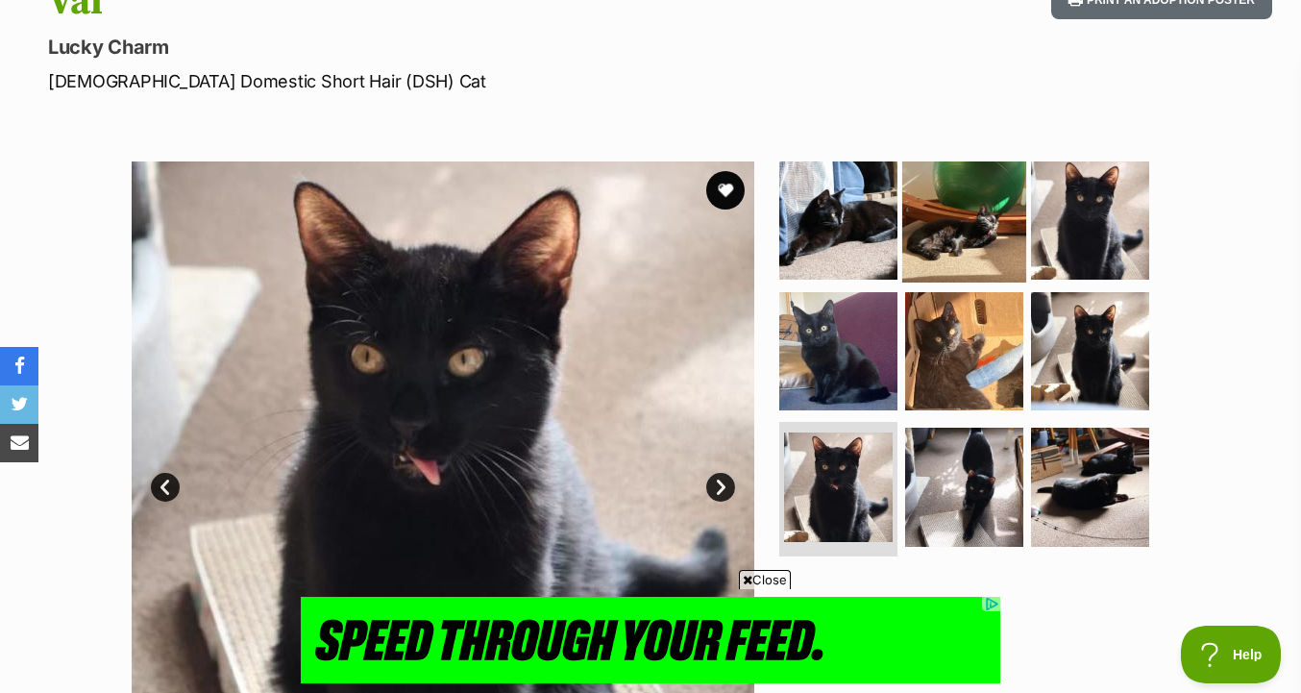
click at [902, 202] on ul at bounding box center [972, 362] width 394 height 403
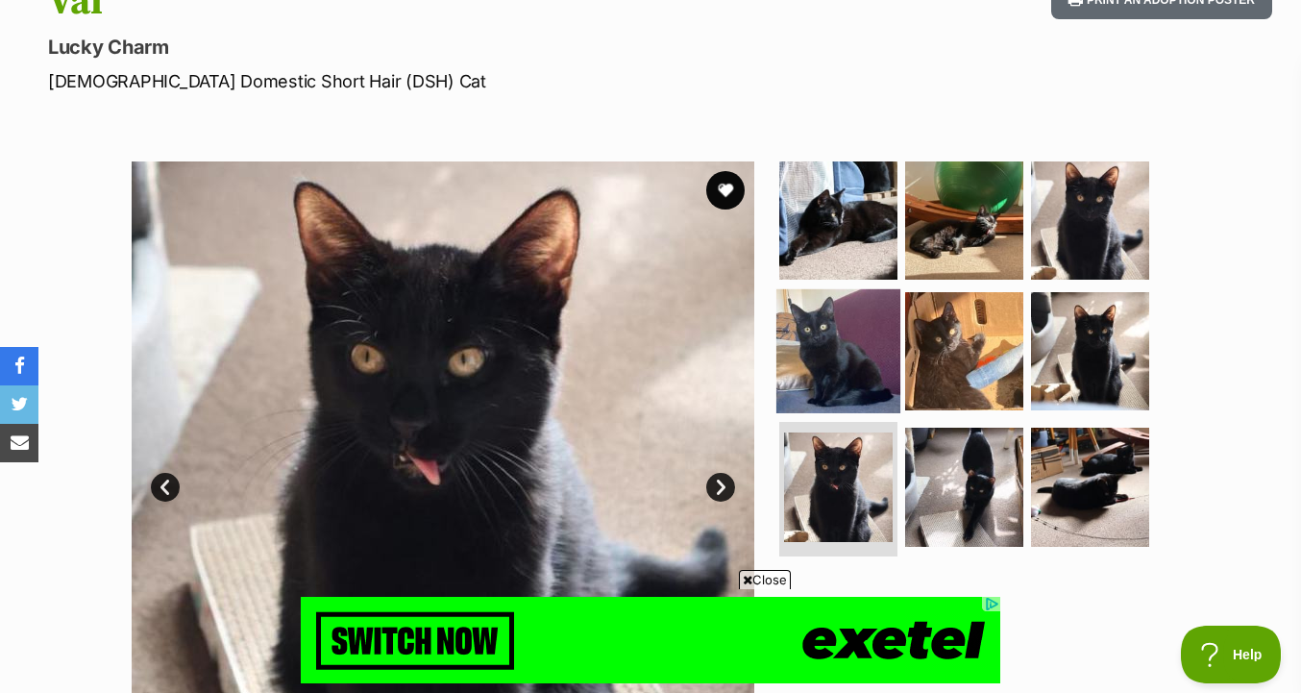
click at [826, 314] on img at bounding box center [838, 350] width 124 height 124
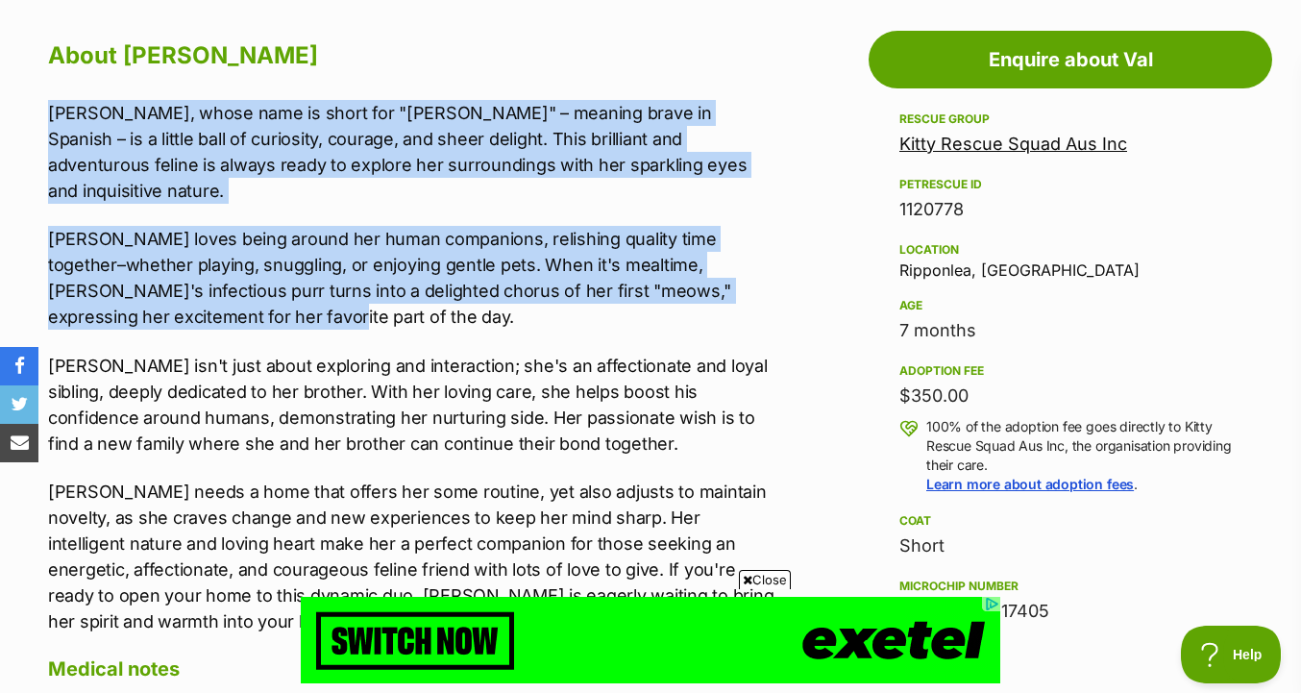
scroll to position [0, 0]
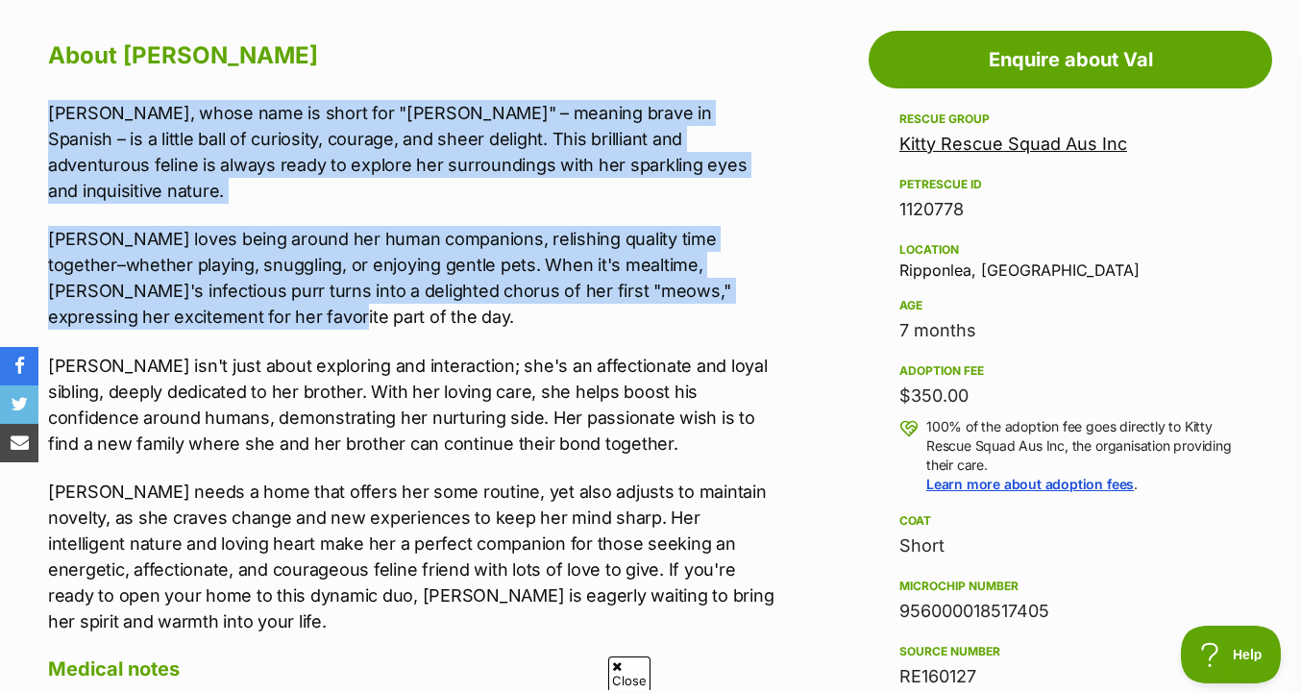
drag, startPoint x: 786, startPoint y: 94, endPoint x: 799, endPoint y: 286, distance: 192.6
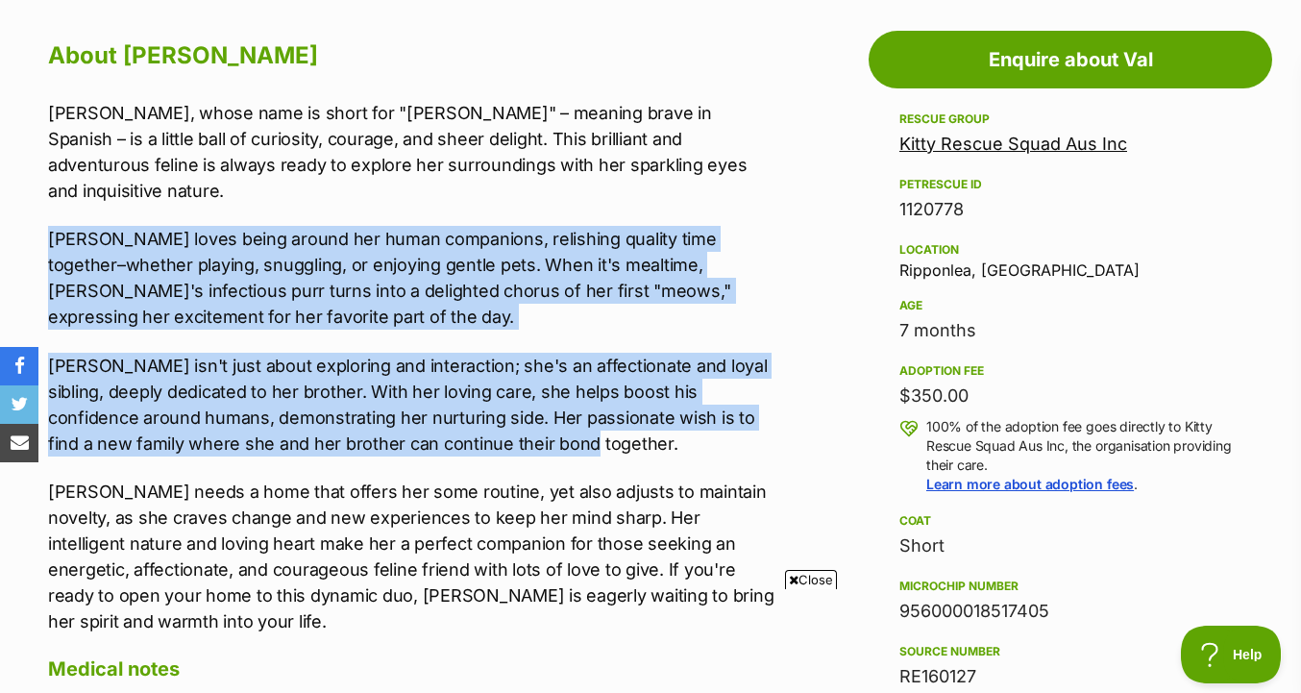
drag, startPoint x: 786, startPoint y: 406, endPoint x: 786, endPoint y: 181, distance: 225.8
drag, startPoint x: 786, startPoint y: 181, endPoint x: 772, endPoint y: 445, distance: 264.6
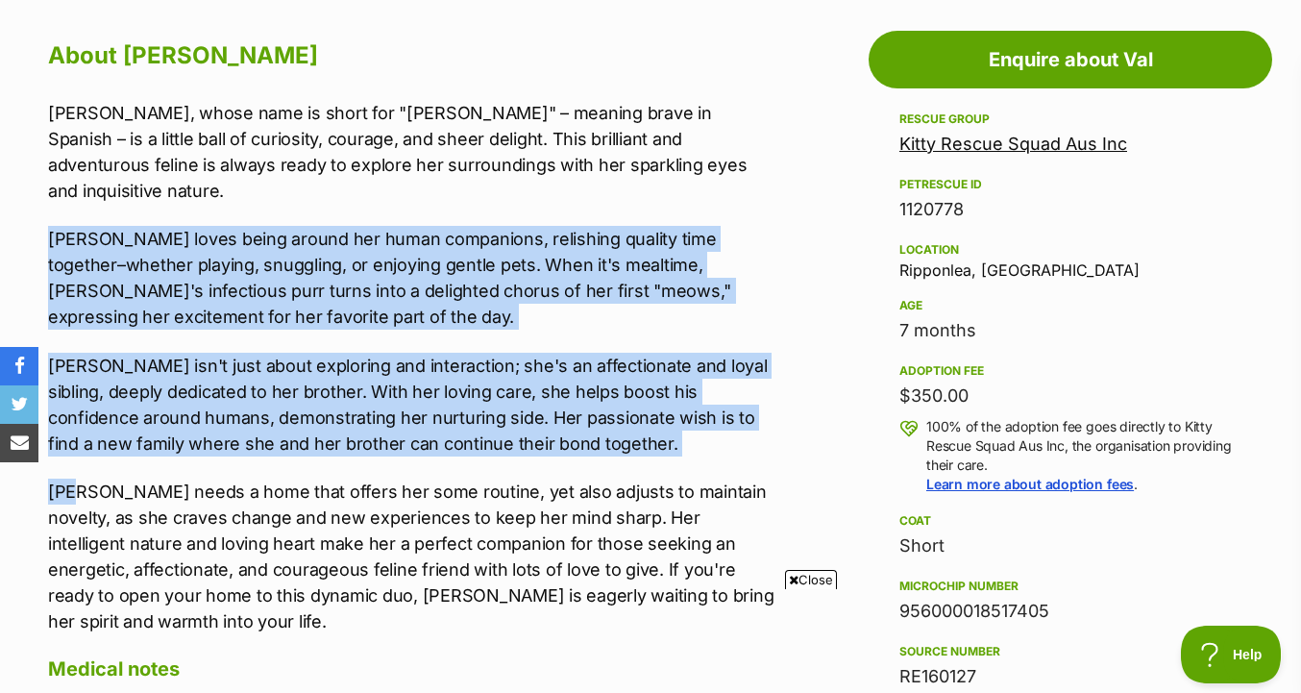
click at [772, 445] on div "Val, whose name is short for "Valiente" – meaning brave in Spanish – is a littl…" at bounding box center [411, 367] width 726 height 534
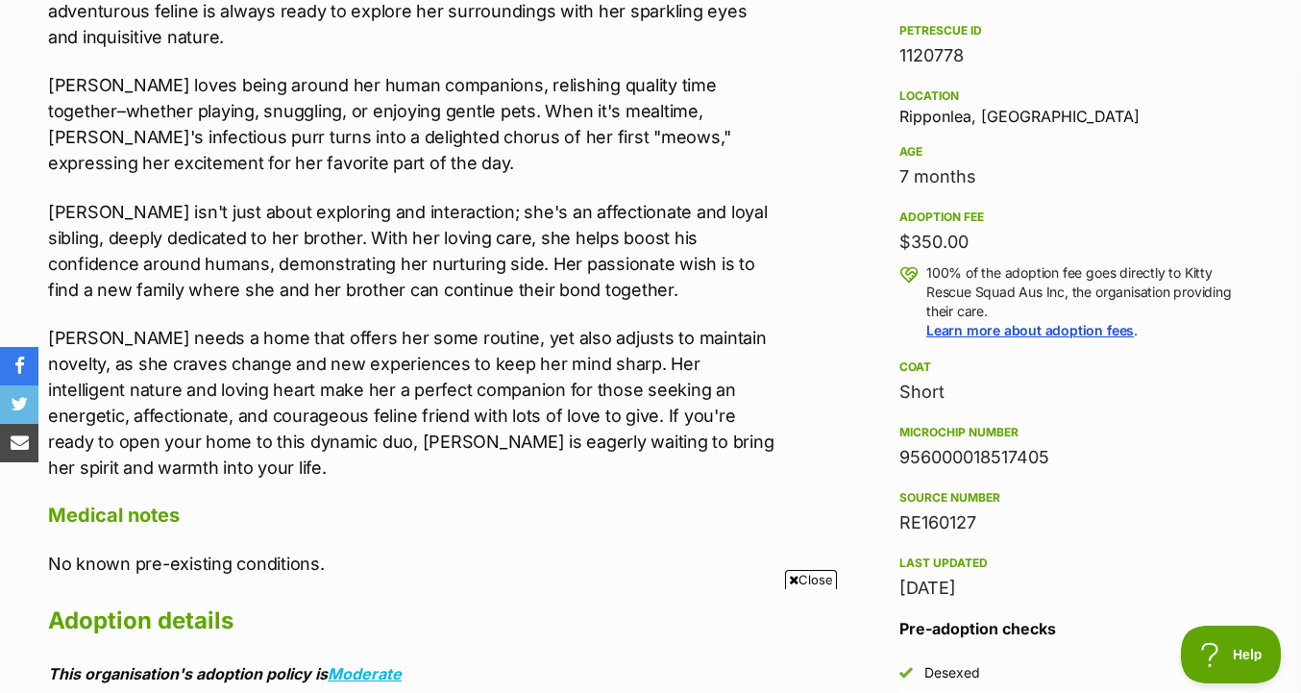
scroll to position [1205, 0]
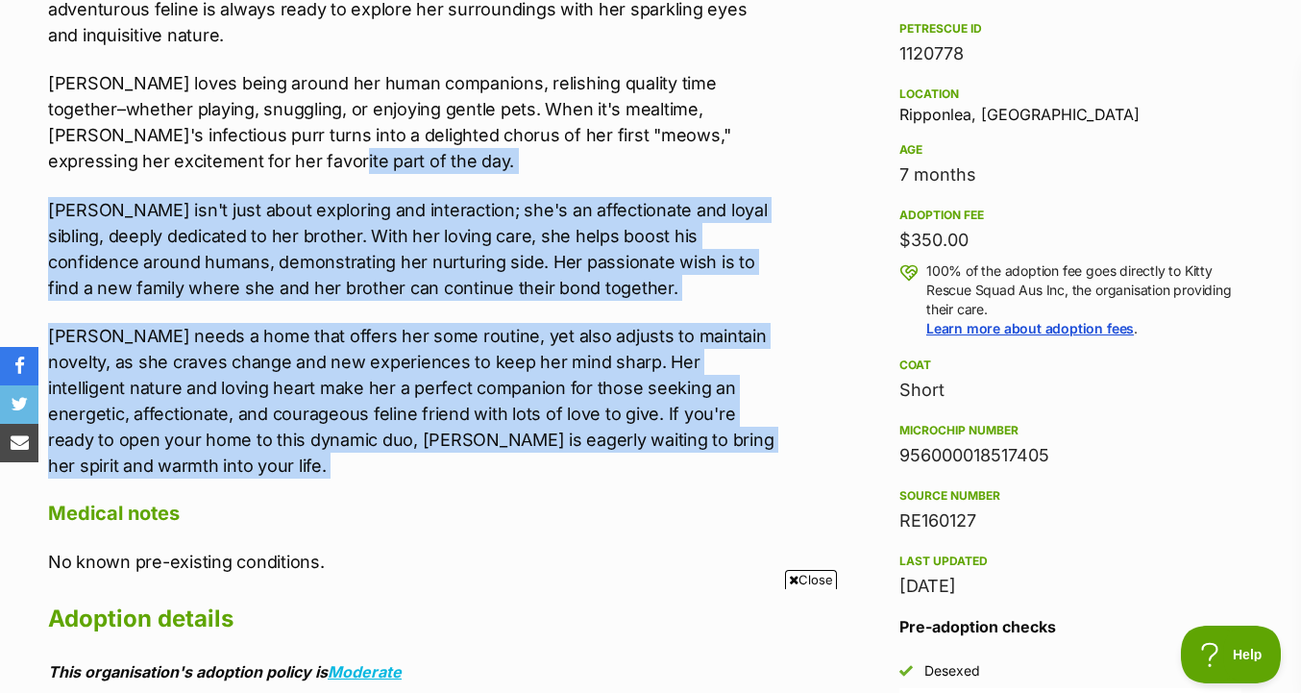
drag, startPoint x: 773, startPoint y: 437, endPoint x: 771, endPoint y: 146, distance: 291.2
click at [771, 146] on div "About Val Val, whose name is short for "Valiente" – meaning brave in Spanish – …" at bounding box center [411, 436] width 726 height 1114
click at [771, 146] on p "Val loves being around her human companions, relishing quality time together–wh…" at bounding box center [411, 122] width 726 height 104
drag, startPoint x: 771, startPoint y: 146, endPoint x: 747, endPoint y: 430, distance: 285.4
click at [747, 430] on div "About Val Val, whose name is short for "Valiente" – meaning brave in Spanish – …" at bounding box center [411, 436] width 726 height 1114
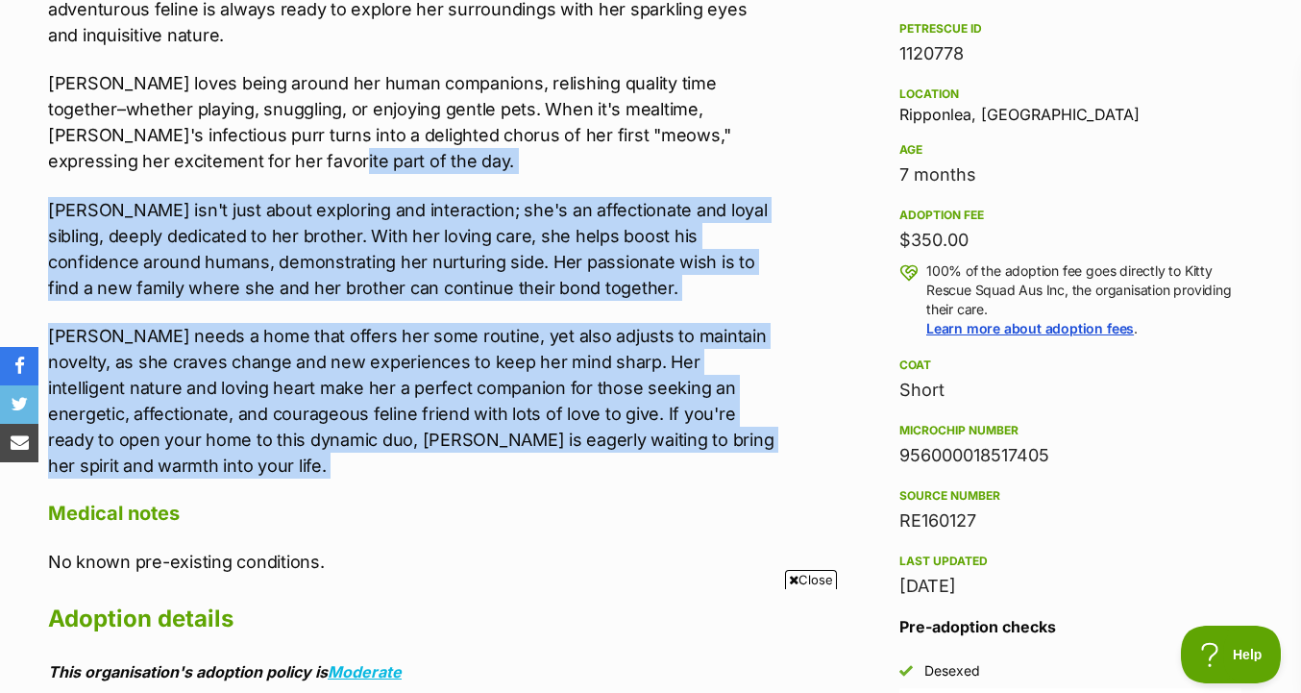
click at [747, 430] on div "About Val Val, whose name is short for "Valiente" – meaning brave in Spanish – …" at bounding box center [411, 436] width 726 height 1114
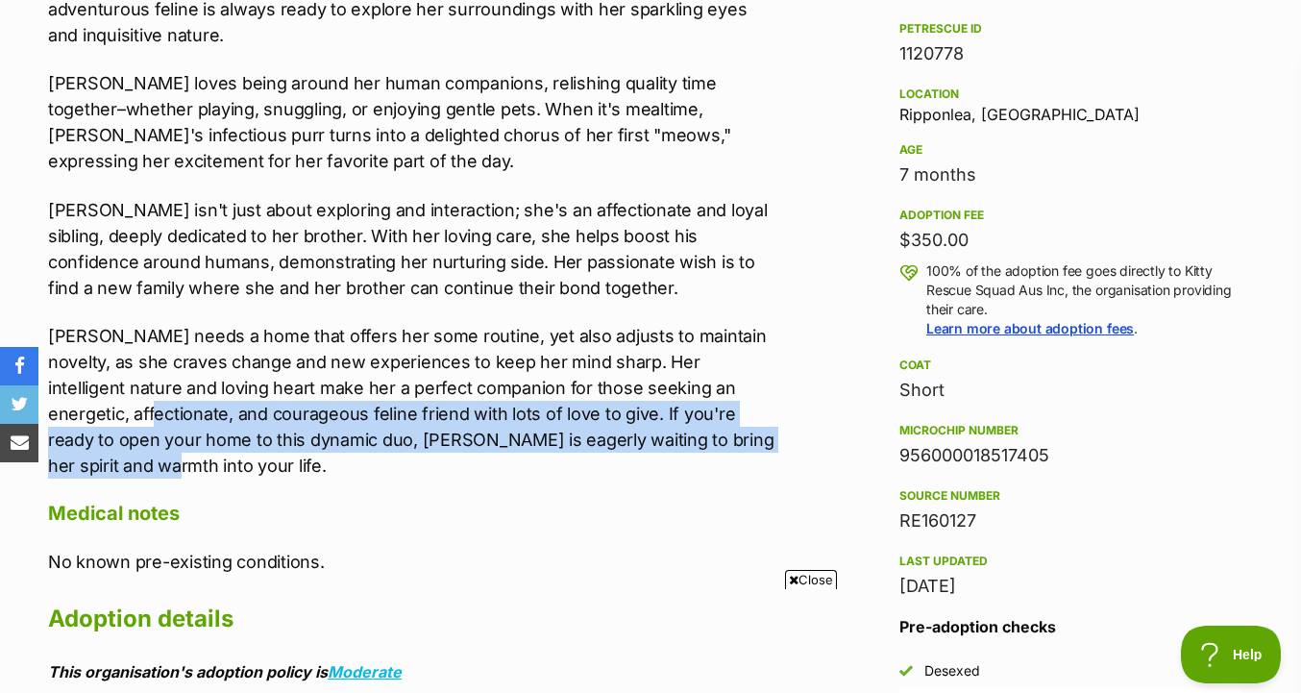
drag, startPoint x: 744, startPoint y: 406, endPoint x: 745, endPoint y: 372, distance: 34.6
click at [745, 372] on p "Val needs a home that offers her some routine, yet also adjusts to maintain nov…" at bounding box center [411, 401] width 726 height 156
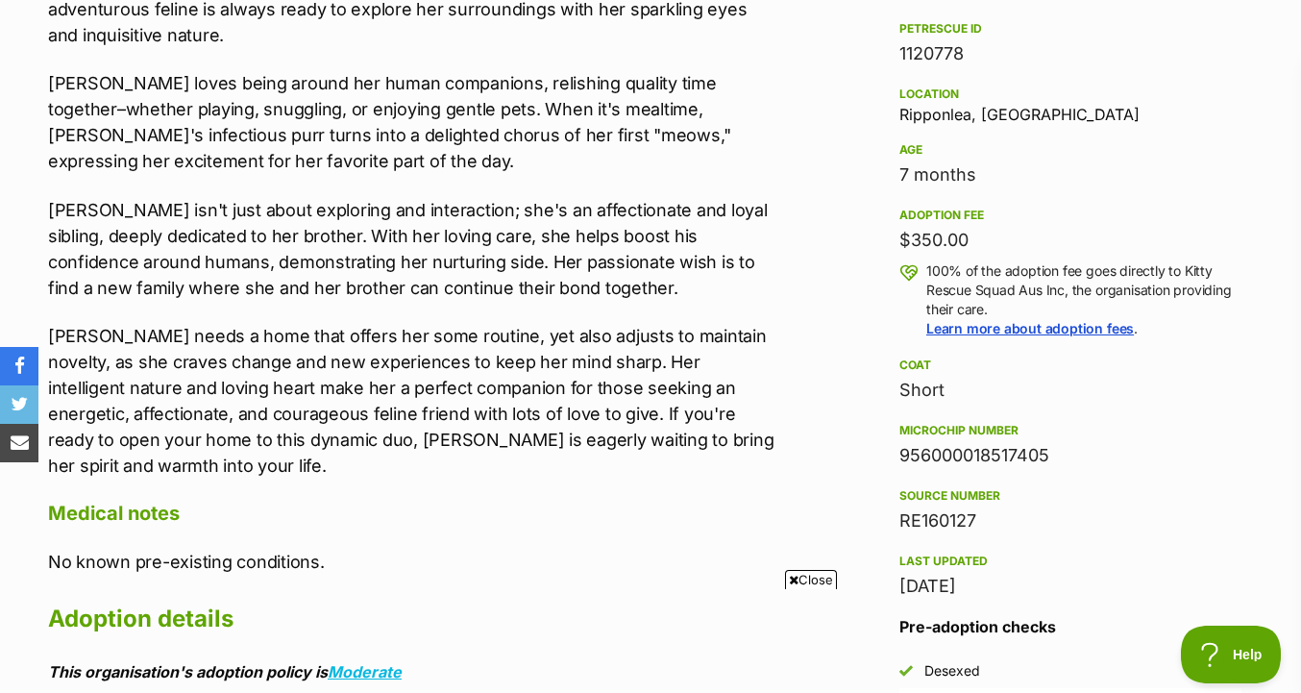
scroll to position [0, 0]
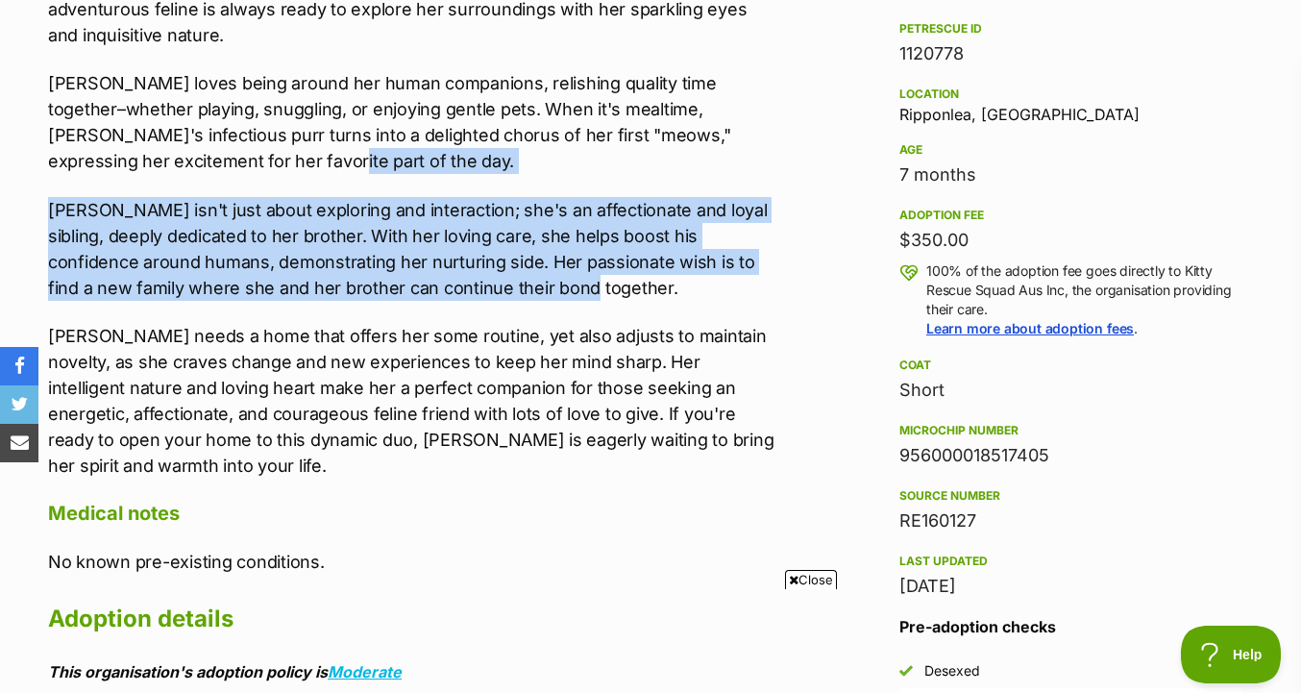
drag, startPoint x: 771, startPoint y: 136, endPoint x: 773, endPoint y: 256, distance: 119.2
click at [773, 256] on div "Val, whose name is short for "Valiente" – meaning brave in Spanish – is a littl…" at bounding box center [411, 211] width 726 height 534
click at [773, 256] on p "Val isn't just about exploring and interaction; she's an affectionate and loyal…" at bounding box center [411, 249] width 726 height 104
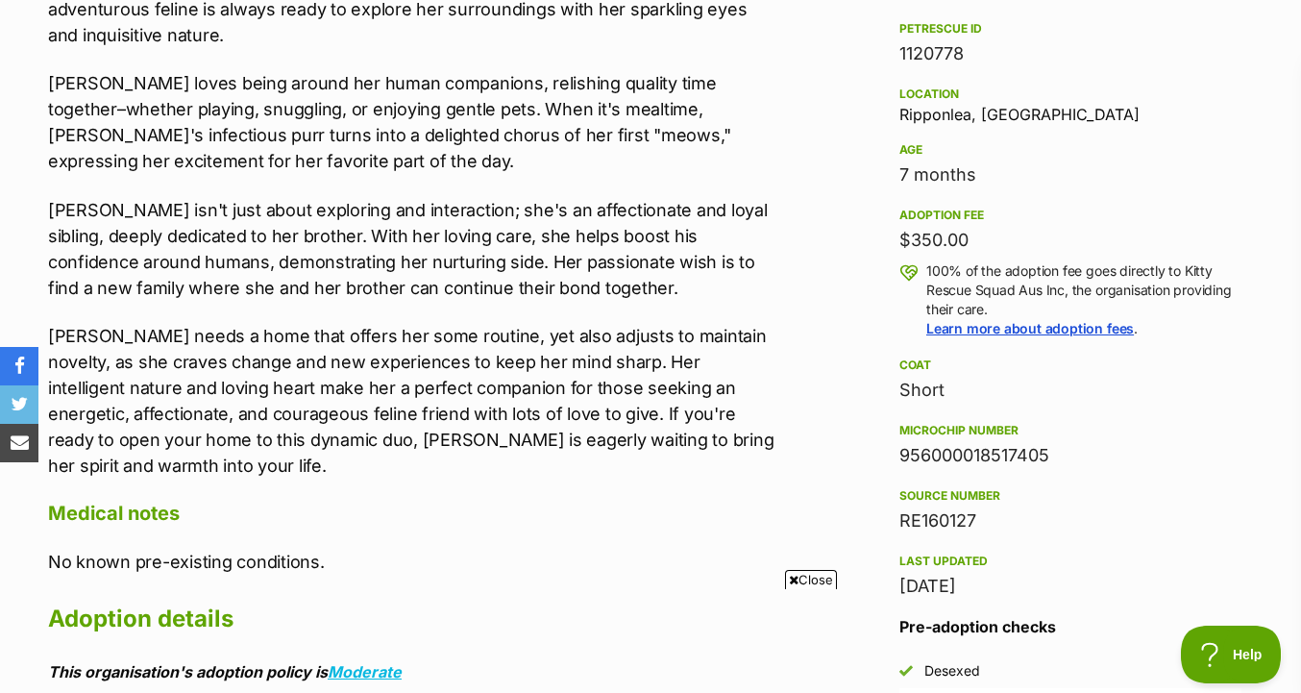
drag, startPoint x: 773, startPoint y: 256, endPoint x: 773, endPoint y: 198, distance: 57.7
click at [773, 232] on p "Val isn't just about exploring and interaction; she's an affectionate and loyal…" at bounding box center [411, 249] width 726 height 104
click at [774, 151] on div "Val, whose name is short for "Valiente" – meaning brave in Spanish – is a littl…" at bounding box center [411, 211] width 726 height 534
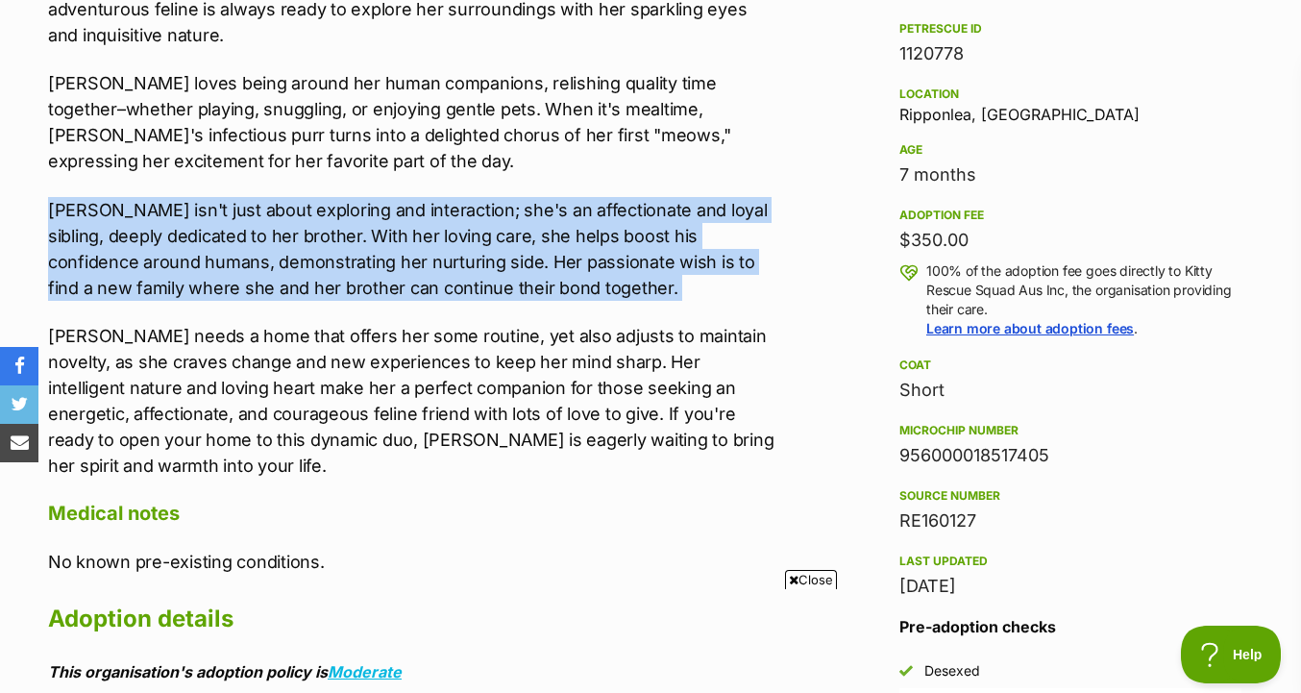
drag, startPoint x: 774, startPoint y: 160, endPoint x: 774, endPoint y: 269, distance: 109.5
click at [774, 269] on p "Val isn't just about exploring and interaction; she's an affectionate and loyal…" at bounding box center [411, 249] width 726 height 104
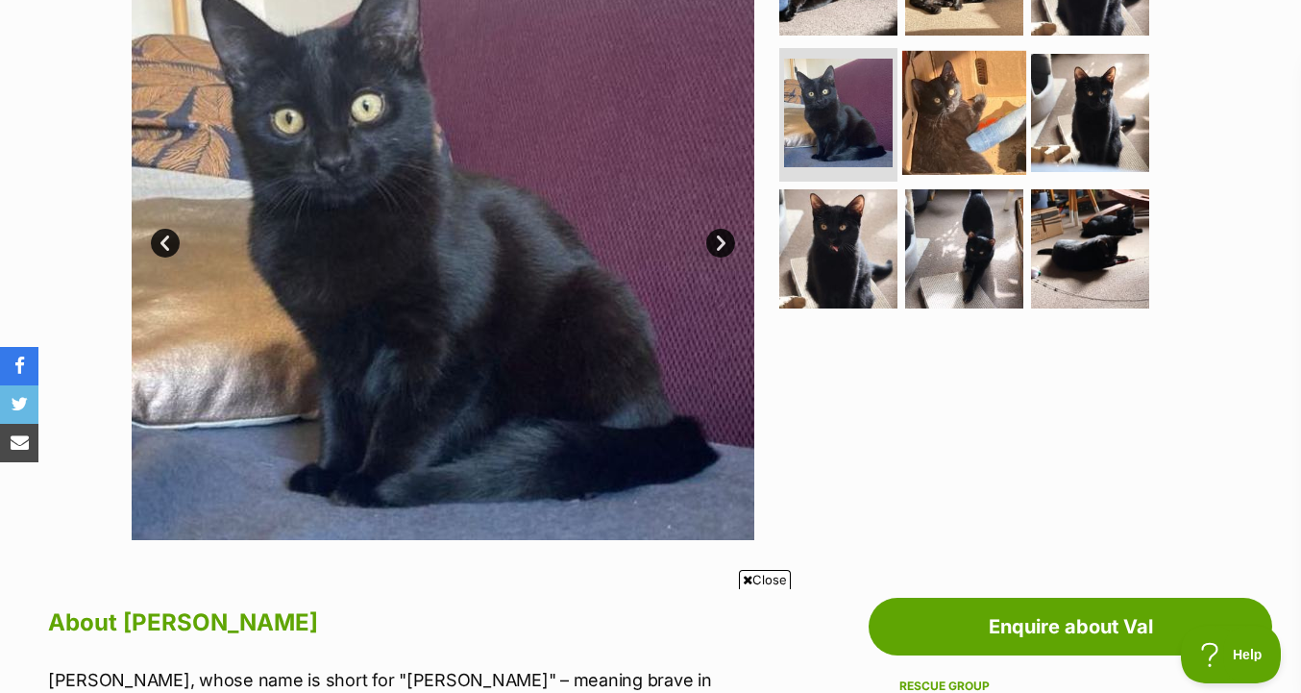
scroll to position [483, 0]
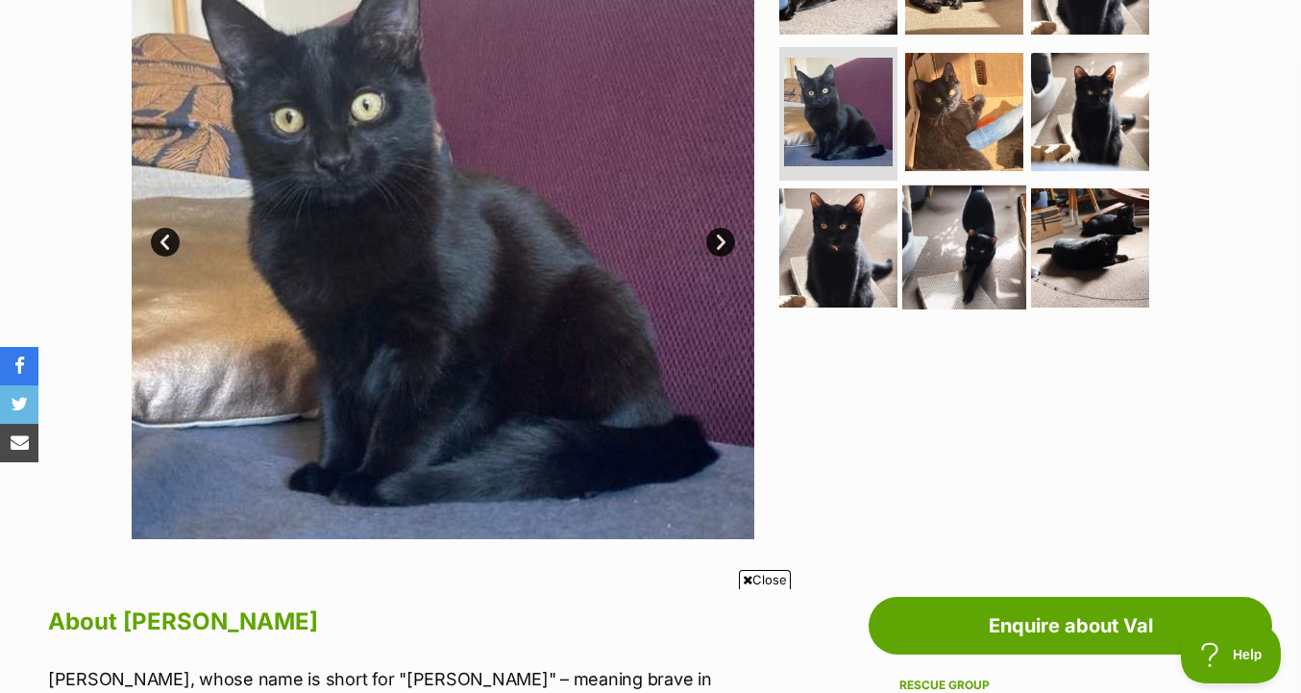
click at [933, 271] on img at bounding box center [964, 247] width 124 height 124
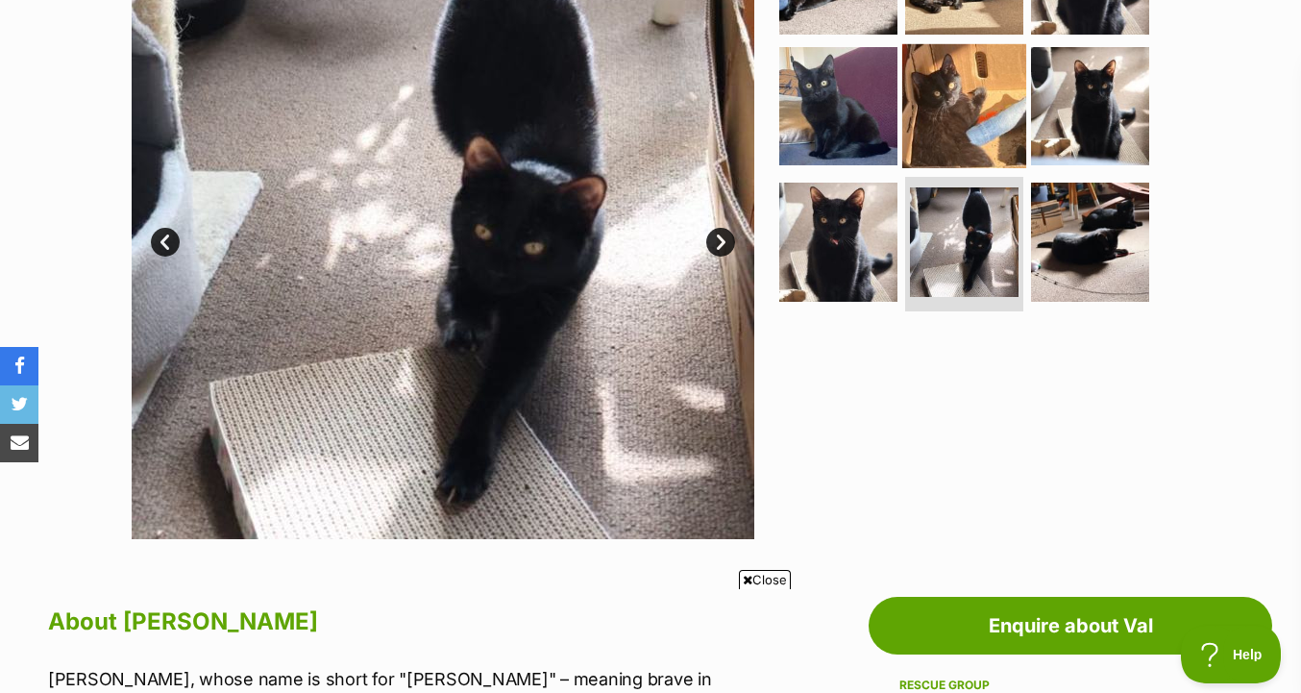
click at [951, 112] on img at bounding box center [964, 105] width 124 height 124
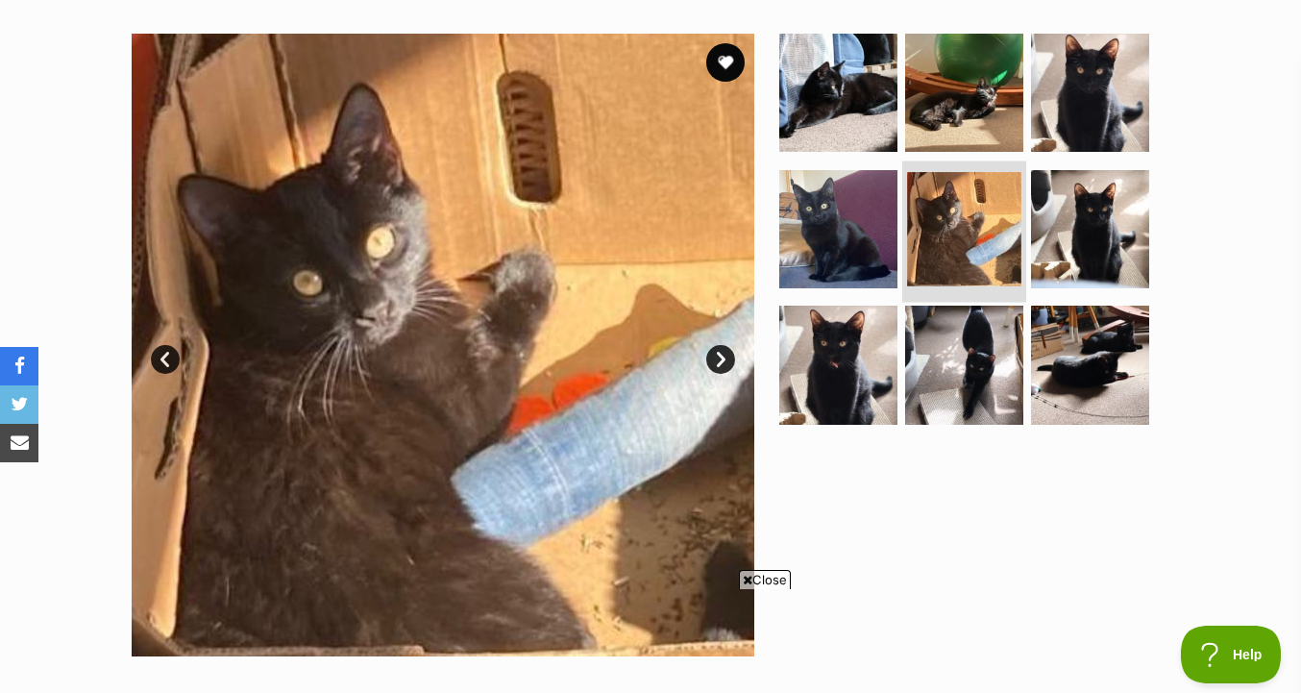
scroll to position [365, 0]
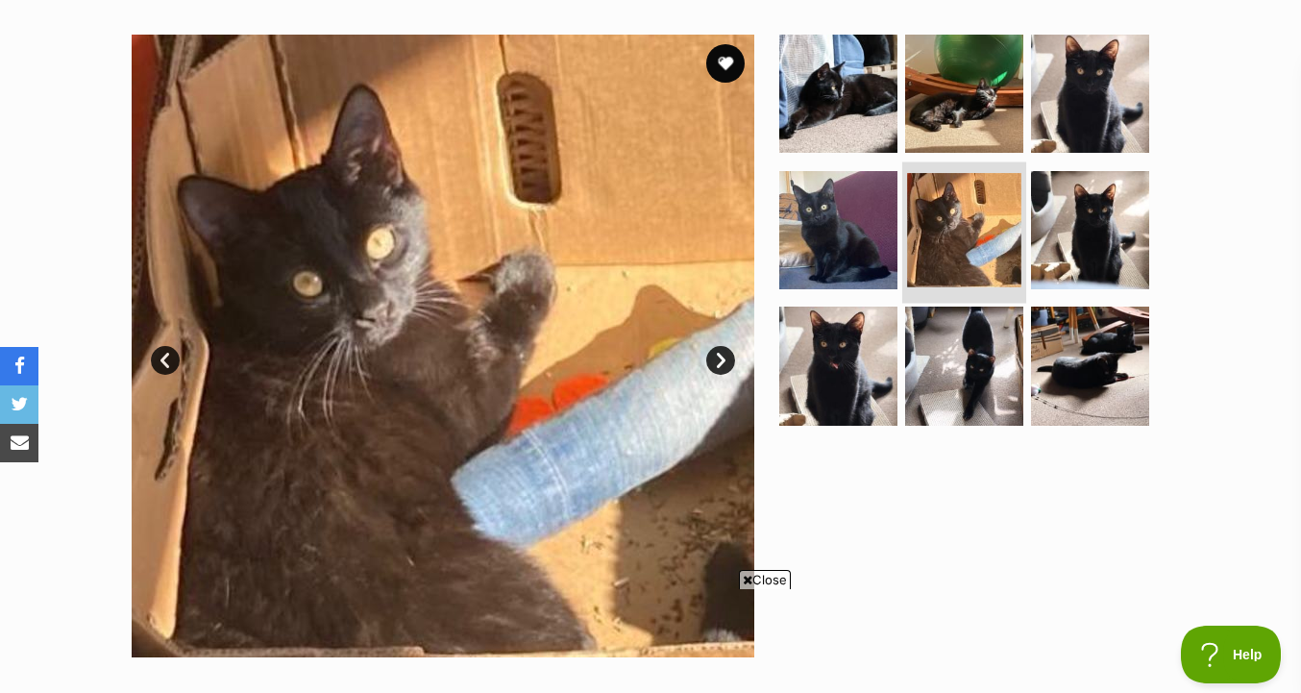
click at [951, 112] on img at bounding box center [964, 94] width 118 height 118
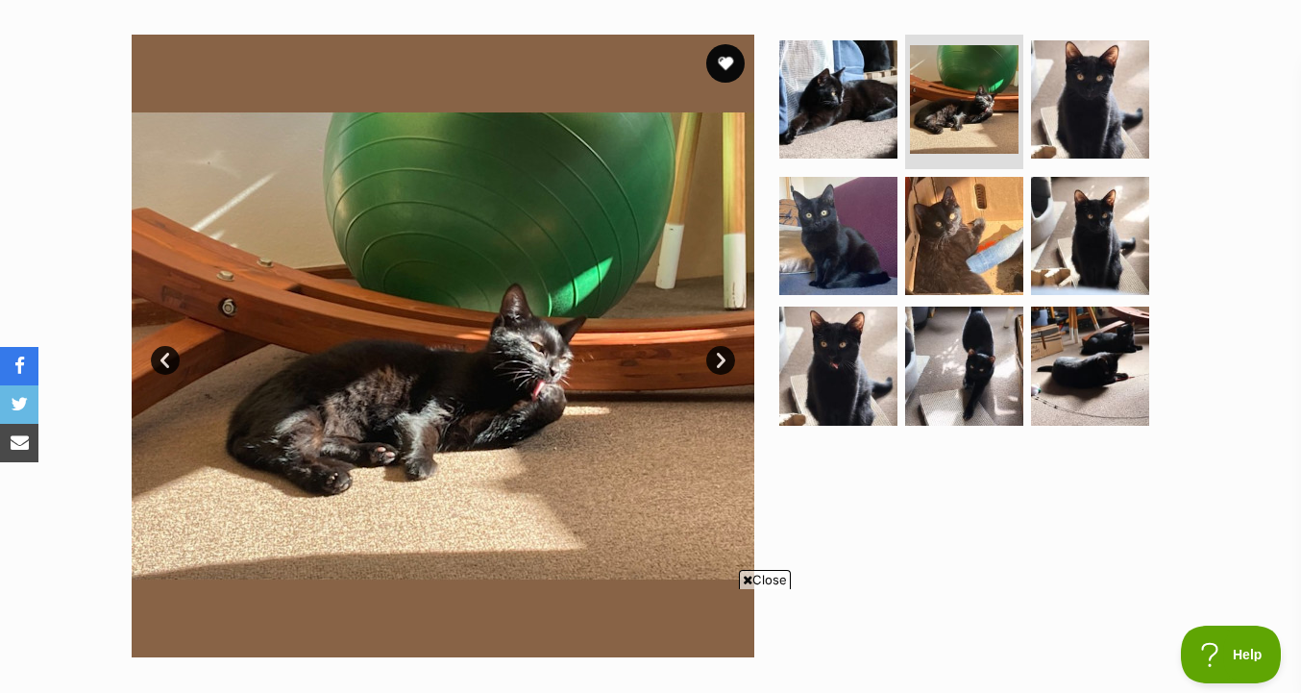
click at [896, 124] on ul at bounding box center [972, 236] width 394 height 403
click at [874, 136] on img at bounding box center [838, 99] width 124 height 124
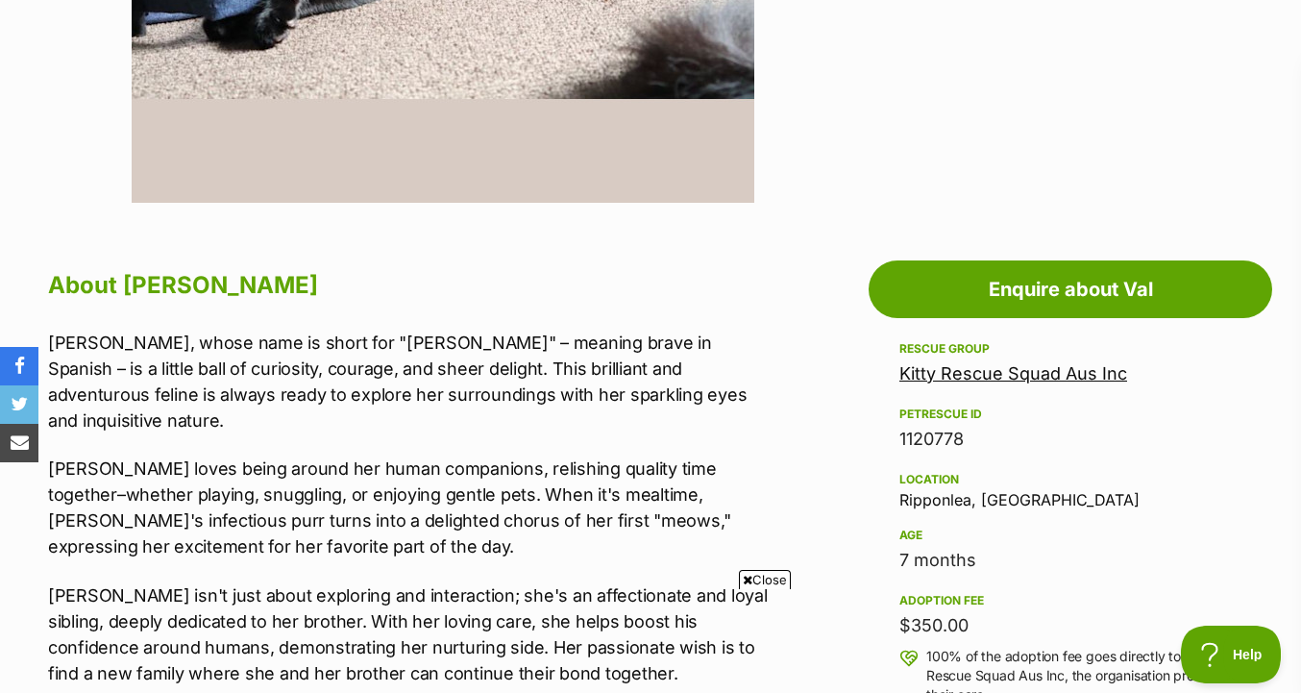
scroll to position [861, 0]
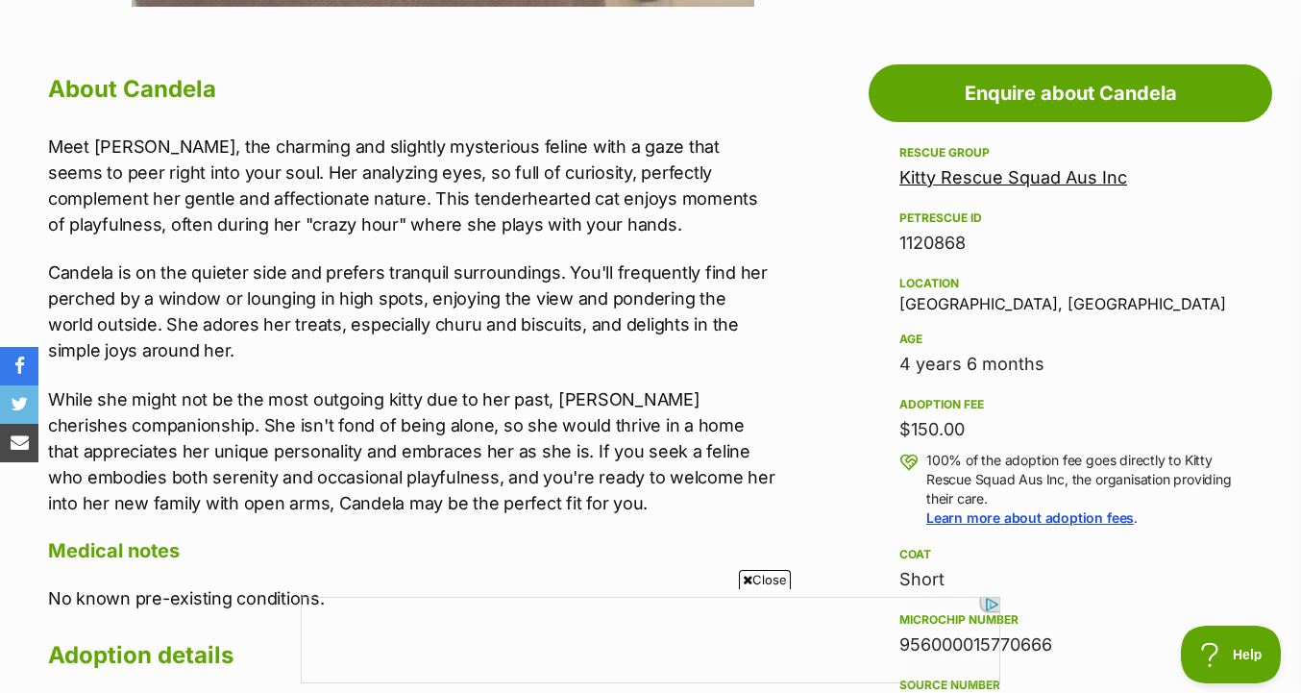
scroll to position [571, 0]
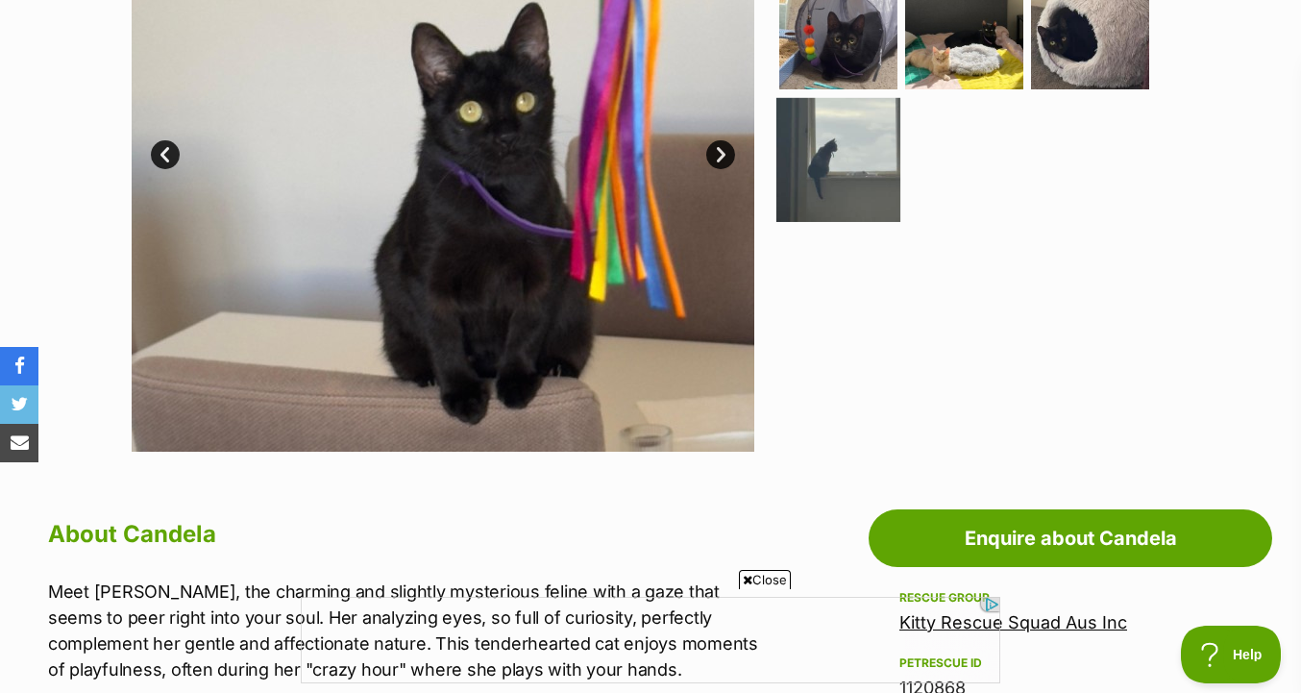
click at [870, 178] on img at bounding box center [838, 160] width 124 height 124
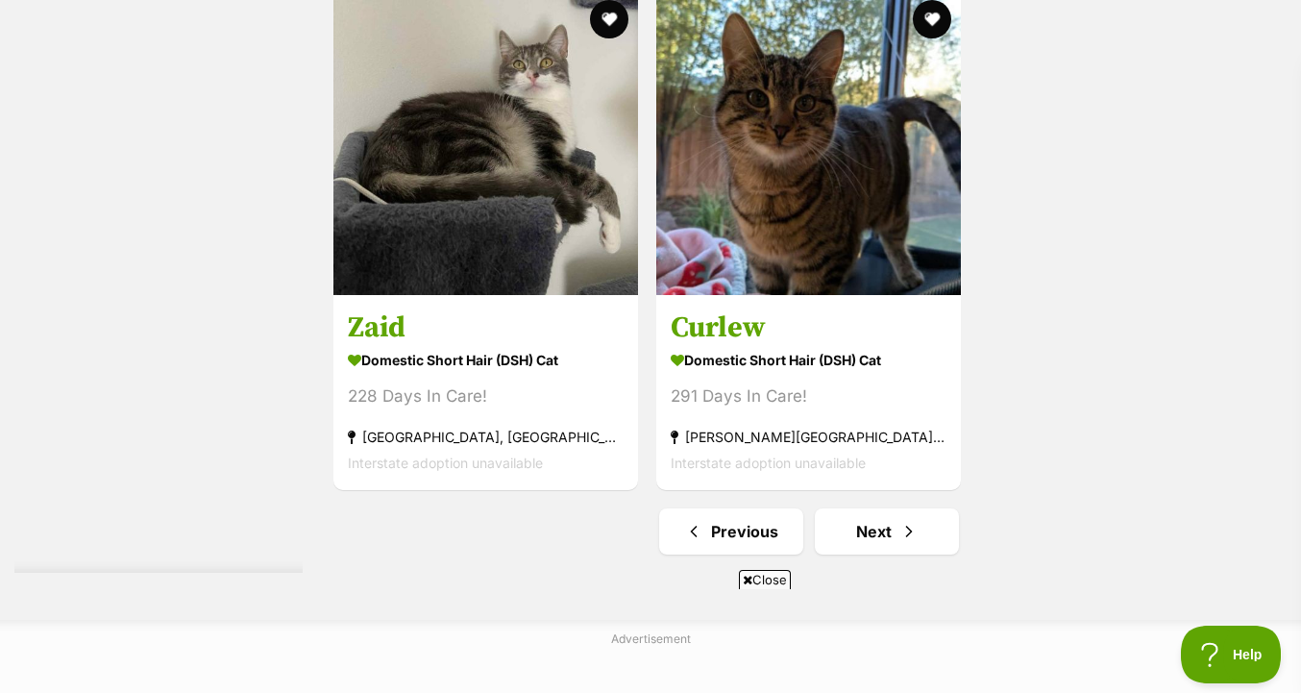
scroll to position [4620, 0]
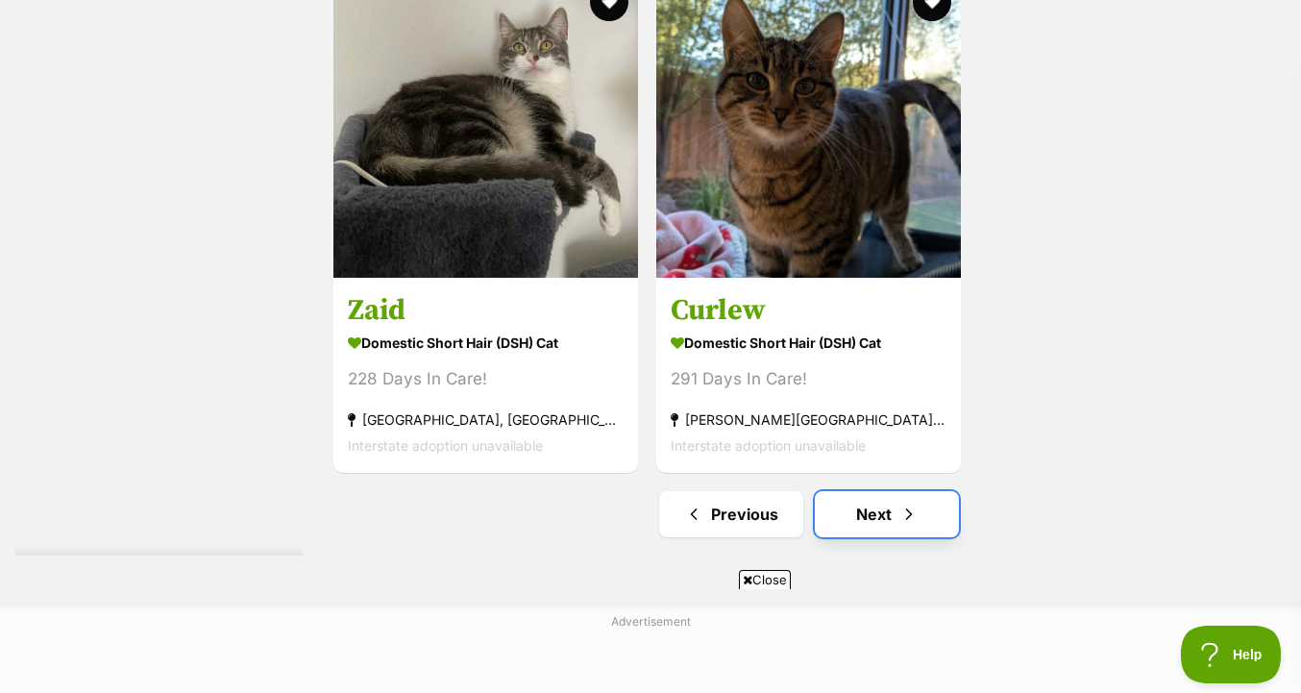
click at [923, 501] on link "Next" at bounding box center [887, 514] width 144 height 46
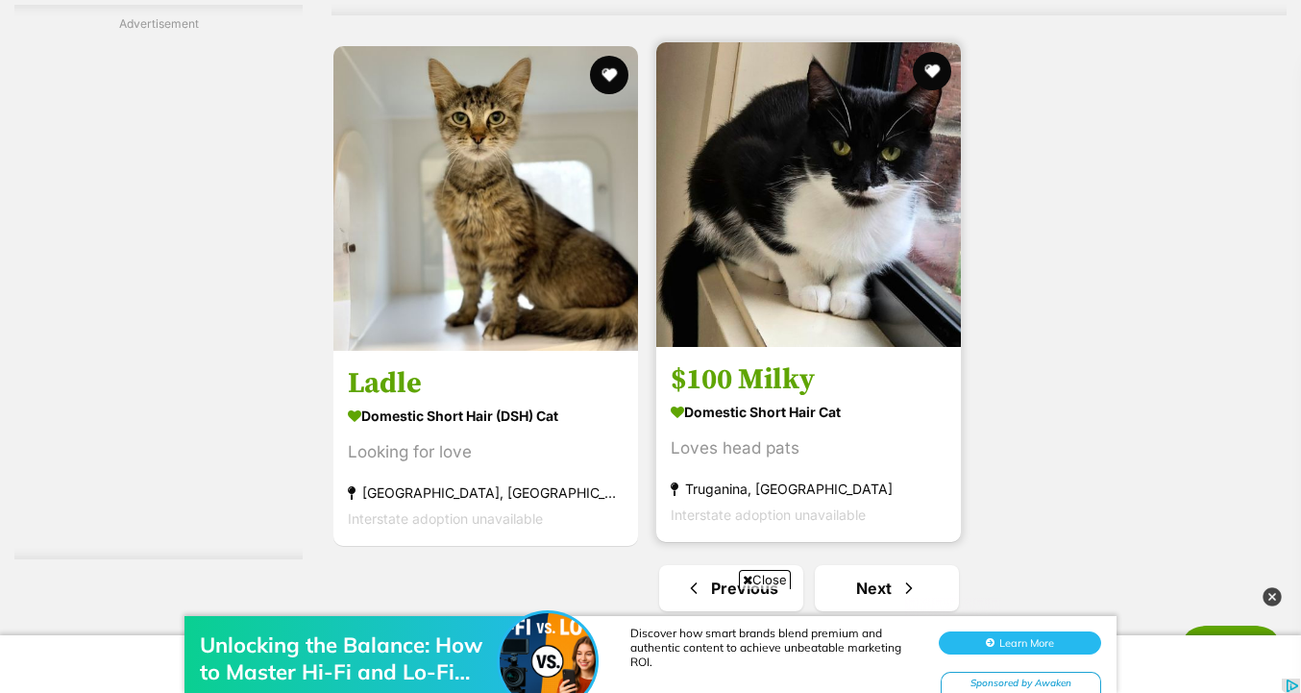
scroll to position [4730, 0]
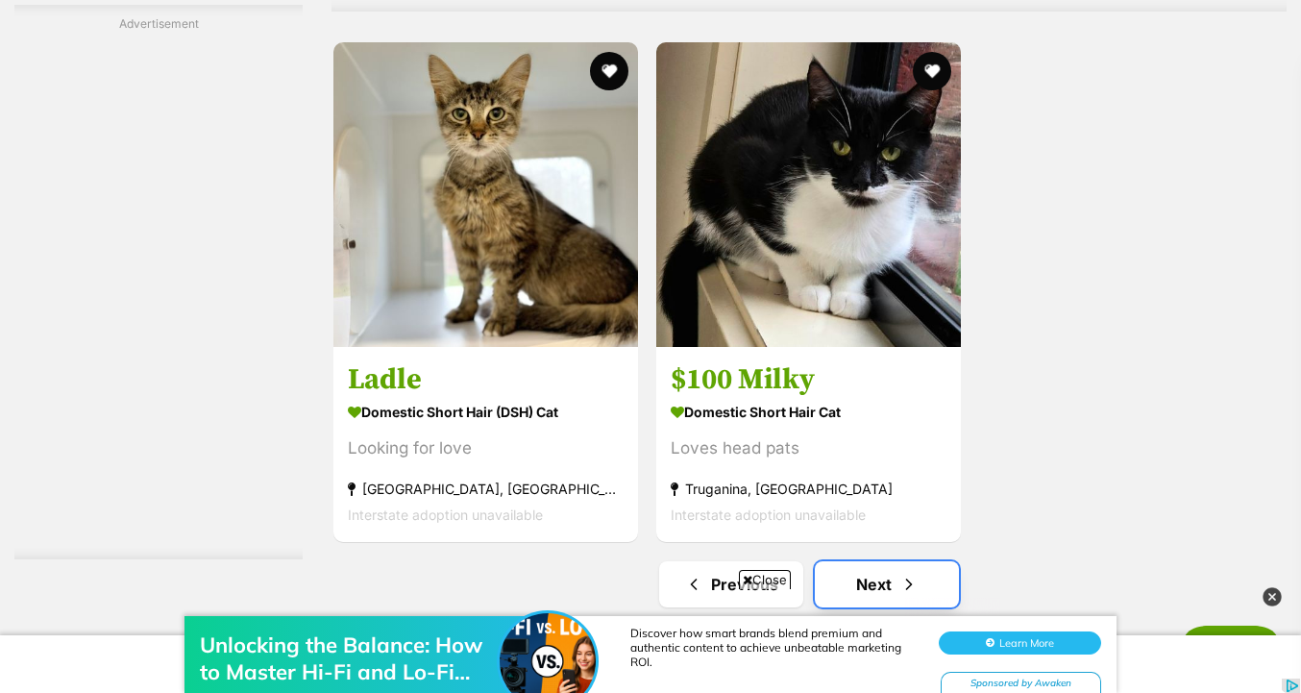
click at [878, 561] on link "Next" at bounding box center [887, 584] width 144 height 46
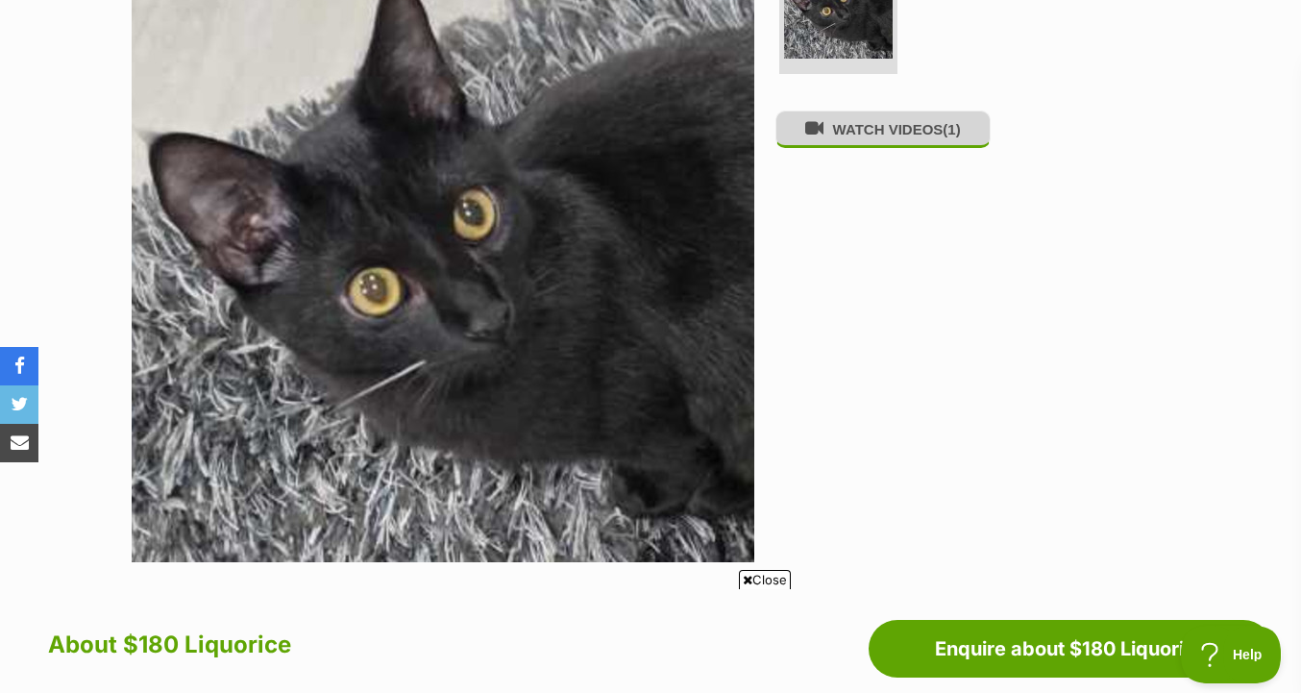
click at [863, 134] on button "WATCH VIDEOS (1)" at bounding box center [882, 129] width 215 height 37
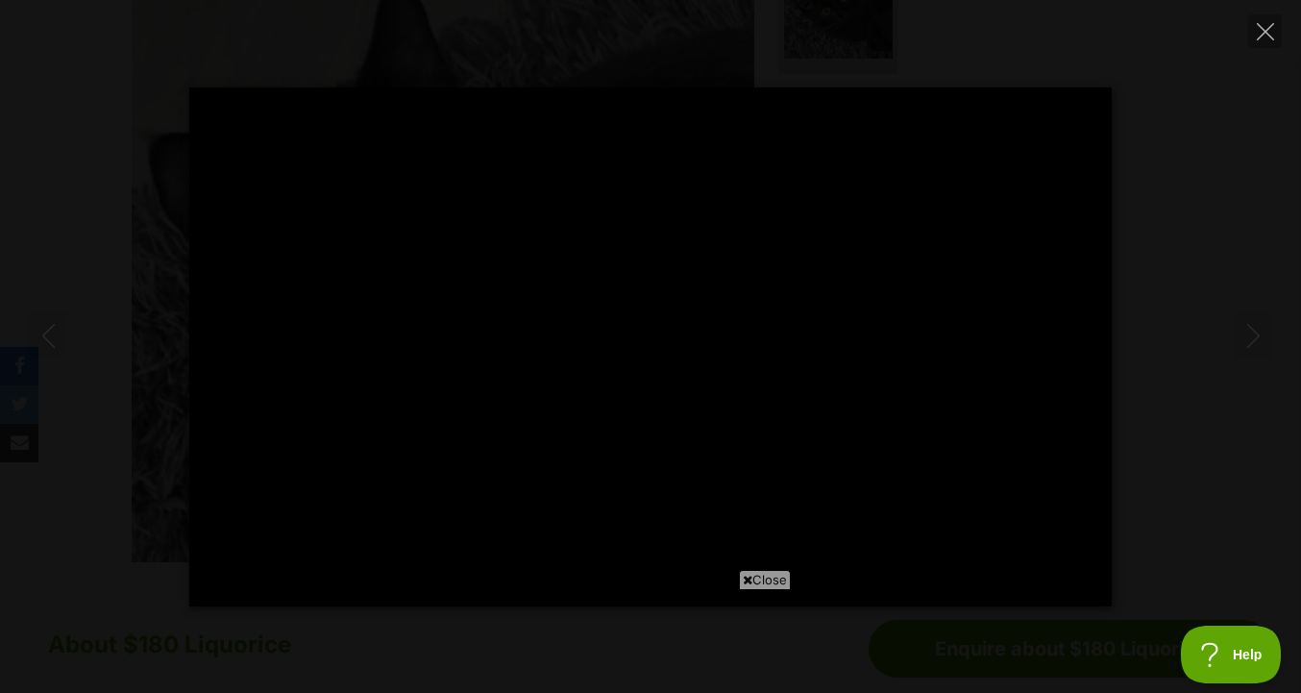
type input "66.13"
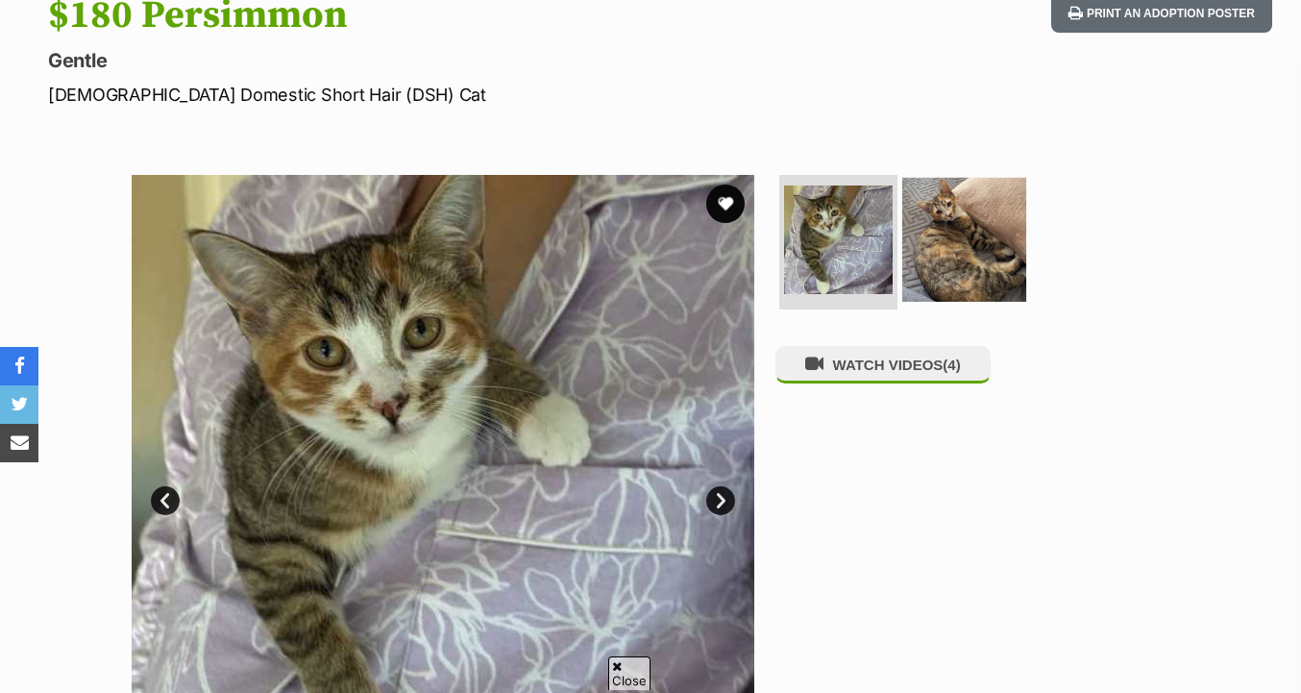
click at [964, 300] on link at bounding box center [964, 294] width 124 height 21
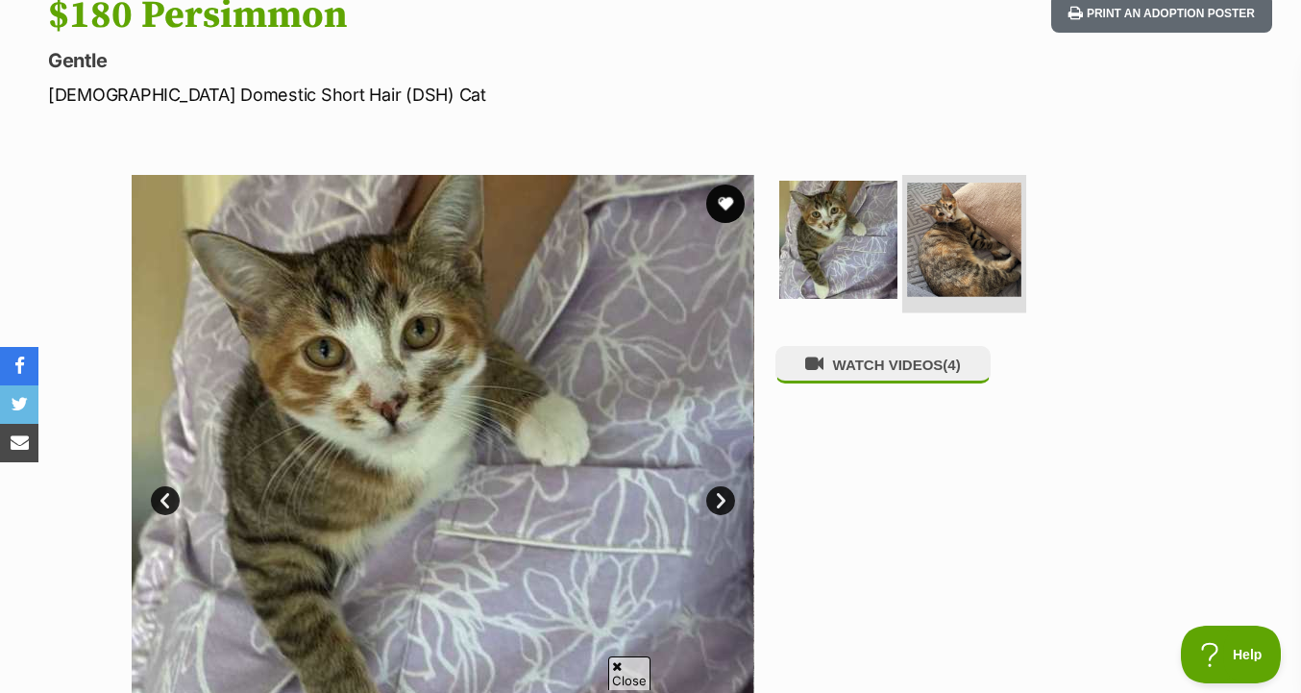
click at [962, 278] on img at bounding box center [964, 240] width 114 height 114
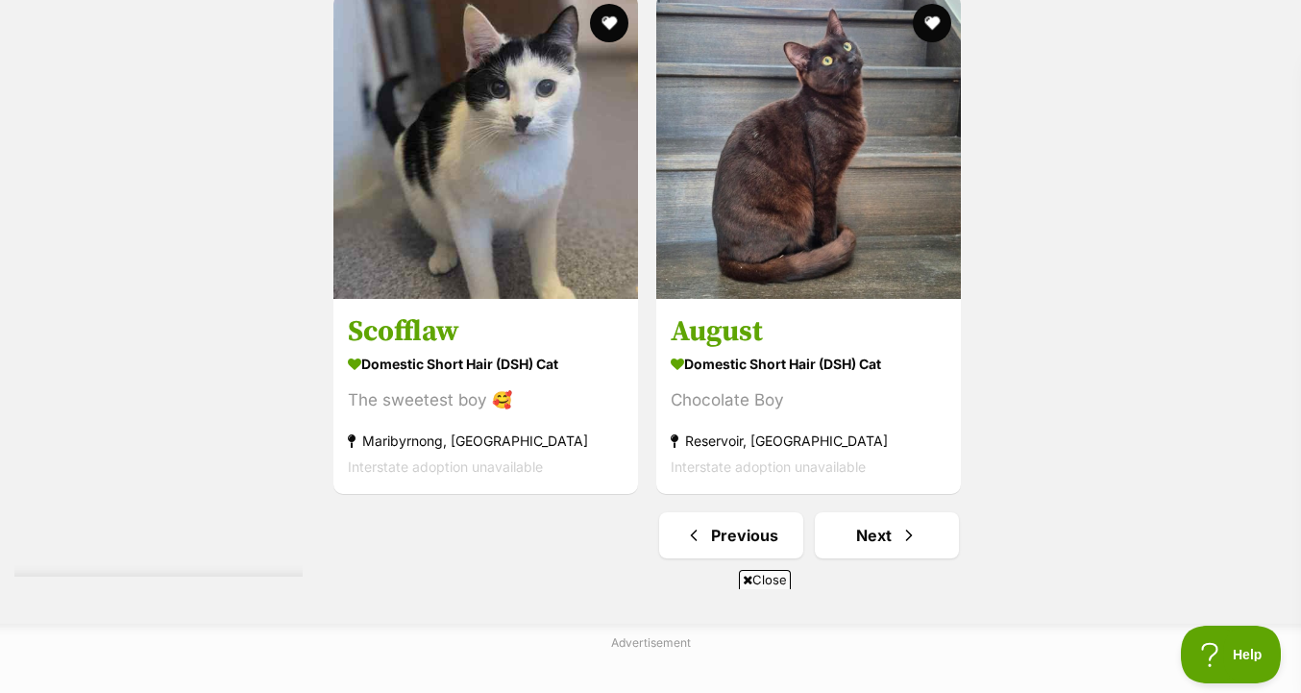
scroll to position [4603, 0]
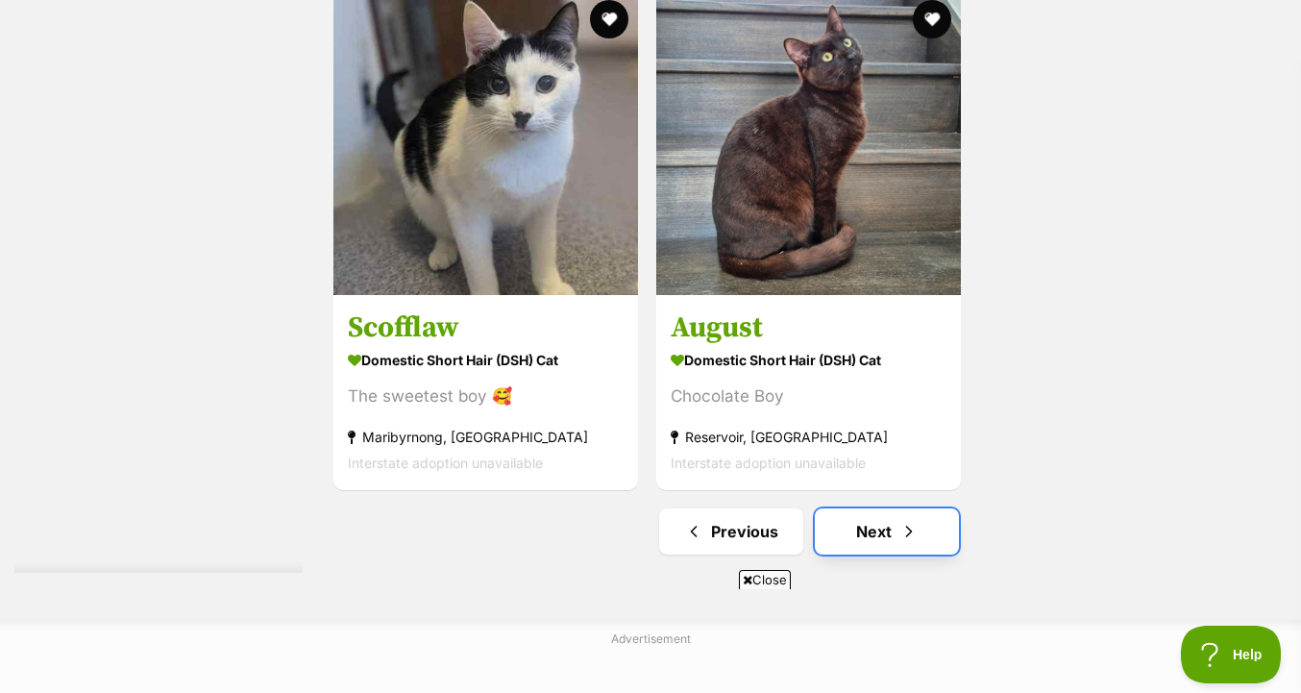
click at [926, 553] on link "Next" at bounding box center [887, 531] width 144 height 46
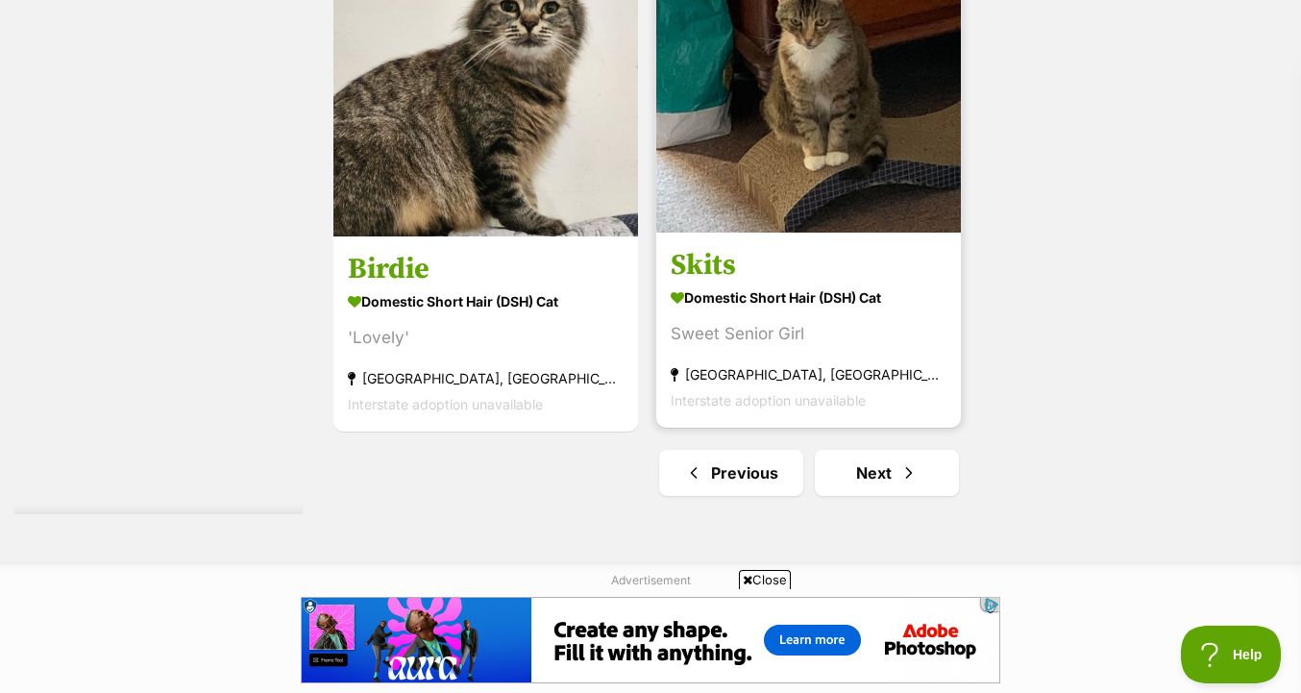
scroll to position [4682, 0]
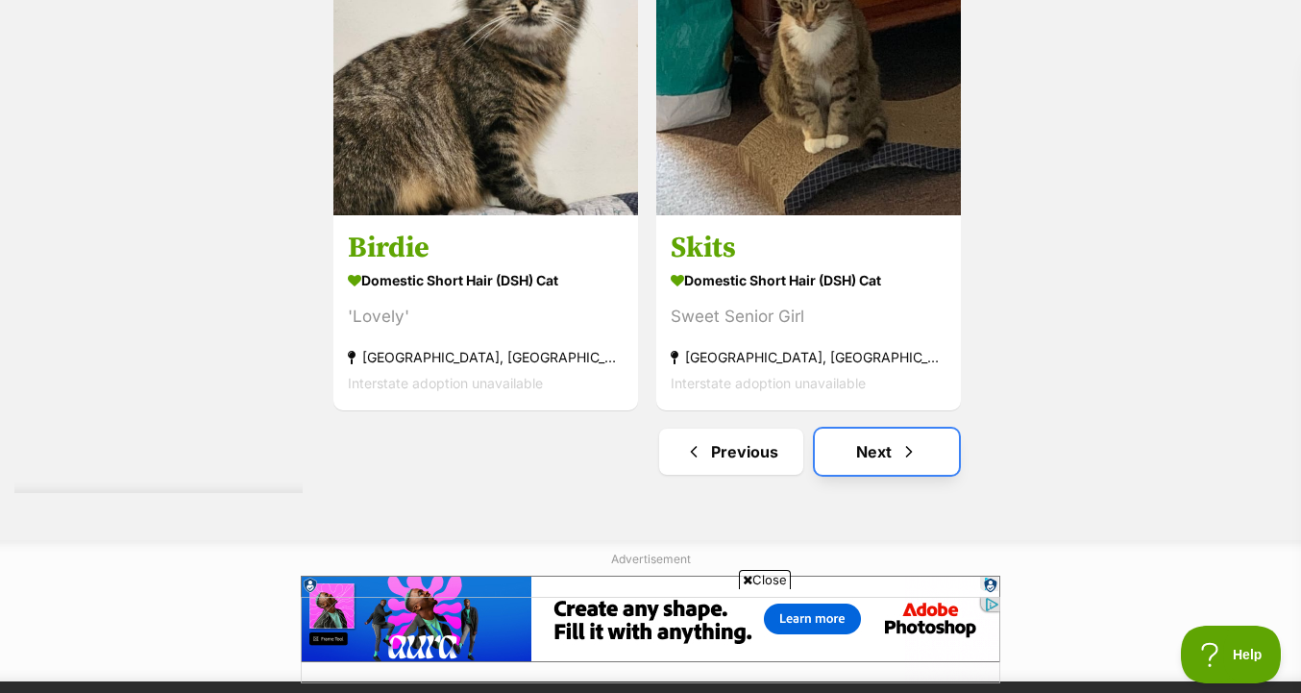
click at [864, 449] on link "Next" at bounding box center [887, 452] width 144 height 46
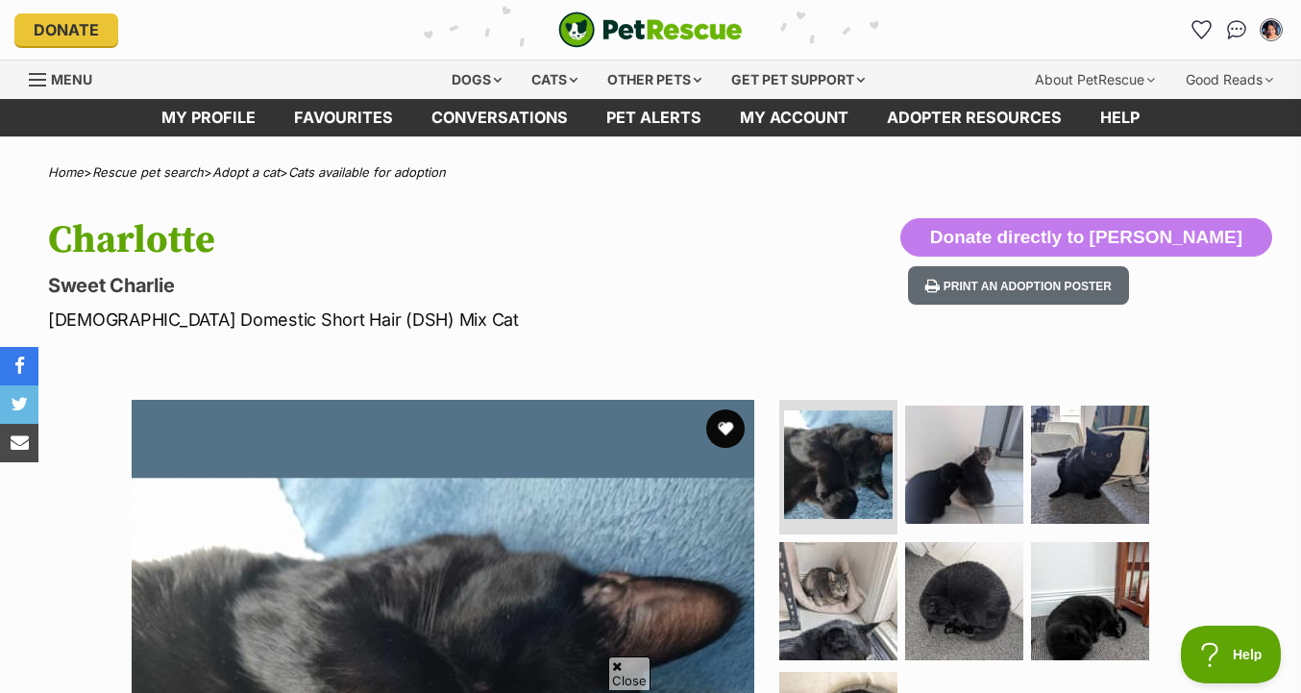
scroll to position [369, 0]
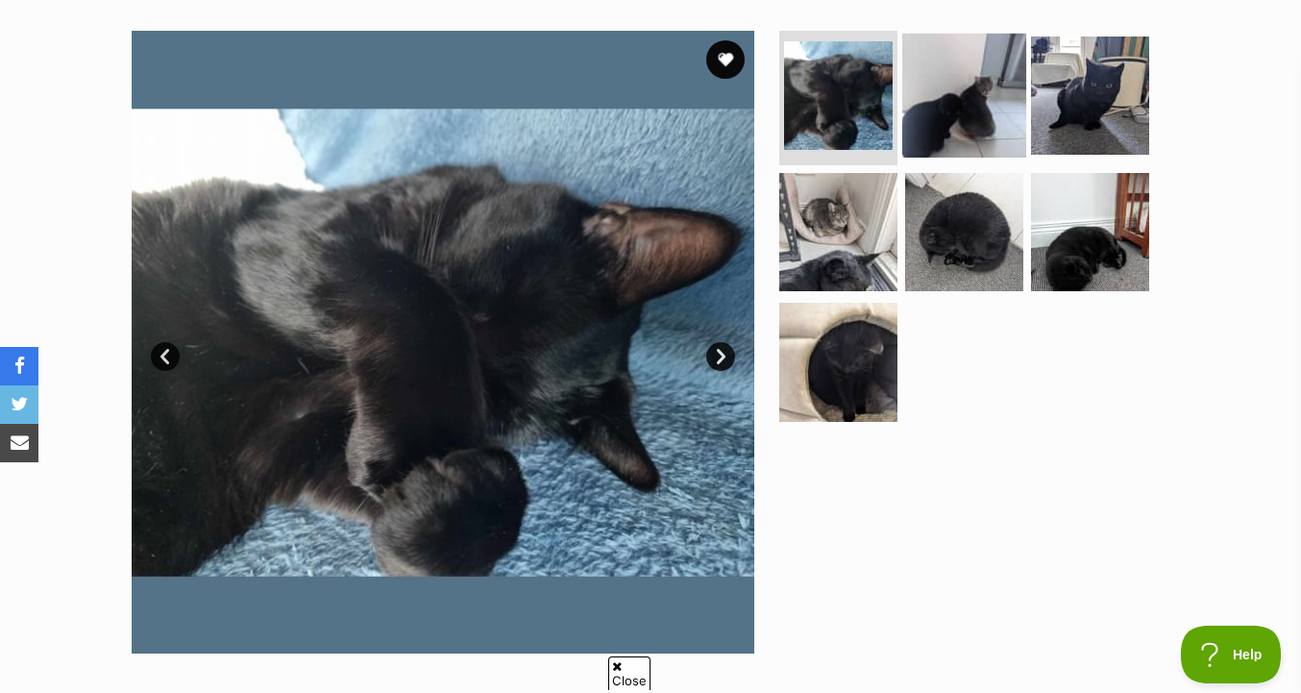
click at [973, 129] on img at bounding box center [964, 96] width 124 height 124
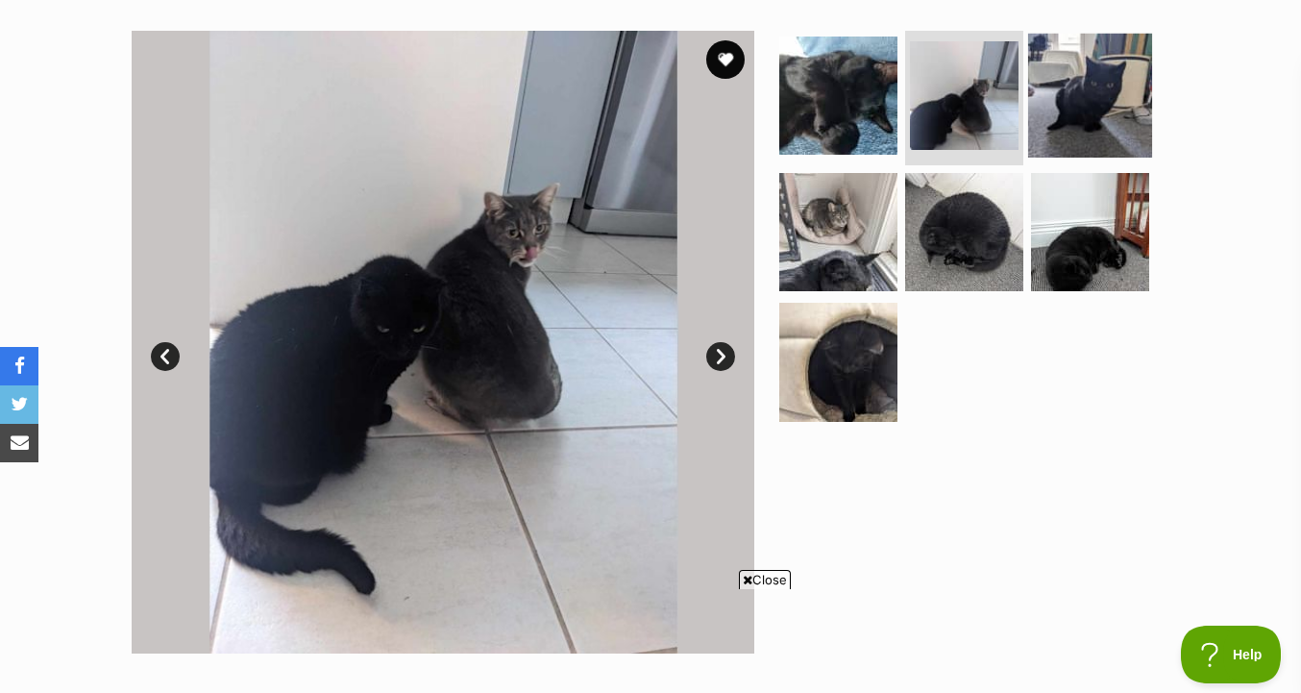
scroll to position [0, 0]
click at [1082, 120] on img at bounding box center [1090, 96] width 124 height 124
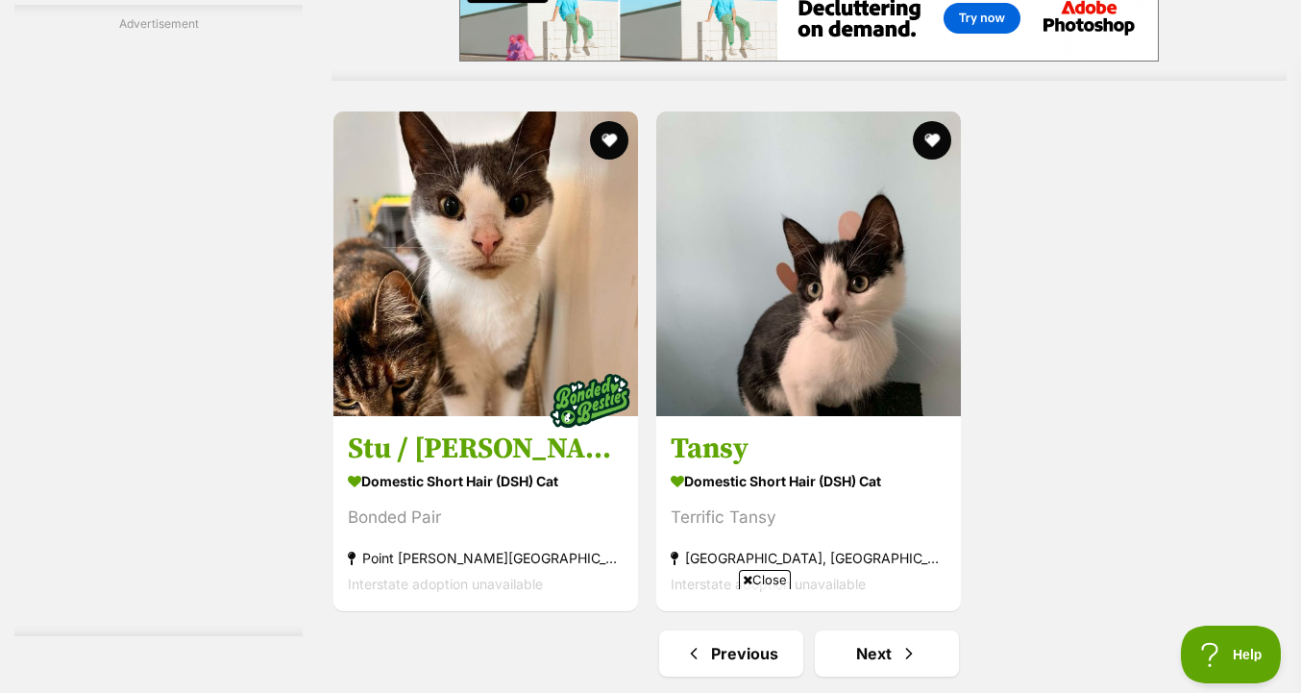
scroll to position [4536, 0]
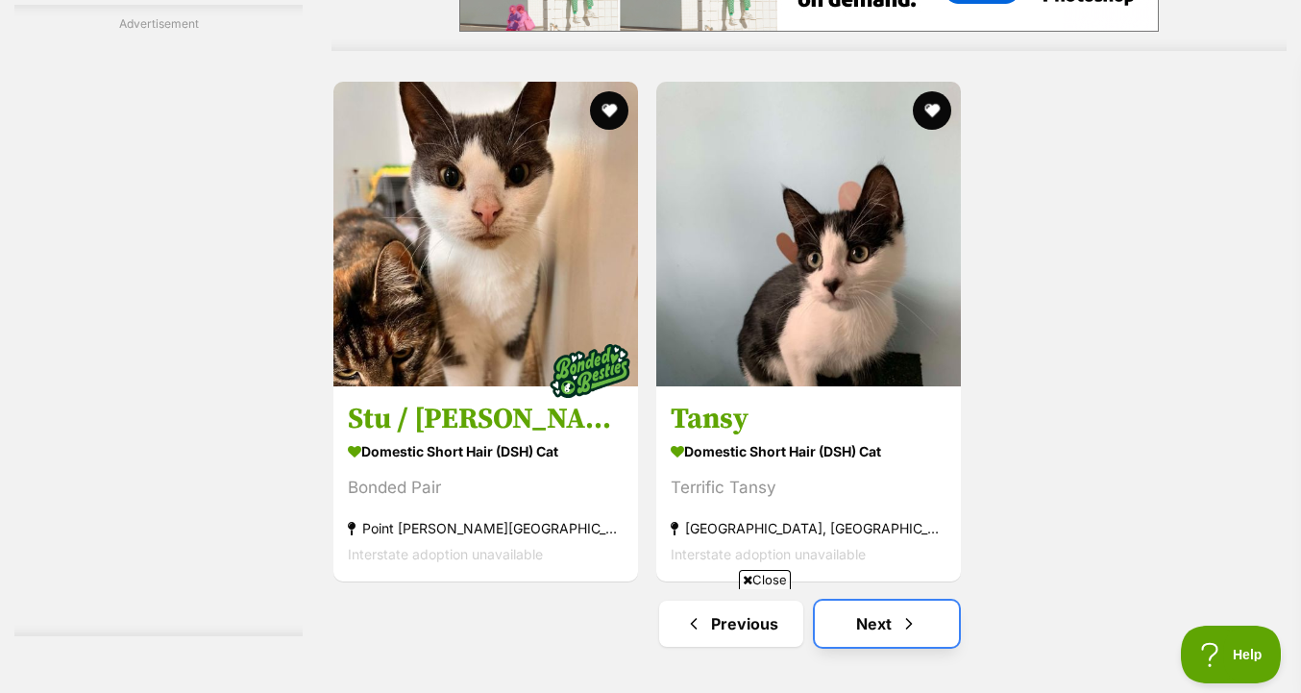
click at [913, 612] on span "Next page" at bounding box center [908, 623] width 19 height 23
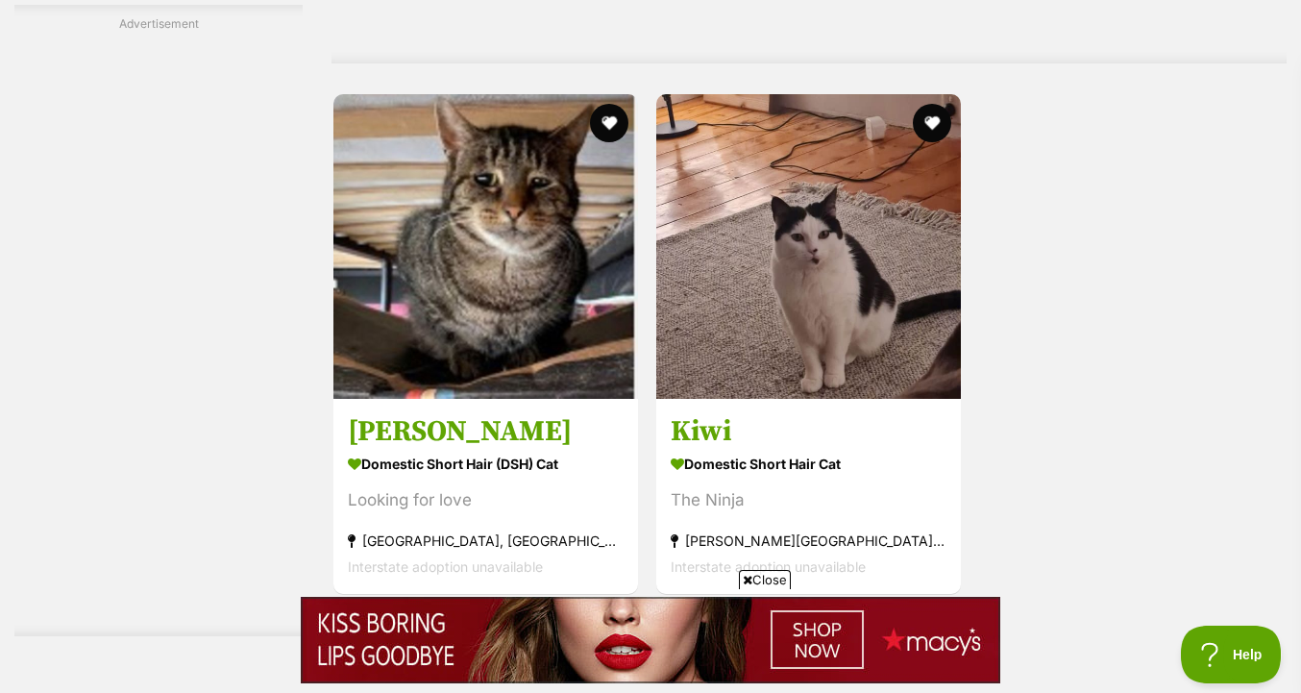
scroll to position [4560, 0]
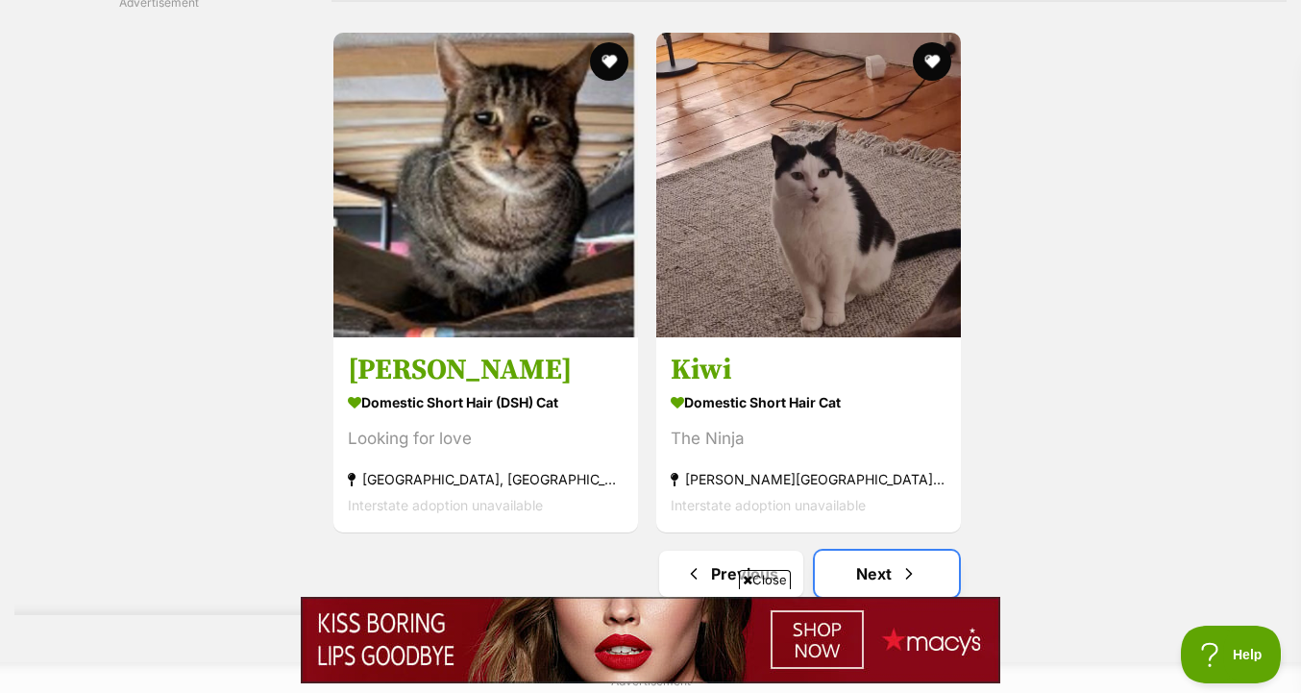
click at [894, 576] on link "Next" at bounding box center [887, 574] width 144 height 46
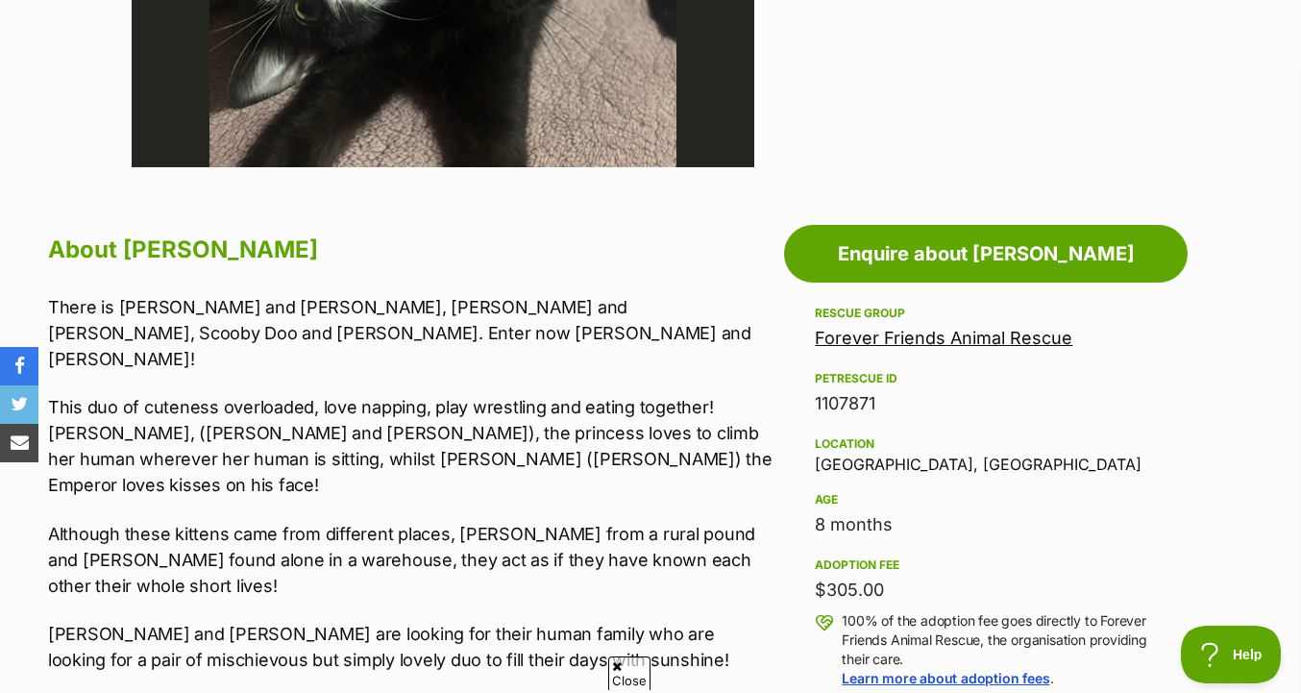
scroll to position [897, 0]
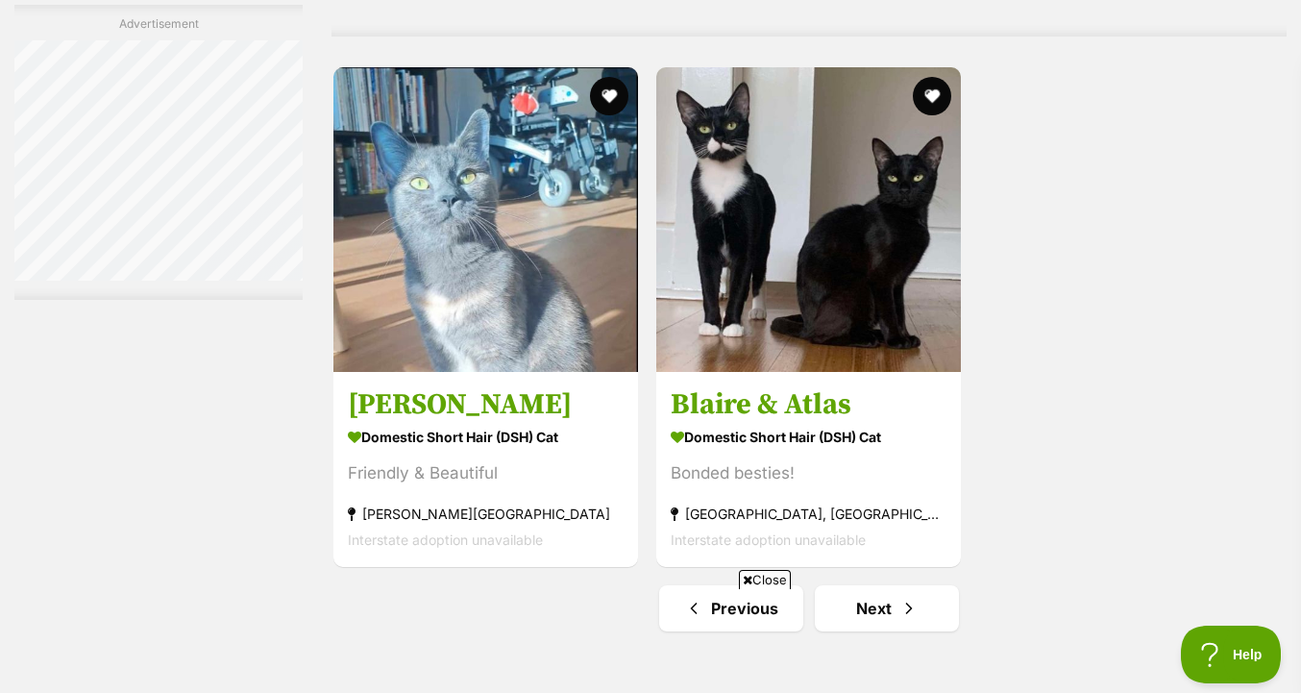
scroll to position [4633, 0]
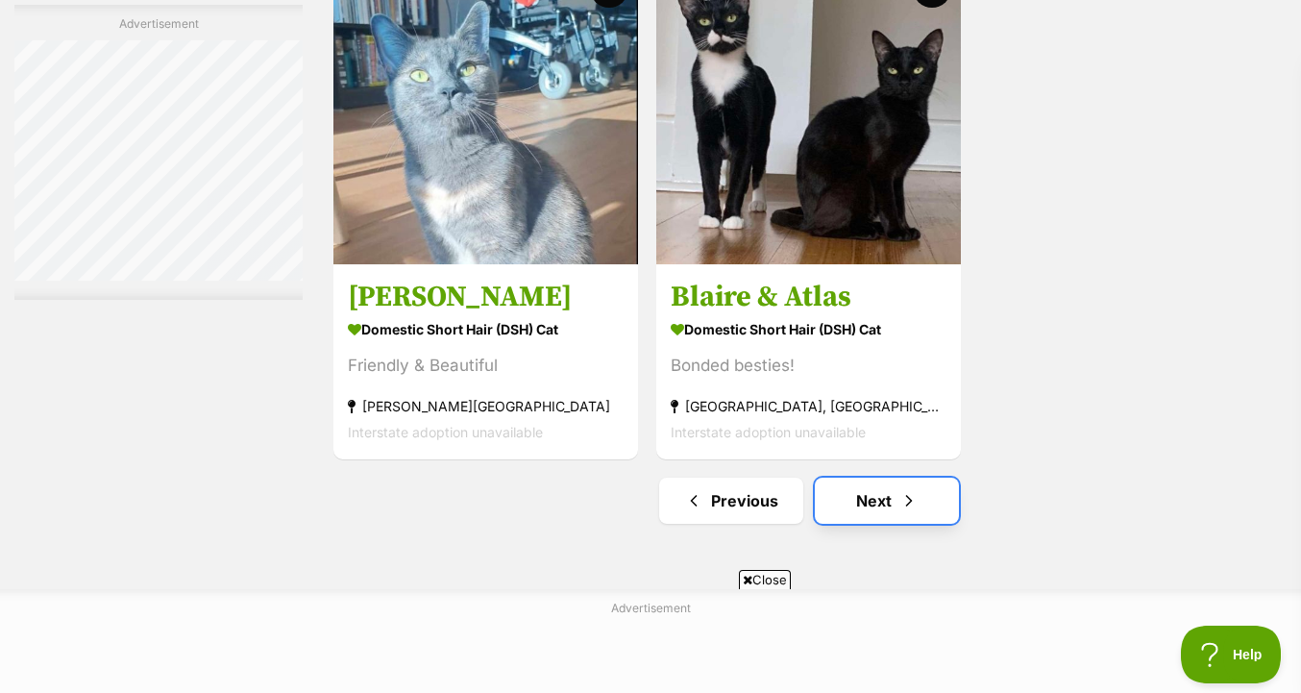
click at [882, 516] on link "Next" at bounding box center [887, 501] width 144 height 46
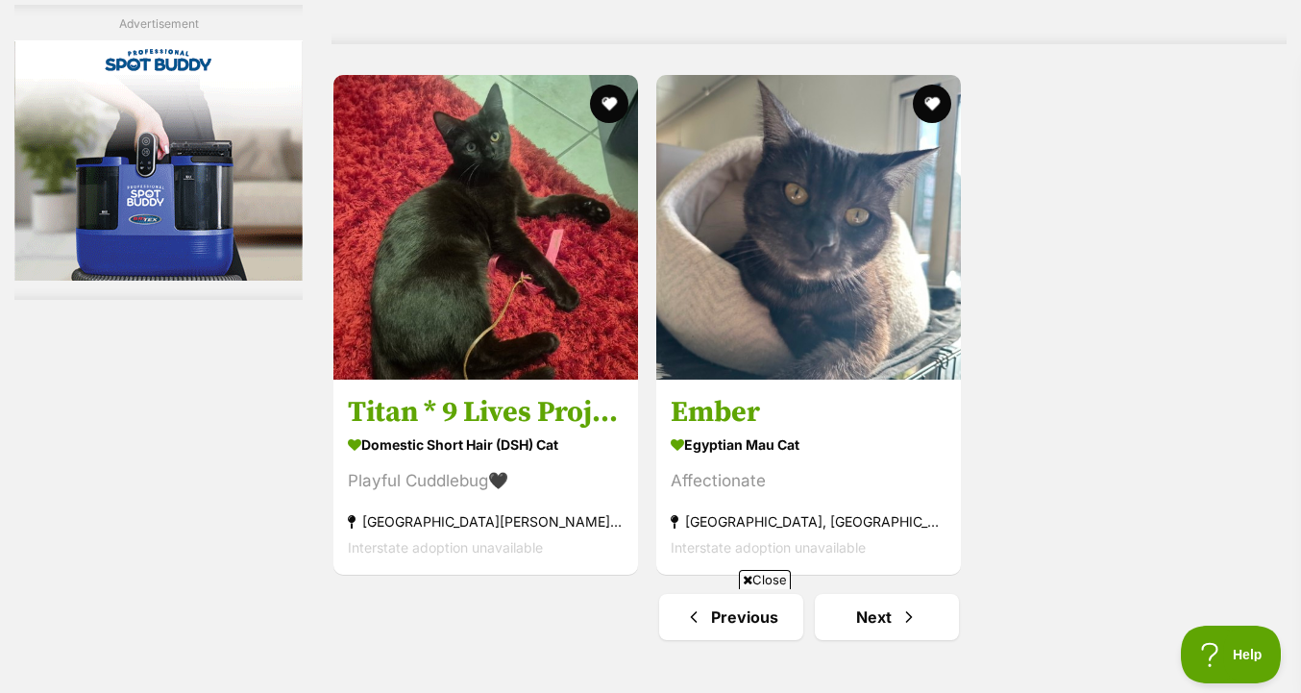
scroll to position [4698, 0]
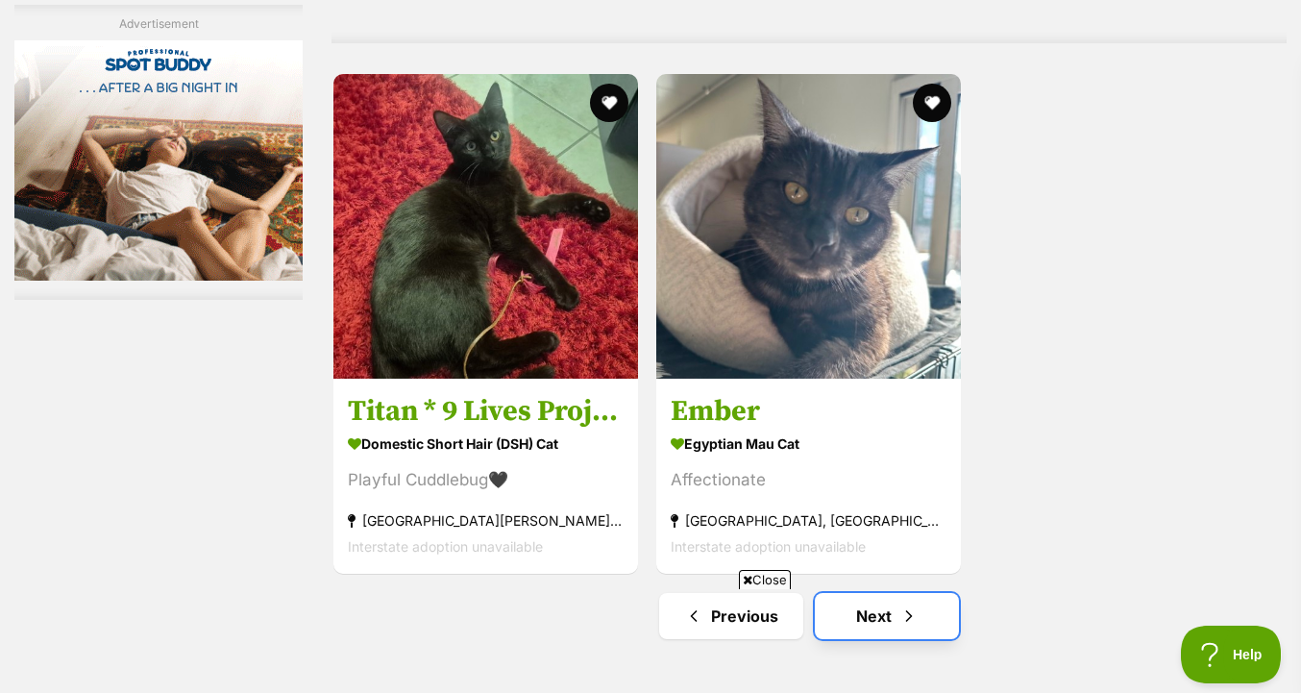
click at [872, 593] on link "Next" at bounding box center [887, 616] width 144 height 46
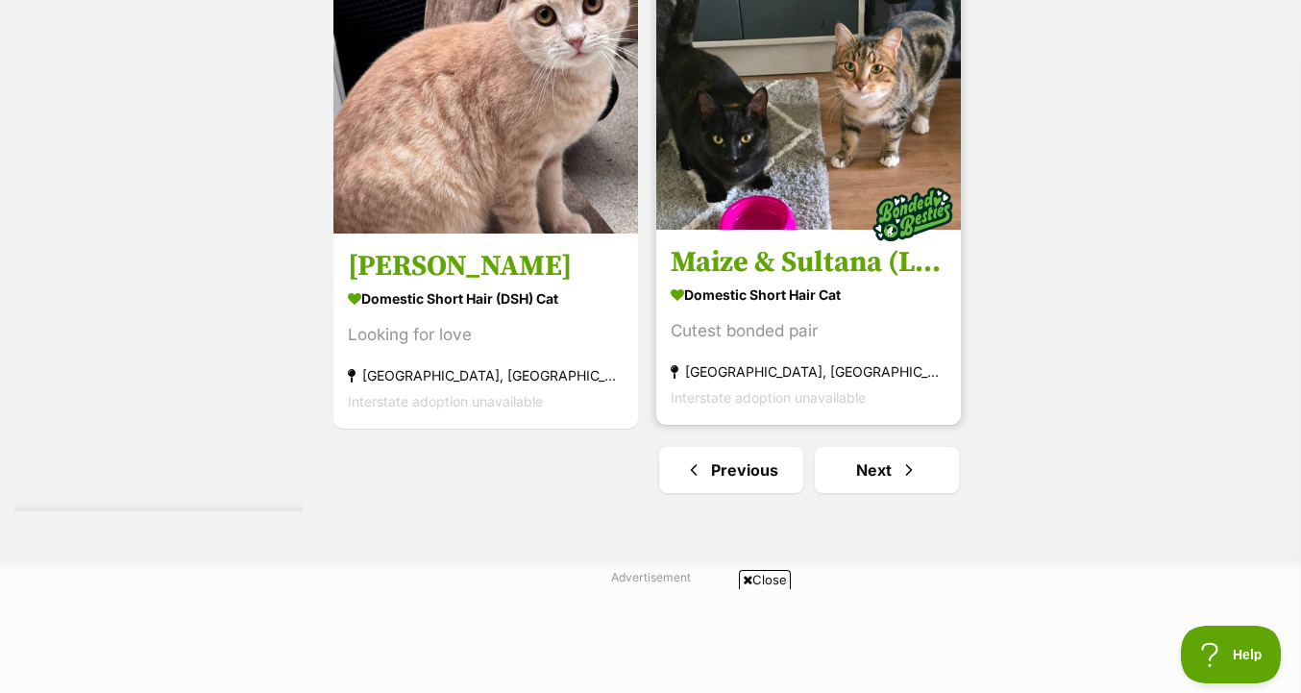
scroll to position [4665, 0]
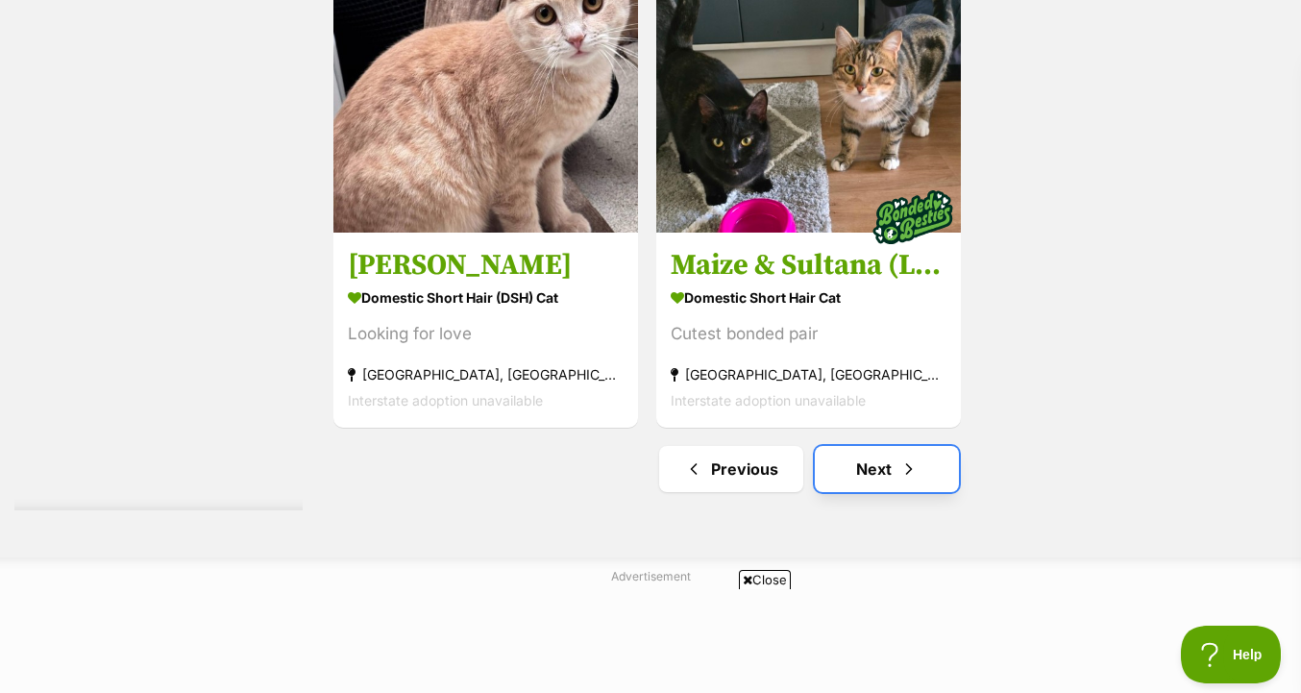
click at [859, 469] on link "Next" at bounding box center [887, 469] width 144 height 46
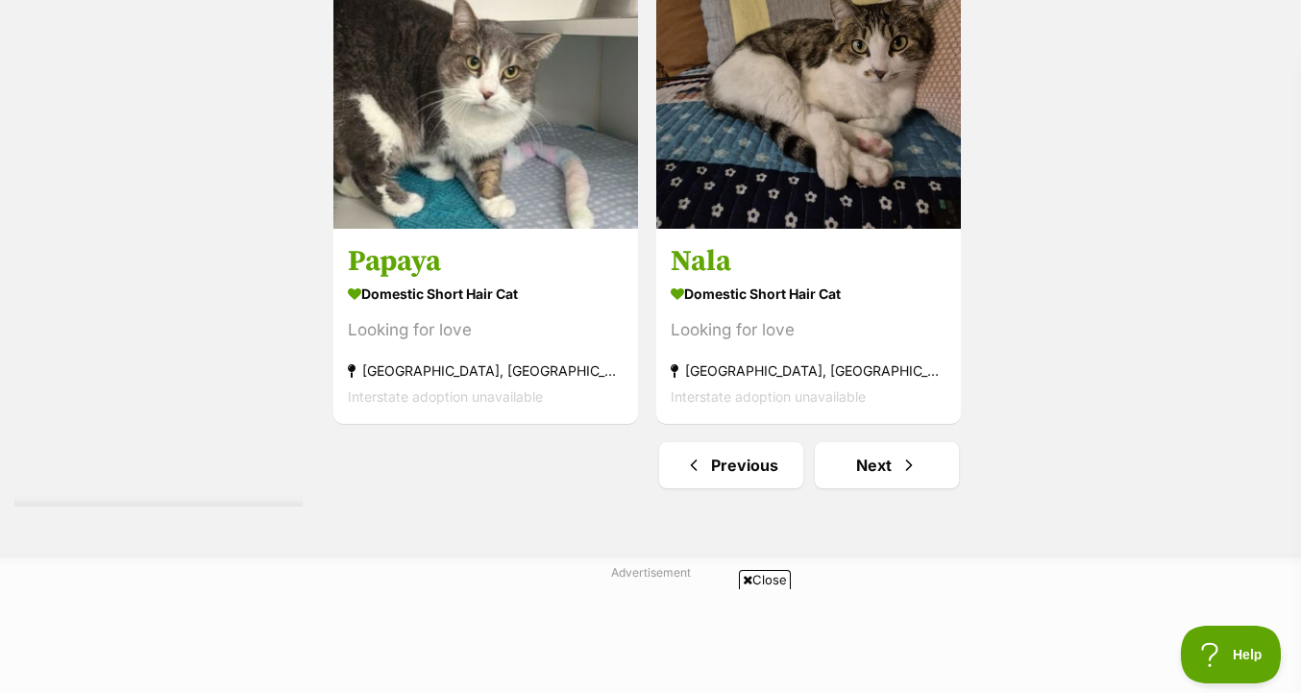
scroll to position [4671, 0]
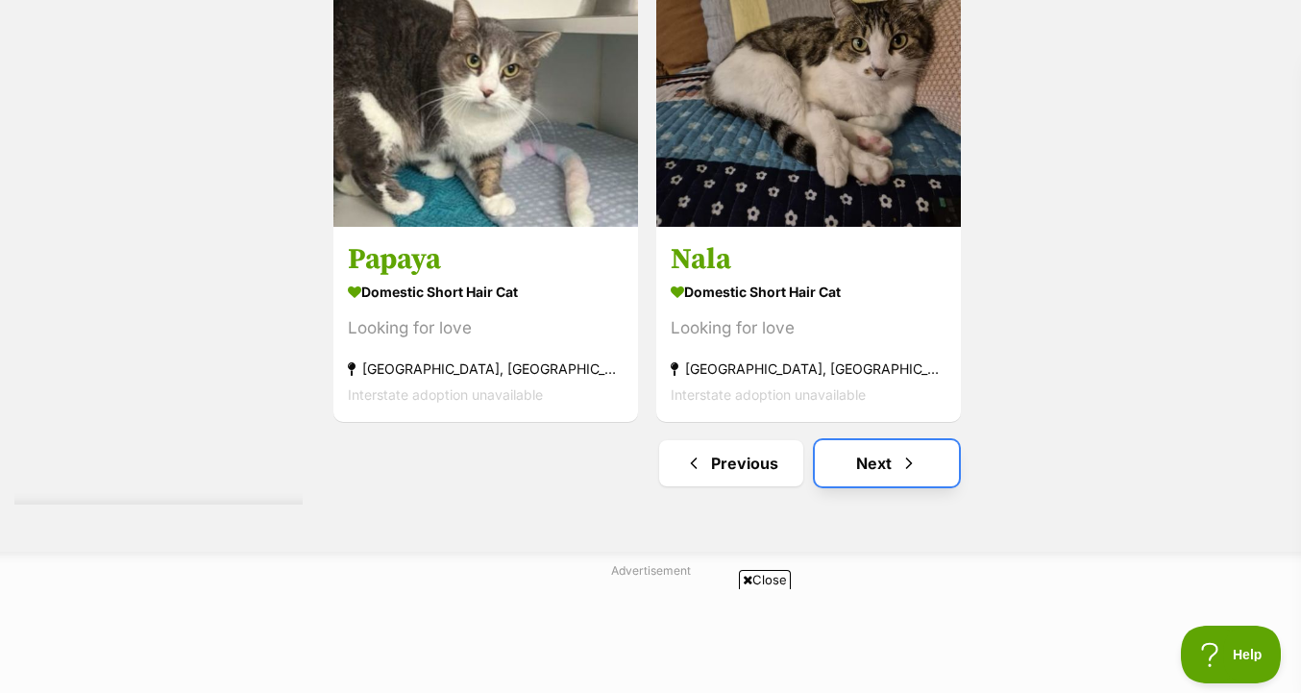
click at [868, 479] on link "Next" at bounding box center [887, 463] width 144 height 46
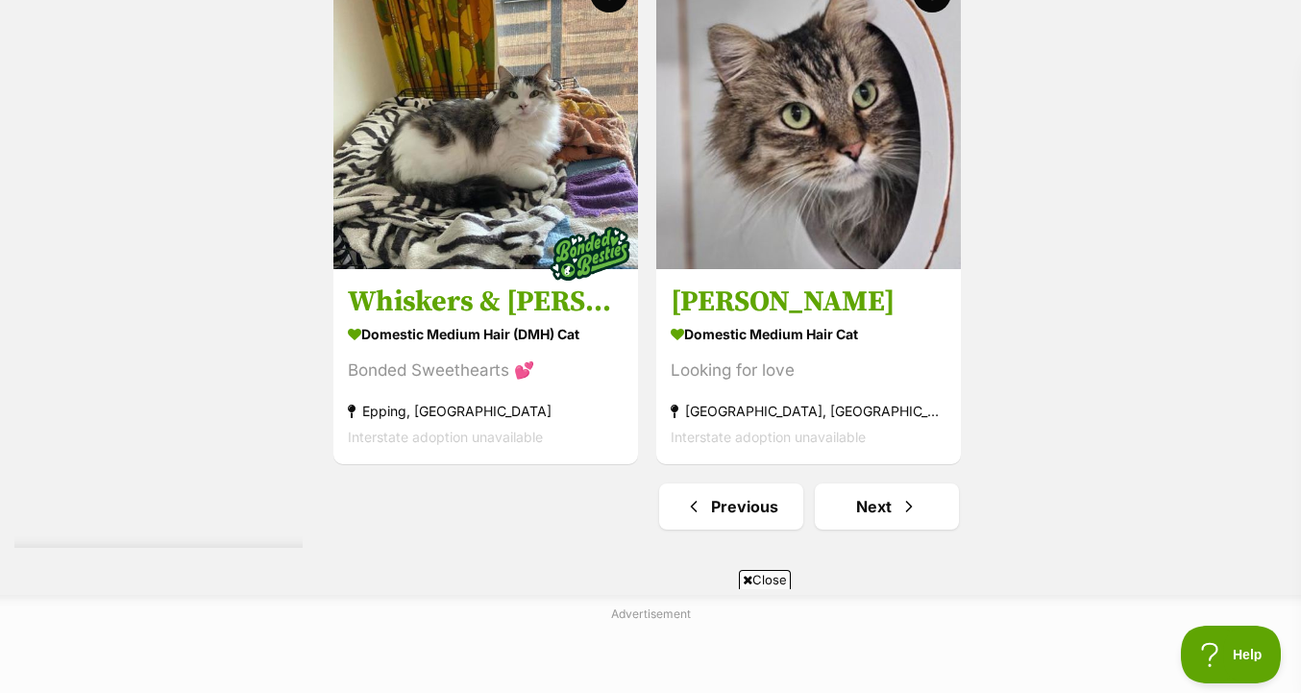
scroll to position [4816, 0]
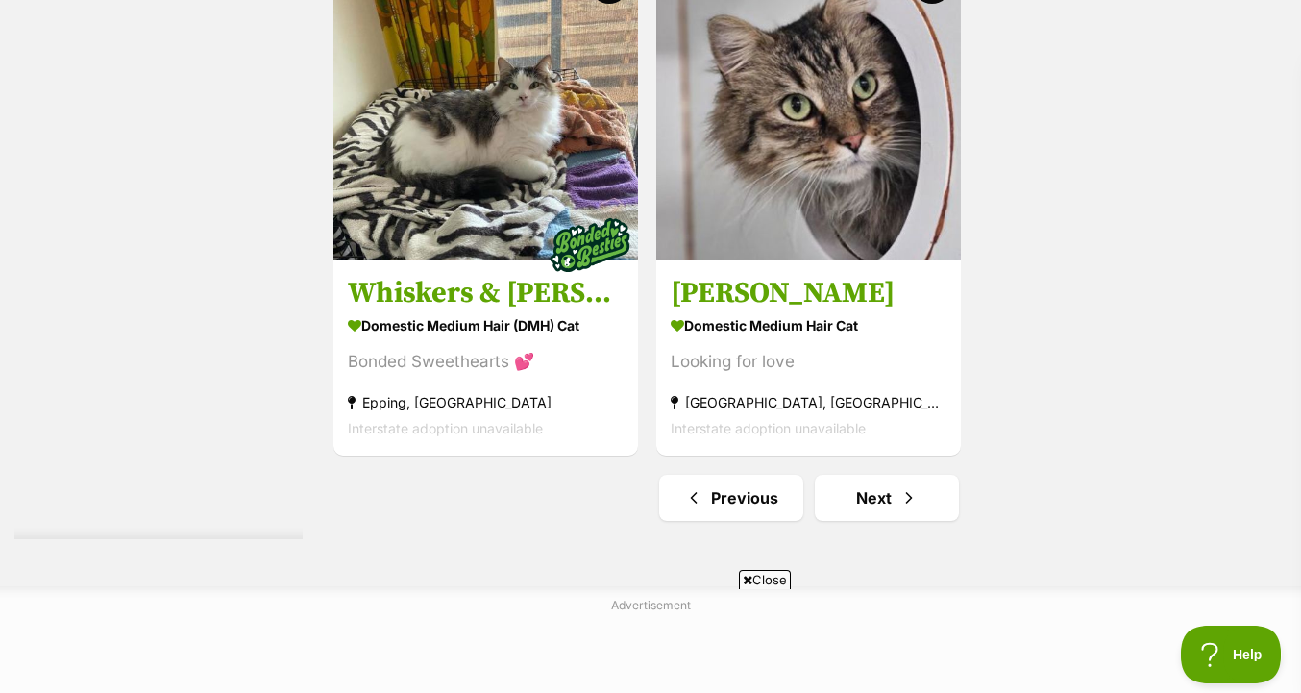
click at [894, 475] on link "Next" at bounding box center [887, 498] width 144 height 46
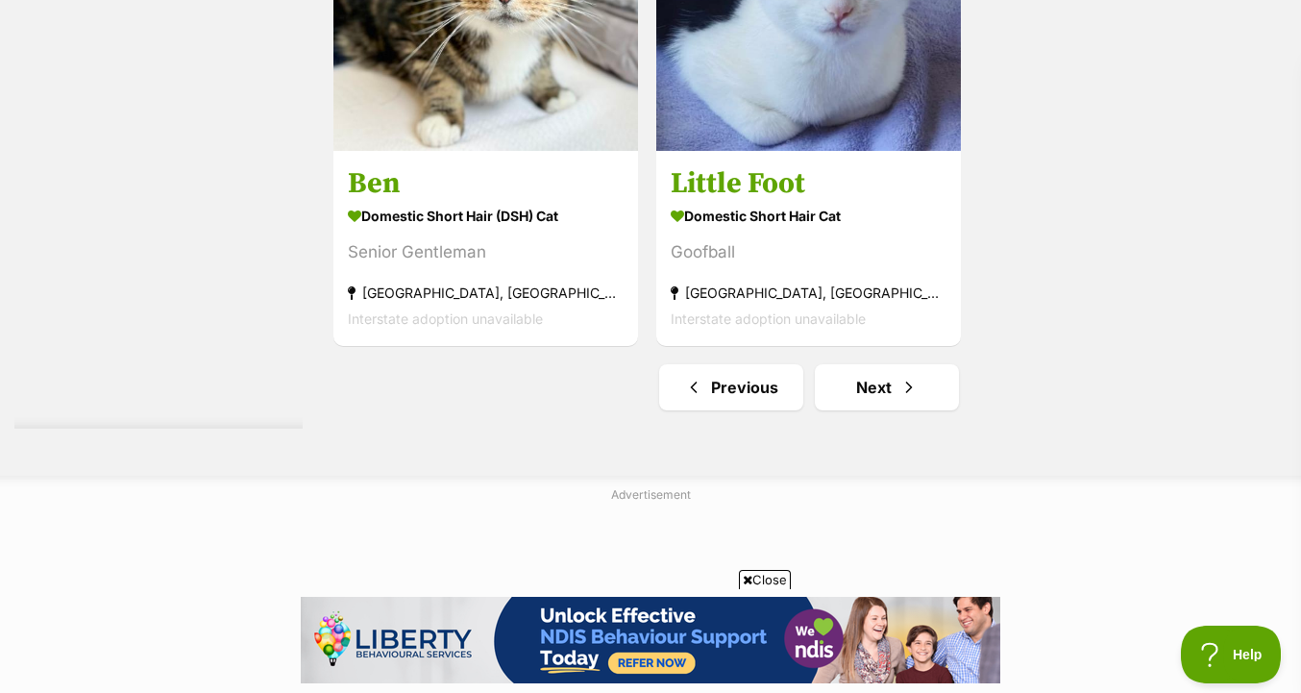
scroll to position [4749, 0]
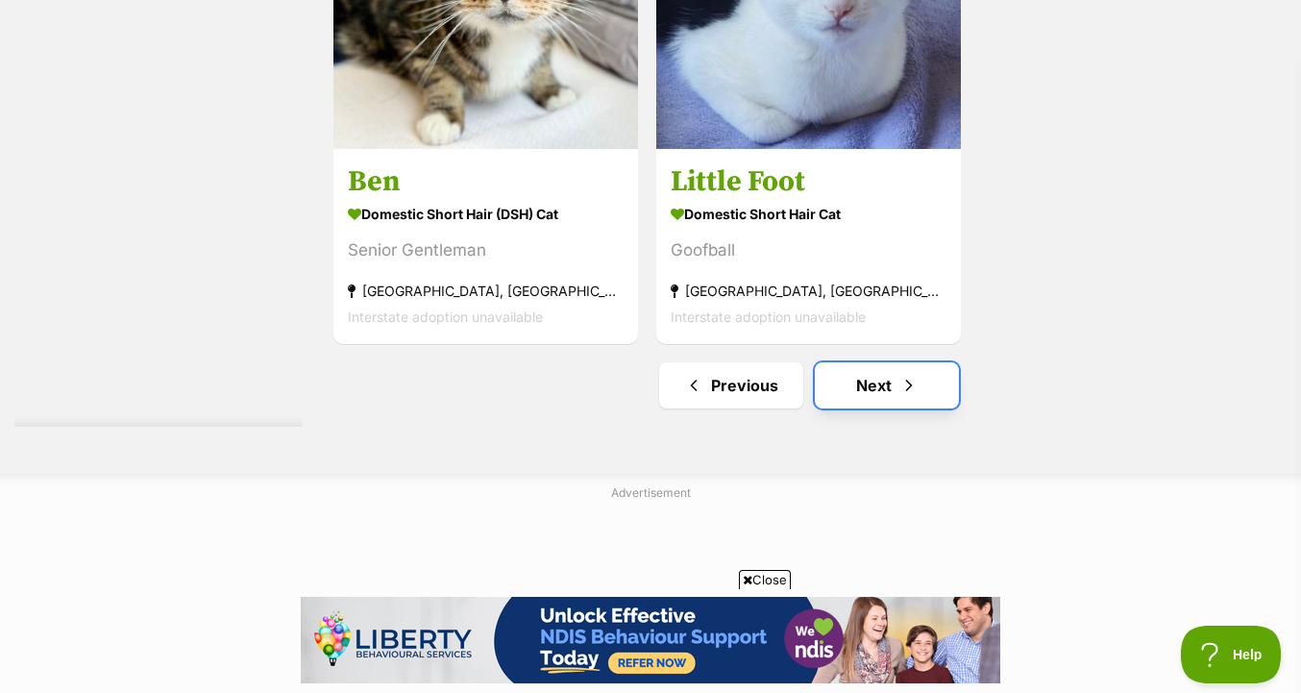
click at [914, 372] on link "Next" at bounding box center [887, 385] width 144 height 46
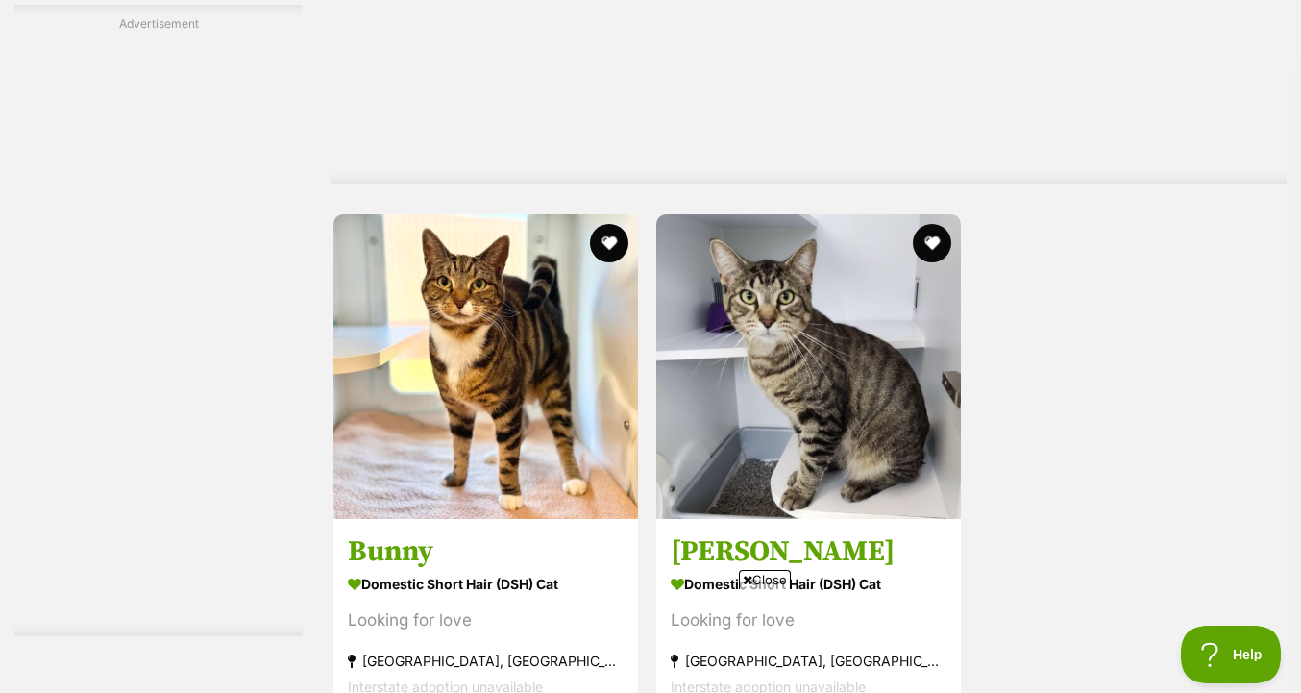
scroll to position [4810, 0]
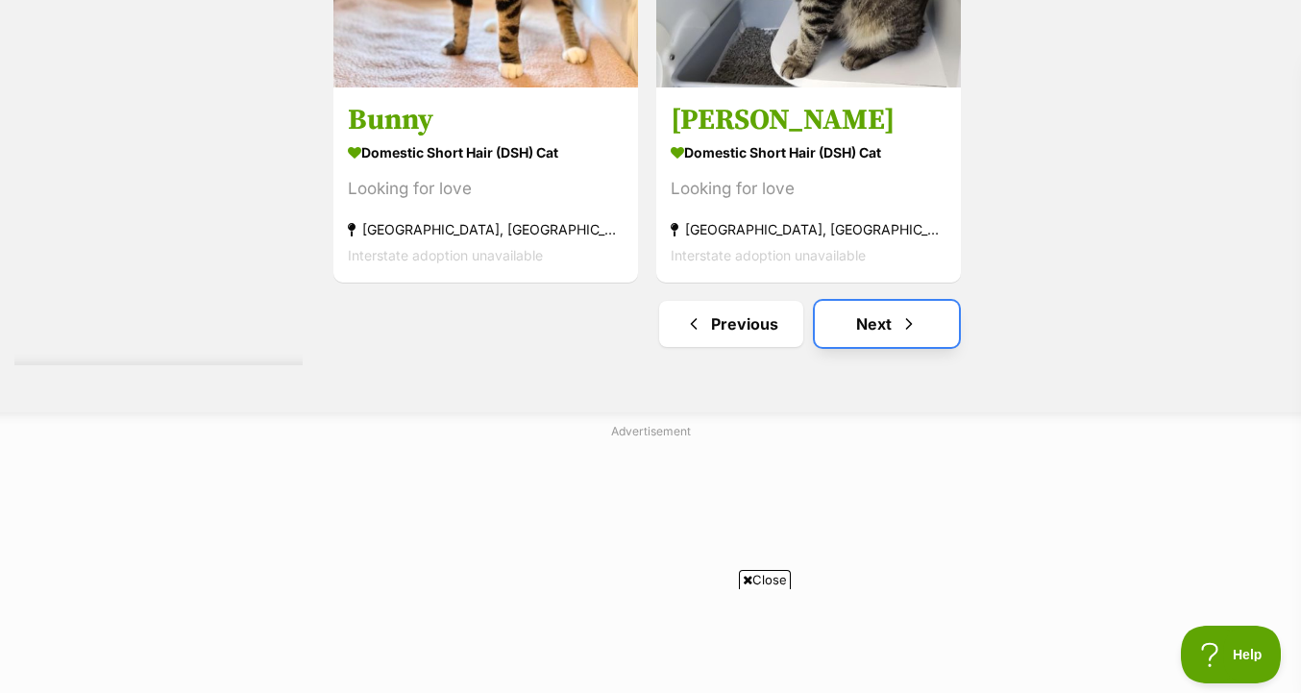
click at [901, 308] on link "Next" at bounding box center [887, 324] width 144 height 46
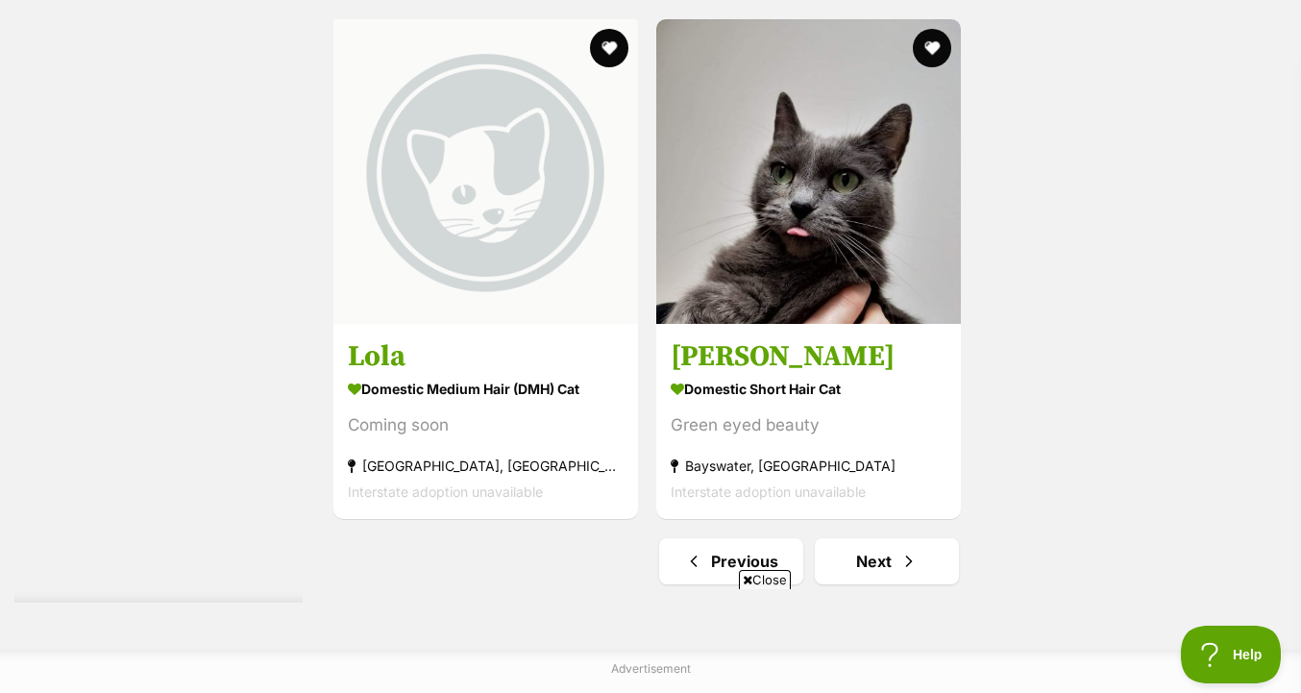
scroll to position [4746, 0]
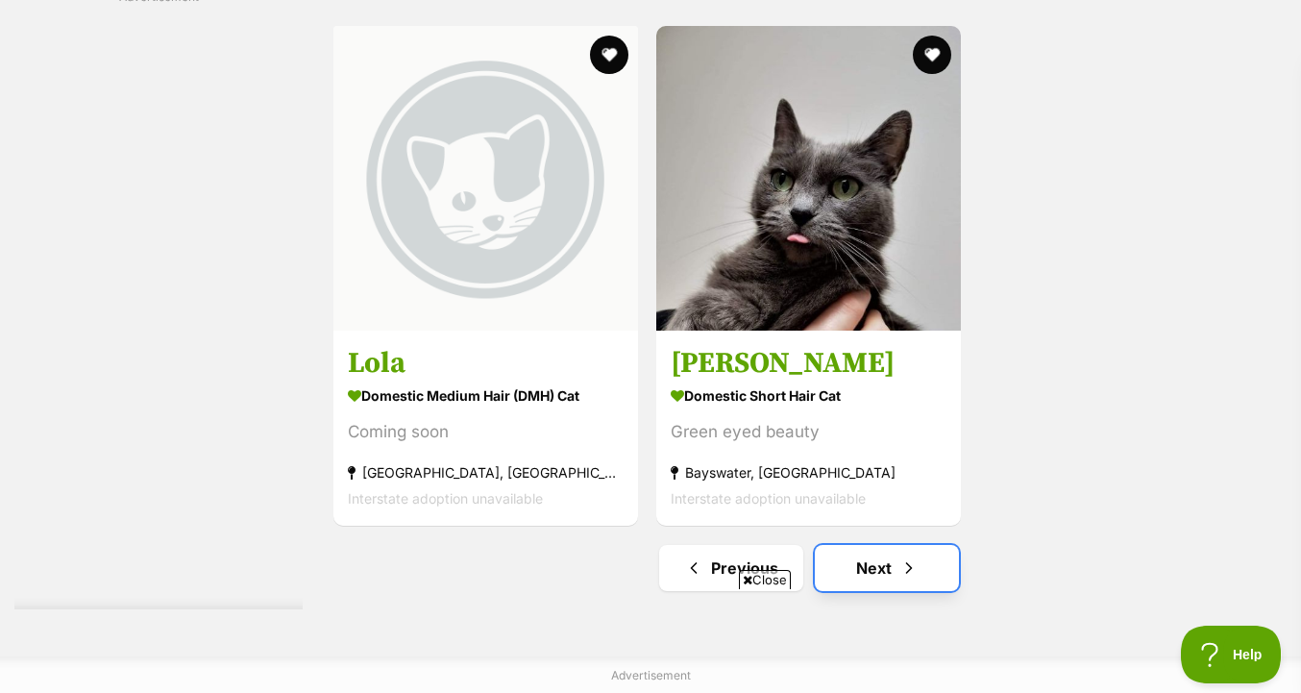
click at [869, 545] on link "Next" at bounding box center [887, 568] width 144 height 46
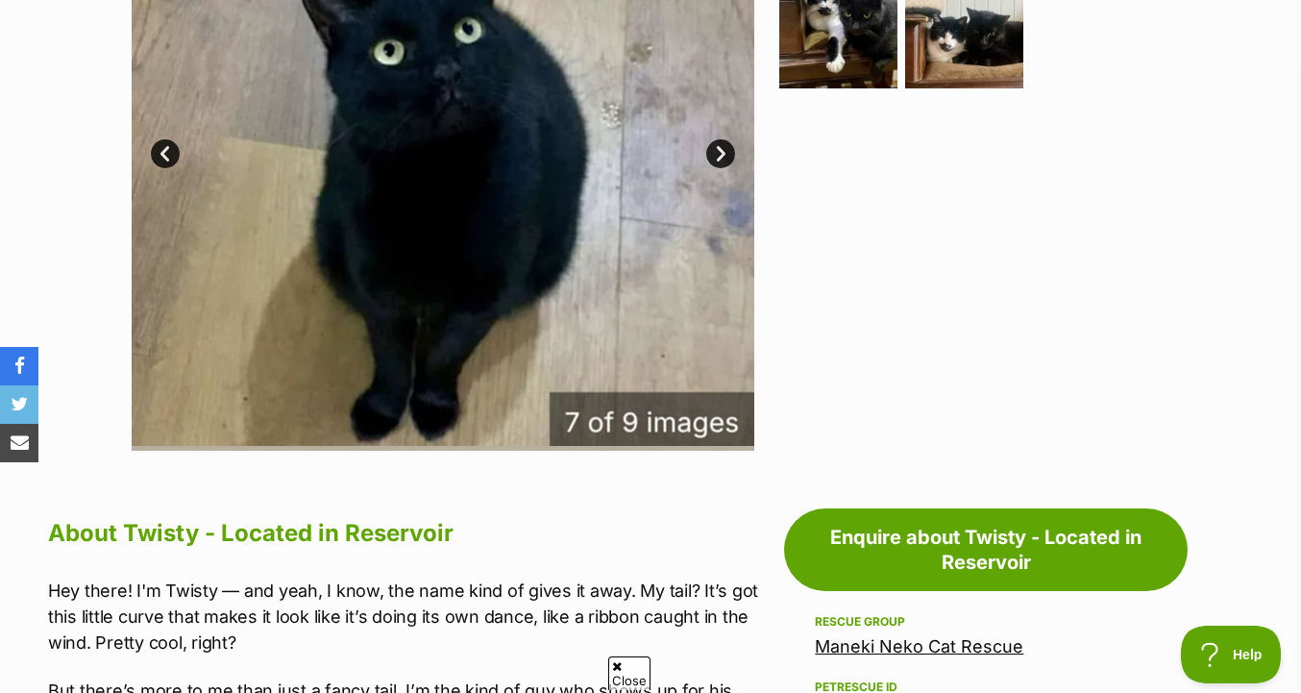
scroll to position [340, 0]
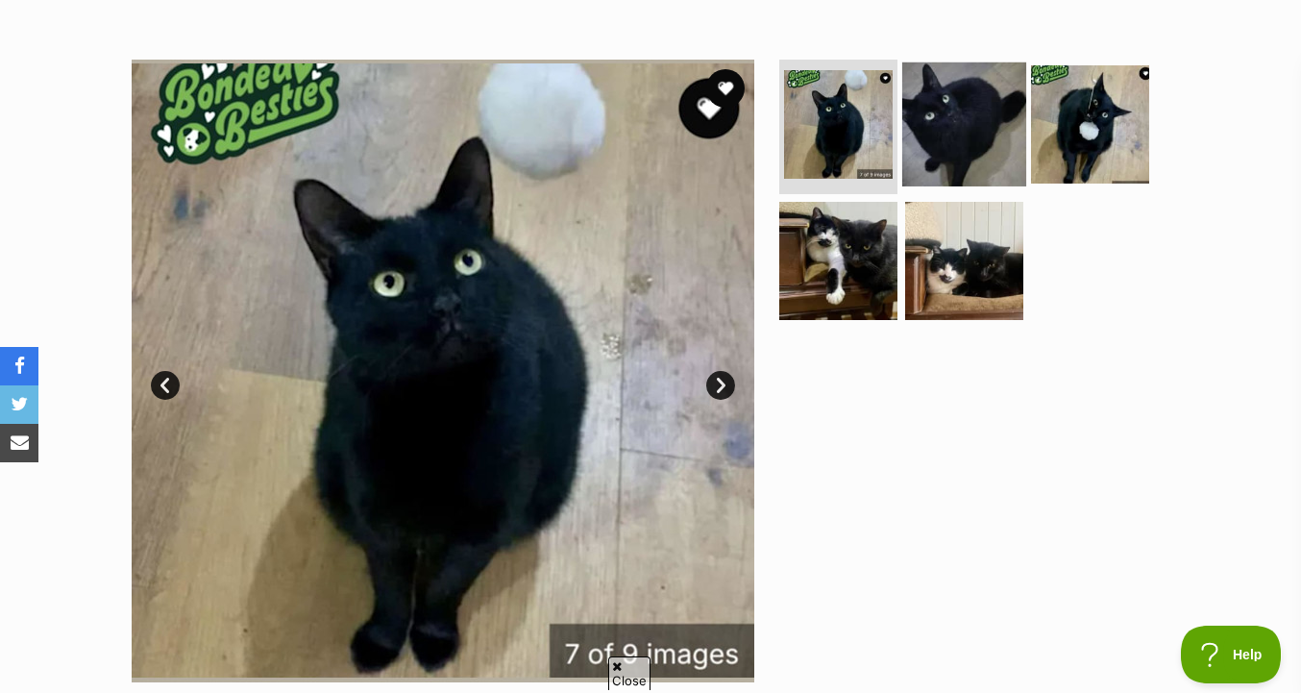
click at [921, 89] on img at bounding box center [964, 124] width 124 height 124
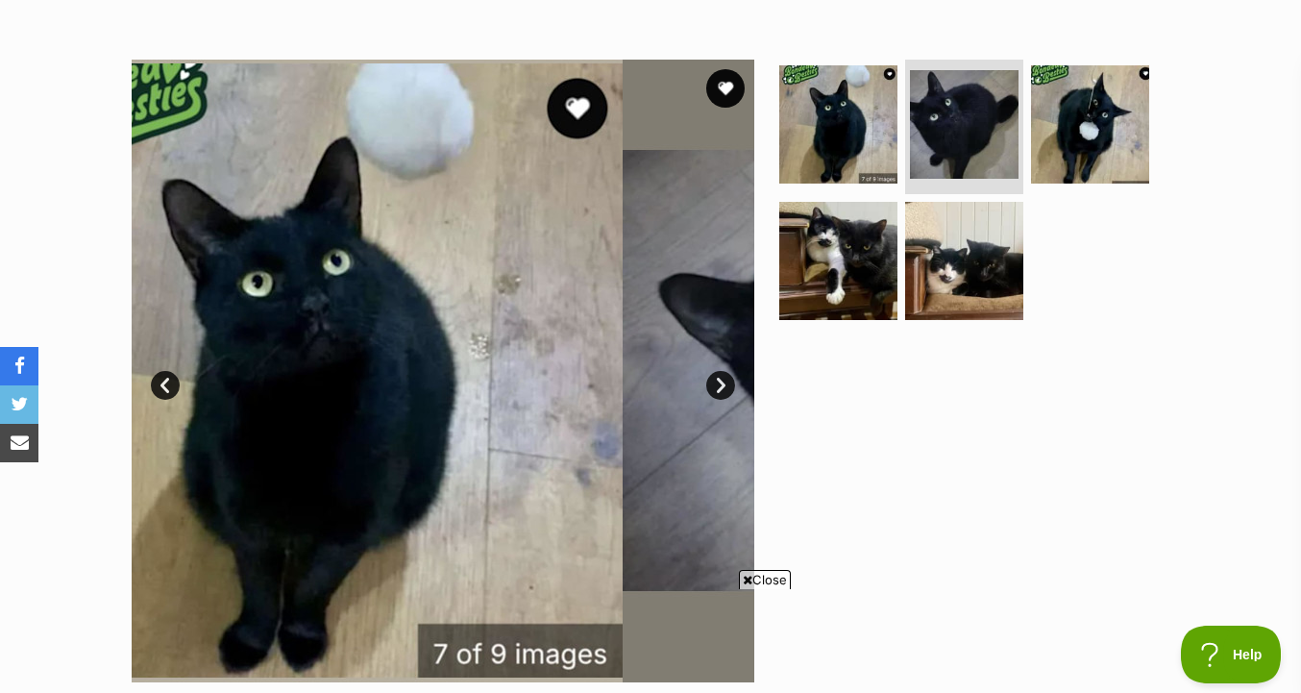
scroll to position [0, 0]
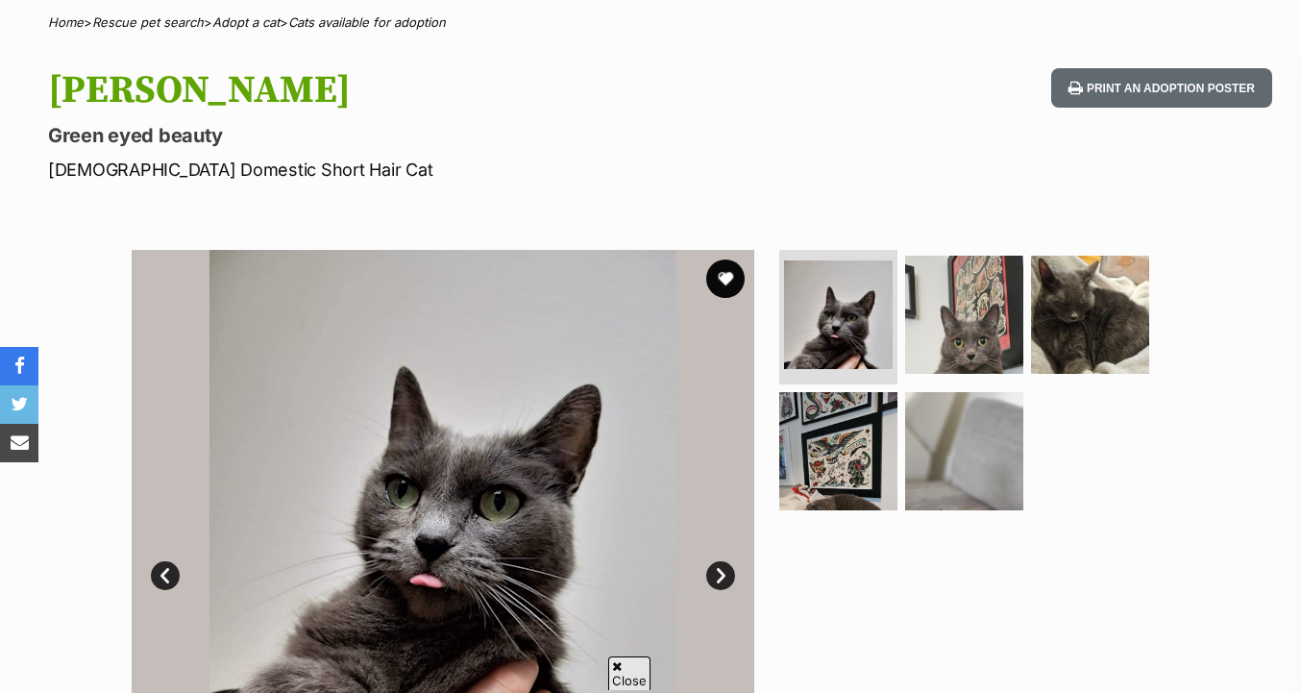
scroll to position [234, 0]
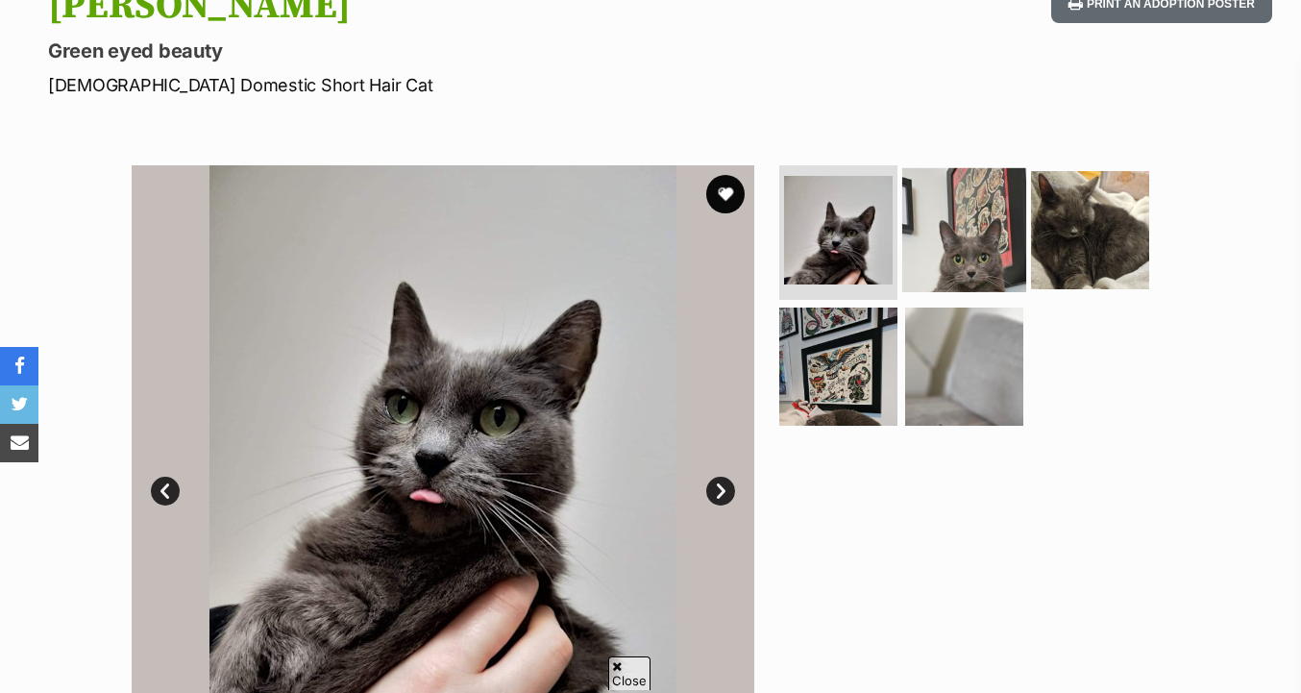
click at [945, 275] on img at bounding box center [964, 230] width 124 height 124
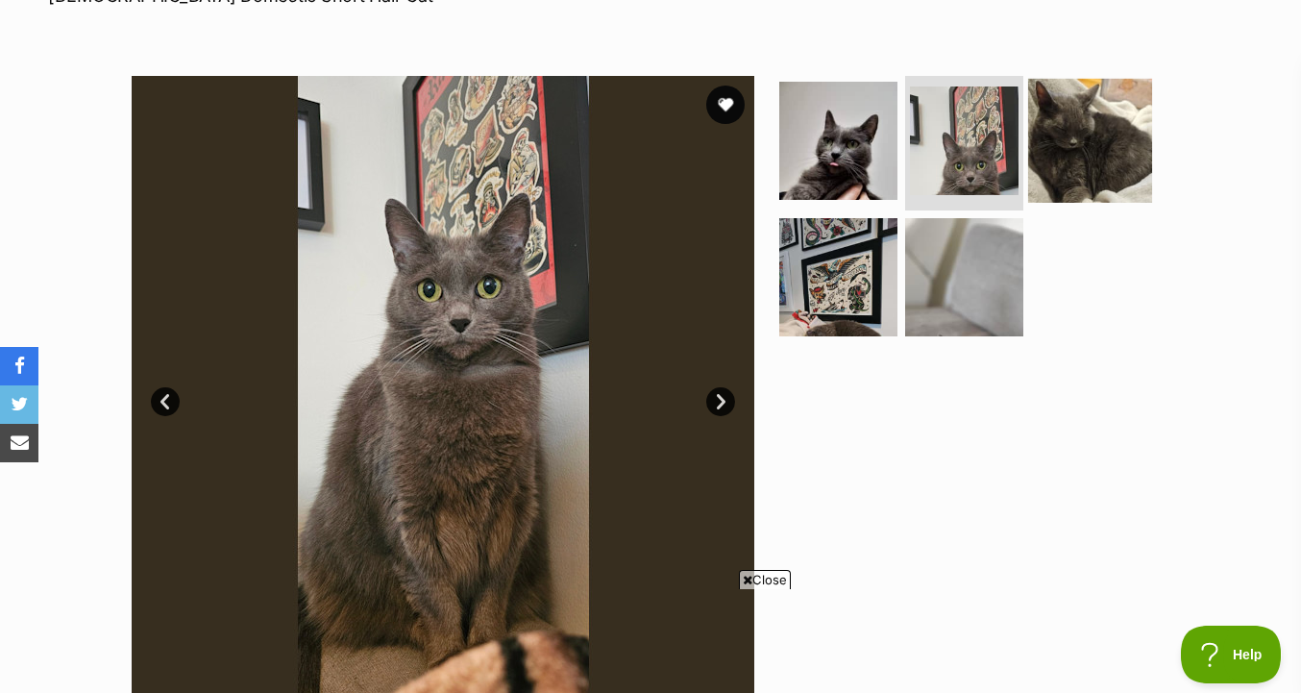
scroll to position [0, 0]
click at [1081, 144] on img at bounding box center [1090, 141] width 124 height 124
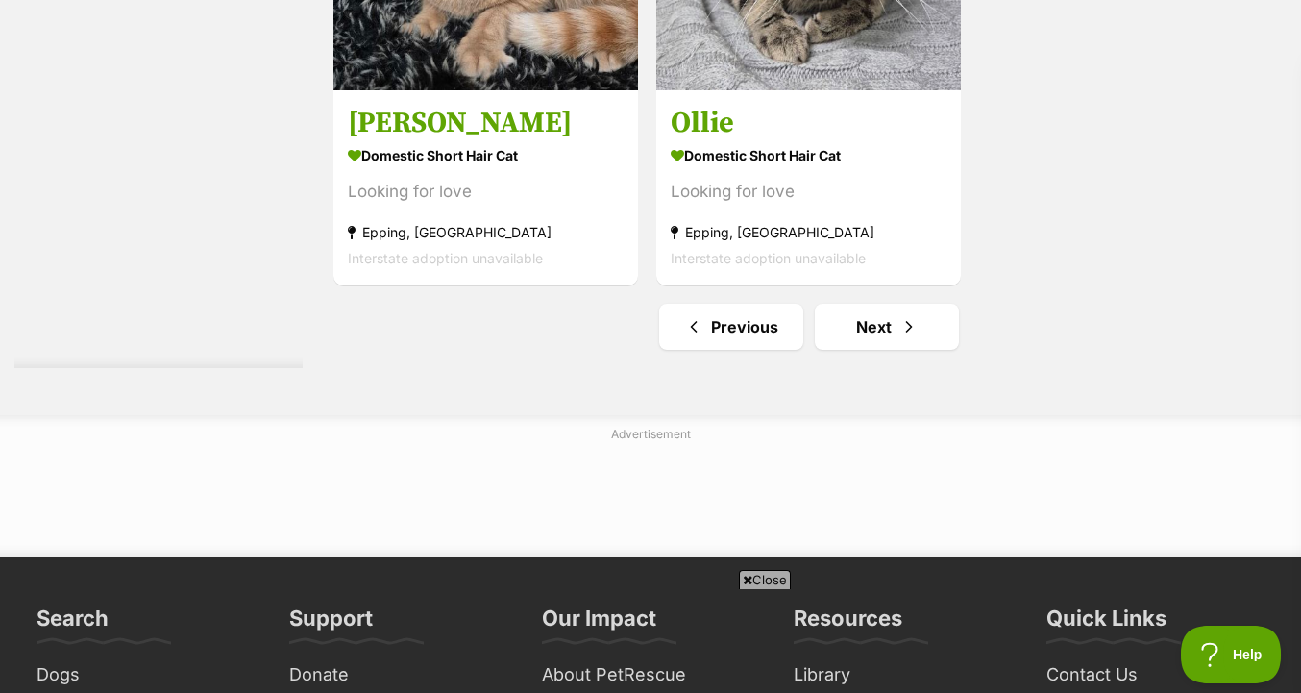
scroll to position [4819, 0]
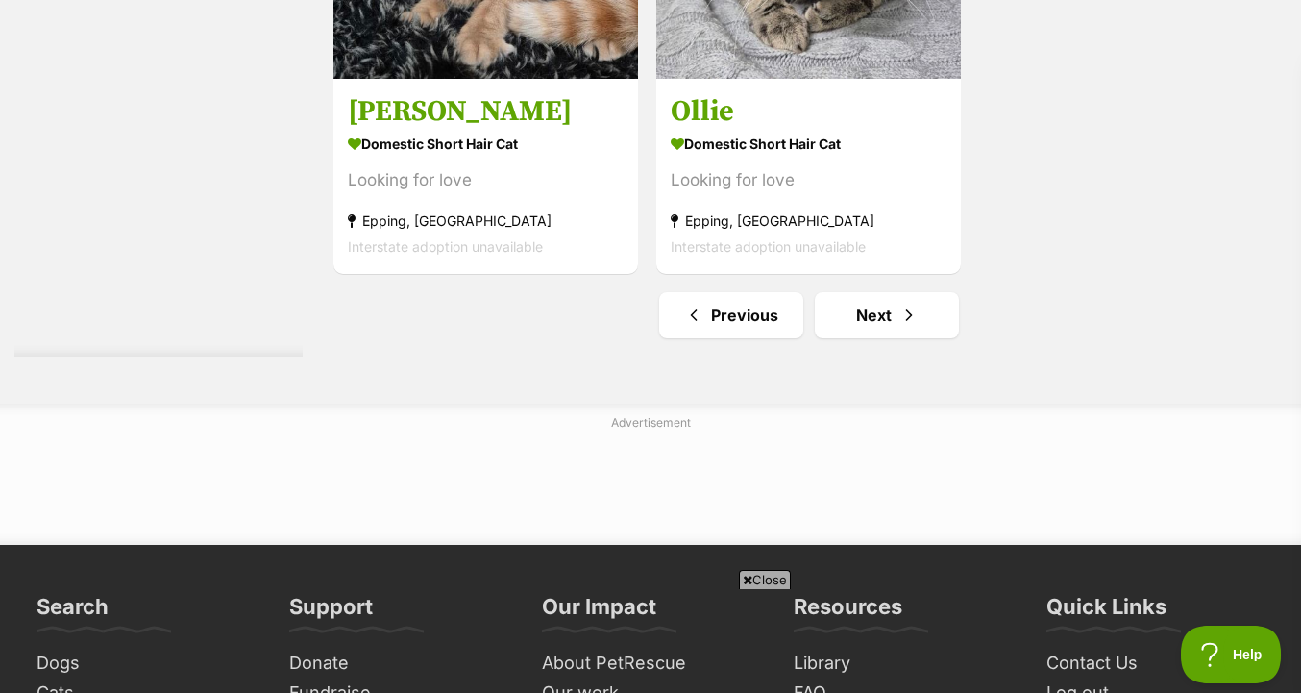
click at [896, 312] on link "Next" at bounding box center [887, 315] width 144 height 46
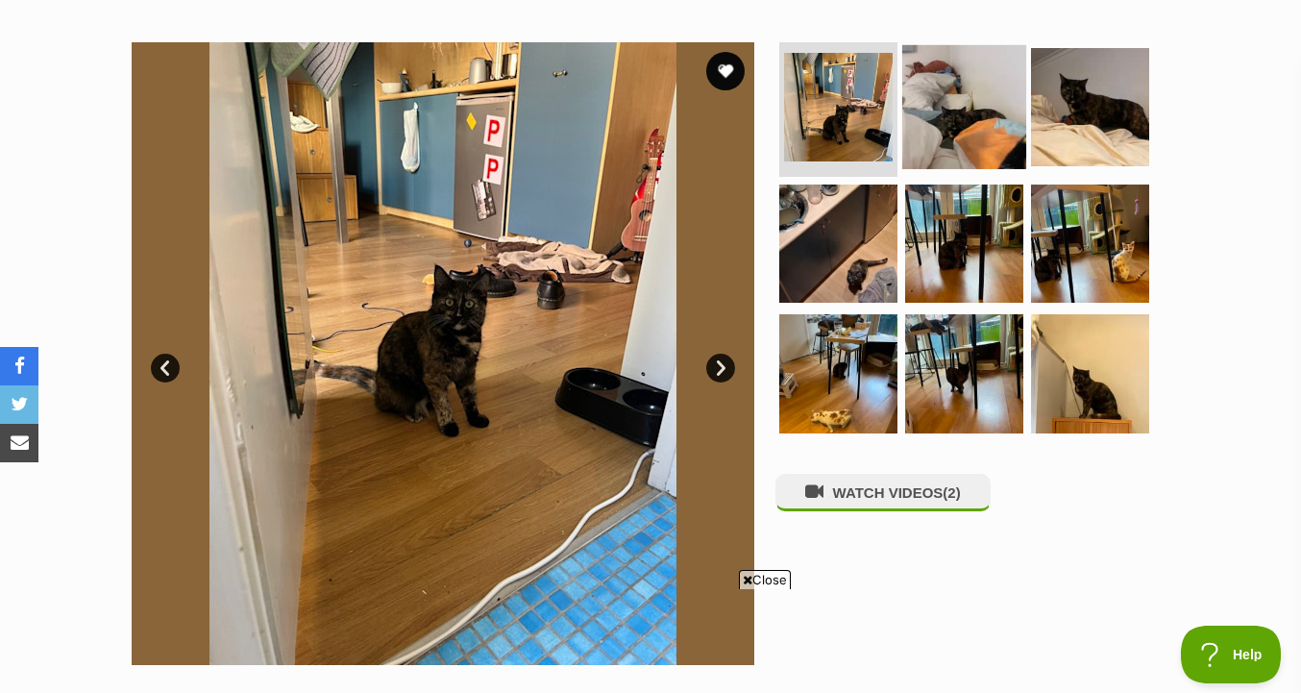
click at [912, 117] on img at bounding box center [964, 107] width 124 height 124
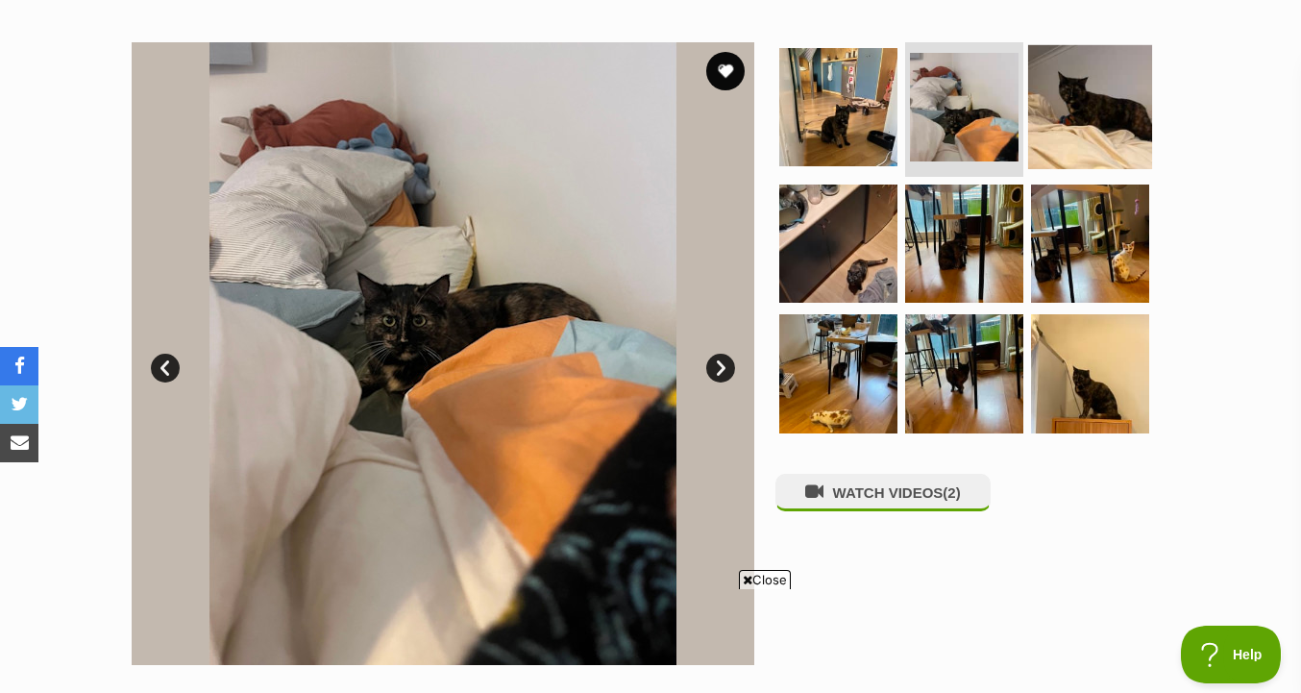
click at [1074, 118] on img at bounding box center [1090, 107] width 124 height 124
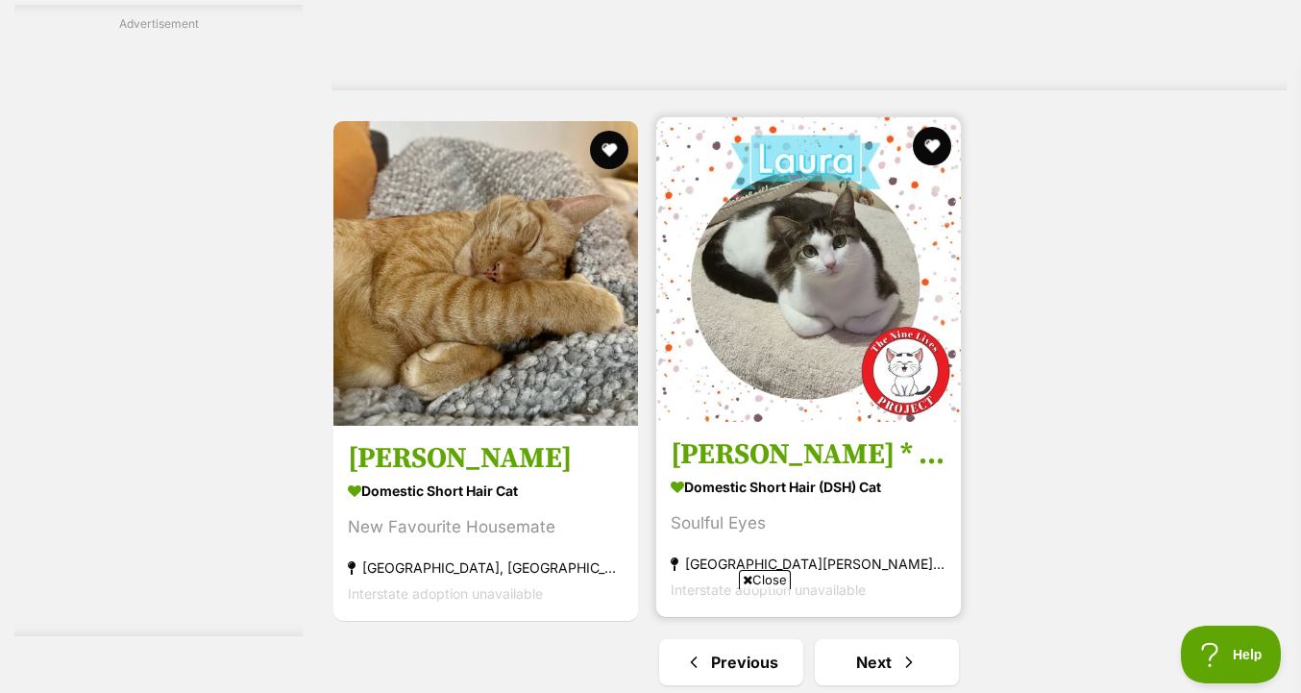
scroll to position [4550, 0]
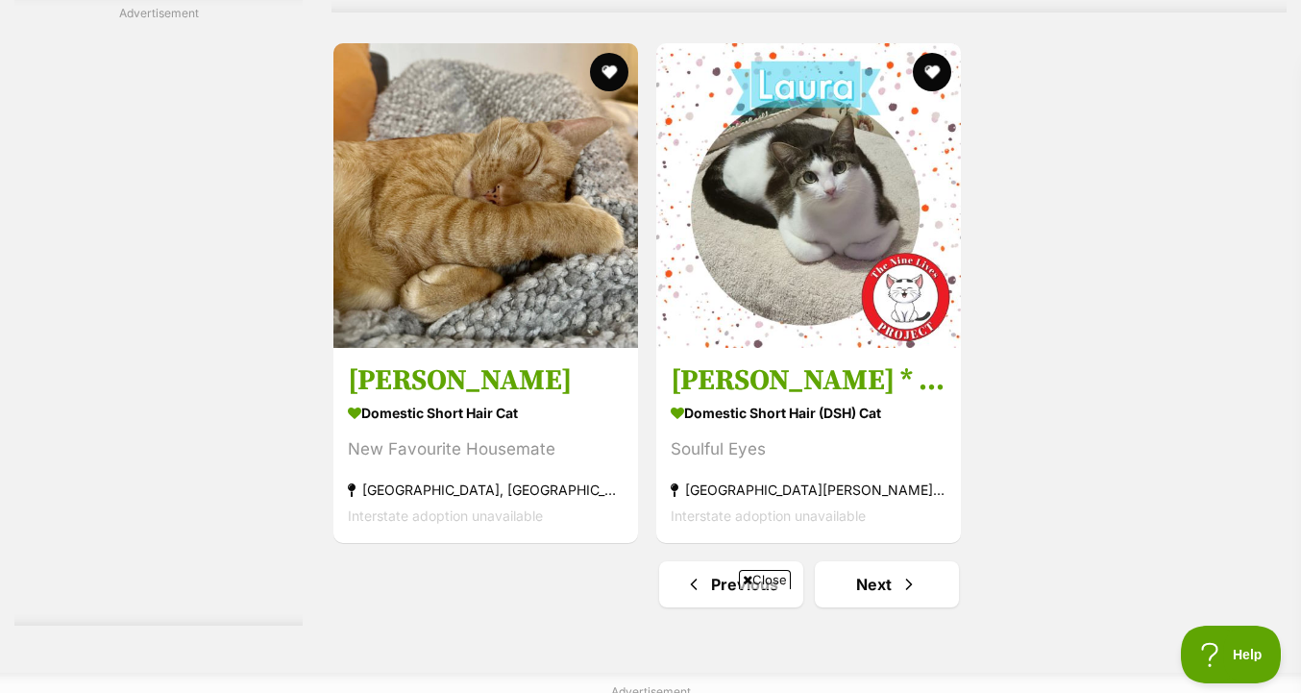
click at [865, 590] on div "Close" at bounding box center [651, 640] width 700 height 106
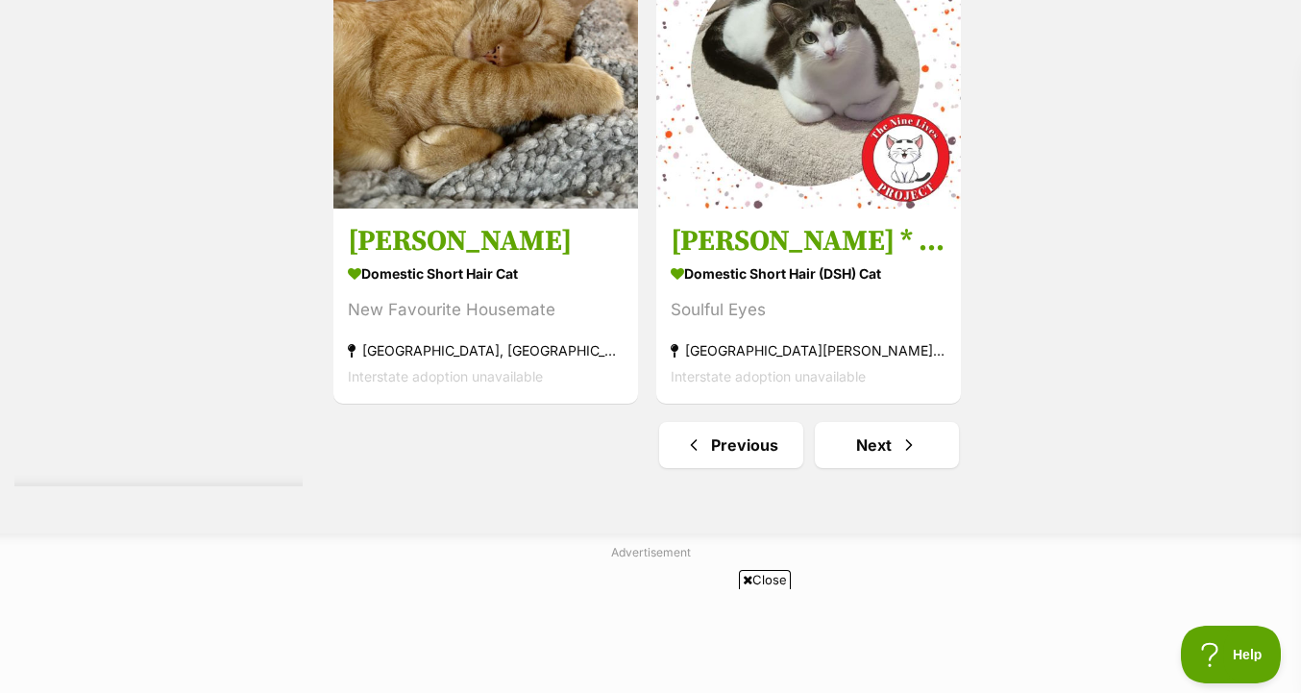
scroll to position [4707, 0]
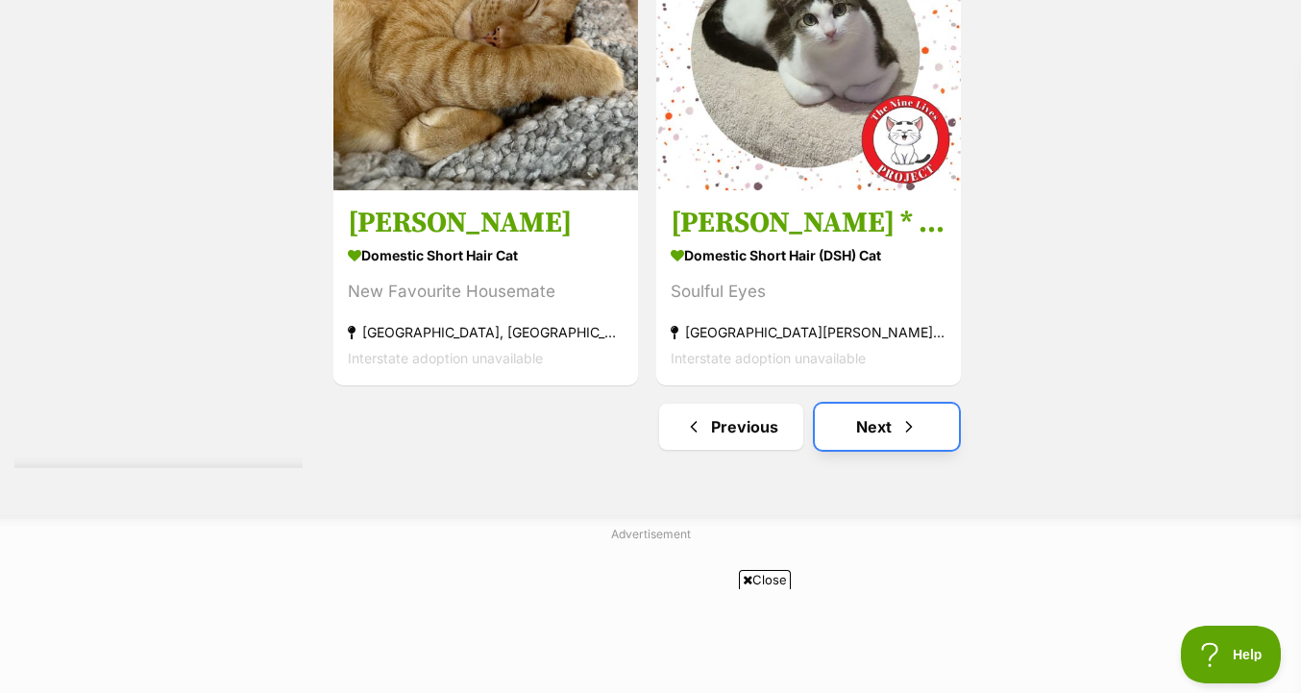
click at [882, 434] on link "Next" at bounding box center [887, 427] width 144 height 46
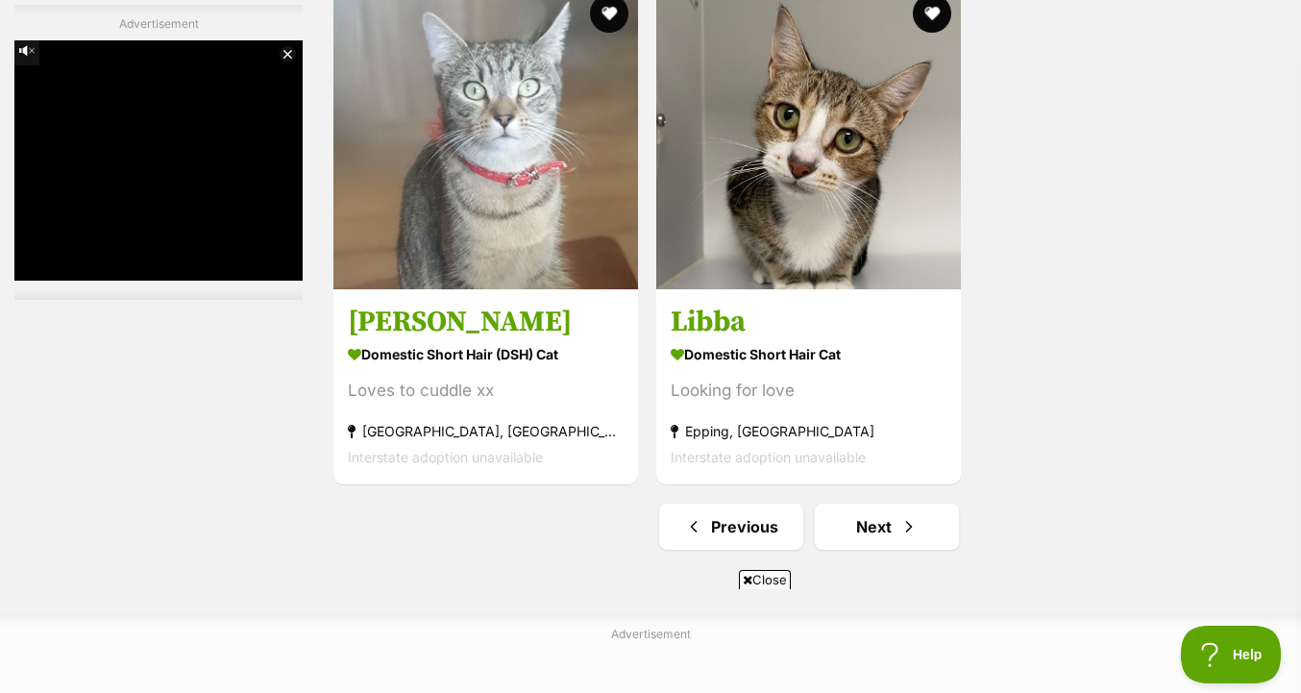
scroll to position [4798, 0]
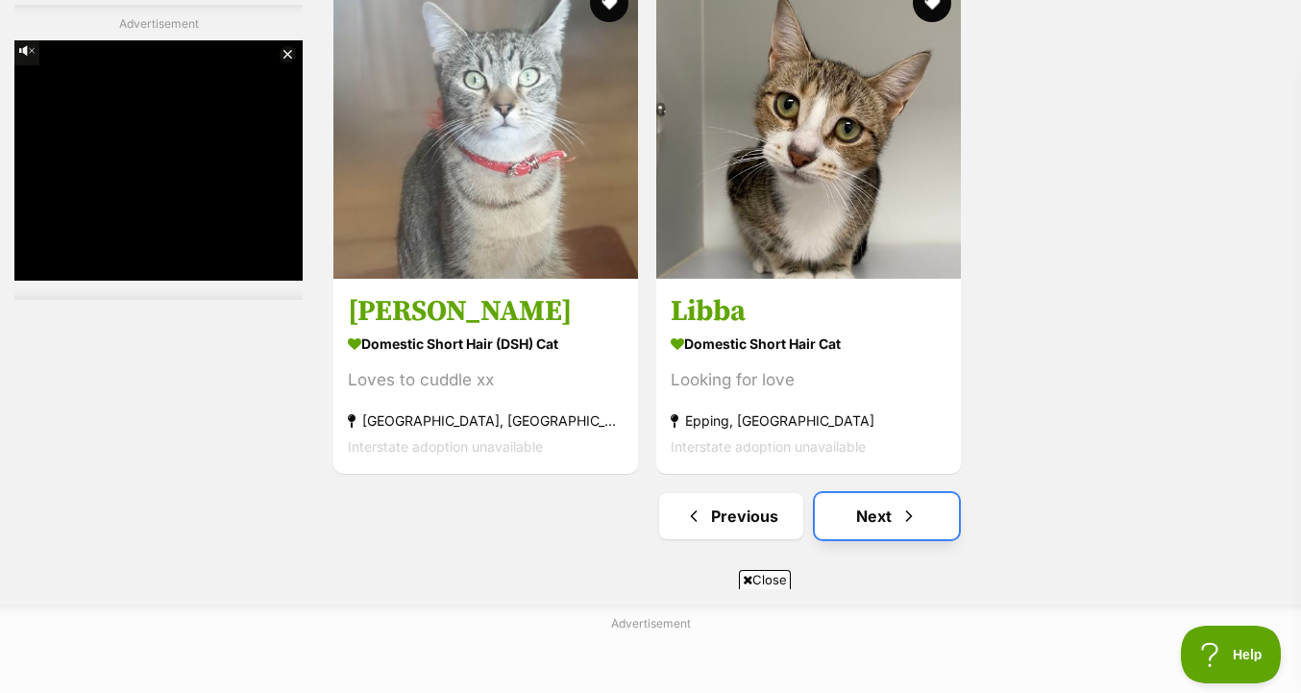
click at [888, 493] on link "Next" at bounding box center [887, 516] width 144 height 46
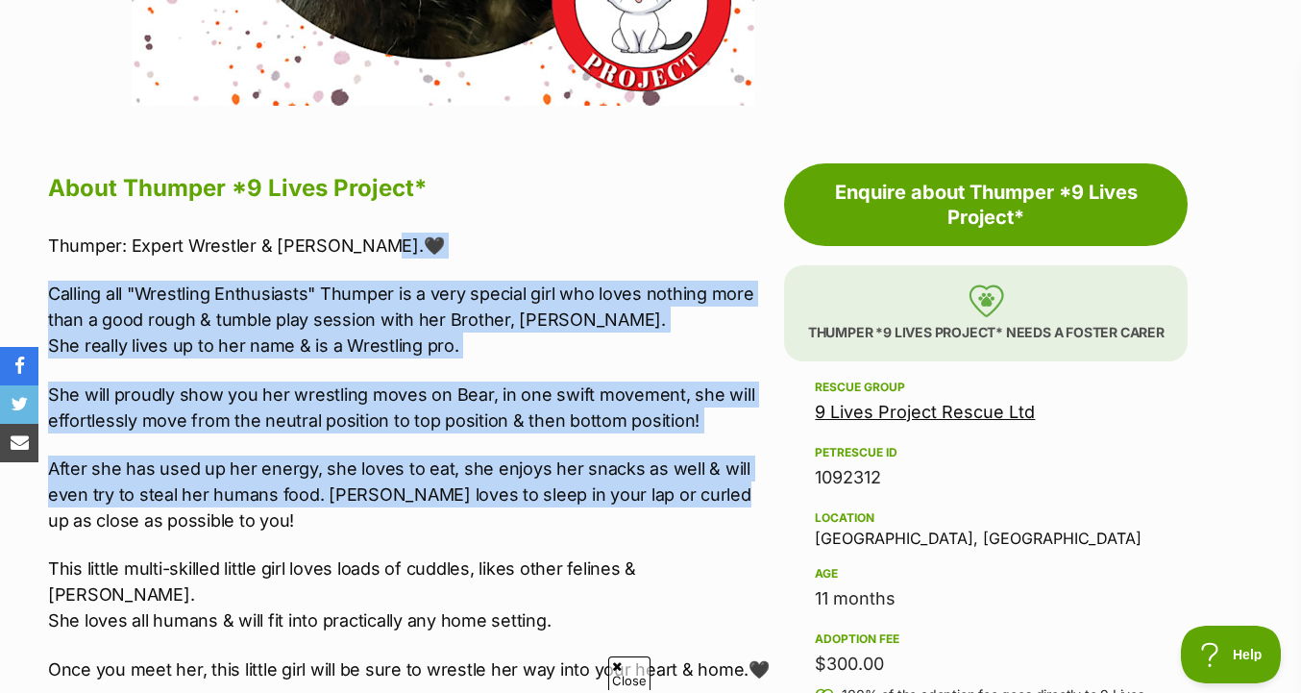
drag, startPoint x: 0, startPoint y: 0, endPoint x: 718, endPoint y: 504, distance: 877.3
click at [718, 504] on div "Thumper: Expert Wrestler & [PERSON_NAME].🖤 Calling all "Wrestling Enthusiasts" …" at bounding box center [411, 458] width 726 height 450
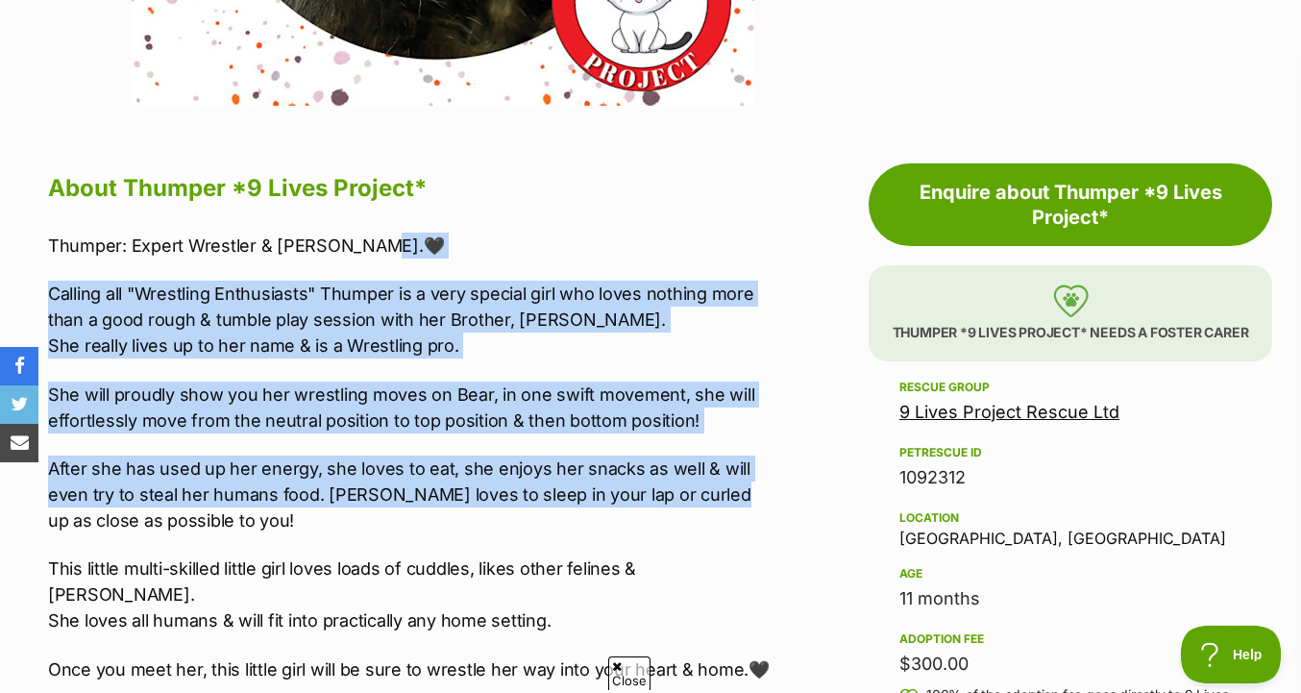
click at [718, 504] on p "After she has used up her energy, she loves to eat, she enjoys her snacks as we…" at bounding box center [411, 494] width 726 height 78
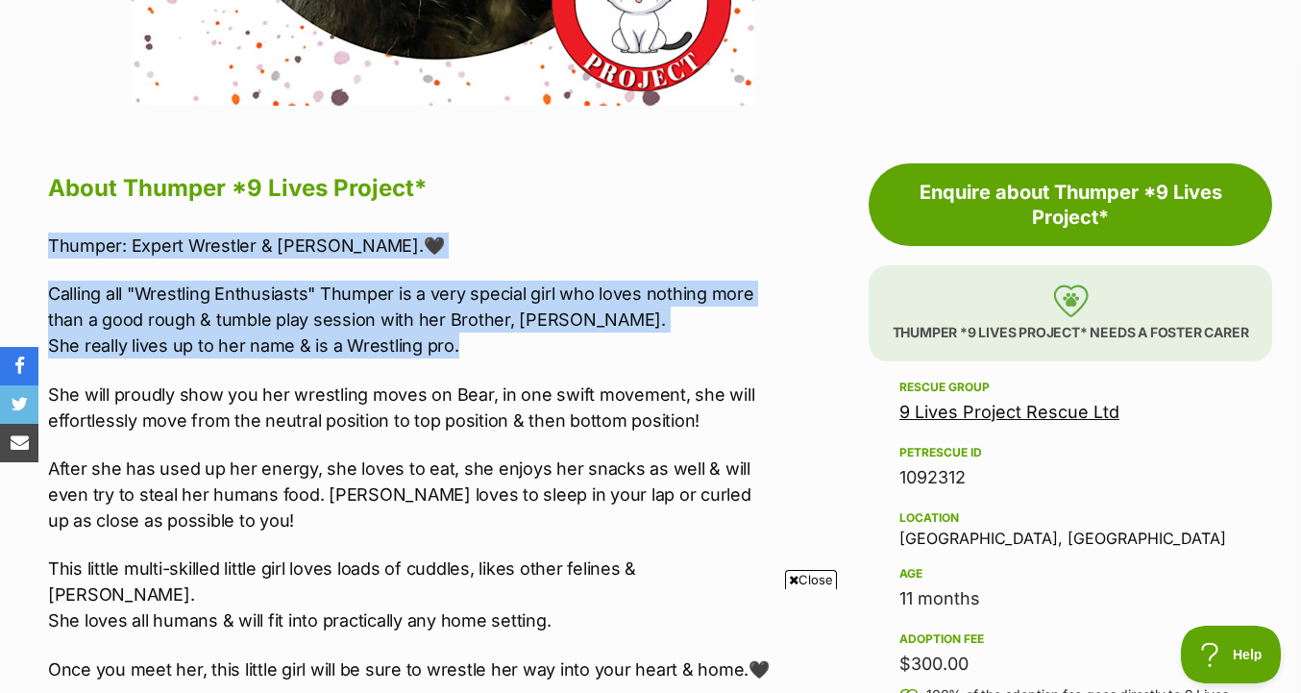
drag, startPoint x: 720, startPoint y: 356, endPoint x: 717, endPoint y: 221, distance: 134.6
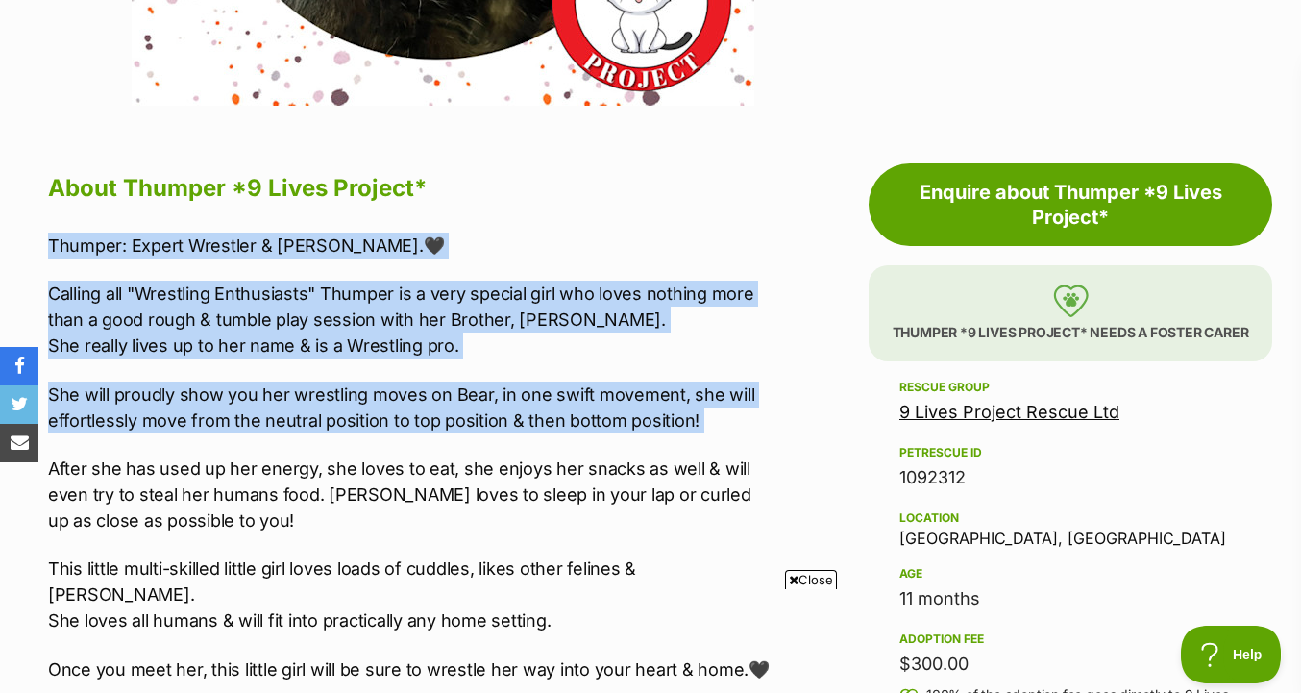
drag, startPoint x: 717, startPoint y: 250, endPoint x: 726, endPoint y: 440, distance: 190.5
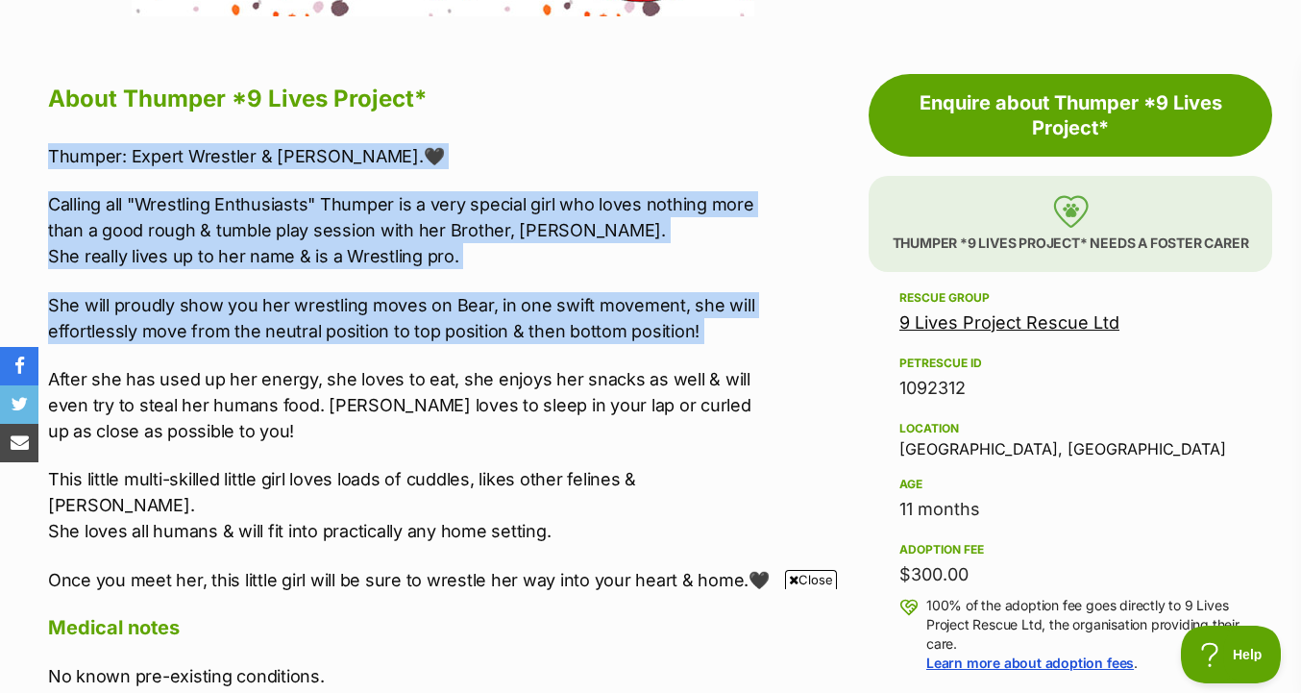
scroll to position [1021, 0]
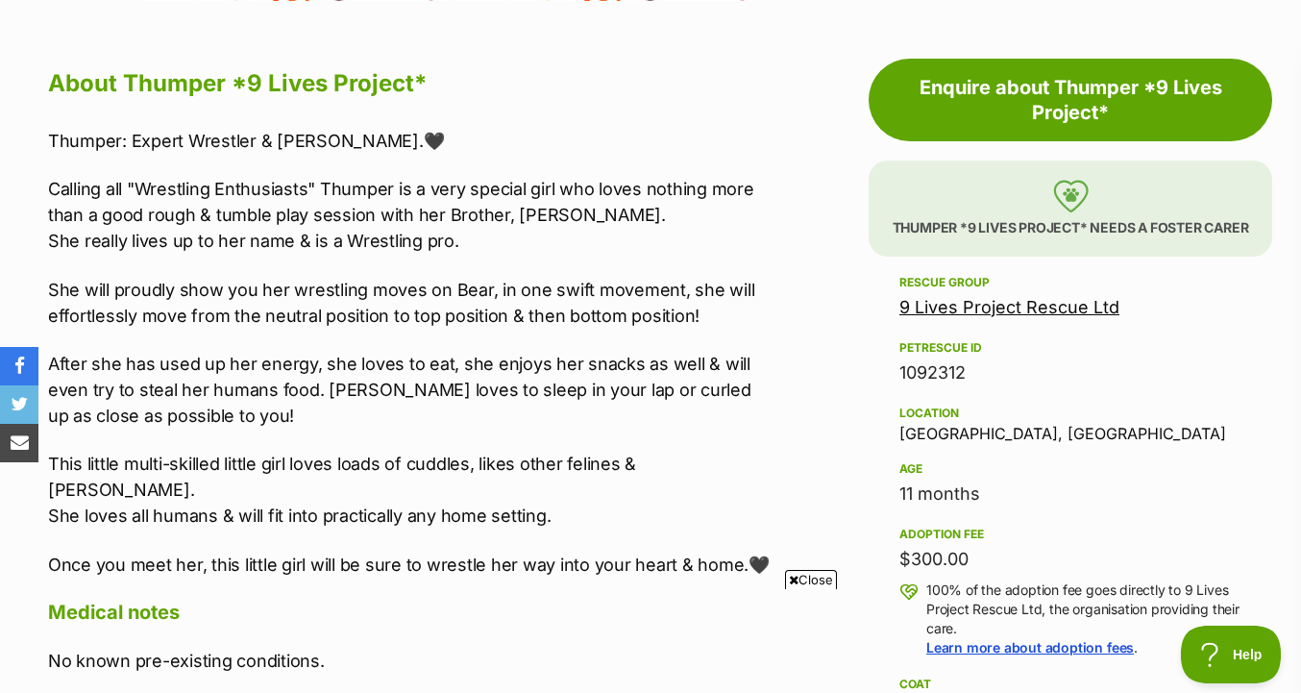
click at [727, 441] on div "Thumper: Expert Wrestler & Snuggler.🖤 Calling all "Wrestling Enthusiasts" Thump…" at bounding box center [411, 353] width 726 height 450
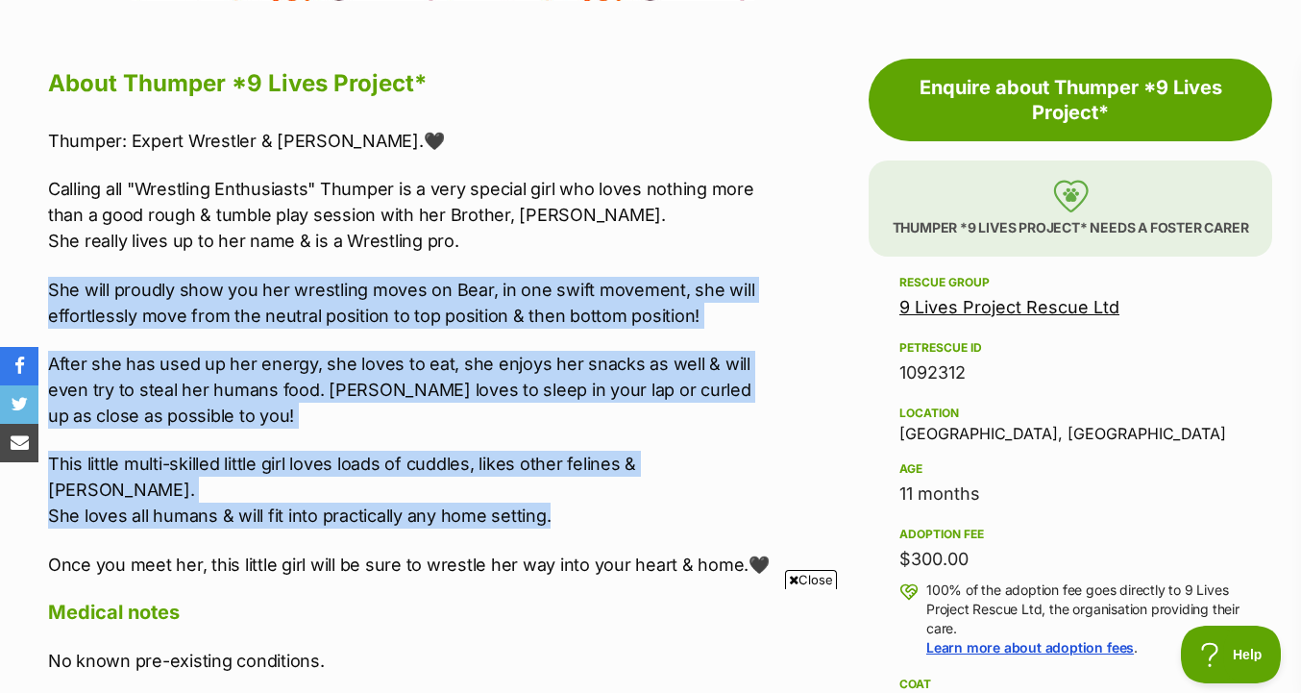
drag, startPoint x: 727, startPoint y: 489, endPoint x: 729, endPoint y: 249, distance: 240.2
click at [729, 249] on div "Thumper: Expert Wrestler & Snuggler.🖤 Calling all "Wrestling Enthusiasts" Thump…" at bounding box center [411, 353] width 726 height 450
click at [729, 249] on p "Calling all "Wrestling Enthusiasts" Thumper is a very special girl who loves no…" at bounding box center [411, 215] width 726 height 78
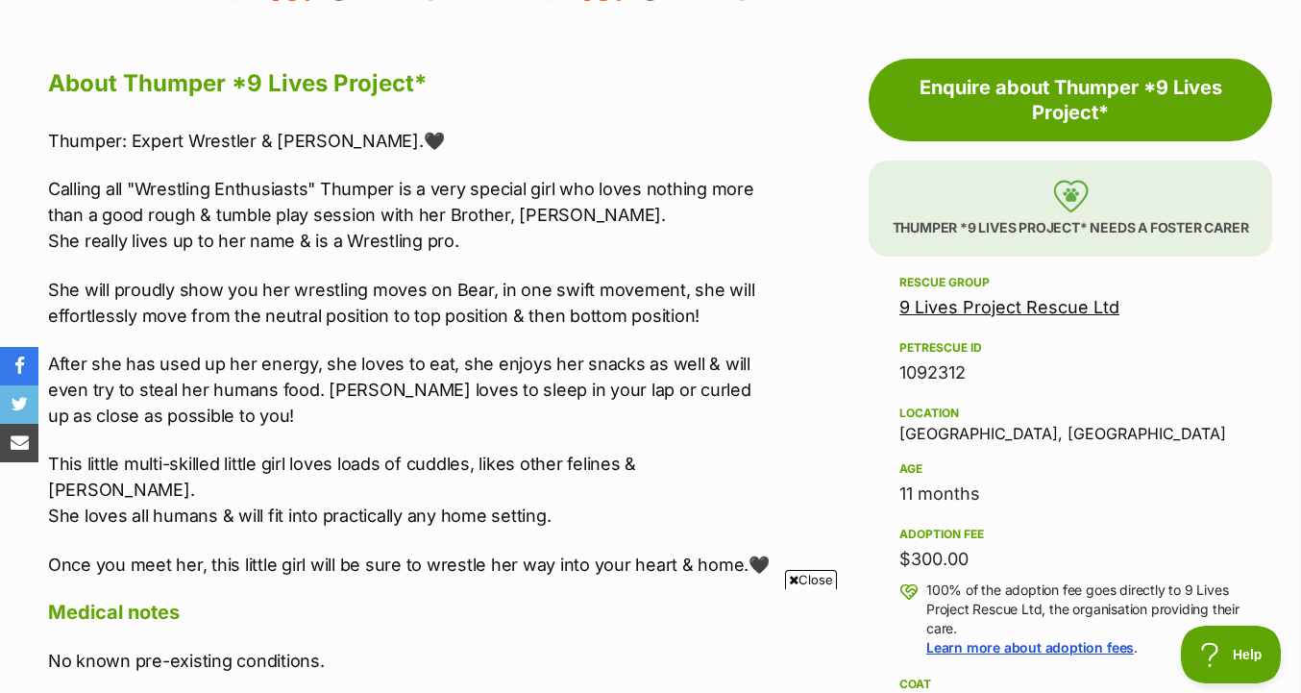
scroll to position [1017, 0]
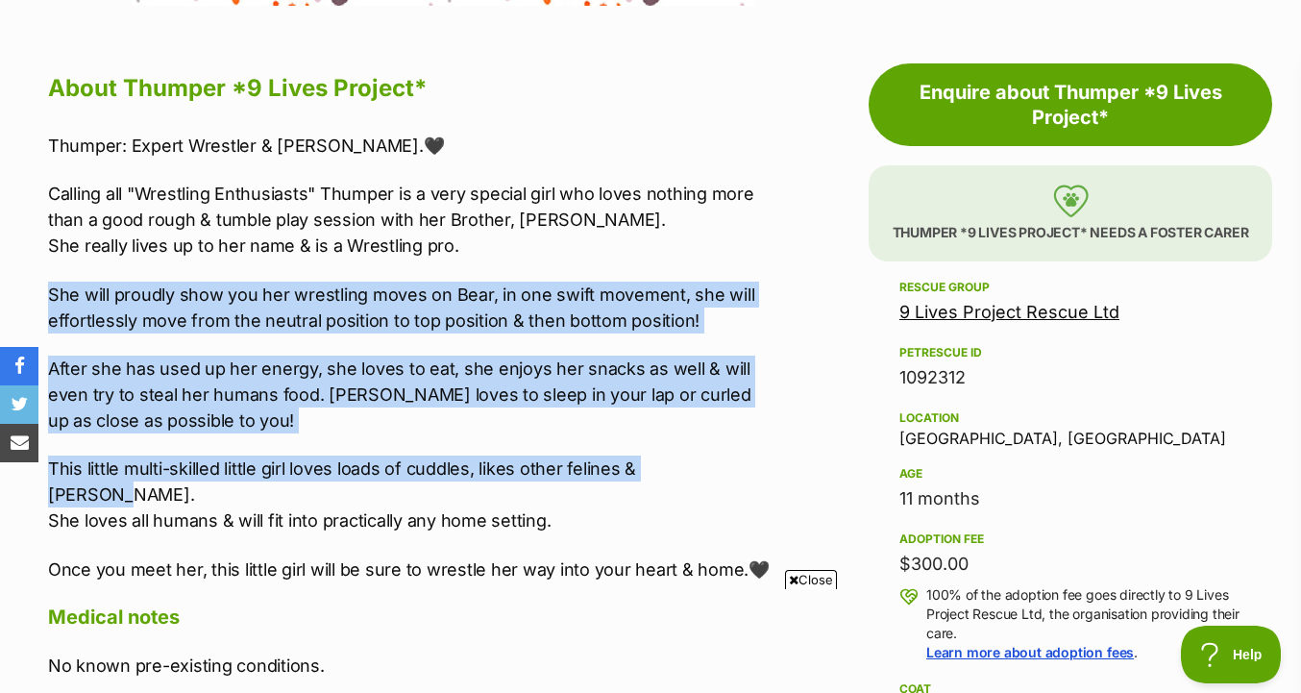
drag, startPoint x: 735, startPoint y: 234, endPoint x: 742, endPoint y: 466, distance: 231.7
click at [742, 466] on div "Thumper: Expert Wrestler & Snuggler.🖤 Calling all "Wrestling Enthusiasts" Thump…" at bounding box center [411, 358] width 726 height 450
click at [742, 466] on p "This little multi-skilled little girl loves loads of cuddles, likes other felin…" at bounding box center [411, 494] width 726 height 78
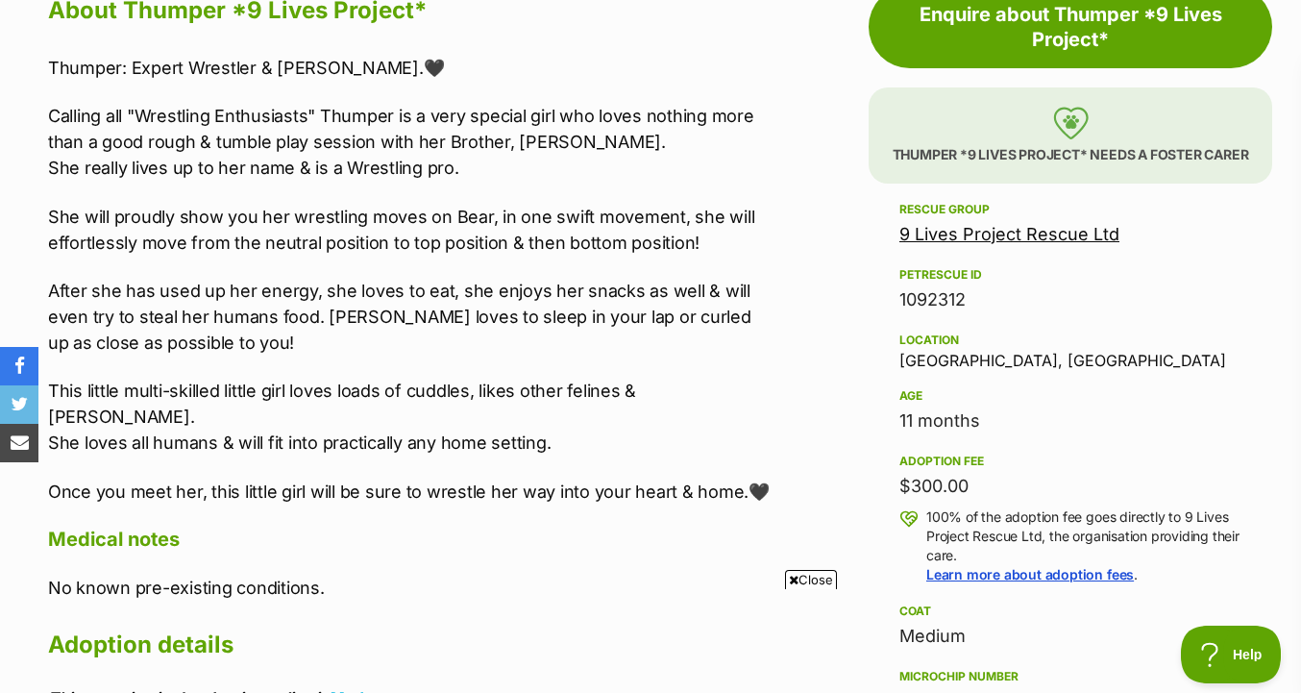
scroll to position [1112, 0]
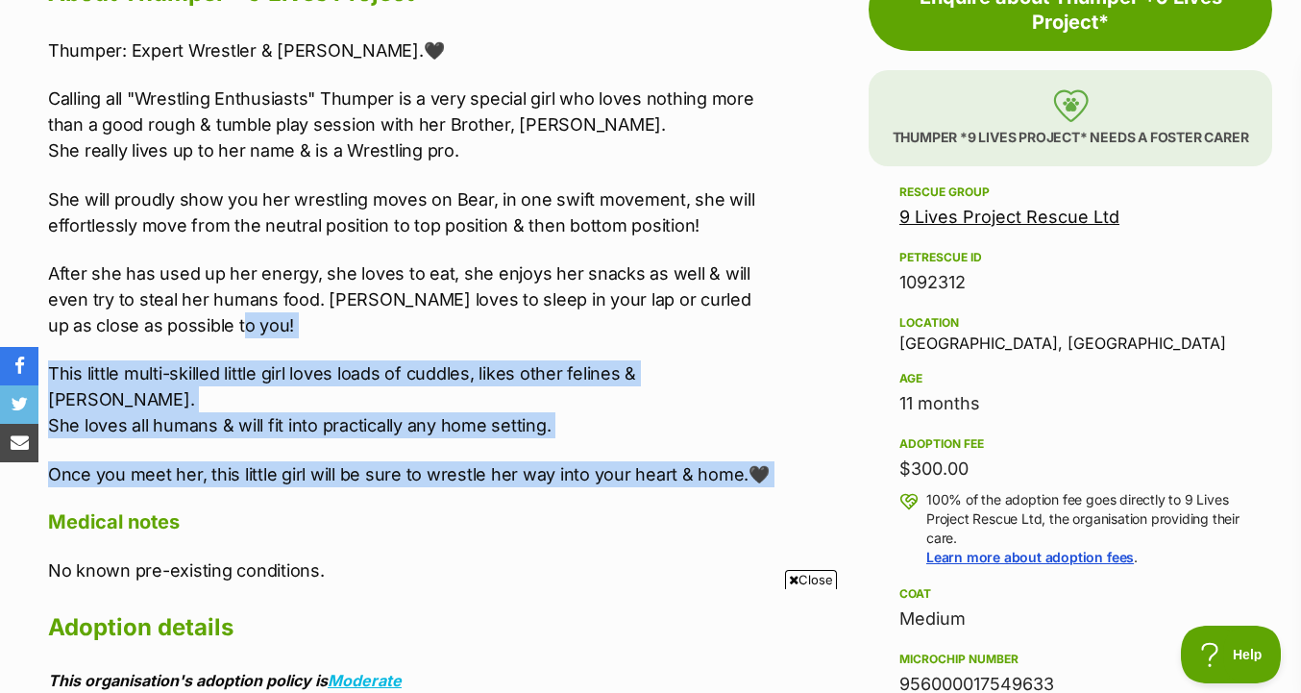
drag, startPoint x: 743, startPoint y: 466, endPoint x: 743, endPoint y: 334, distance: 131.6
click at [743, 334] on div "About Thumper *9 Lives Project* Thumper: Expert Wrestler & Snuggler.🖤 Calling a…" at bounding box center [411, 669] width 726 height 1394
click at [743, 334] on p "After she has used up her energy, she loves to eat, she enjoys her snacks as we…" at bounding box center [411, 299] width 726 height 78
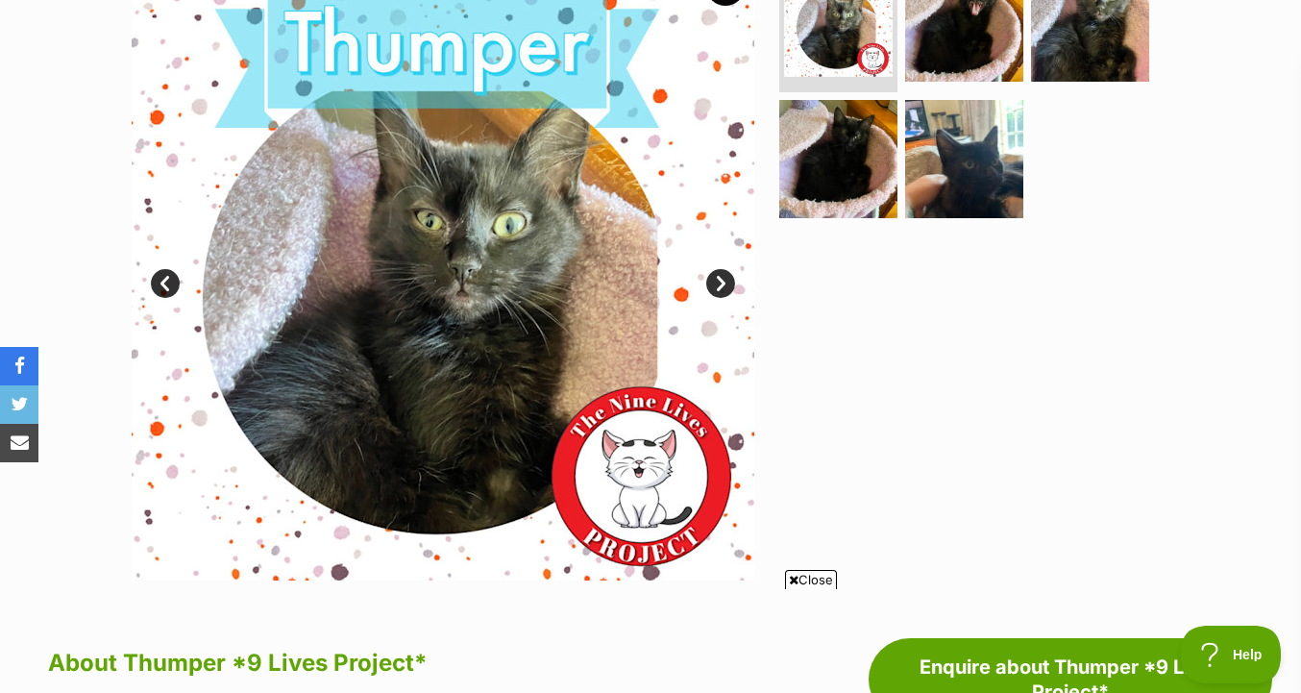
scroll to position [420, 0]
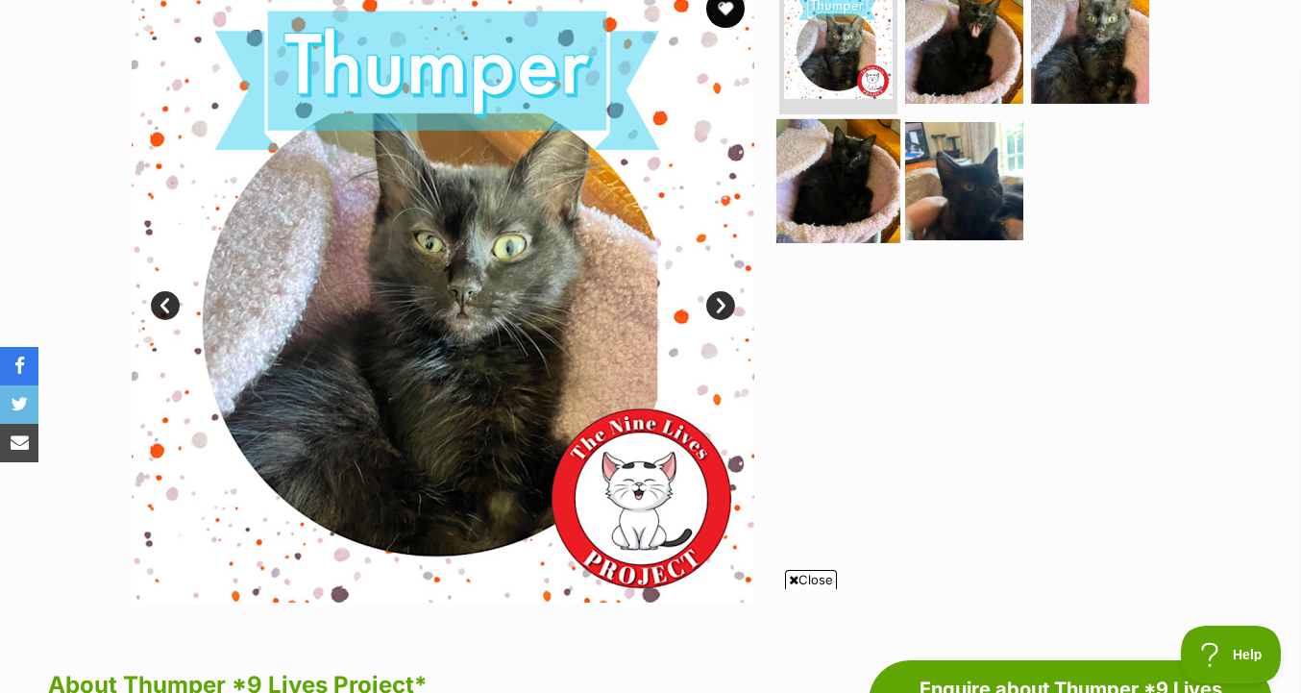
click at [889, 184] on img at bounding box center [838, 180] width 124 height 124
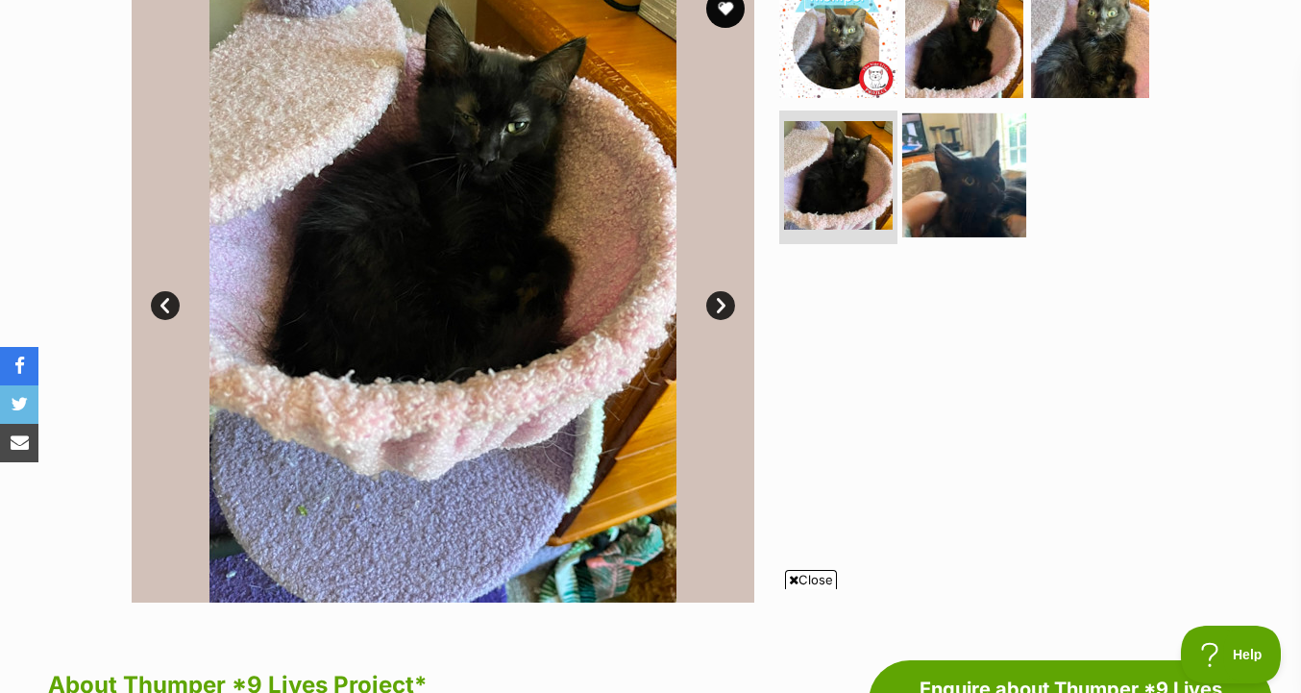
click at [928, 181] on img at bounding box center [964, 174] width 124 height 124
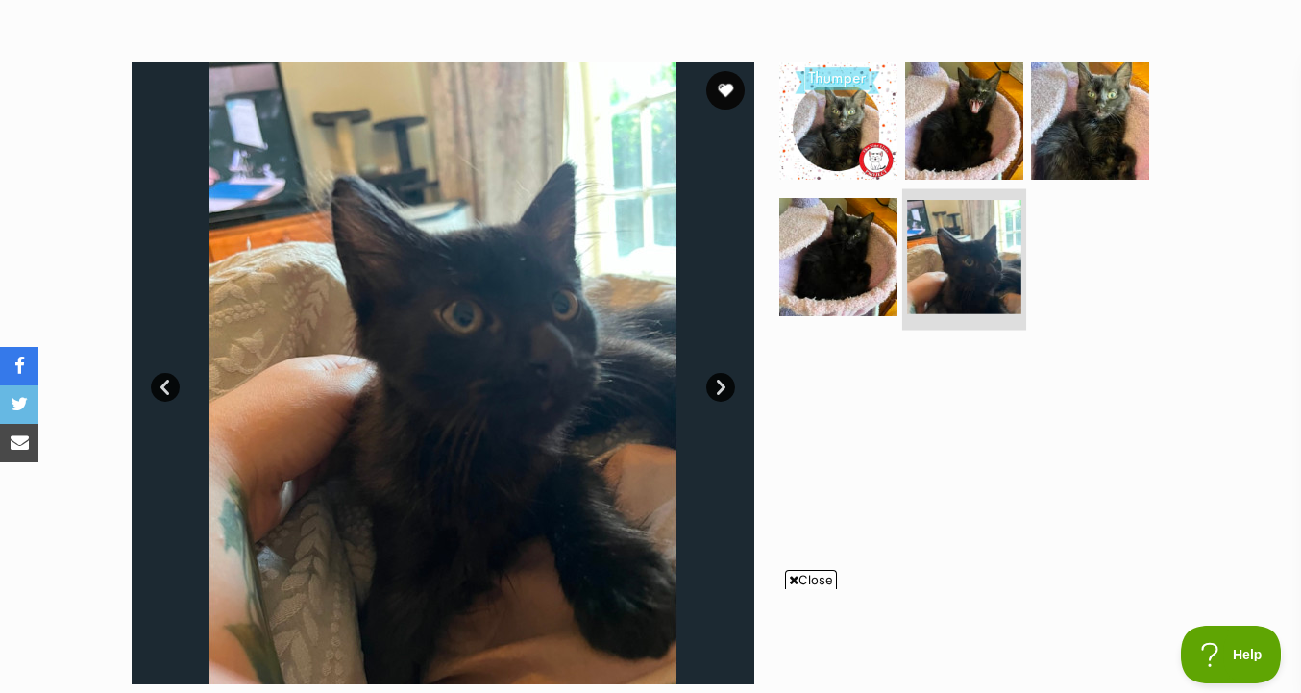
scroll to position [335, 0]
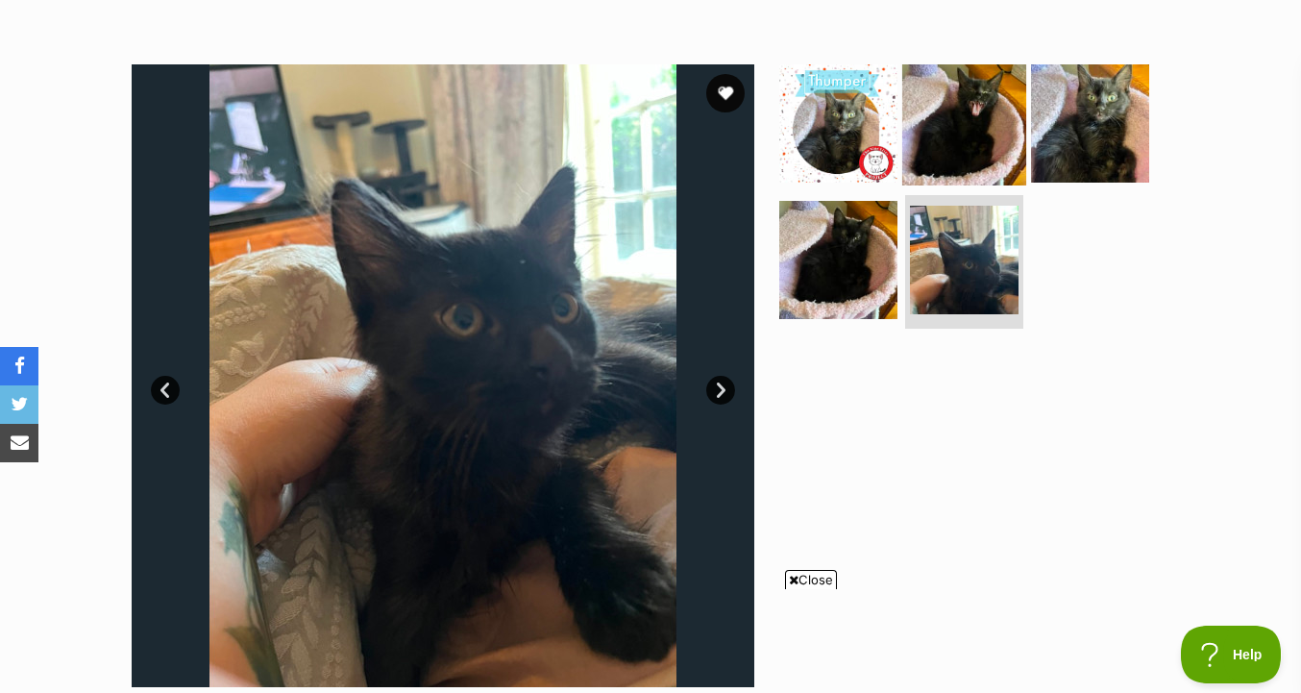
click at [930, 158] on img at bounding box center [964, 123] width 124 height 124
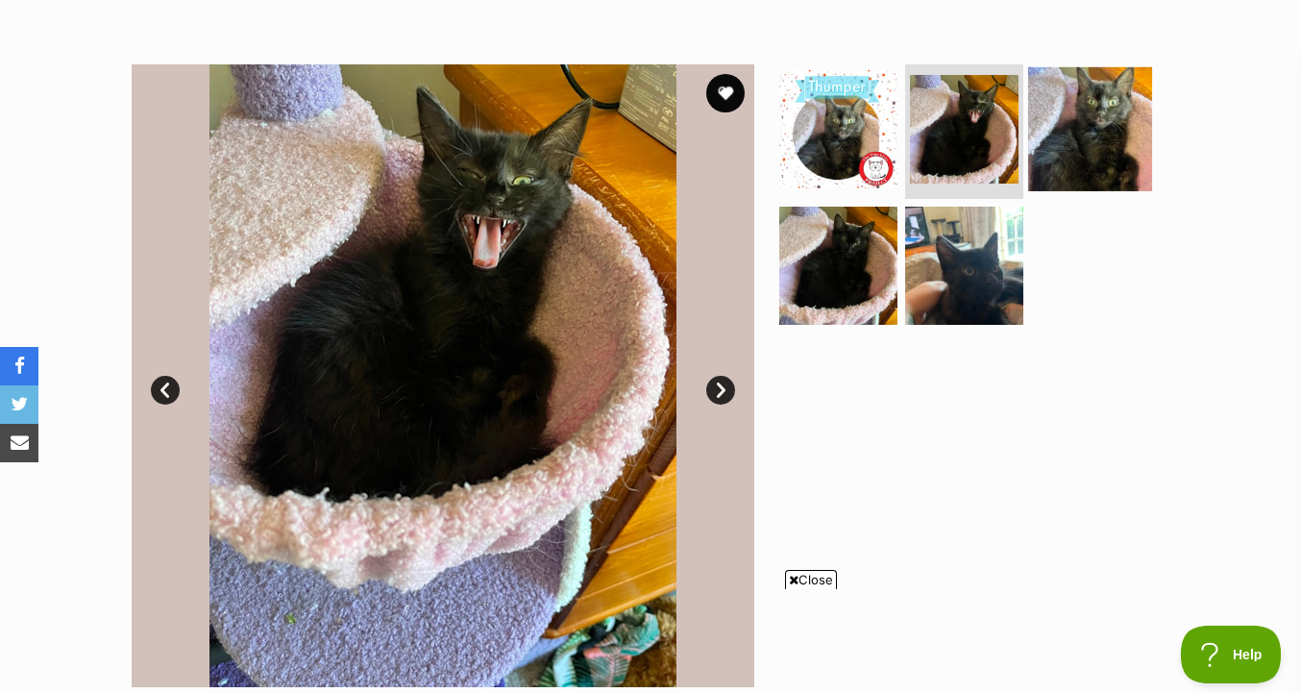
click at [1068, 127] on img at bounding box center [1090, 129] width 124 height 124
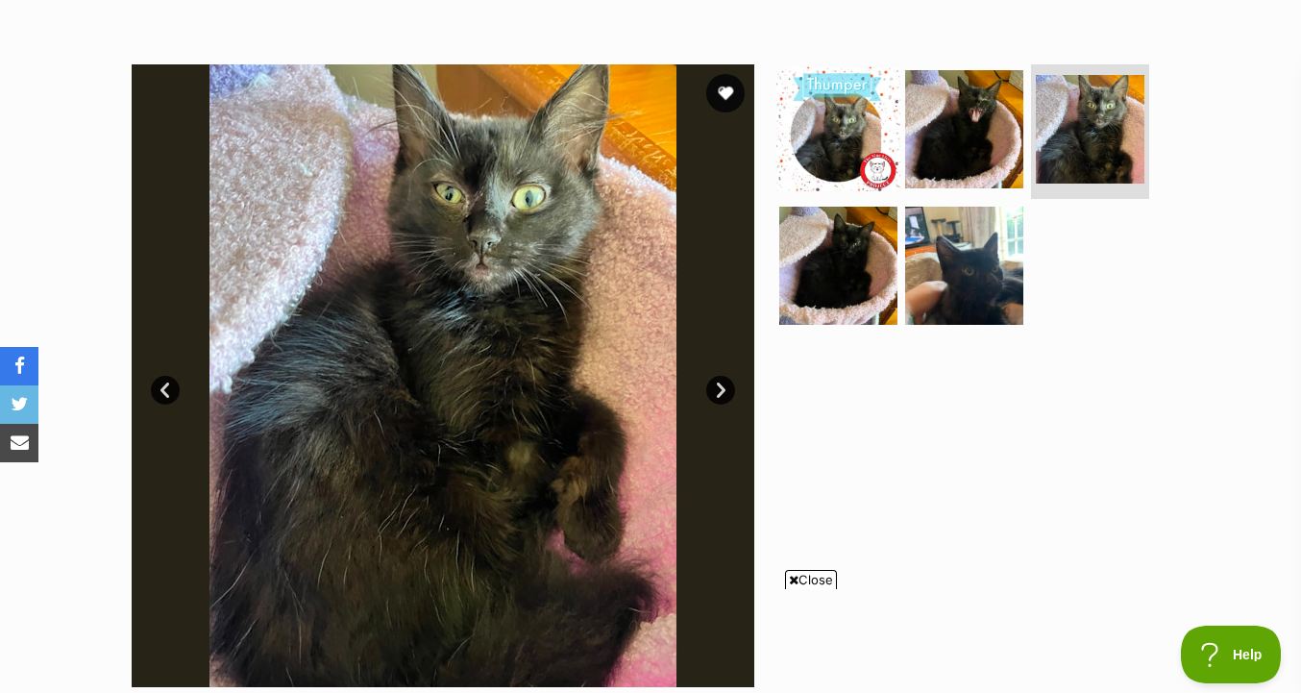
click at [814, 180] on img at bounding box center [838, 129] width 124 height 124
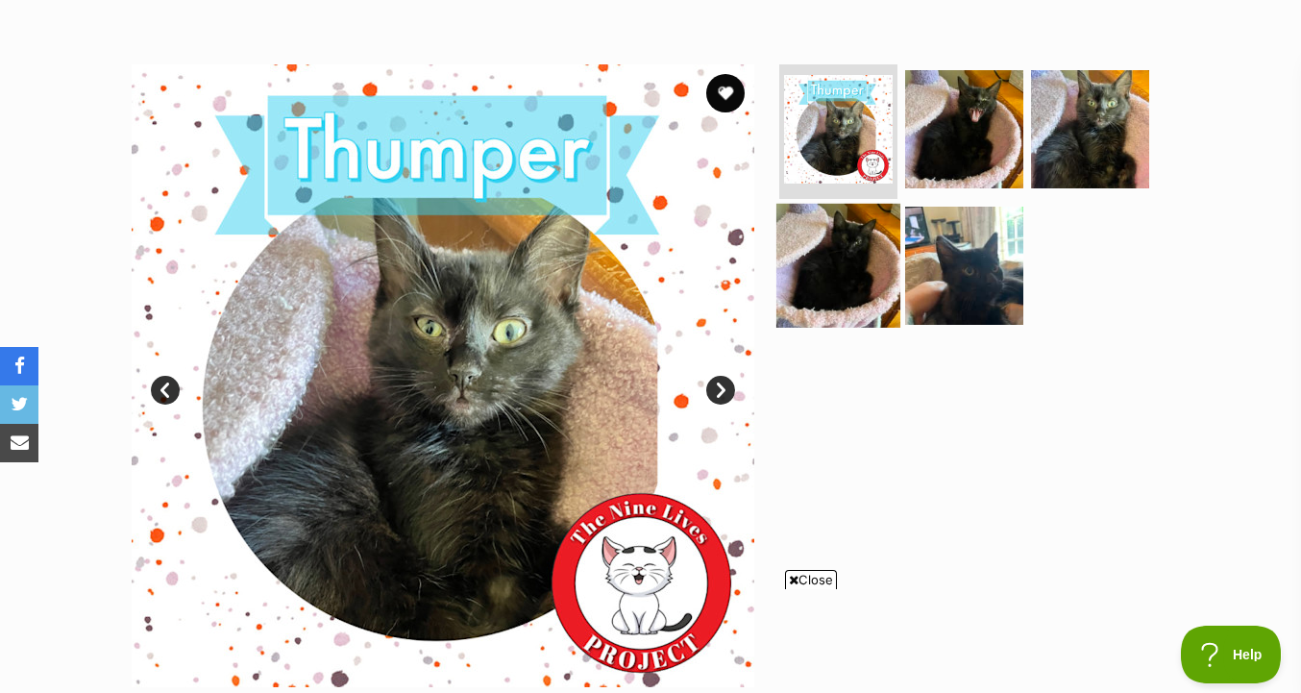
click at [837, 244] on img at bounding box center [838, 265] width 124 height 124
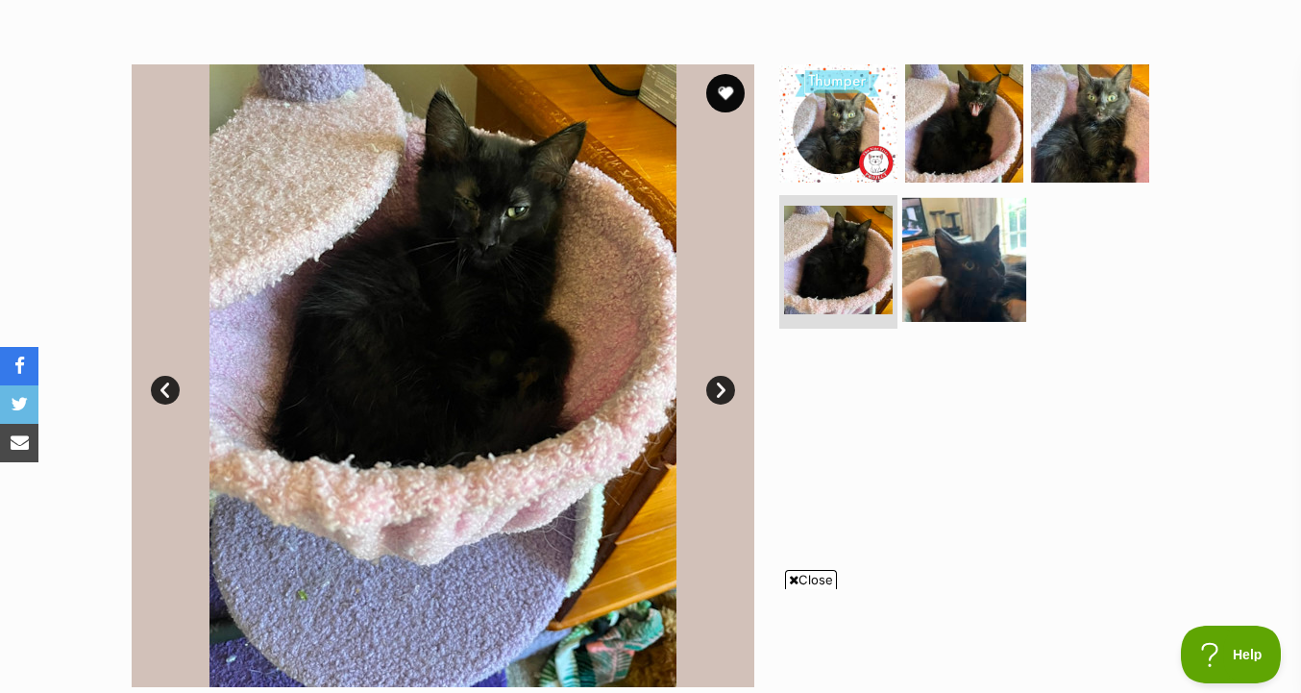
click at [941, 259] on img at bounding box center [964, 259] width 124 height 124
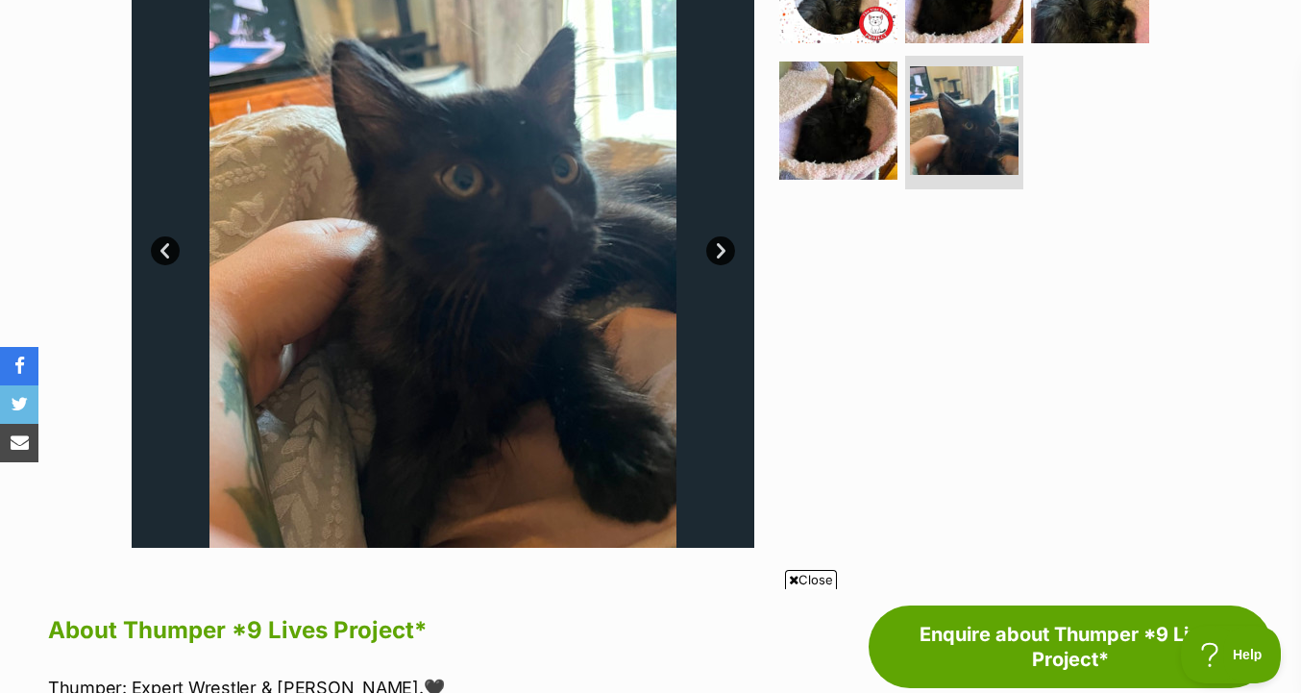
scroll to position [464, 0]
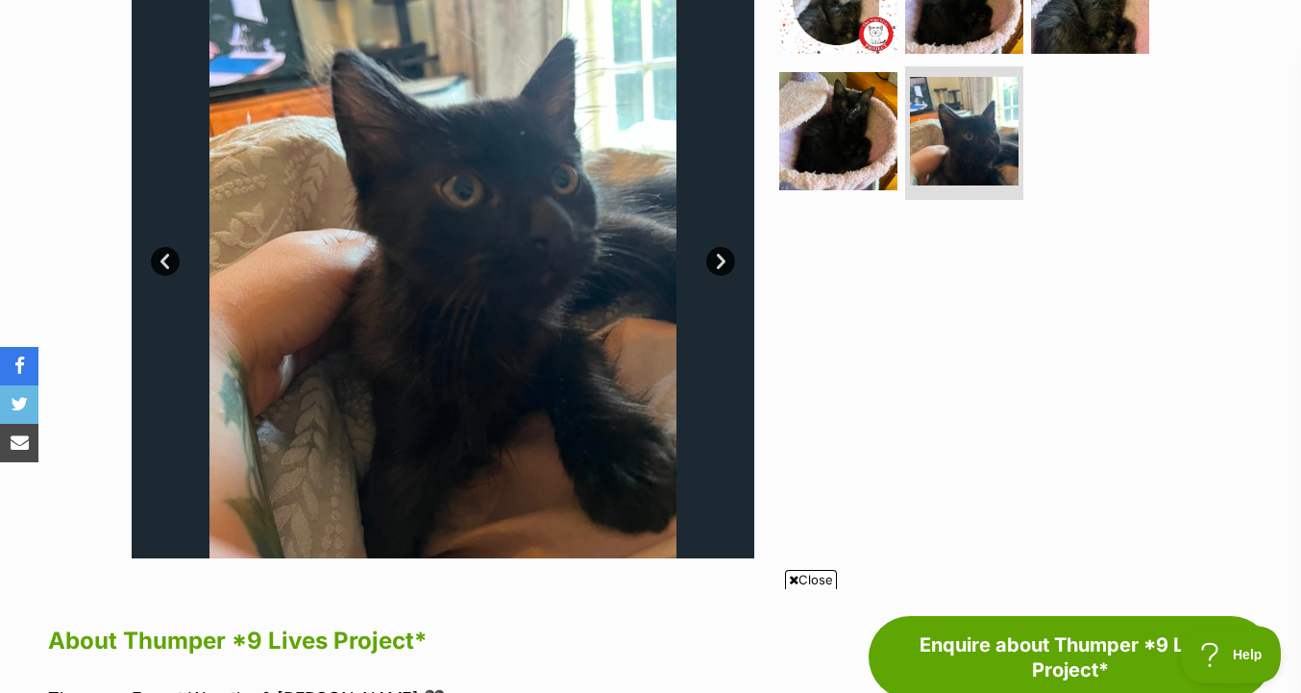
click at [848, 221] on div at bounding box center [972, 247] width 394 height 623
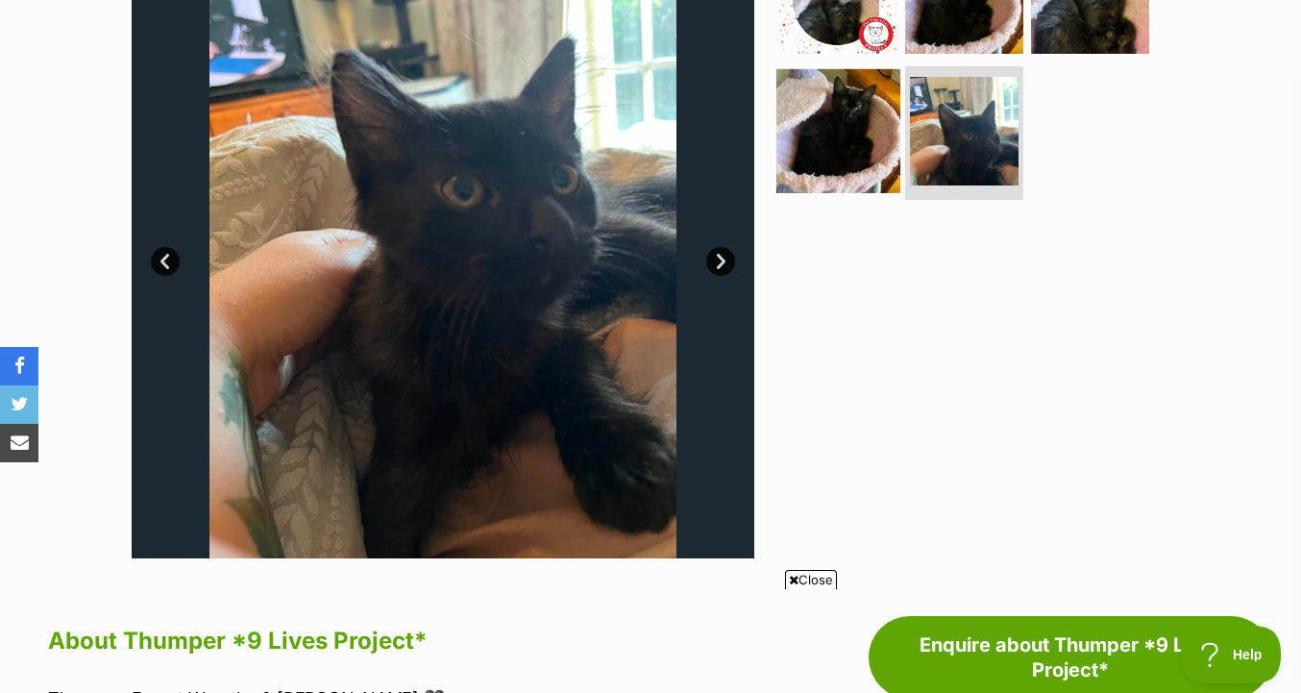
click at [848, 174] on img at bounding box center [838, 130] width 124 height 124
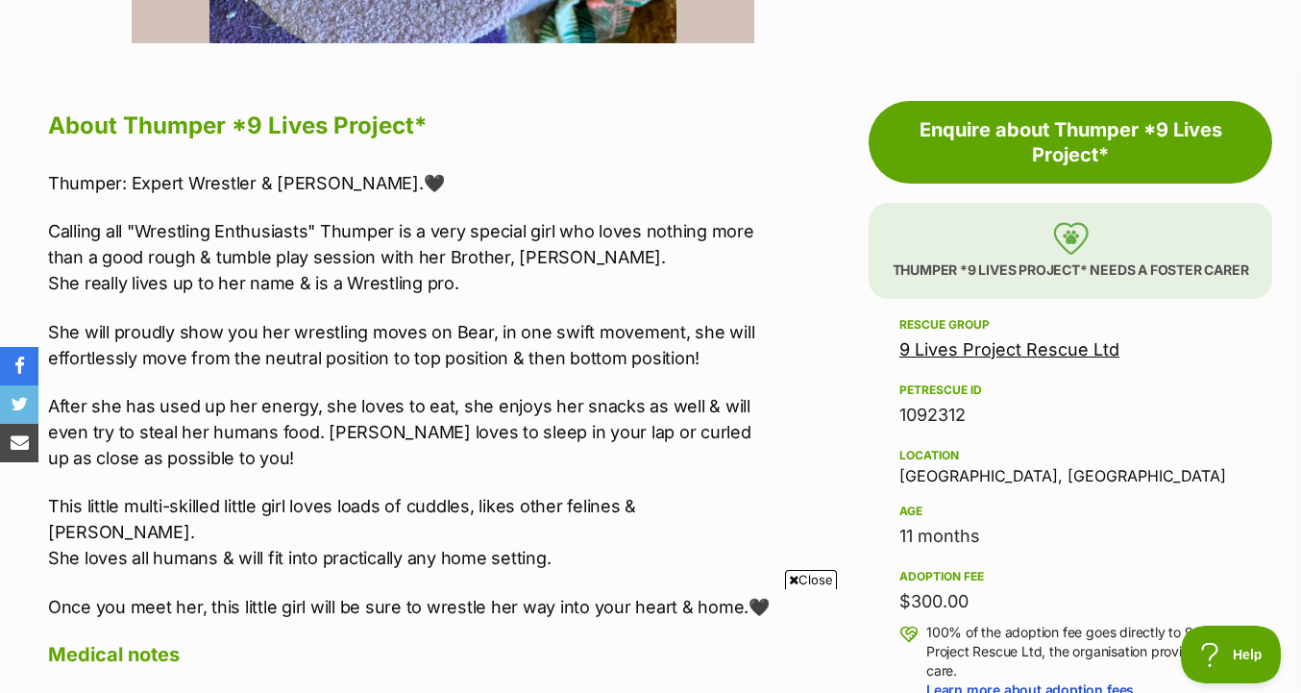
scroll to position [0, 0]
click at [941, 356] on link "9 Lives Project Rescue Ltd" at bounding box center [1009, 349] width 220 height 20
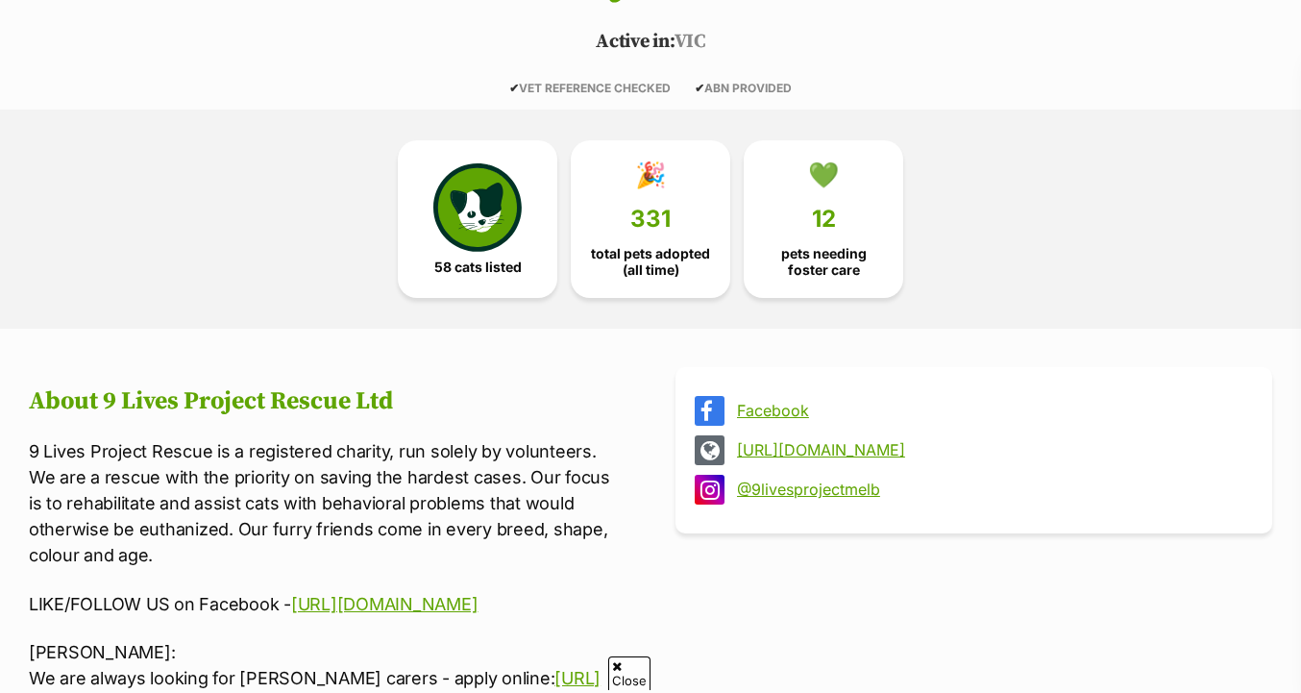
scroll to position [430, 0]
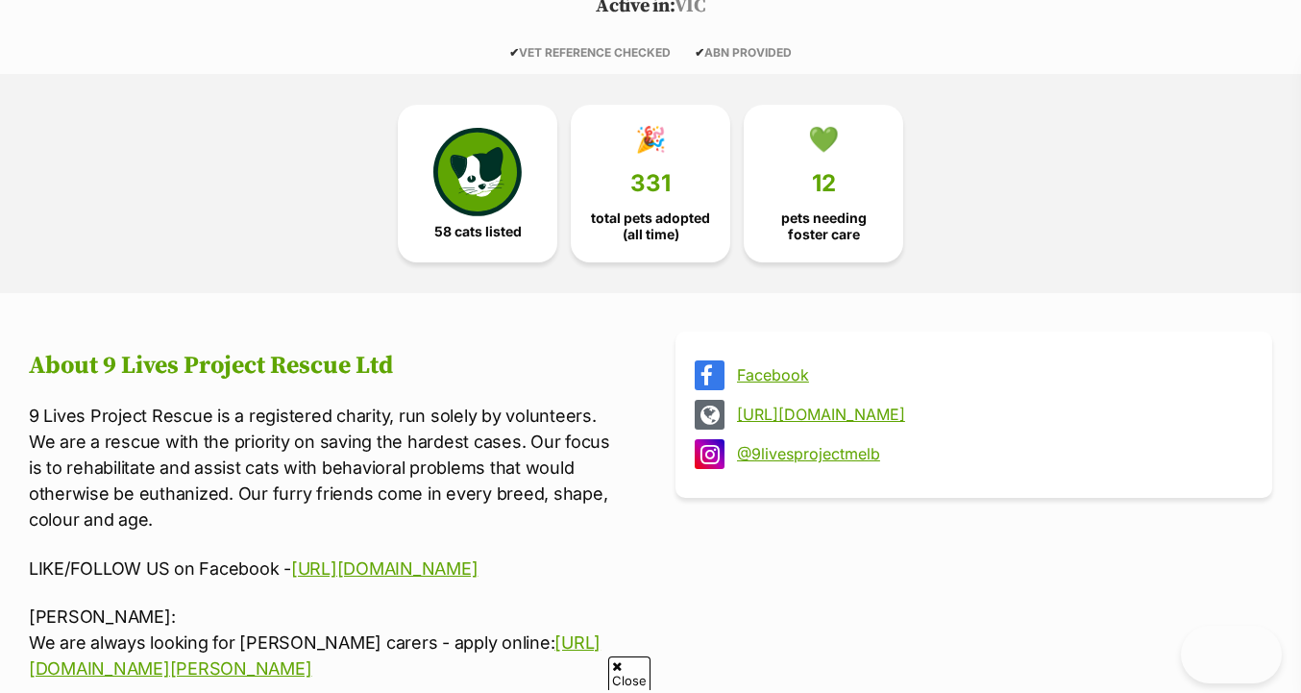
click at [527, 266] on div "58 cats listed 🎉 331 total pets adopted (all time) 💚 12 pets needing [PERSON_NA…" at bounding box center [650, 183] width 865 height 219
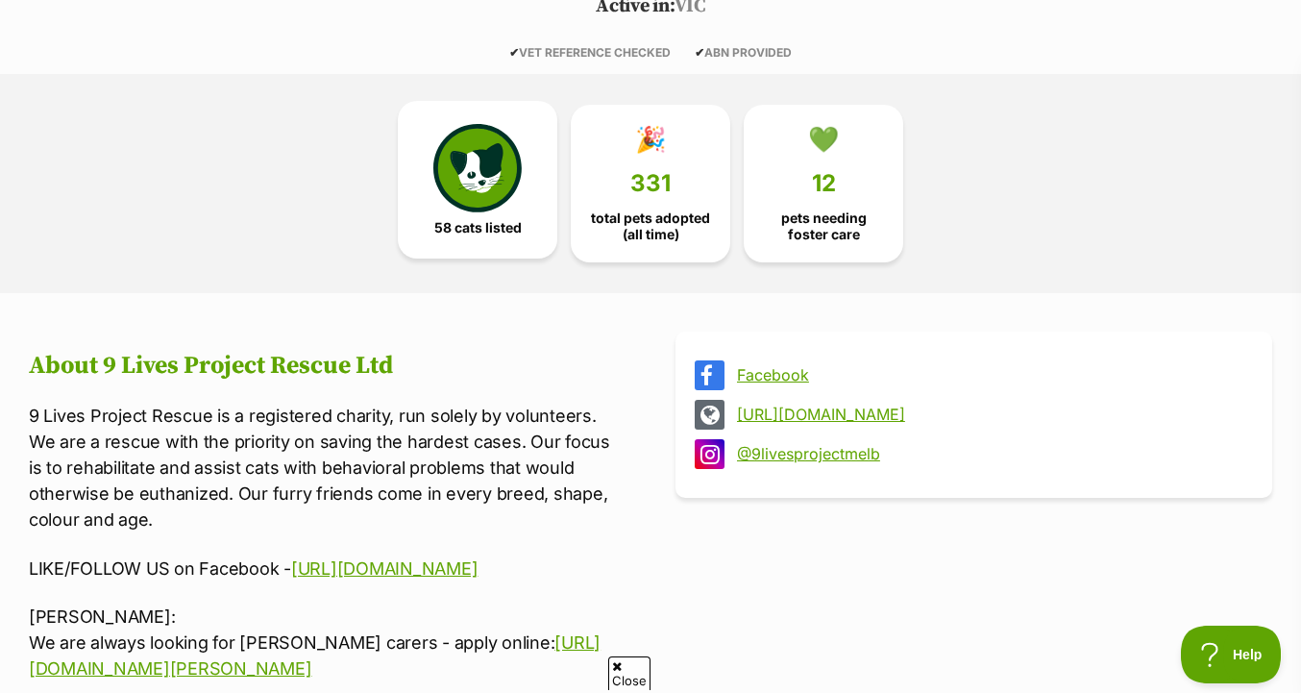
click at [527, 239] on link "58 cats listed" at bounding box center [478, 180] width 160 height 158
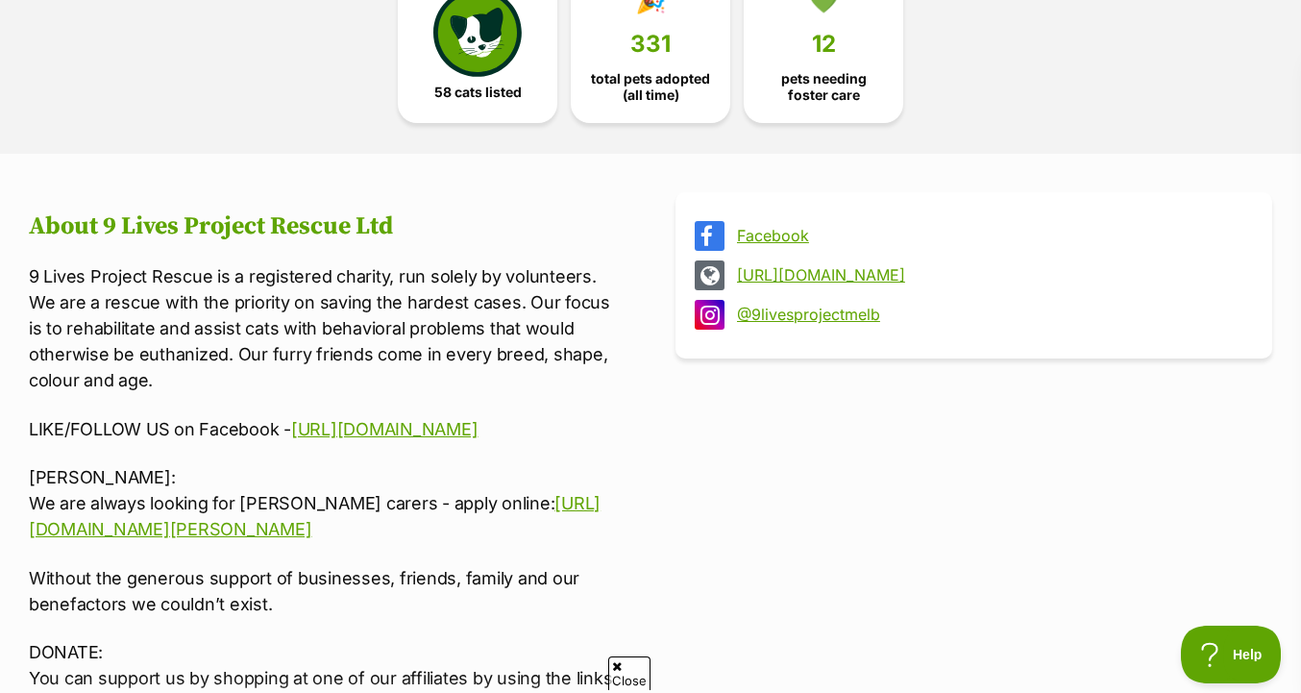
scroll to position [619, 0]
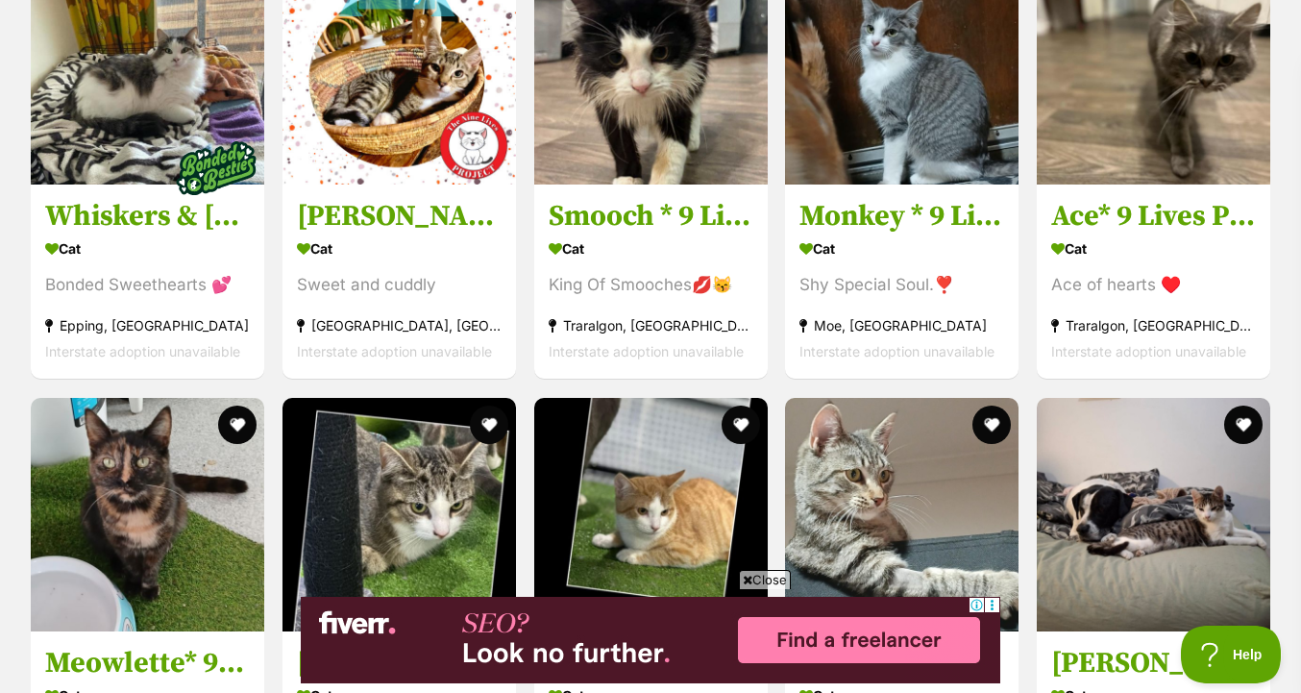
scroll to position [3718, 0]
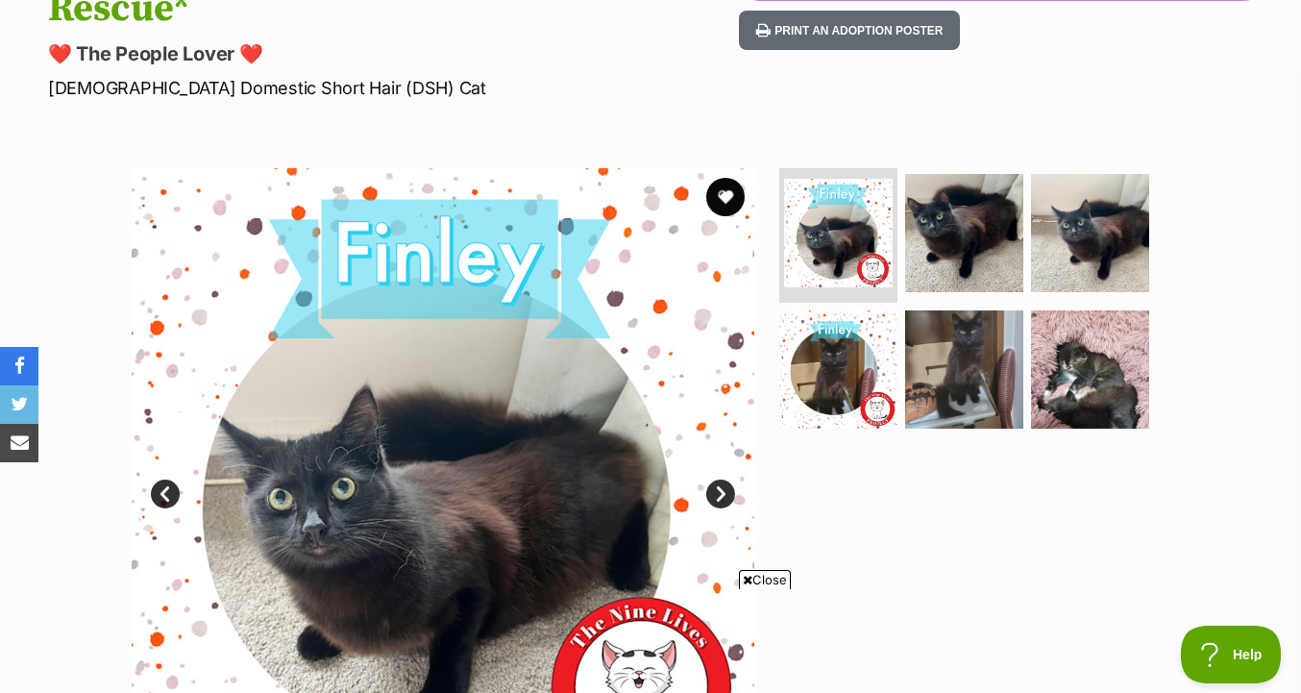
scroll to position [316, 0]
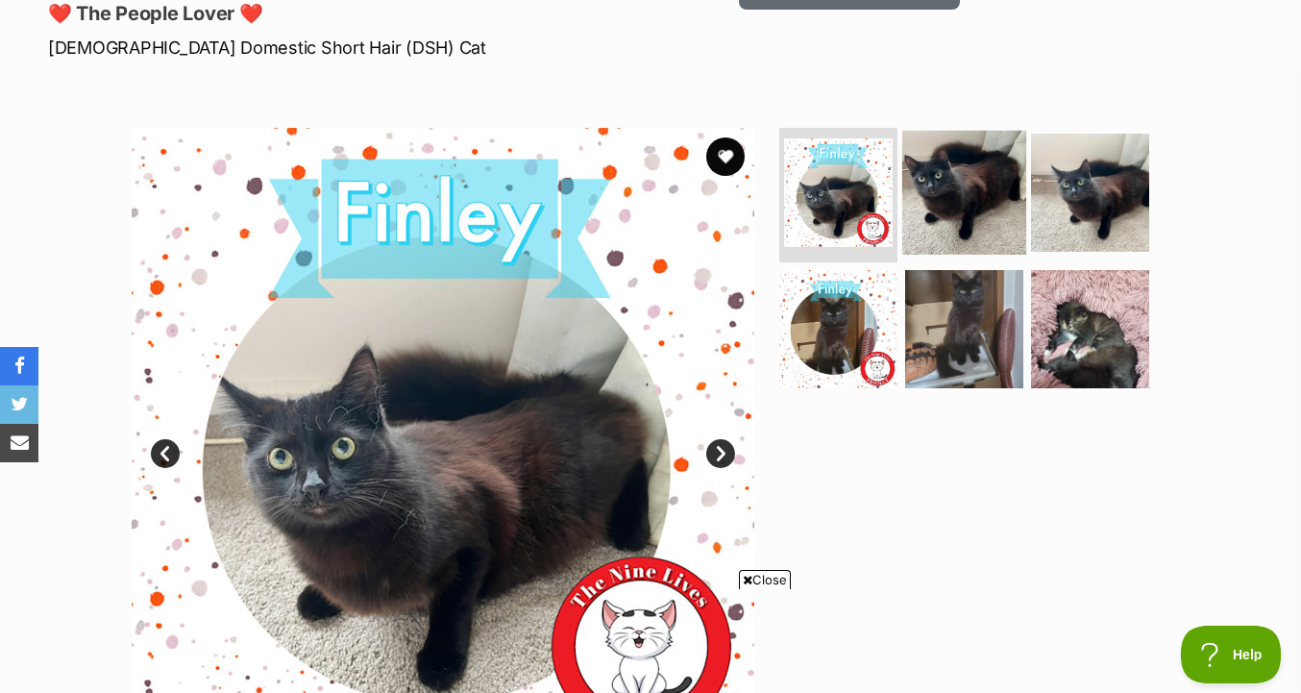
click at [978, 189] on img at bounding box center [964, 193] width 124 height 124
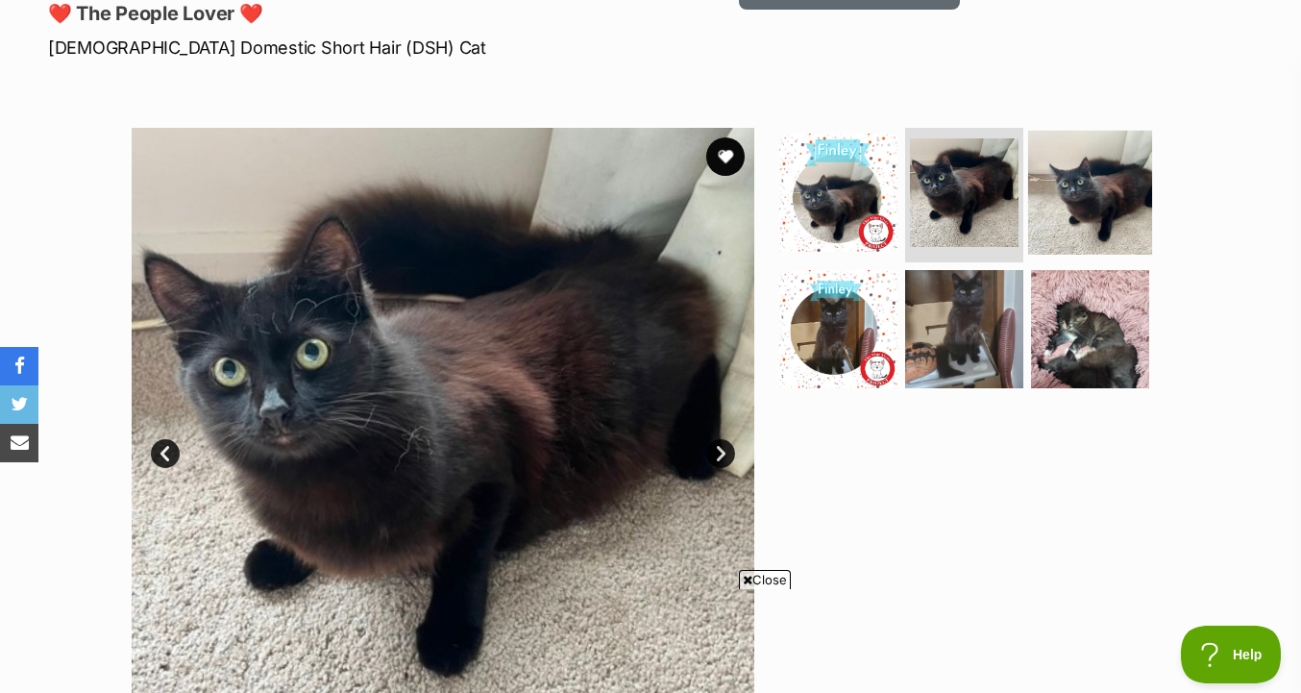
click at [1055, 178] on img at bounding box center [1090, 193] width 124 height 124
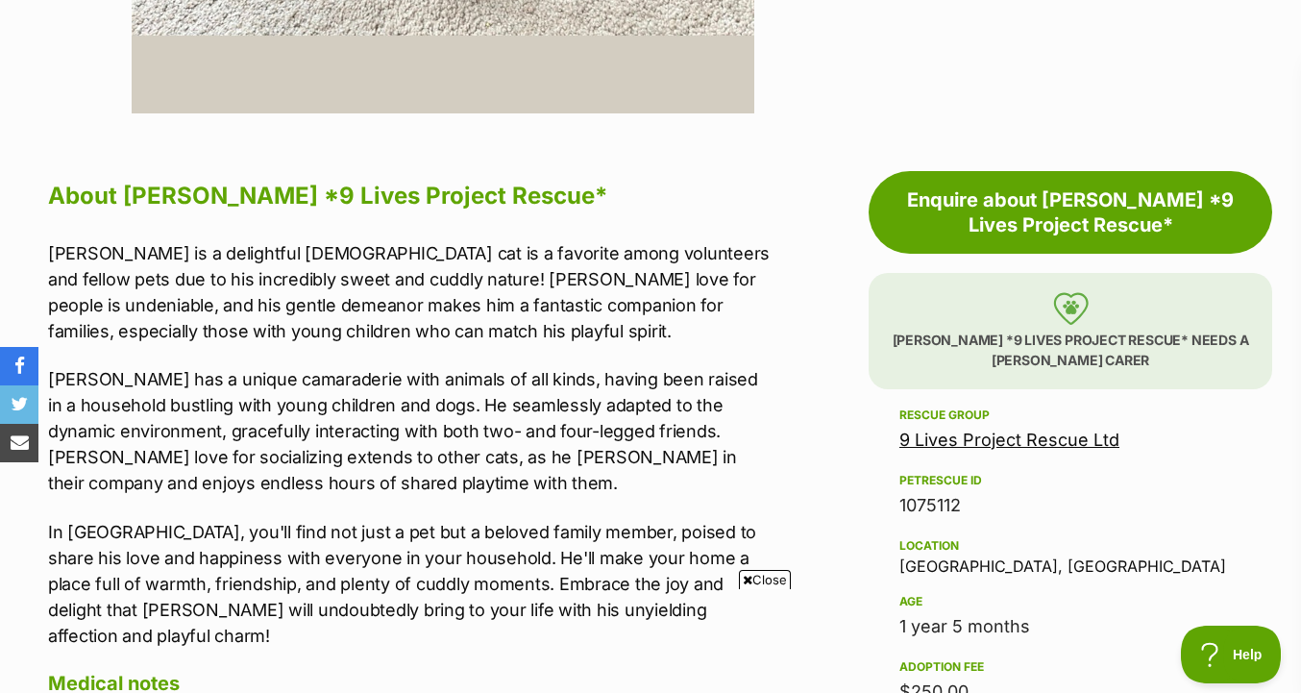
scroll to position [997, 0]
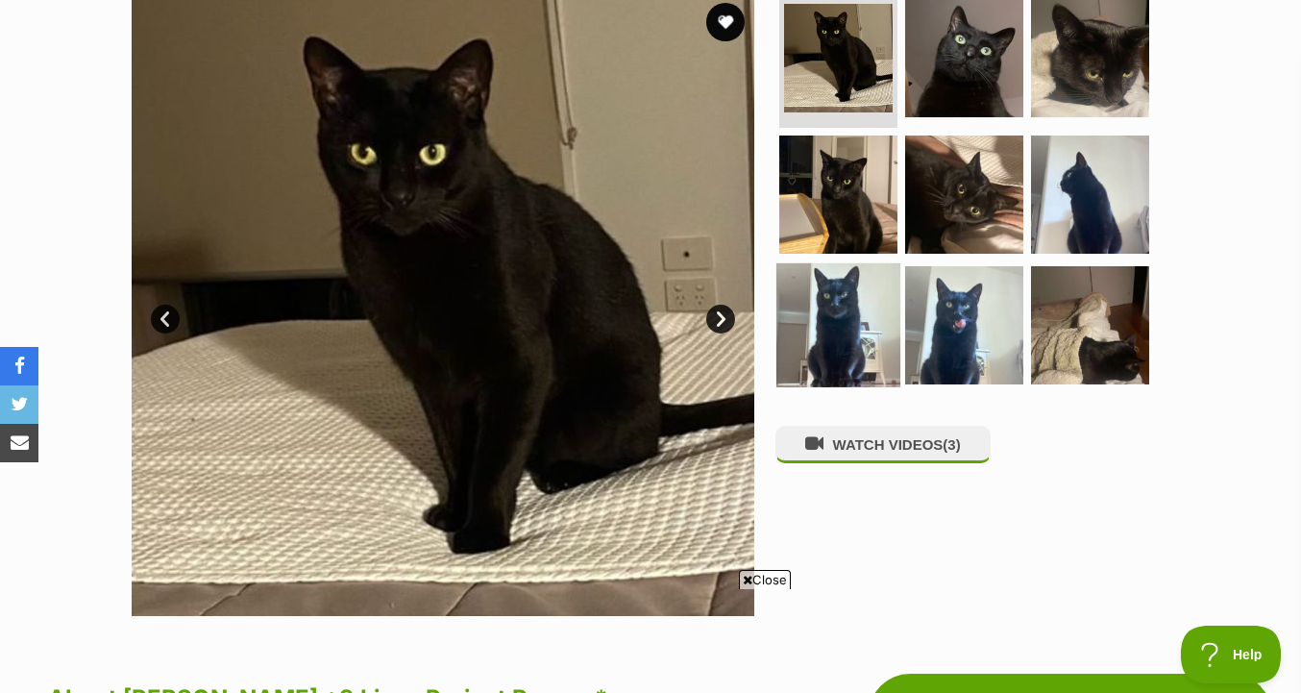
scroll to position [422, 0]
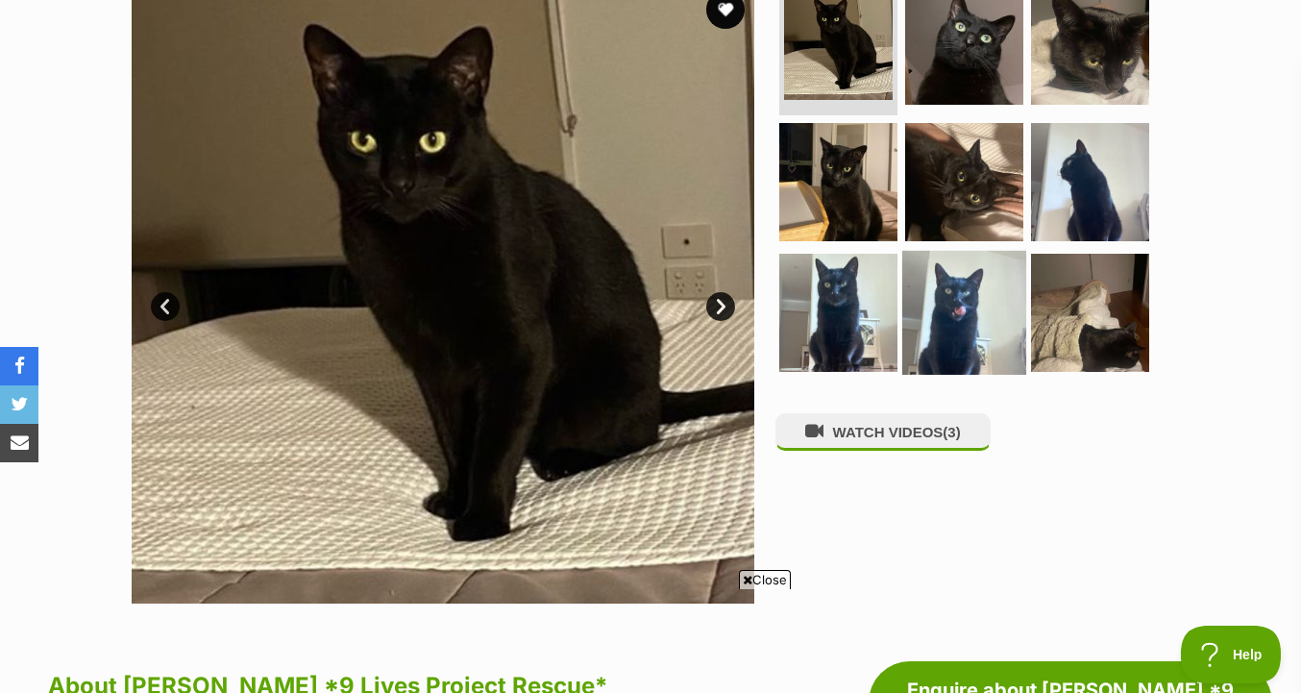
click at [980, 268] on img at bounding box center [964, 313] width 124 height 124
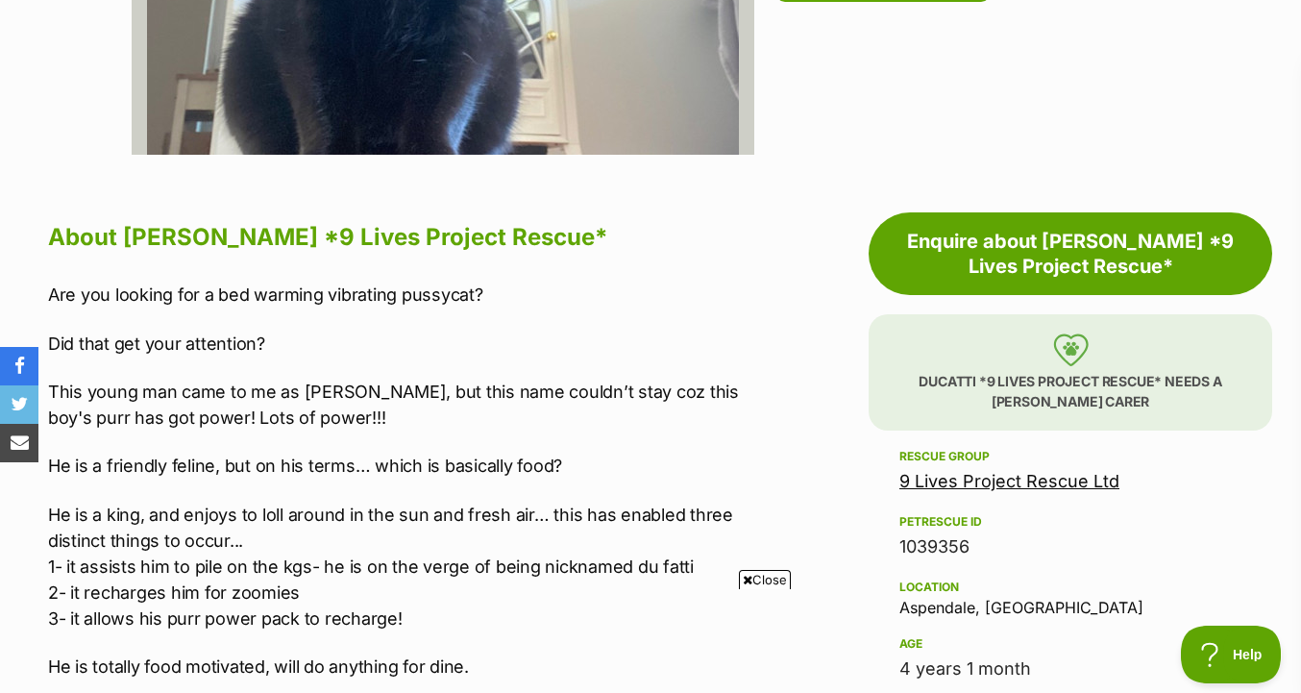
scroll to position [859, 0]
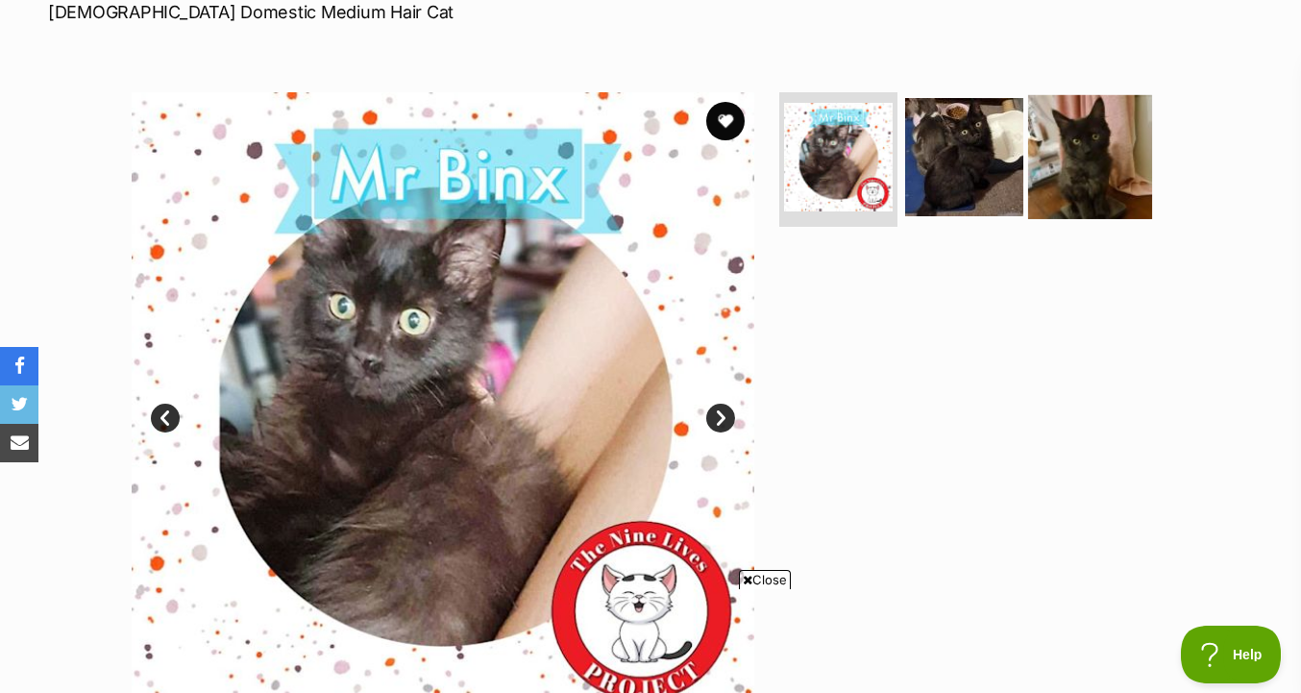
click at [1046, 133] on img at bounding box center [1090, 157] width 124 height 124
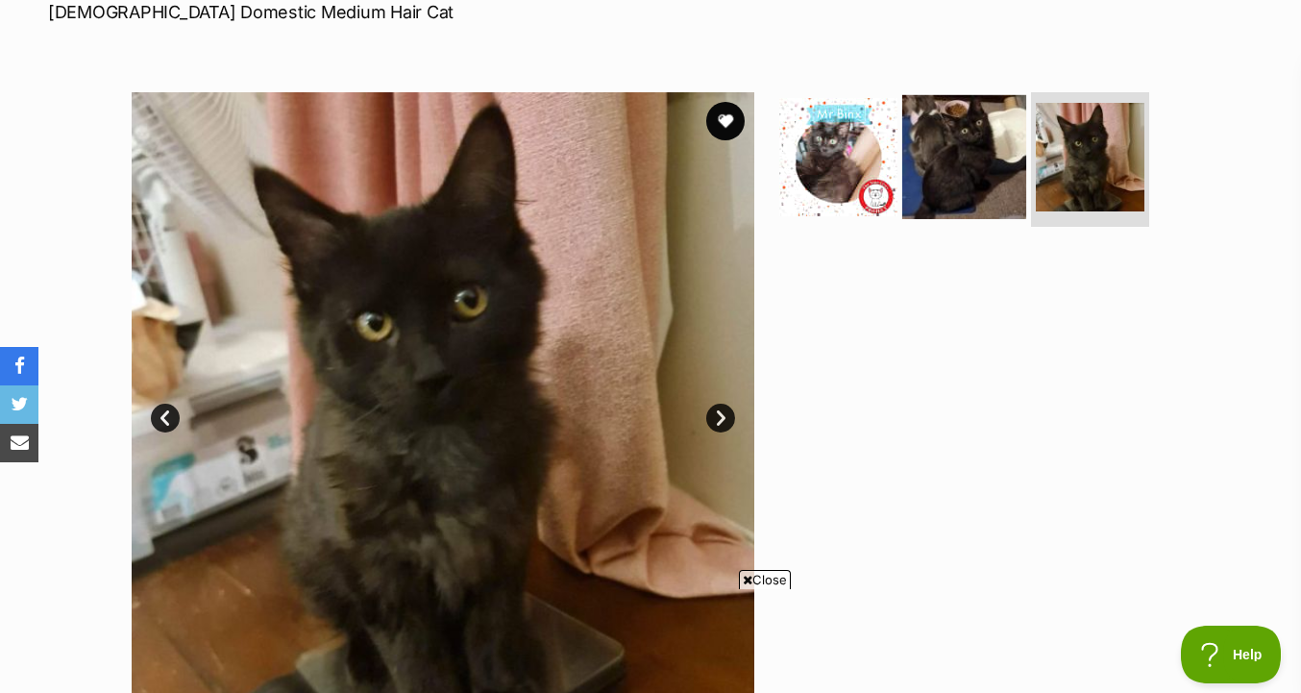
click at [988, 133] on img at bounding box center [964, 157] width 124 height 124
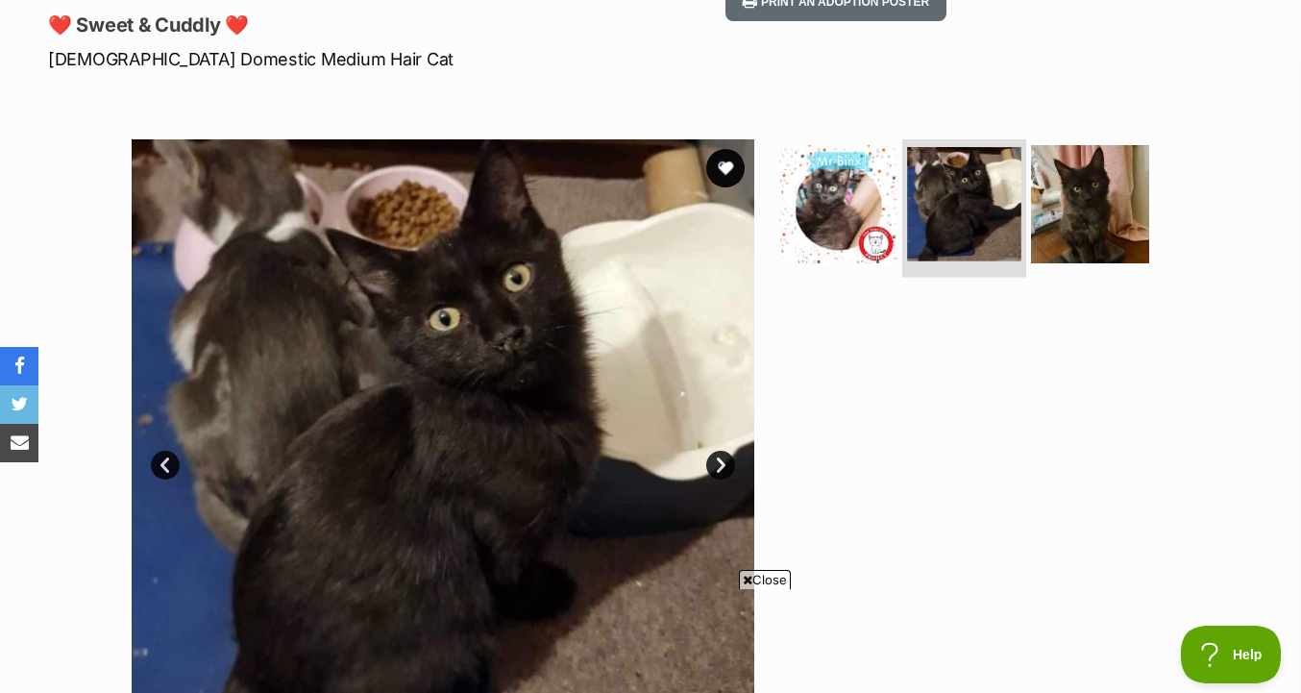
scroll to position [301, 0]
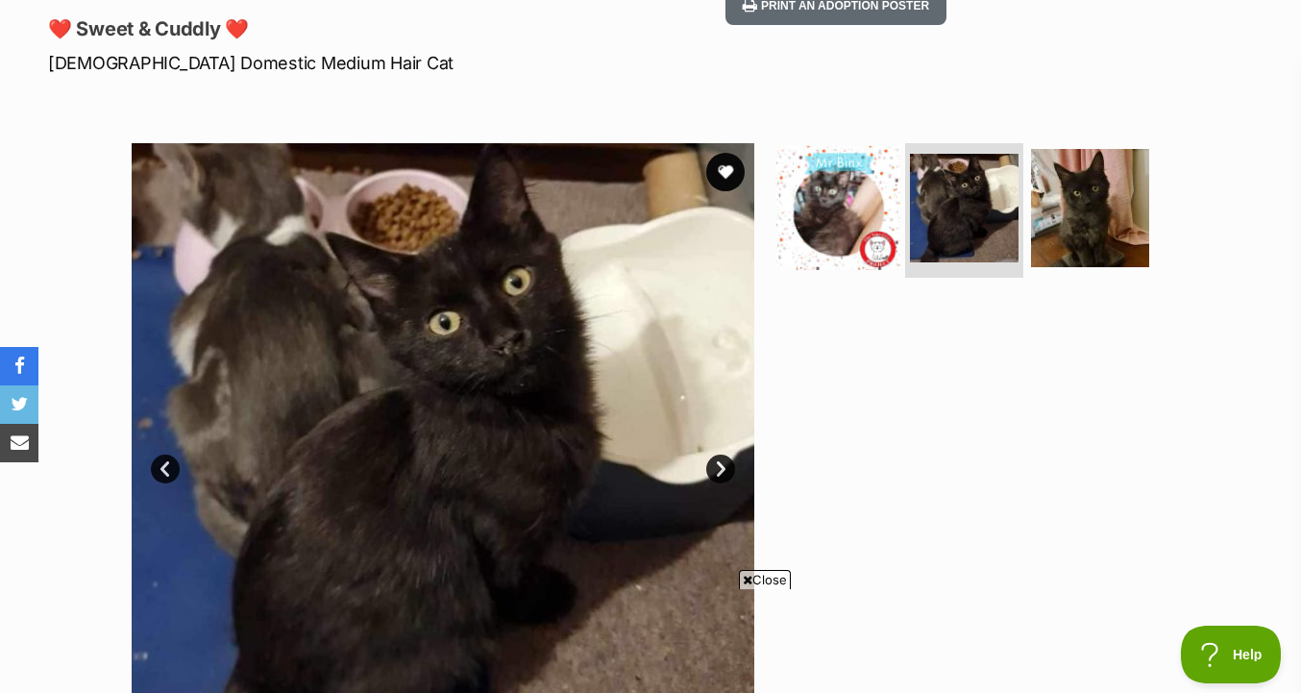
click at [890, 146] on img at bounding box center [838, 208] width 124 height 124
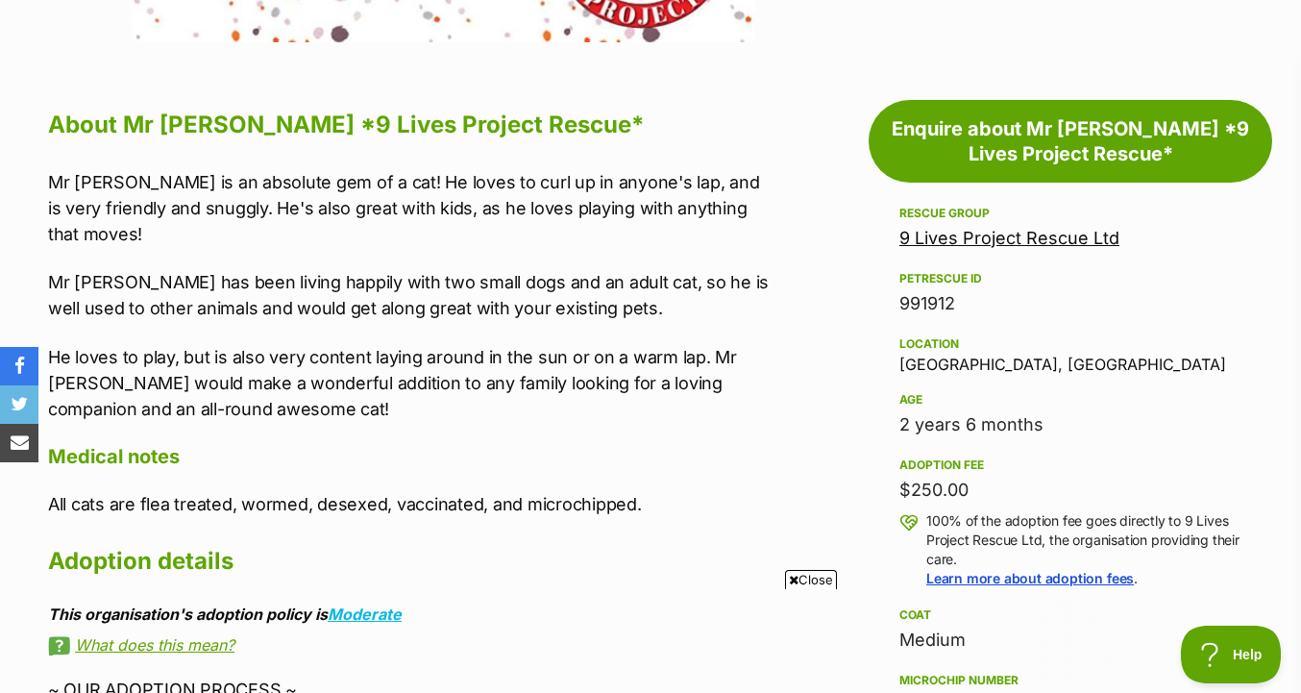
scroll to position [0, 0]
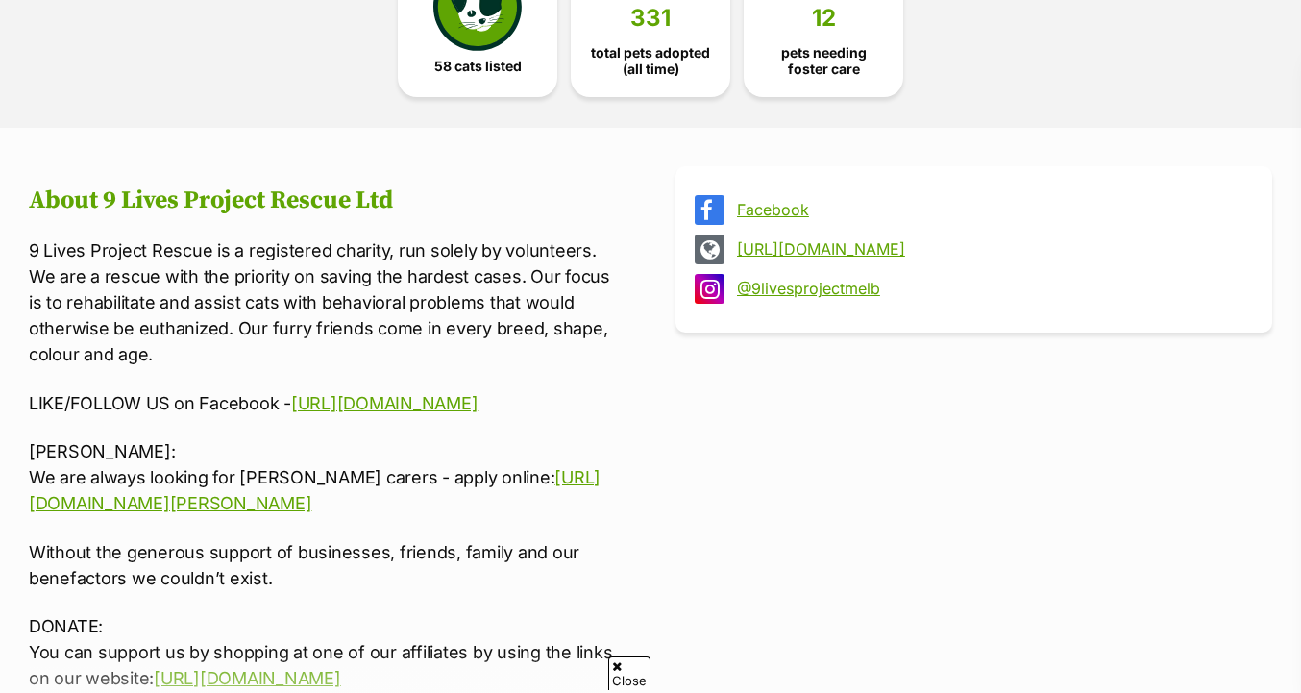
scroll to position [619, 0]
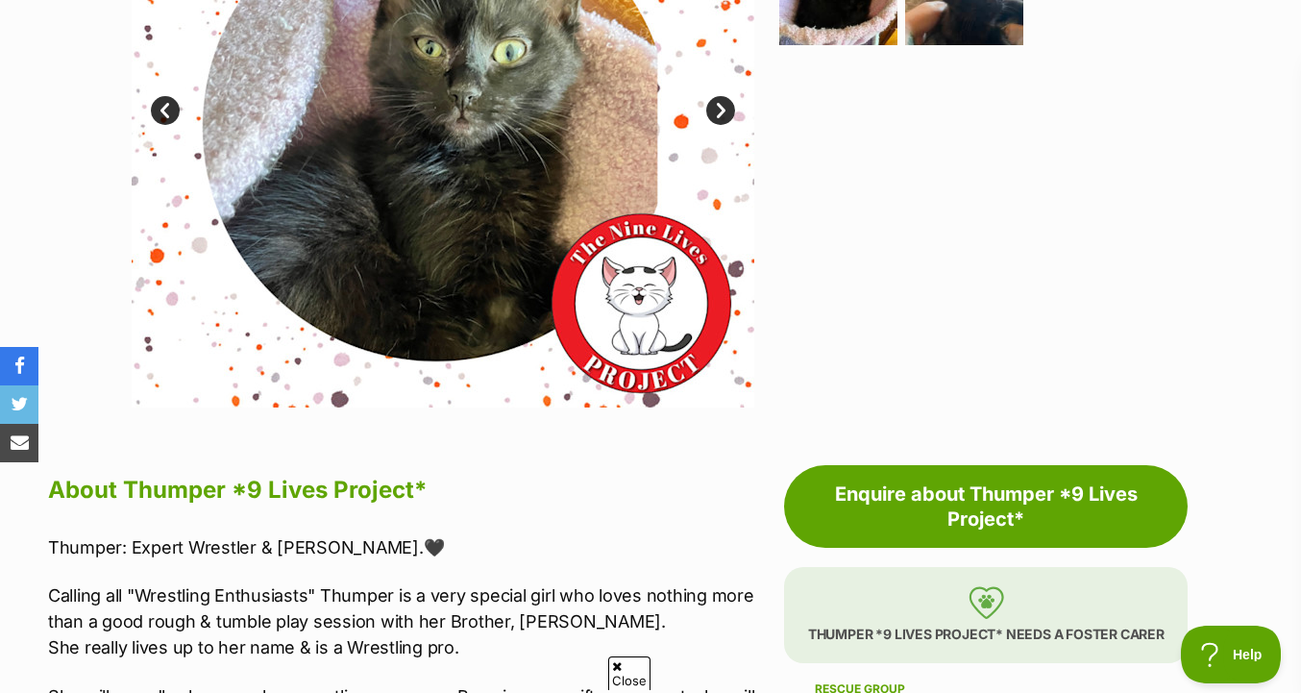
scroll to position [535, 0]
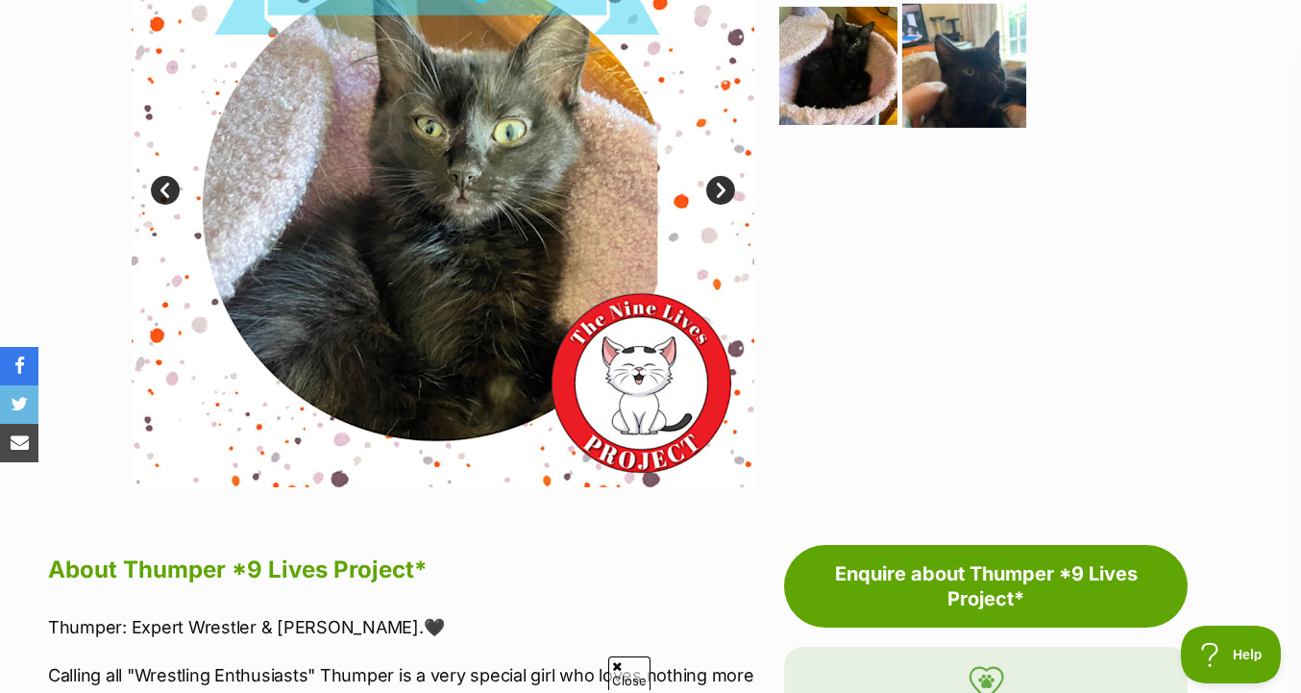
click at [944, 113] on img at bounding box center [964, 65] width 124 height 124
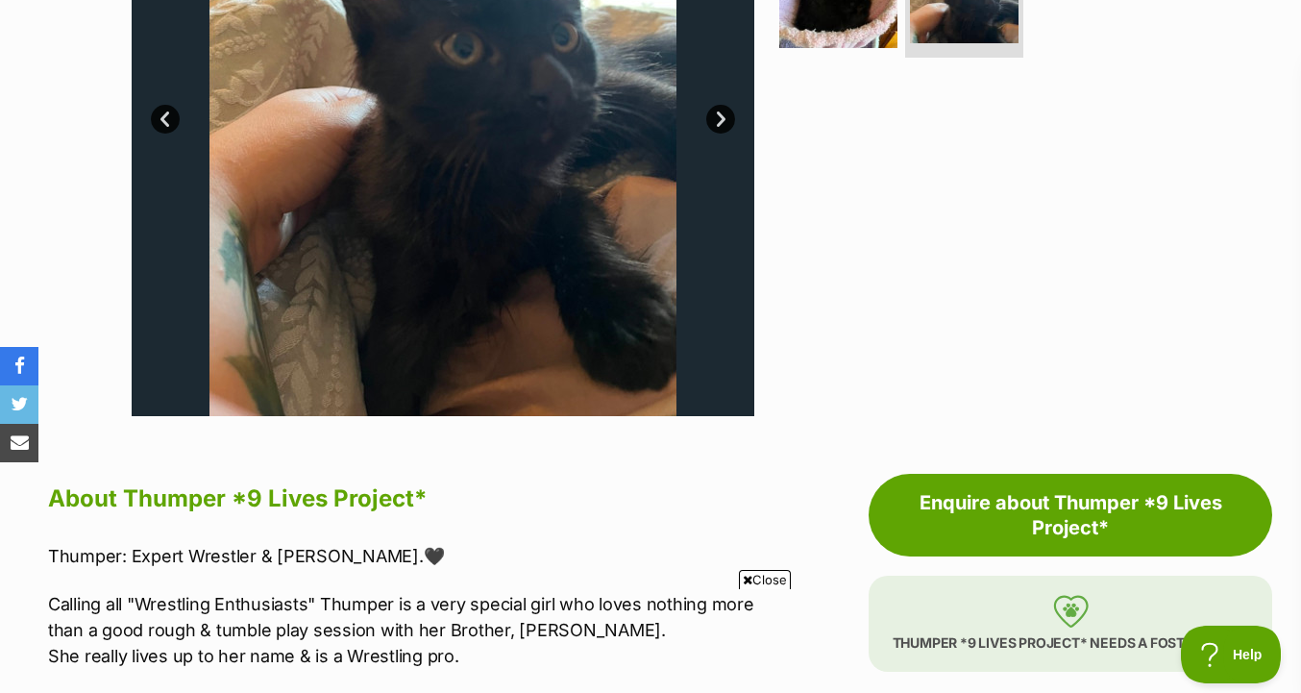
scroll to position [461, 0]
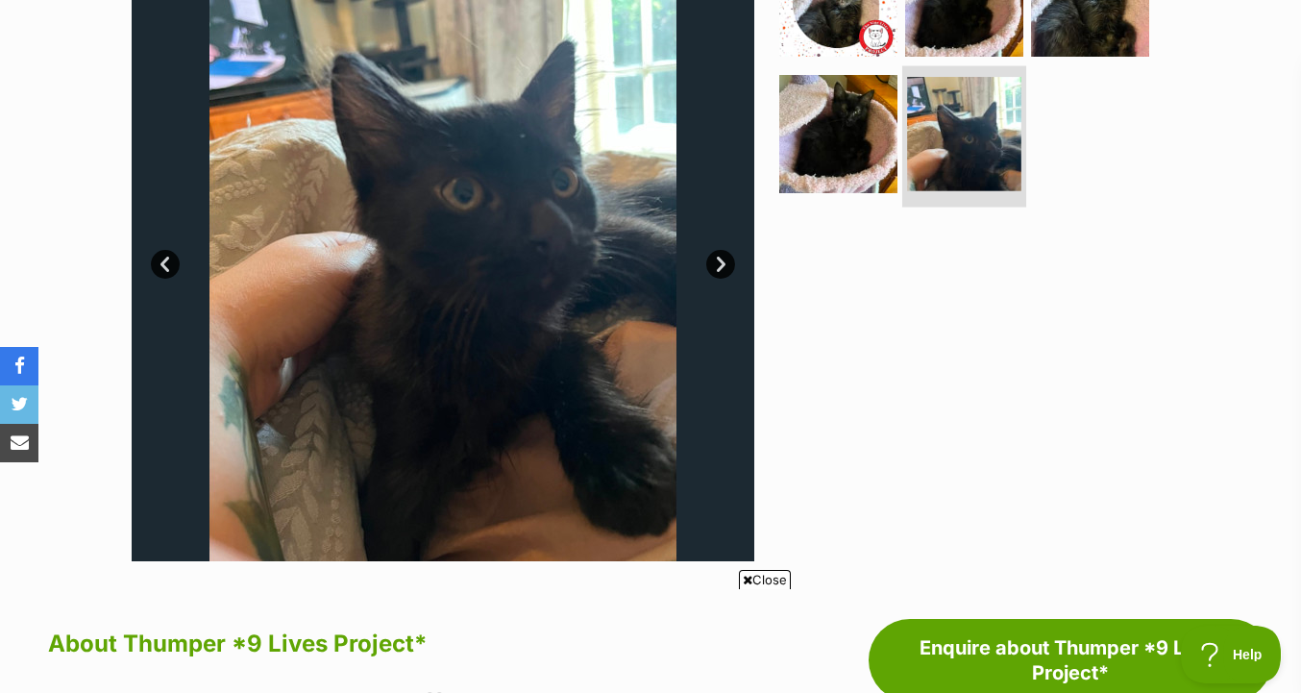
click at [940, 160] on img at bounding box center [964, 134] width 114 height 114
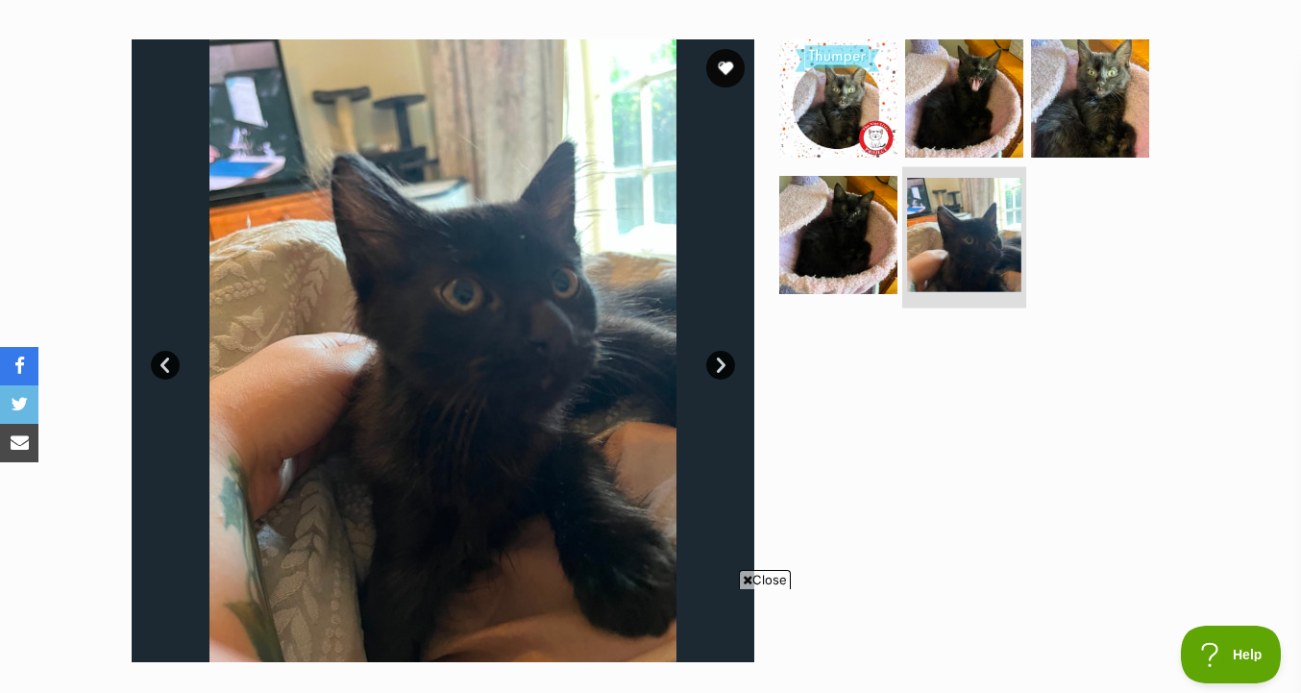
scroll to position [355, 0]
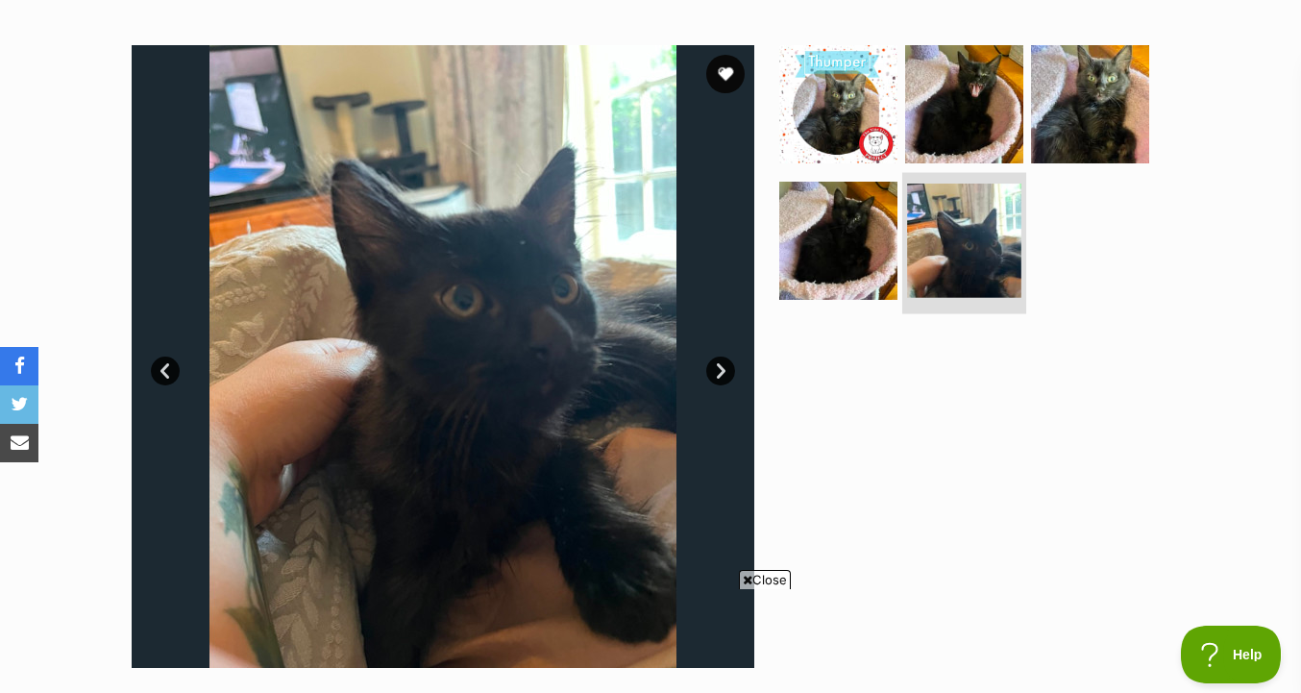
click at [986, 141] on img at bounding box center [964, 104] width 118 height 118
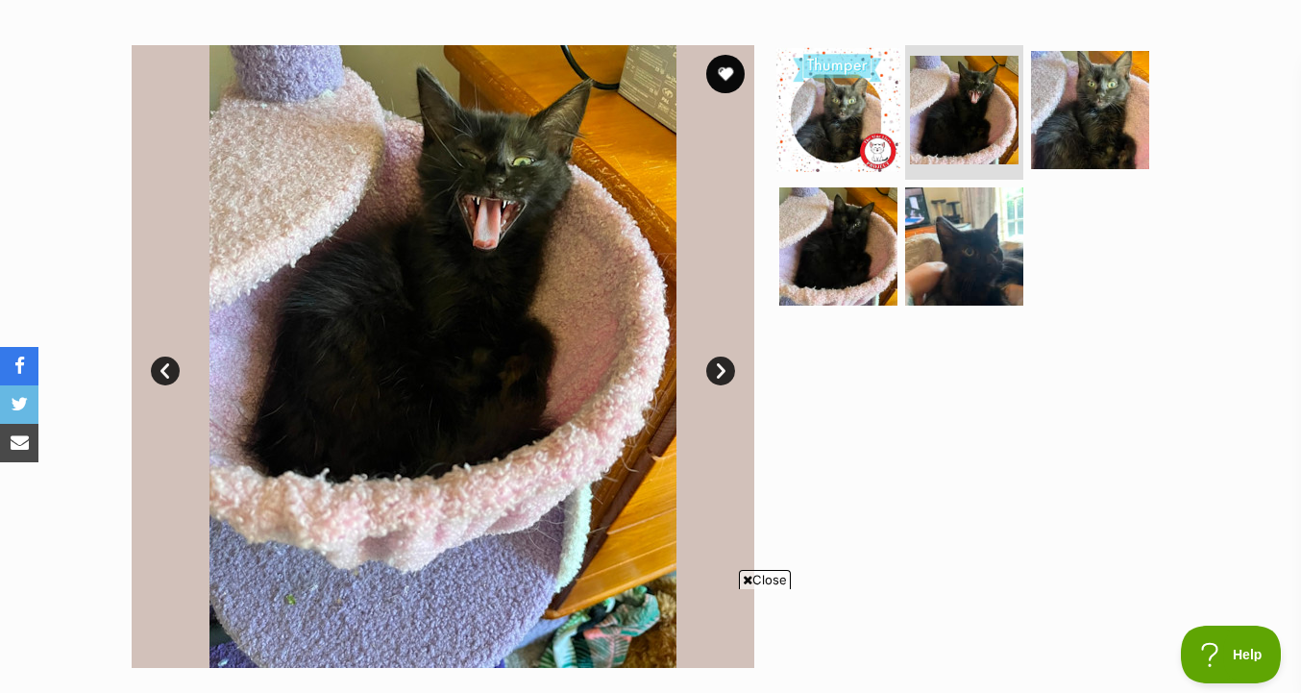
click at [871, 141] on img at bounding box center [838, 110] width 124 height 124
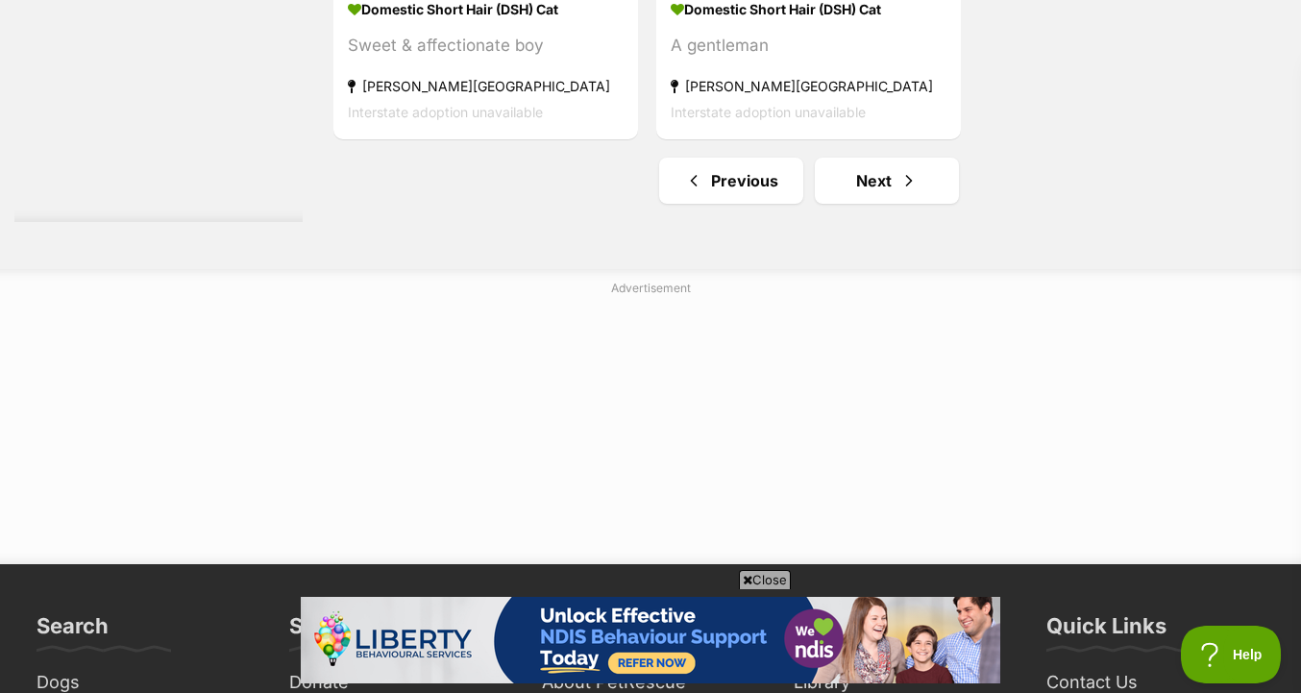
scroll to position [4991, 0]
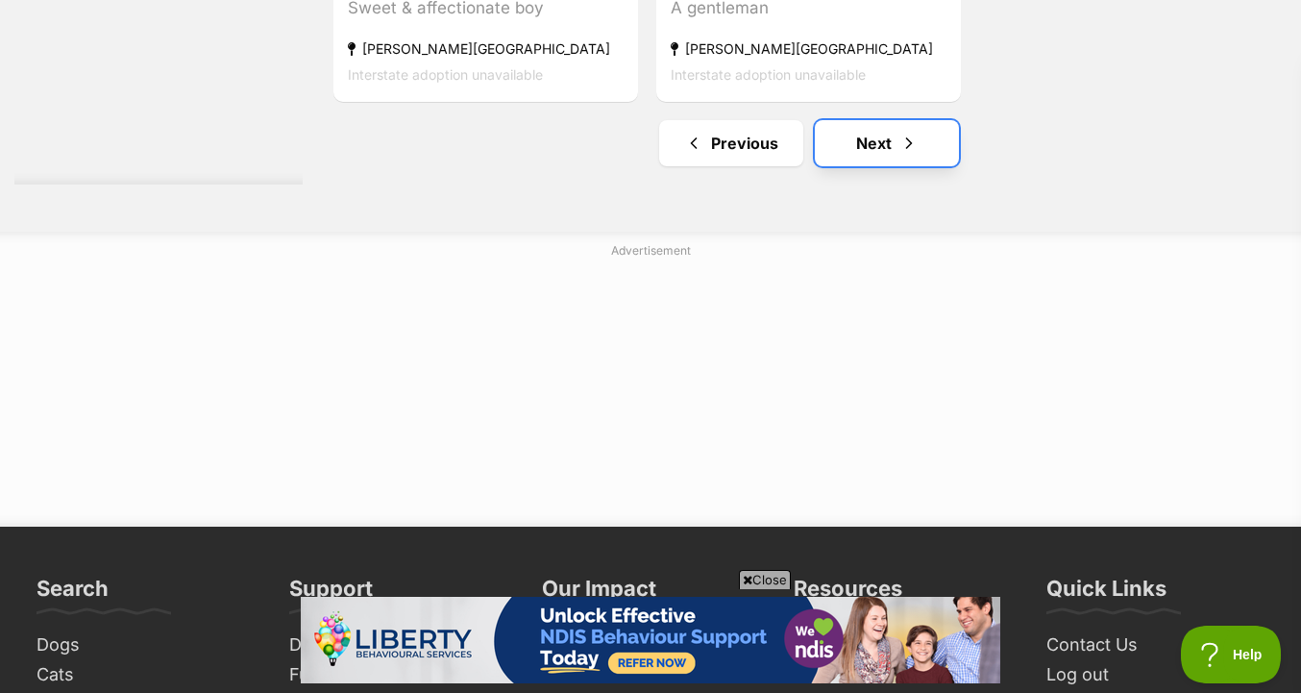
click at [854, 146] on link "Next" at bounding box center [887, 143] width 144 height 46
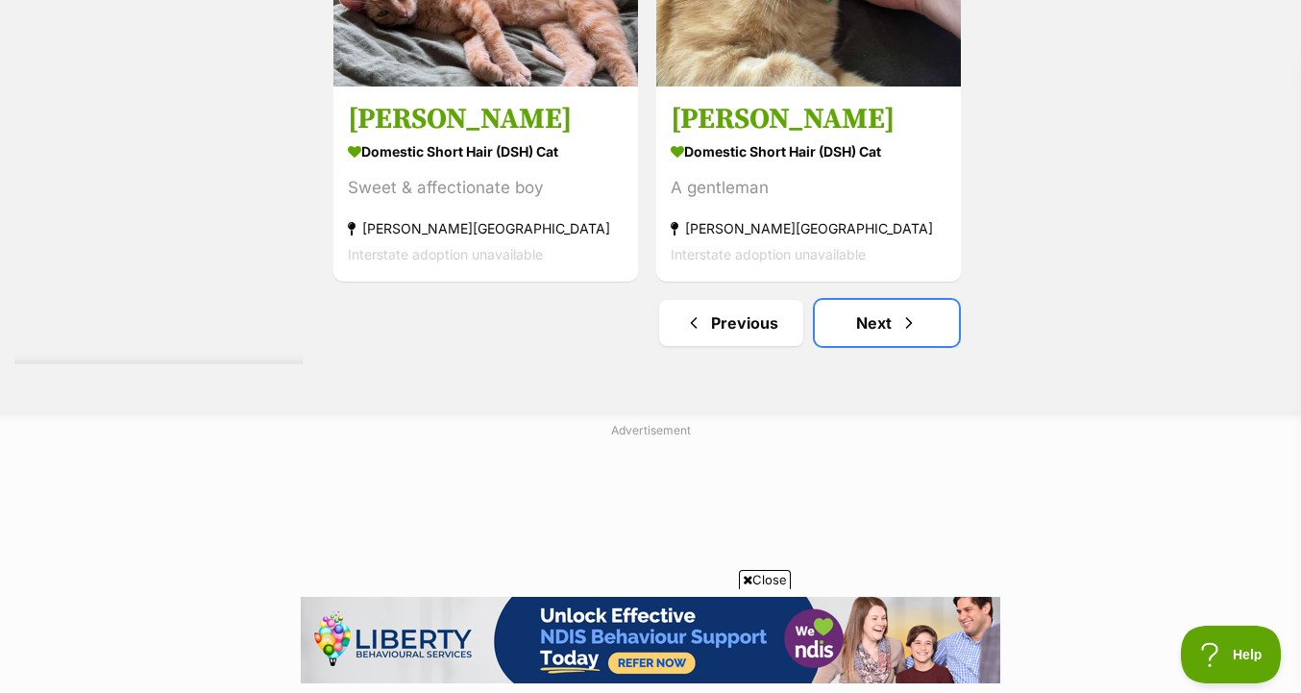
scroll to position [4815, 0]
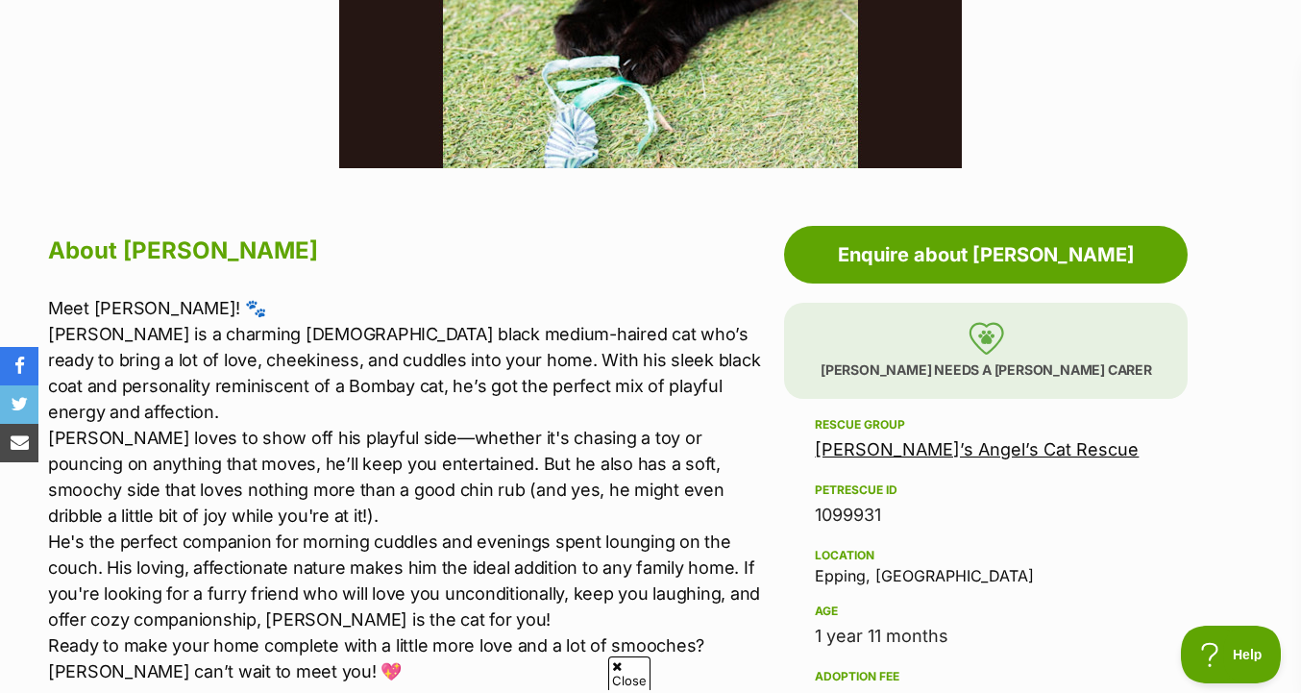
scroll to position [874, 0]
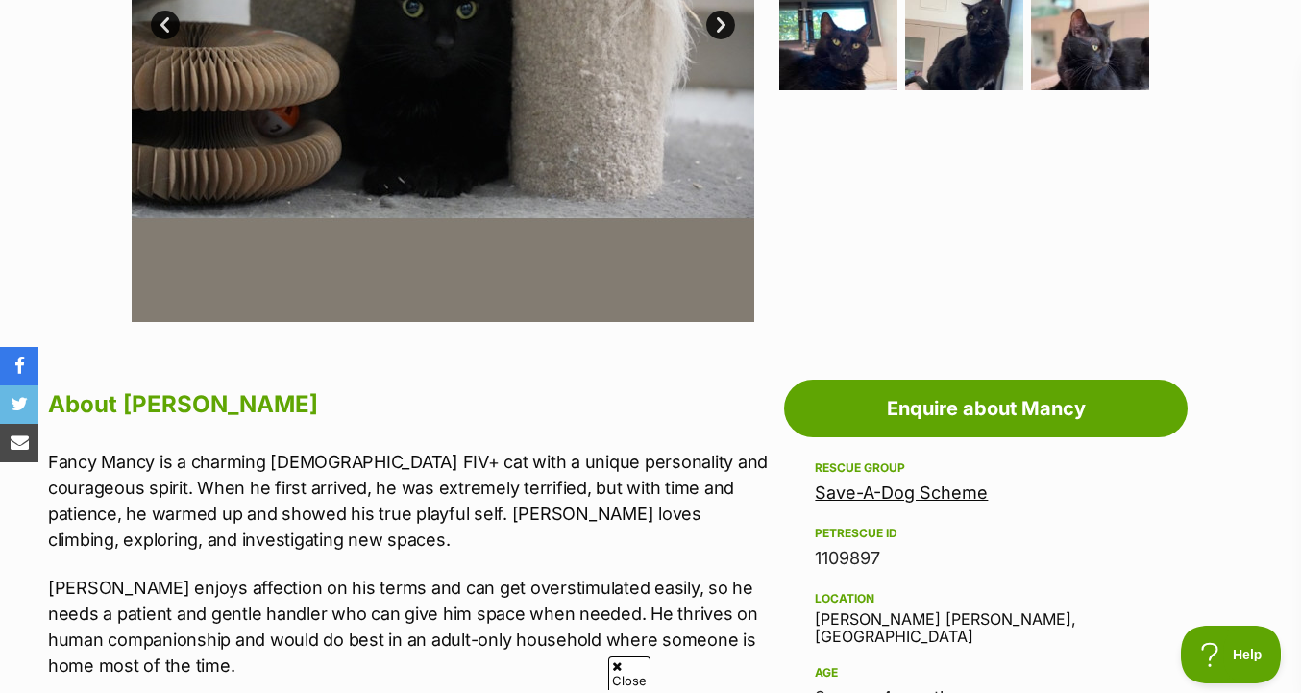
scroll to position [477, 0]
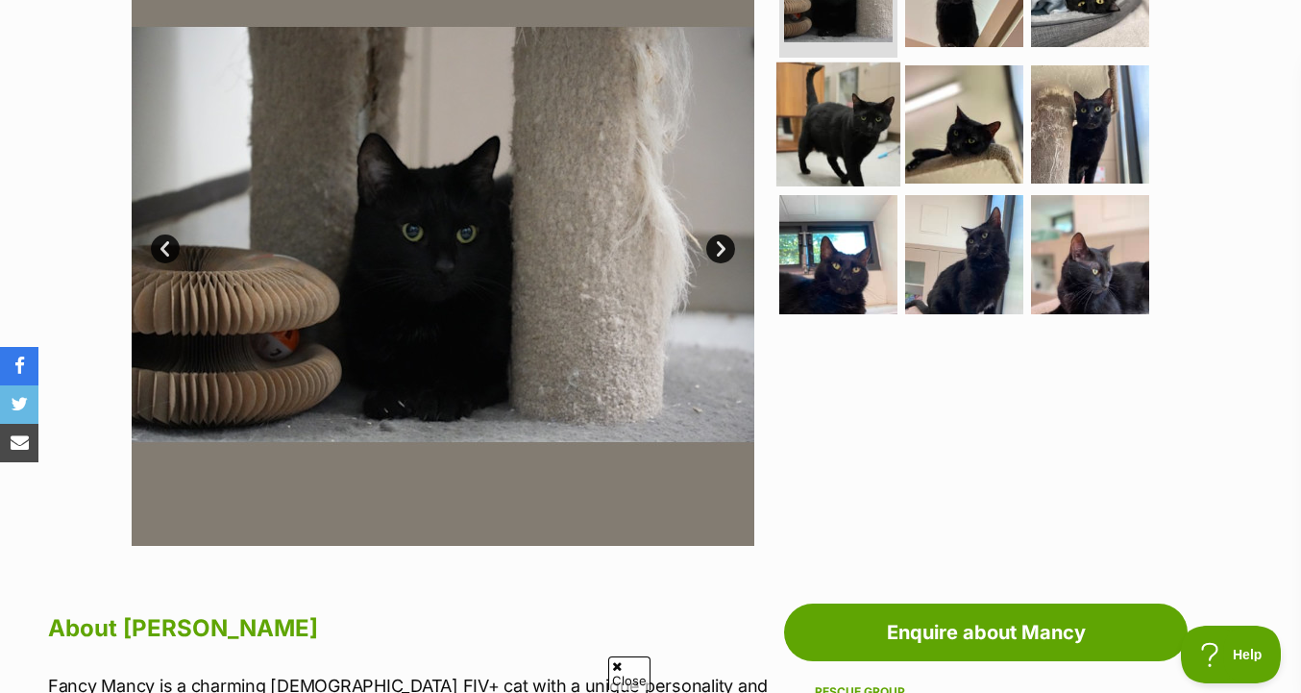
click at [837, 146] on img at bounding box center [838, 123] width 124 height 124
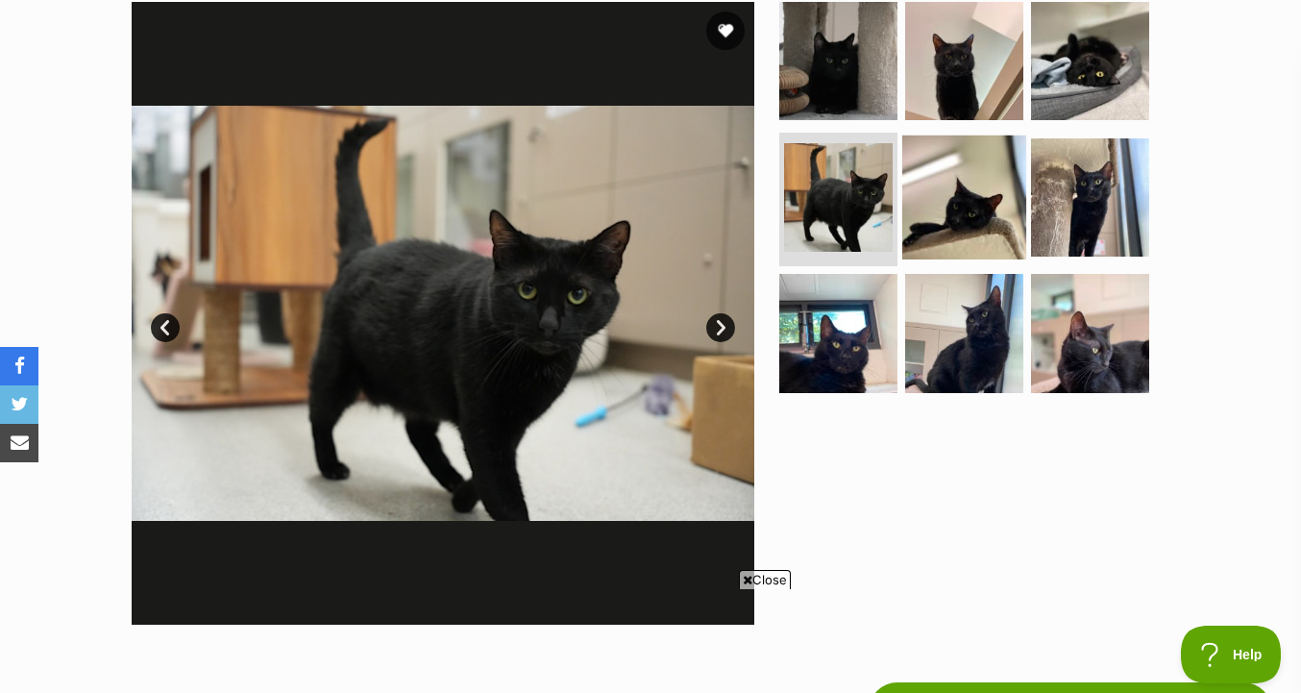
scroll to position [0, 0]
click at [912, 126] on ul at bounding box center [972, 203] width 394 height 403
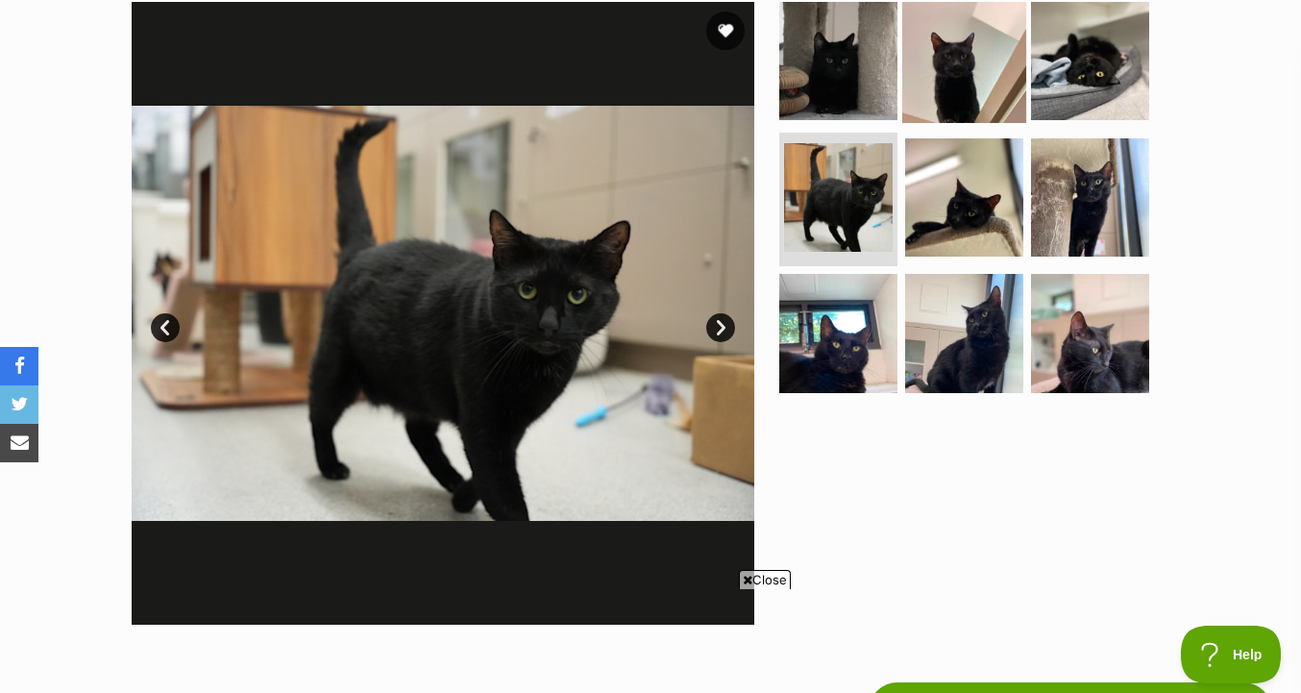
click at [963, 43] on img at bounding box center [964, 61] width 124 height 124
